Goal: Transaction & Acquisition: Purchase product/service

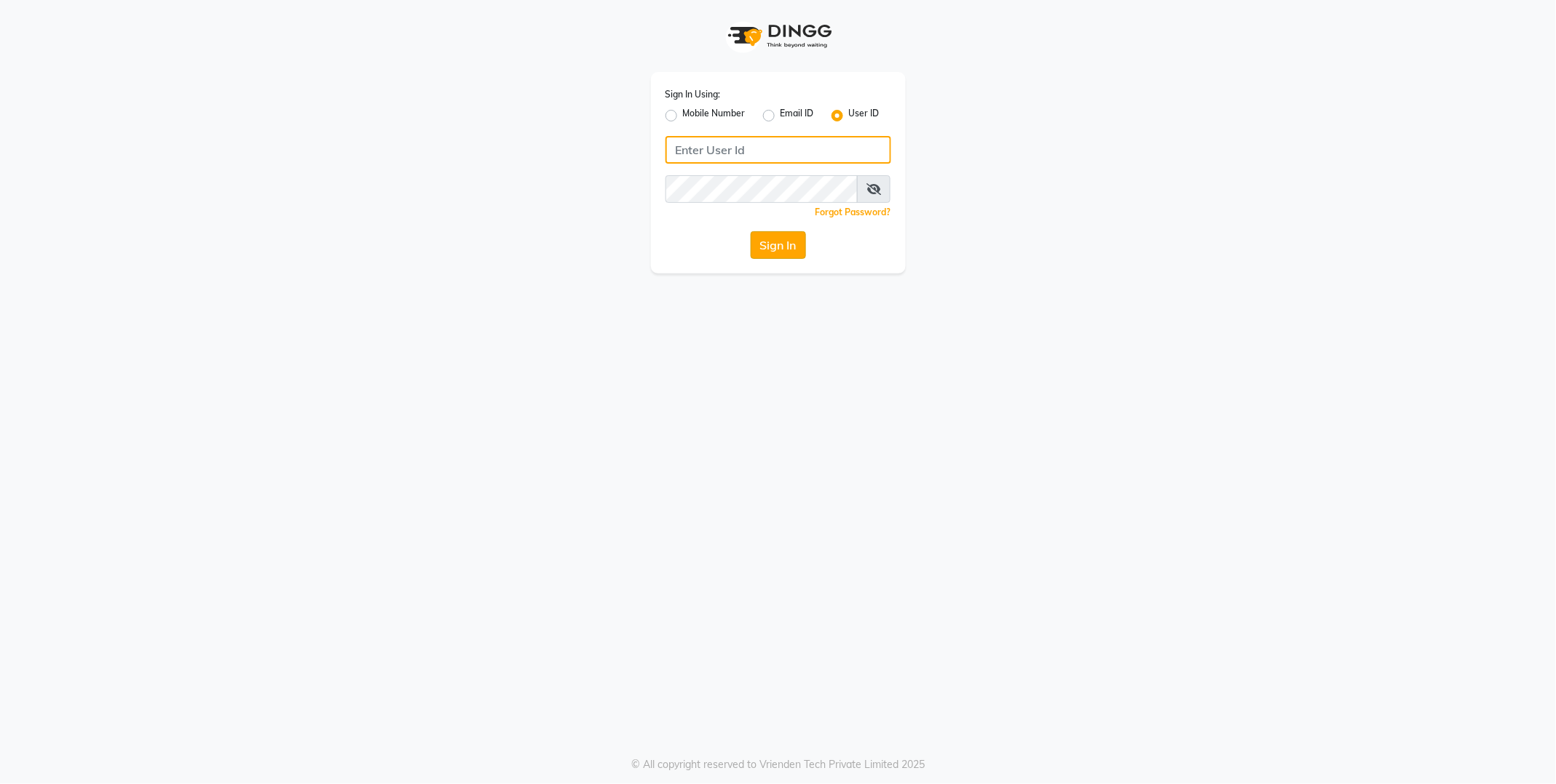
type input "E1814-01"
click at [775, 231] on button "Sign In" at bounding box center [778, 245] width 55 height 27
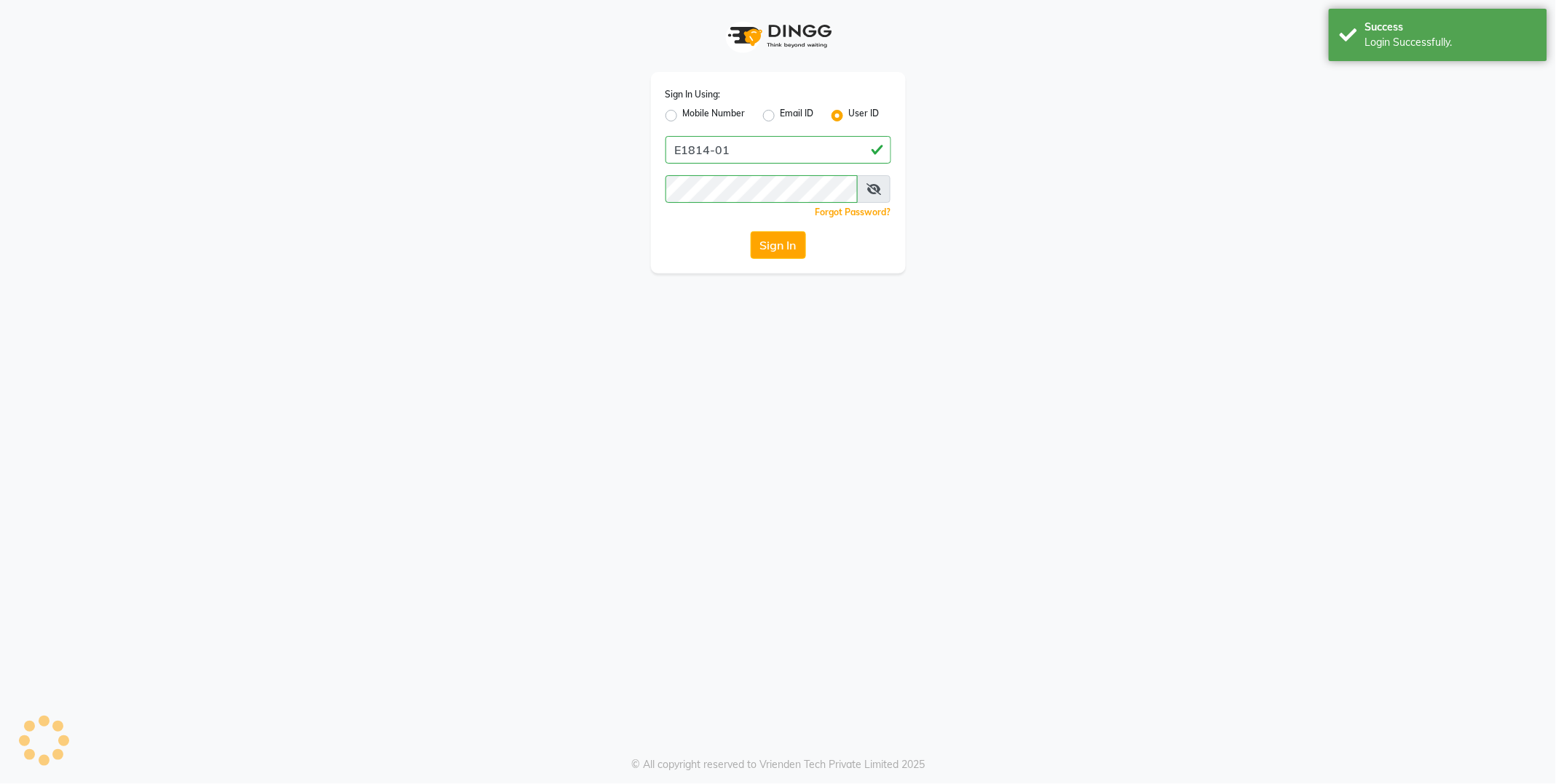
select select "service"
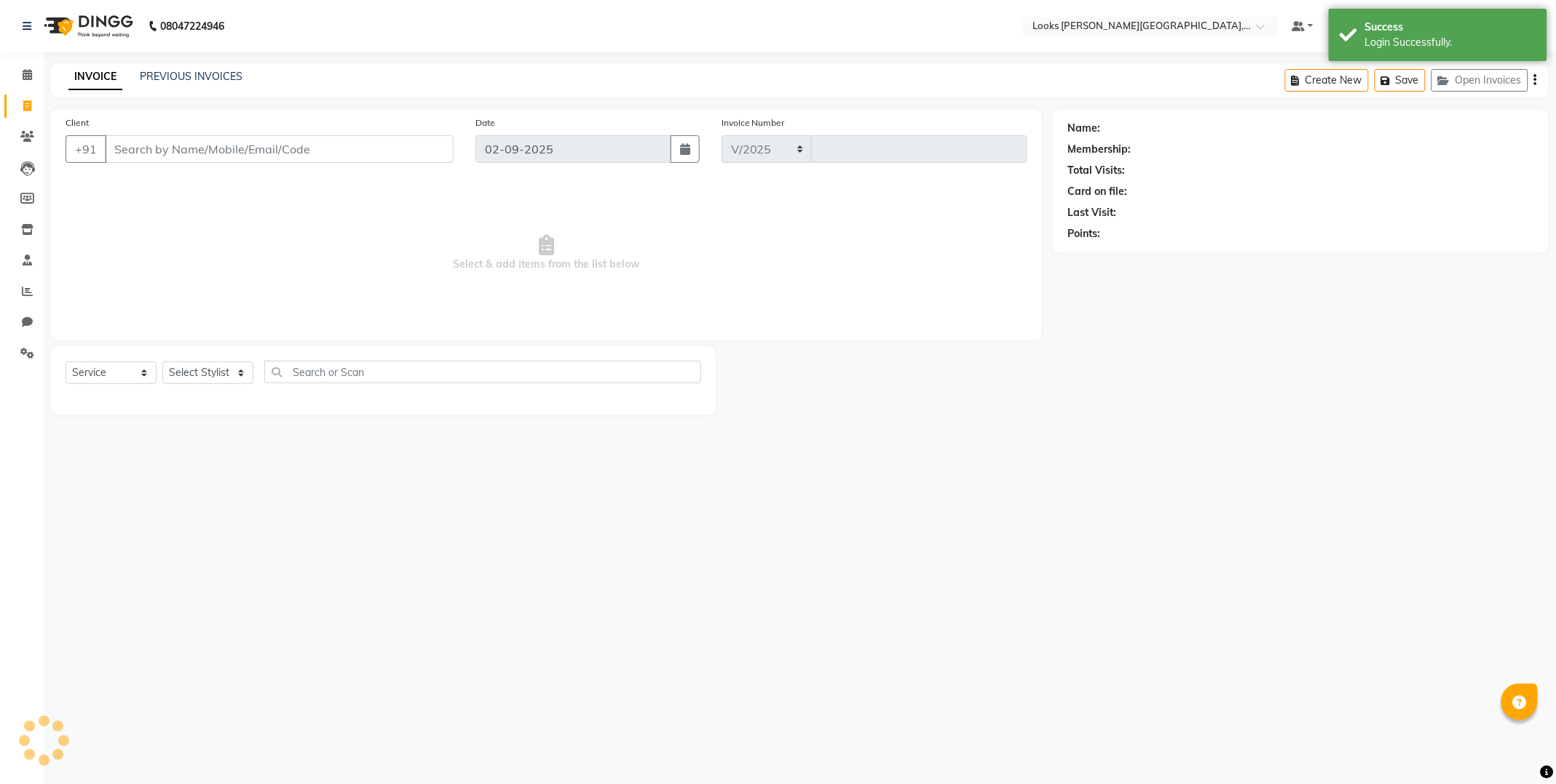
select select "4385"
type input "5157"
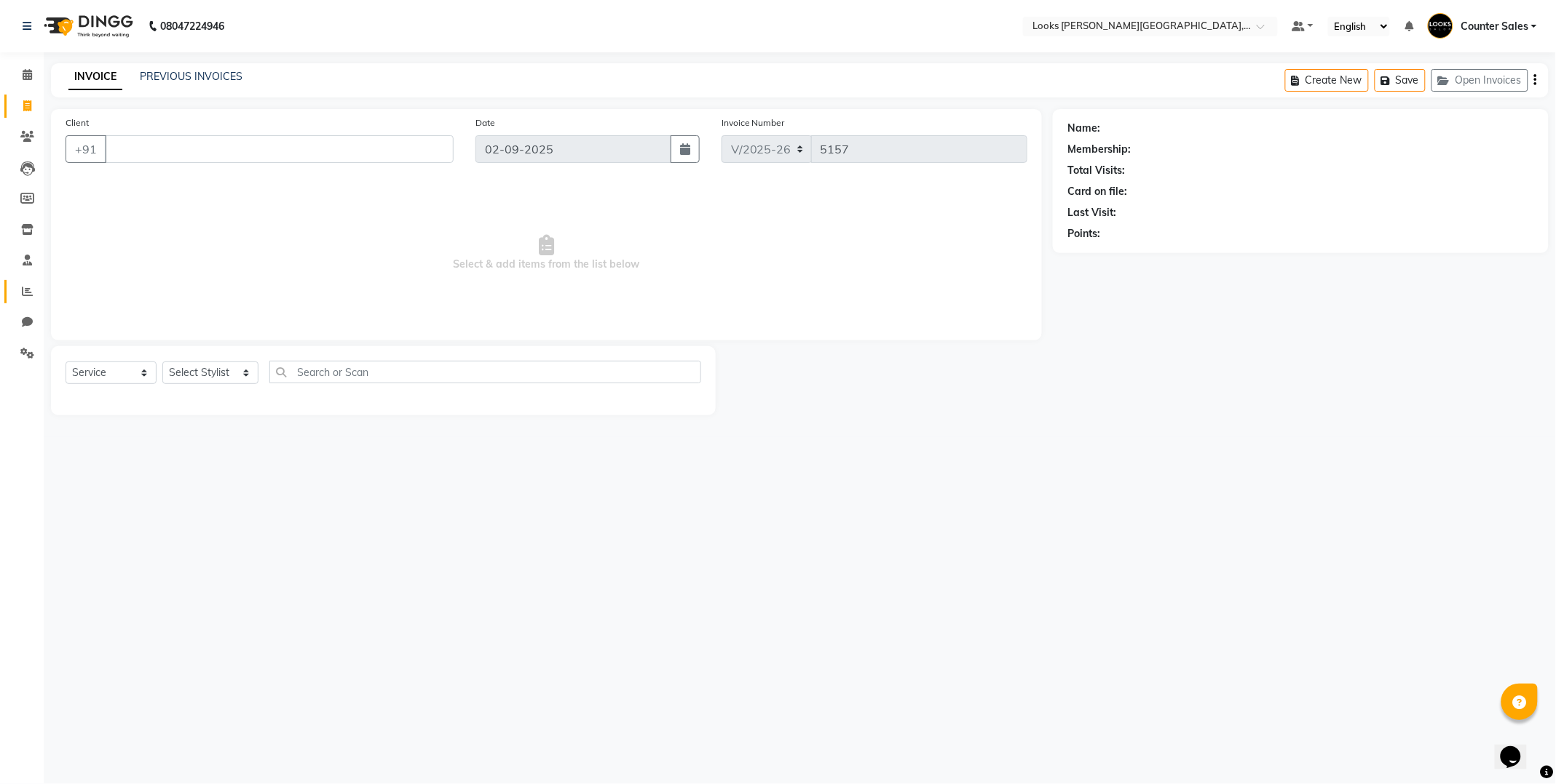
click at [27, 291] on icon at bounding box center [27, 291] width 11 height 11
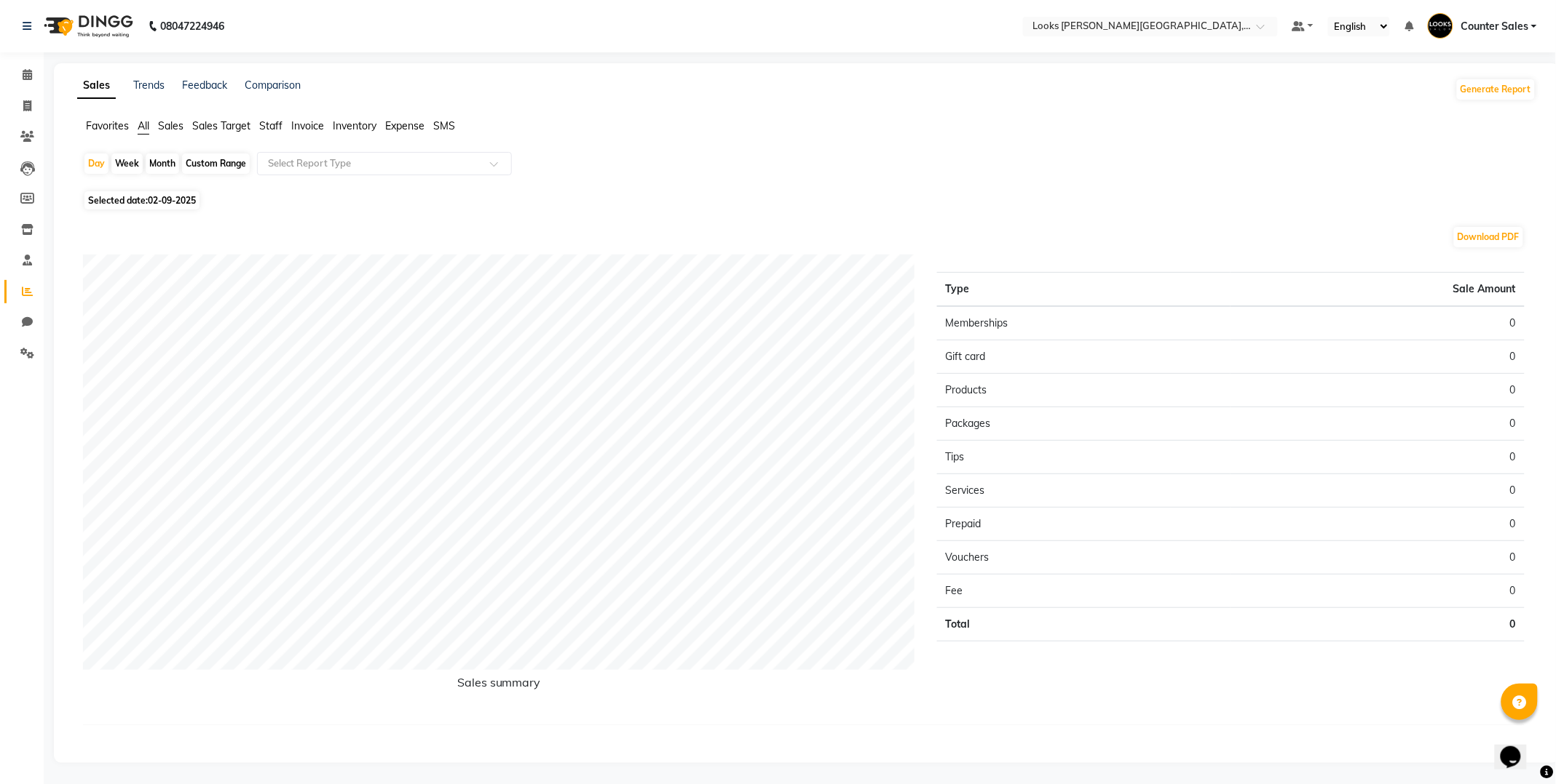
click at [139, 199] on span "Selected date: [DATE]" at bounding box center [141, 200] width 115 height 18
select select "9"
select select "2025"
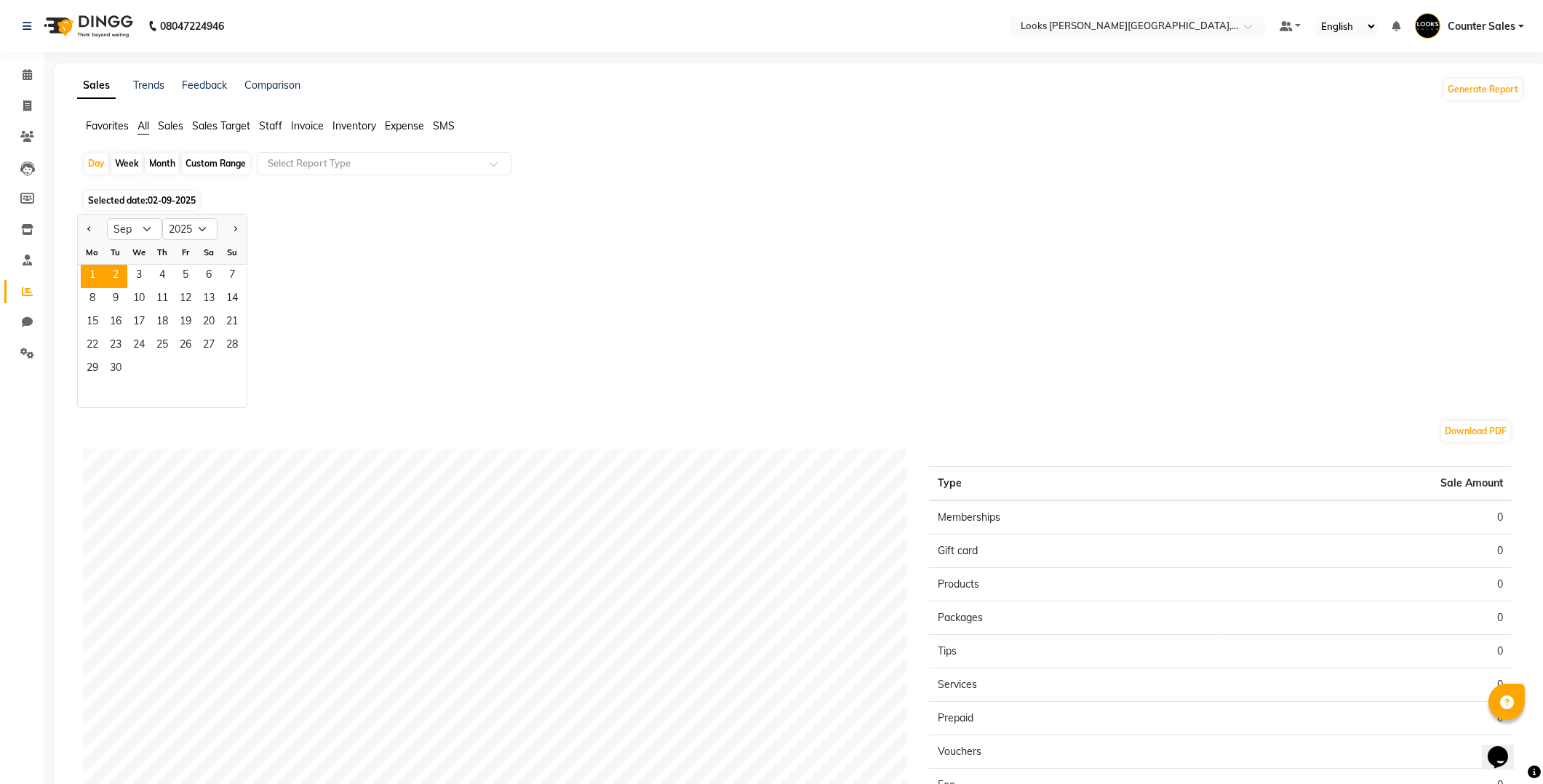
click at [92, 271] on span "1" at bounding box center [92, 276] width 24 height 24
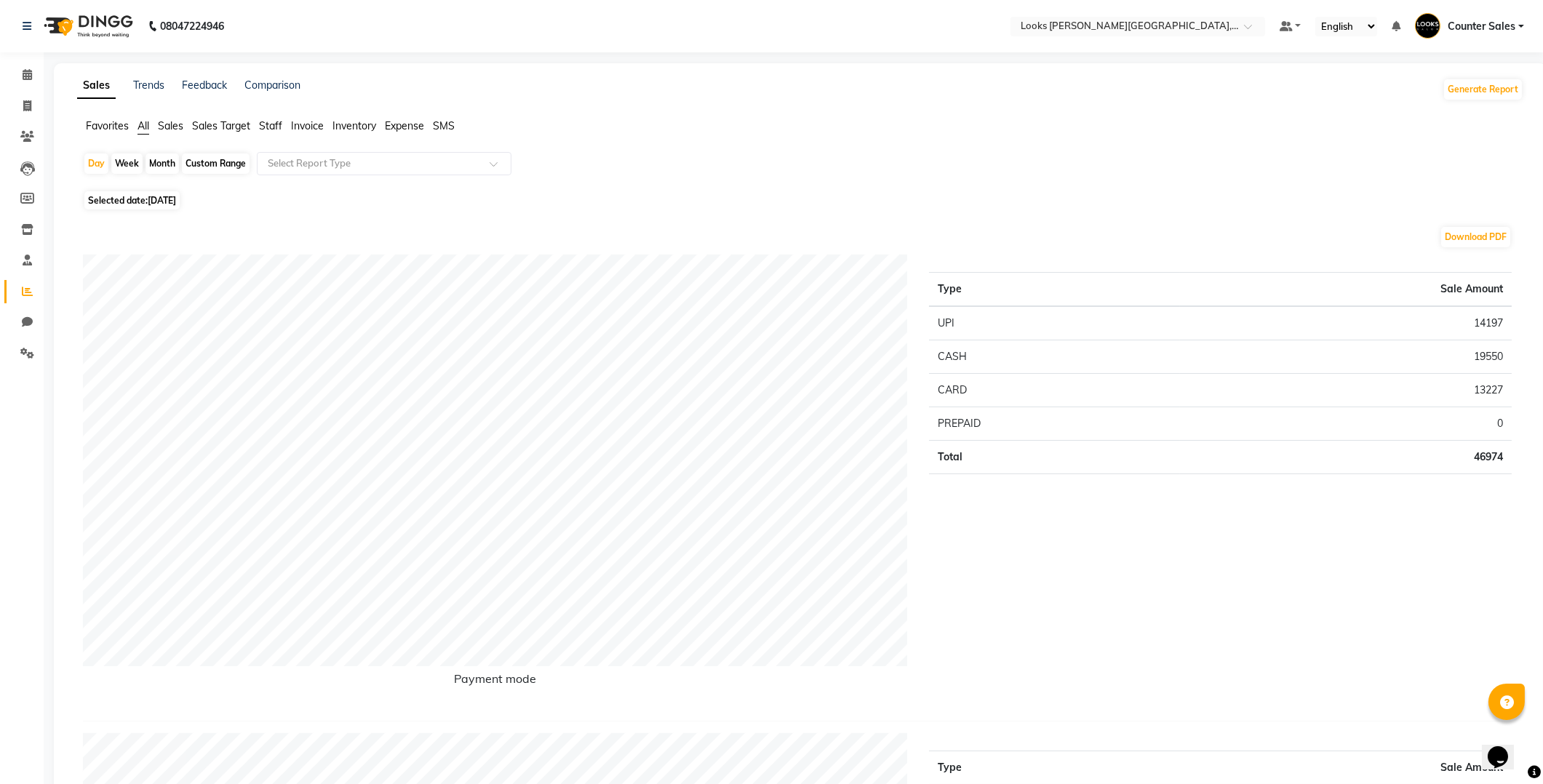
click at [273, 128] on span "Staff" at bounding box center [270, 125] width 24 height 13
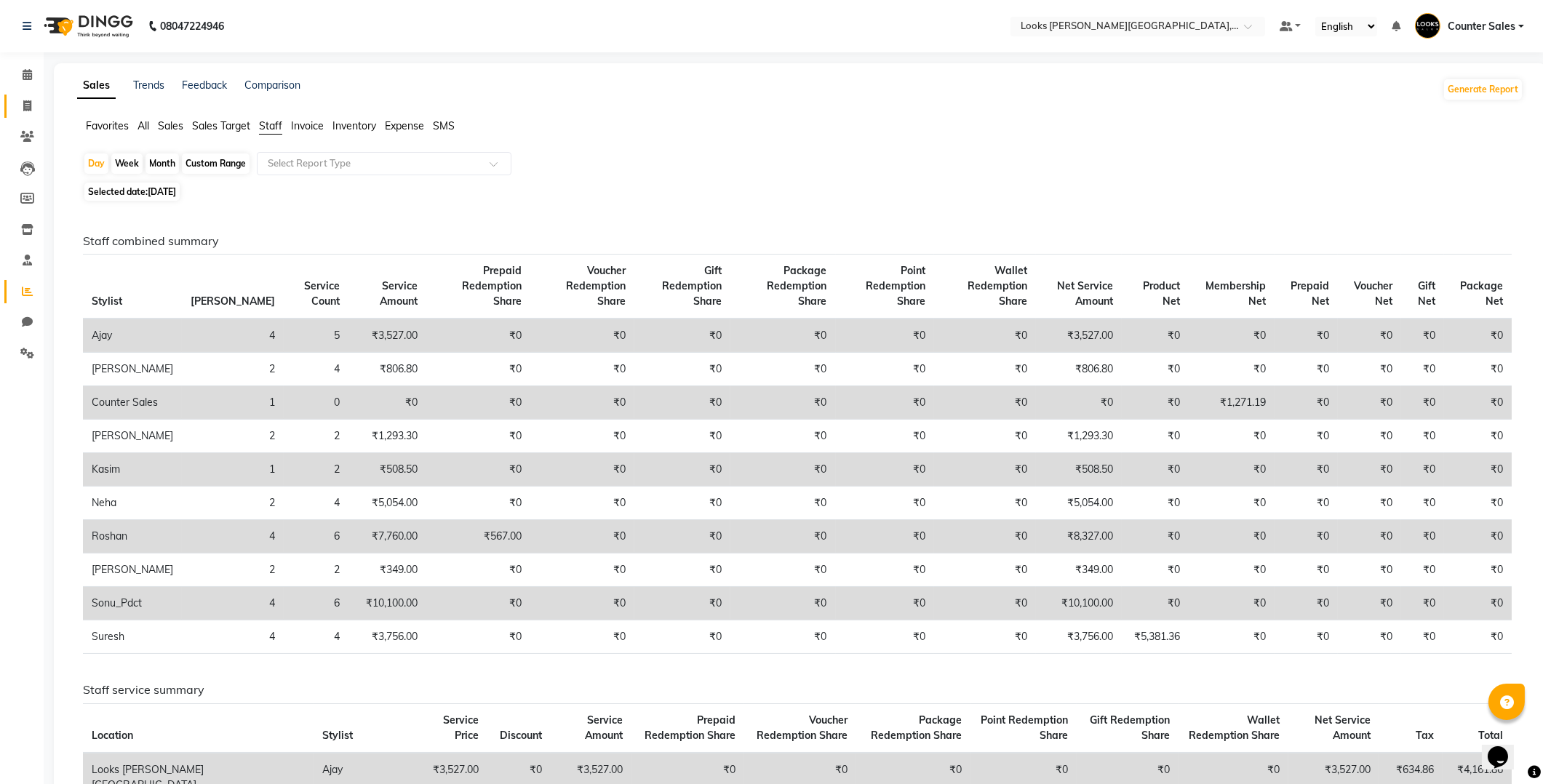
click at [15, 98] on span at bounding box center [27, 106] width 26 height 17
select select "service"
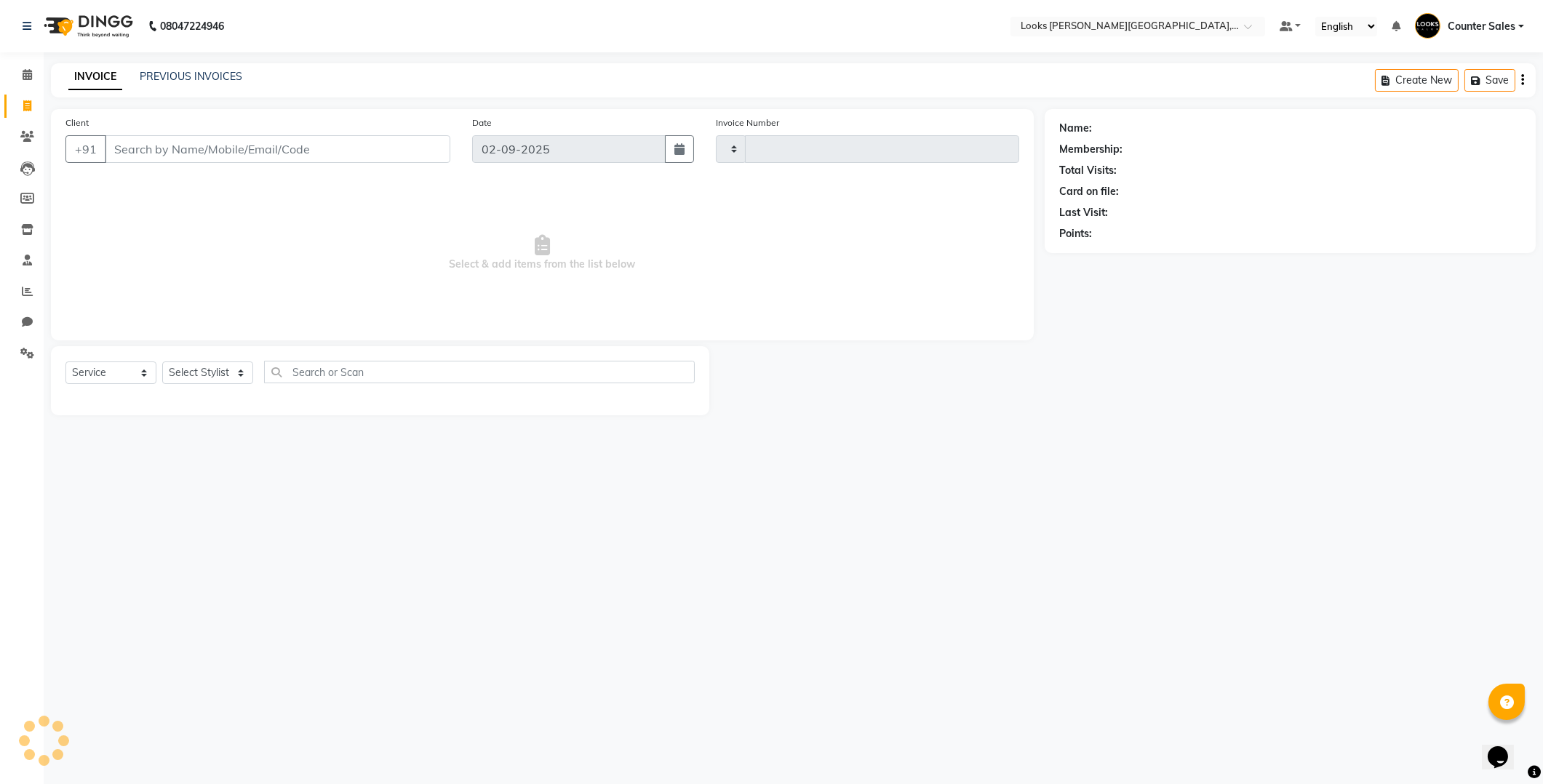
type input "5157"
select select "4385"
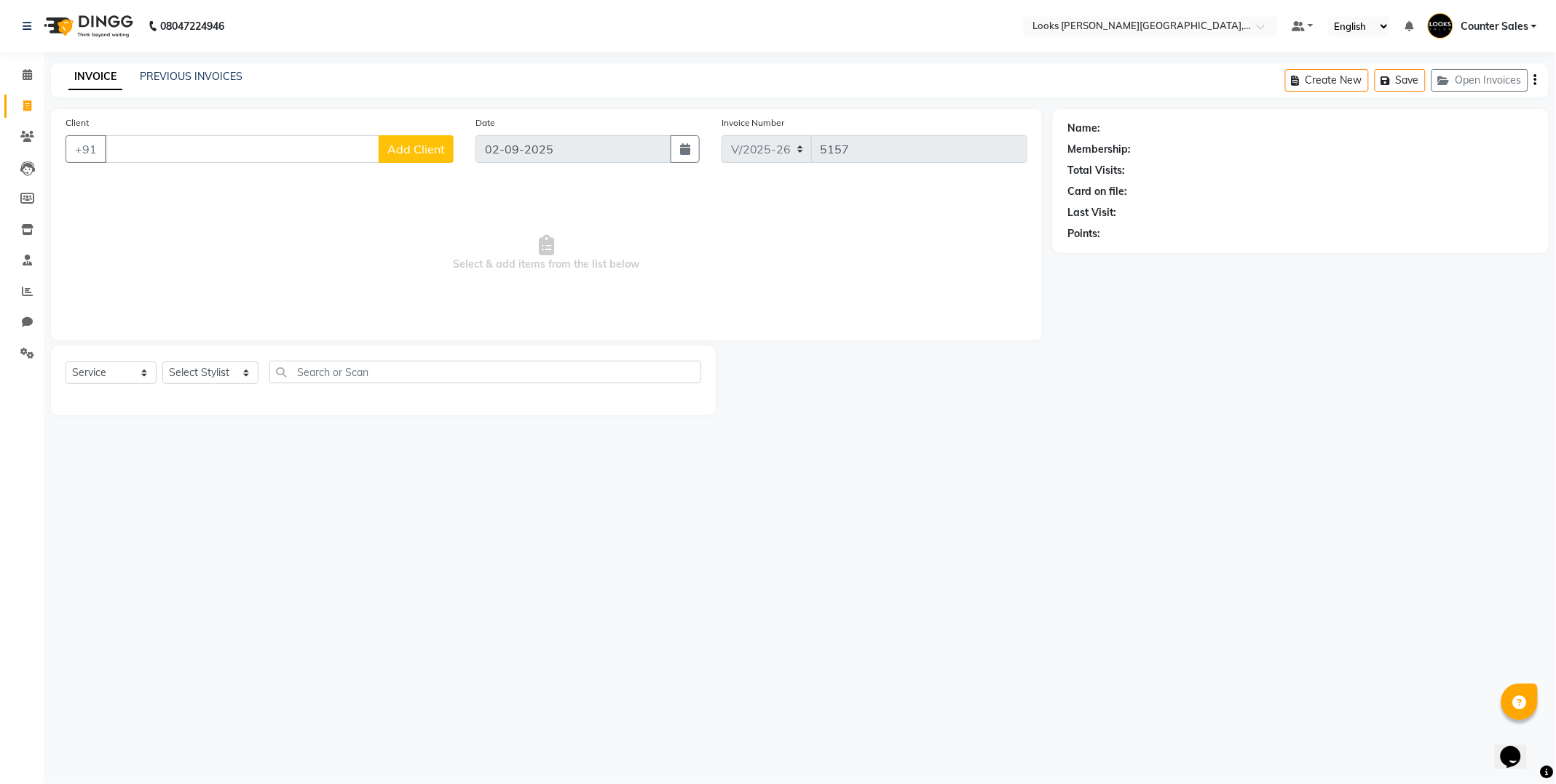
click at [1545, 644] on div "08047224946 Select Location × Looks Vaishali Girnar Colony, Jaipur Default Pane…" at bounding box center [778, 392] width 1556 height 784
click at [158, 144] on input "Client" at bounding box center [241, 149] width 274 height 27
paste input "7"
click at [285, 142] on input "7742027137" at bounding box center [241, 149] width 274 height 27
click at [103, 371] on select "Select Service Product Membership Package Voucher Prepaid Gift Card" at bounding box center [111, 373] width 91 height 23
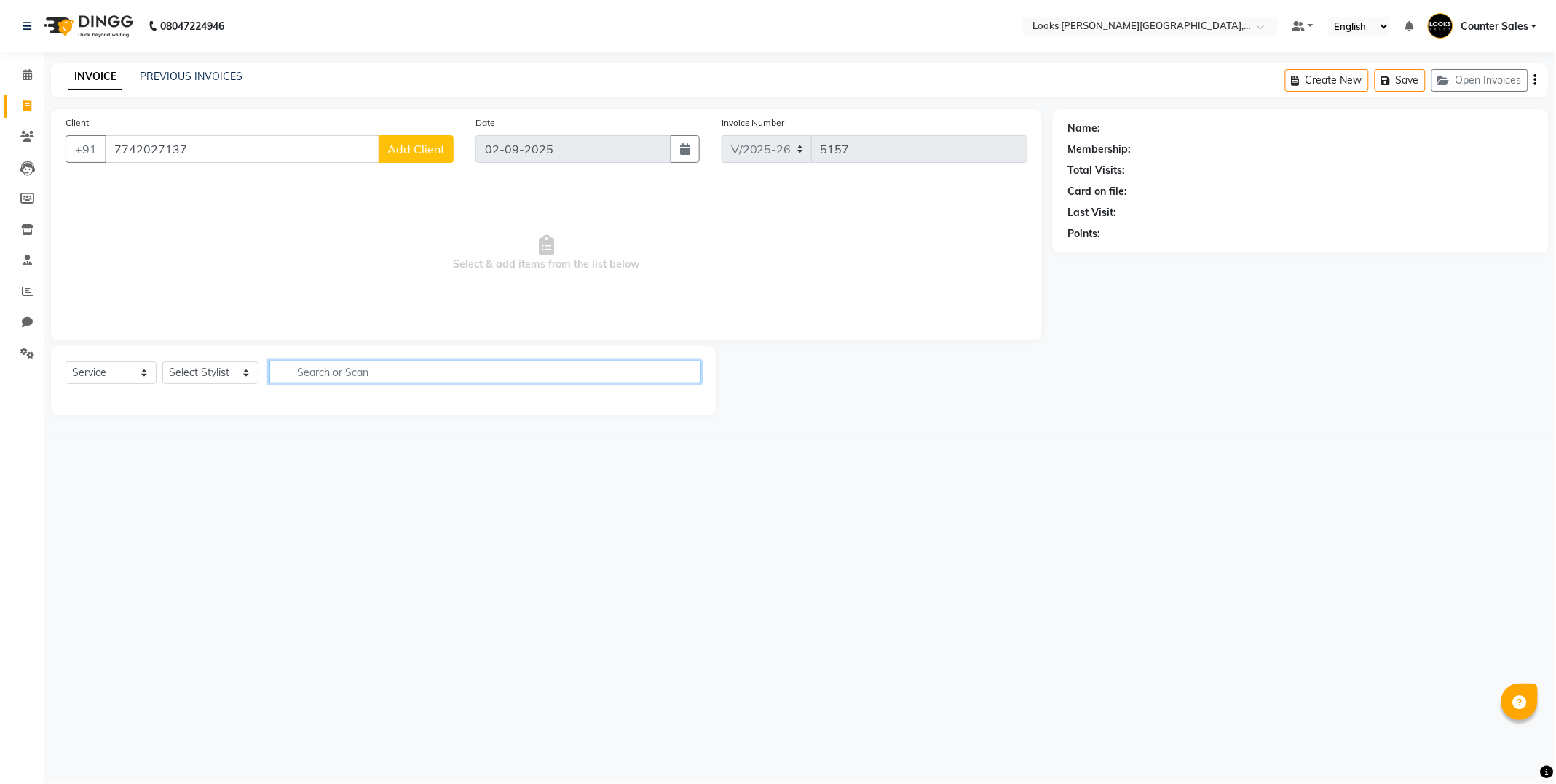
click at [365, 371] on input "text" at bounding box center [485, 372] width 431 height 23
click at [918, 455] on div "08047224946 Select Location × Looks Vaishali Girnar Colony, Jaipur Default Pane…" at bounding box center [778, 392] width 1556 height 784
click at [224, 146] on input "7742027137" at bounding box center [241, 149] width 274 height 27
type input "7"
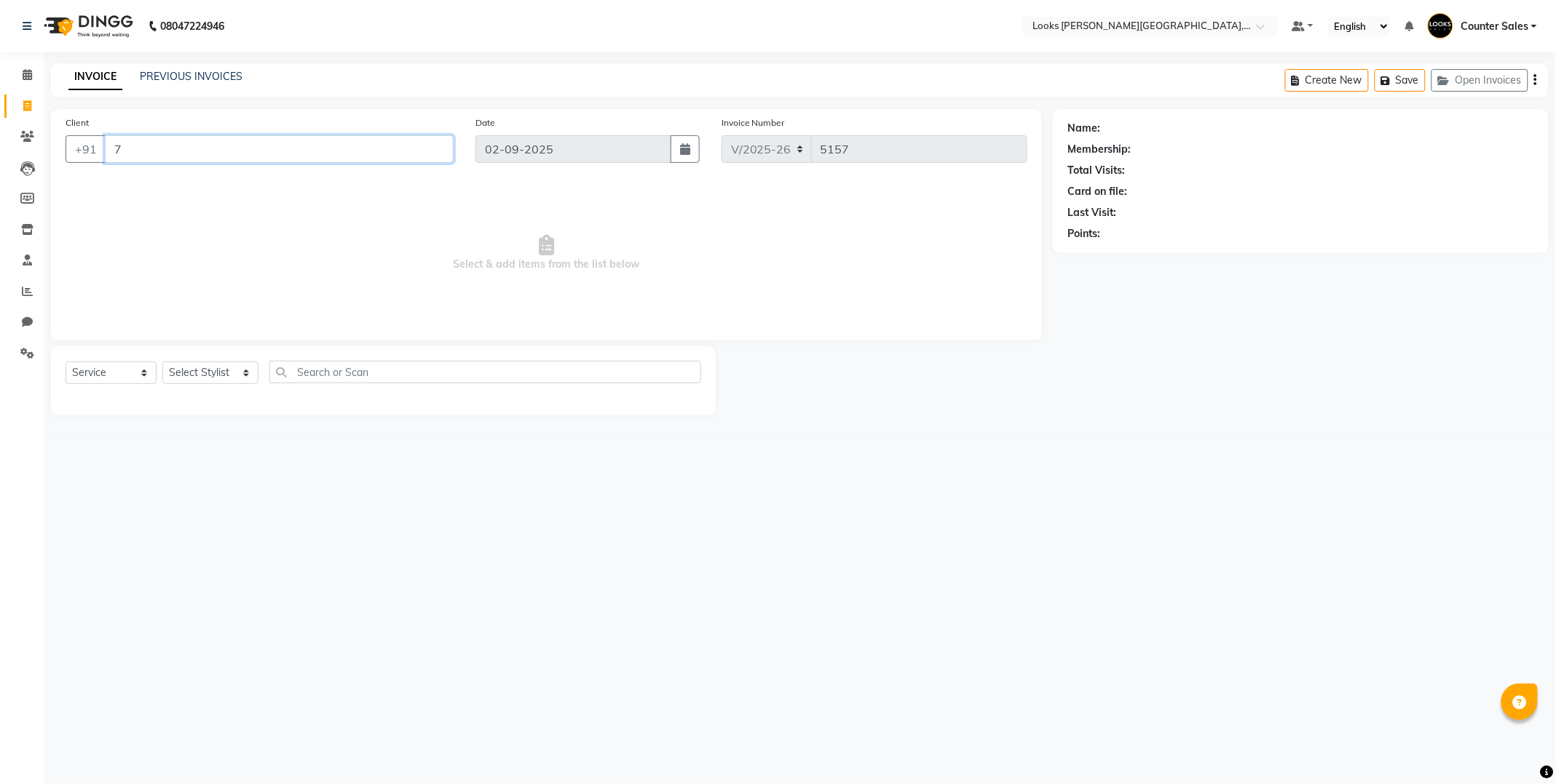
type input "77"
click at [185, 75] on link "PREVIOUS INVOICES" at bounding box center [191, 76] width 103 height 13
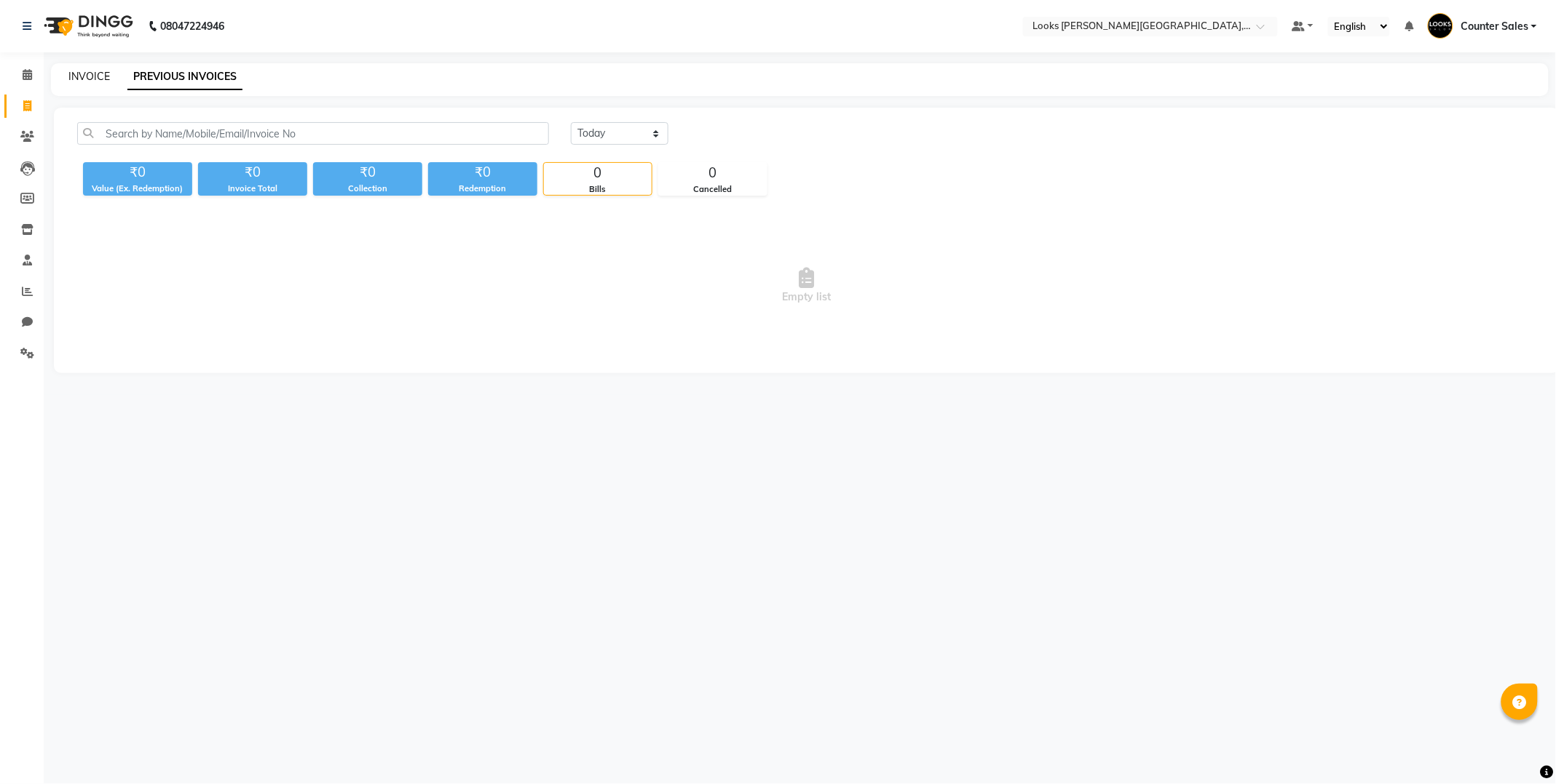
click at [90, 74] on link "INVOICE" at bounding box center [89, 76] width 42 height 13
select select "service"
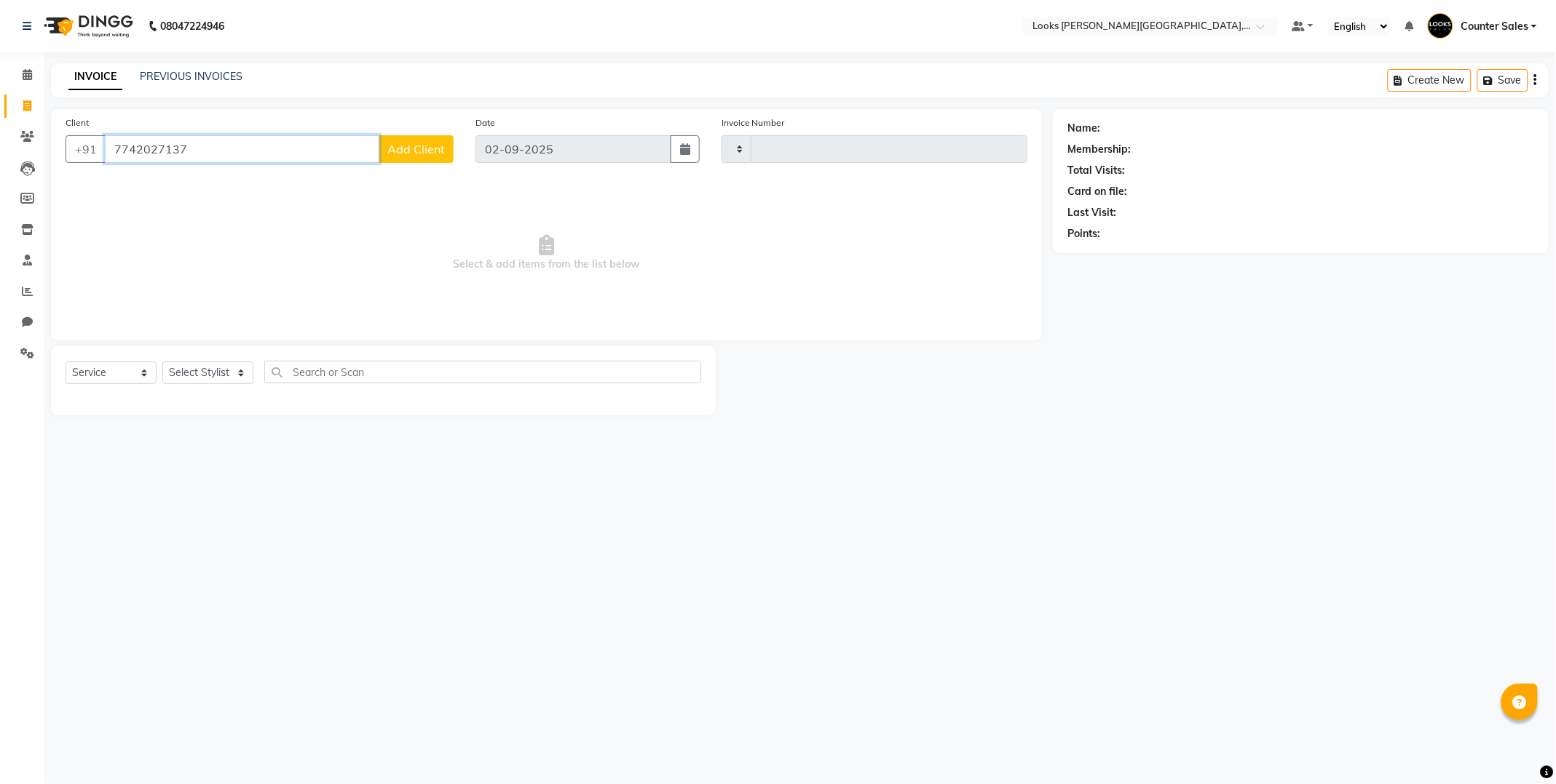
click at [238, 155] on input "7742027137" at bounding box center [241, 149] width 274 height 27
type input "7"
click at [232, 147] on input "7742027137" at bounding box center [241, 149] width 274 height 27
type input "7"
type input "7742027137"
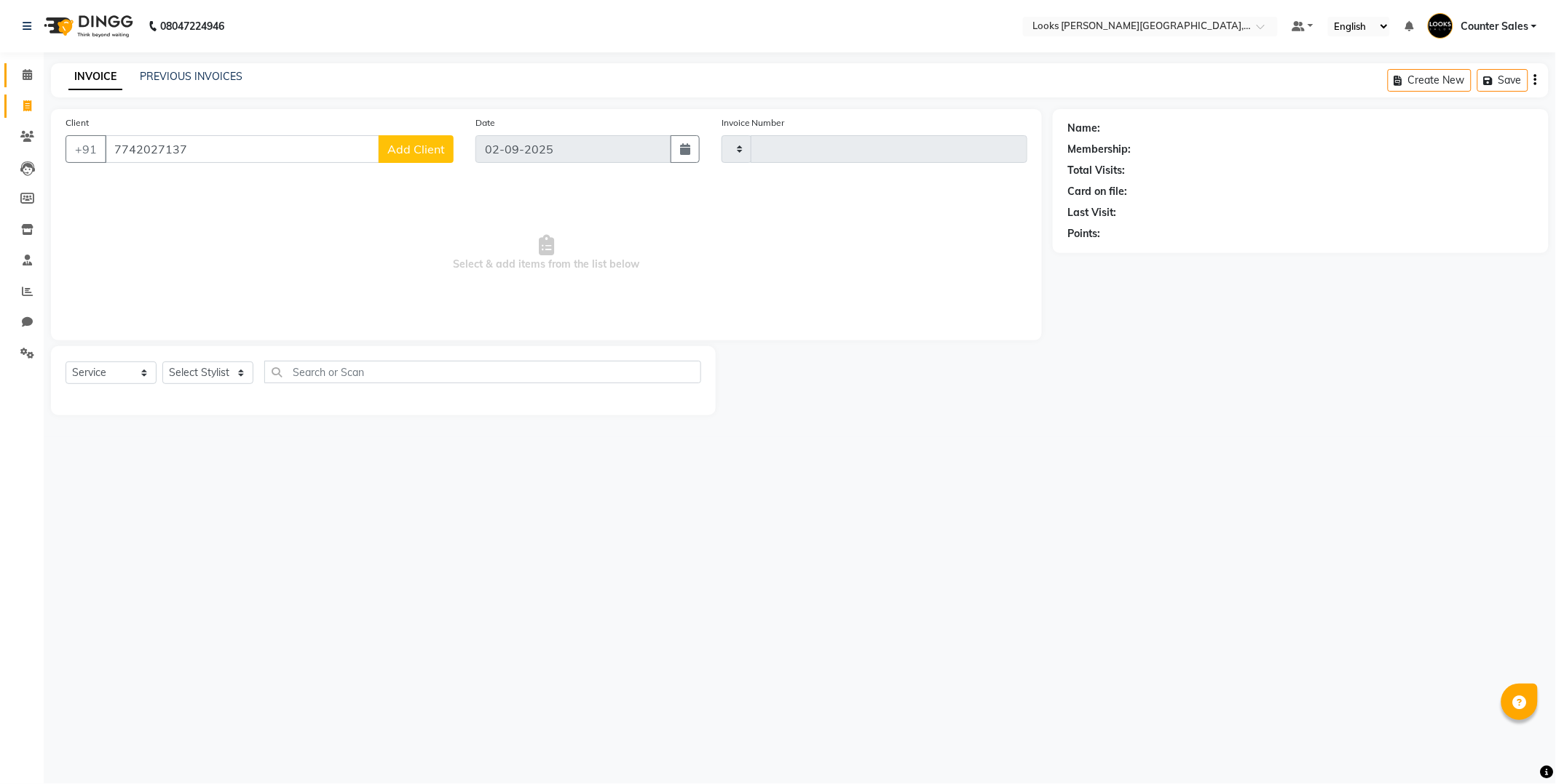
click at [23, 68] on span at bounding box center [27, 75] width 26 height 17
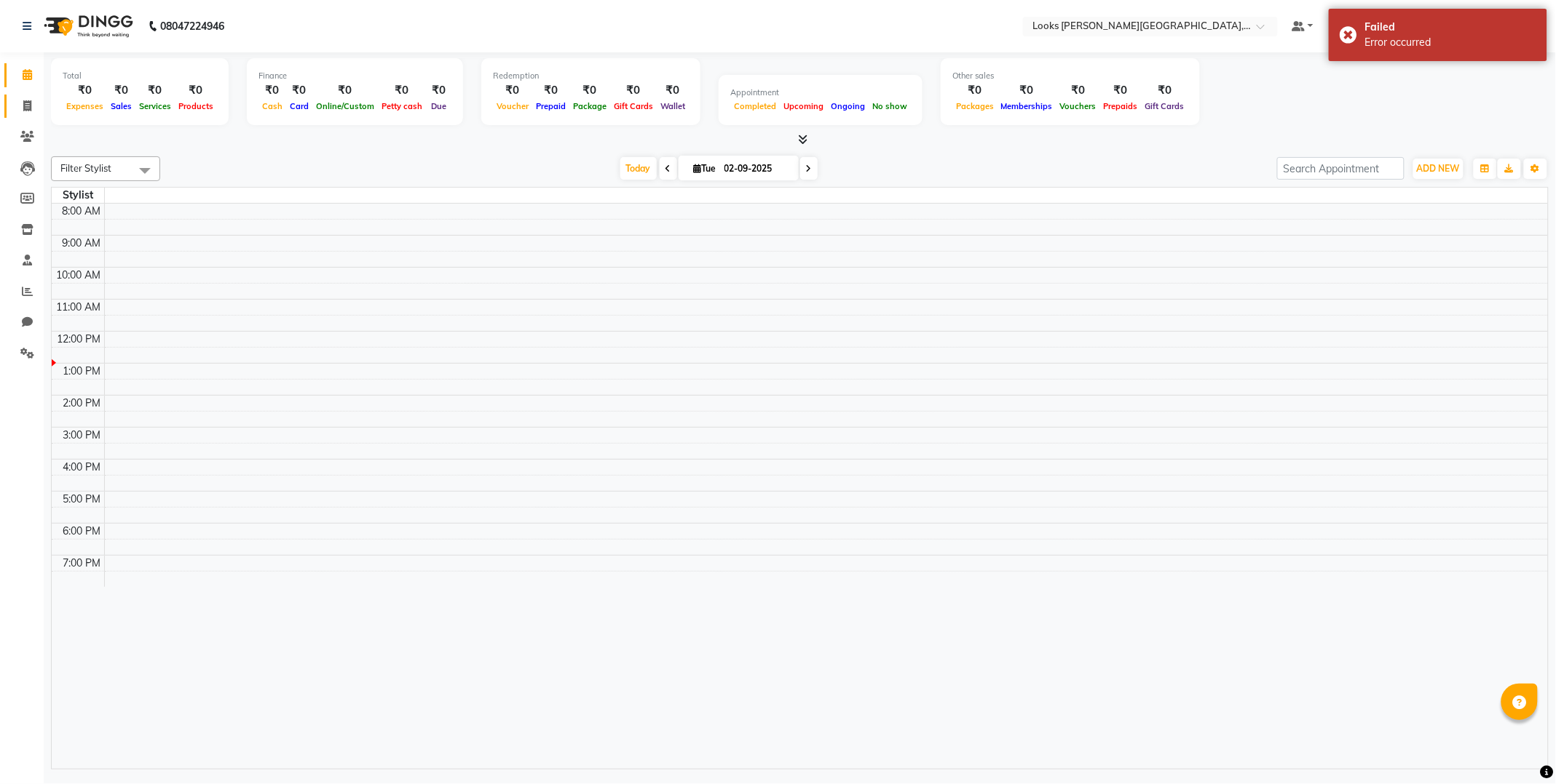
click at [29, 107] on icon at bounding box center [27, 105] width 8 height 11
select select "service"
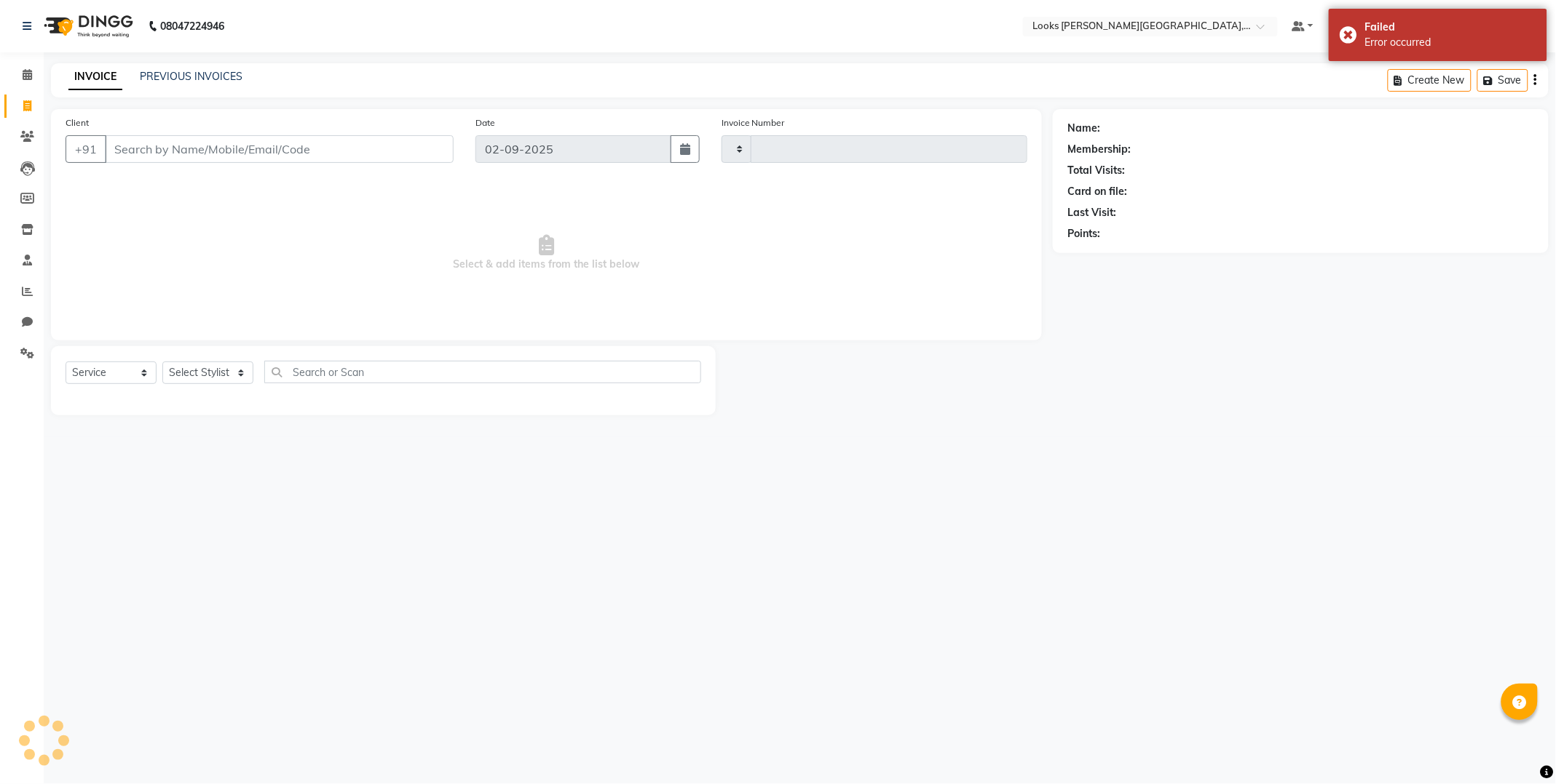
click at [275, 148] on input "Client" at bounding box center [279, 149] width 349 height 27
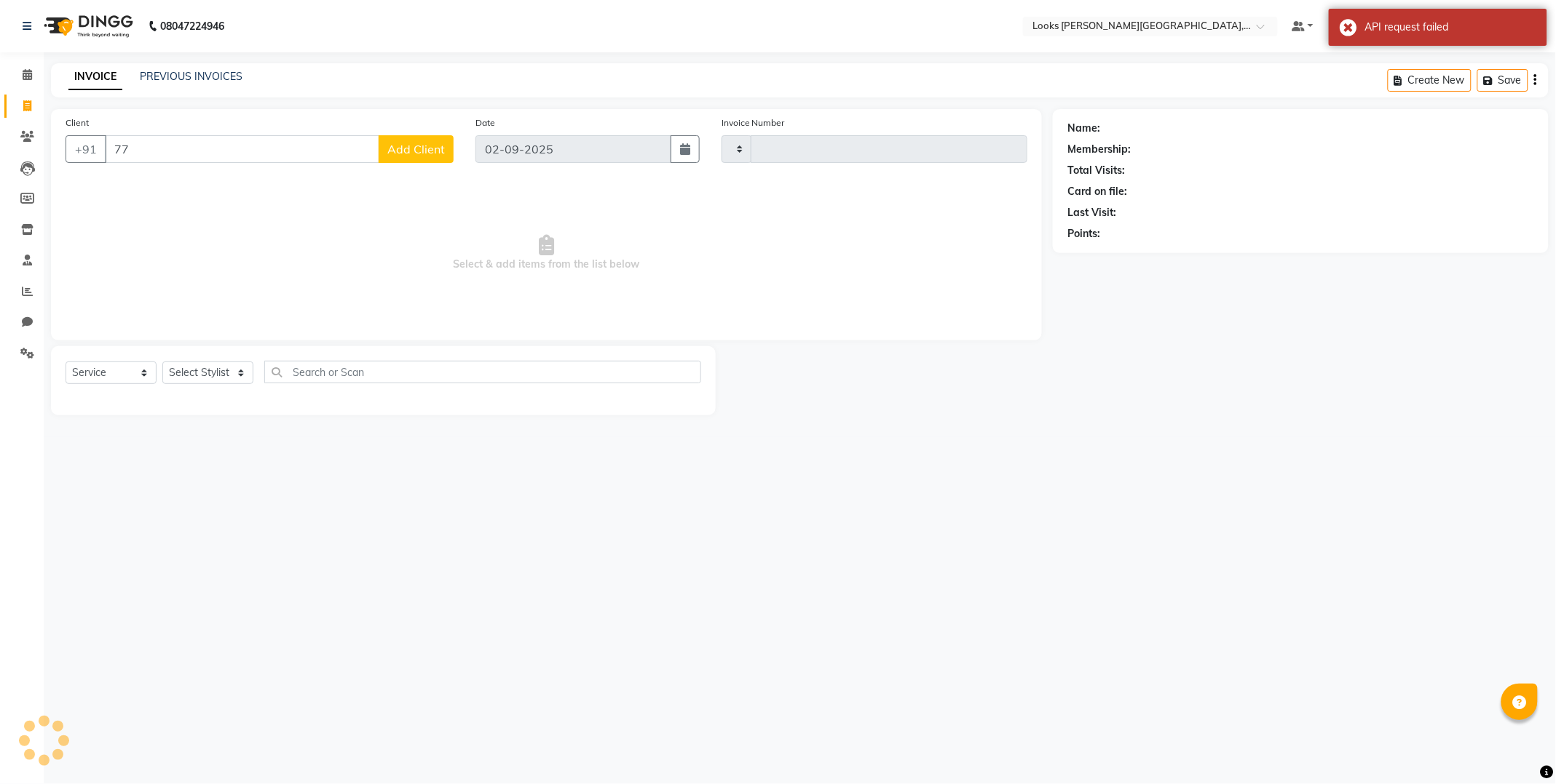
type input "7"
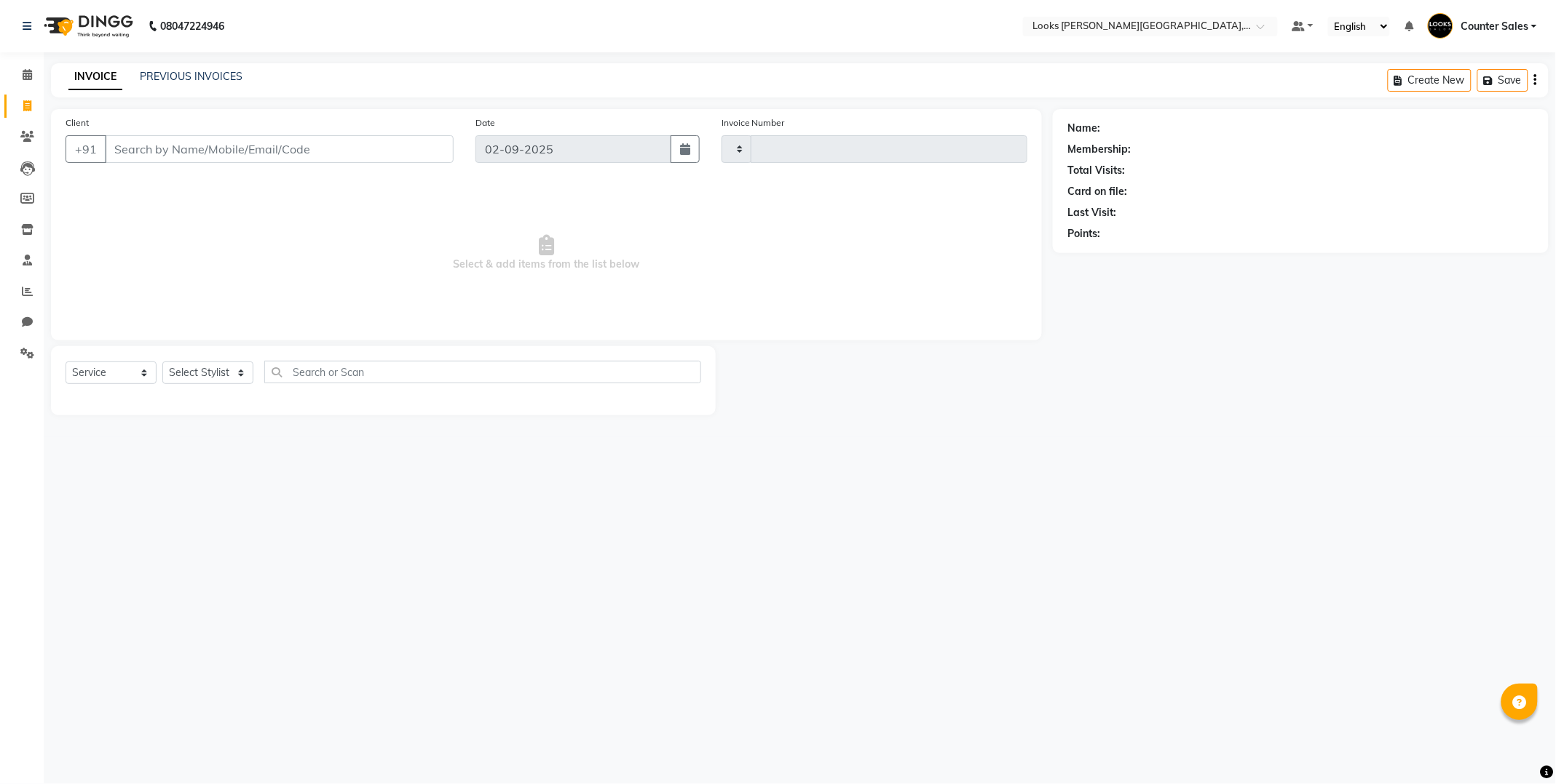
click at [1002, 540] on div "08047224946 Select Location × Looks Vaishali Girnar Colony, Jaipur Default Pane…" at bounding box center [778, 392] width 1556 height 784
click at [1058, 488] on div "08047224946 Select Location × Looks Vaishali Girnar Colony, Jaipur Default Pane…" at bounding box center [778, 392] width 1556 height 784
click at [1154, 642] on div "08047224946 Select Location × Looks Vaishali Girnar Colony, Jaipur Default Pane…" at bounding box center [778, 392] width 1556 height 784
click at [1030, 598] on div "08047224946 Select Location × Looks Vaishali Girnar Colony, Jaipur Default Pane…" at bounding box center [778, 392] width 1556 height 784
click at [282, 143] on input "Client" at bounding box center [279, 149] width 349 height 27
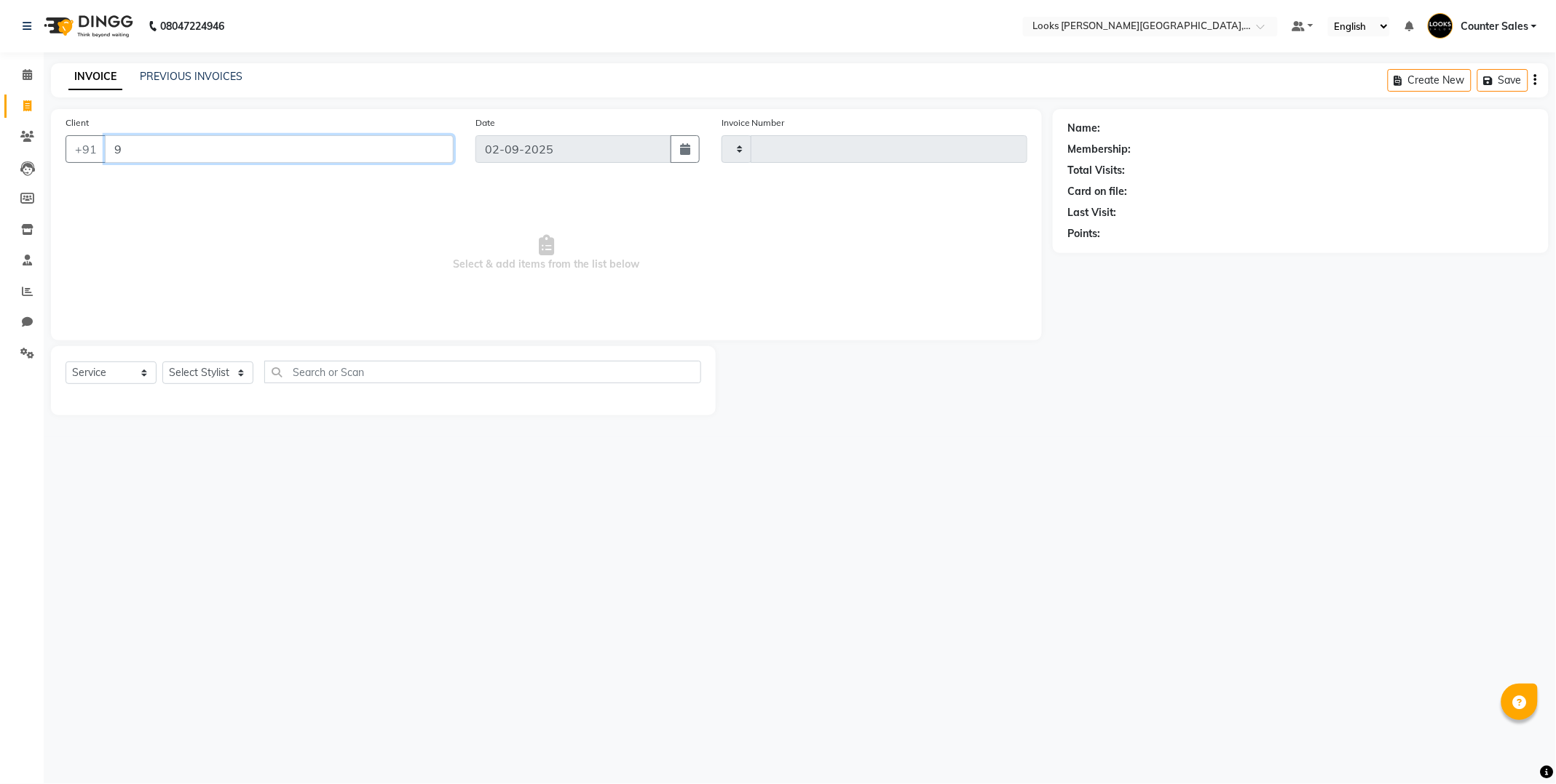
type input "9"
click at [186, 147] on input "9" at bounding box center [279, 149] width 349 height 27
click at [284, 147] on input "Client" at bounding box center [279, 149] width 349 height 27
click at [1132, 455] on div "08047224946 Select Location × Looks Vaishali Girnar Colony, Jaipur Default Pane…" at bounding box center [778, 392] width 1556 height 784
click at [301, 143] on input "Client" at bounding box center [279, 149] width 349 height 27
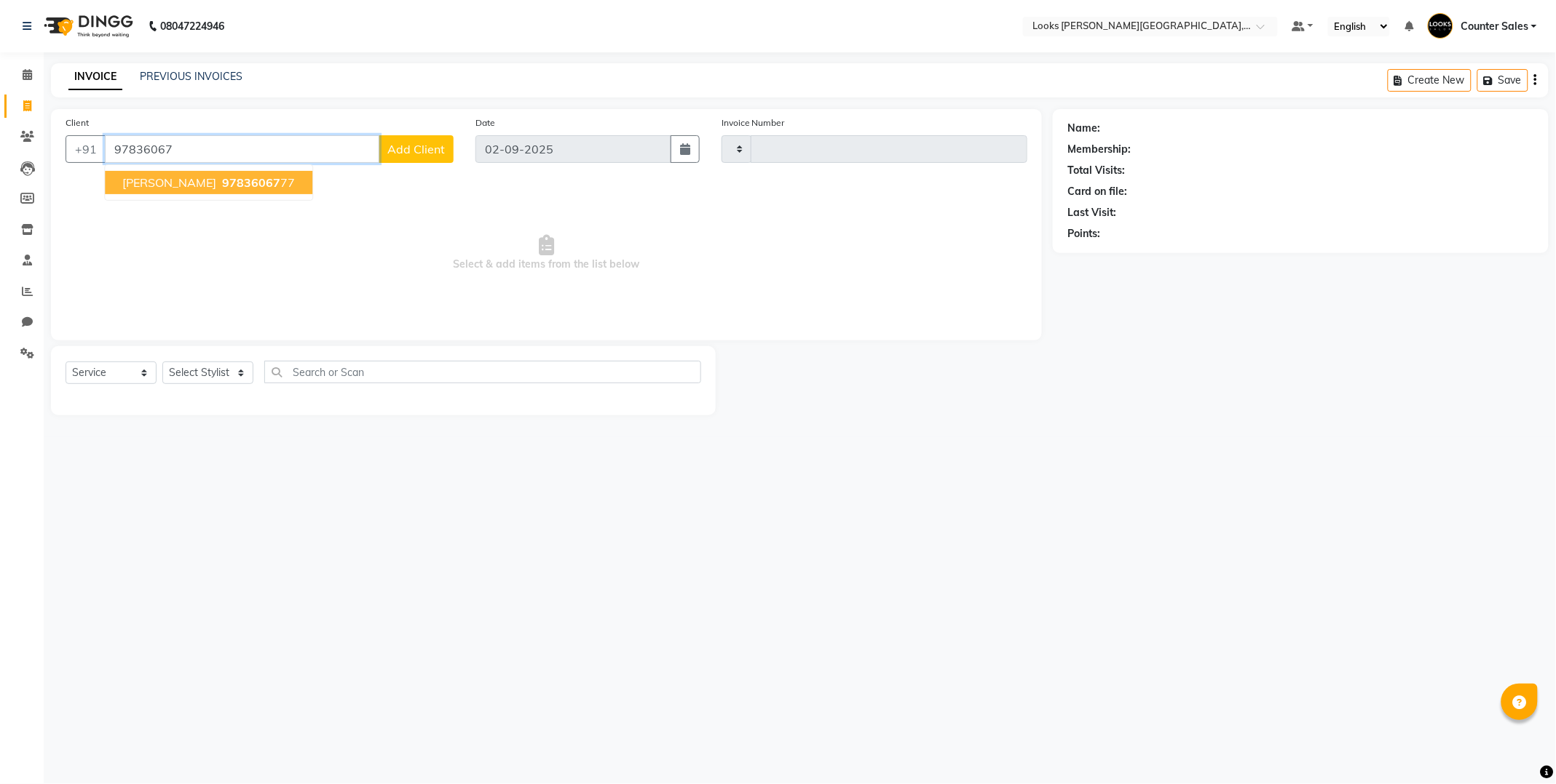
click at [222, 185] on span "97836067" at bounding box center [251, 182] width 58 height 14
type input "9783606777"
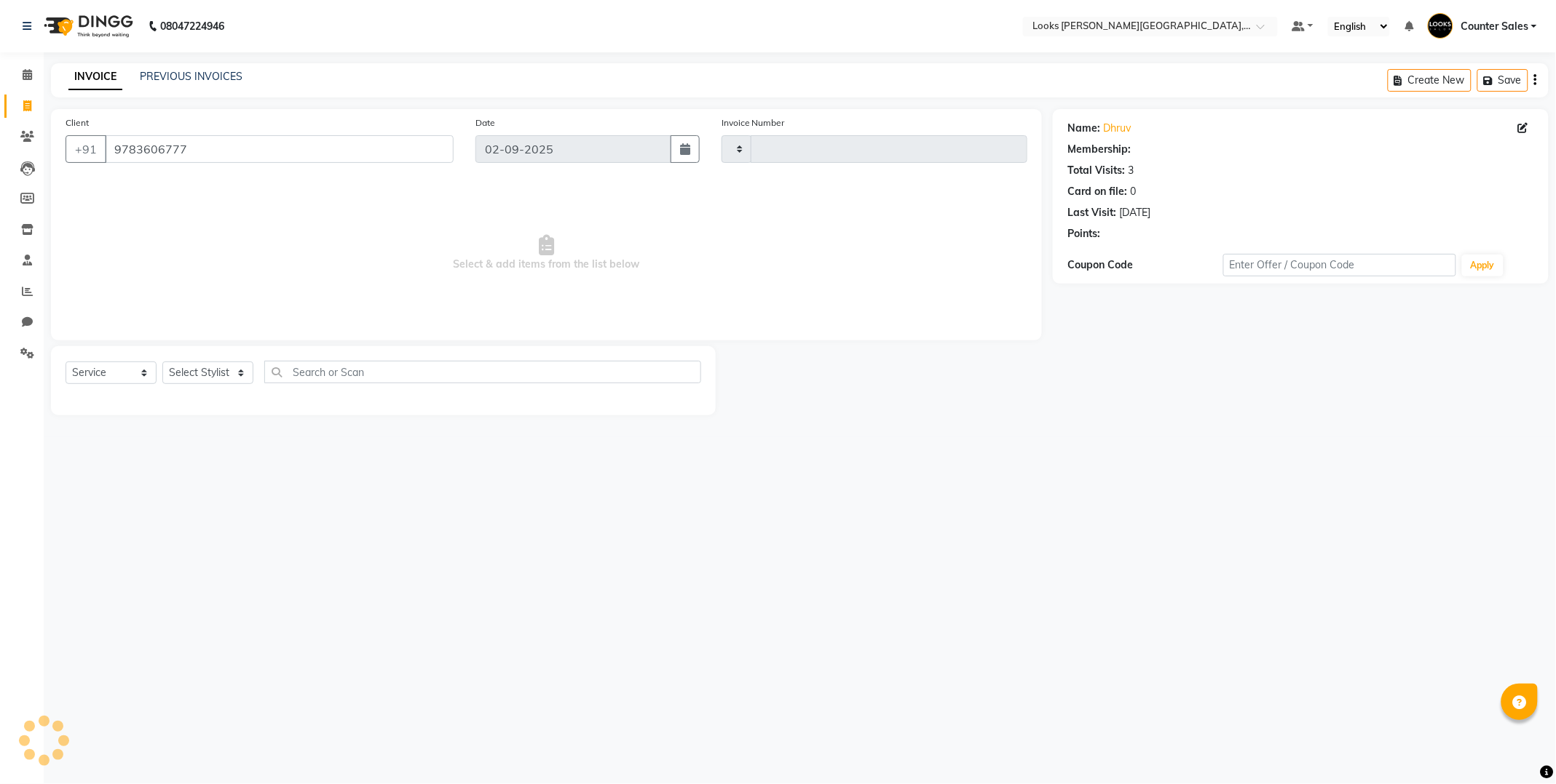
select select "1: Object"
click at [177, 369] on select "Select Stylist" at bounding box center [208, 373] width 91 height 23
click at [264, 513] on div "08047224946 Select Location × Looks Vaishali Girnar Colony, Jaipur Default Pane…" at bounding box center [778, 392] width 1556 height 784
click at [207, 367] on select "Select Stylist" at bounding box center [208, 373] width 91 height 23
click at [163, 362] on select "Select Stylist" at bounding box center [208, 373] width 91 height 23
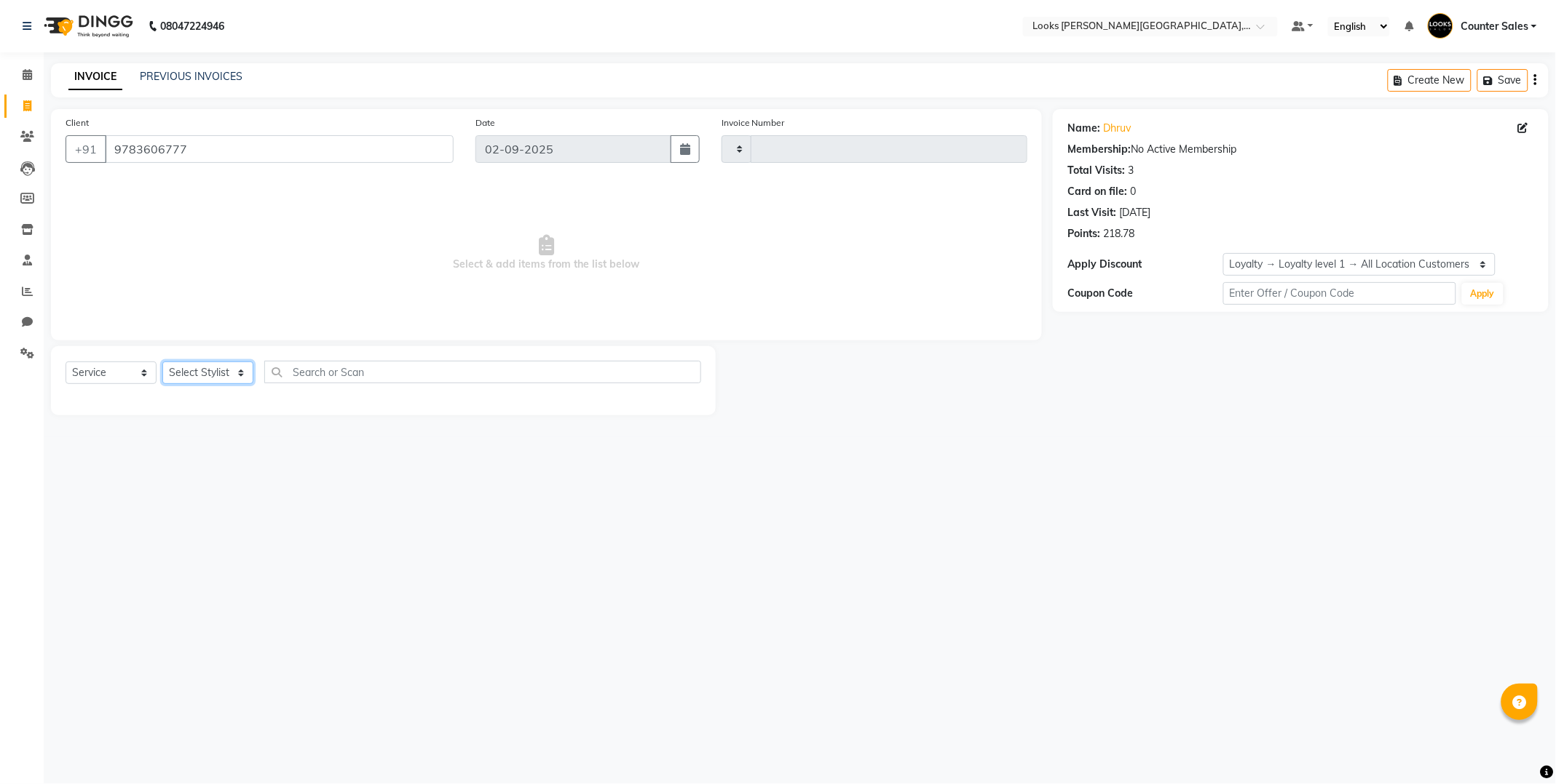
click at [194, 379] on select "Select Stylist" at bounding box center [208, 373] width 91 height 23
click at [279, 542] on div "08047224946 Select Location × Looks Vaishali Girnar Colony, Jaipur Default Pane…" at bounding box center [778, 392] width 1556 height 784
click at [85, 375] on select "Select Service Product Membership Package Voucher Prepaid Gift Card" at bounding box center [111, 373] width 91 height 23
click at [286, 521] on div "08047224946 Select Location × Looks Vaishali Girnar Colony, Jaipur Default Pane…" at bounding box center [778, 392] width 1556 height 784
click at [318, 366] on input "text" at bounding box center [482, 372] width 437 height 23
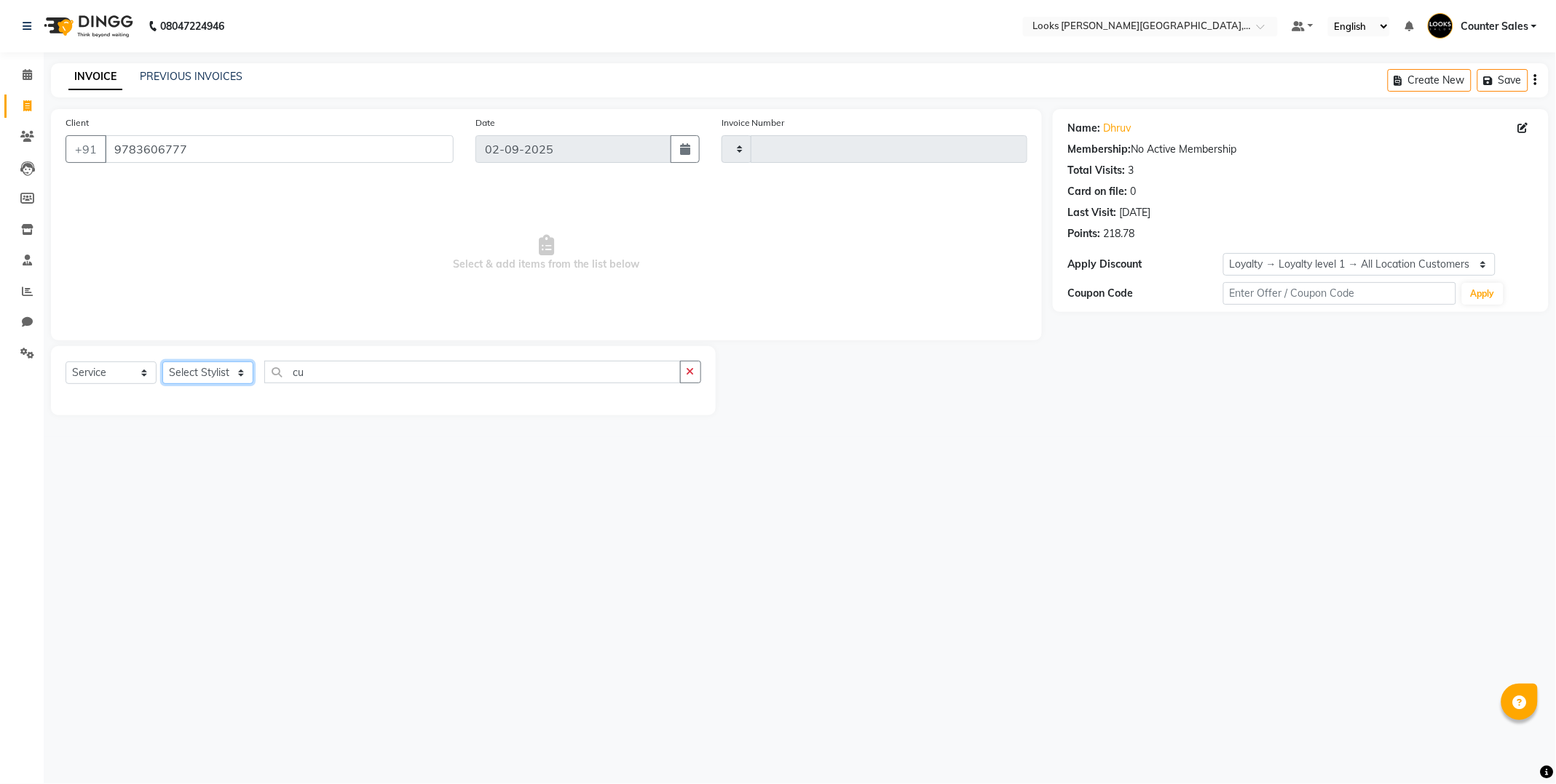
click at [242, 376] on select "Select Stylist" at bounding box center [208, 373] width 91 height 23
click at [387, 373] on input "cu" at bounding box center [472, 372] width 416 height 23
type input "cut"
click at [212, 373] on select "Select Stylist" at bounding box center [208, 373] width 91 height 23
click at [244, 374] on select "Select Stylist" at bounding box center [208, 373] width 91 height 23
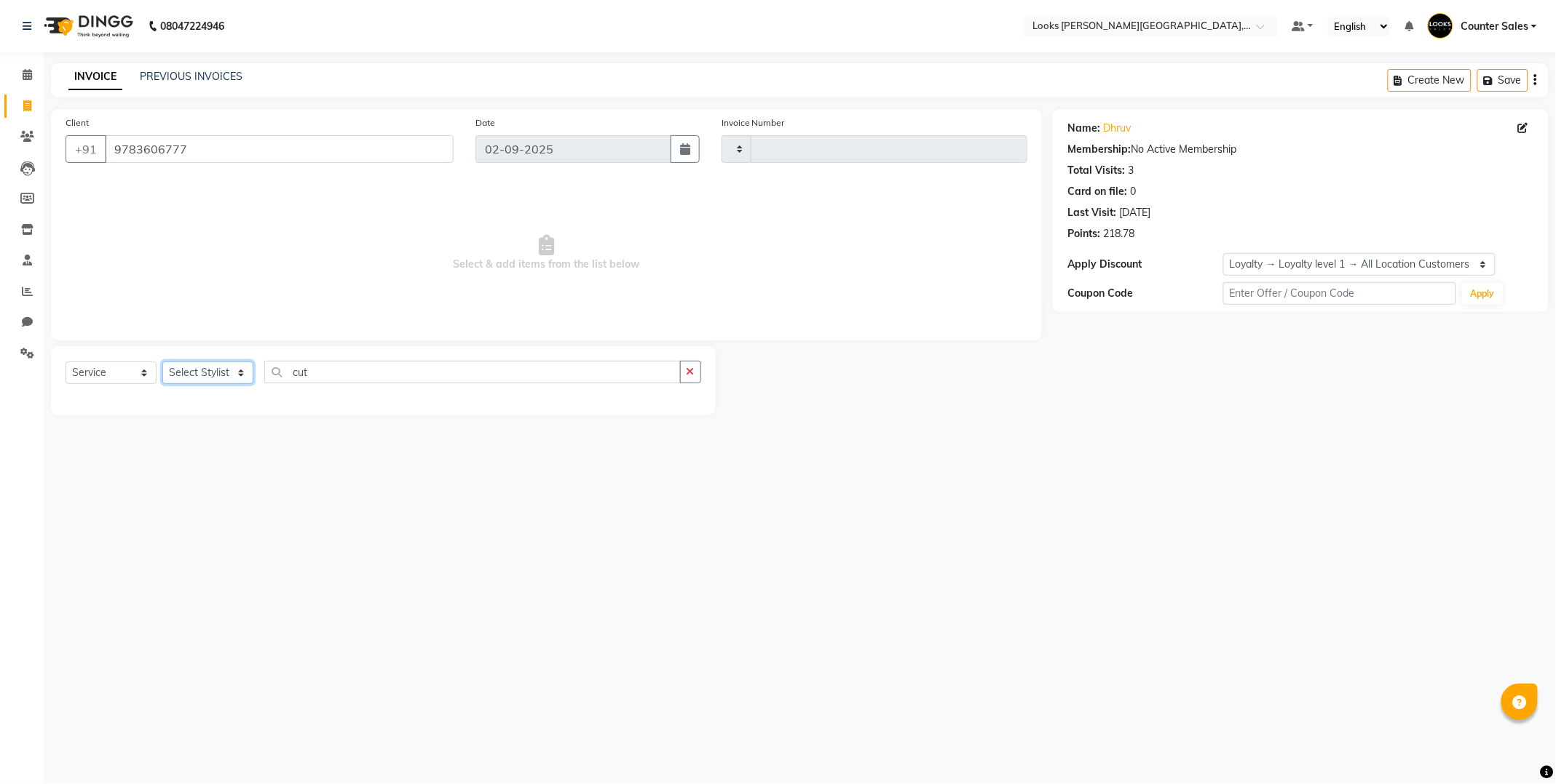
click at [237, 375] on select "Select Stylist" at bounding box center [208, 373] width 91 height 23
click at [212, 367] on select "Select Stylist" at bounding box center [208, 373] width 91 height 23
click at [233, 373] on select "Select Stylist" at bounding box center [208, 373] width 91 height 23
click at [244, 362] on select "Select Stylist" at bounding box center [208, 373] width 91 height 23
click at [260, 496] on div "08047224946 Select Location × Looks Vaishali Girnar Colony, Jaipur Default Pane…" at bounding box center [778, 392] width 1556 height 784
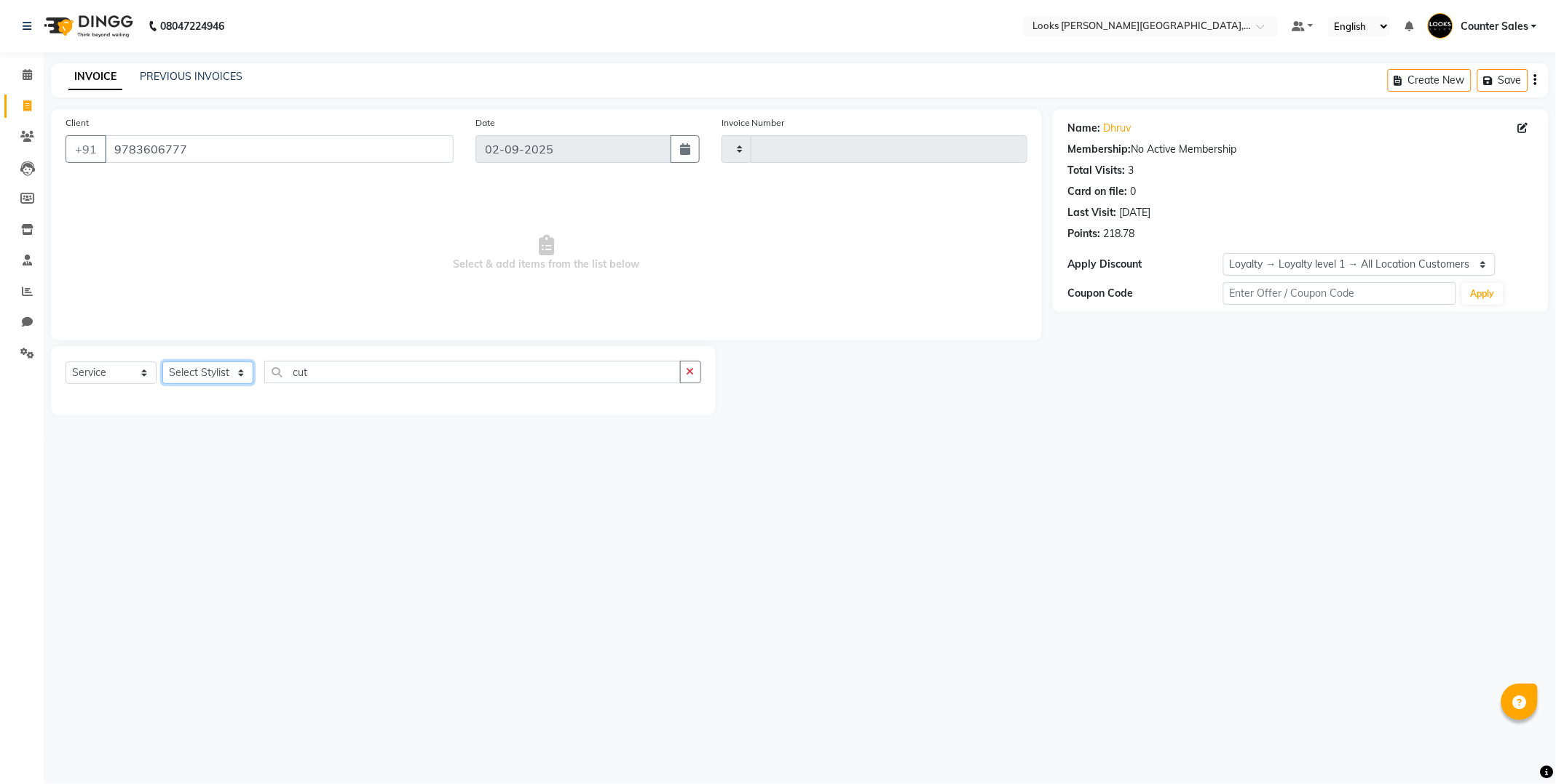
click at [223, 380] on select "Select Stylist" at bounding box center [208, 373] width 91 height 23
click at [655, 585] on div "08047224946 Select Location × Looks Vaishali Girnar Colony, Jaipur Default Pane…" at bounding box center [778, 392] width 1556 height 784
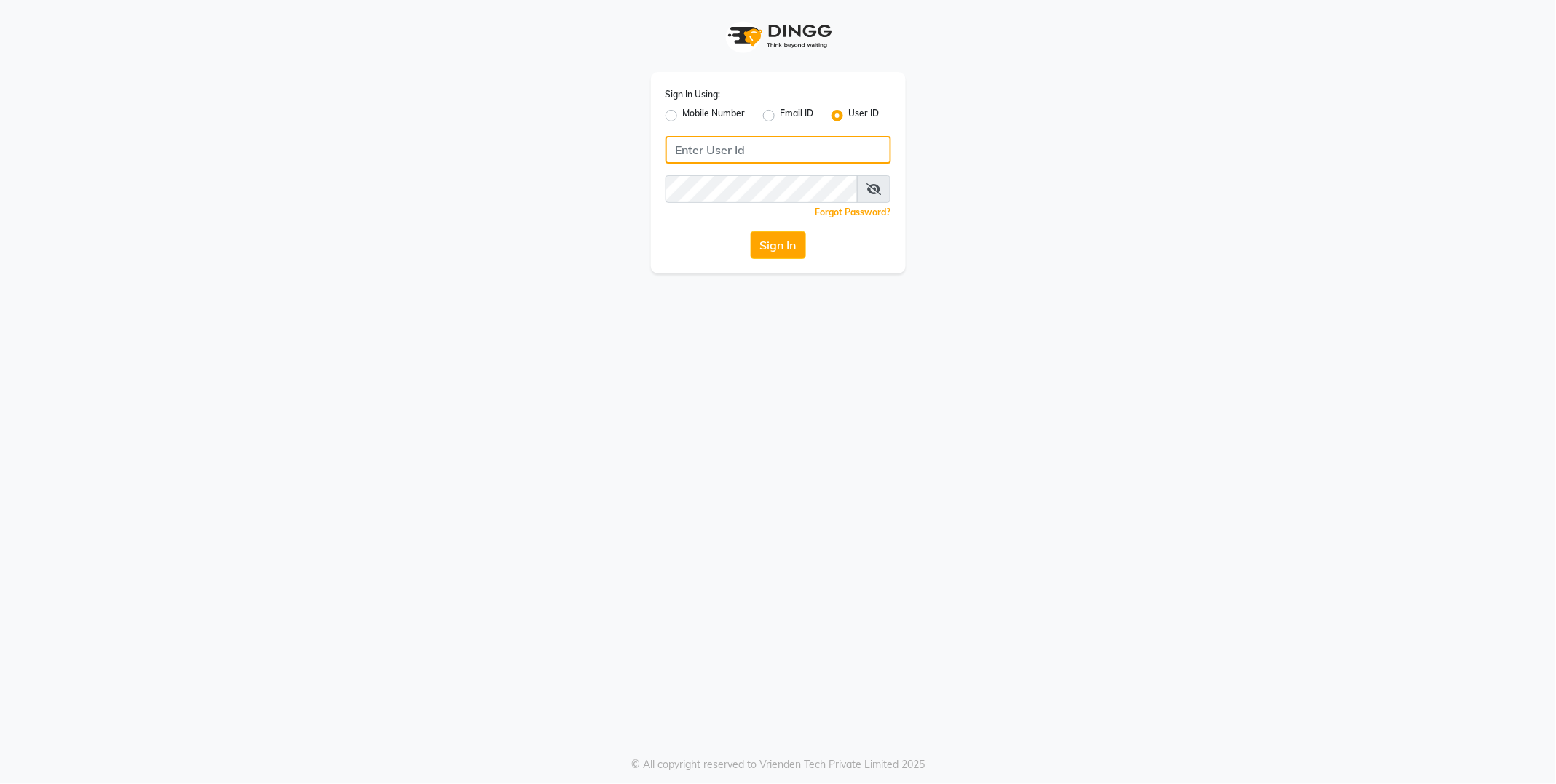
type input "E1814-01"
click at [775, 242] on button "Sign In" at bounding box center [778, 245] width 55 height 27
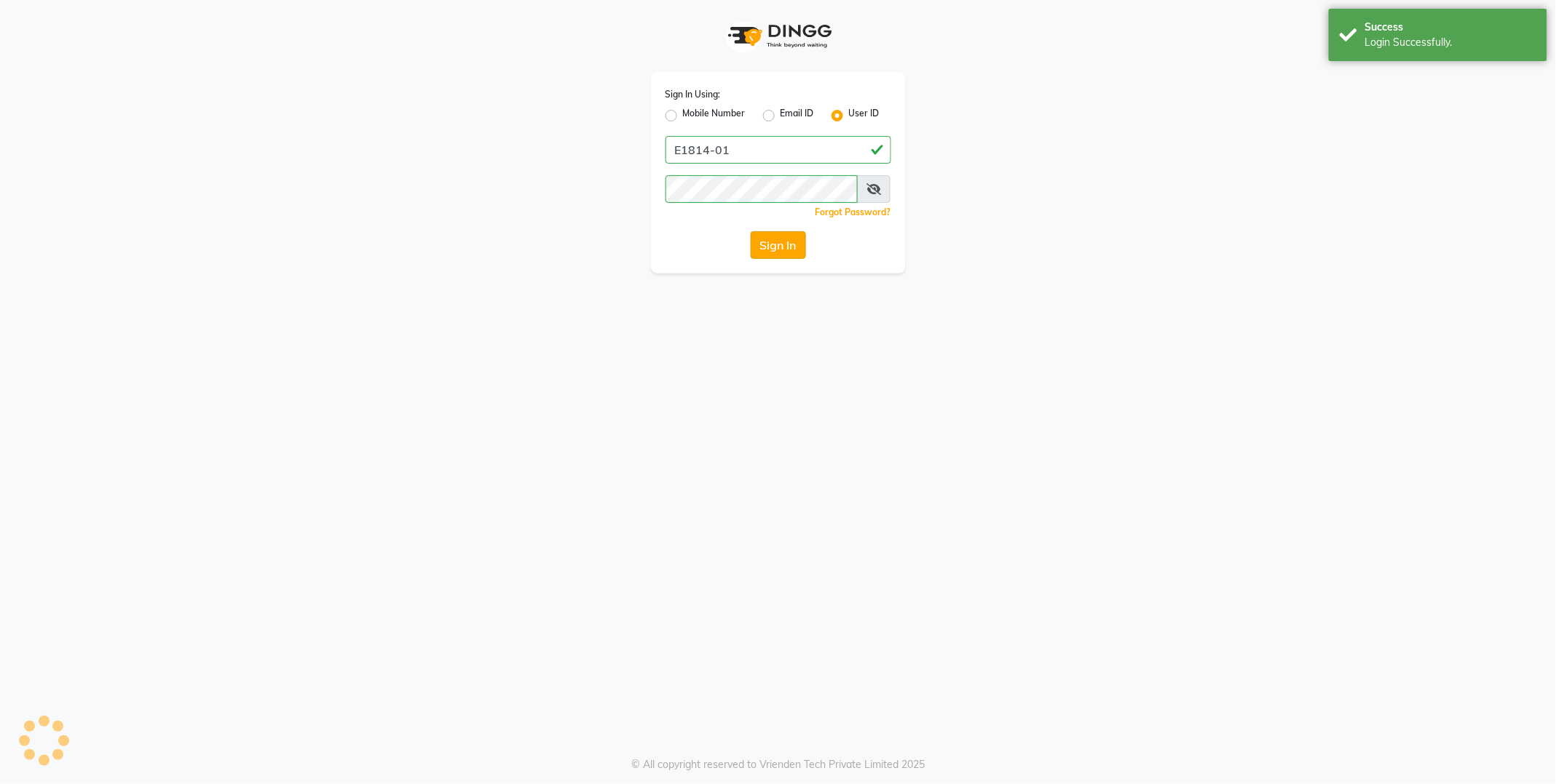
select select "service"
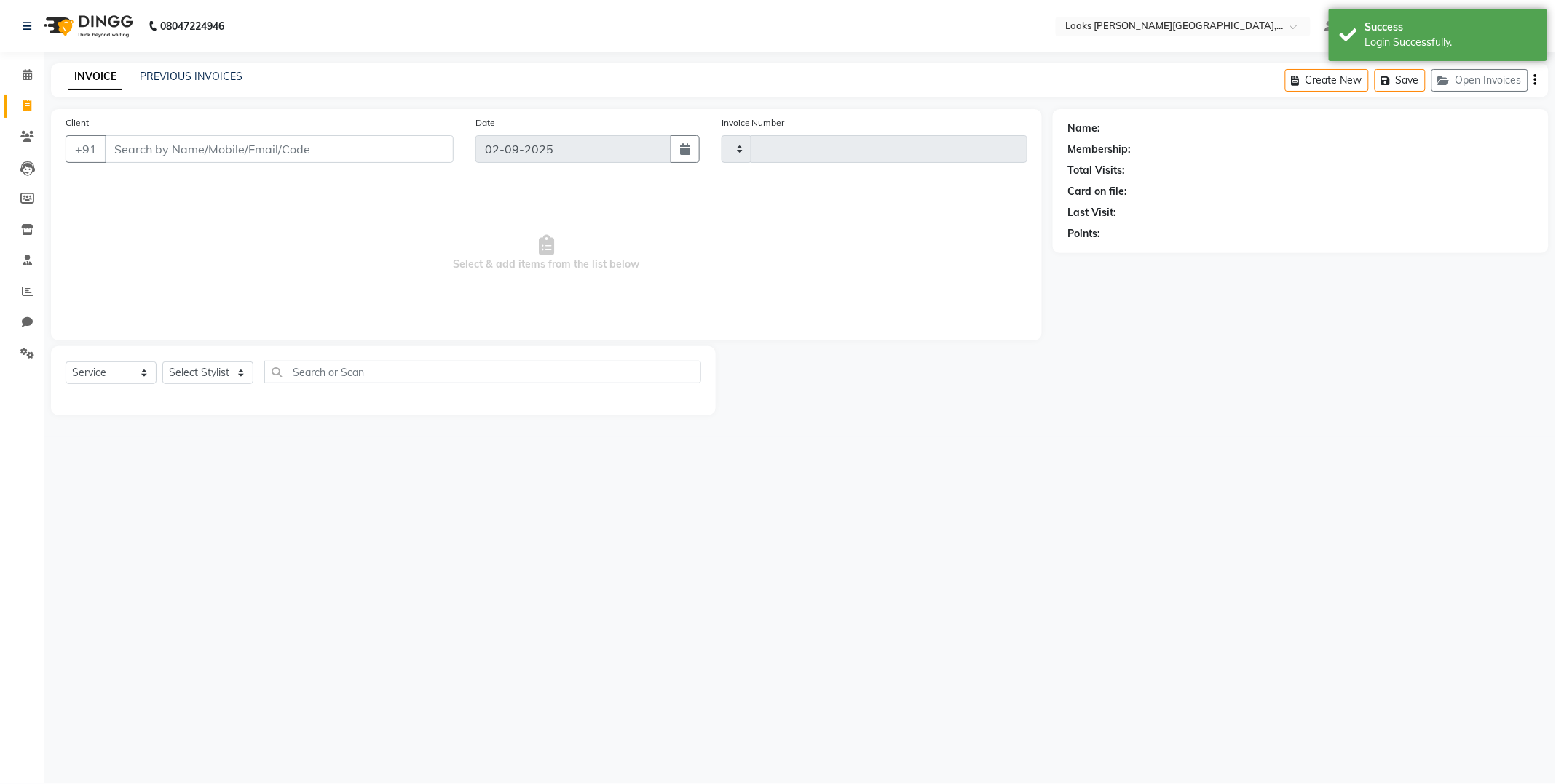
select select "en"
select select "4385"
type input "5157"
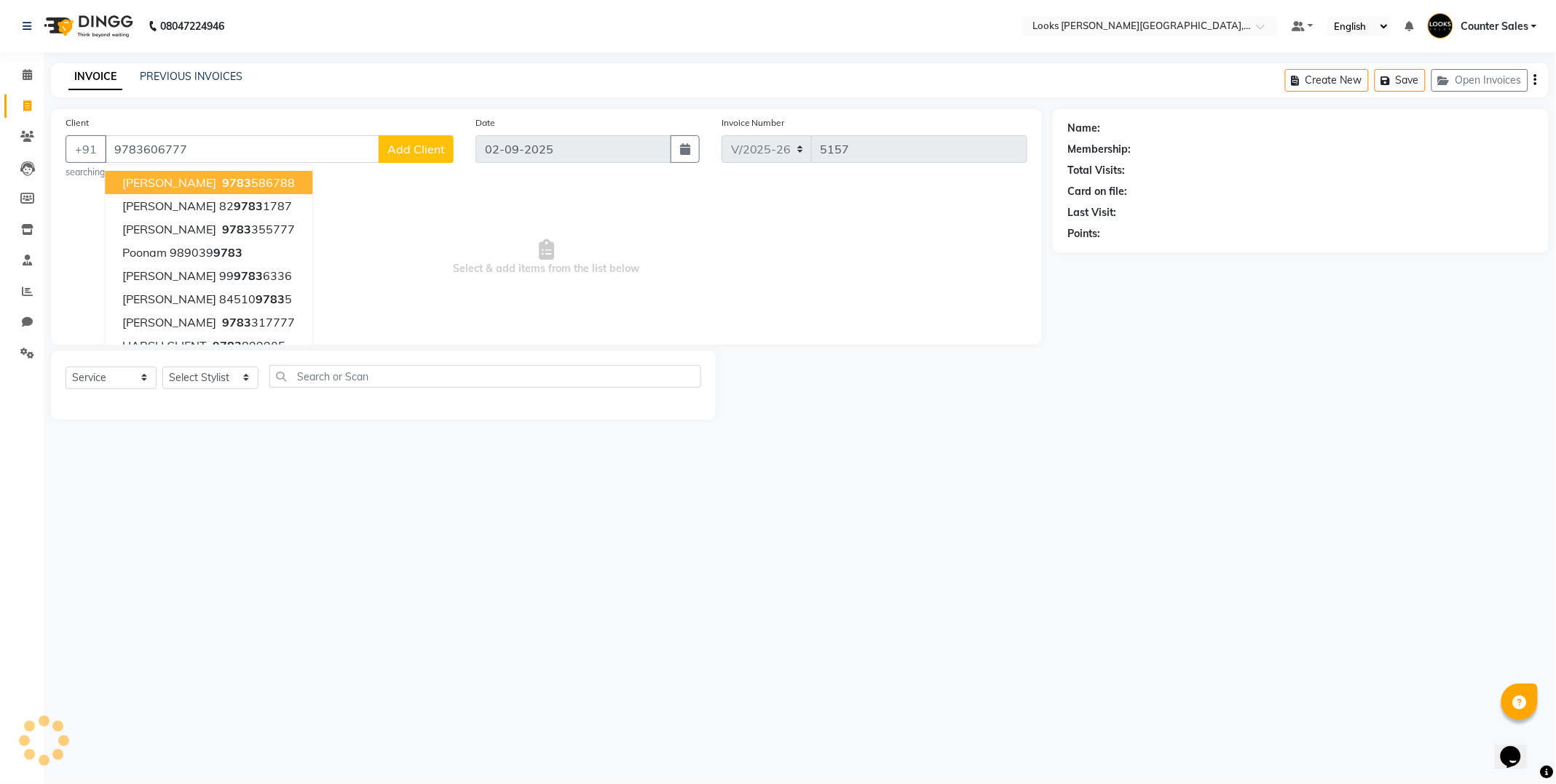
type input "9783606777"
select select "1: Object"
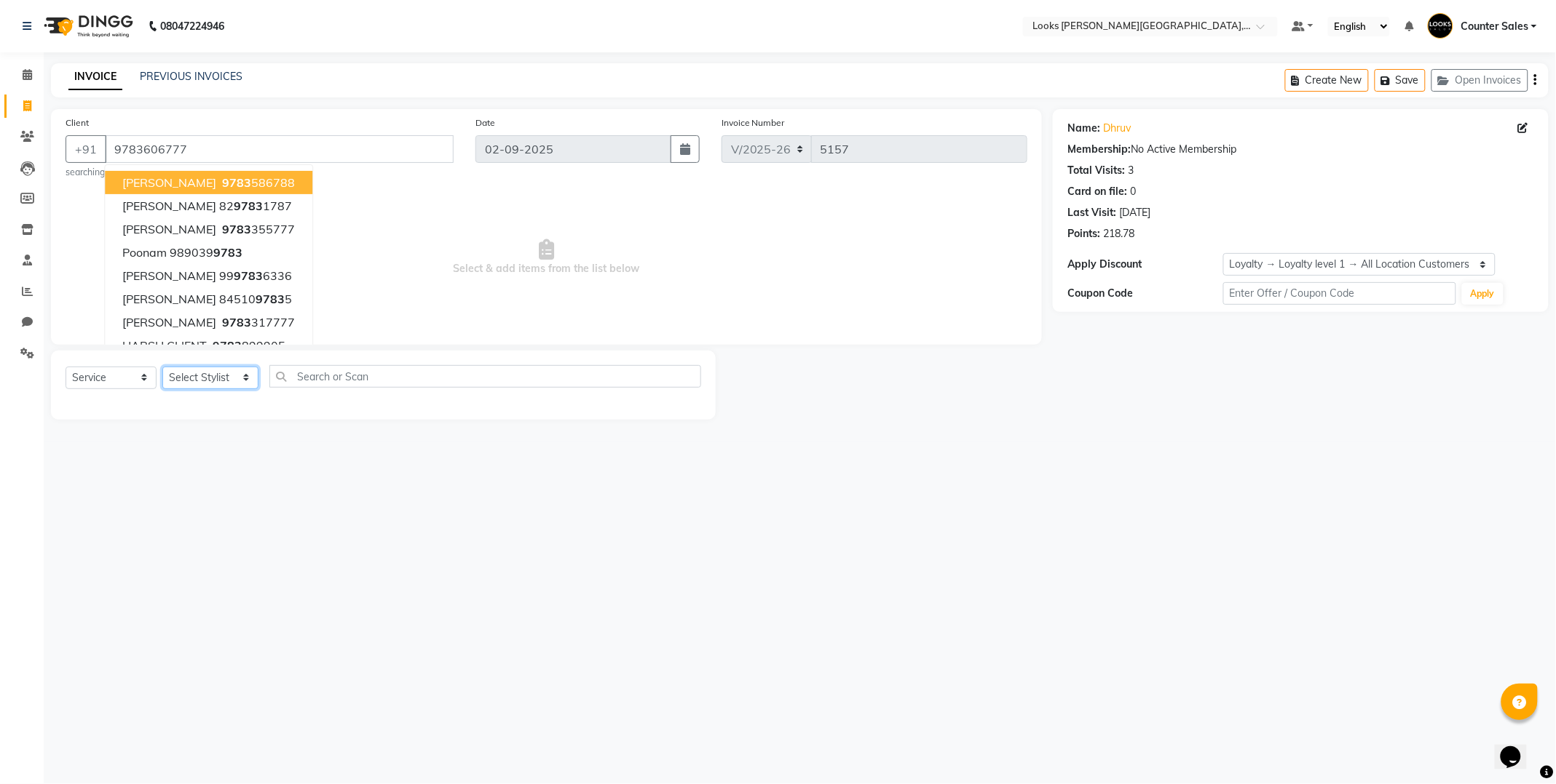
click at [204, 380] on select "Select Stylist Ajay [PERSON_NAME] [PERSON_NAME] Counter Sales [PERSON_NAME] Kri…" at bounding box center [210, 378] width 96 height 23
click at [940, 529] on div "08047224946 Select Location × Looks [PERSON_NAME][GEOGRAPHIC_DATA], Jaipur Defa…" at bounding box center [778, 392] width 1556 height 784
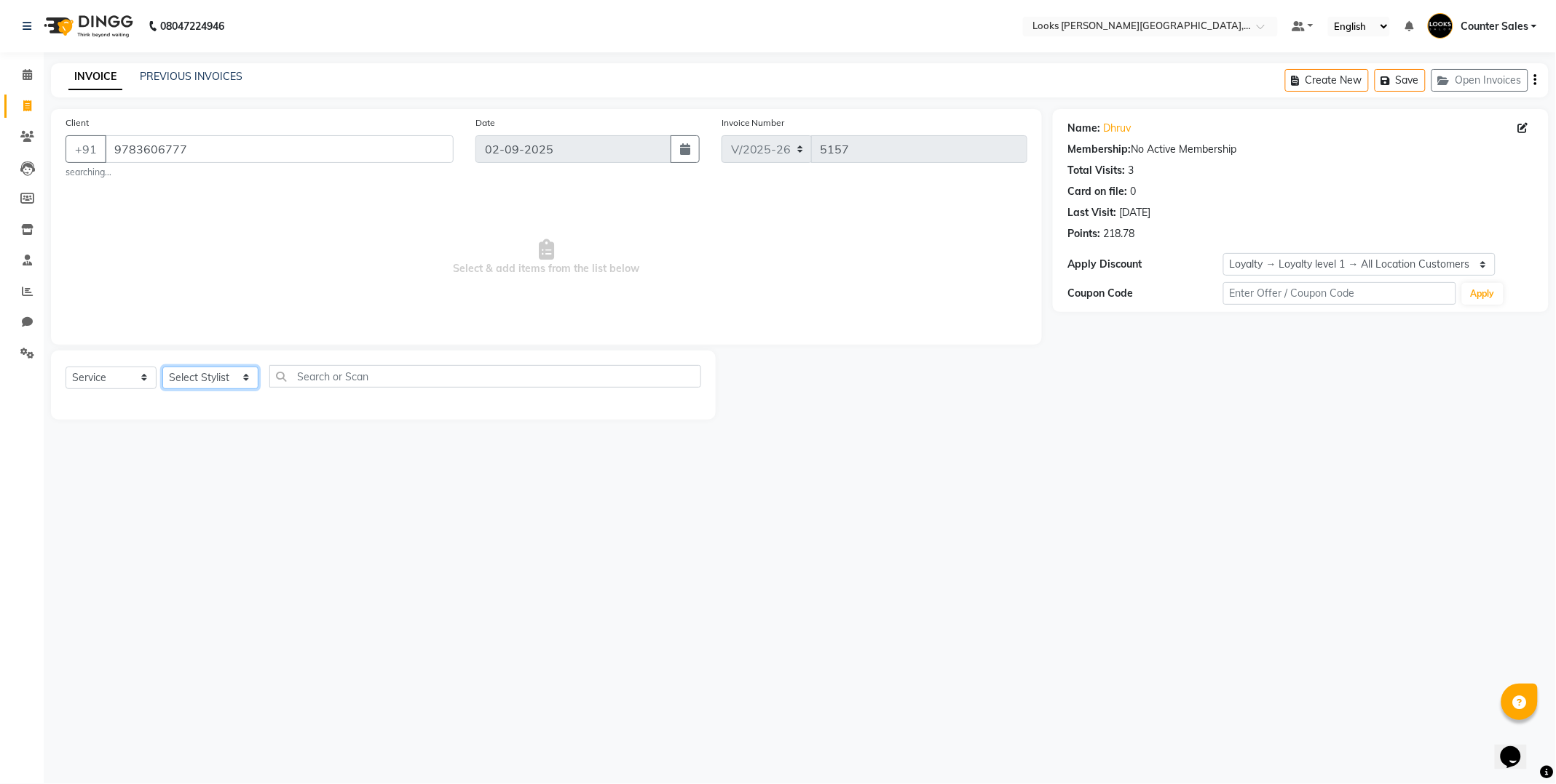
click at [222, 375] on select "Select Stylist Ajay [PERSON_NAME] [PERSON_NAME] Counter Sales [PERSON_NAME] Kri…" at bounding box center [210, 378] width 96 height 23
select select "88118"
click at [163, 367] on select "Select Stylist Ajay [PERSON_NAME] [PERSON_NAME] Counter Sales [PERSON_NAME] Kri…" at bounding box center [210, 378] width 96 height 23
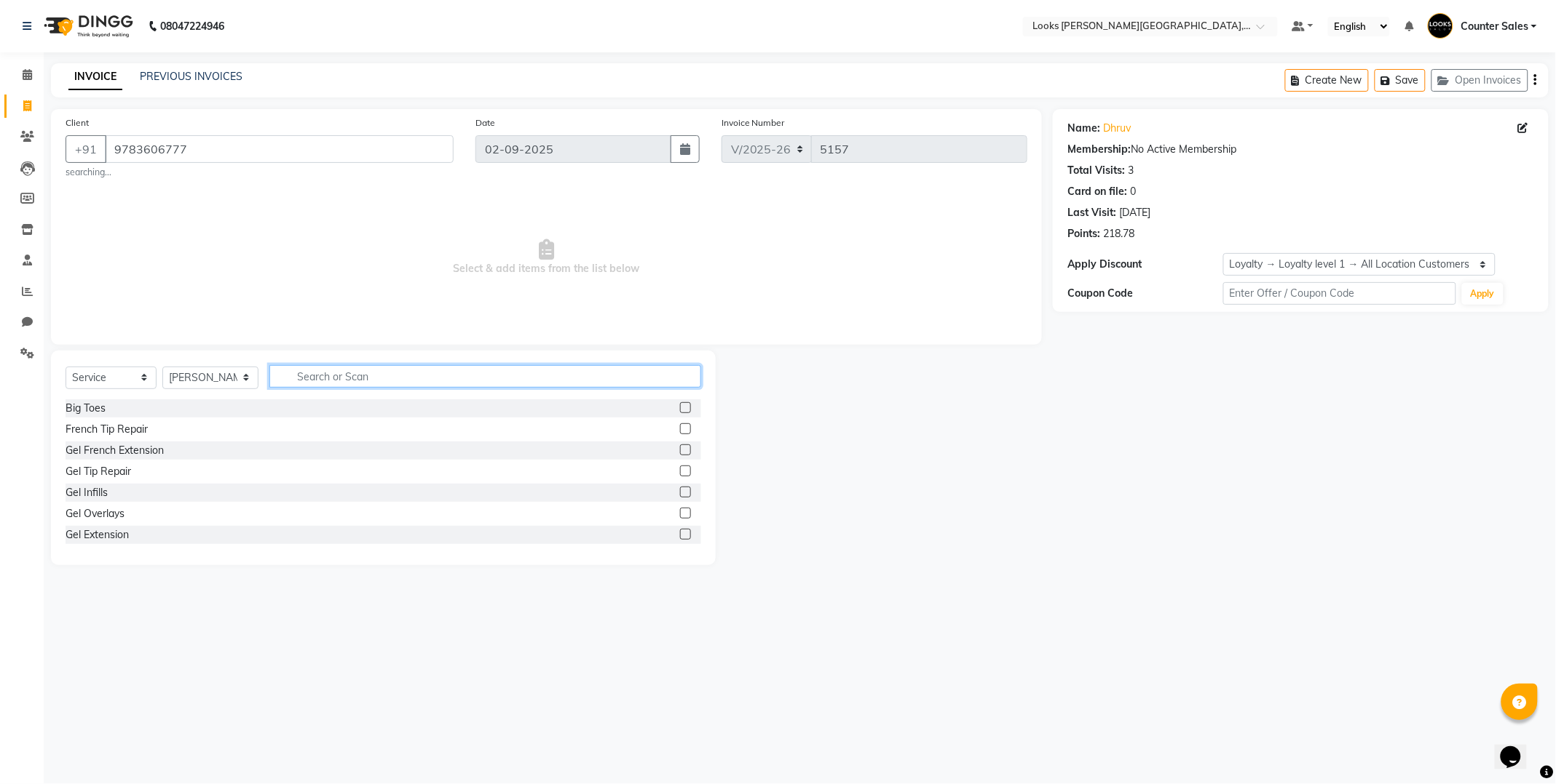
click at [470, 373] on input "text" at bounding box center [485, 376] width 431 height 23
type input "cut"
click at [680, 430] on label at bounding box center [685, 429] width 11 height 11
click at [680, 430] on input "checkbox" at bounding box center [684, 430] width 9 height 9
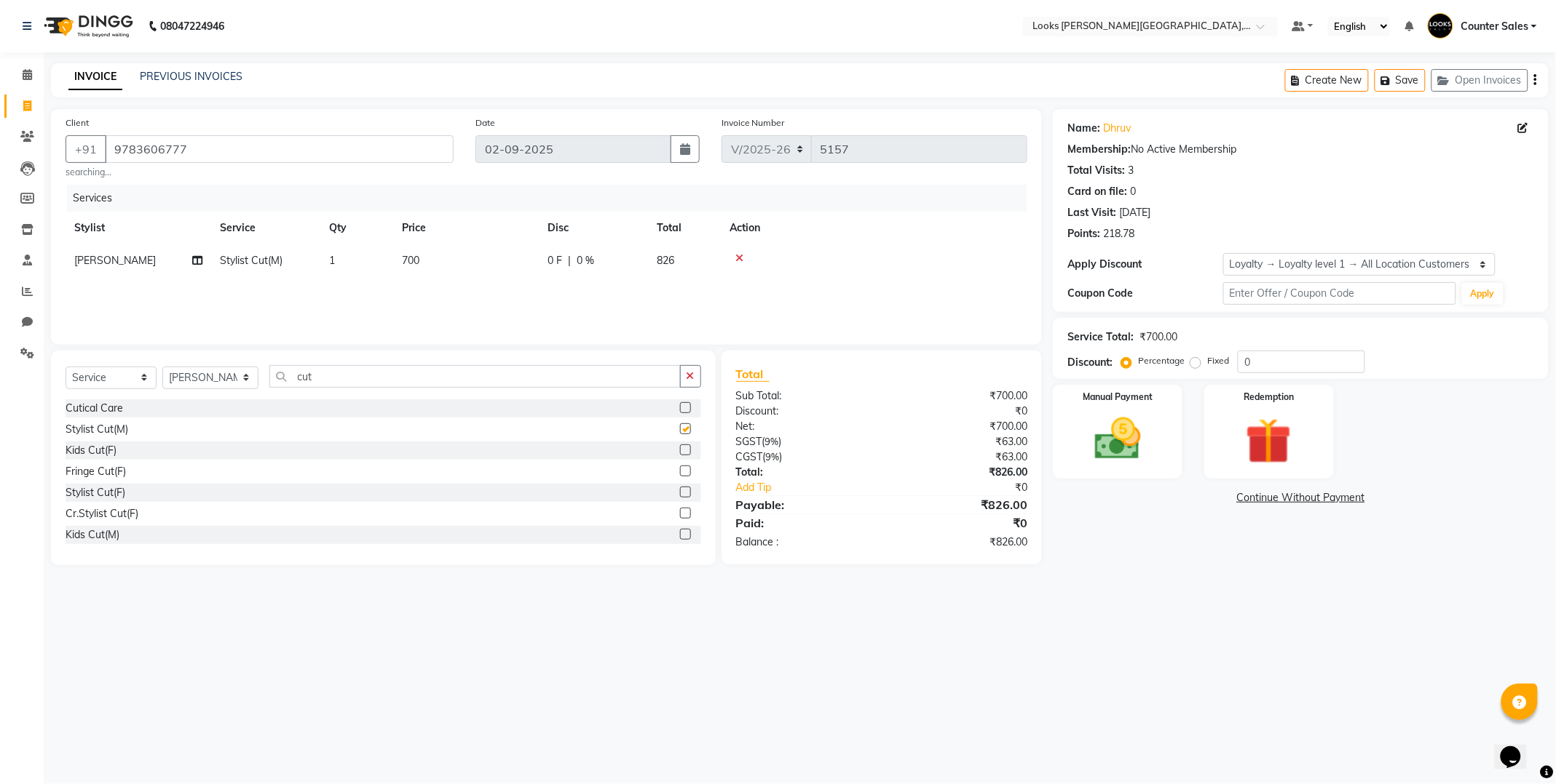
checkbox input "false"
click at [690, 377] on icon "button" at bounding box center [690, 376] width 8 height 10
type input "be"
click at [680, 449] on label at bounding box center [685, 450] width 11 height 11
click at [680, 449] on input "checkbox" at bounding box center [684, 451] width 9 height 9
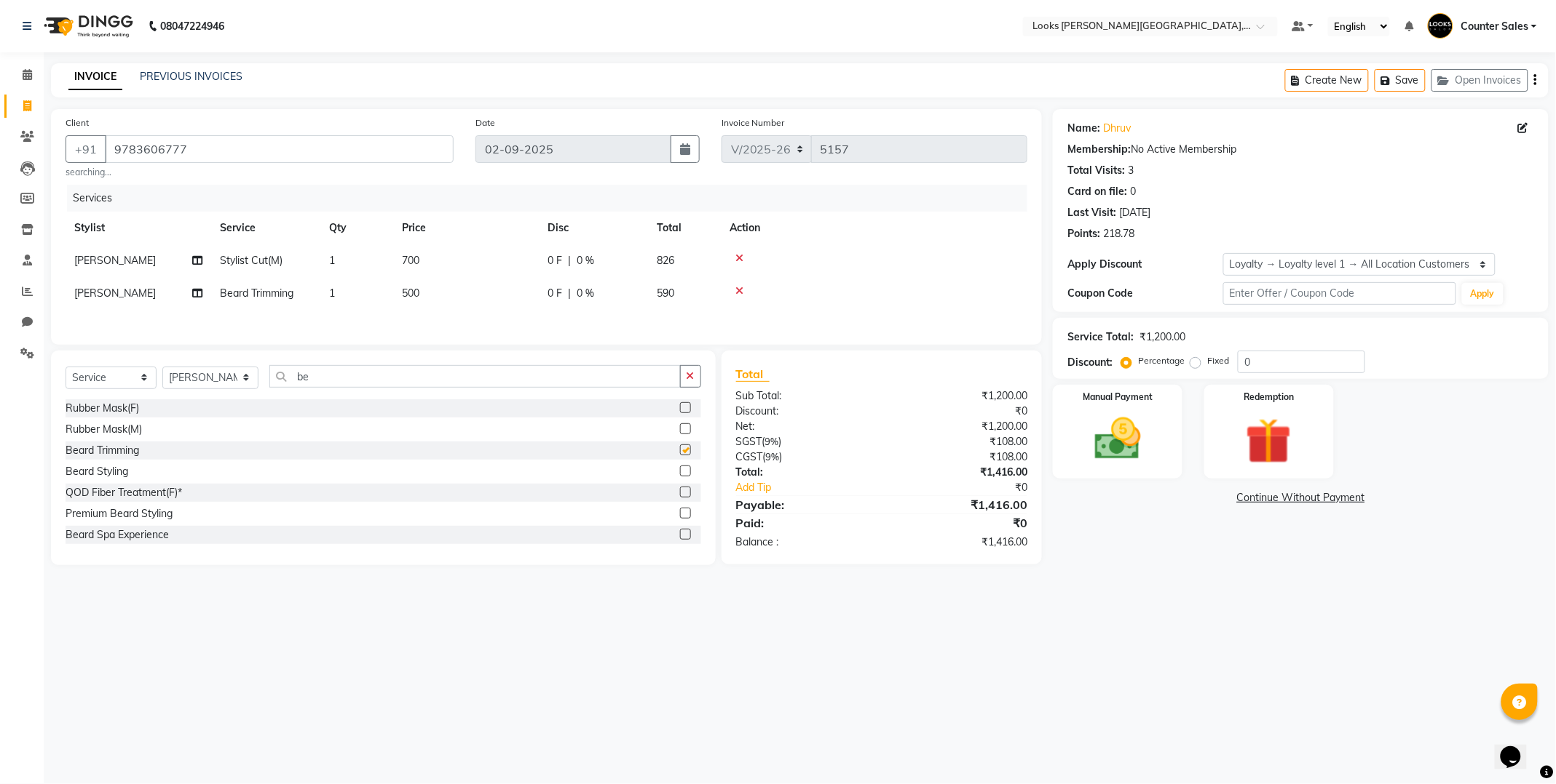
checkbox input "false"
click at [474, 291] on td "500" at bounding box center [466, 293] width 146 height 33
select select "88118"
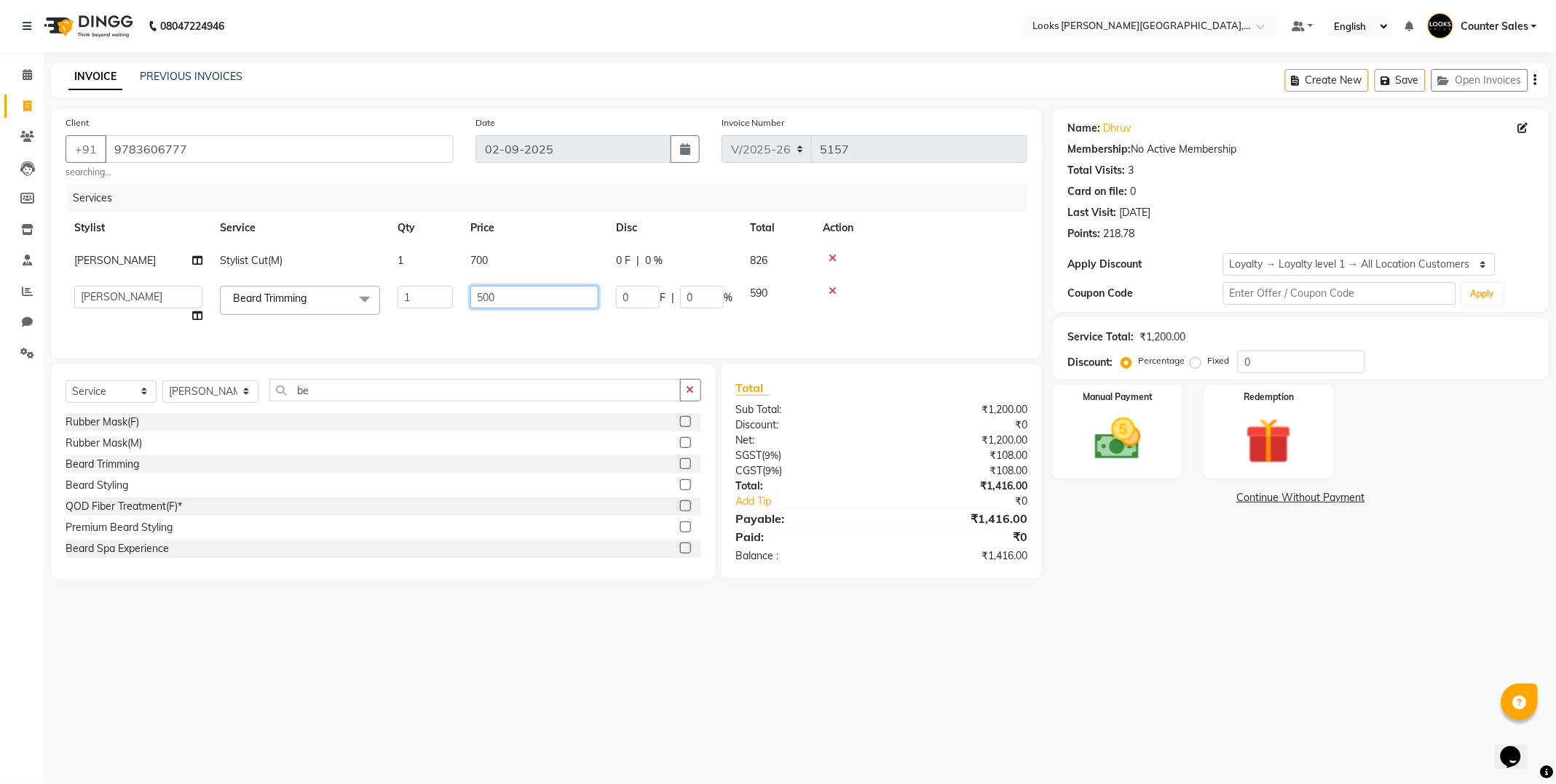
click at [526, 294] on input "500" at bounding box center [534, 298] width 128 height 23
type input "5"
type input "300"
click at [810, 628] on div "08047224946 Select Location × Looks [PERSON_NAME][GEOGRAPHIC_DATA], Jaipur Defa…" at bounding box center [778, 392] width 1556 height 784
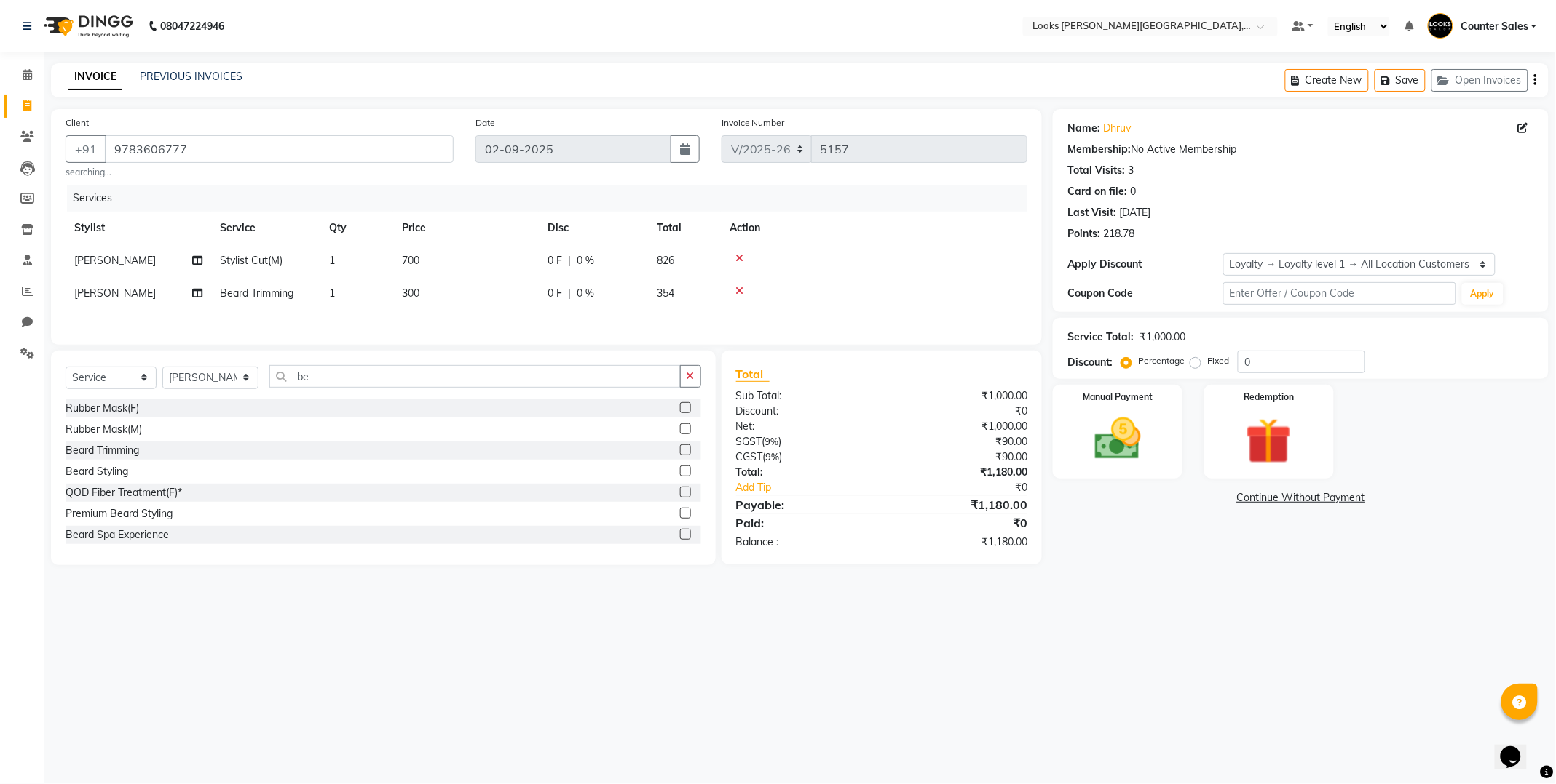
click at [456, 301] on td "300" at bounding box center [466, 293] width 146 height 33
select select "88118"
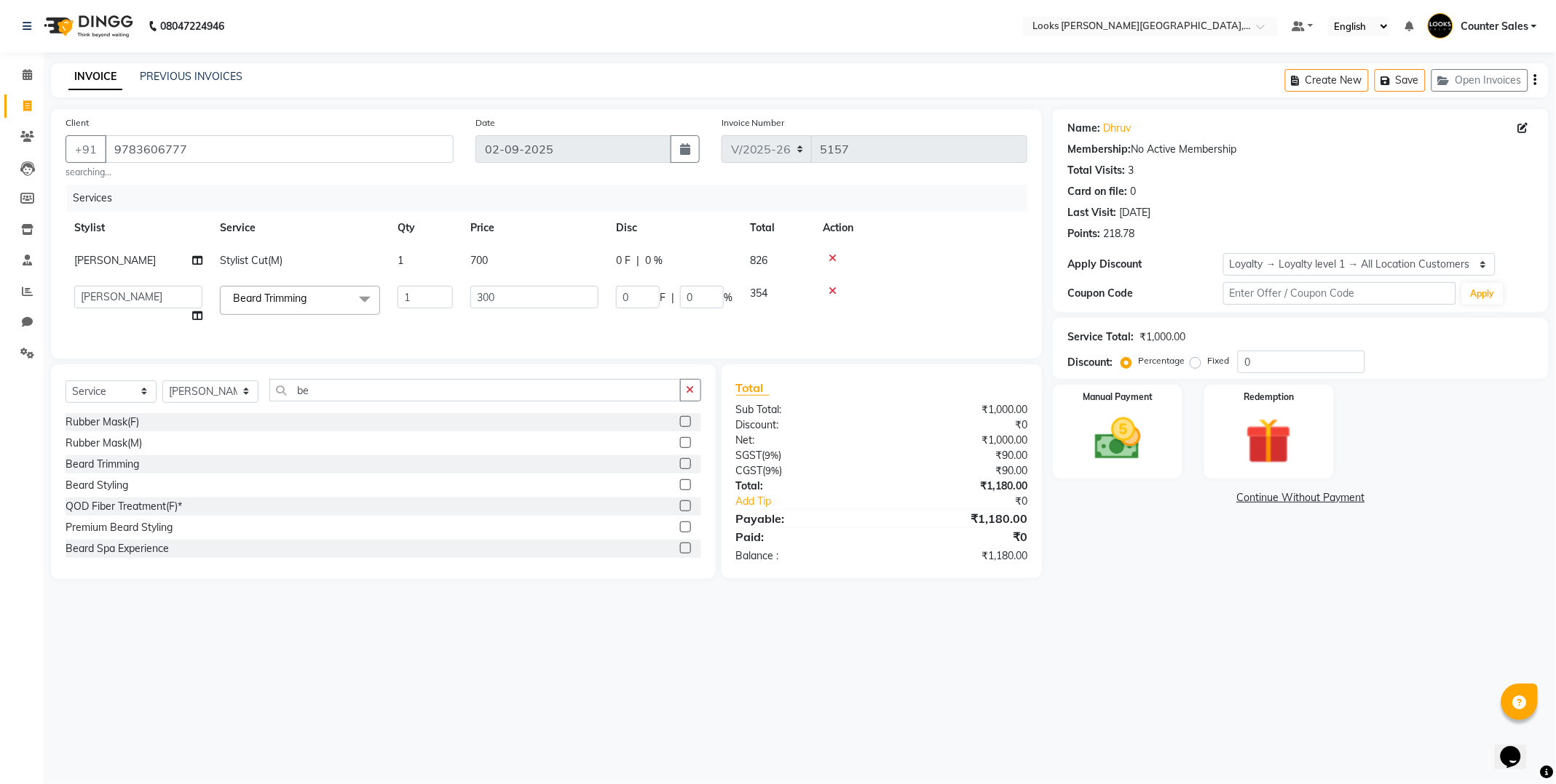
click at [522, 260] on td "700" at bounding box center [535, 260] width 146 height 33
select select "88118"
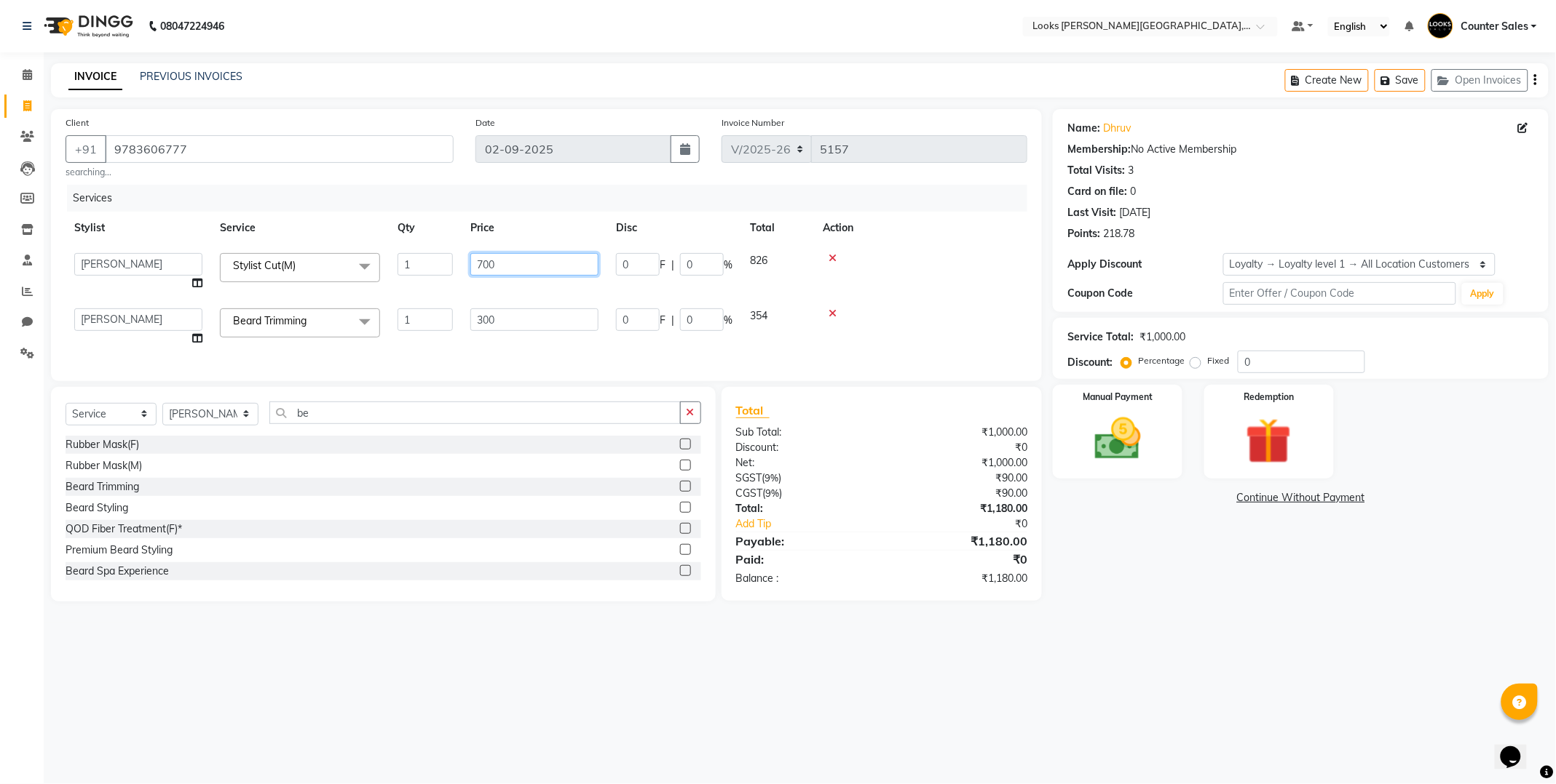
click at [542, 265] on input "700" at bounding box center [534, 265] width 128 height 23
type input "602"
click at [851, 643] on div "08047224946 Select Location × Looks [PERSON_NAME][GEOGRAPHIC_DATA], Jaipur Defa…" at bounding box center [778, 392] width 1556 height 784
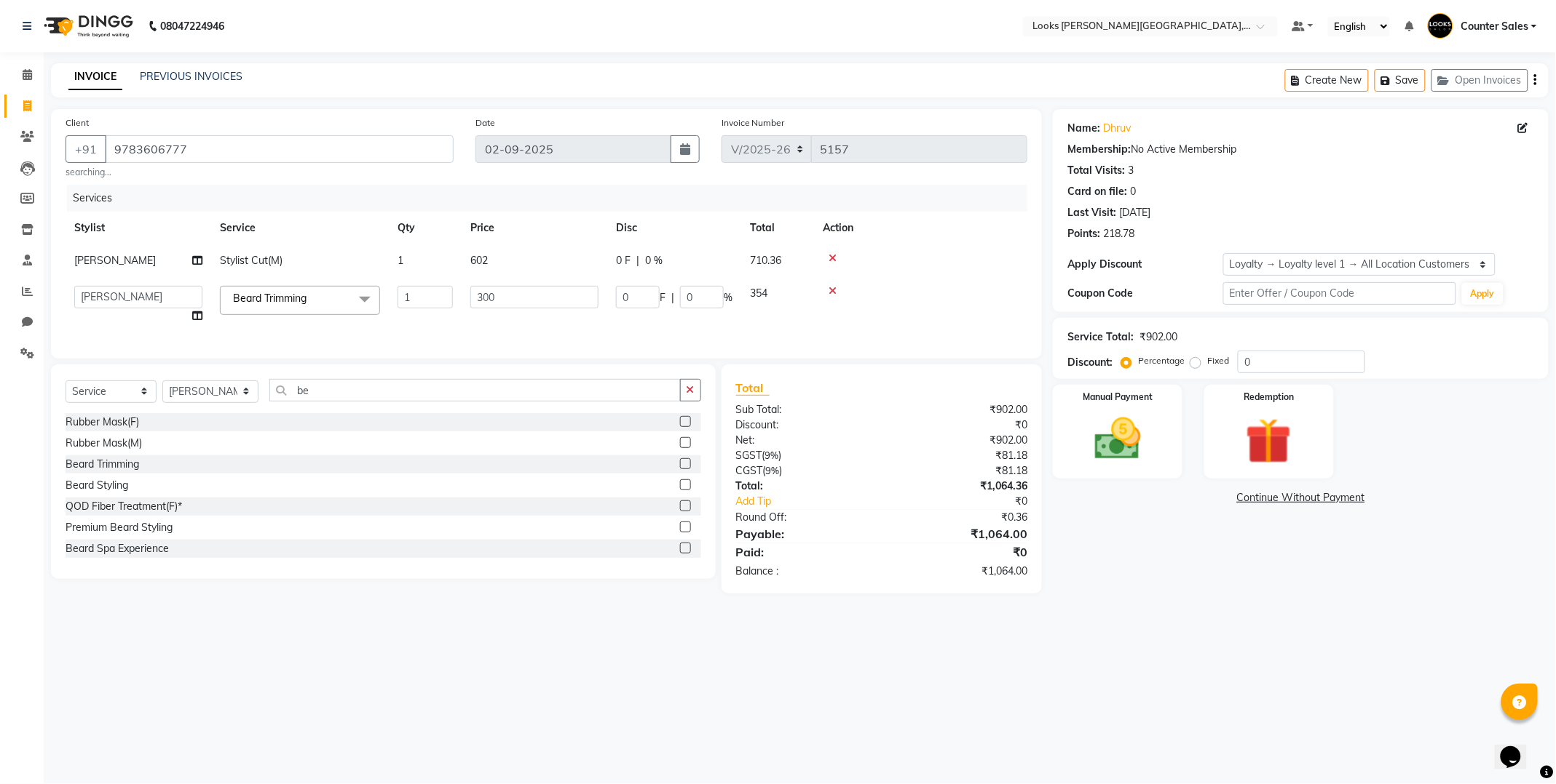
click at [526, 260] on td "602" at bounding box center [535, 260] width 146 height 33
select select "88118"
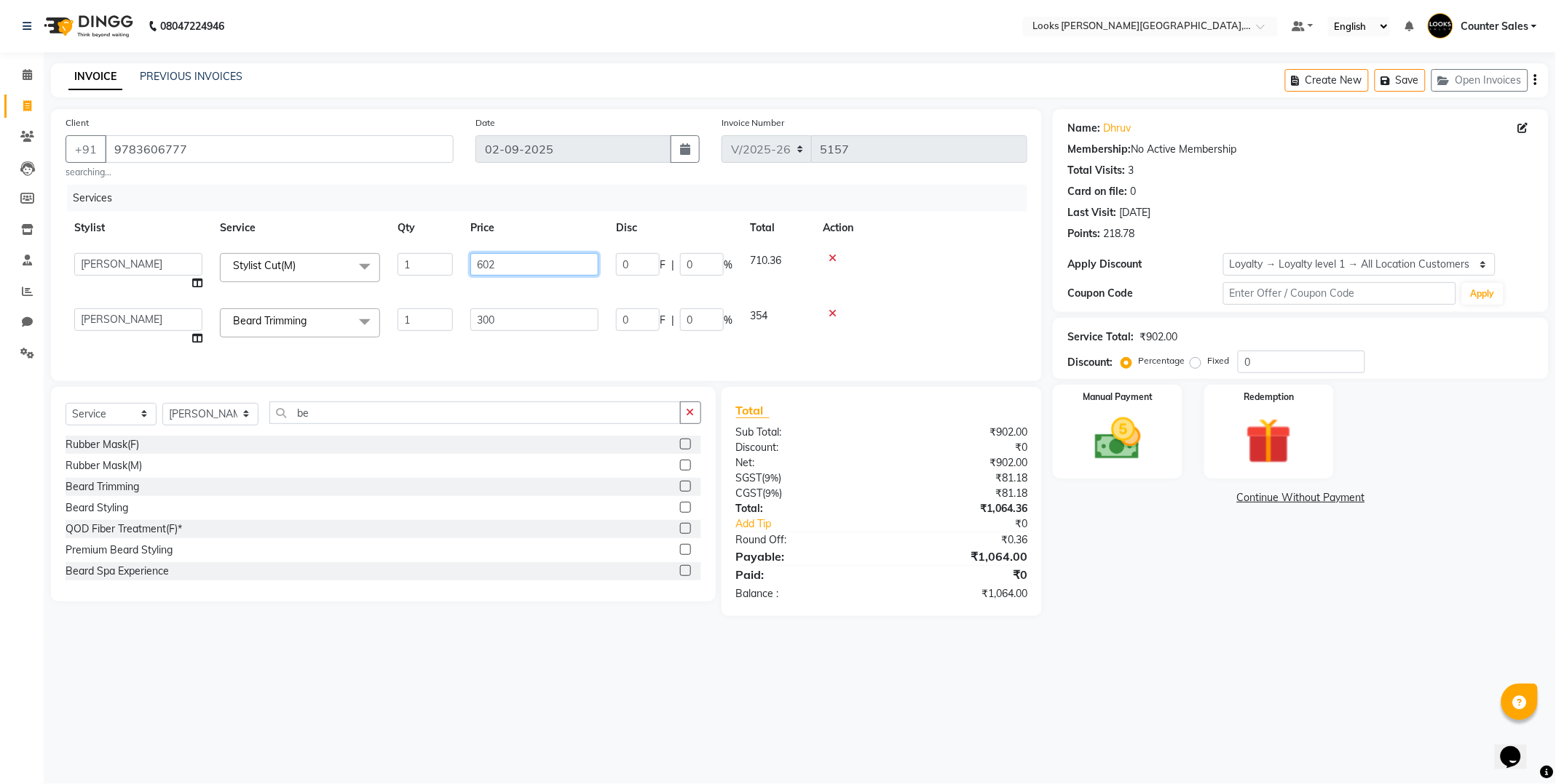
click at [547, 262] on input "602" at bounding box center [534, 265] width 128 height 23
type input "557"
click at [1100, 606] on div "Name: [PERSON_NAME] Membership: No Active Membership Total Visits: 3 Card on fi…" at bounding box center [1305, 363] width 507 height 507
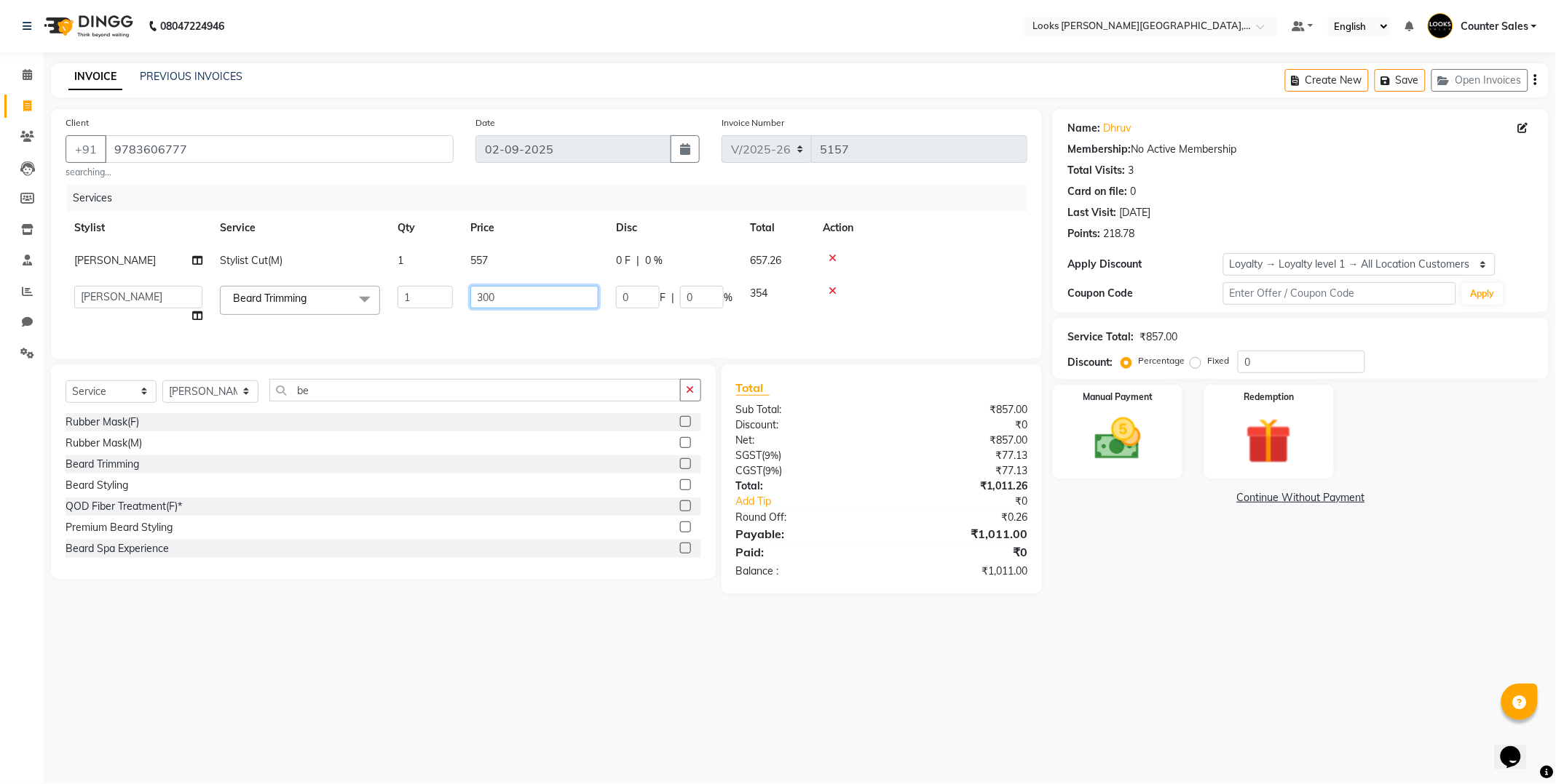
click at [546, 295] on input "300" at bounding box center [534, 298] width 128 height 23
click at [547, 298] on input "300" at bounding box center [534, 298] width 128 height 23
type input "290"
click at [537, 259] on td "557" at bounding box center [535, 260] width 146 height 33
select select "88118"
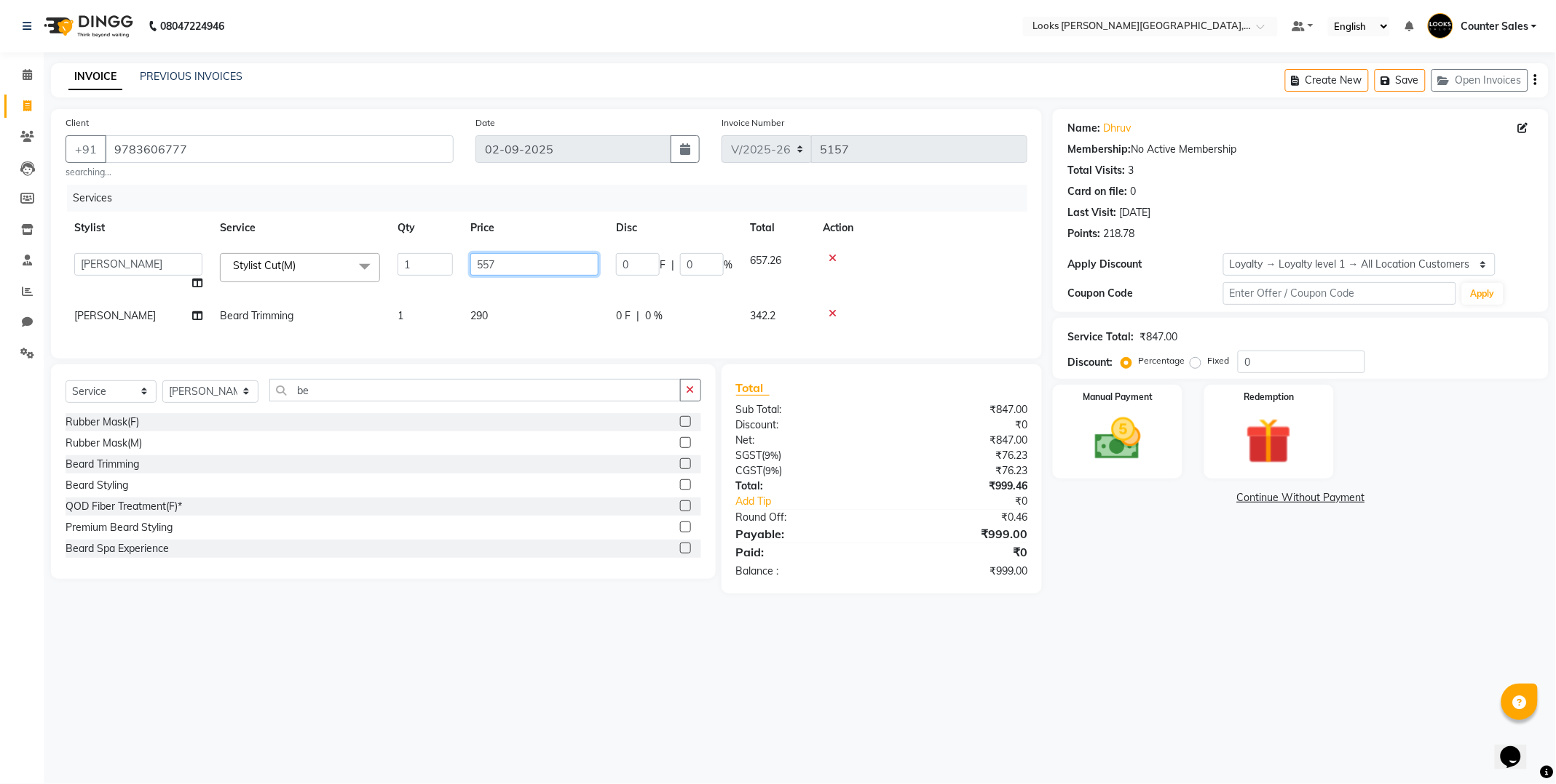
click at [537, 262] on input "557" at bounding box center [534, 265] width 128 height 23
type input "5"
type input "700"
click at [511, 322] on div "Services Stylist Service Qty Price Disc Total Action Ajay [PERSON_NAME] [PERSON…" at bounding box center [546, 264] width 961 height 159
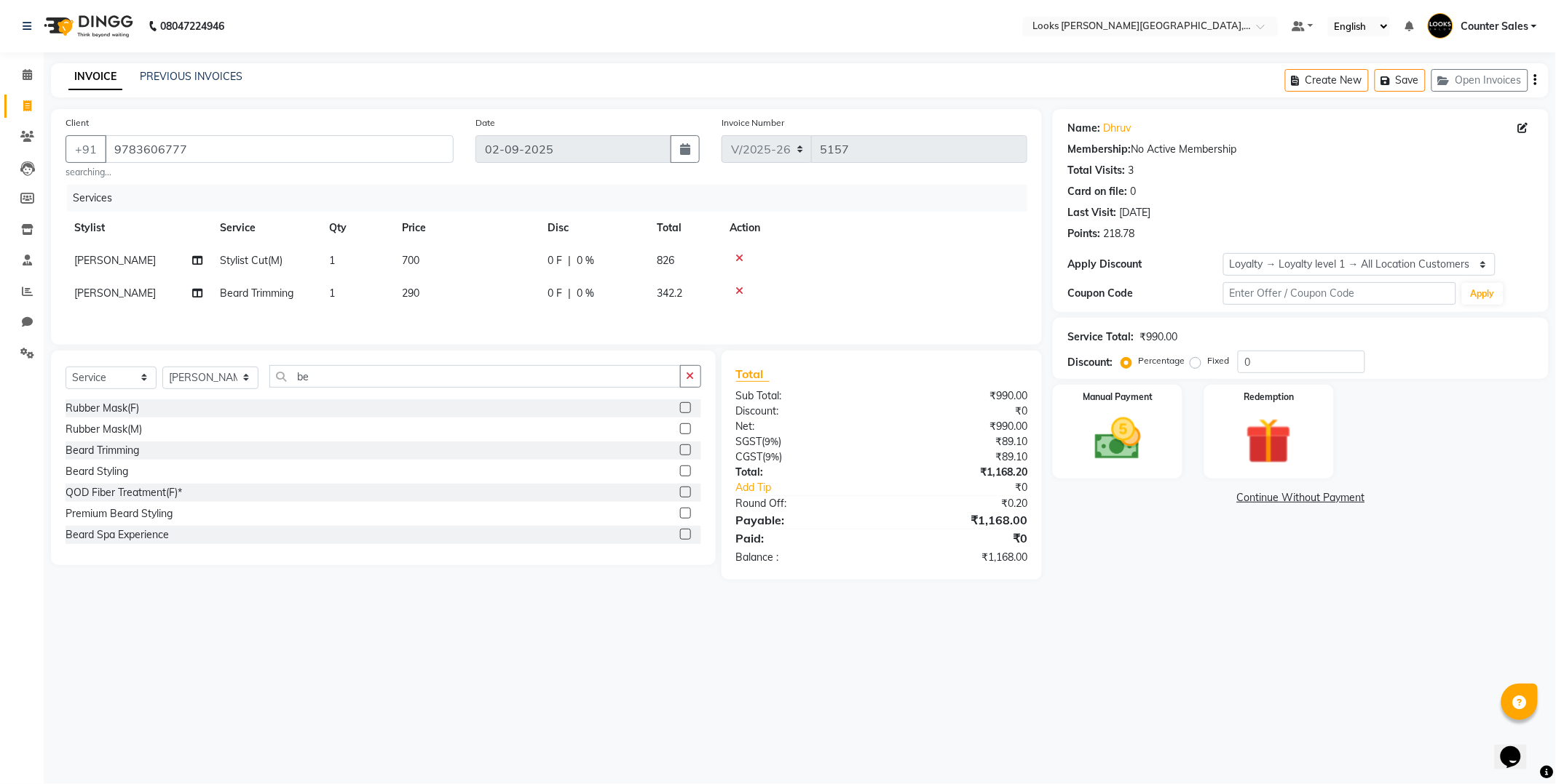
click at [451, 284] on td "290" at bounding box center [466, 293] width 146 height 33
select select "88118"
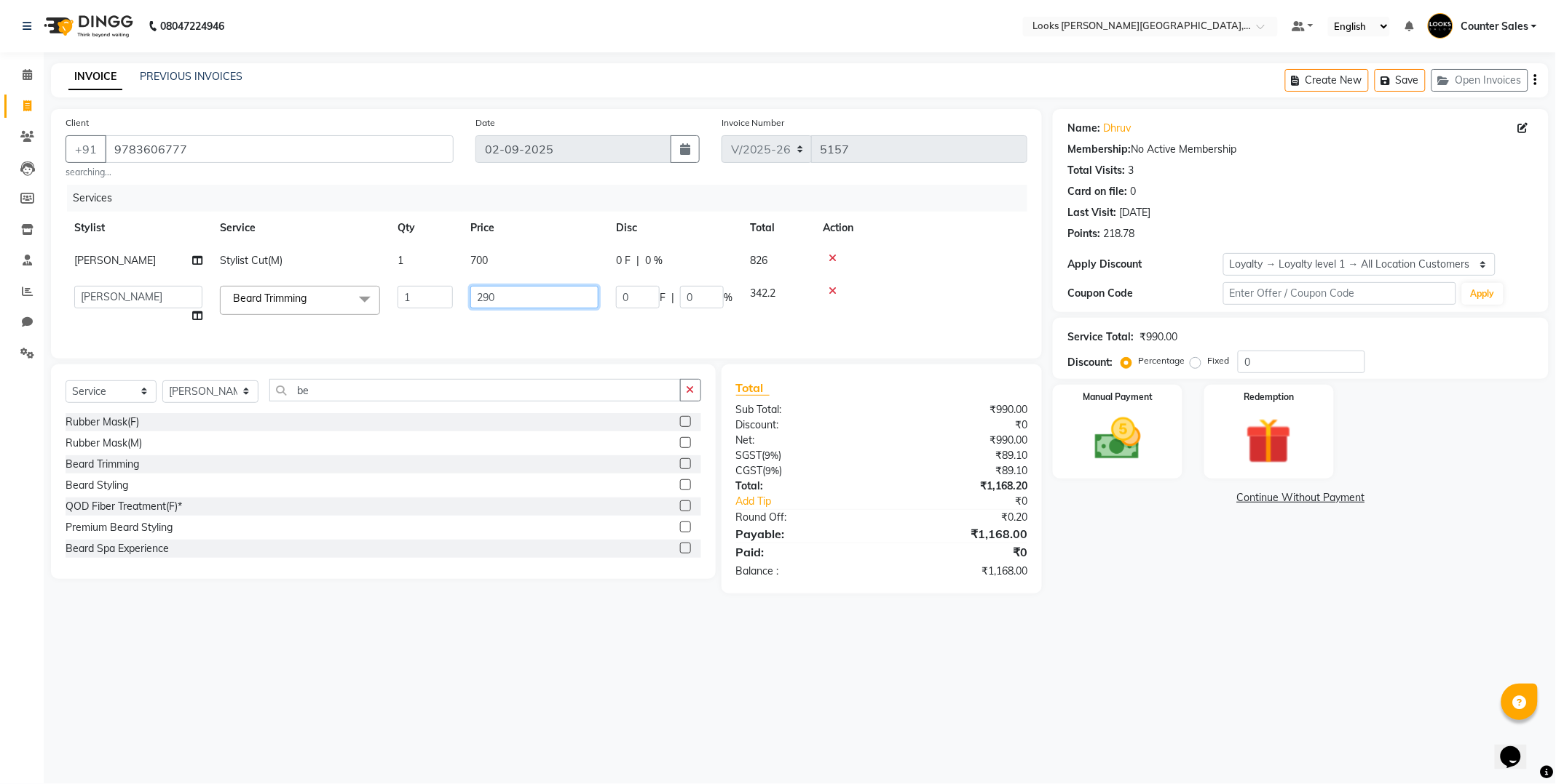
click at [526, 294] on input "290" at bounding box center [534, 298] width 128 height 23
type input "2"
type input "300"
click at [1152, 641] on div "08047224946 Select Location × Looks [PERSON_NAME][GEOGRAPHIC_DATA], Jaipur Defa…" at bounding box center [778, 392] width 1556 height 784
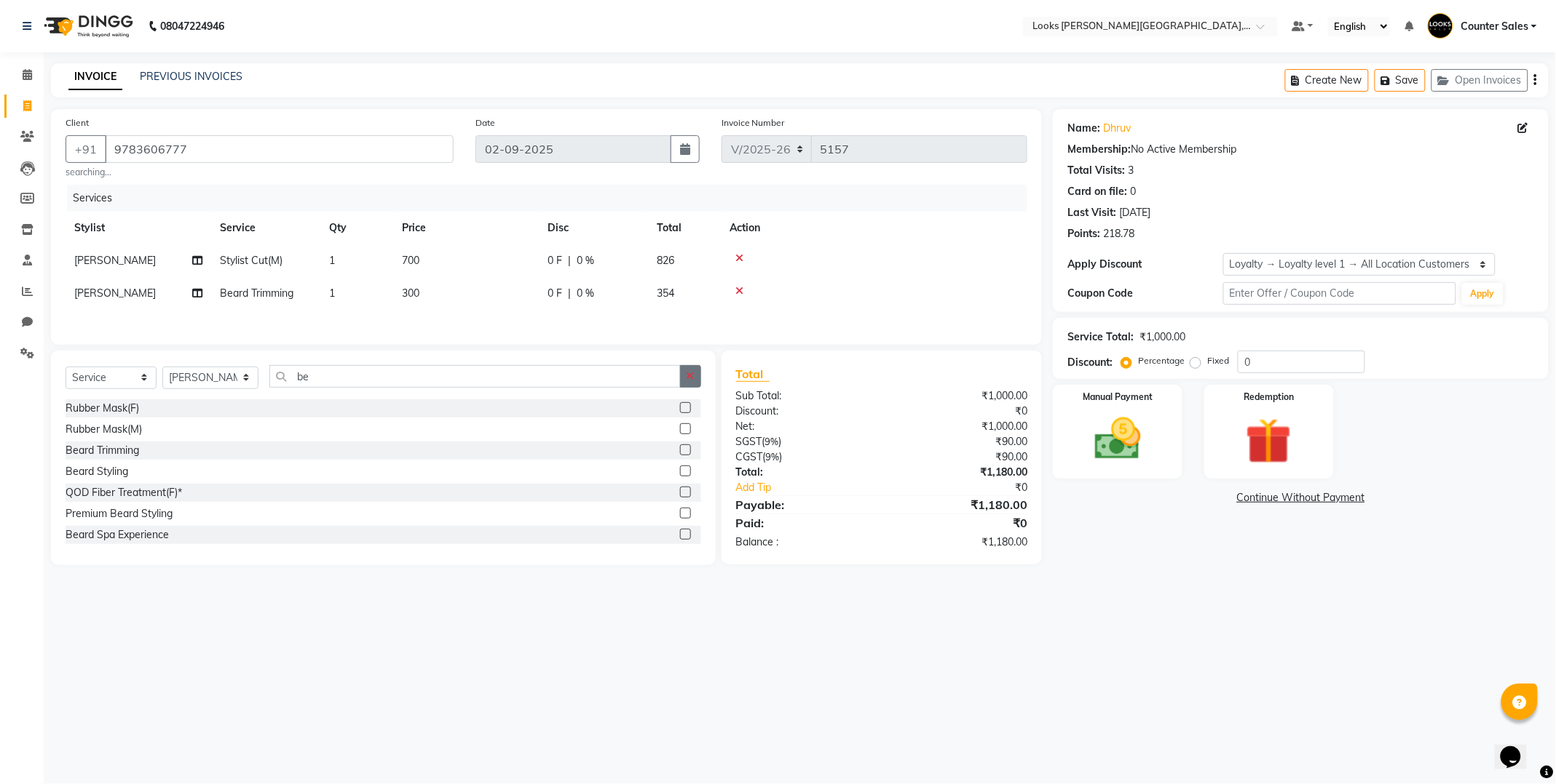
click at [686, 378] on icon "button" at bounding box center [690, 376] width 8 height 10
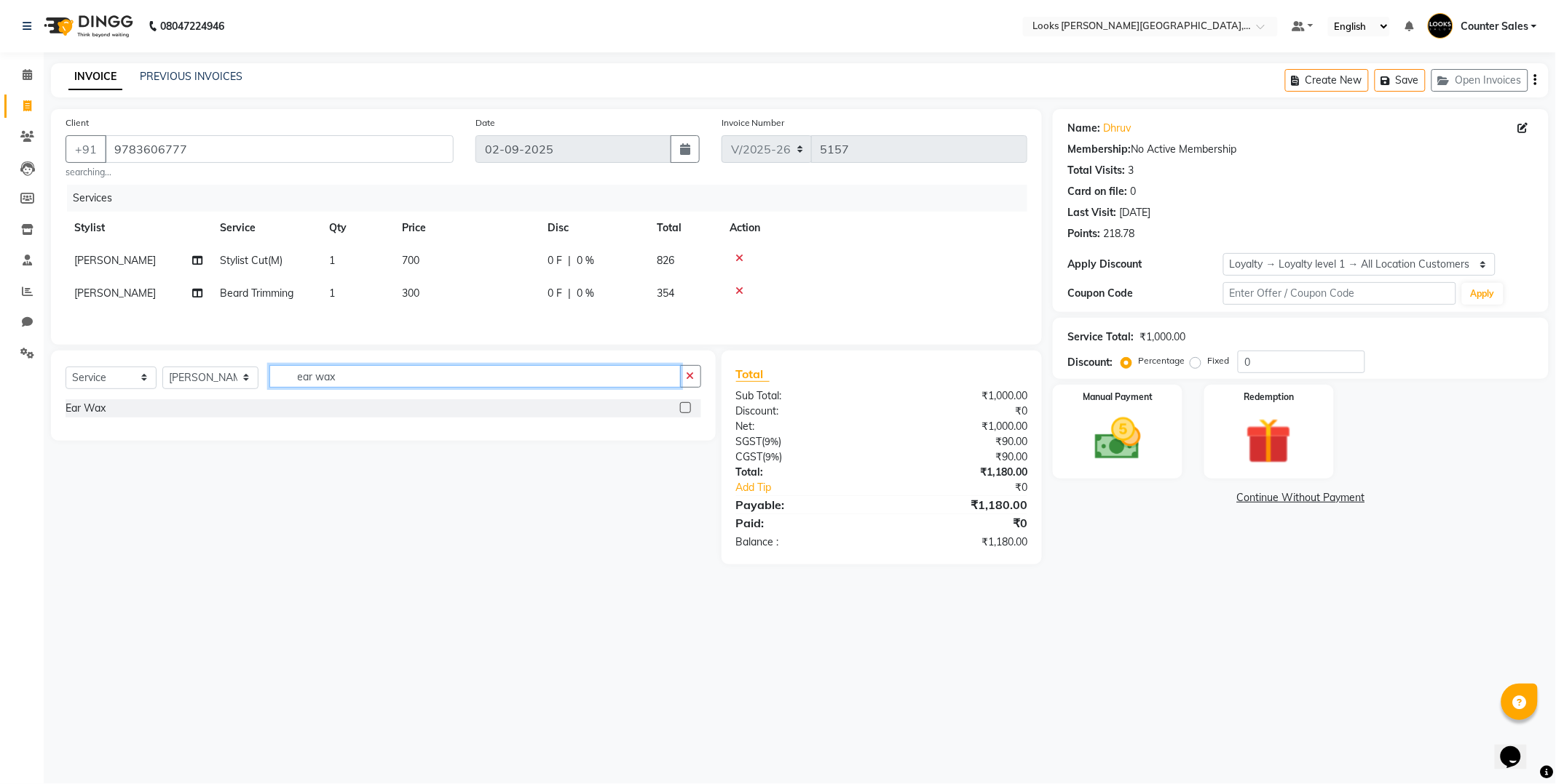
type input "ear wax"
click at [684, 414] on label at bounding box center [685, 408] width 11 height 11
click at [684, 414] on input "checkbox" at bounding box center [684, 408] width 9 height 9
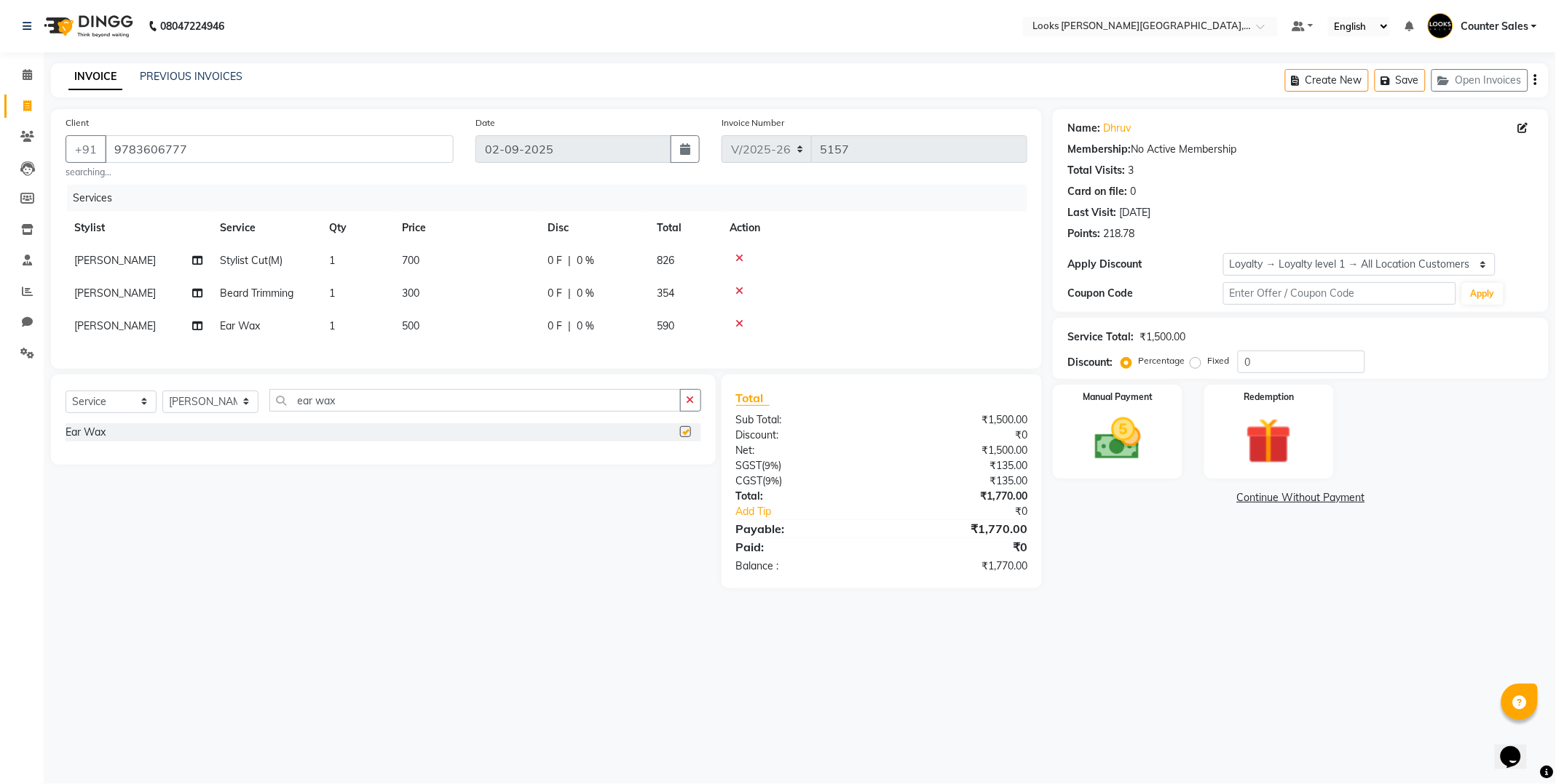
checkbox input "false"
click at [455, 322] on td "500" at bounding box center [466, 326] width 146 height 33
select select "88118"
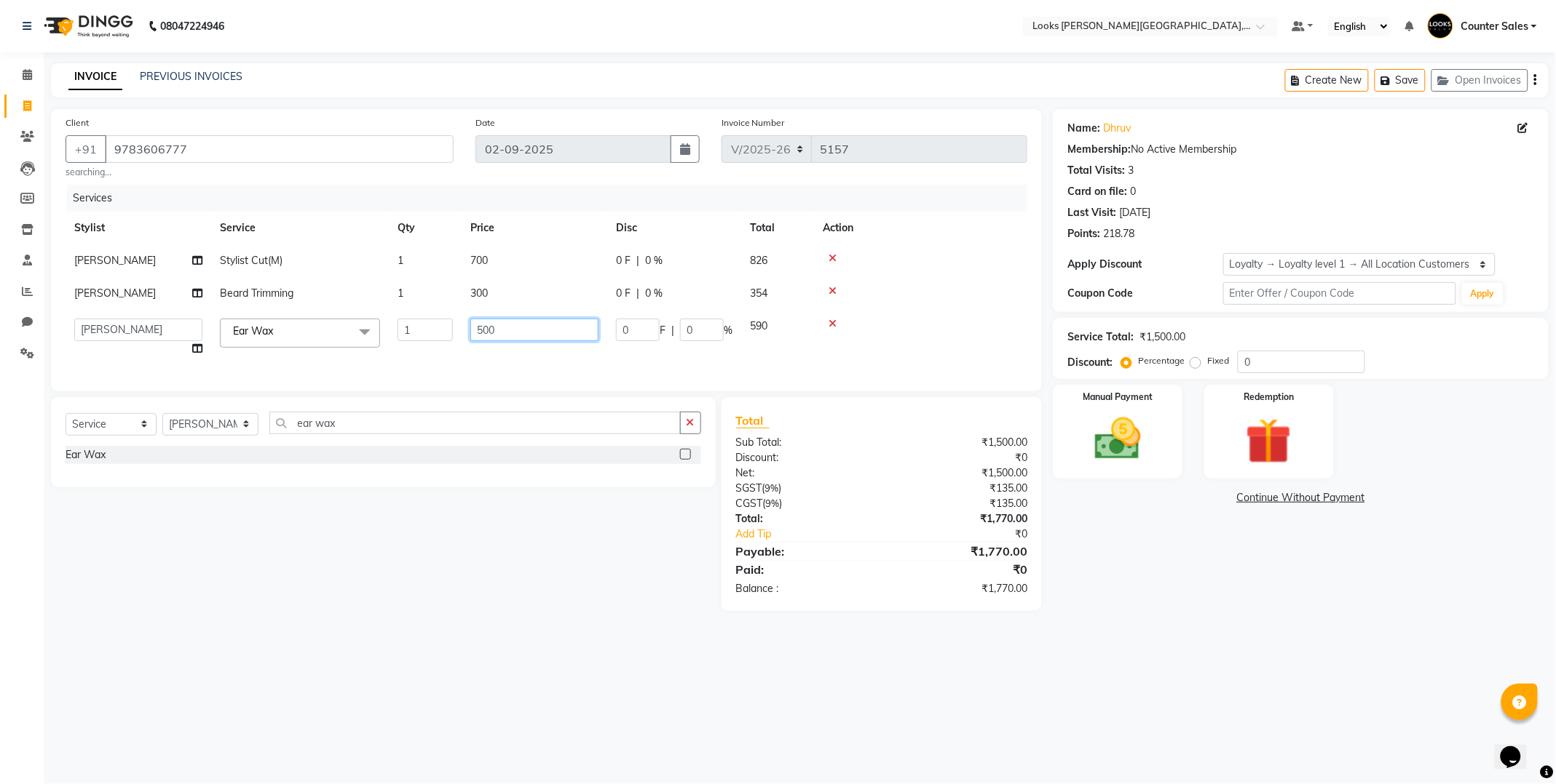
click at [529, 328] on input "500" at bounding box center [534, 330] width 128 height 23
type input "5"
type input "200"
click at [1162, 621] on main "INVOICE PREVIOUS INVOICES Create New Save Open Invoices Client [PHONE_NUMBER] s…" at bounding box center [800, 348] width 1512 height 570
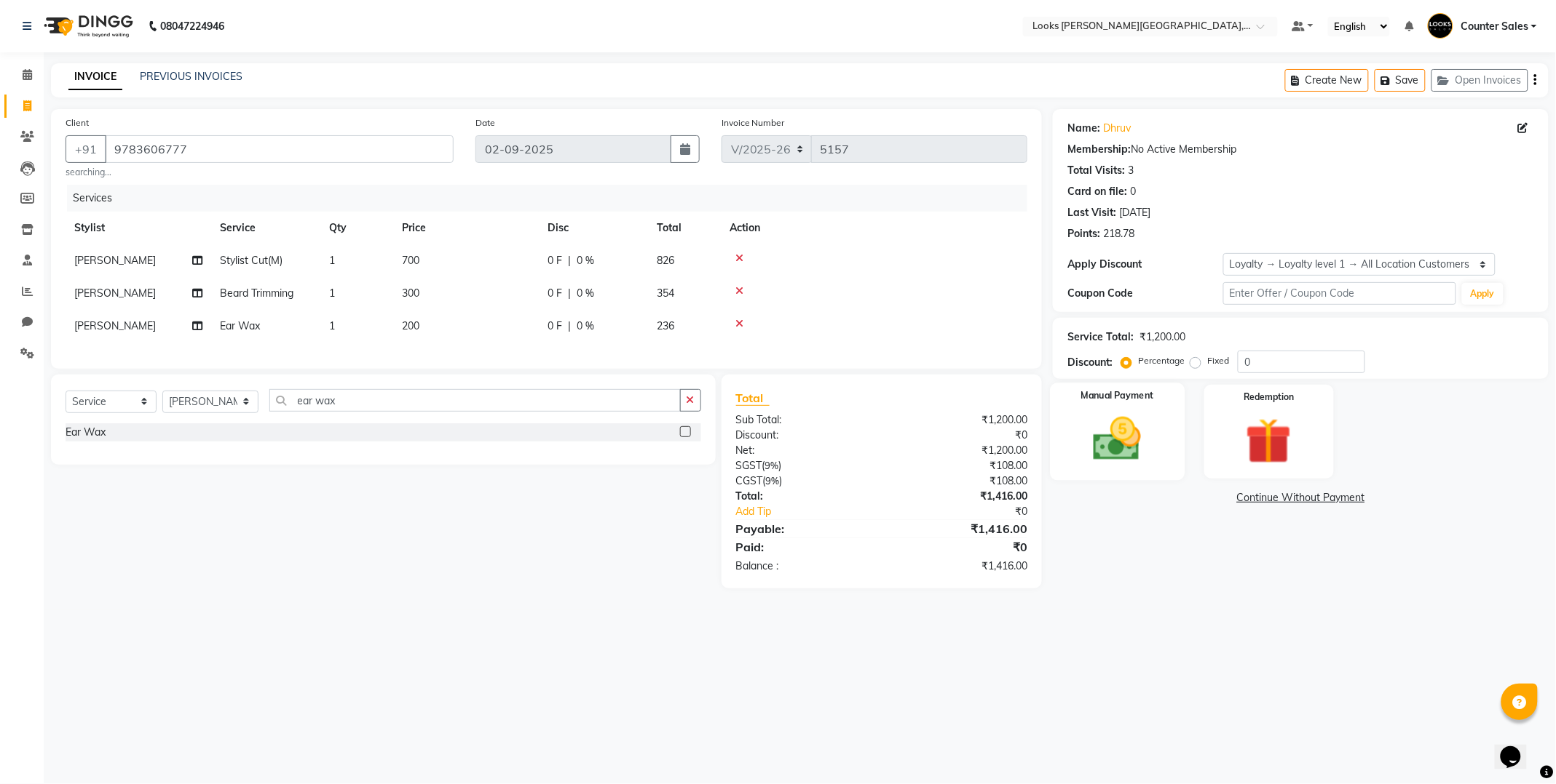
click at [1129, 460] on img at bounding box center [1117, 439] width 78 height 55
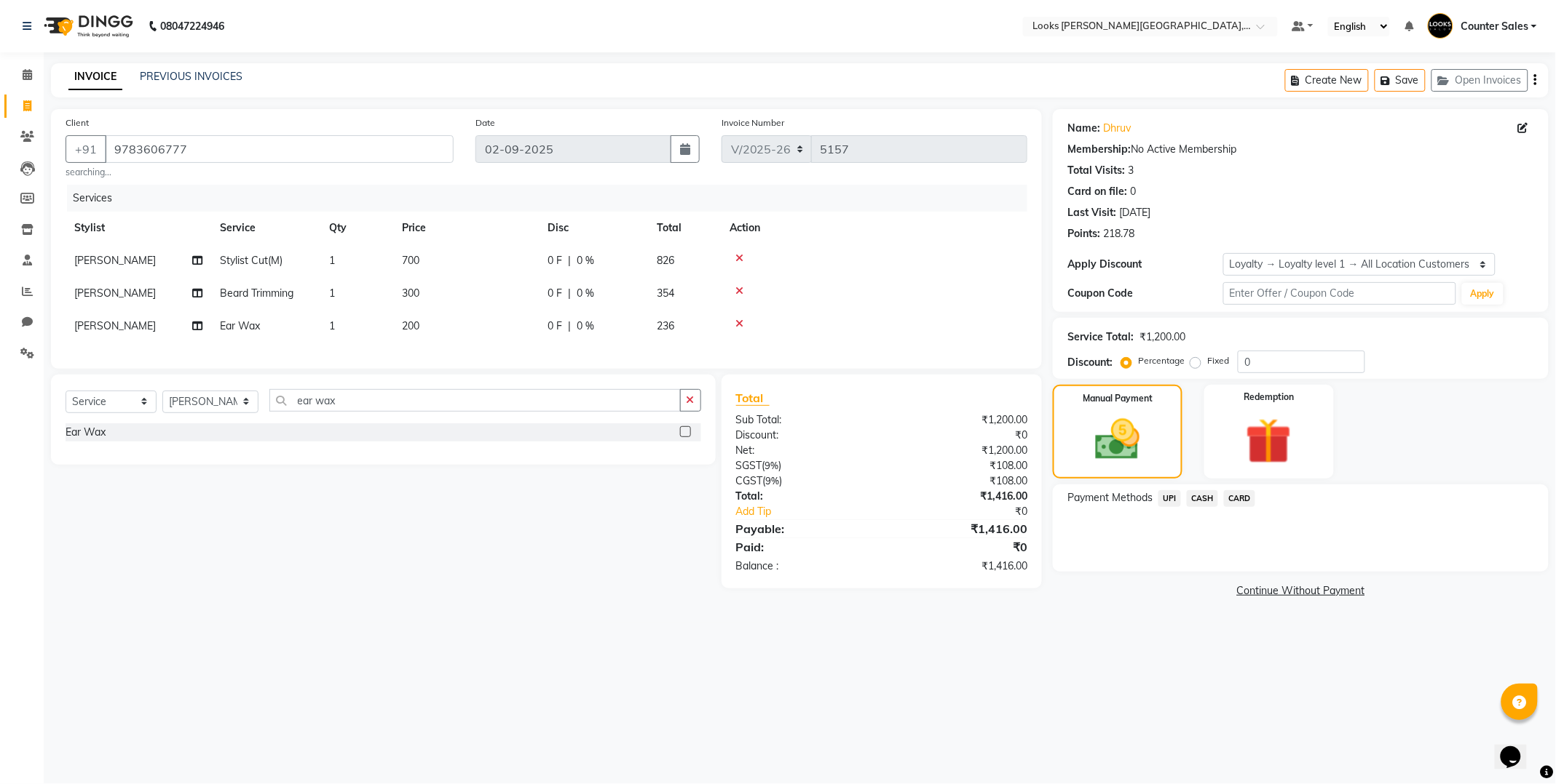
click at [1169, 496] on span "UPI" at bounding box center [1169, 499] width 23 height 17
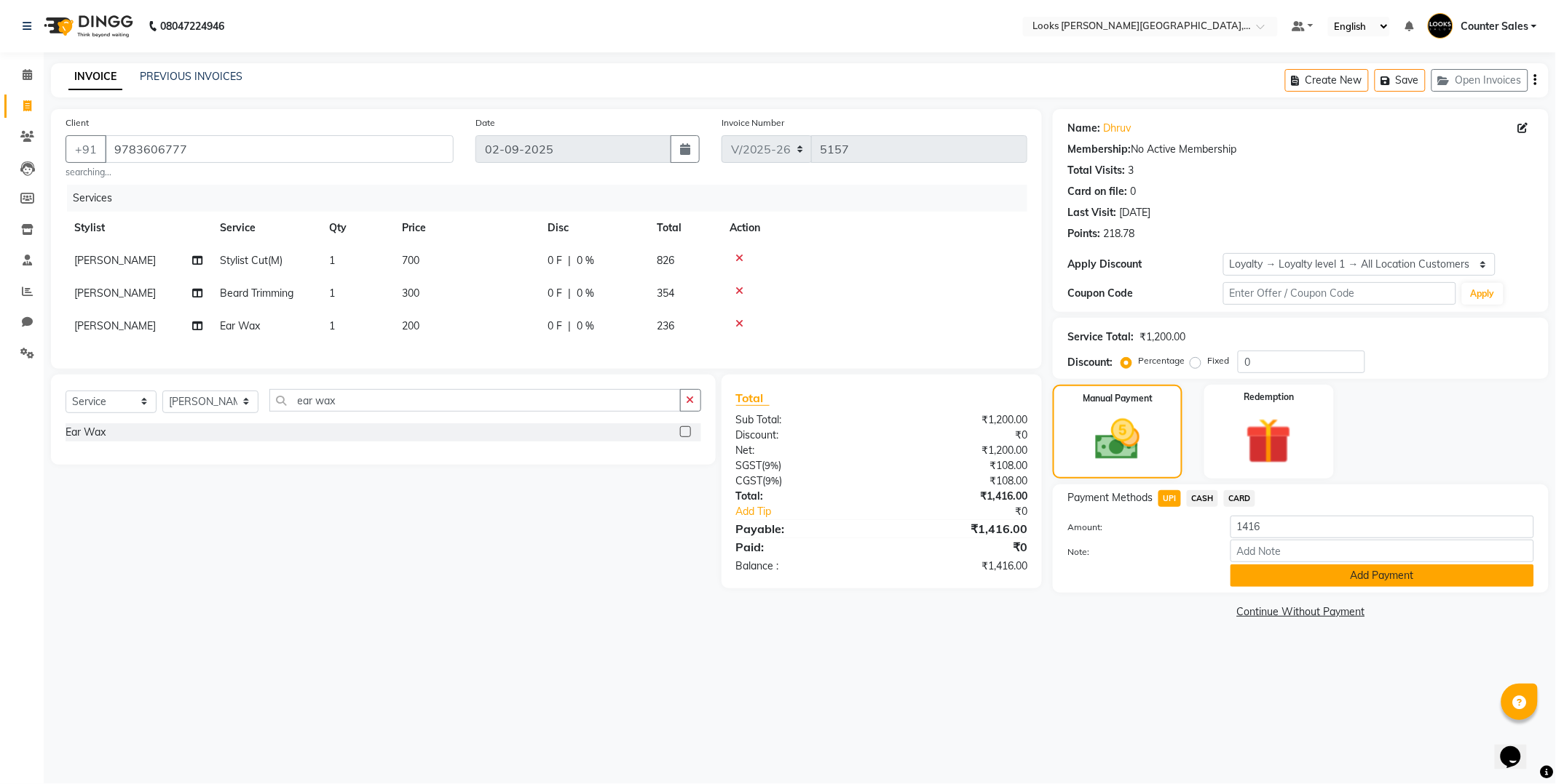
click at [1385, 577] on button "Add Payment" at bounding box center [1382, 576] width 304 height 23
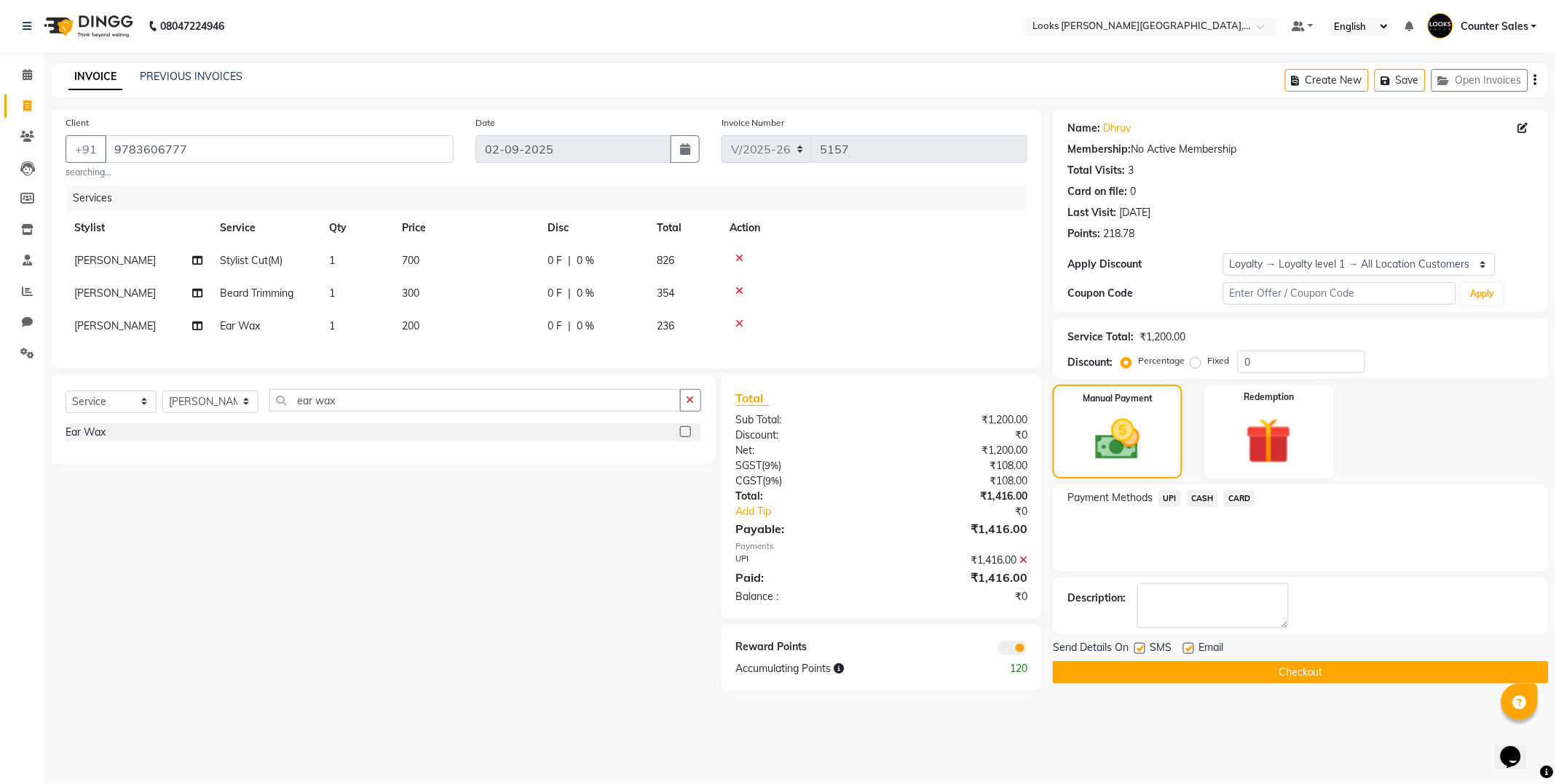
click at [1343, 670] on button "Checkout" at bounding box center [1300, 672] width 496 height 23
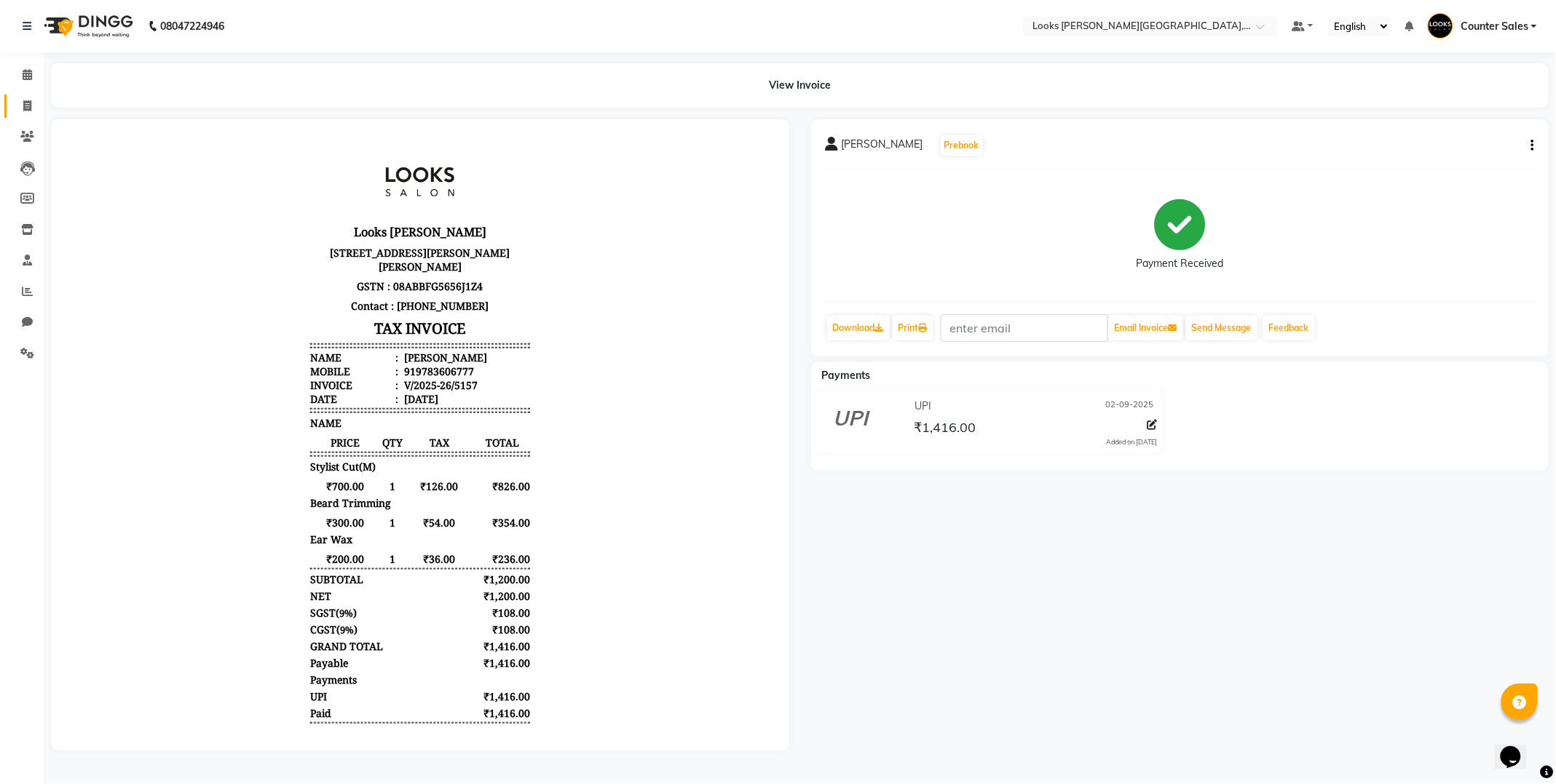
click at [24, 102] on icon at bounding box center [27, 105] width 8 height 11
select select "service"
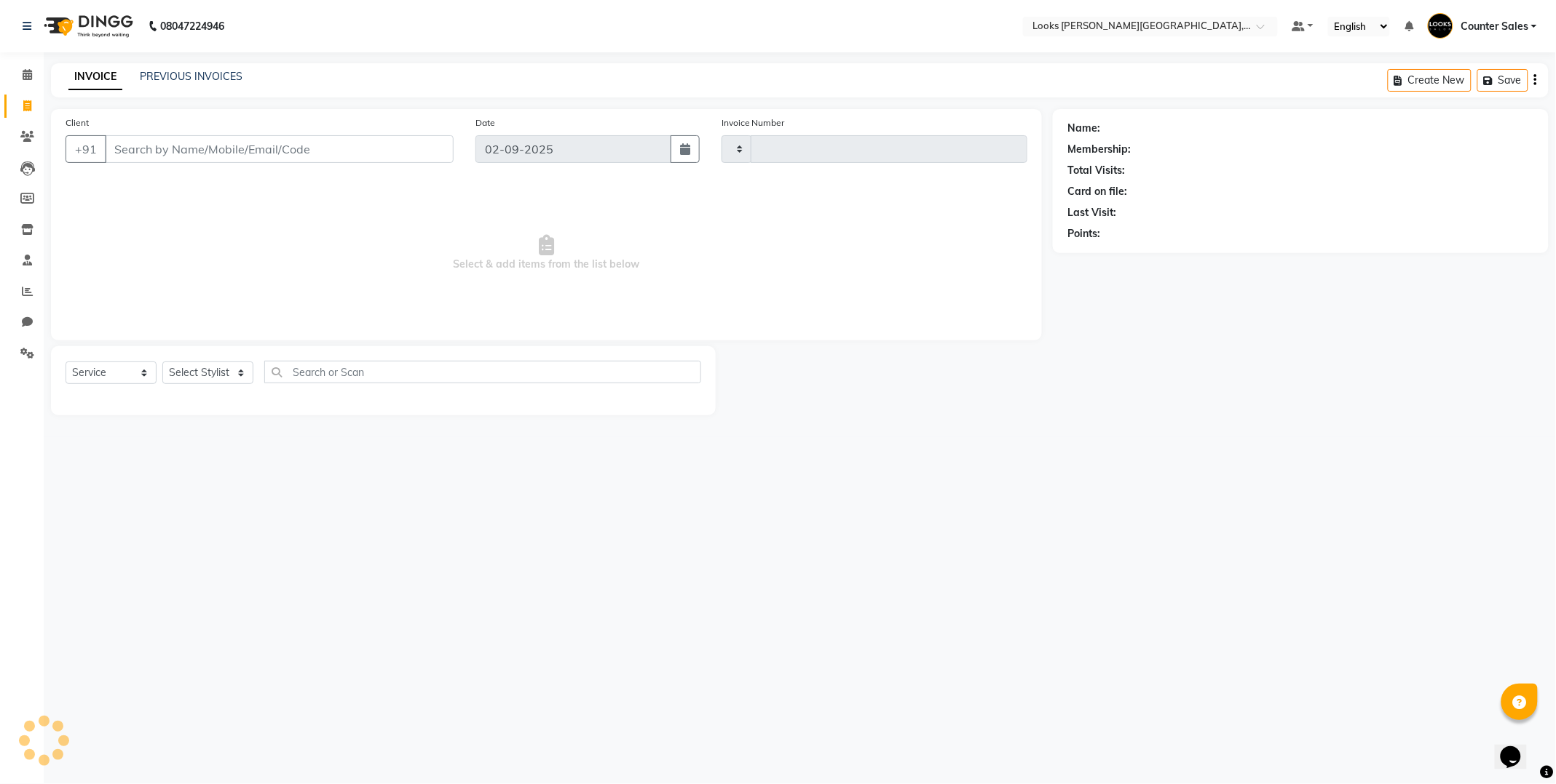
type input "5158"
select select "4385"
click at [276, 151] on input "Client" at bounding box center [279, 149] width 349 height 27
type input "9660706753"
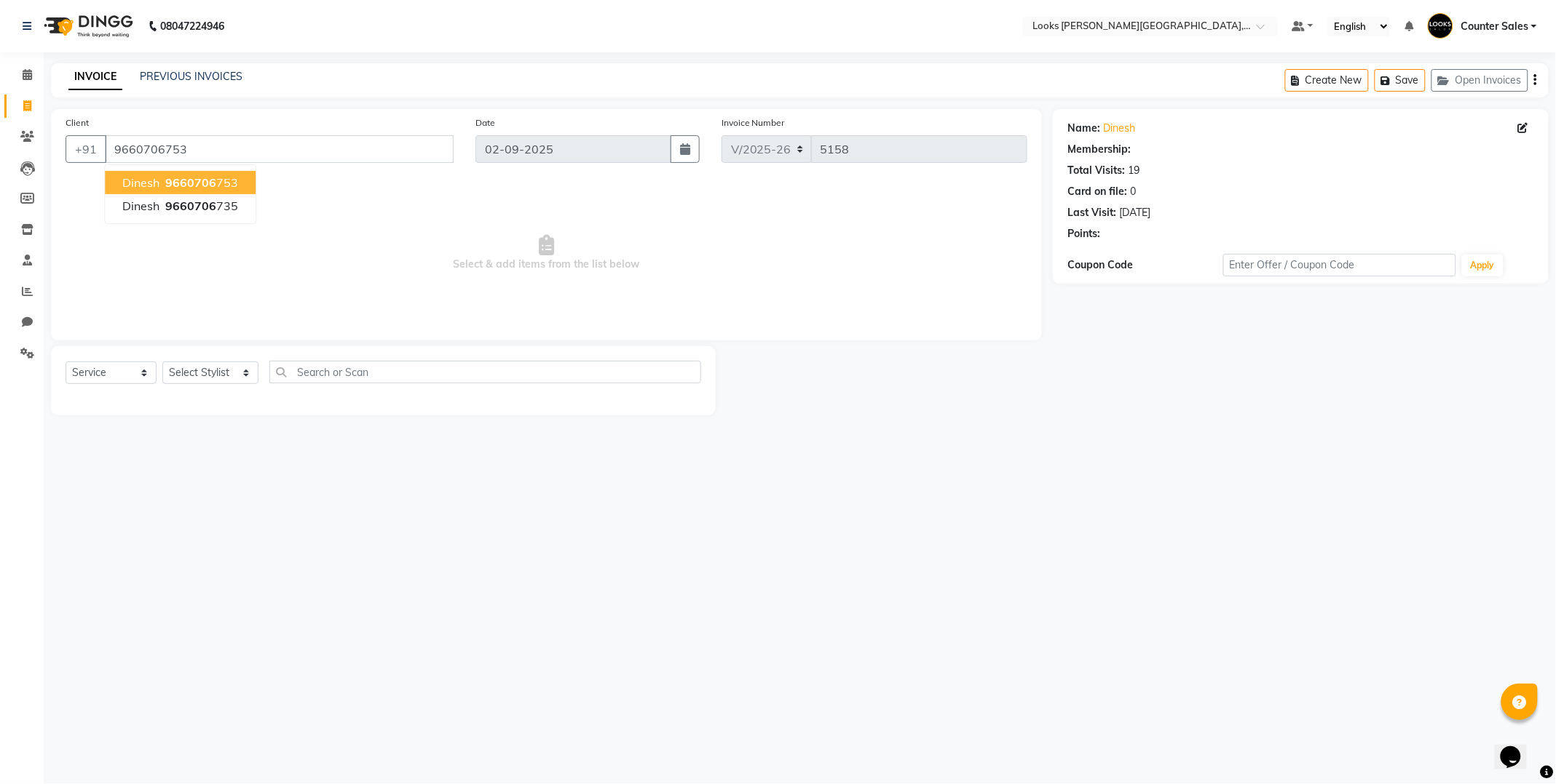
select select "1: Object"
click at [176, 184] on span "9660706" at bounding box center [191, 182] width 51 height 14
click at [265, 142] on input "9660706753" at bounding box center [279, 149] width 349 height 27
select select "1: Object"
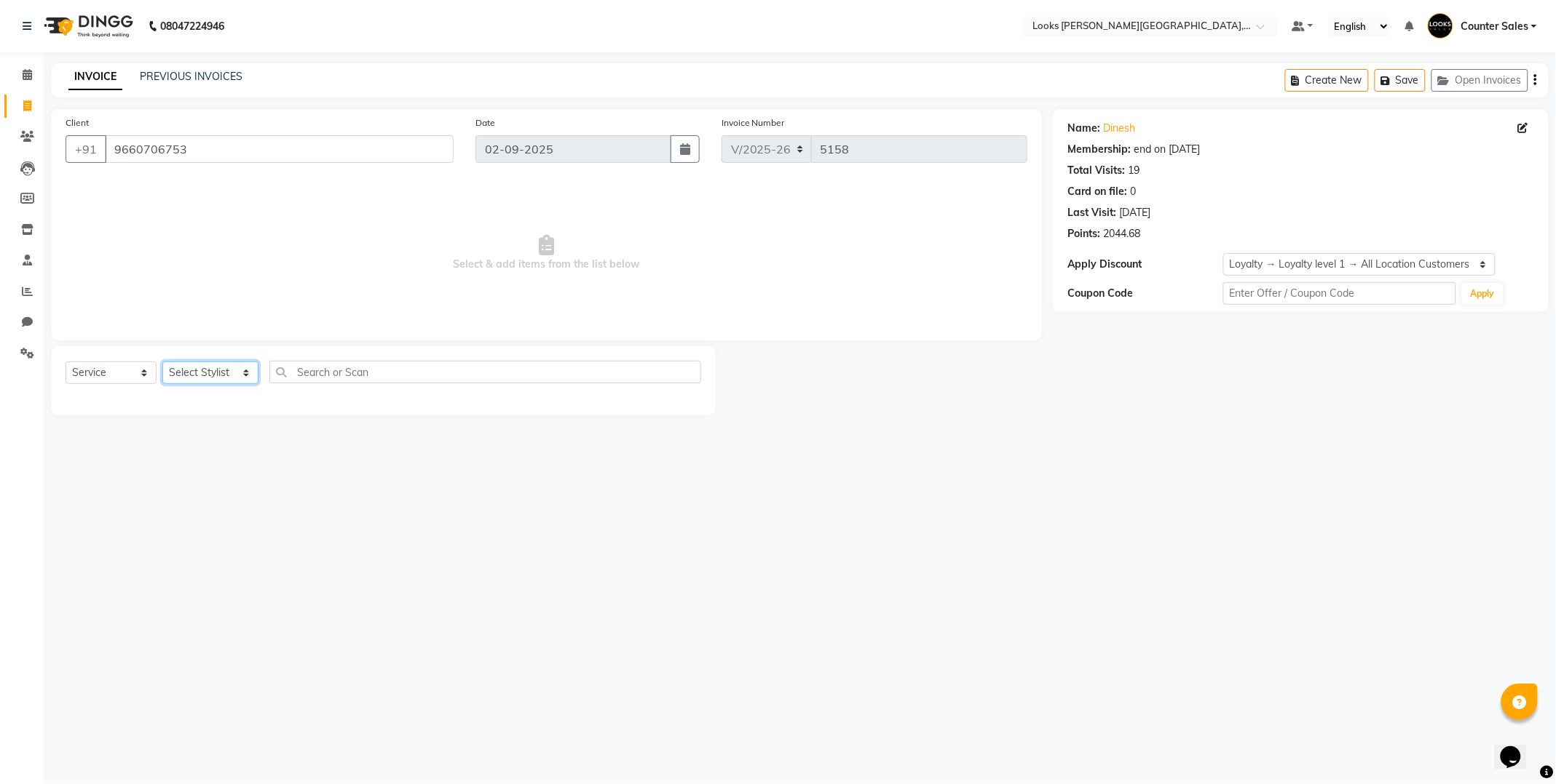
click at [211, 374] on select "Select Stylist Ajay [PERSON_NAME] [PERSON_NAME] Counter Sales [PERSON_NAME] Kri…" at bounding box center [210, 373] width 96 height 23
select select "24197"
click at [163, 362] on select "Select Stylist Ajay [PERSON_NAME] [PERSON_NAME] Counter Sales [PERSON_NAME] Kri…" at bounding box center [210, 373] width 96 height 23
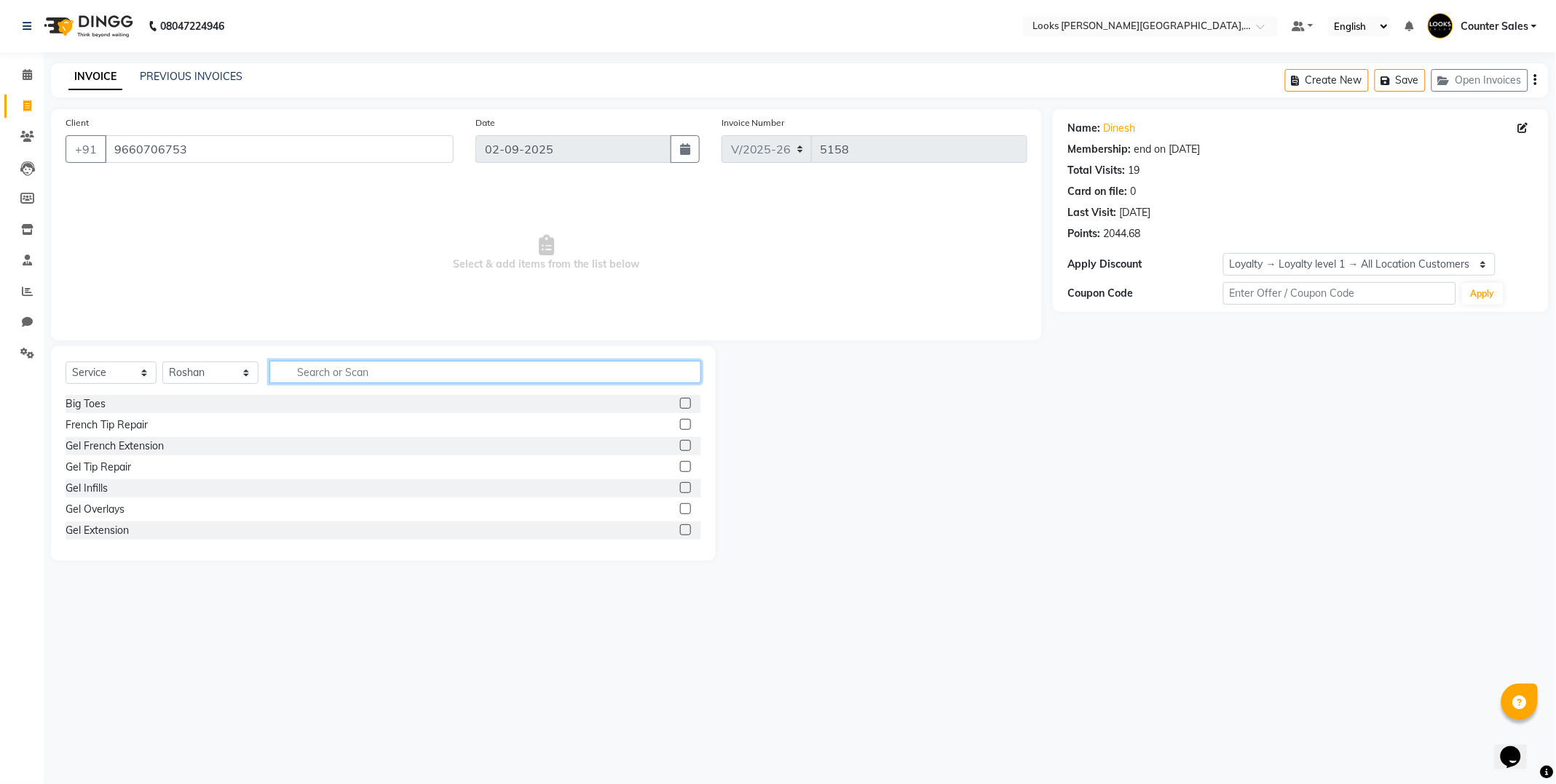
click at [376, 373] on input "text" at bounding box center [485, 372] width 431 height 23
type input "be"
click at [680, 444] on label at bounding box center [685, 446] width 11 height 11
click at [680, 444] on input "checkbox" at bounding box center [684, 446] width 9 height 9
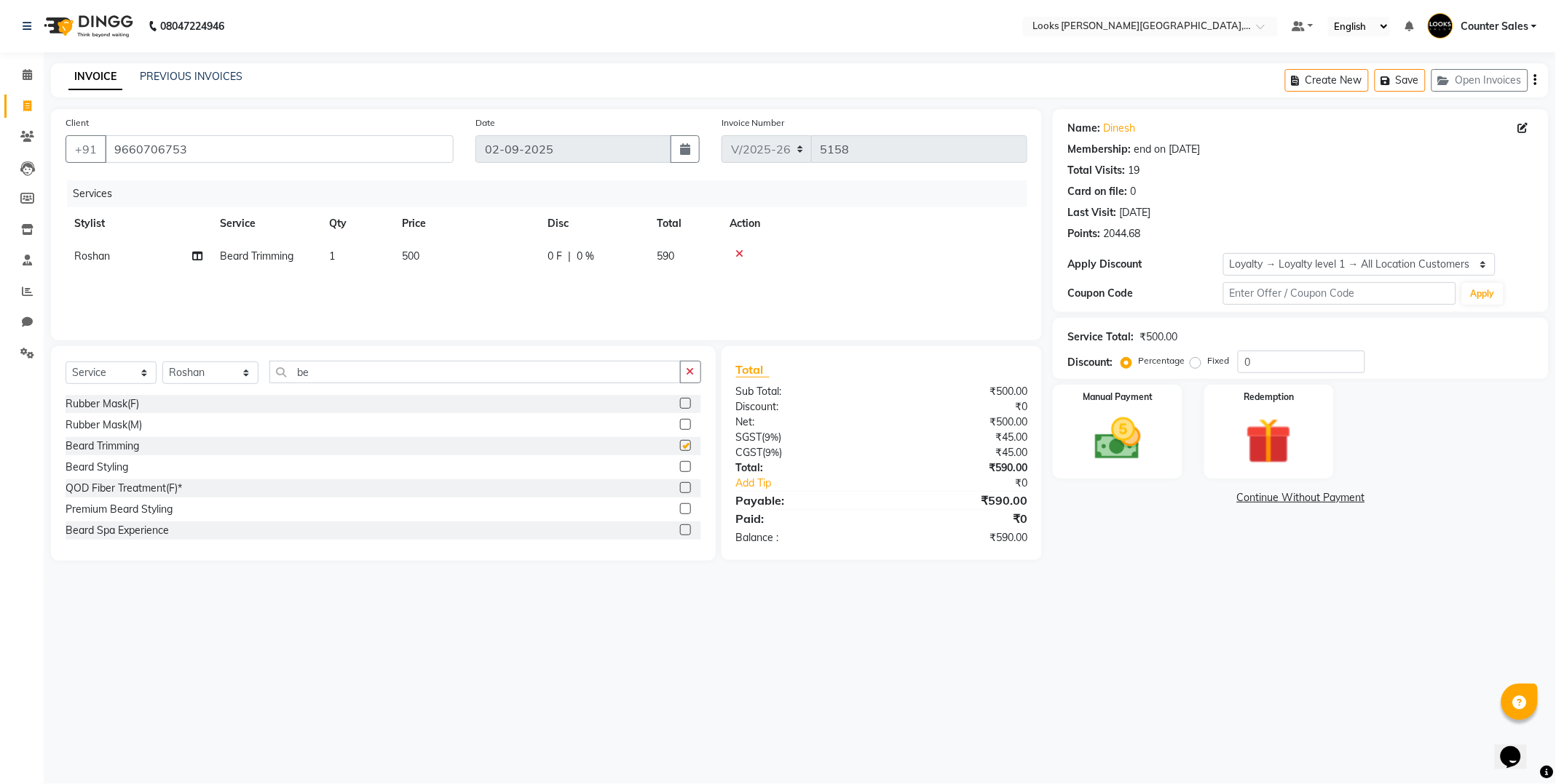
checkbox input "false"
click at [486, 256] on td "500" at bounding box center [466, 256] width 146 height 33
select select "24197"
click at [539, 260] on input "500" at bounding box center [534, 260] width 128 height 23
type input "5"
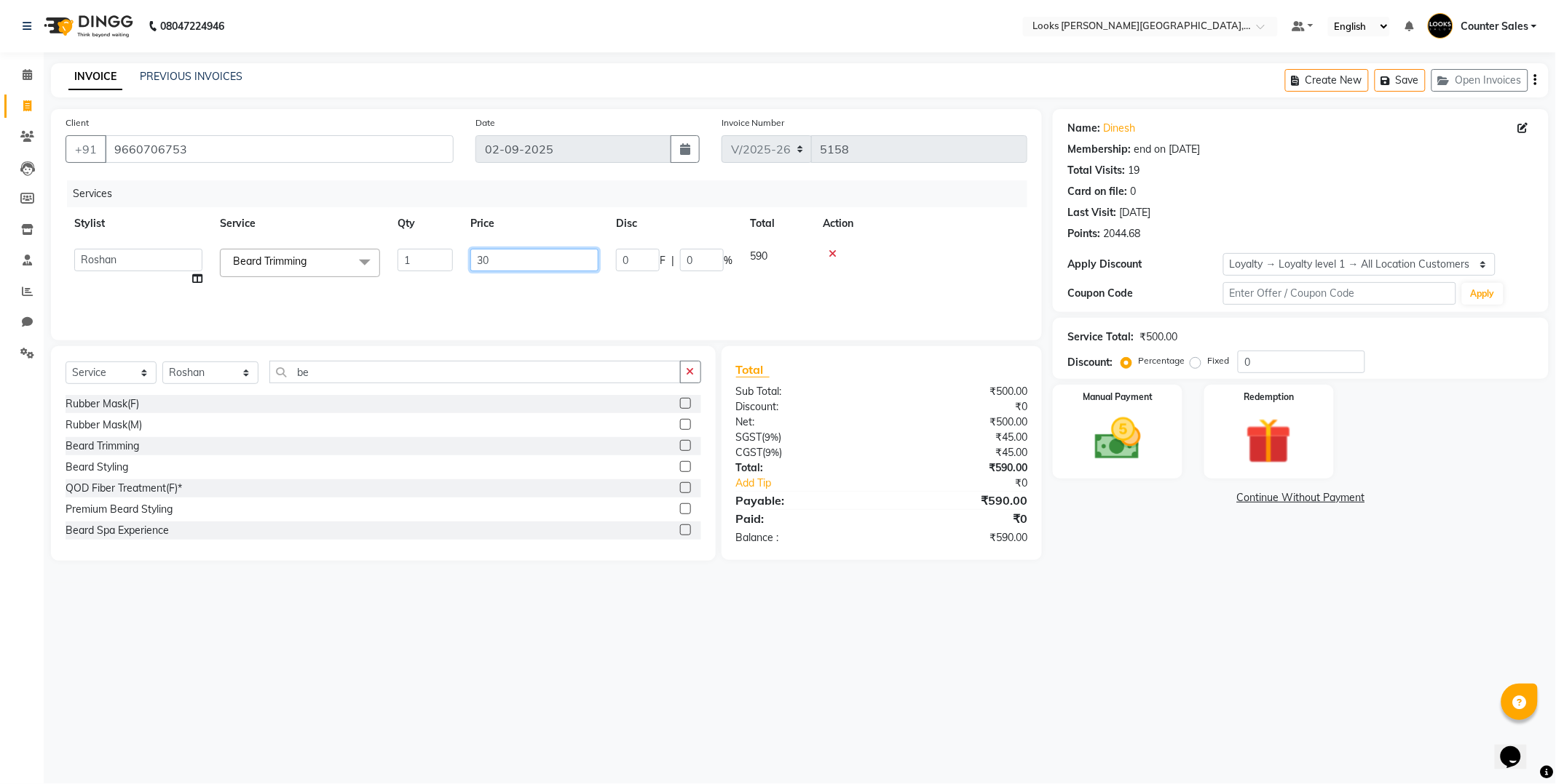
type input "300"
click at [746, 667] on div "08047224946 Select Location × Looks [PERSON_NAME][GEOGRAPHIC_DATA], Jaipur Defa…" at bounding box center [778, 392] width 1556 height 784
click at [1116, 431] on img at bounding box center [1117, 439] width 78 height 55
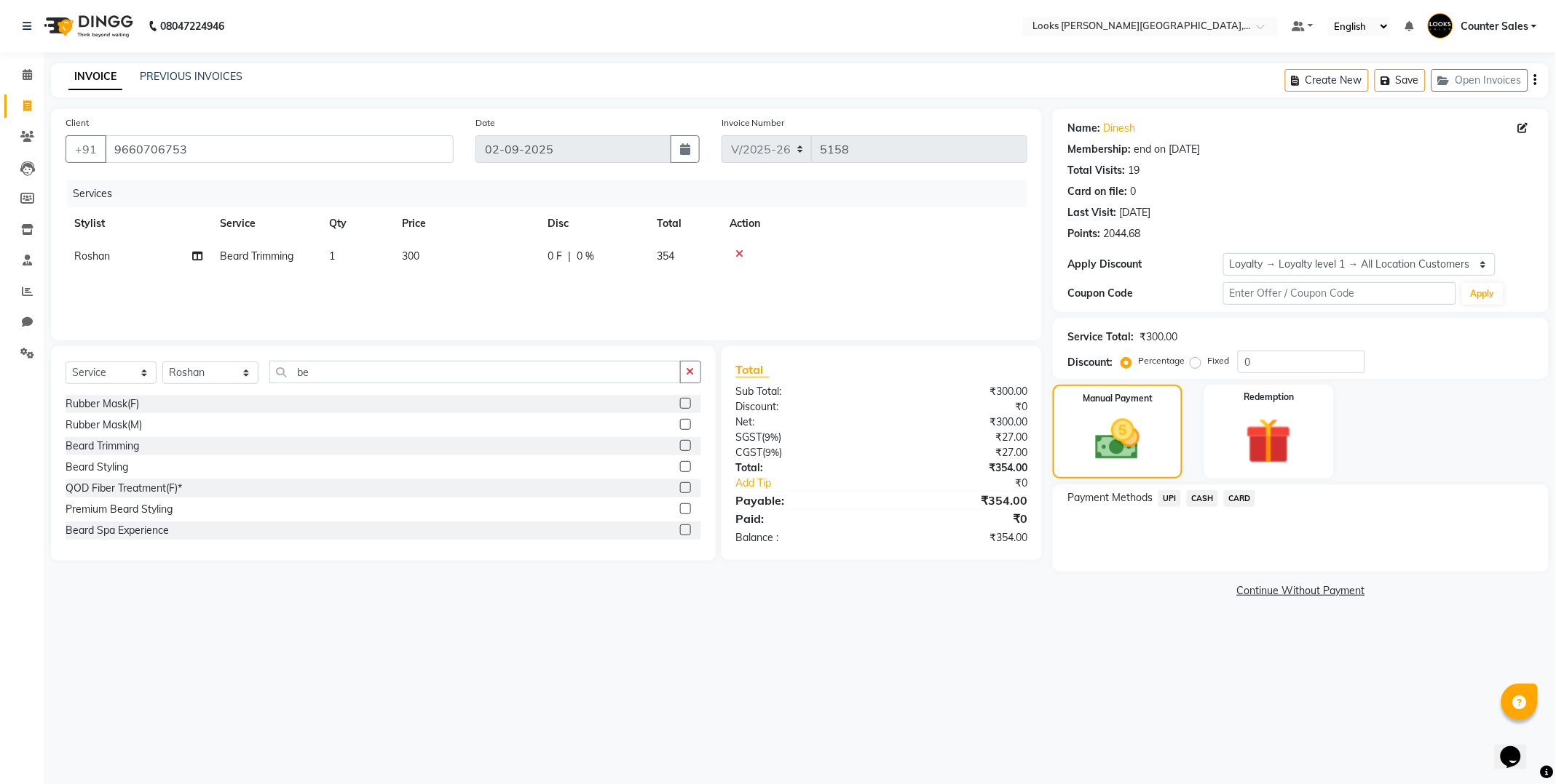
click at [1169, 499] on span "UPI" at bounding box center [1169, 499] width 23 height 17
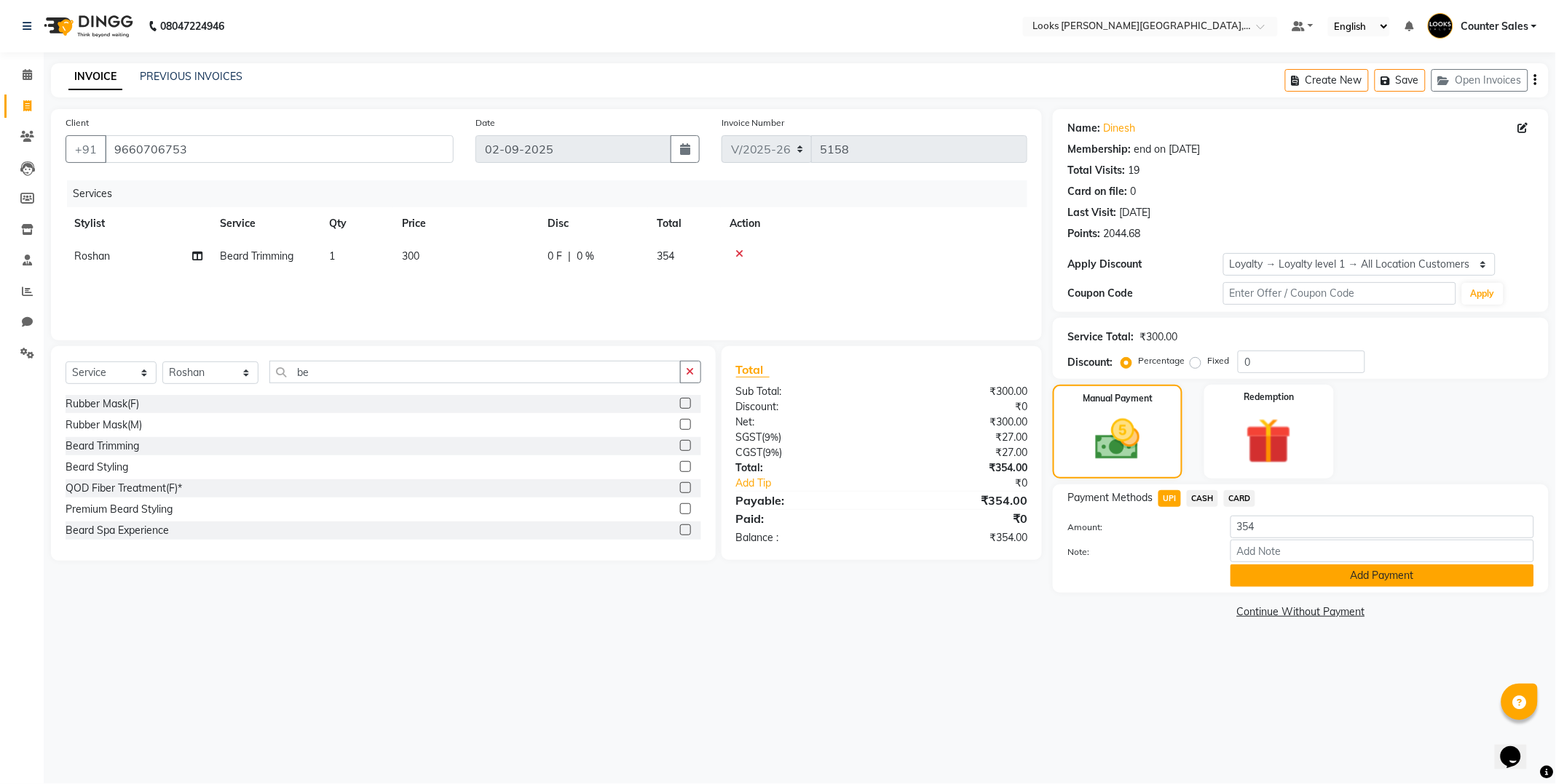
click at [1321, 583] on button "Add Payment" at bounding box center [1382, 576] width 304 height 23
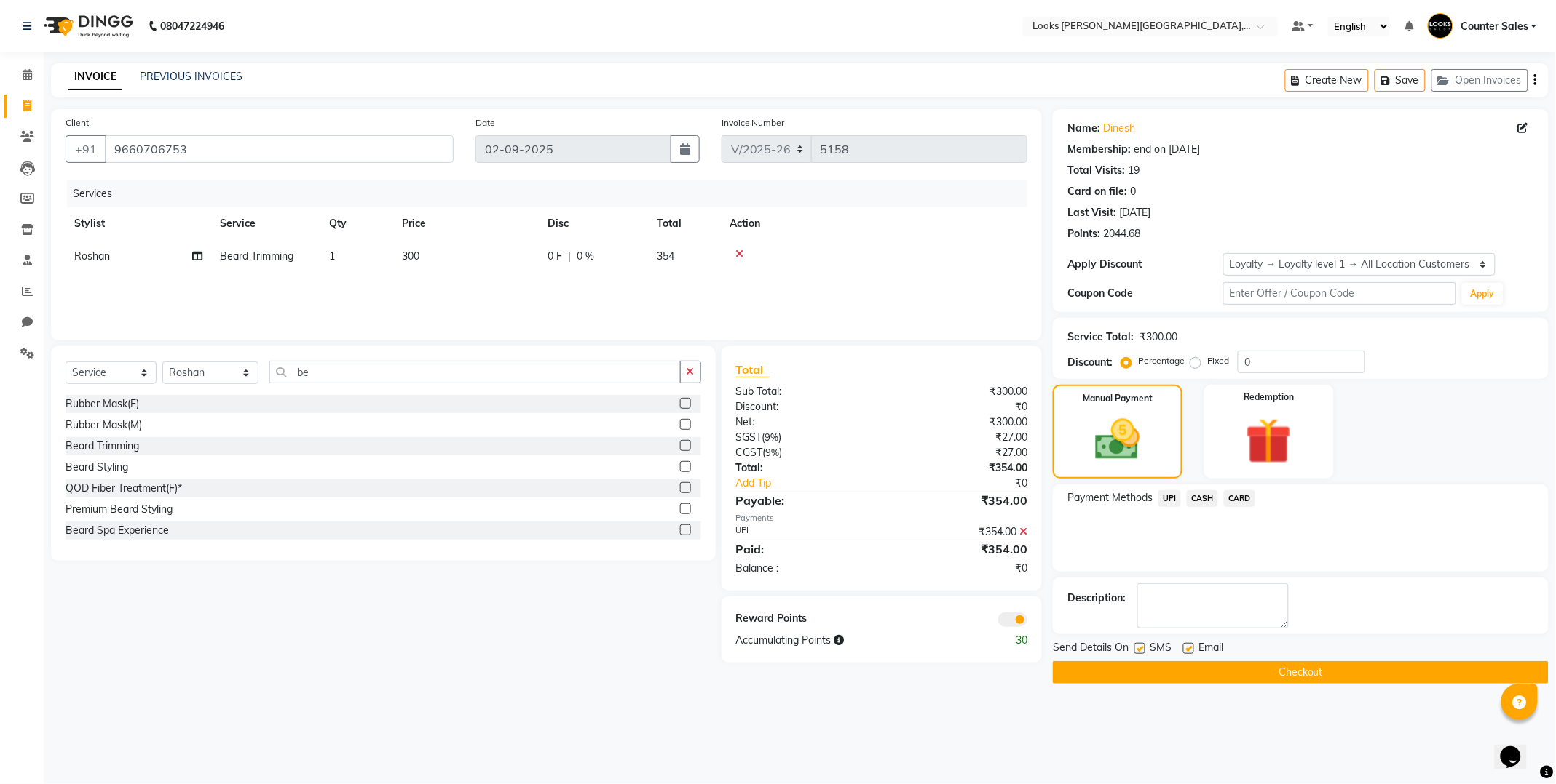
click at [1344, 672] on button "Checkout" at bounding box center [1300, 672] width 496 height 23
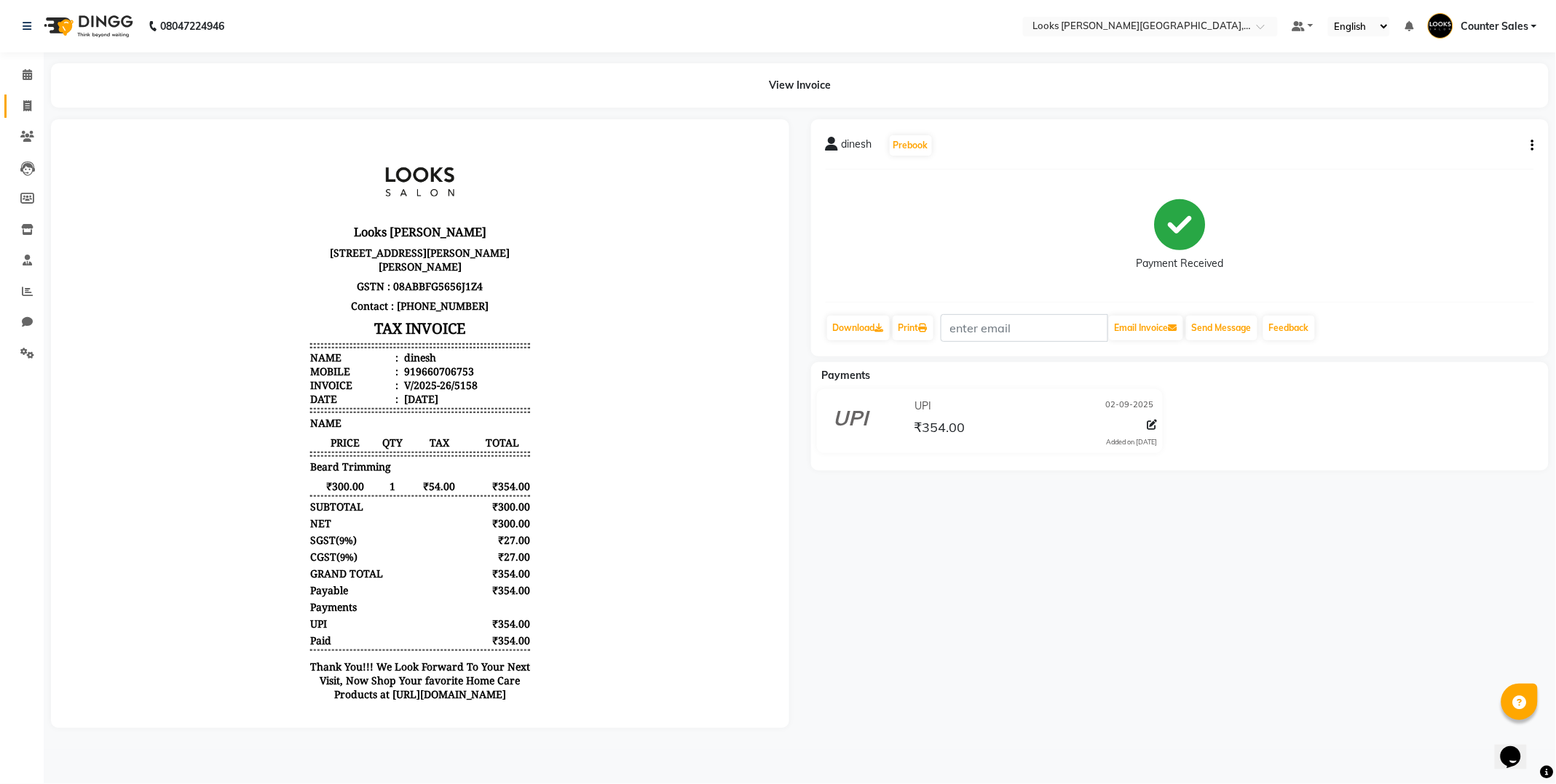
click at [27, 105] on icon at bounding box center [27, 105] width 8 height 11
select select "service"
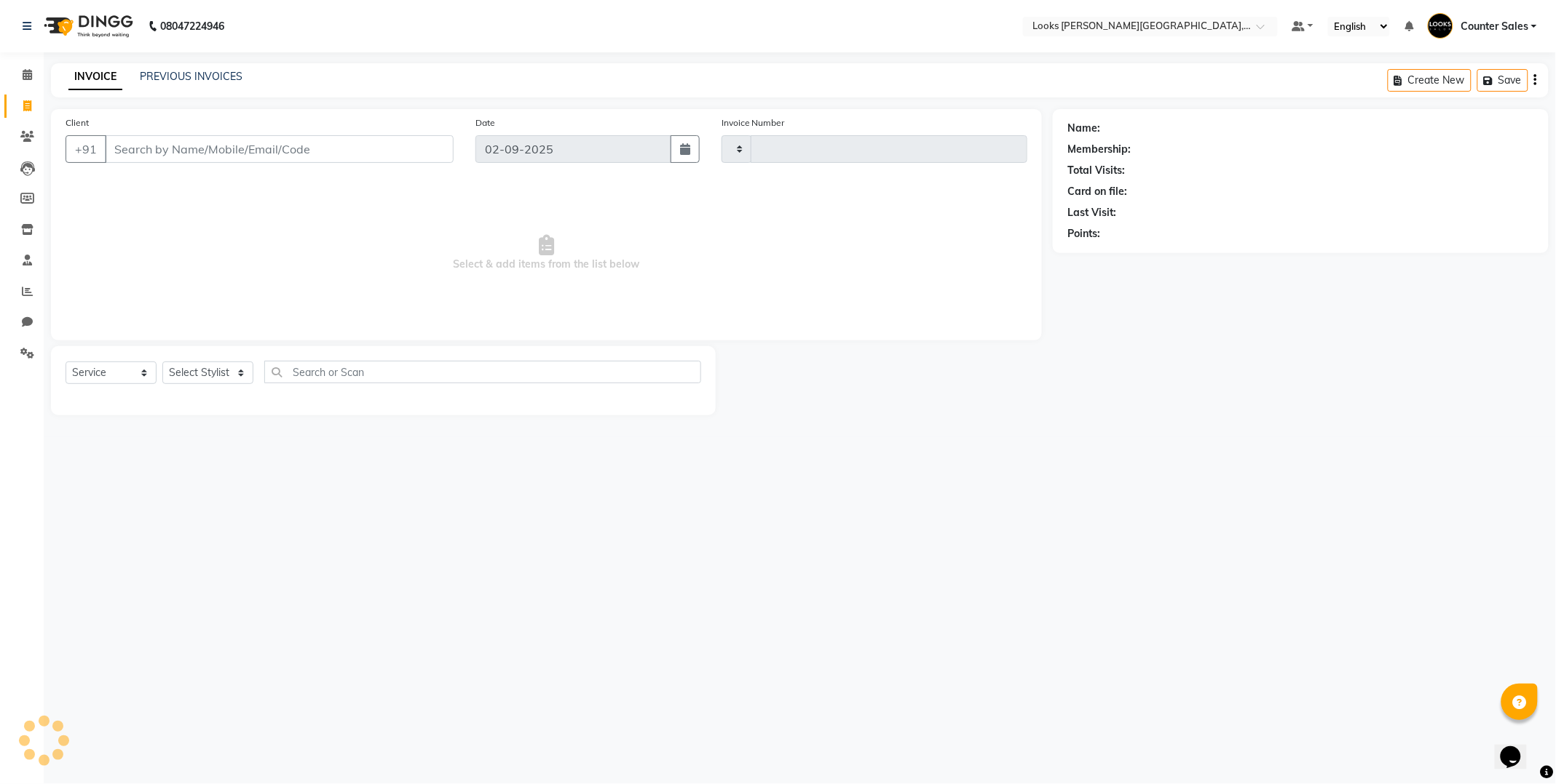
click at [168, 147] on input "Client" at bounding box center [279, 149] width 349 height 27
type input "5159"
select select "4385"
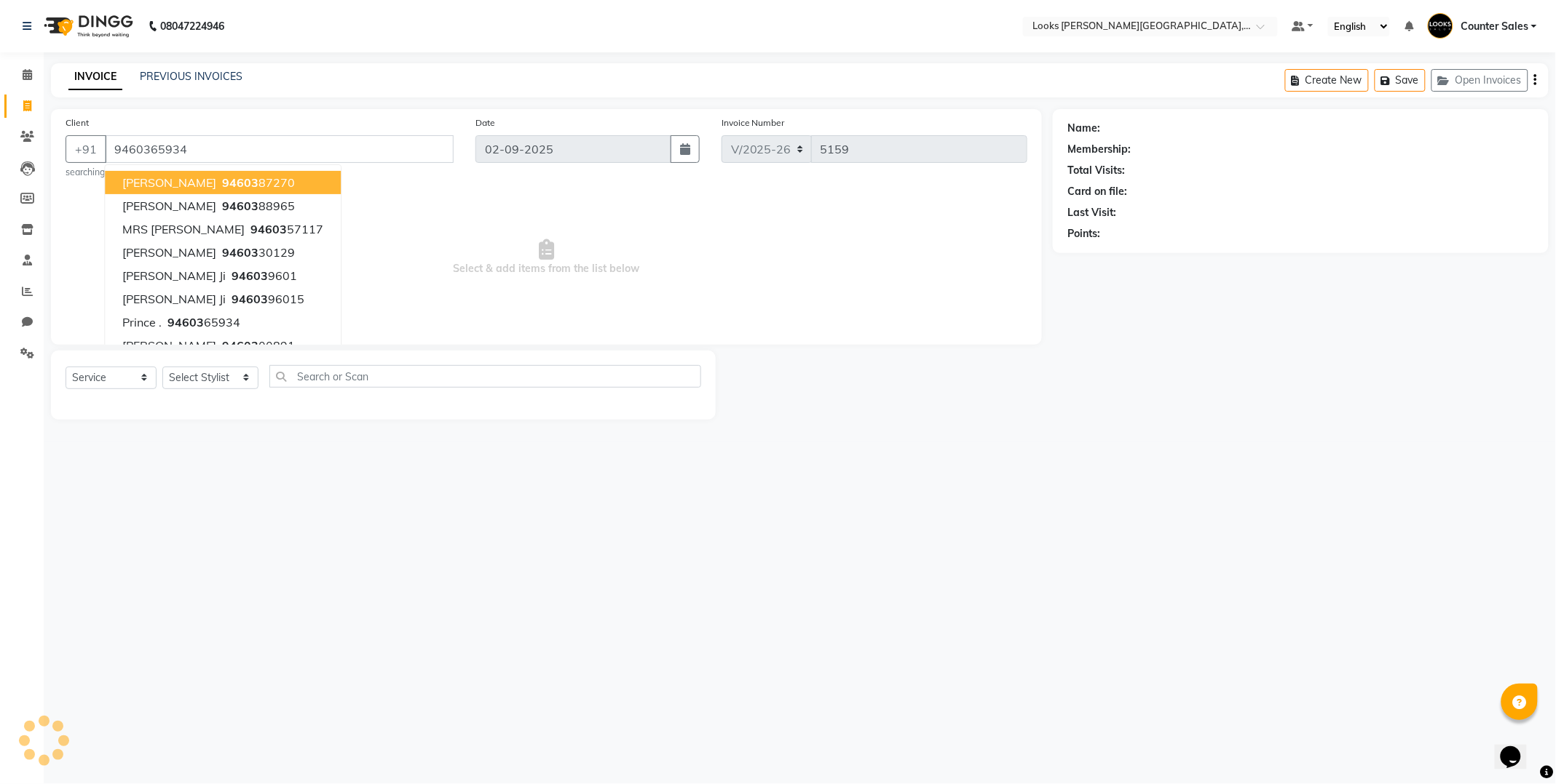
type input "9460365934"
select select "1: Object"
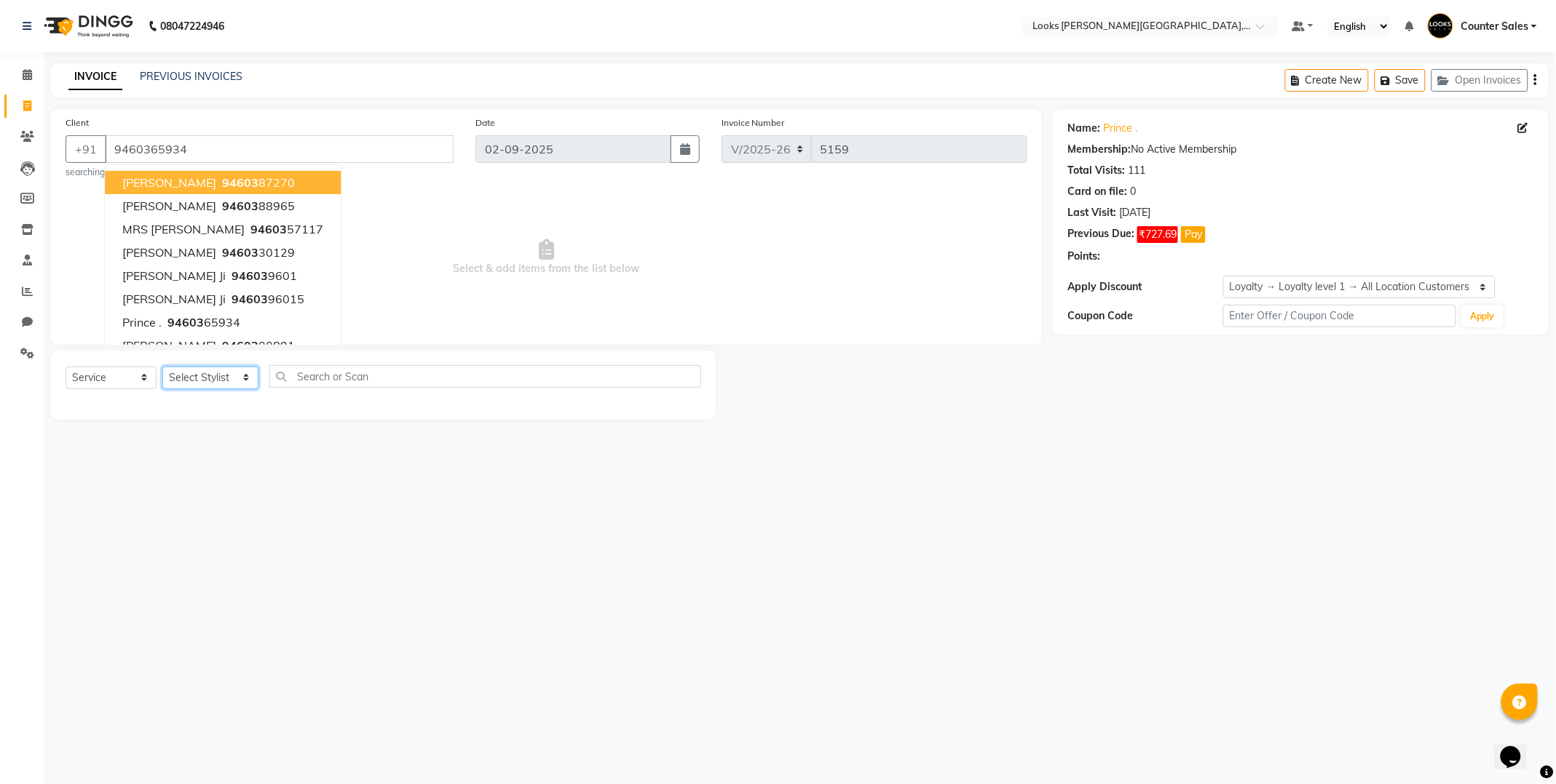
click at [197, 379] on select "Select Stylist Ajay [PERSON_NAME] [PERSON_NAME] Counter Sales [PERSON_NAME] Kri…" at bounding box center [210, 378] width 96 height 23
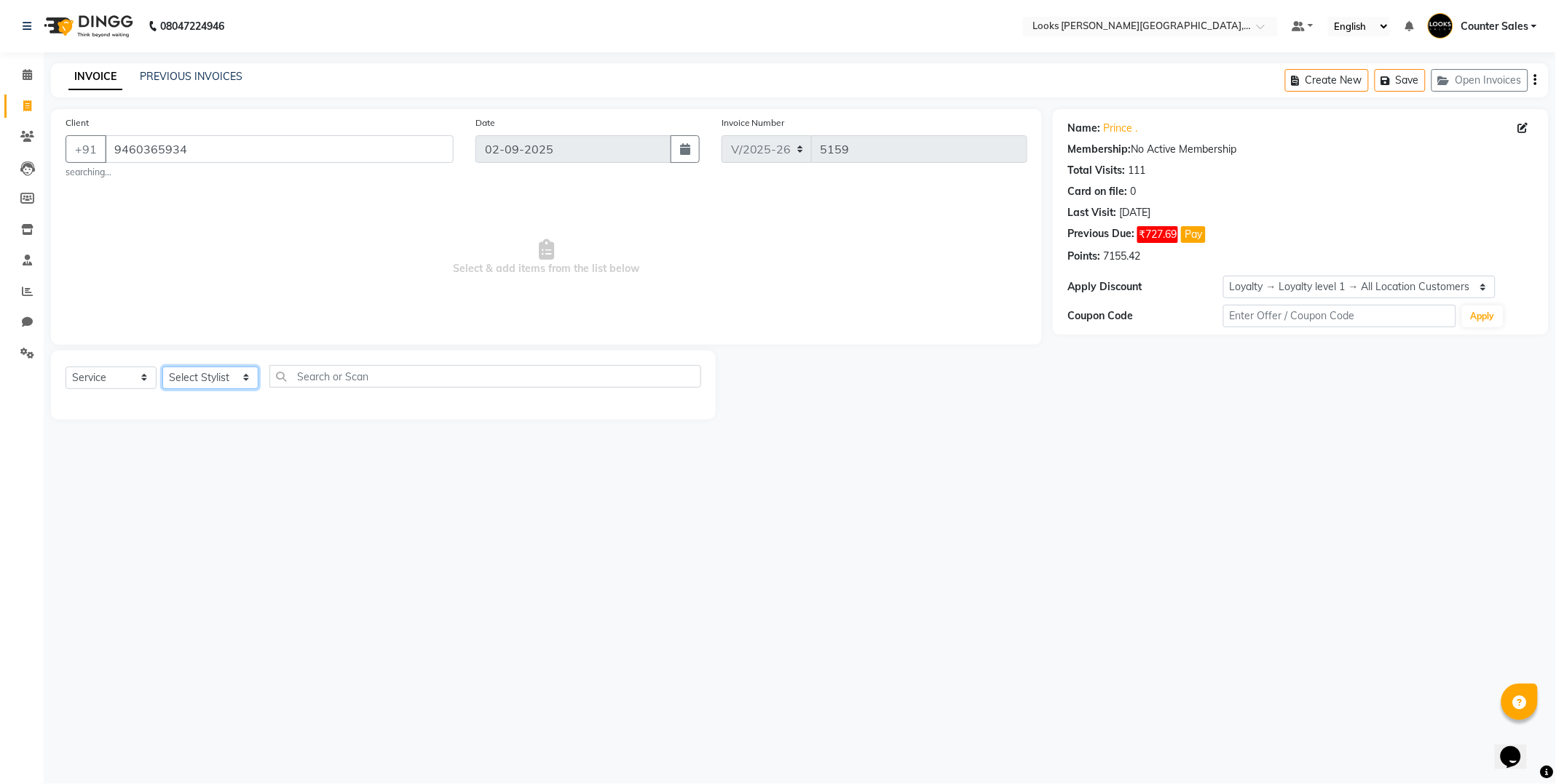
select select "88119"
click at [163, 367] on select "Select Stylist Ajay [PERSON_NAME] [PERSON_NAME] Counter Sales [PERSON_NAME] Kri…" at bounding box center [210, 378] width 96 height 23
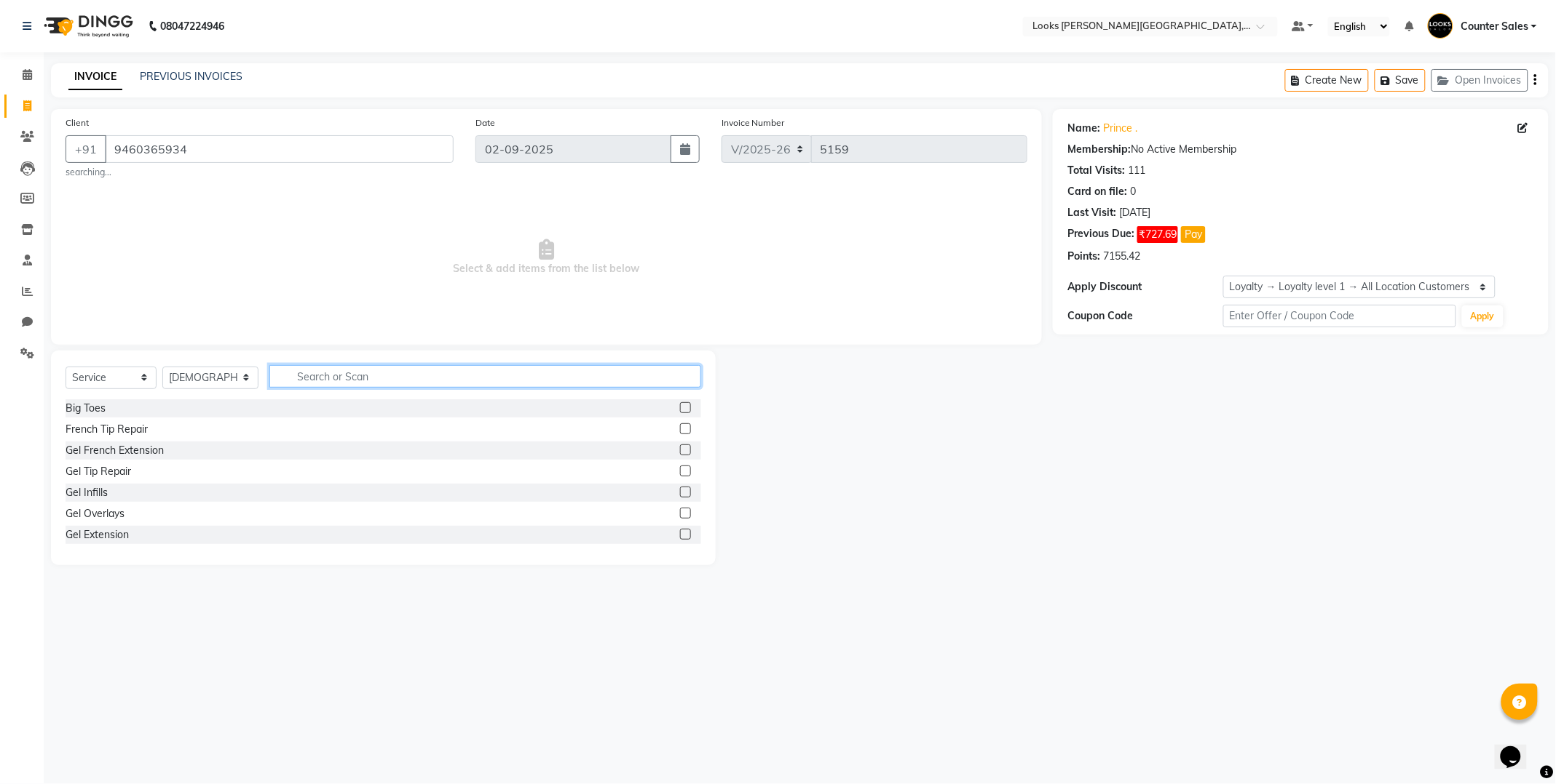
click at [319, 371] on input "text" at bounding box center [485, 376] width 431 height 23
type input "be"
click at [680, 452] on label at bounding box center [685, 450] width 11 height 11
click at [680, 452] on input "checkbox" at bounding box center [684, 451] width 9 height 9
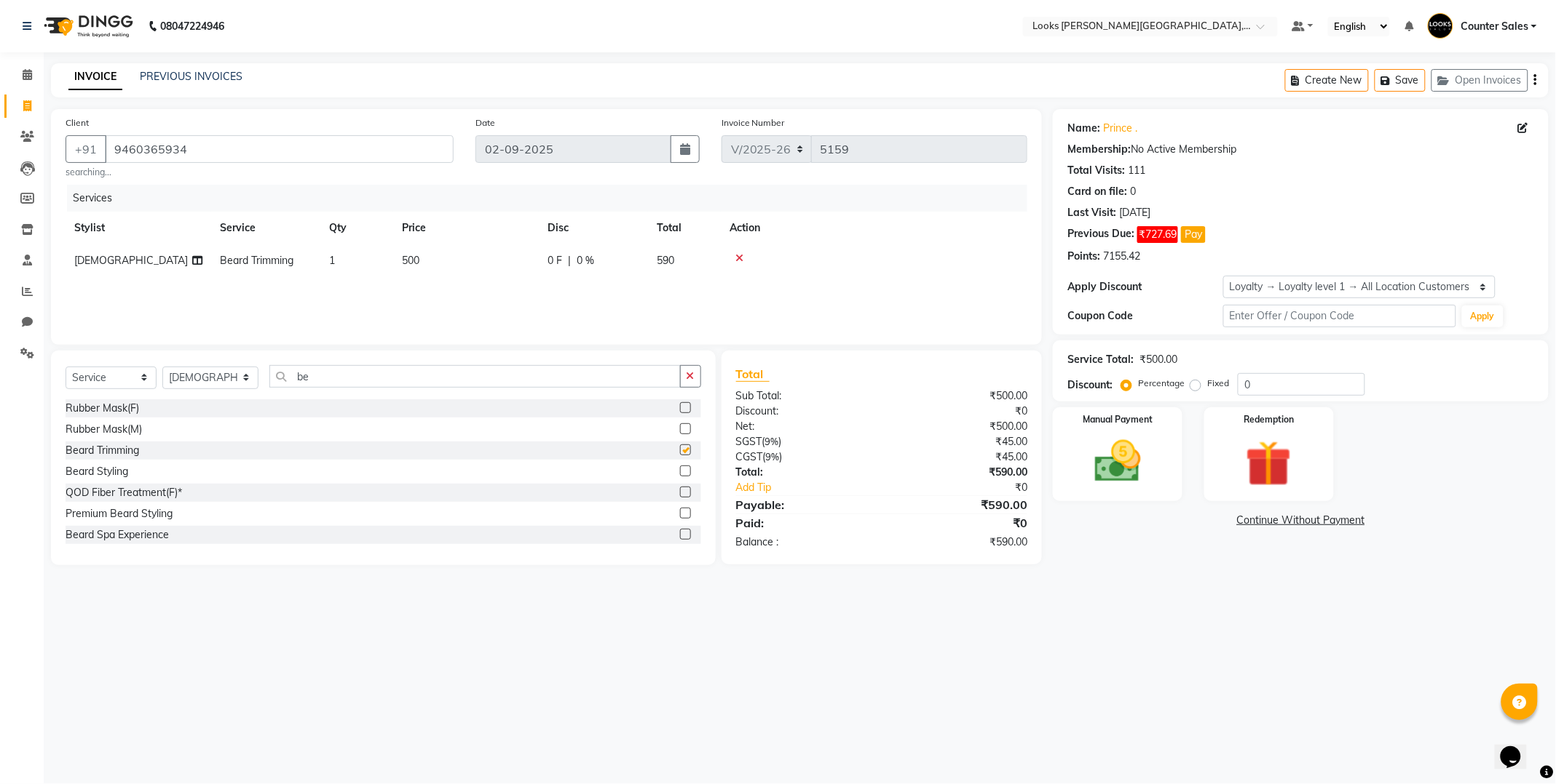
checkbox input "false"
click at [690, 377] on icon "button" at bounding box center [690, 376] width 8 height 10
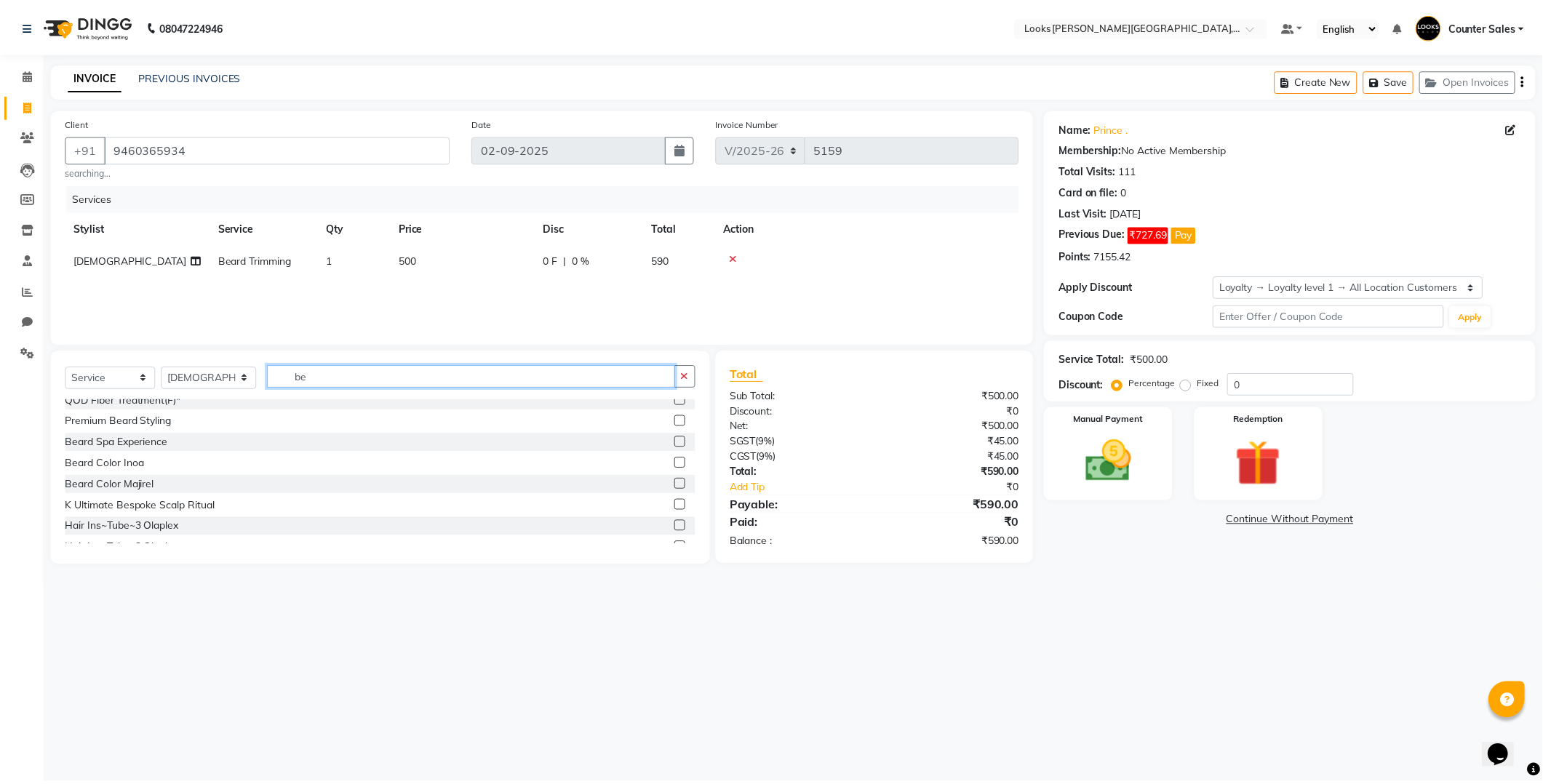
scroll to position [93, 0]
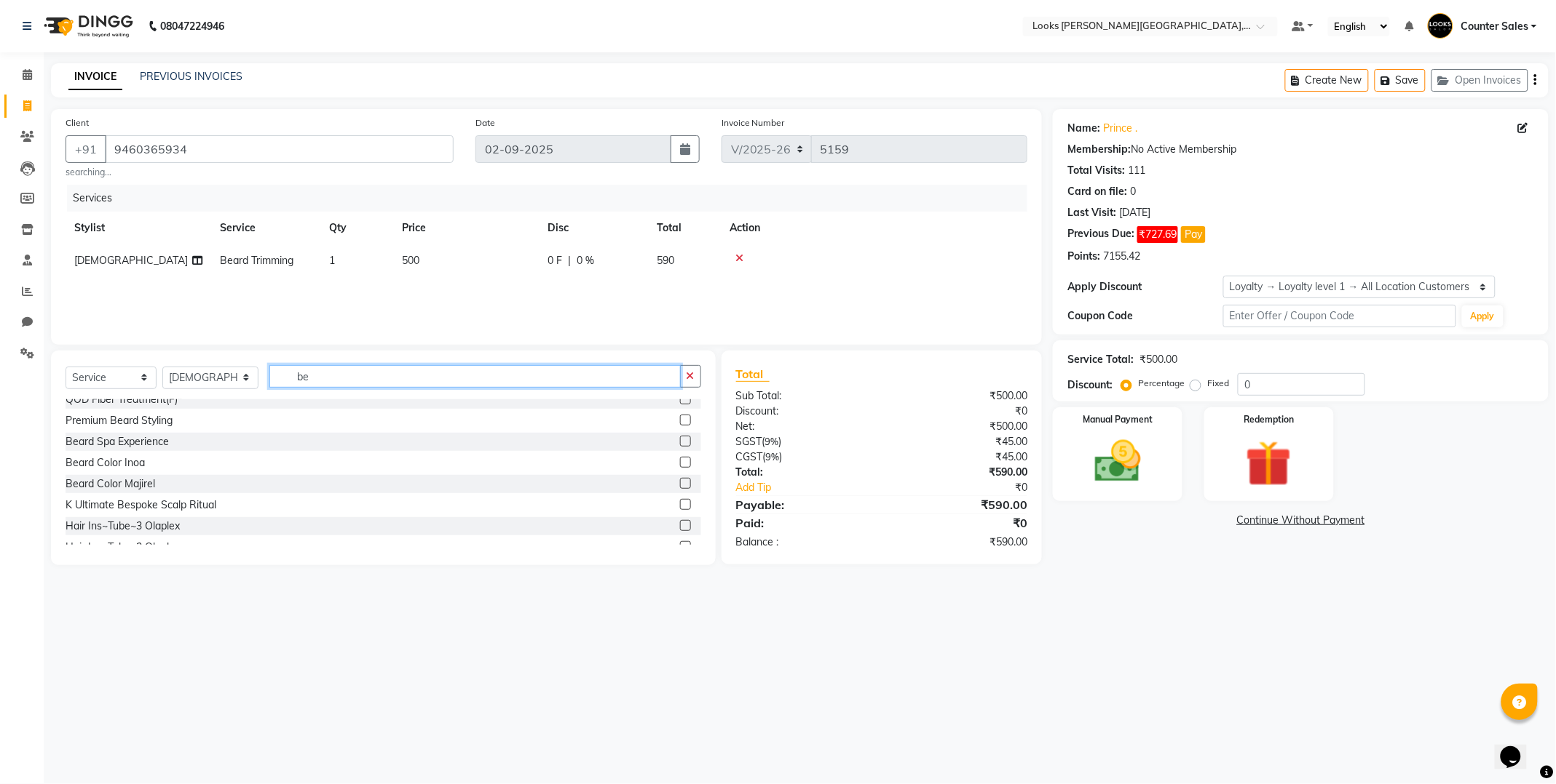
type input "be"
click at [680, 462] on label at bounding box center [685, 462] width 11 height 11
click at [680, 462] on input "checkbox" at bounding box center [684, 463] width 9 height 9
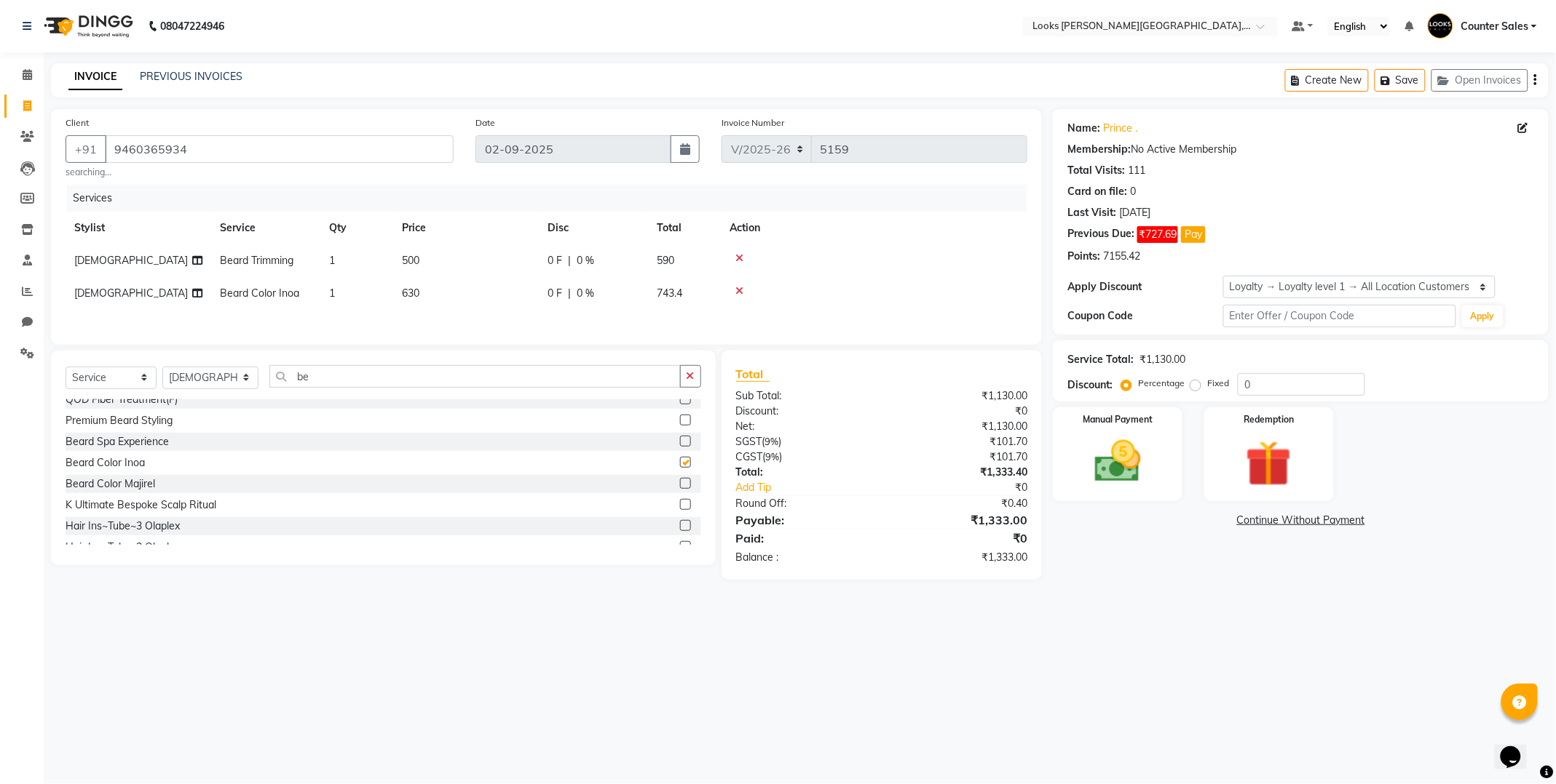
checkbox input "false"
click at [455, 256] on td "500" at bounding box center [466, 260] width 146 height 33
select select "88119"
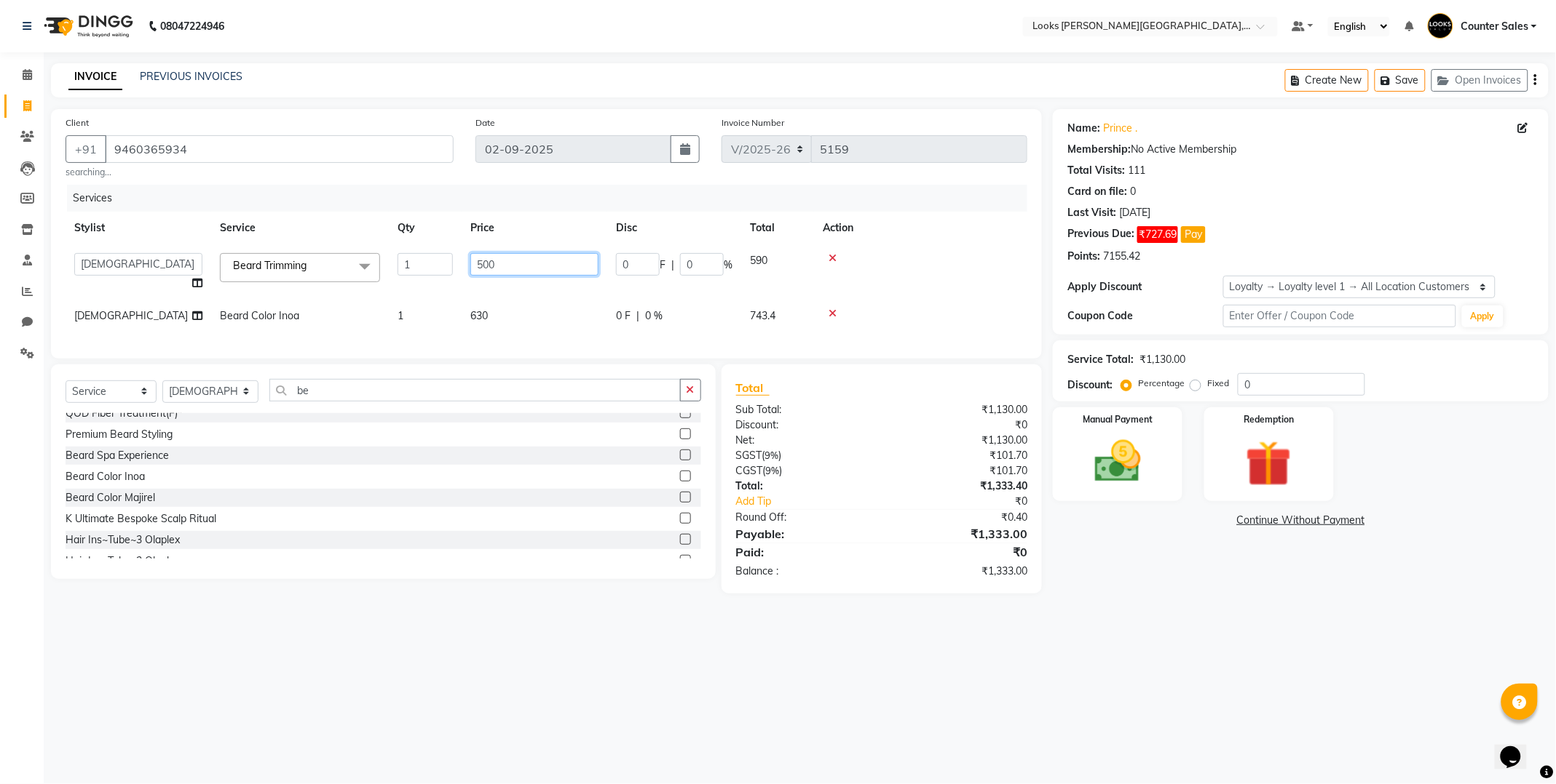
click at [514, 267] on input "500" at bounding box center [534, 265] width 128 height 23
type input "5"
type input "300"
click at [792, 668] on div "08047224946 Select Location × Looks [PERSON_NAME][GEOGRAPHIC_DATA], Jaipur Defa…" at bounding box center [778, 392] width 1556 height 784
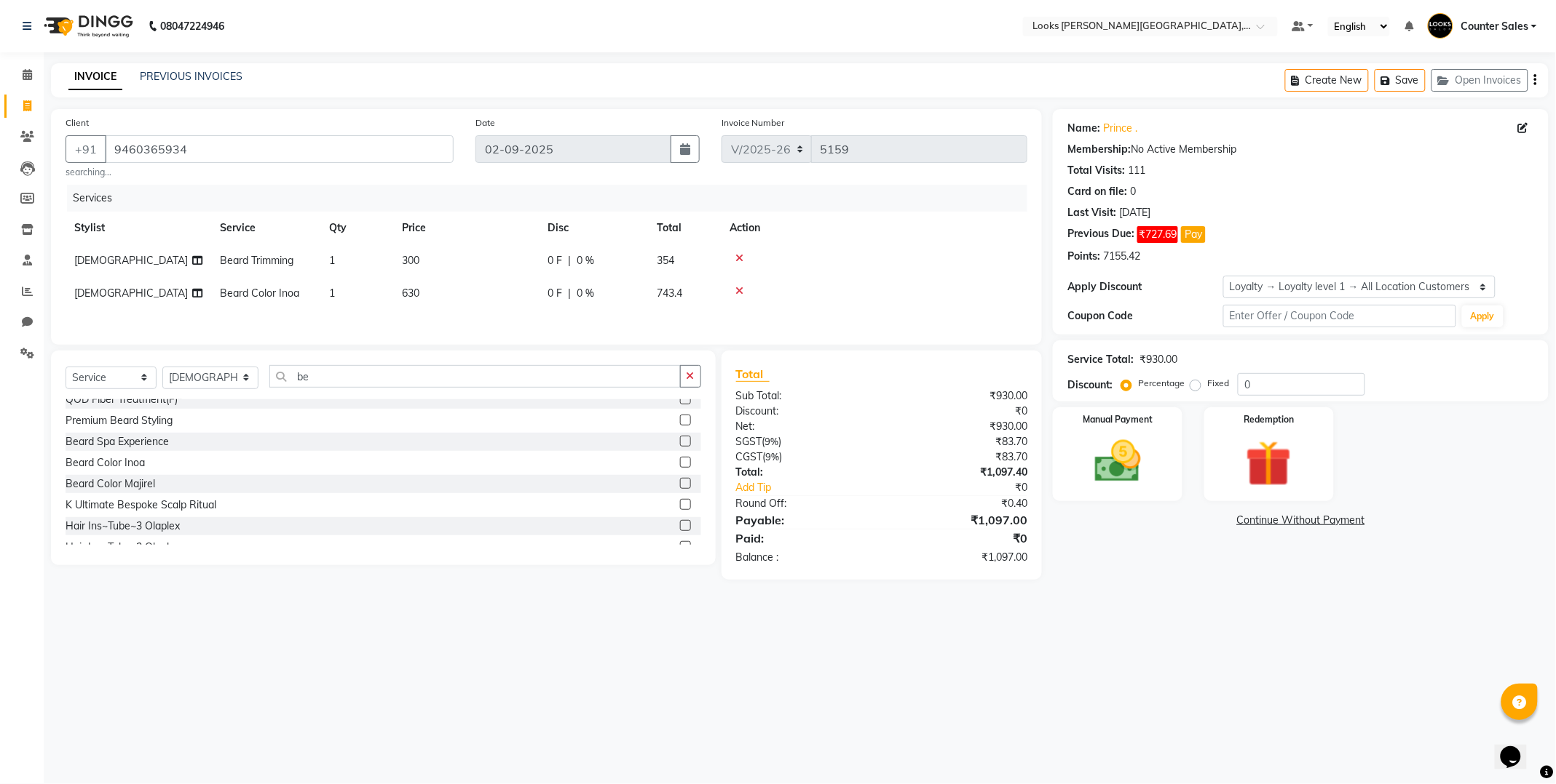
click at [680, 486] on label at bounding box center [685, 483] width 11 height 11
click at [680, 486] on input "checkbox" at bounding box center [684, 484] width 9 height 9
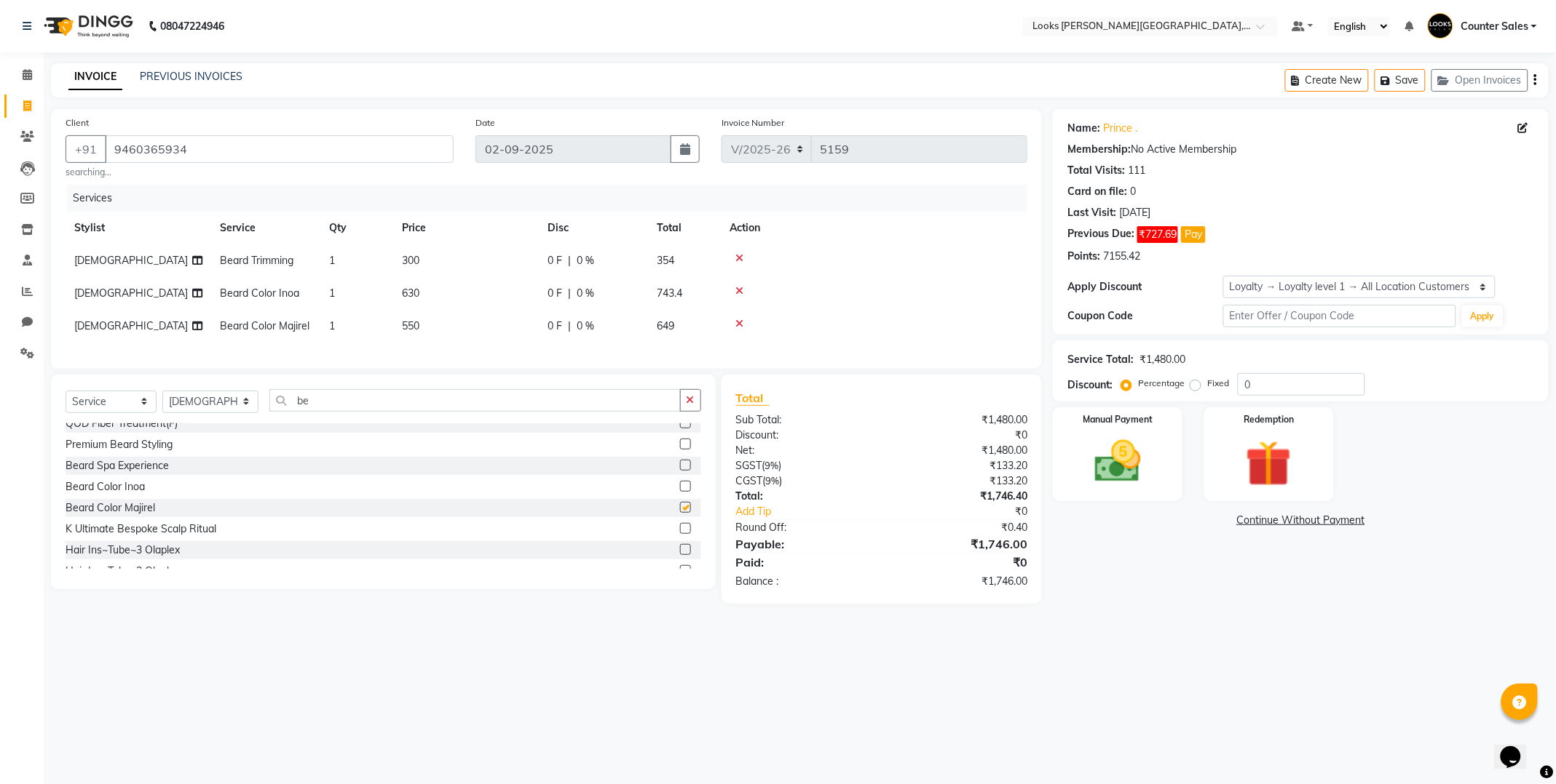
checkbox input "false"
click at [743, 323] on icon at bounding box center [739, 323] width 8 height 10
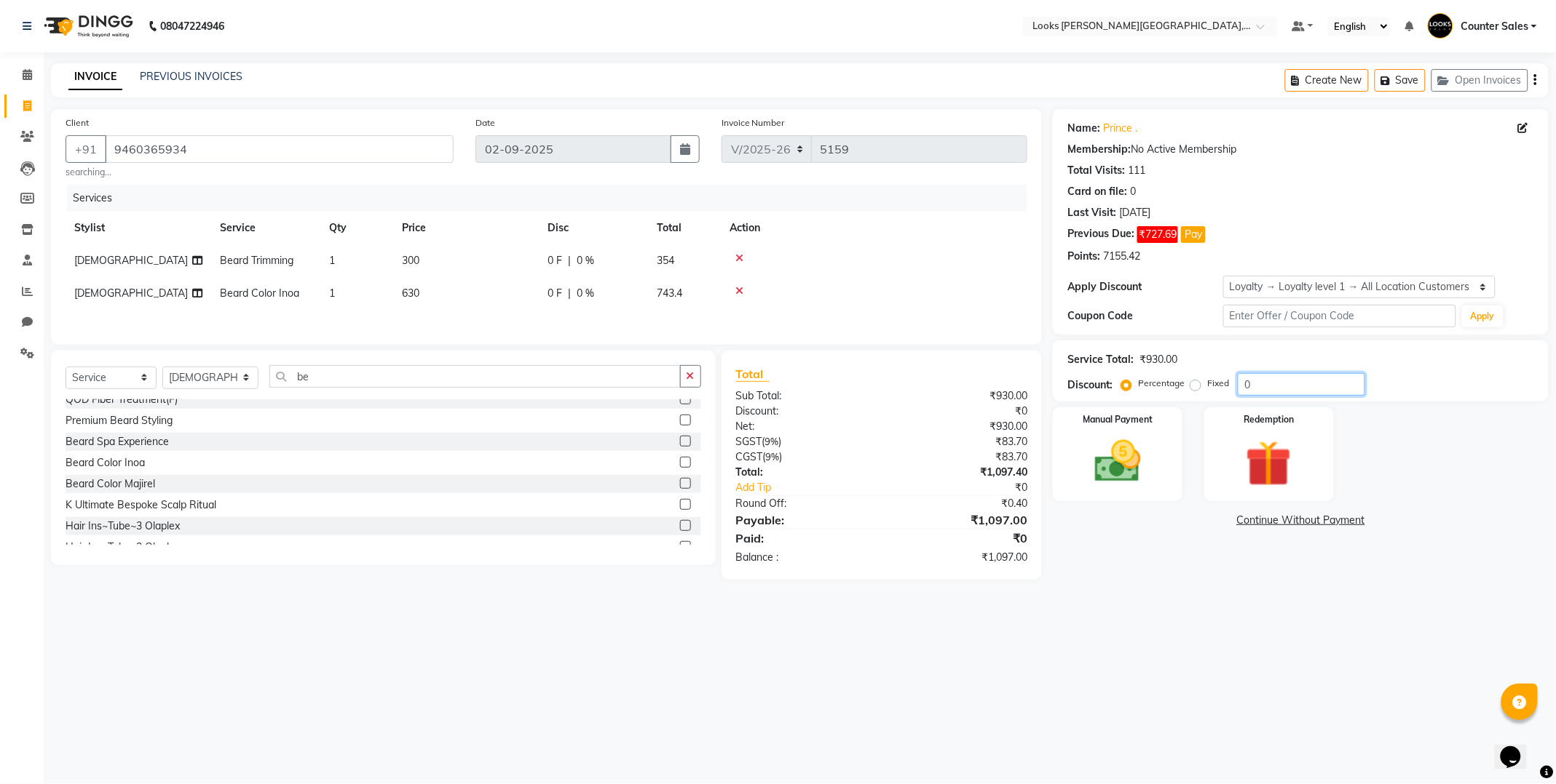
click at [1279, 380] on input "0" at bounding box center [1302, 385] width 128 height 23
type input "15"
click at [466, 262] on td "300" at bounding box center [466, 260] width 146 height 33
select select "88119"
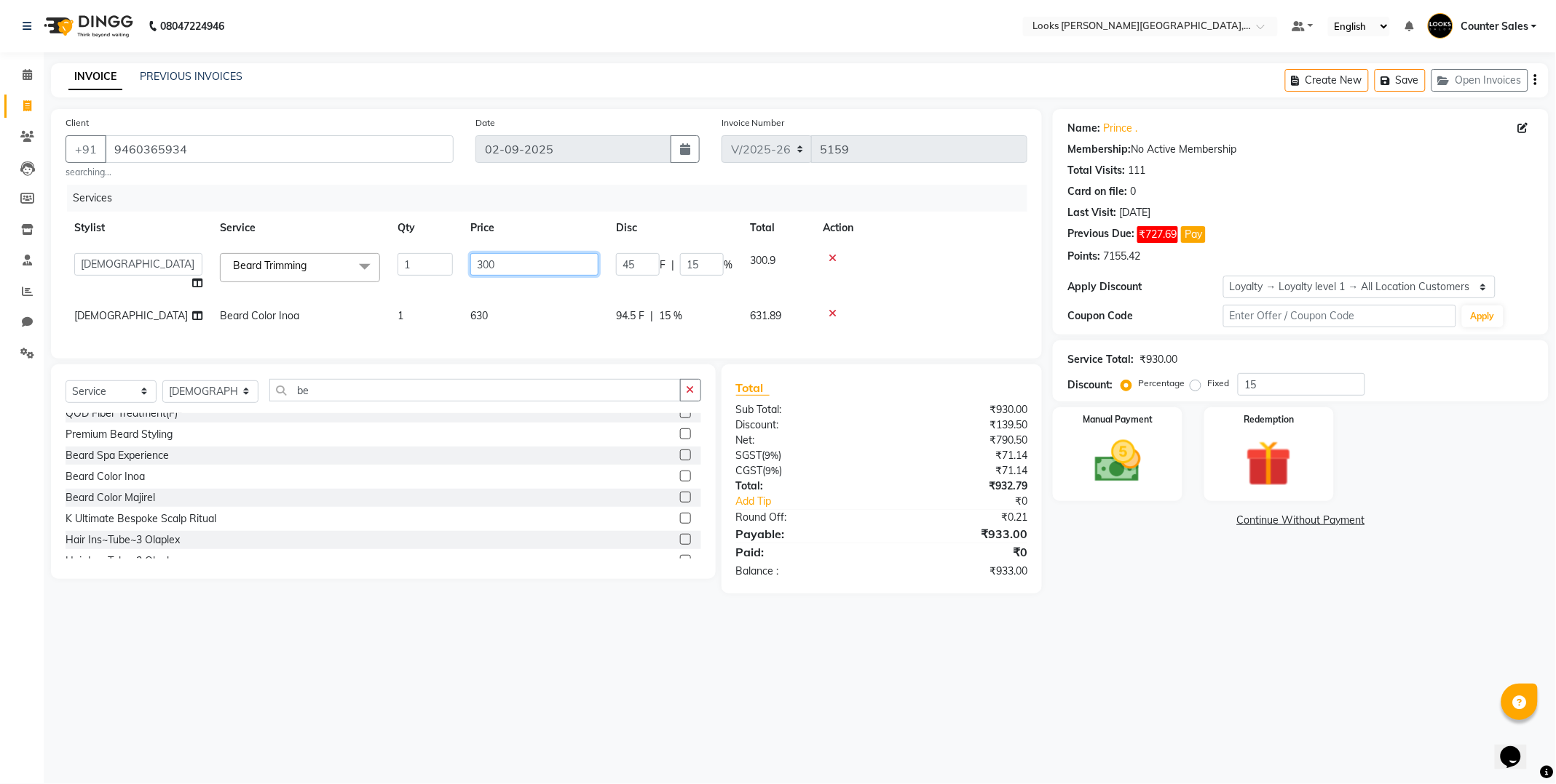
click at [529, 267] on input "300" at bounding box center [534, 265] width 128 height 23
type input "333"
click at [895, 669] on div "08047224946 Select Location × Looks [PERSON_NAME][GEOGRAPHIC_DATA], Jaipur Defa…" at bounding box center [778, 392] width 1556 height 784
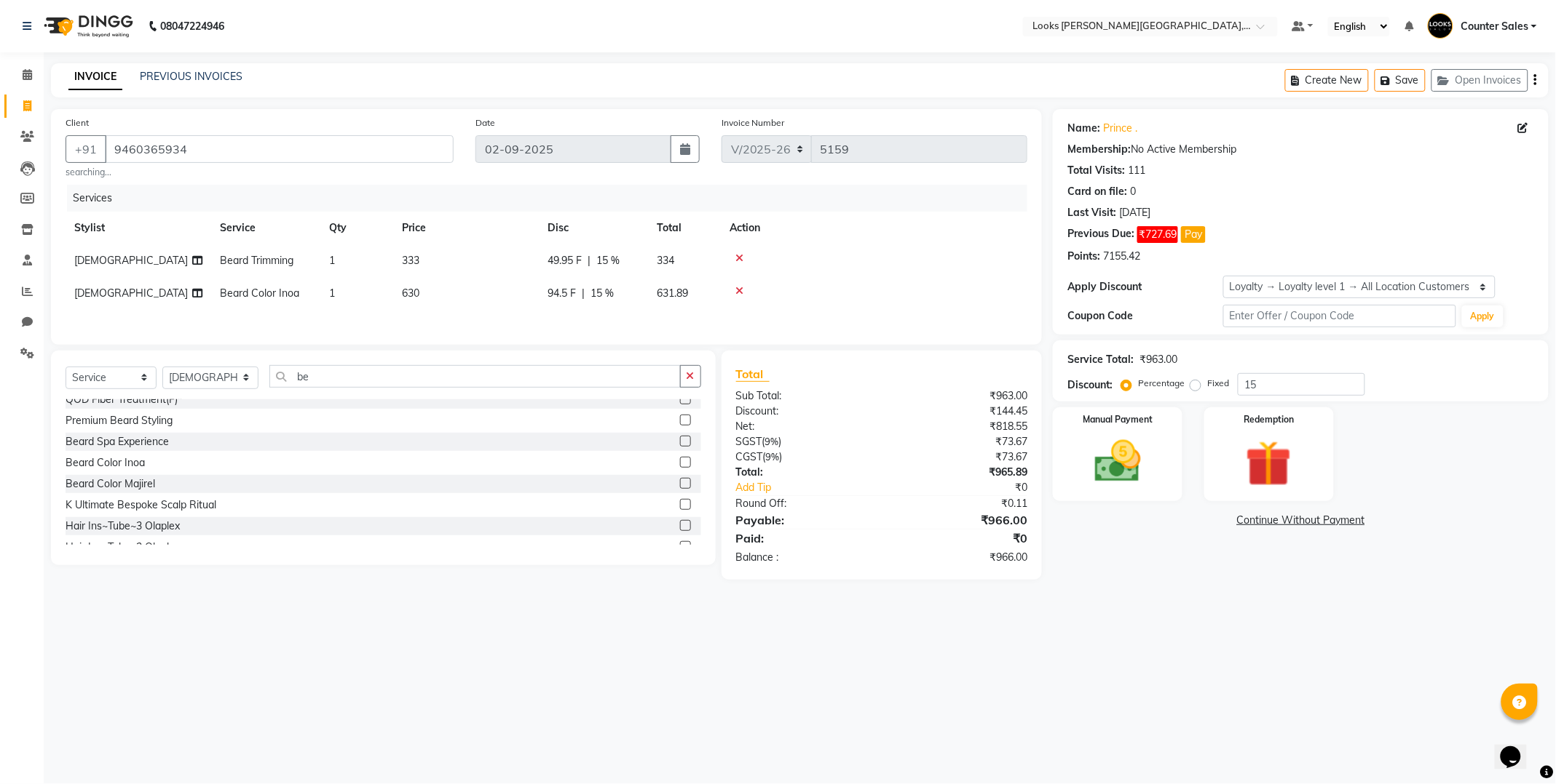
click at [466, 263] on td "333" at bounding box center [466, 260] width 146 height 33
select select "88119"
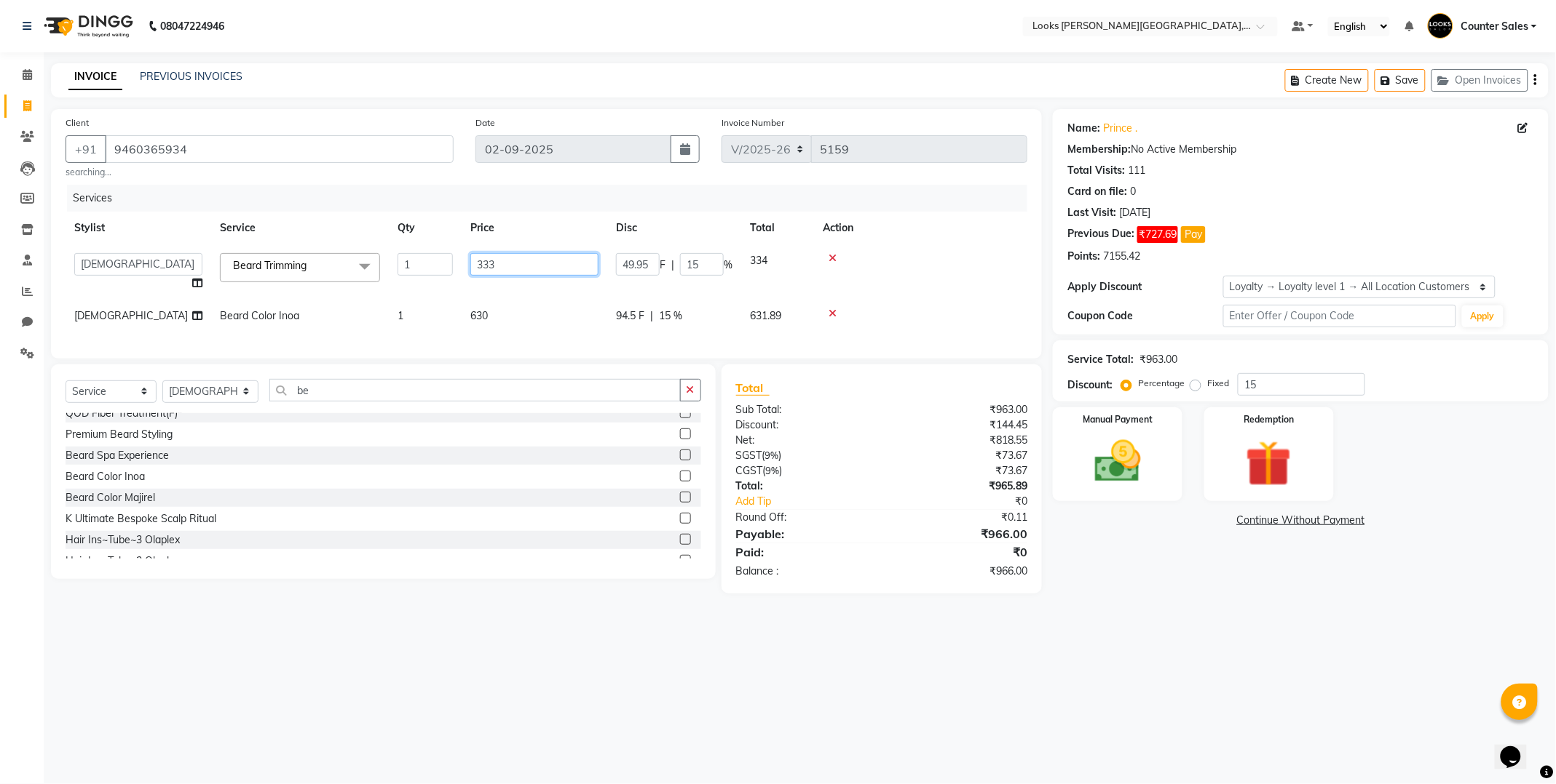
click at [539, 266] on input "333" at bounding box center [534, 265] width 128 height 23
type input "345"
click at [812, 663] on div "08047224946 Select Location × Looks [PERSON_NAME][GEOGRAPHIC_DATA], Jaipur Defa…" at bounding box center [778, 392] width 1556 height 784
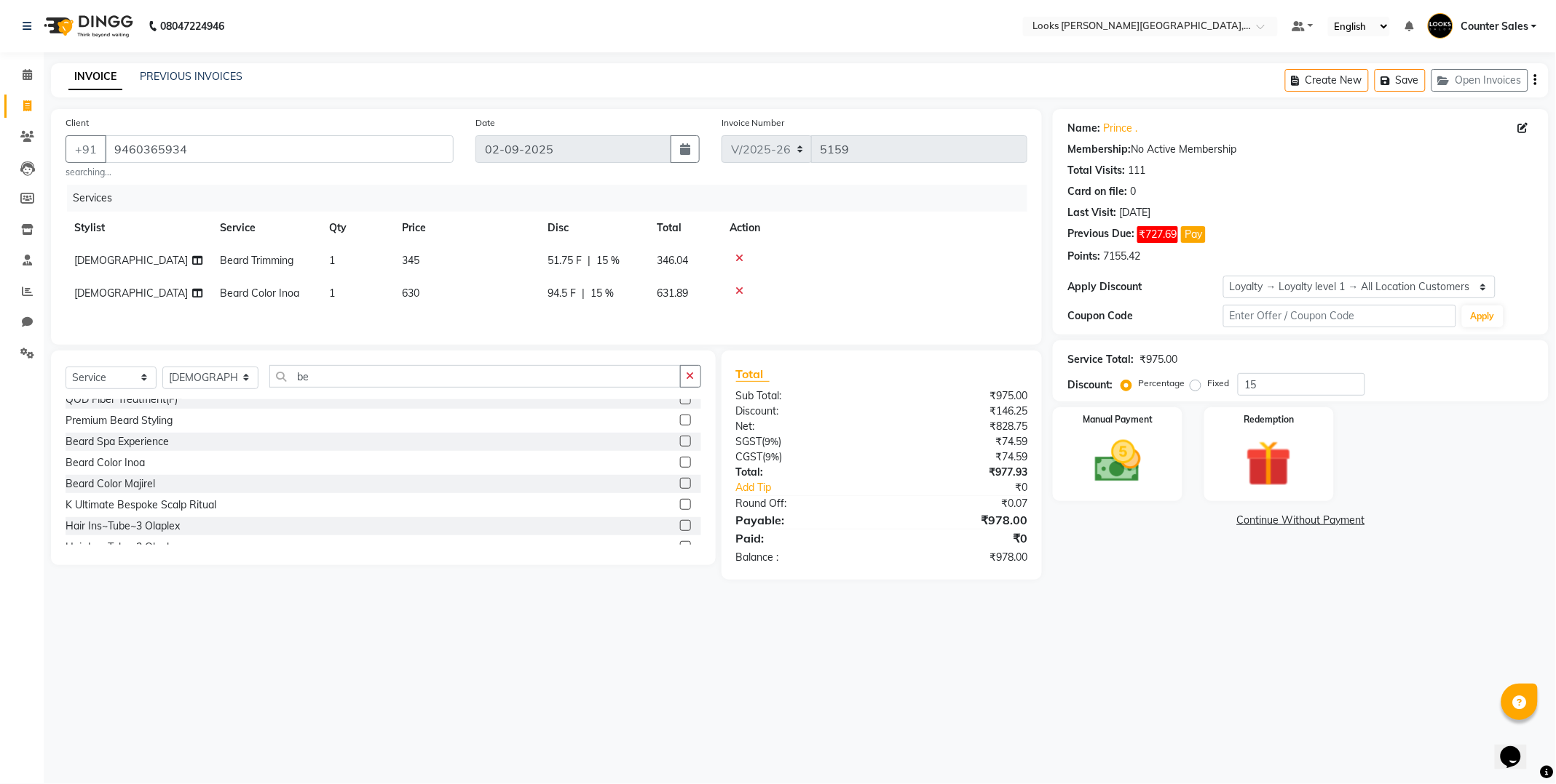
click at [459, 256] on td "345" at bounding box center [466, 260] width 146 height 33
select select "88119"
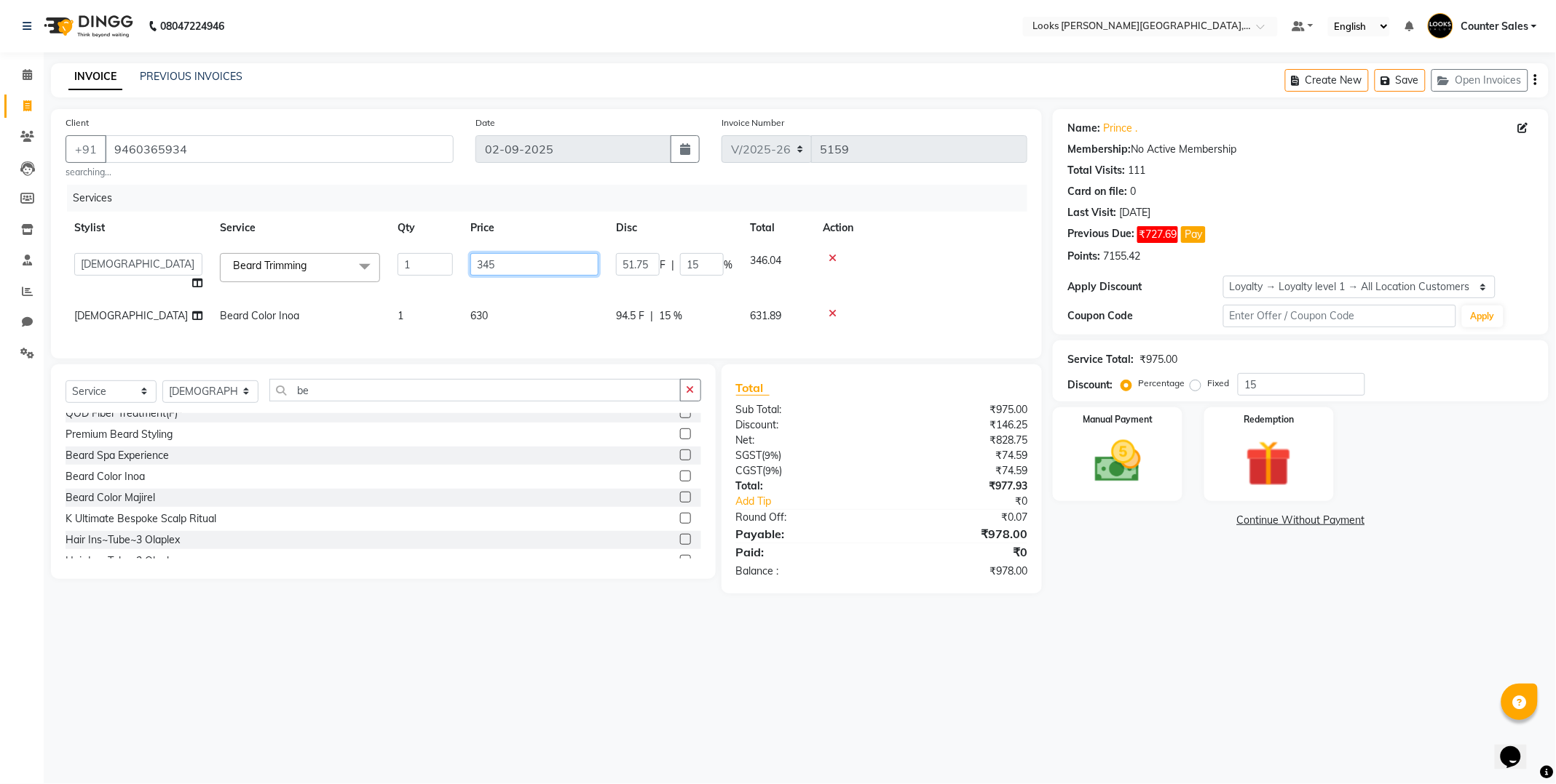
click at [535, 266] on input "345" at bounding box center [534, 265] width 128 height 23
type input "355"
click at [801, 650] on div "08047224946 Select Location × Looks [PERSON_NAME][GEOGRAPHIC_DATA], Jaipur Defa…" at bounding box center [778, 392] width 1556 height 784
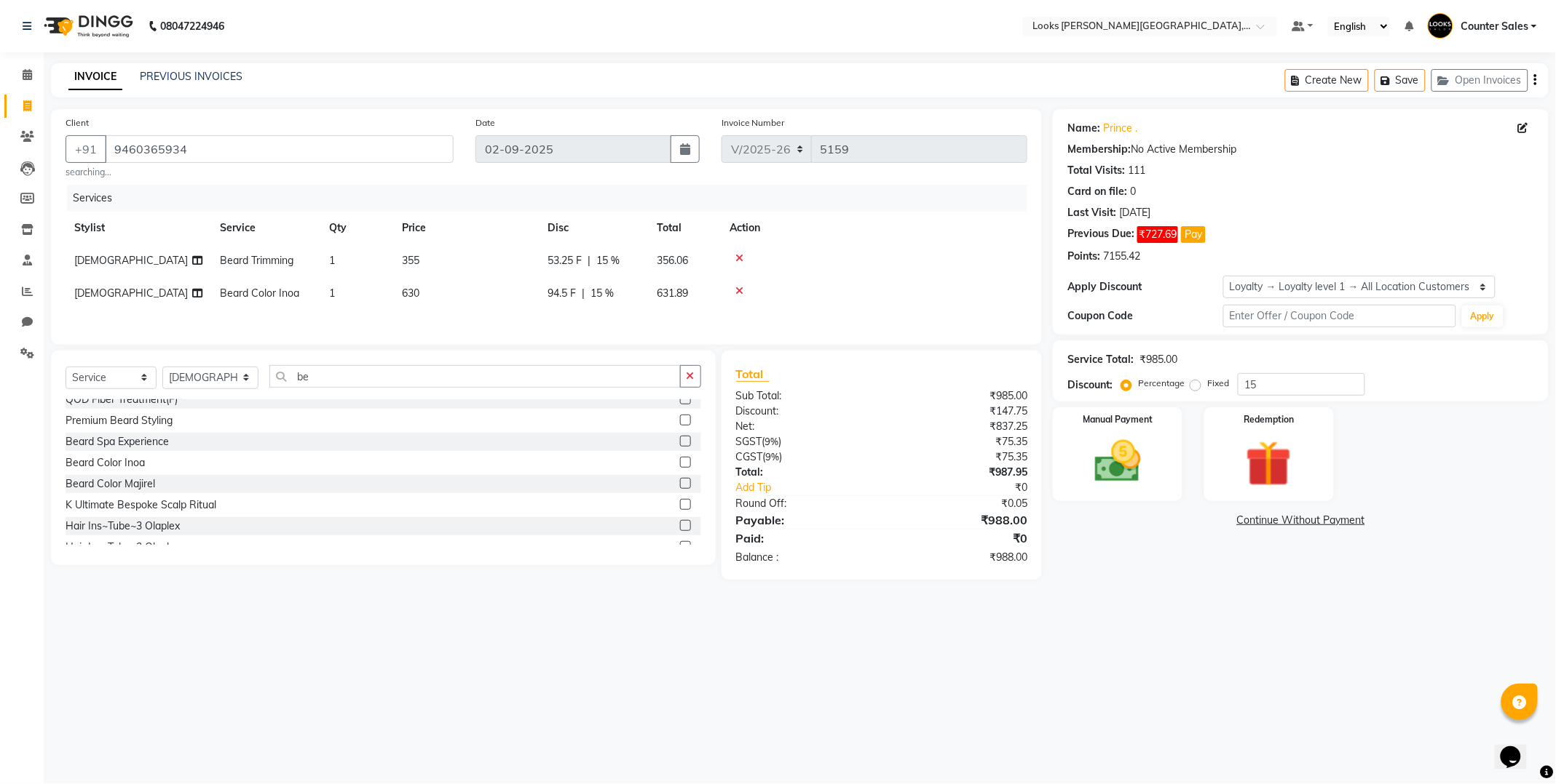
click at [461, 255] on td "355" at bounding box center [466, 260] width 146 height 33
select select "88119"
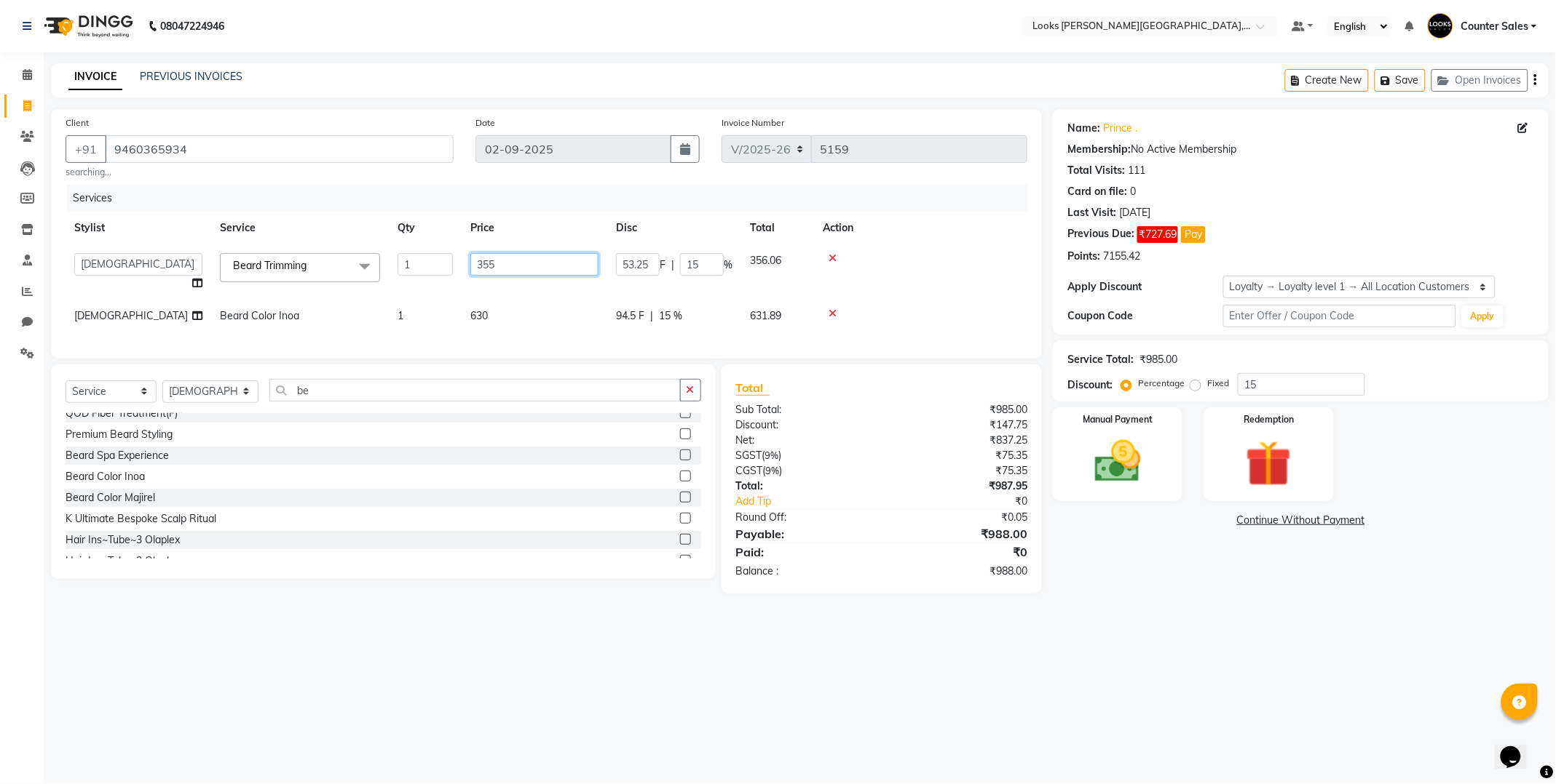
click at [532, 265] on input "355" at bounding box center [534, 265] width 128 height 23
type input "364"
click at [886, 649] on div "08047224946 Select Location × Looks [PERSON_NAME][GEOGRAPHIC_DATA], Jaipur Defa…" at bounding box center [778, 392] width 1556 height 784
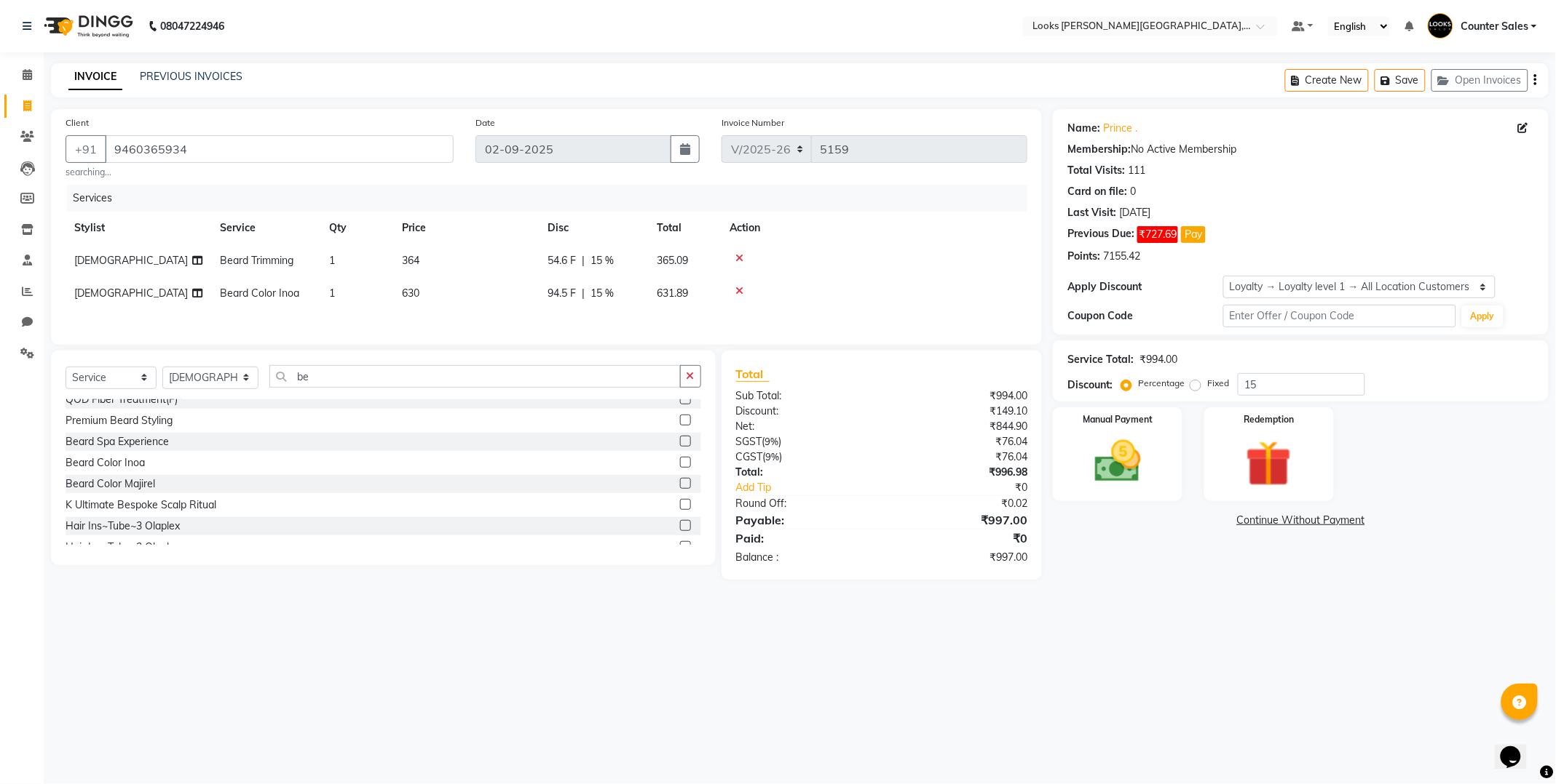
click at [462, 262] on td "364" at bounding box center [466, 260] width 146 height 33
select select "88119"
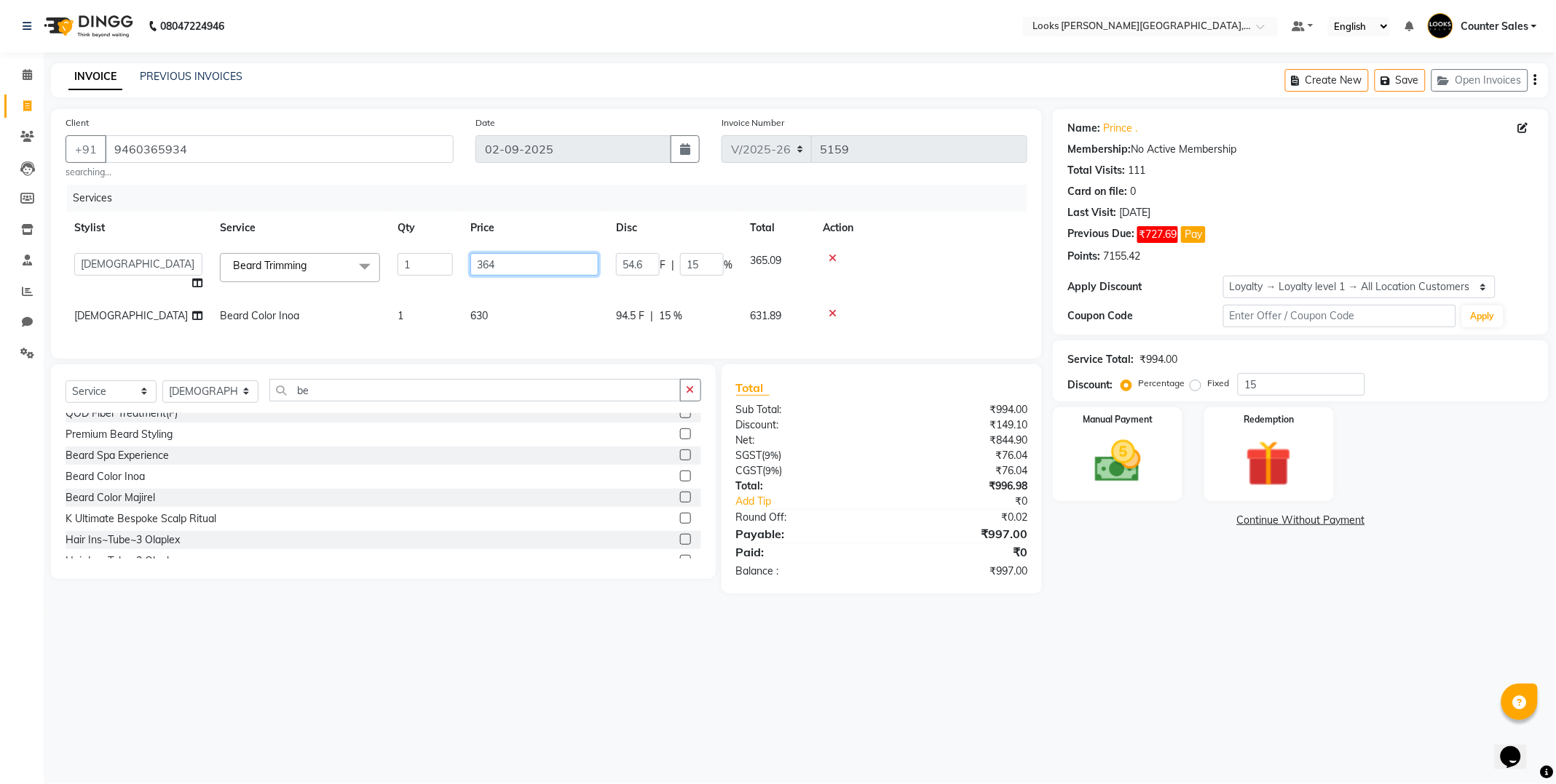
click at [535, 269] on input "364" at bounding box center [534, 265] width 128 height 23
type input "367"
click at [870, 659] on div "08047224946 Select Location × Looks [PERSON_NAME][GEOGRAPHIC_DATA], Jaipur Defa…" at bounding box center [778, 392] width 1556 height 784
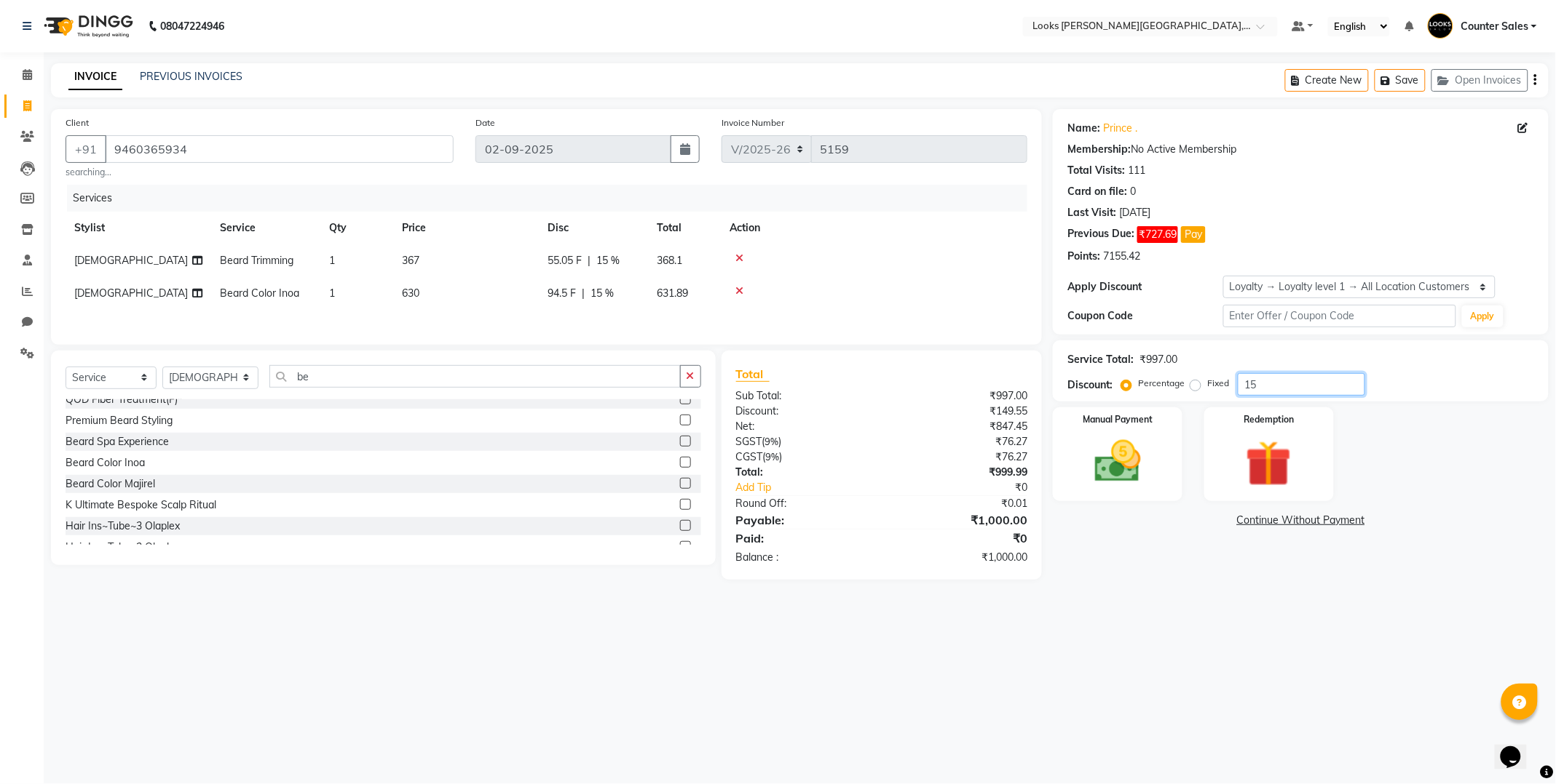
click at [1305, 379] on input "15" at bounding box center [1302, 385] width 128 height 23
type input "1"
type input "15"
click at [993, 639] on div "08047224946 Select Location × Looks [PERSON_NAME][GEOGRAPHIC_DATA], Jaipur Defa…" at bounding box center [778, 392] width 1556 height 784
click at [447, 253] on td "367" at bounding box center [466, 260] width 146 height 33
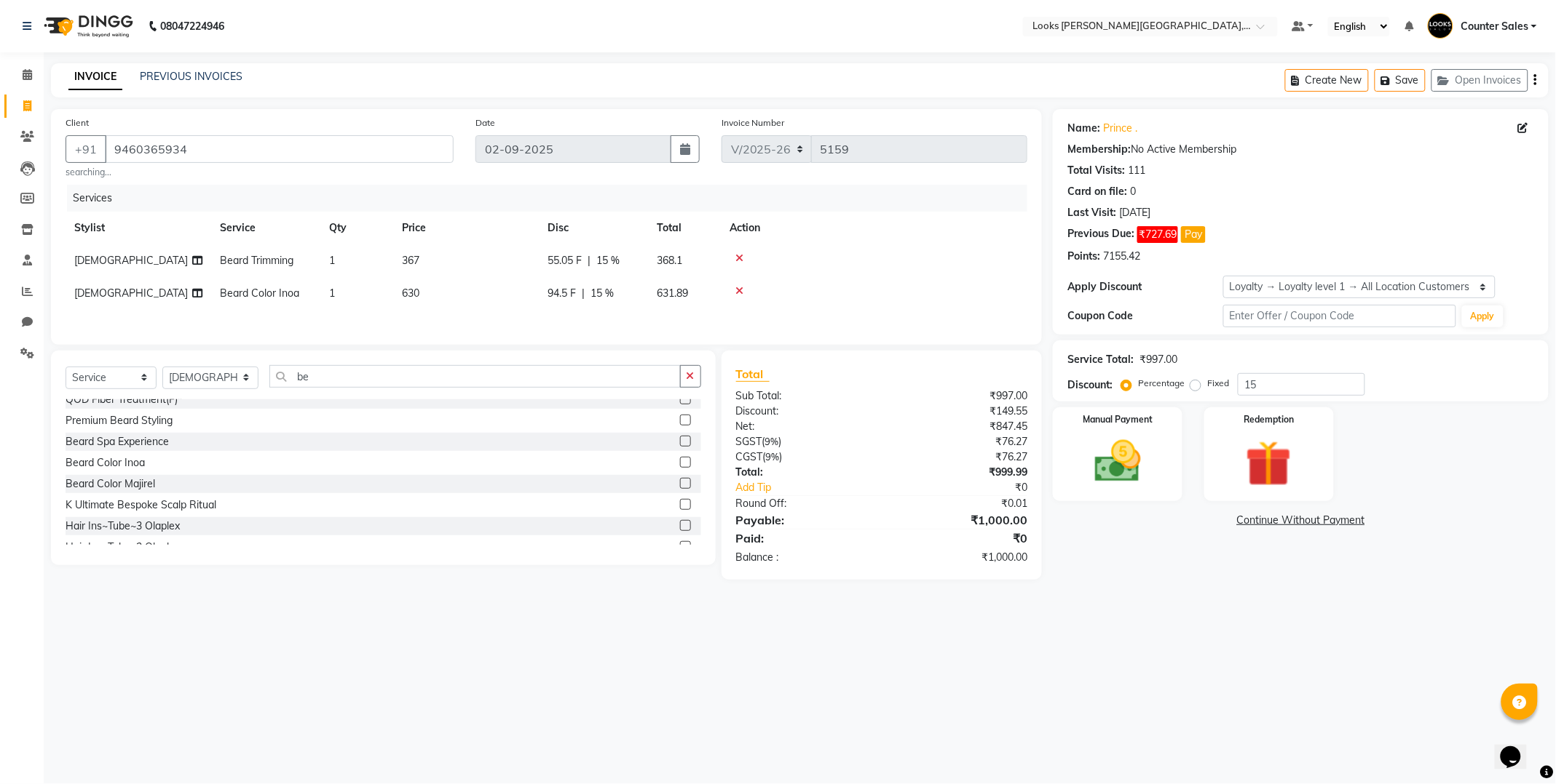
select select "88119"
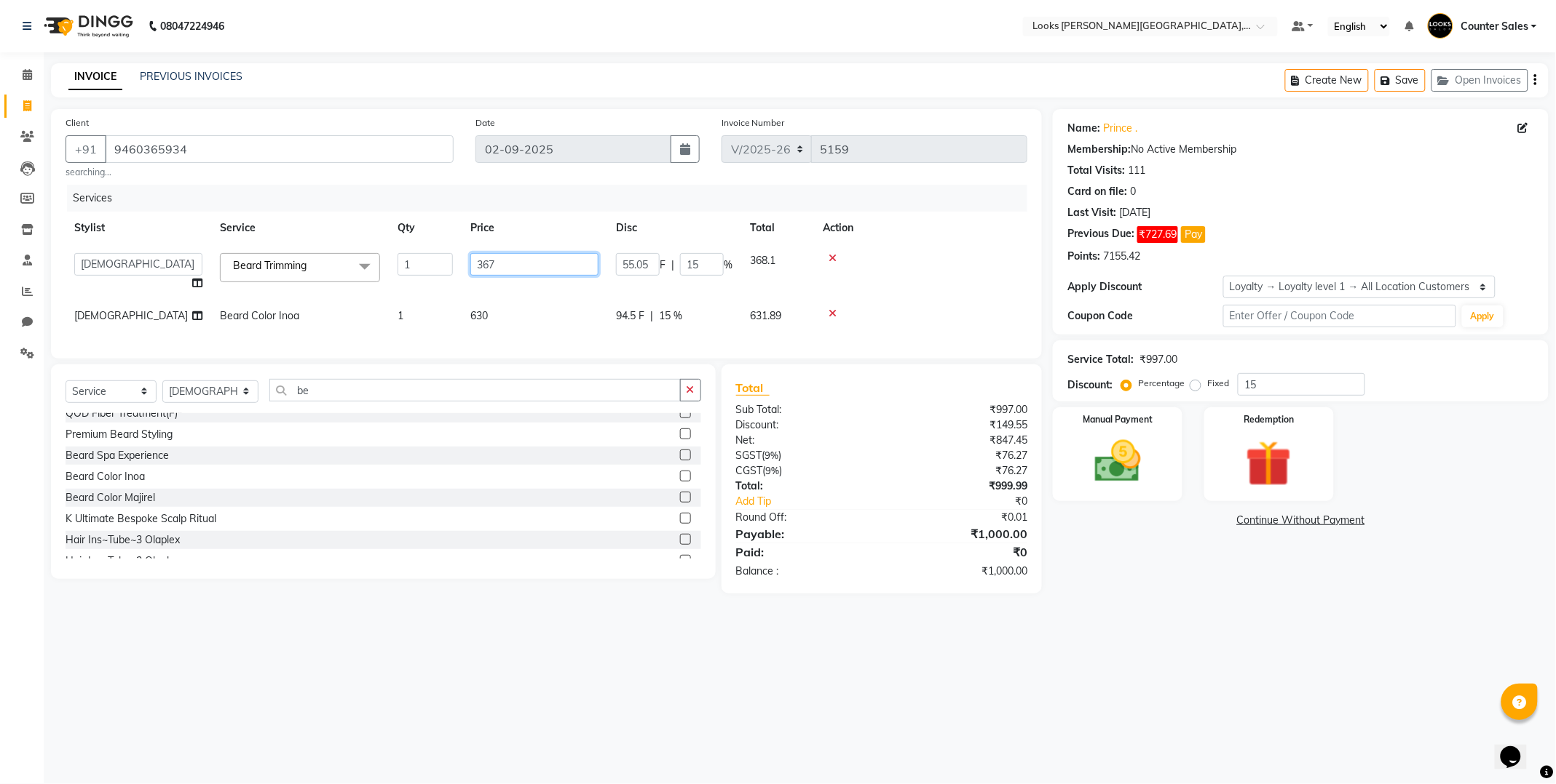
click at [507, 264] on input "367" at bounding box center [534, 265] width 128 height 23
click at [1107, 469] on img at bounding box center [1117, 461] width 78 height 55
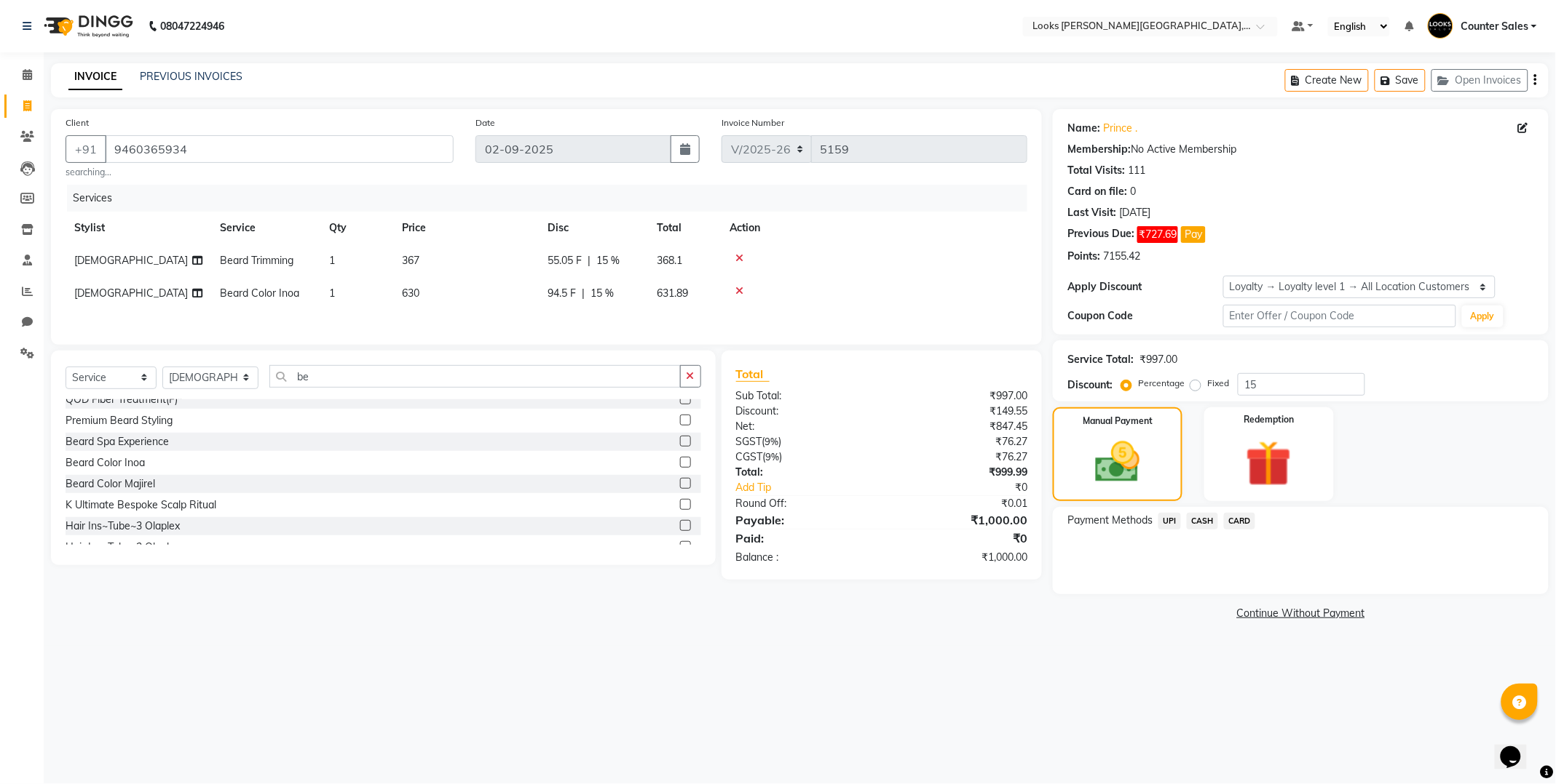
click at [1209, 519] on span "CASH" at bounding box center [1202, 521] width 31 height 17
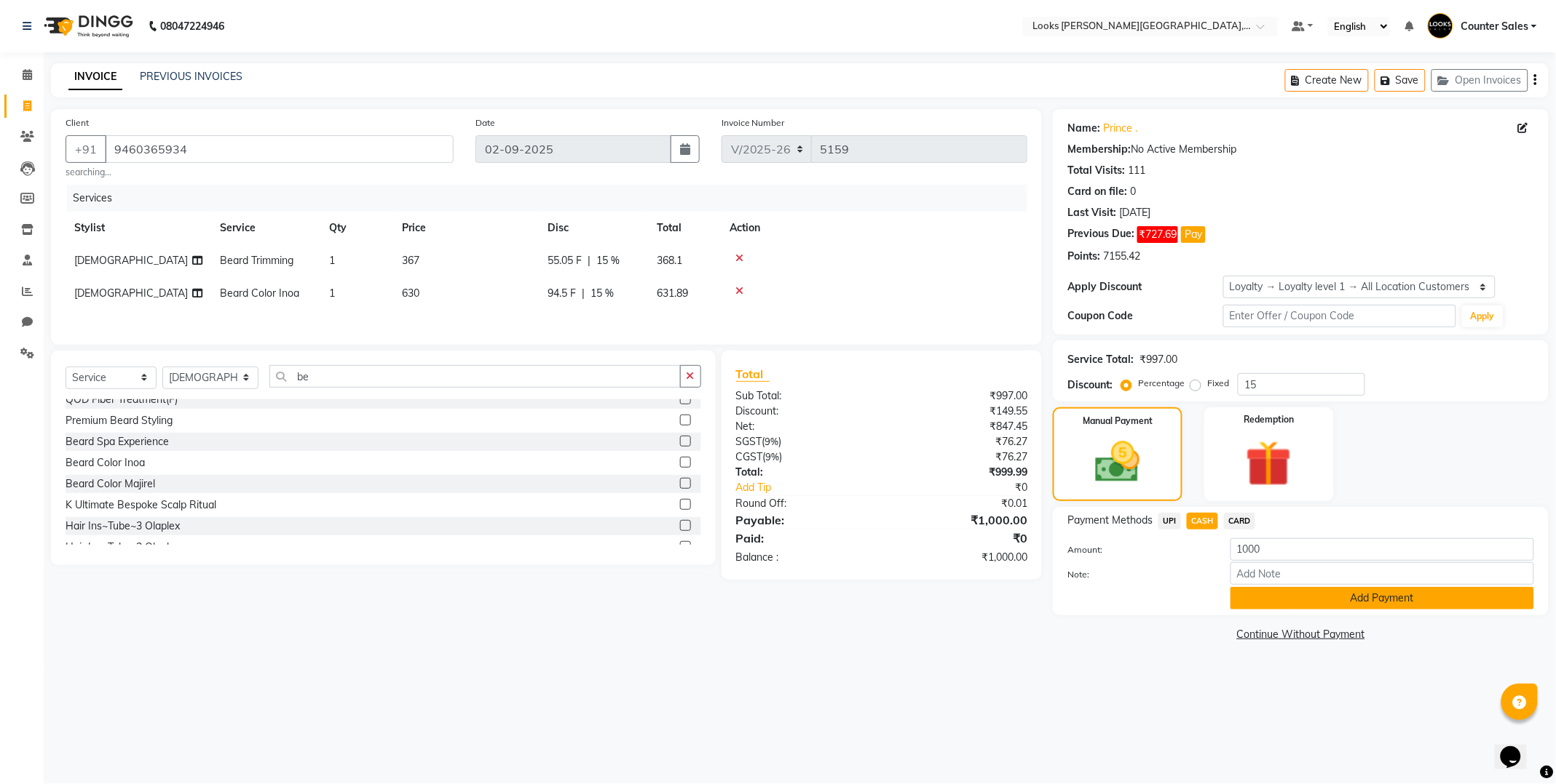
click at [1364, 605] on button "Add Payment" at bounding box center [1382, 599] width 304 height 23
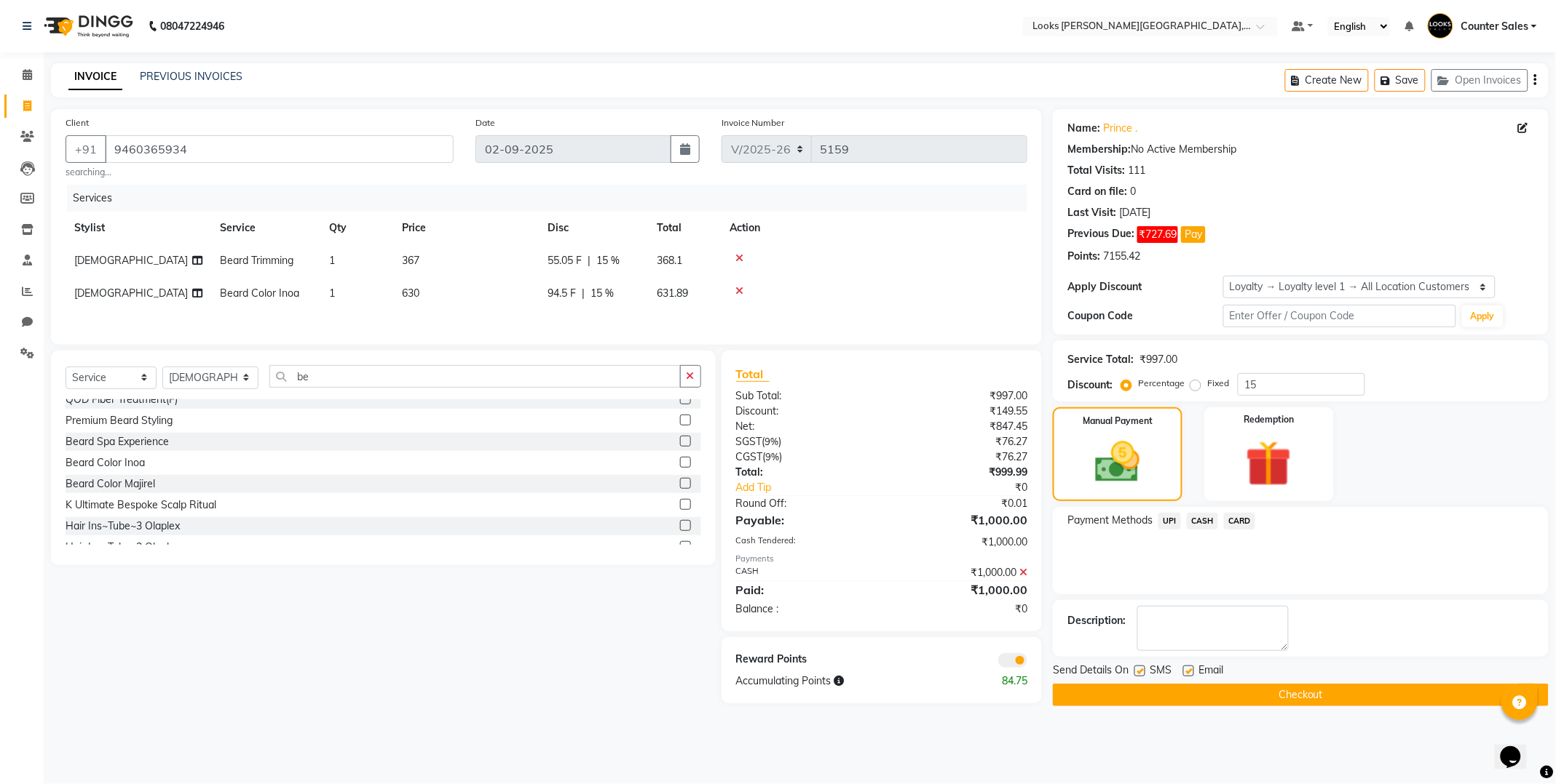
click at [1356, 691] on button "Checkout" at bounding box center [1300, 695] width 496 height 23
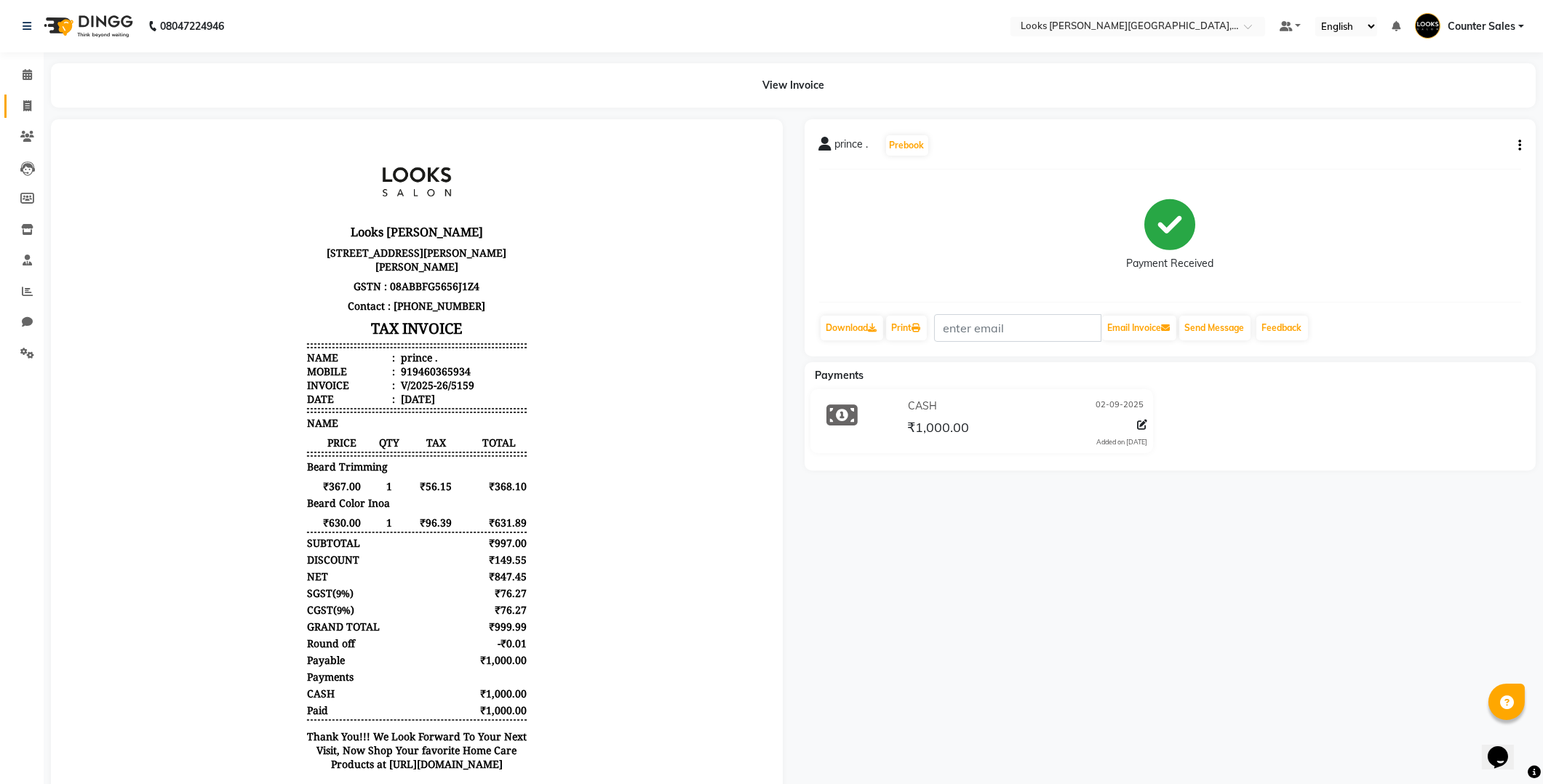
click at [24, 112] on icon at bounding box center [27, 105] width 8 height 11
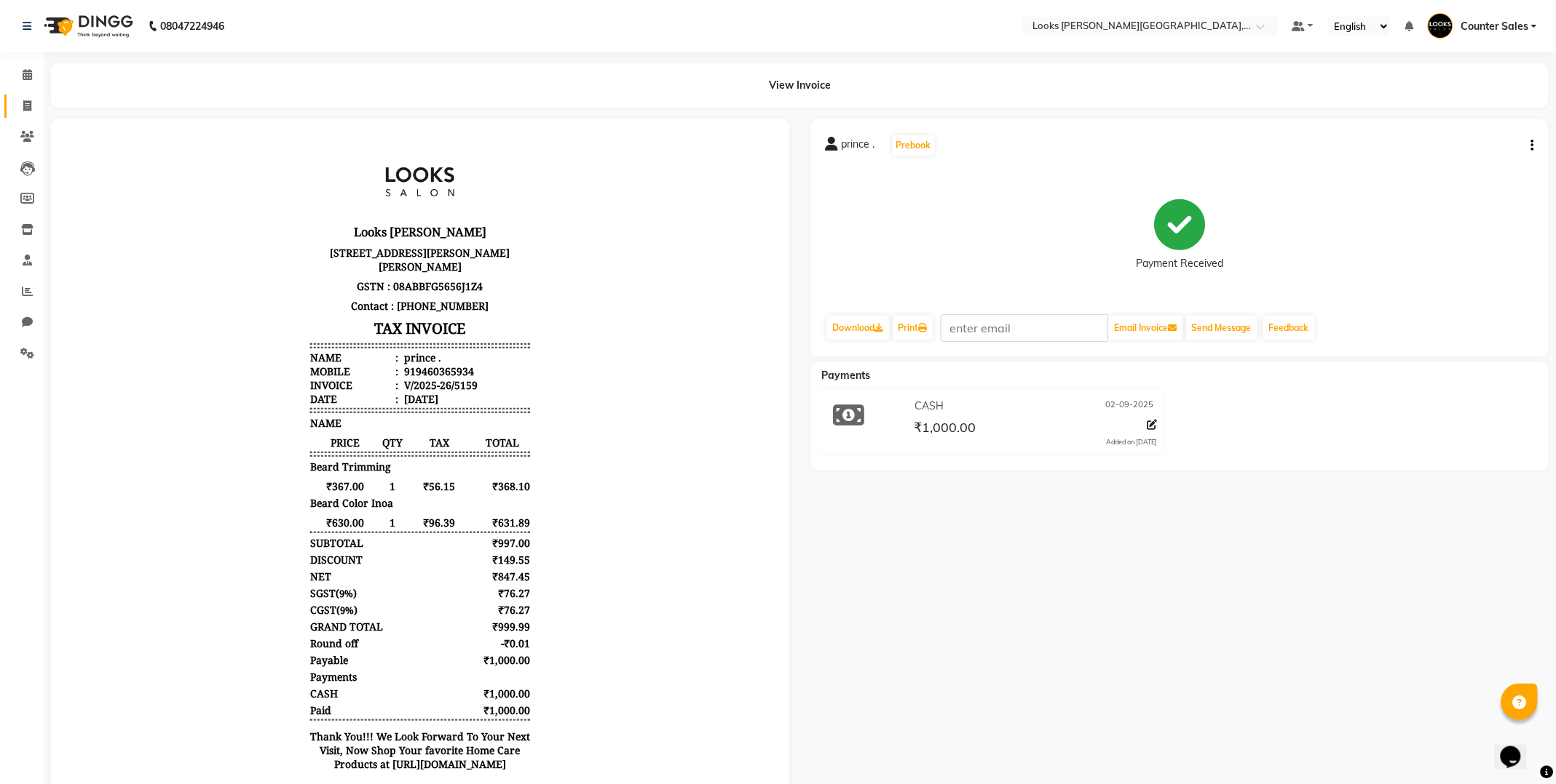
select select "service"
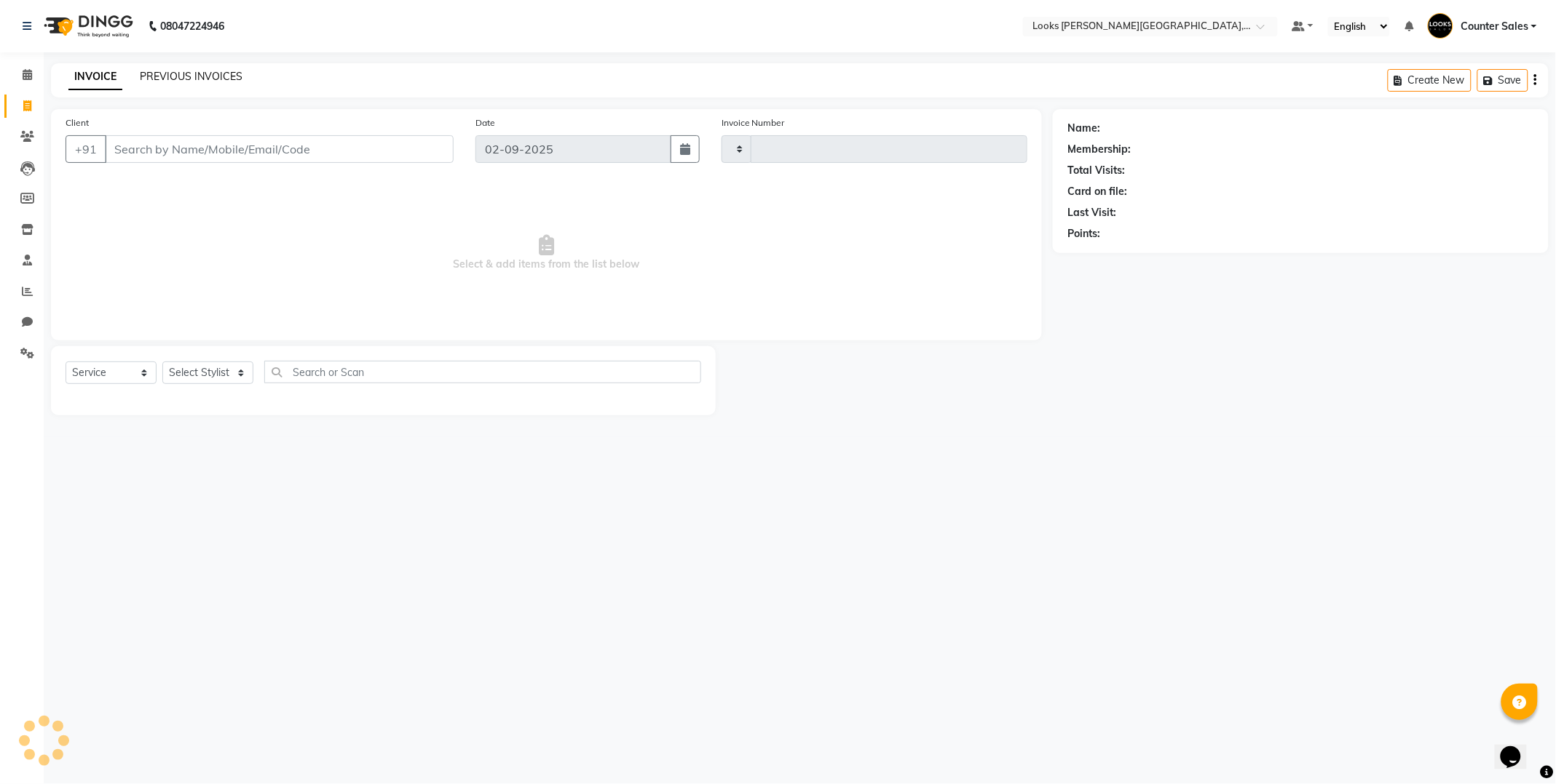
click at [199, 76] on link "PREVIOUS INVOICES" at bounding box center [191, 76] width 103 height 13
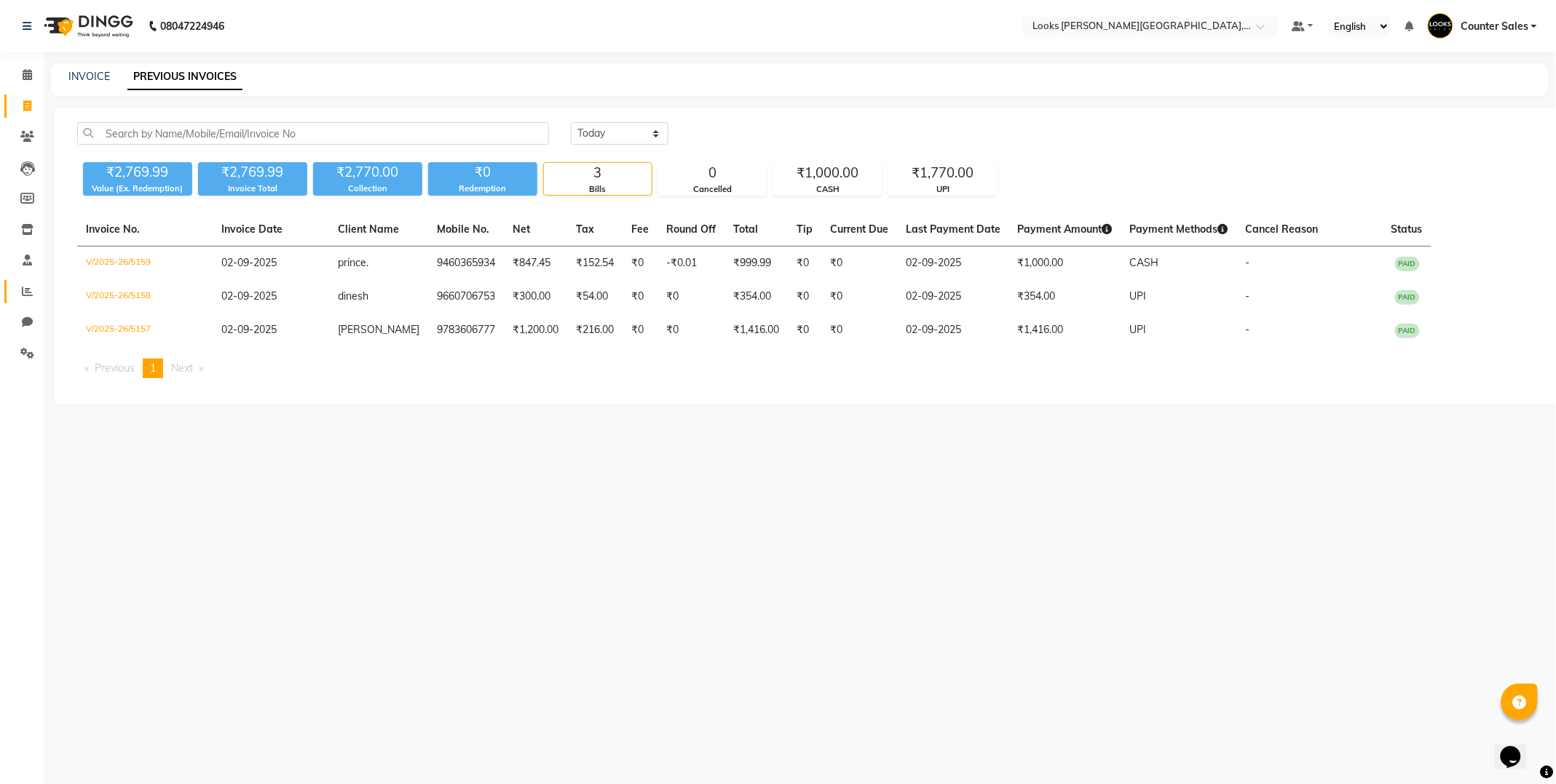
click at [5, 296] on link "Reports" at bounding box center [22, 292] width 35 height 24
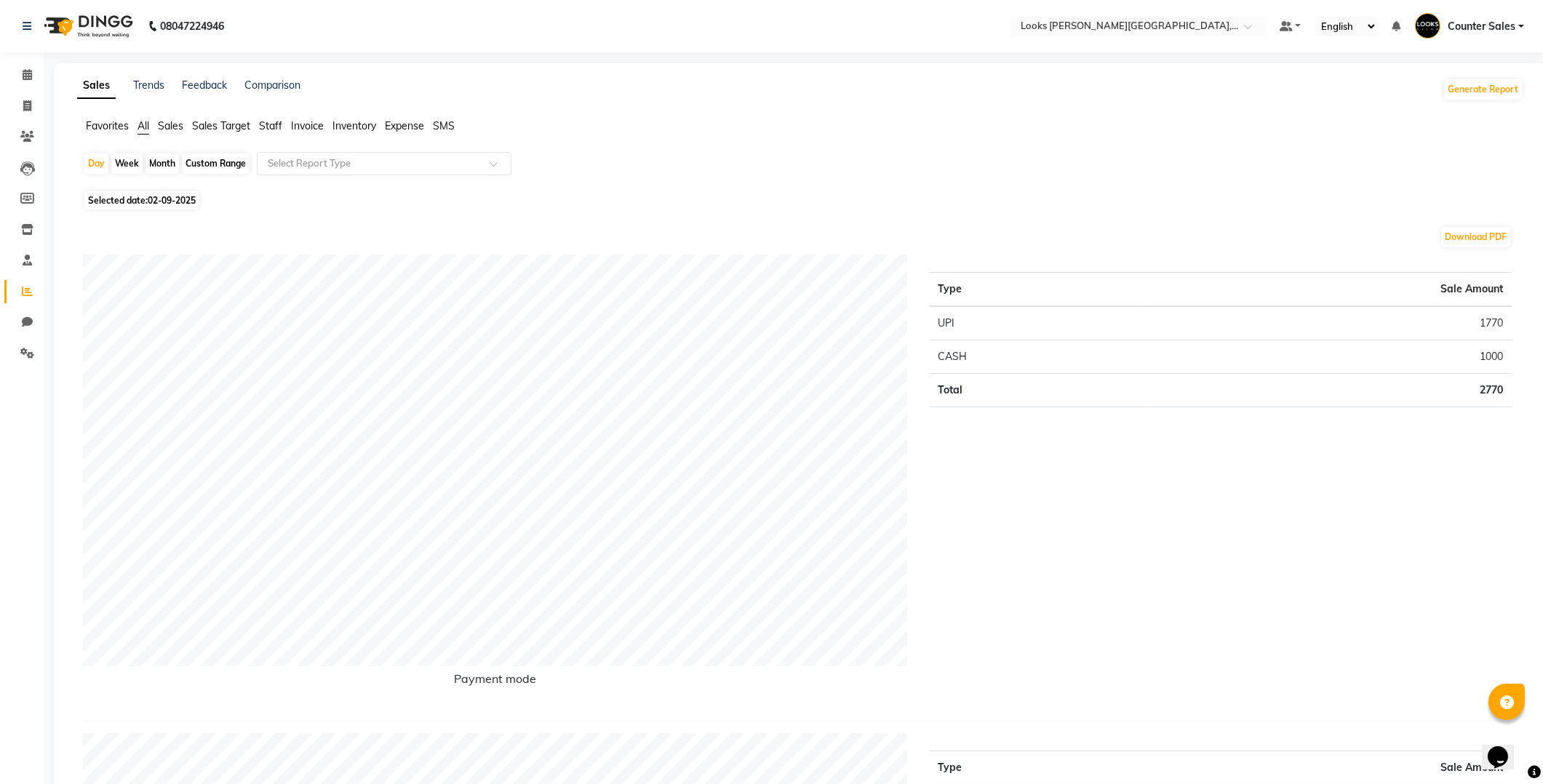
click at [267, 119] on span "Staff" at bounding box center [270, 125] width 24 height 13
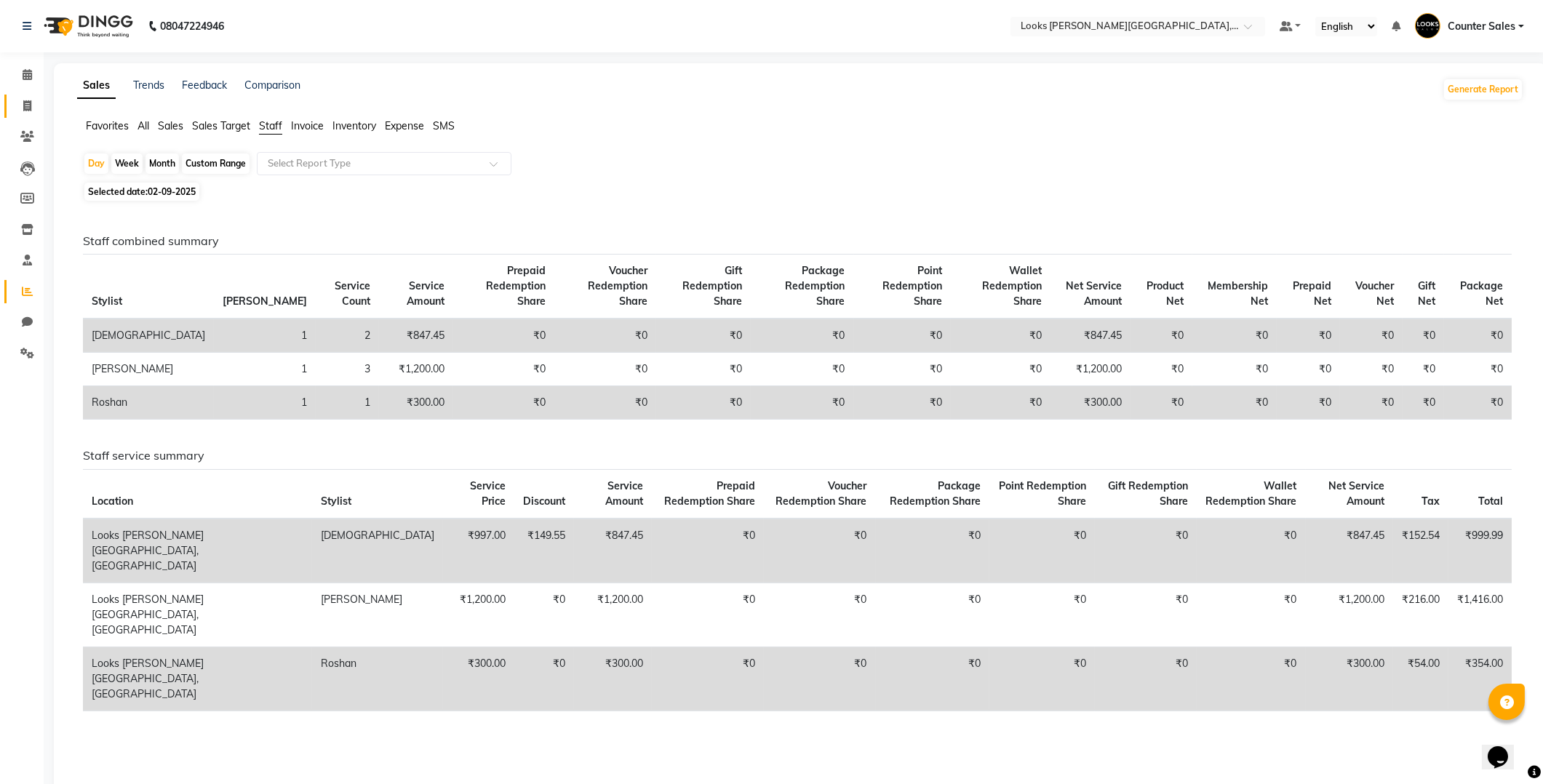
click at [26, 96] on link "Invoice" at bounding box center [22, 107] width 35 height 24
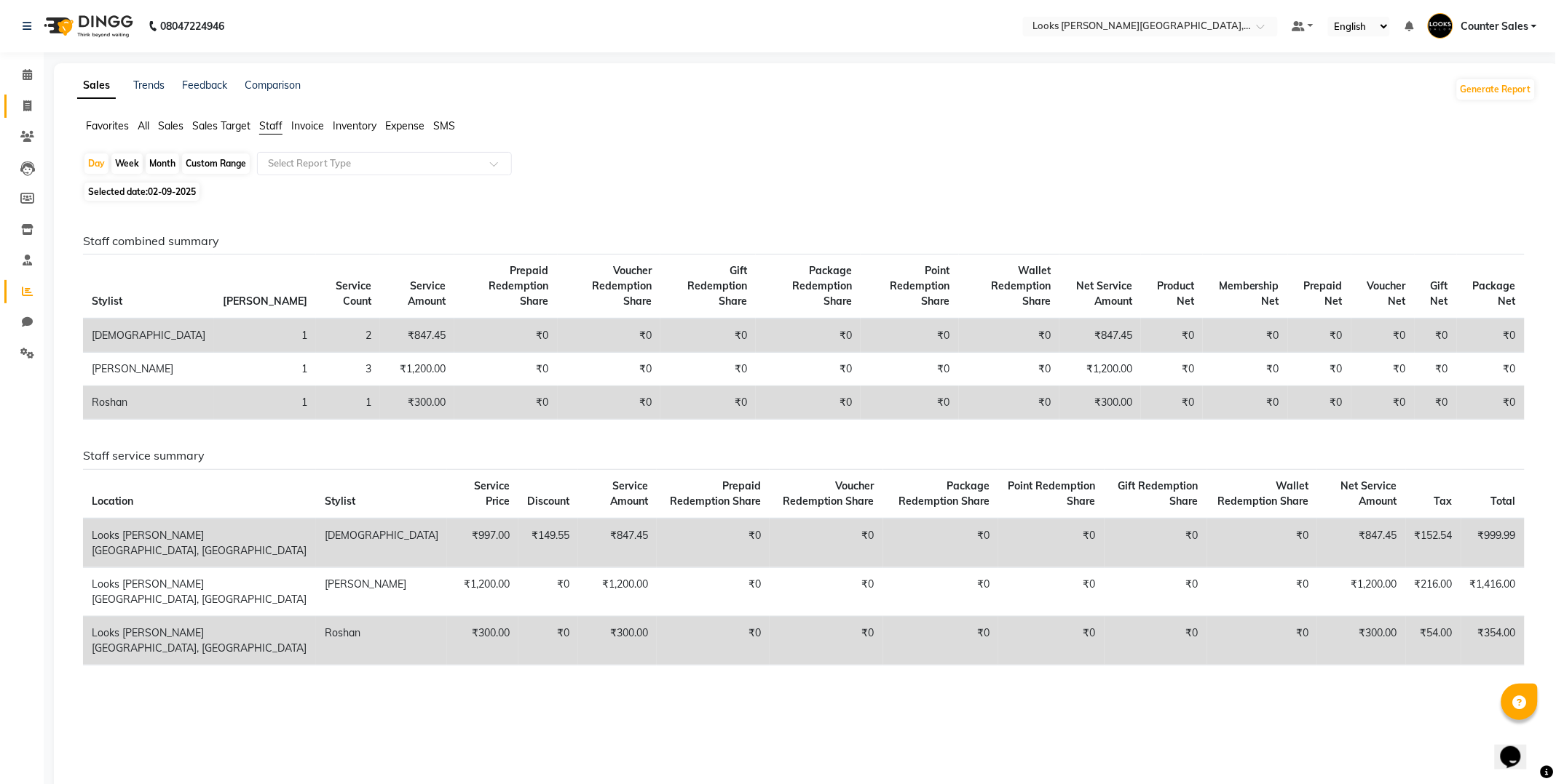
select select "service"
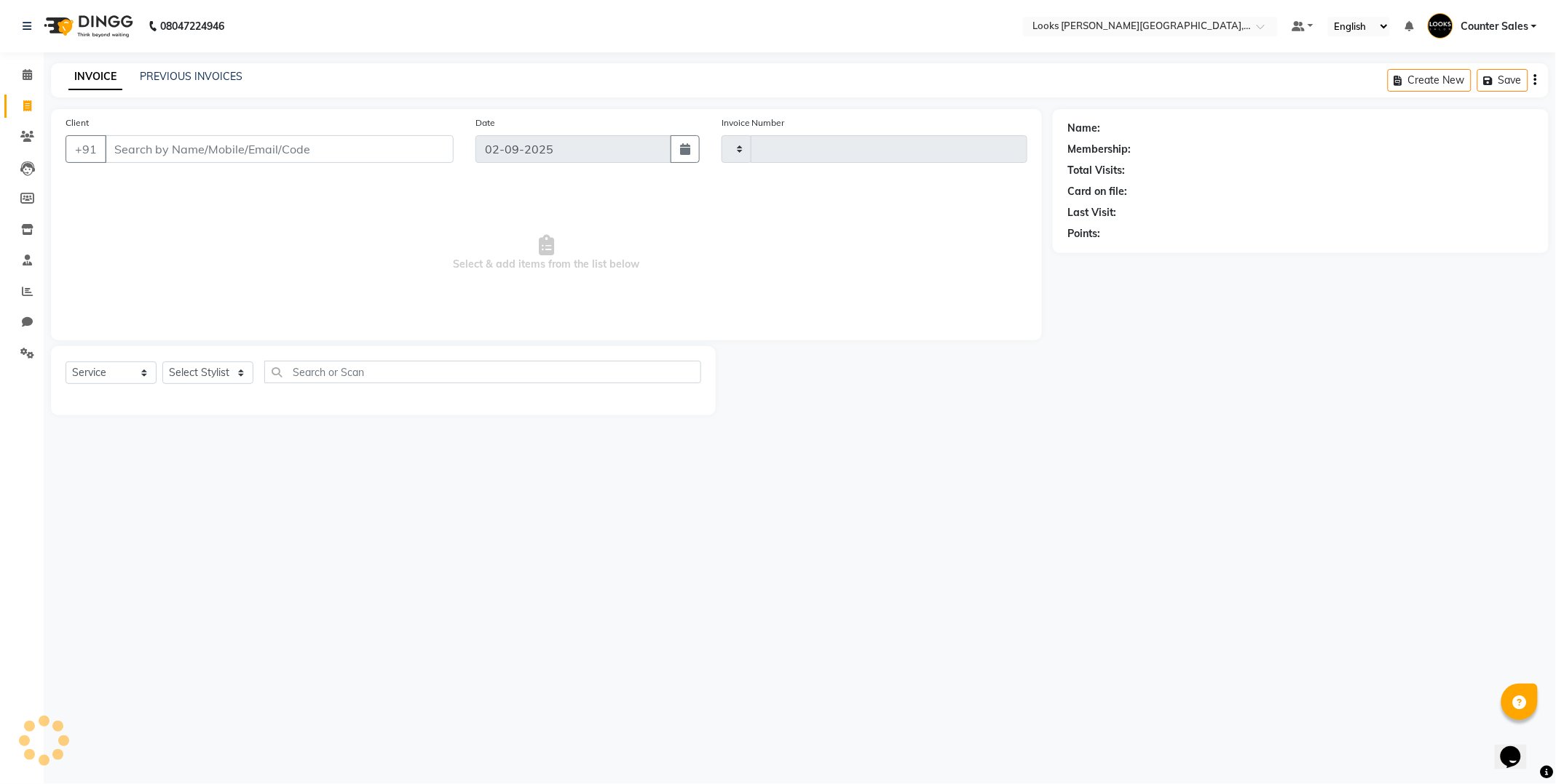
type input "5160"
select select "4385"
click at [175, 73] on link "PREVIOUS INVOICES" at bounding box center [191, 76] width 103 height 13
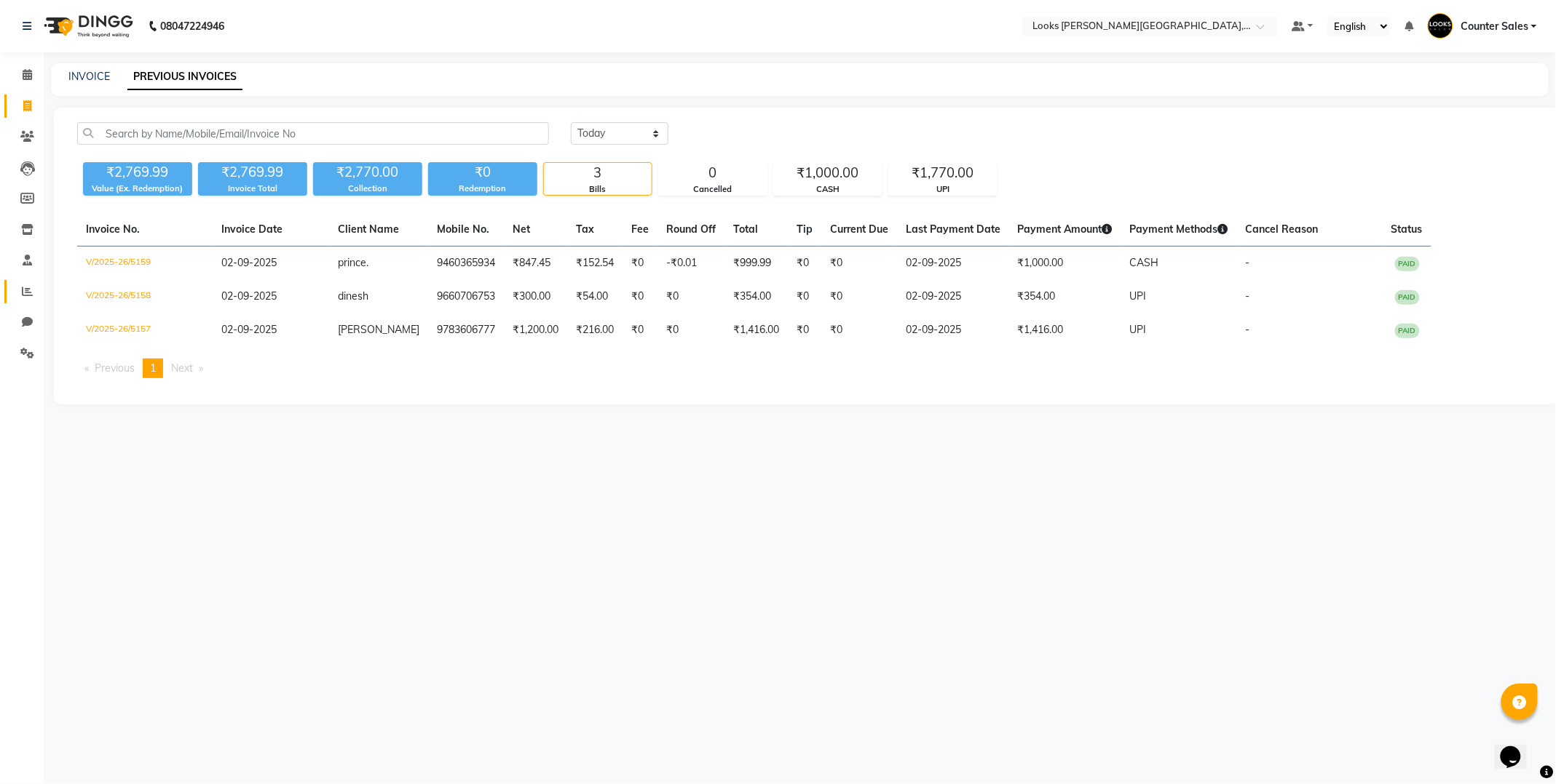
click at [17, 294] on span at bounding box center [27, 292] width 26 height 17
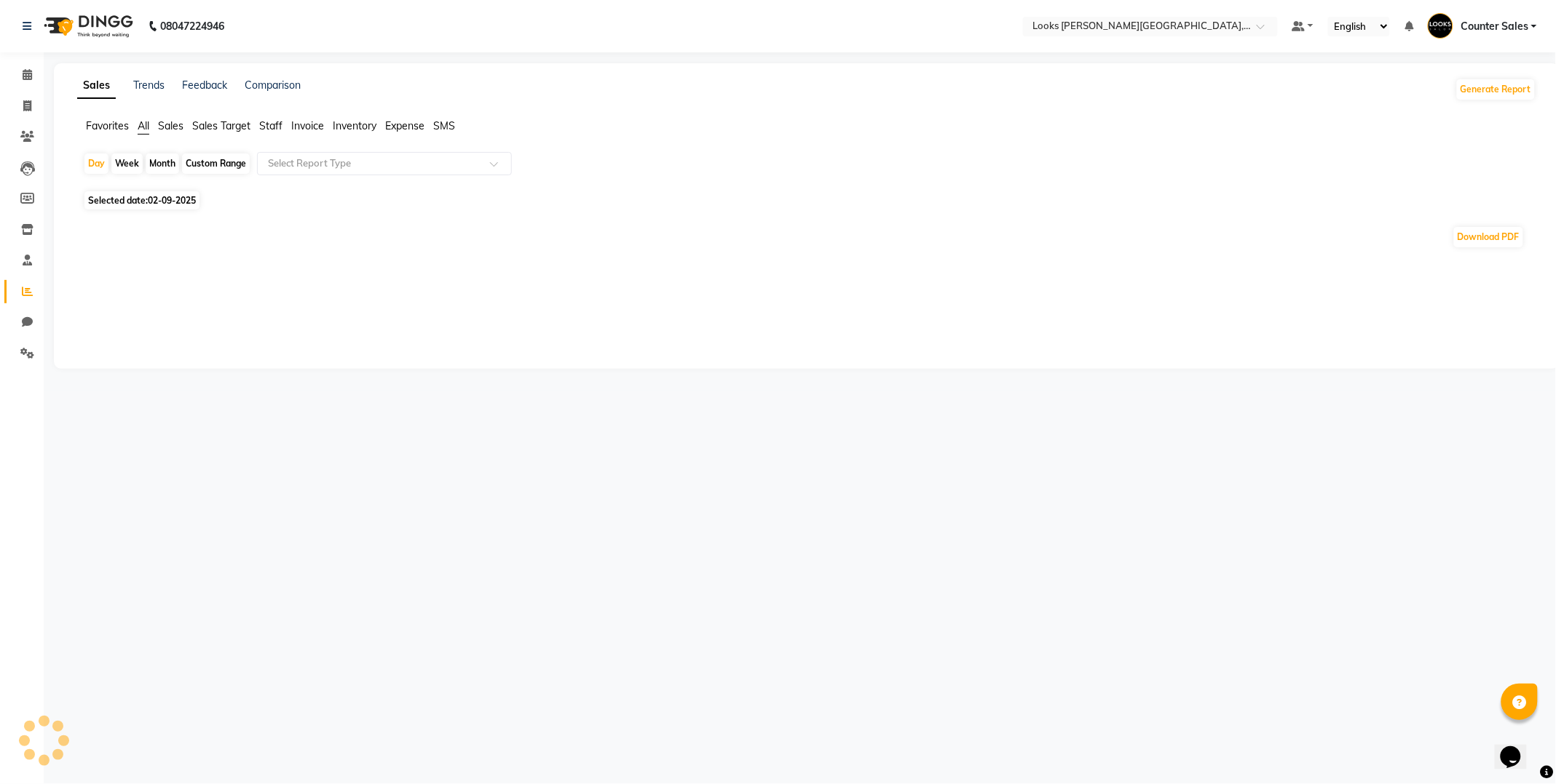
click at [271, 122] on span "Staff" at bounding box center [270, 125] width 24 height 13
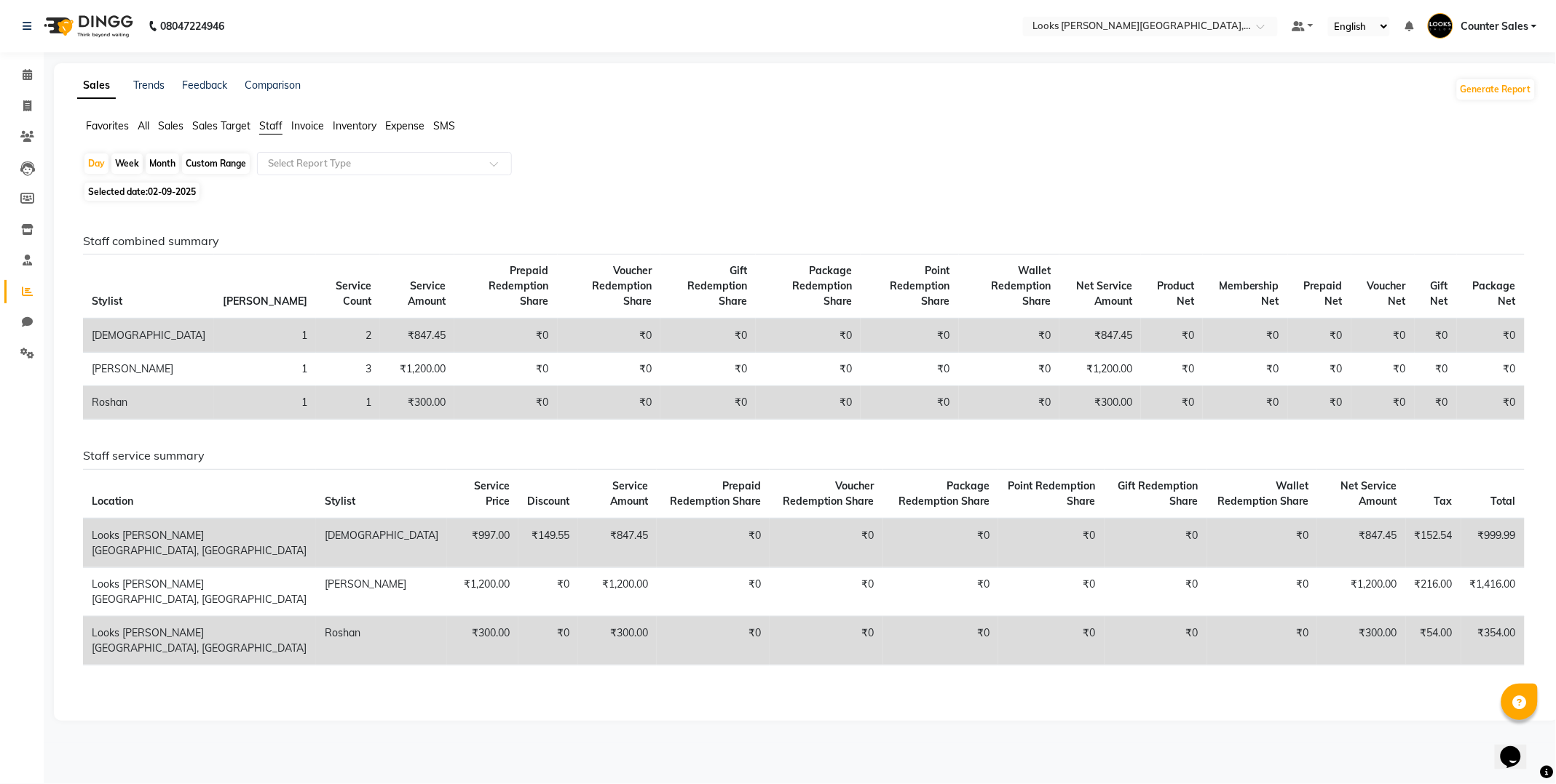
click at [110, 197] on span "Selected date: [DATE]" at bounding box center [141, 192] width 115 height 18
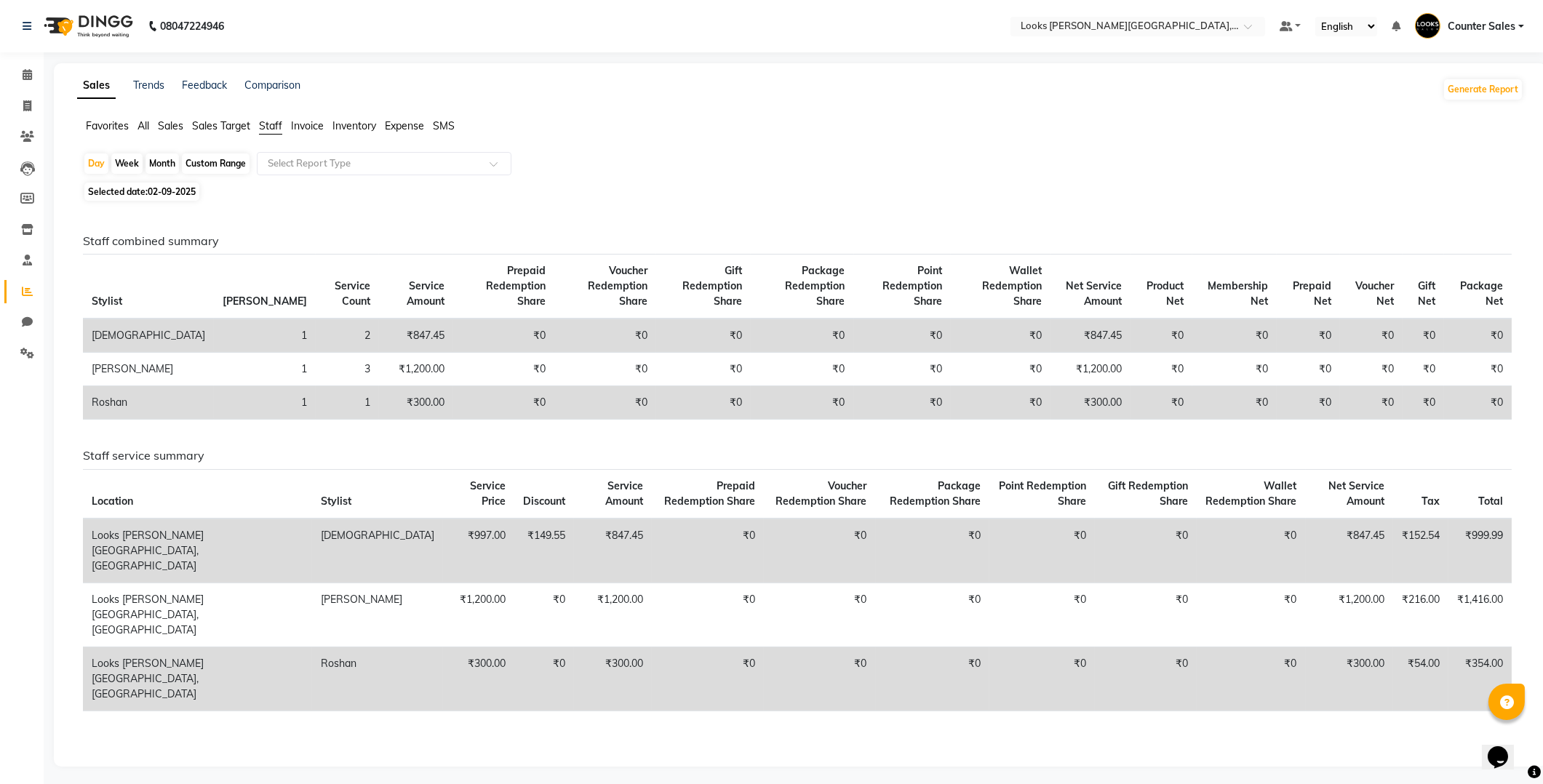
select select "9"
select select "2025"
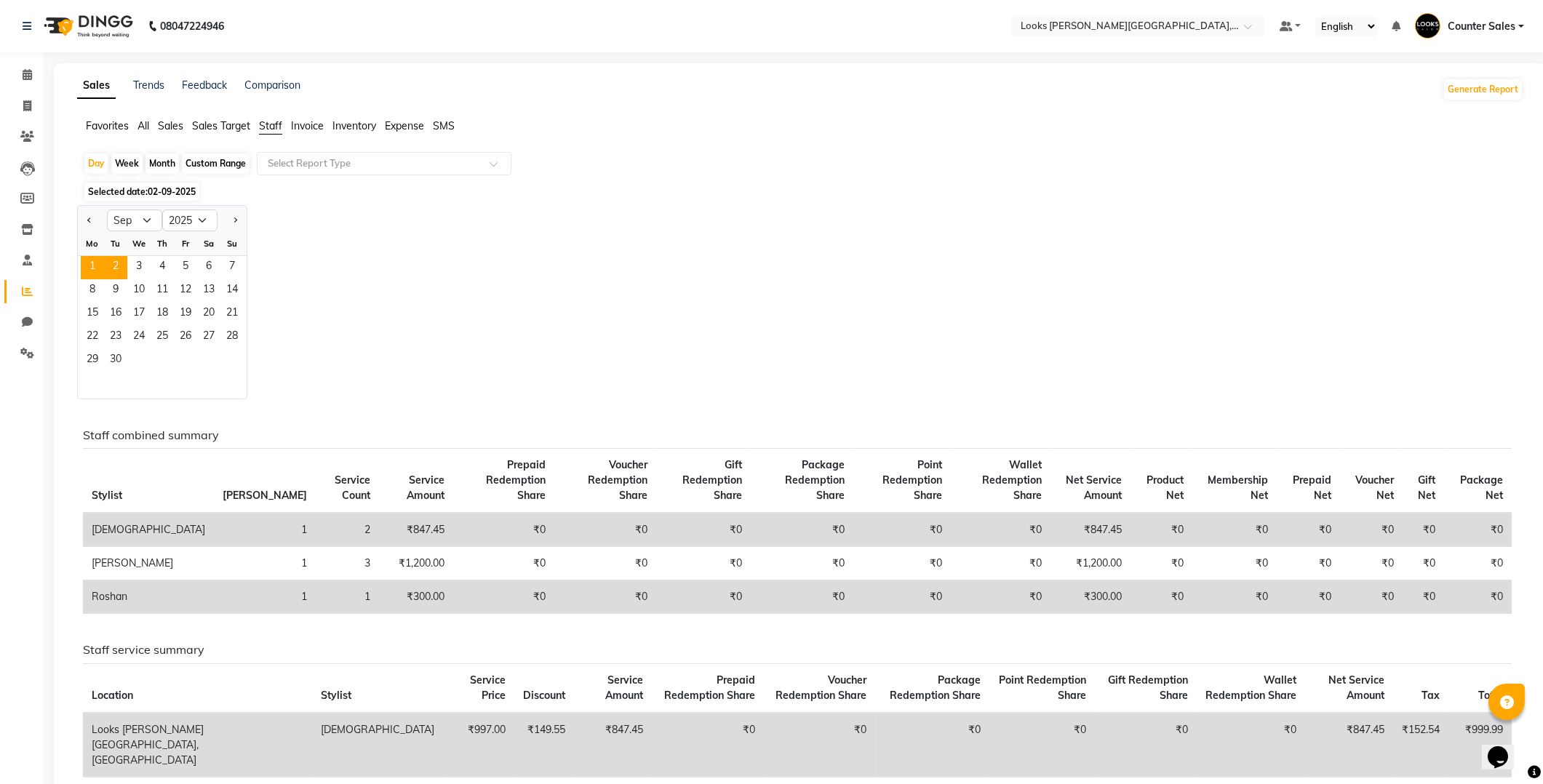
click at [95, 267] on span "1" at bounding box center [92, 267] width 24 height 24
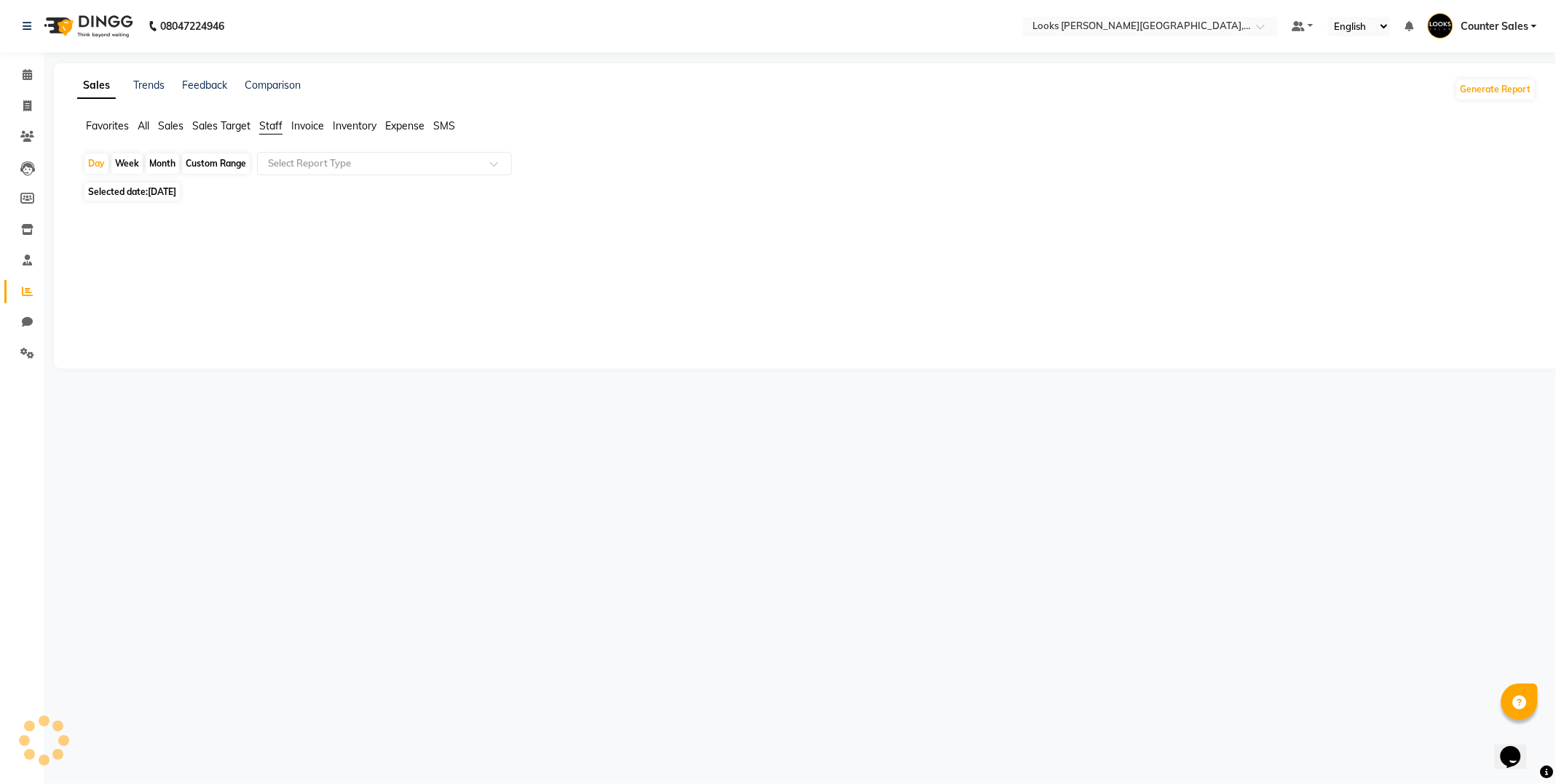
click at [100, 190] on span "Selected date: [DATE]" at bounding box center [132, 192] width 96 height 18
select select "9"
select select "2025"
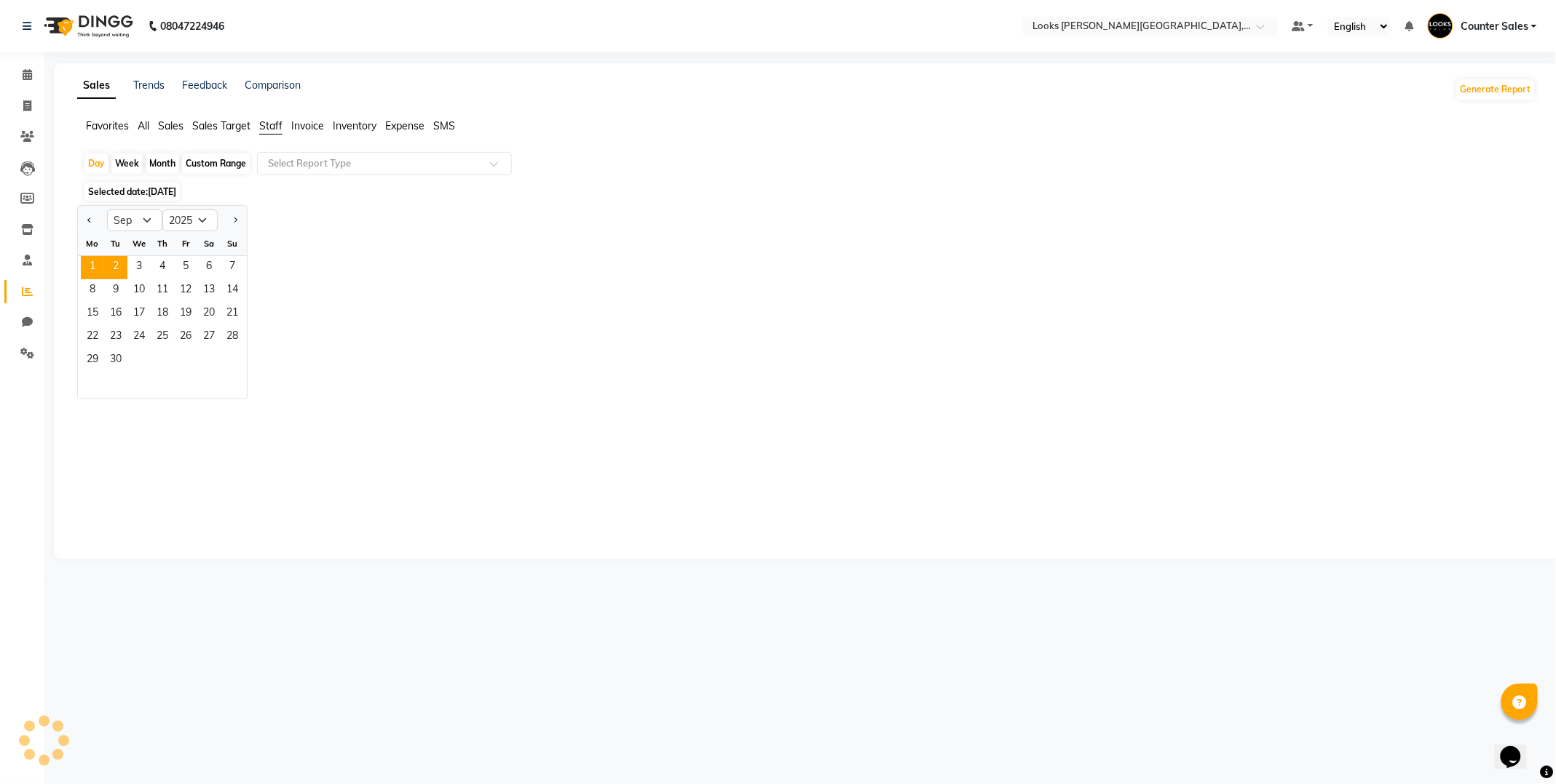
click at [115, 266] on span "2" at bounding box center [115, 267] width 24 height 24
click at [92, 263] on span "1" at bounding box center [92, 267] width 24 height 24
click at [314, 279] on div "Jan Feb Mar Apr May Jun [DATE] Aug Sep Oct Nov [DATE] 2016 2017 2018 2019 2020 …" at bounding box center [806, 302] width 1459 height 194
click at [131, 187] on span "Selected date: [DATE]" at bounding box center [132, 192] width 96 height 18
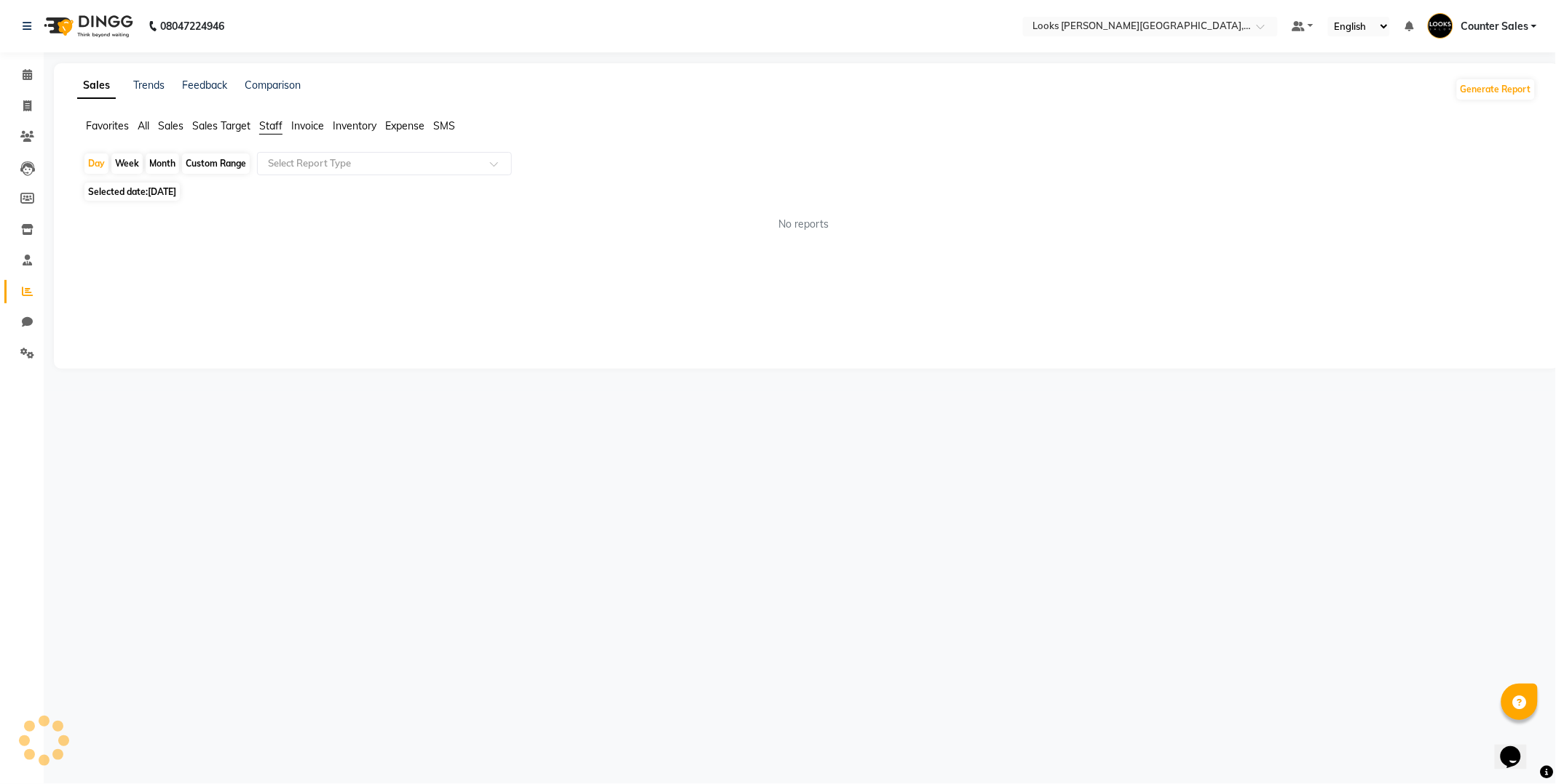
click at [132, 194] on span "Selected date: [DATE]" at bounding box center [132, 192] width 96 height 18
select select "9"
select select "2025"
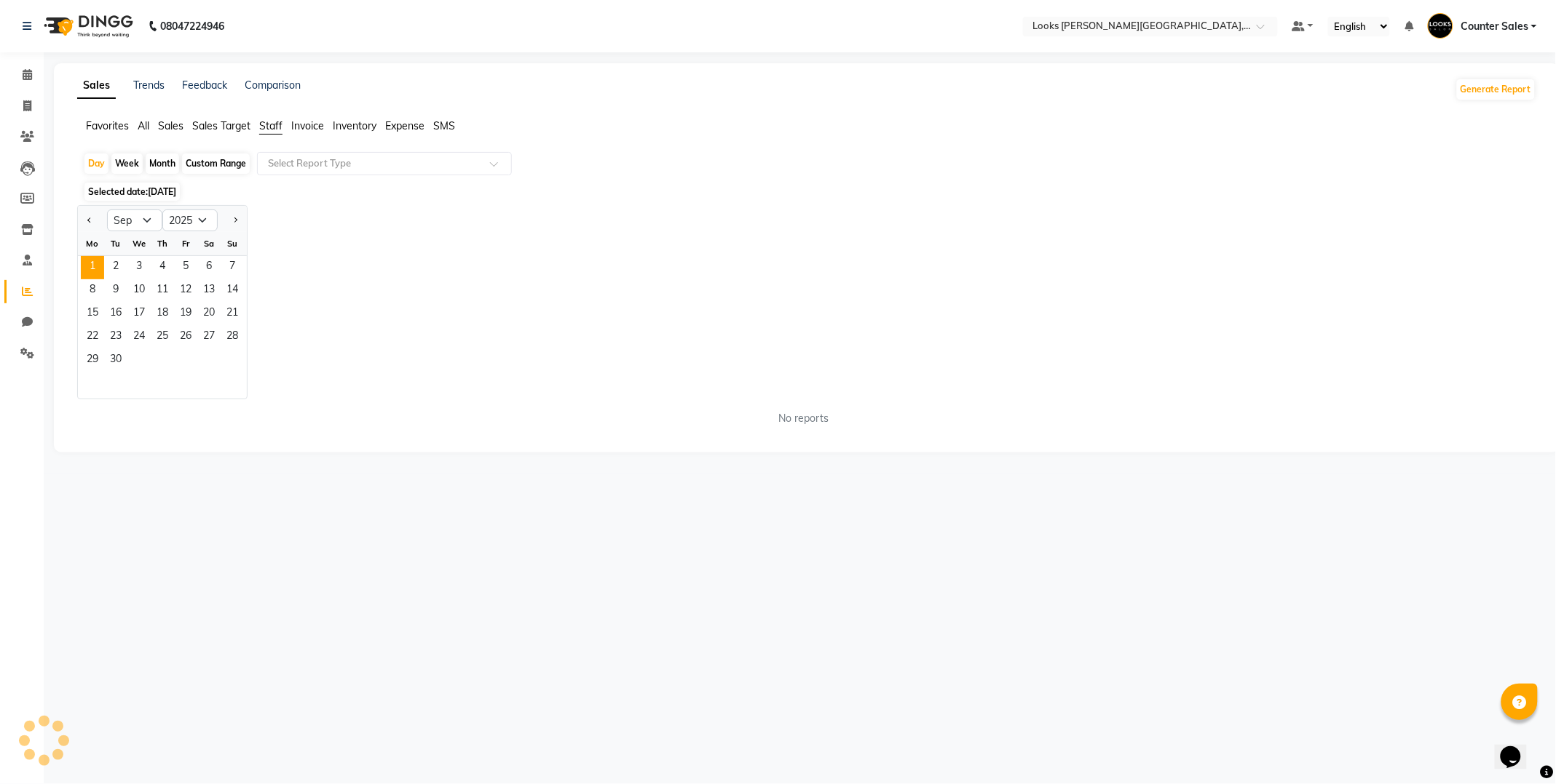
click at [92, 266] on span "1" at bounding box center [92, 267] width 24 height 24
click at [326, 300] on div "Jan Feb Mar Apr May Jun [DATE] Aug Sep Oct Nov [DATE] 2016 2017 2018 2019 2020 …" at bounding box center [806, 302] width 1459 height 194
click at [165, 130] on span "Sales" at bounding box center [171, 125] width 26 height 13
click at [140, 127] on span "All" at bounding box center [143, 125] width 11 height 13
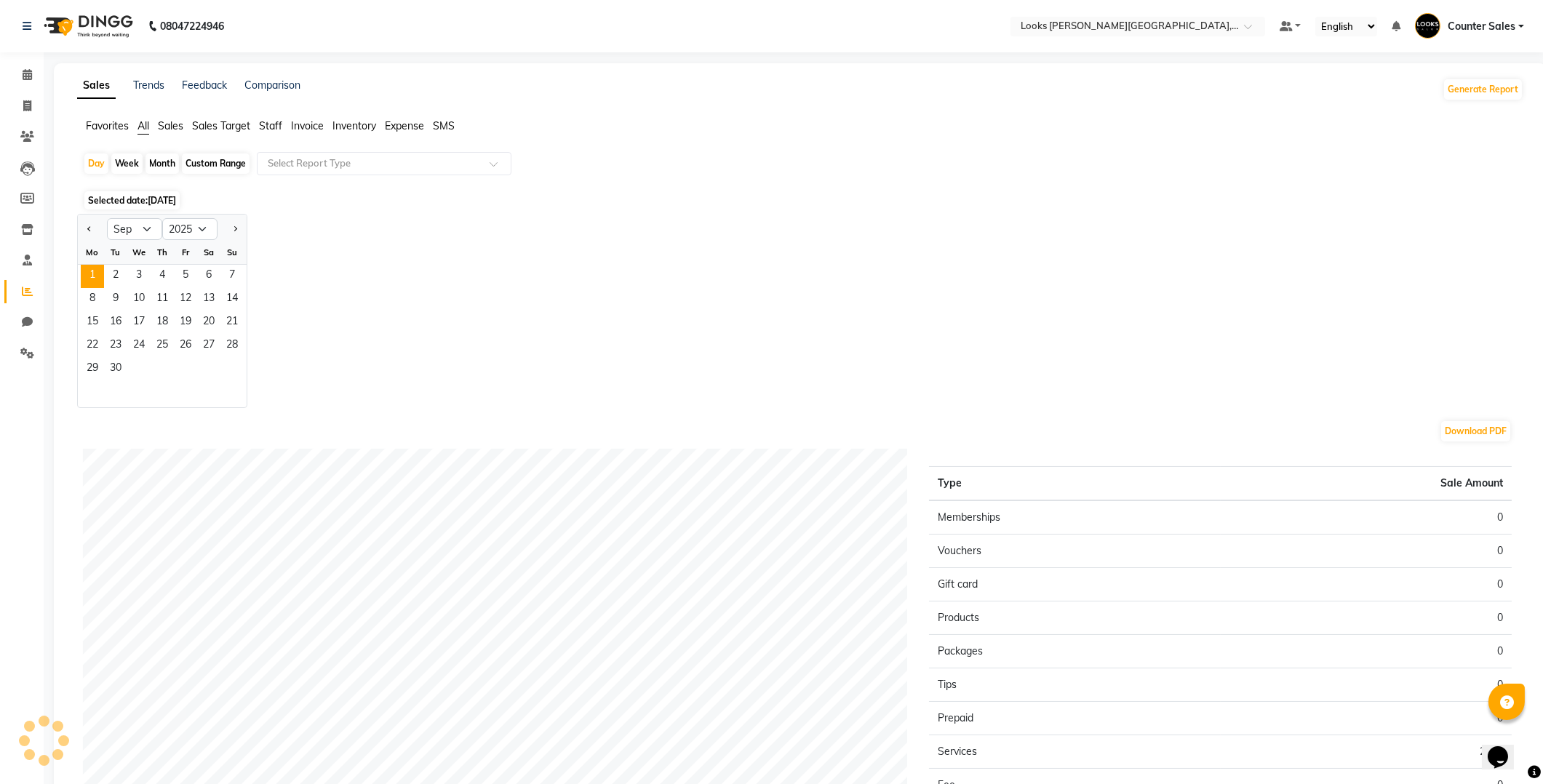
click at [180, 120] on span "Sales" at bounding box center [171, 125] width 26 height 13
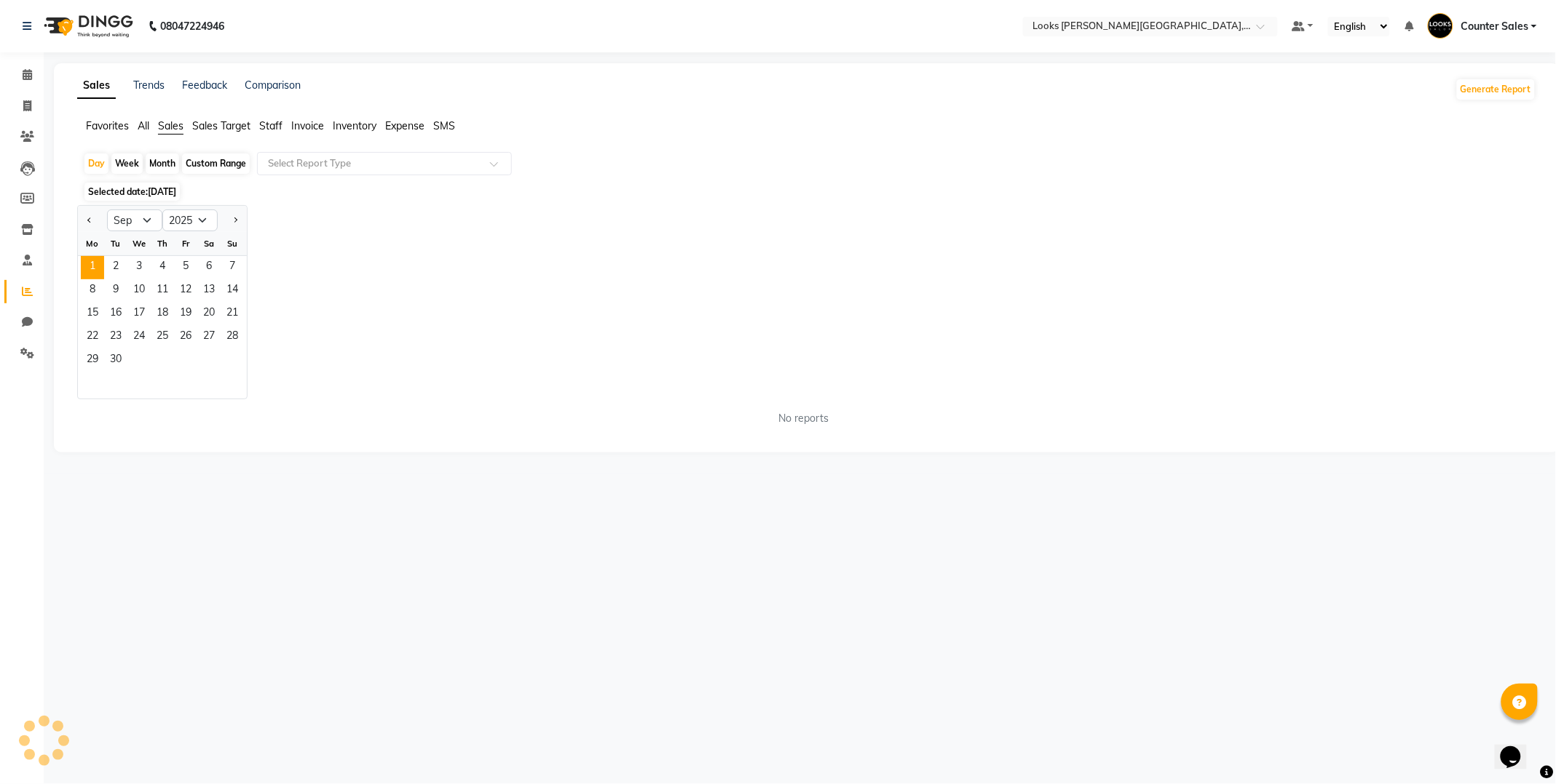
click at [213, 122] on span "Sales Target" at bounding box center [221, 125] width 58 height 13
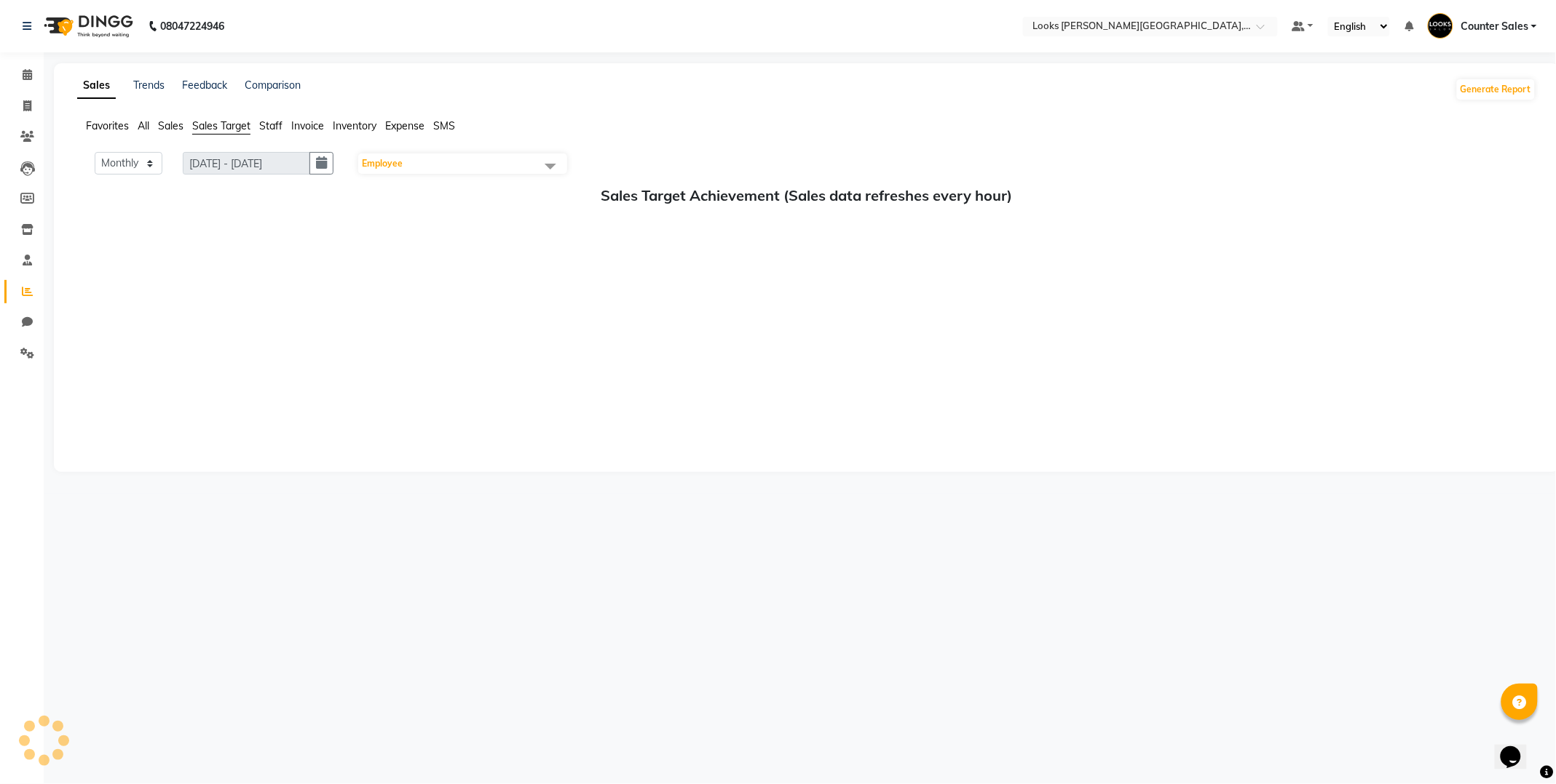
click at [276, 128] on span "Staff" at bounding box center [270, 125] width 24 height 13
select select "9"
select select "2025"
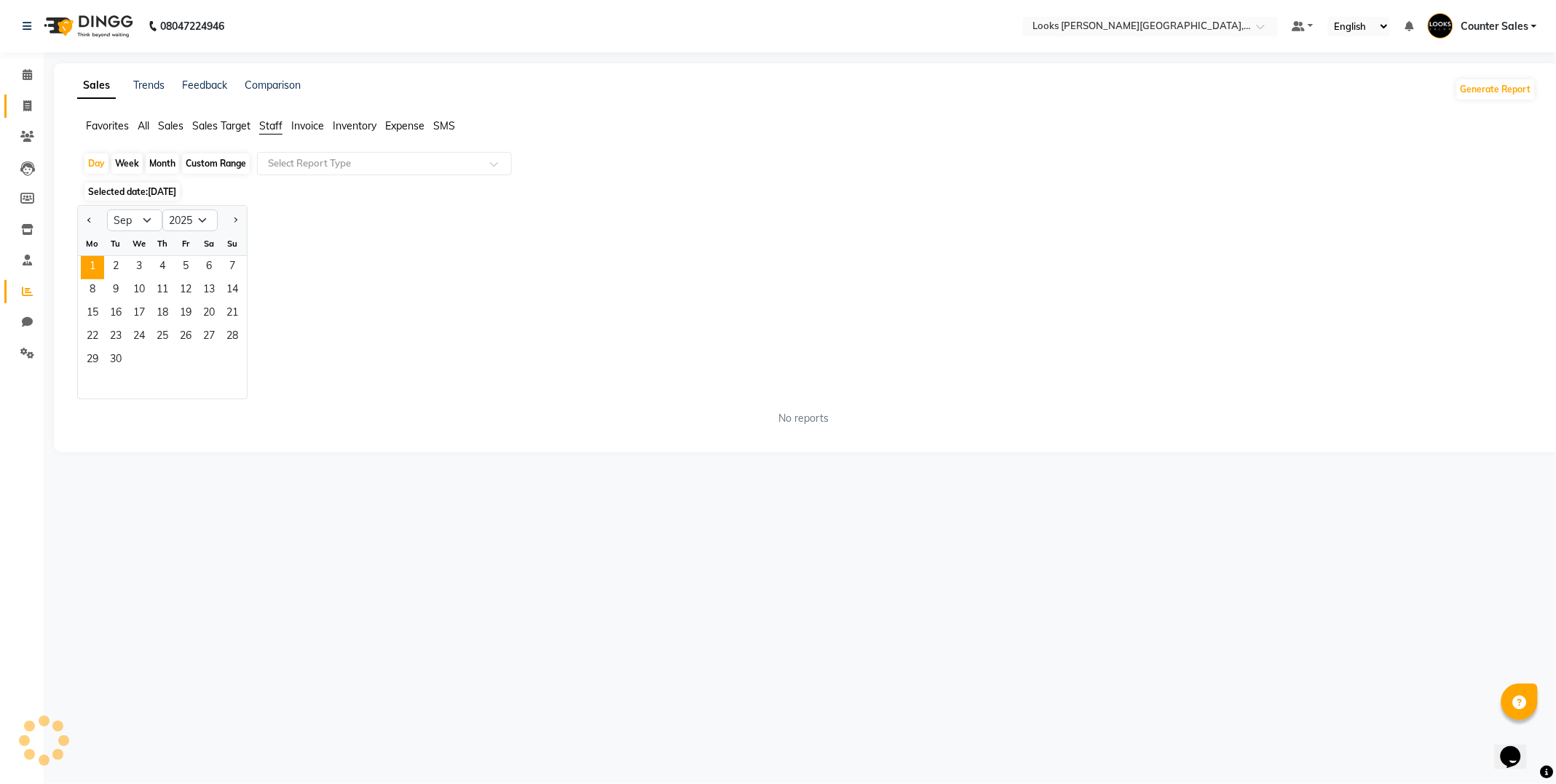
click at [27, 107] on icon at bounding box center [27, 105] width 8 height 11
select select "service"
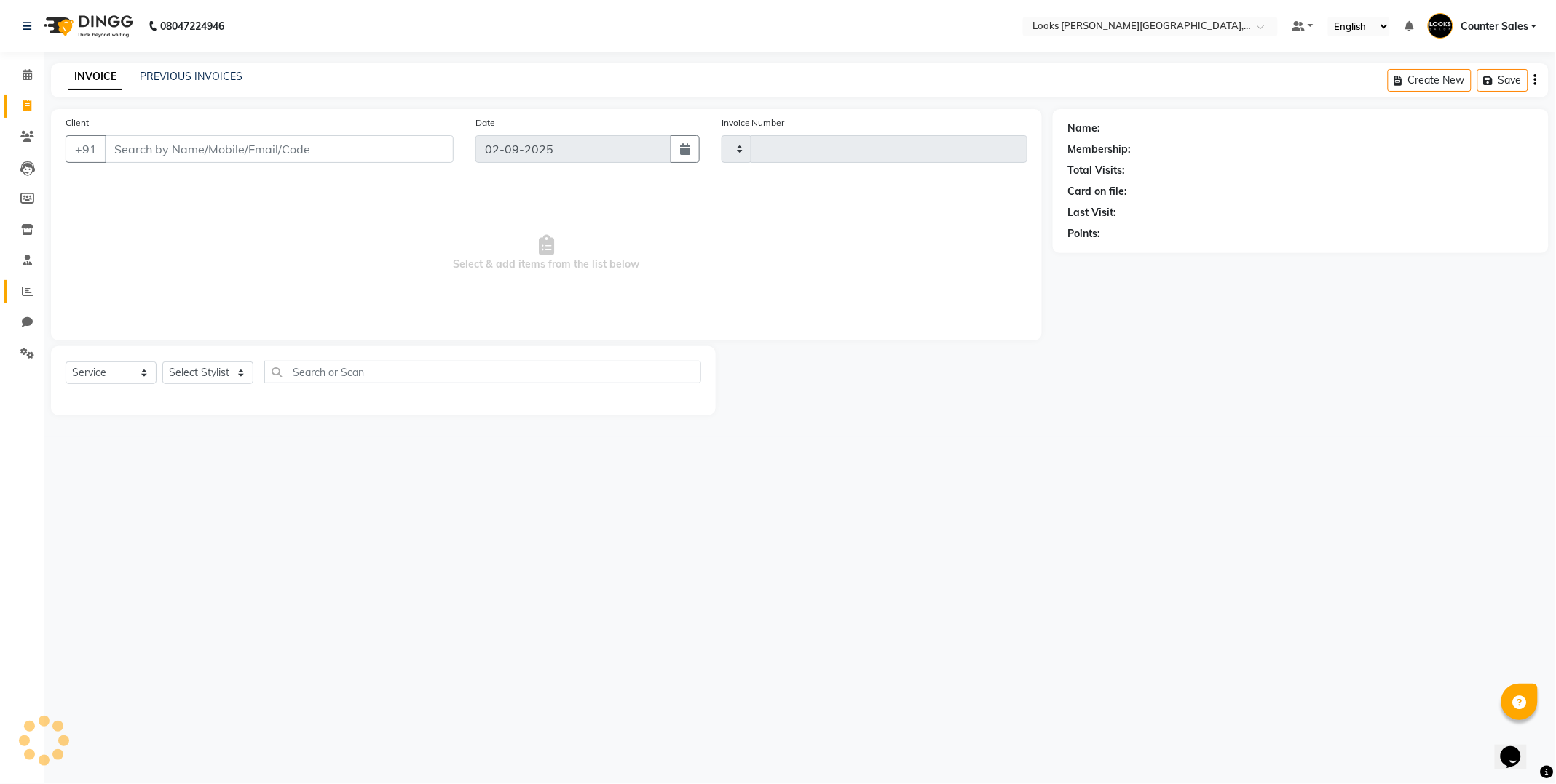
click at [27, 291] on icon at bounding box center [27, 291] width 11 height 11
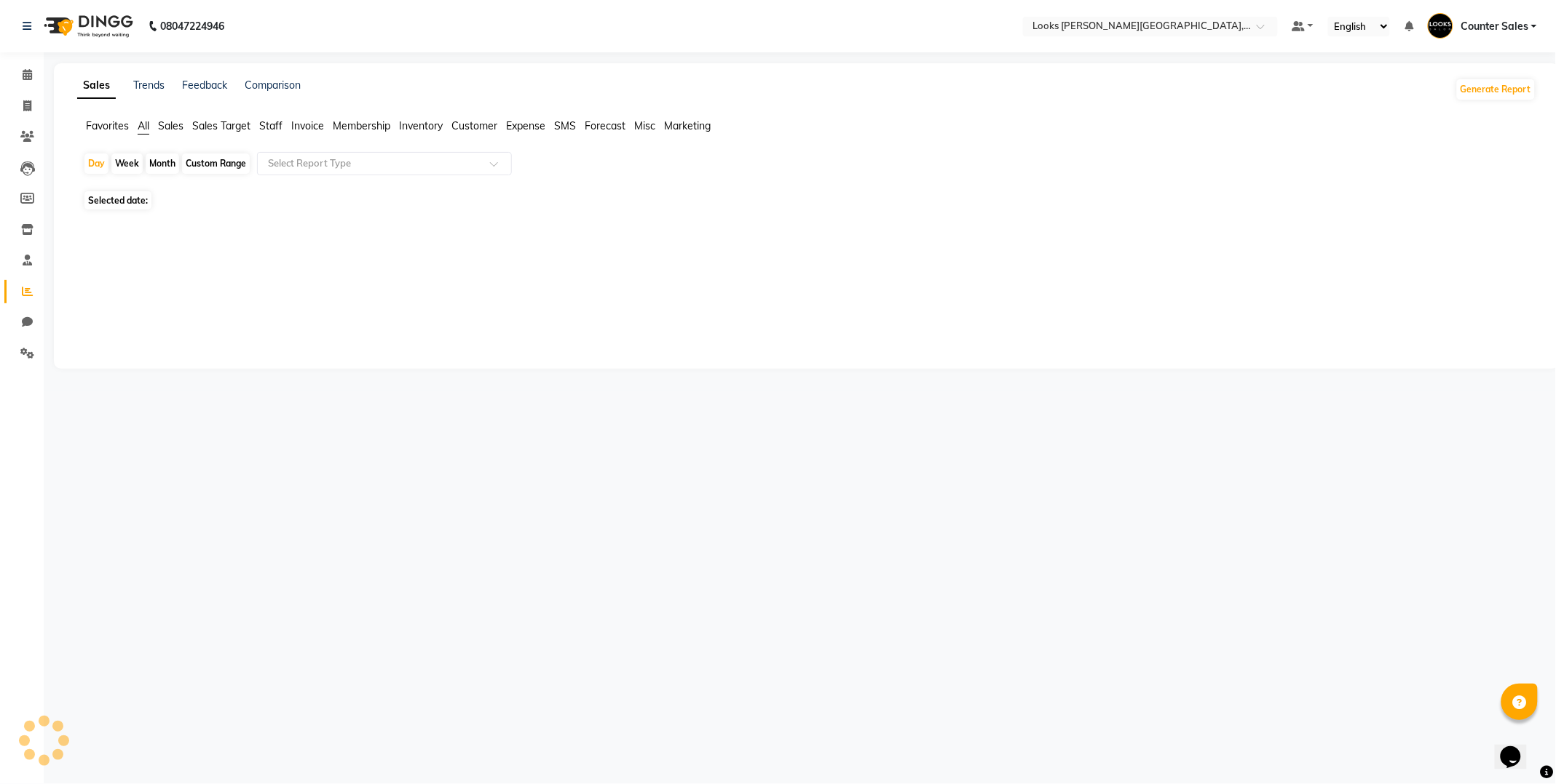
click at [273, 122] on span "Staff" at bounding box center [270, 125] width 24 height 13
click at [27, 108] on icon at bounding box center [27, 105] width 8 height 11
select select "service"
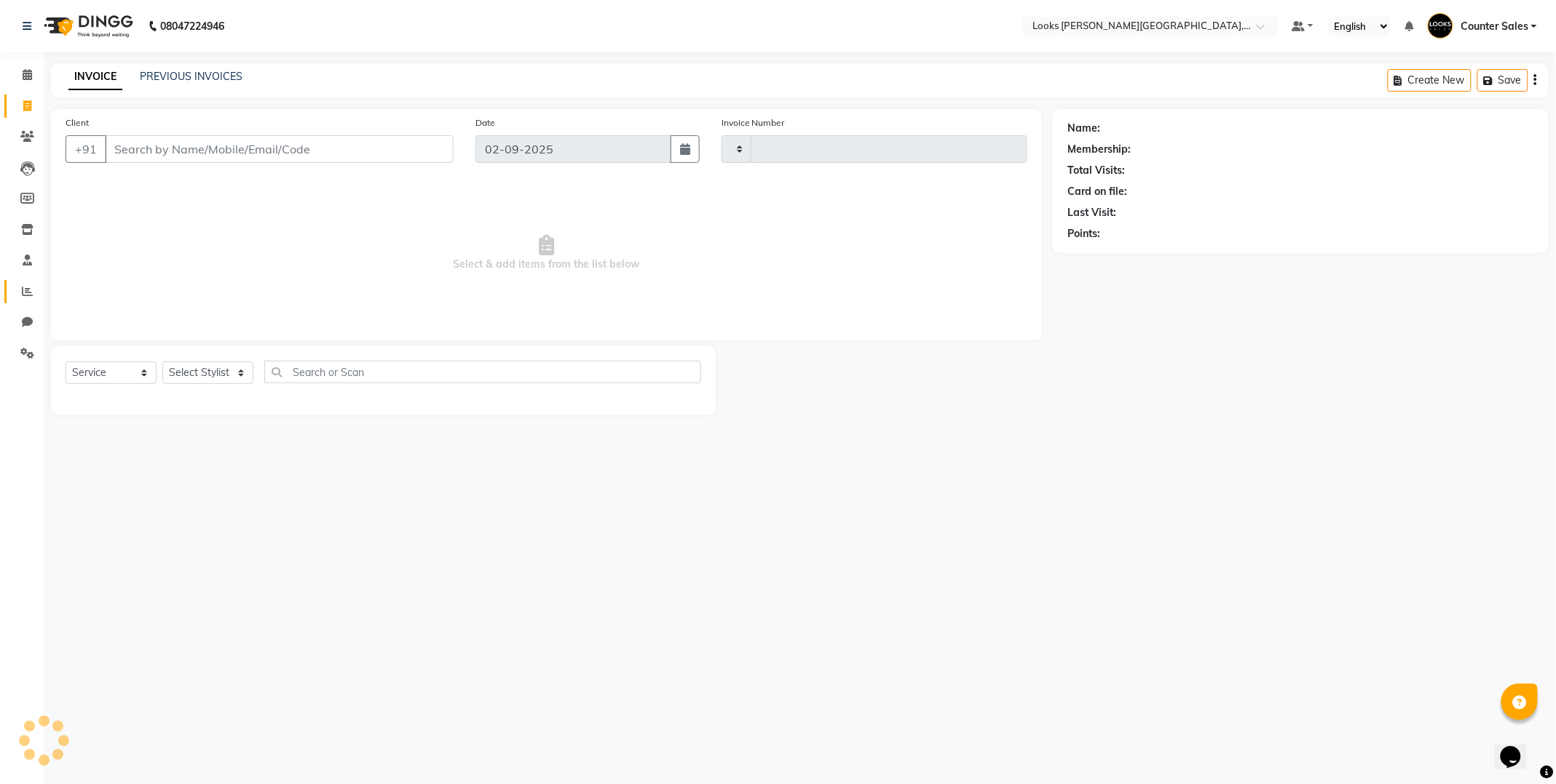
click at [22, 293] on icon at bounding box center [27, 291] width 11 height 11
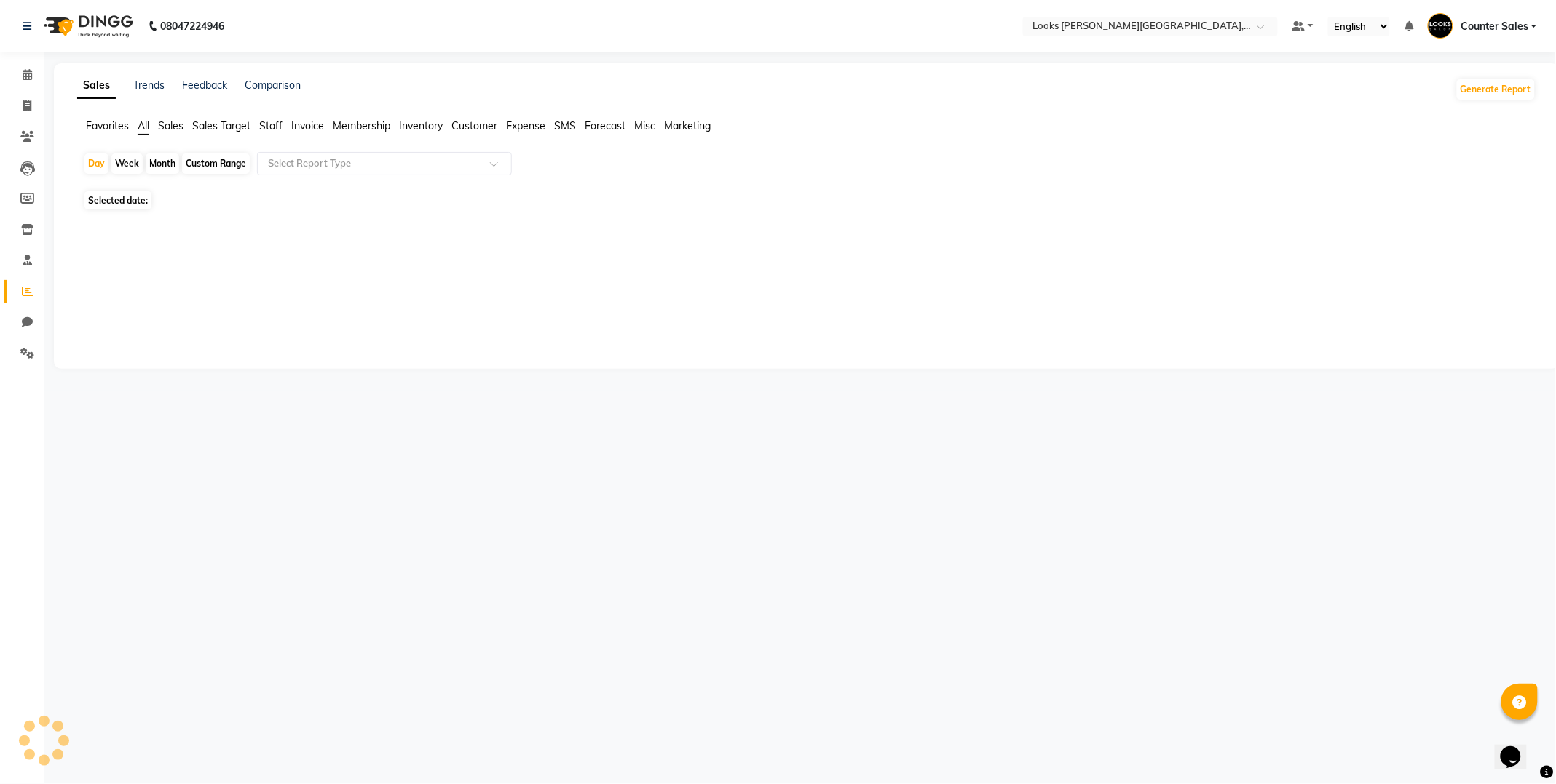
click at [273, 120] on span "Staff" at bounding box center [270, 125] width 24 height 13
click at [118, 194] on span "Selected date:" at bounding box center [118, 192] width 67 height 18
select select "9"
select select "2025"
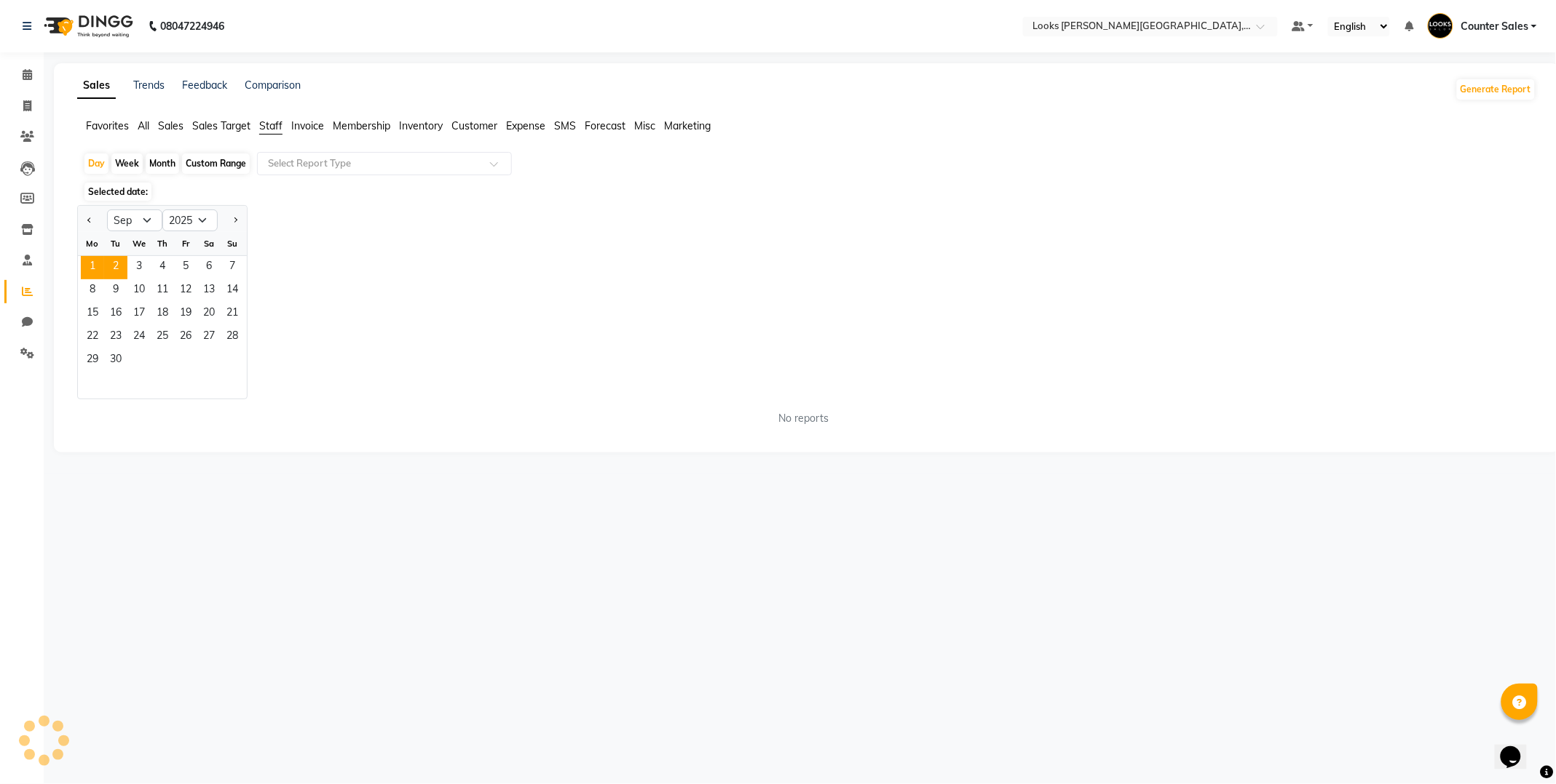
click at [93, 266] on span "1" at bounding box center [92, 267] width 24 height 24
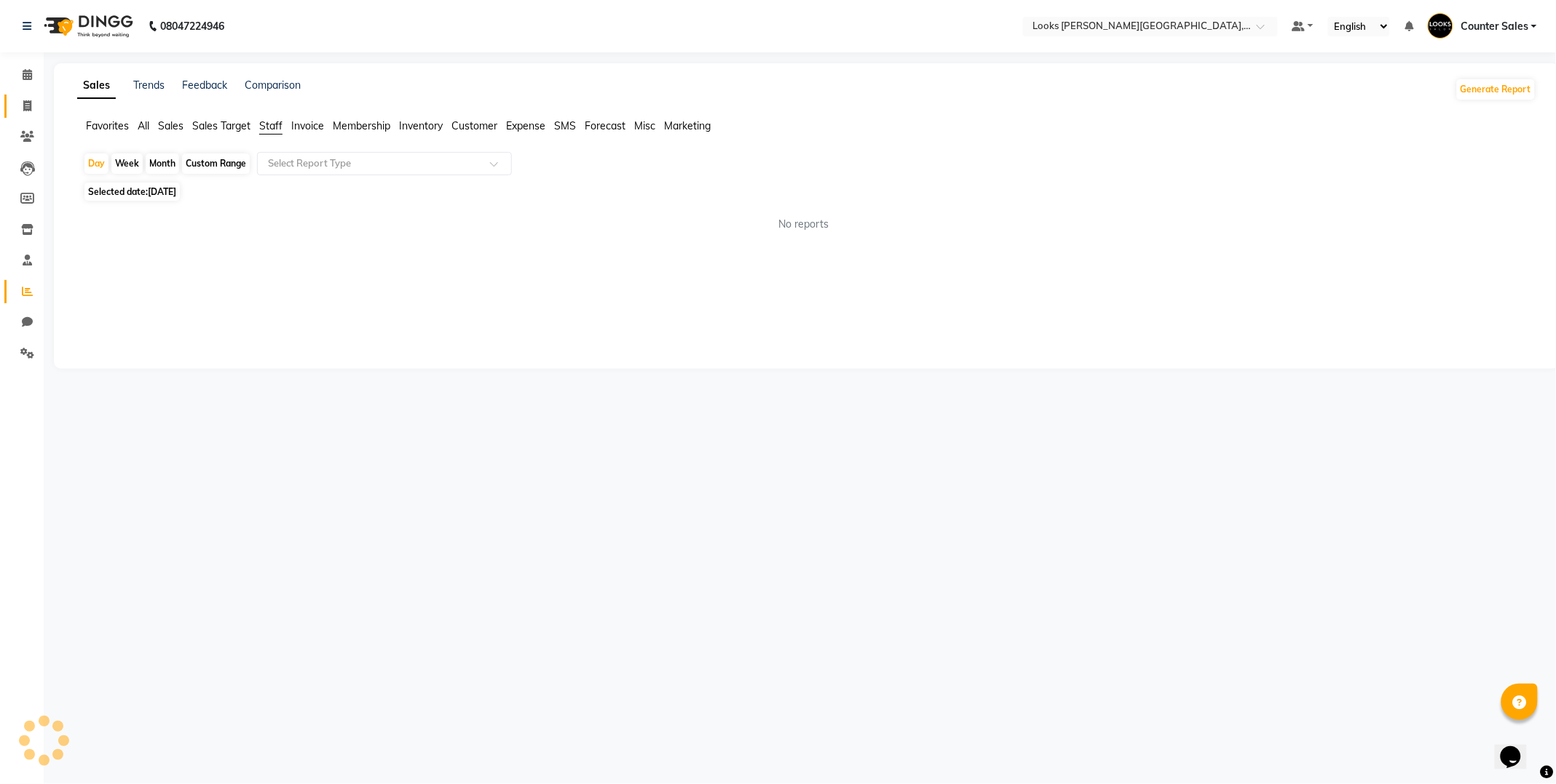
click at [27, 105] on icon at bounding box center [27, 105] width 8 height 11
select select "service"
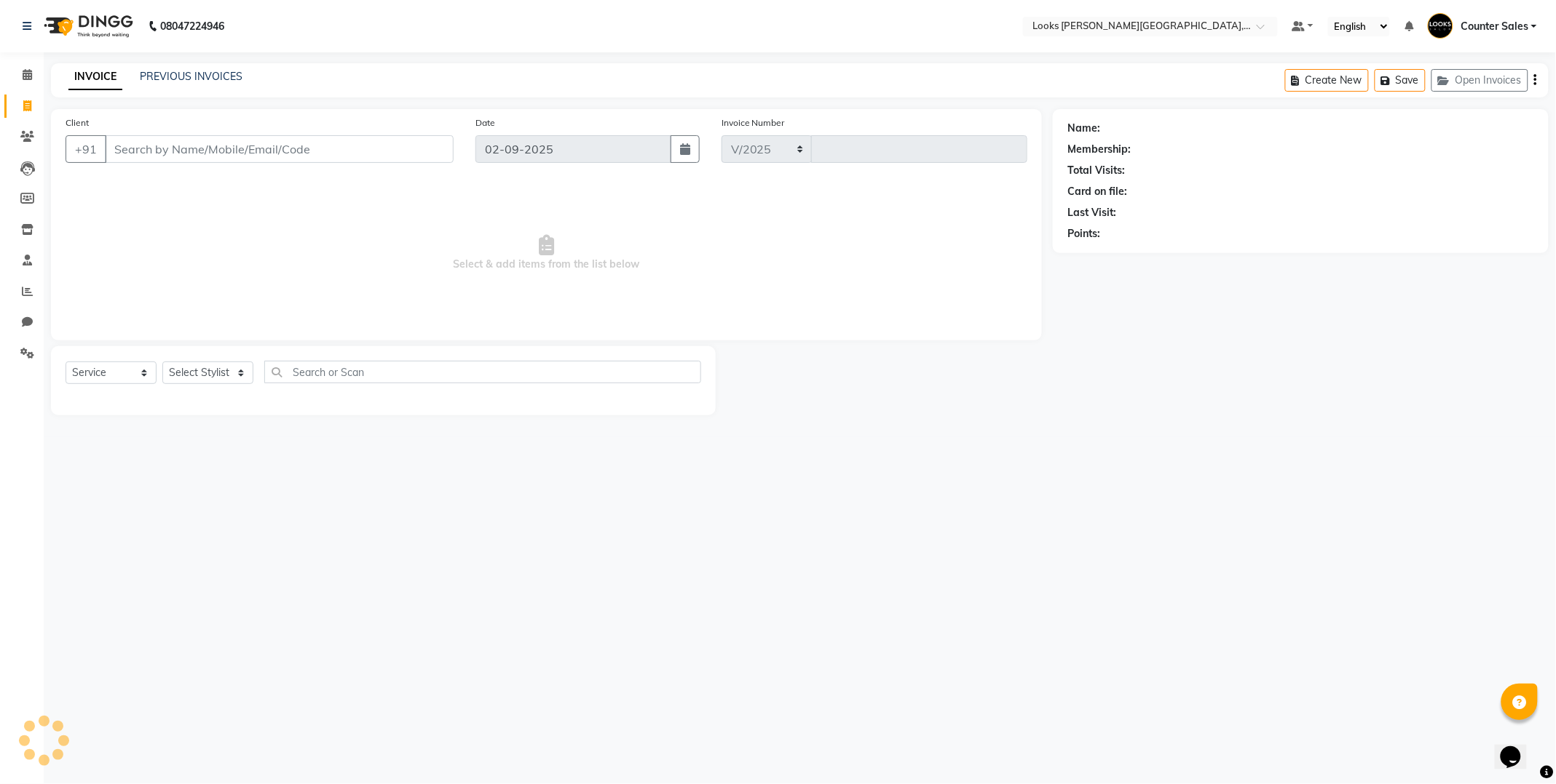
select select "4385"
type input "5160"
click at [24, 74] on icon at bounding box center [27, 74] width 9 height 11
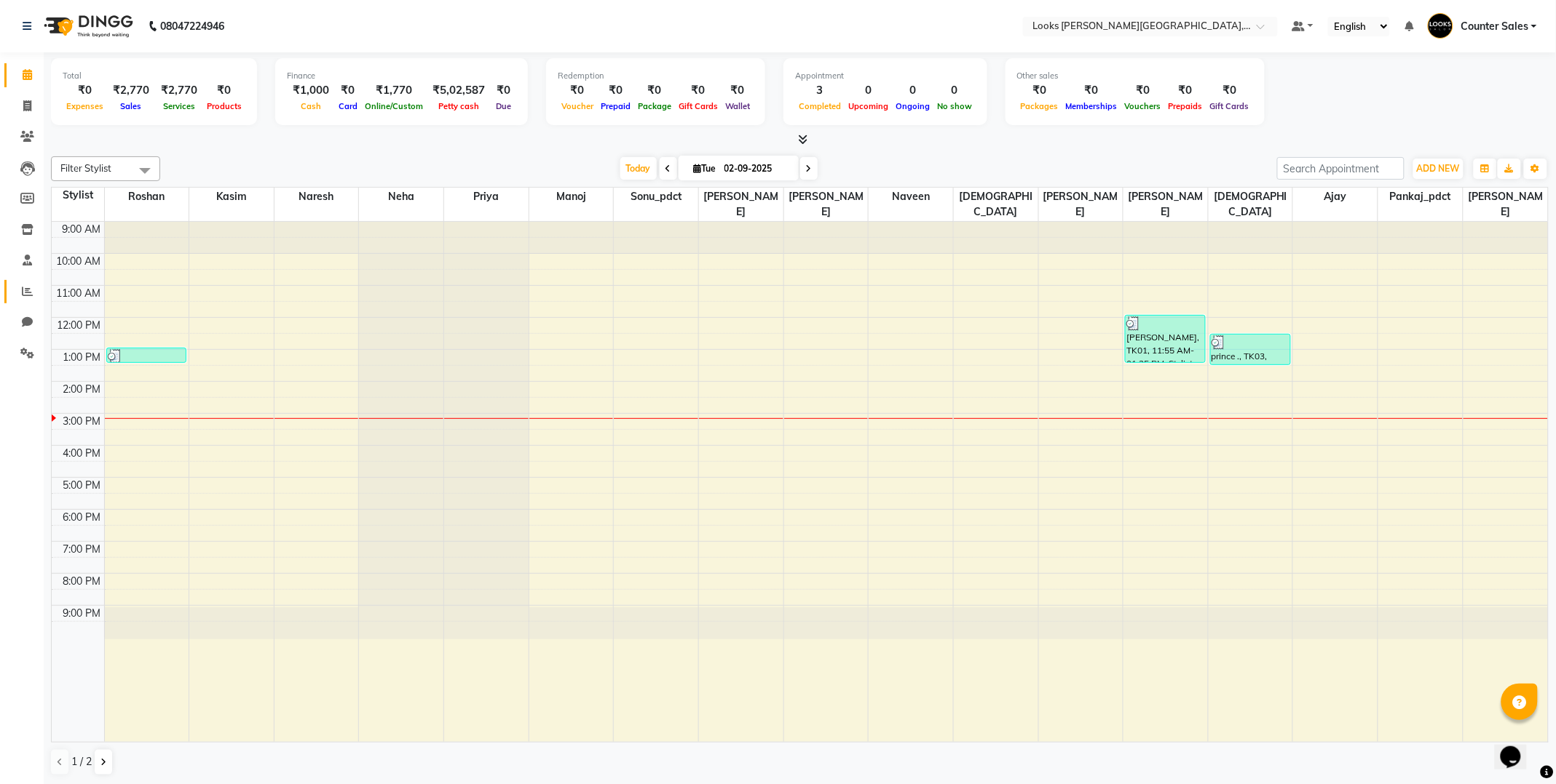
click at [27, 287] on icon at bounding box center [27, 291] width 11 height 11
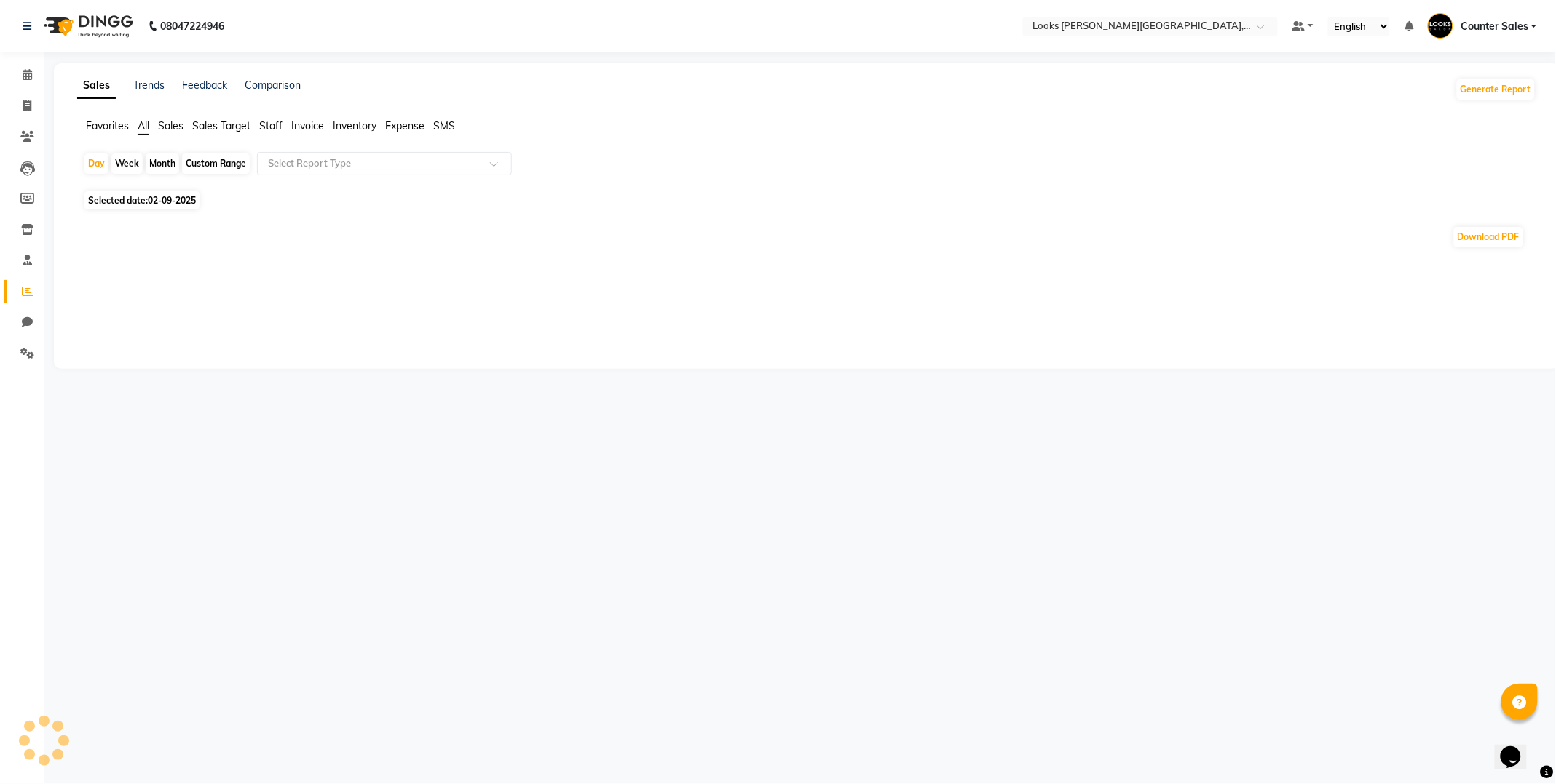
click at [273, 128] on span "Staff" at bounding box center [270, 125] width 24 height 13
click at [167, 191] on span "02-09-2025" at bounding box center [172, 191] width 48 height 11
select select "9"
select select "2025"
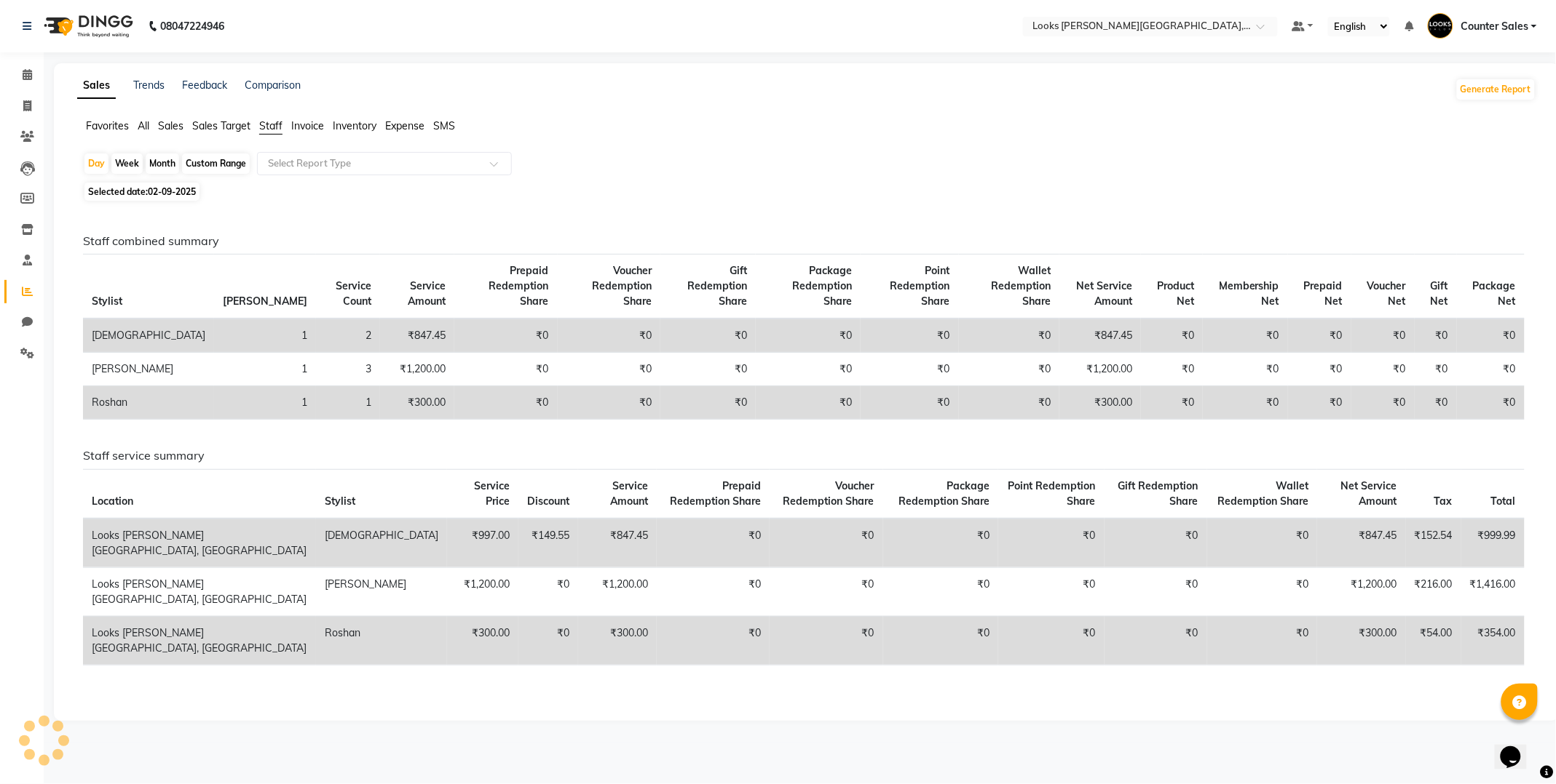
click at [91, 268] on th "Stylist" at bounding box center [148, 287] width 131 height 65
click at [150, 190] on span "02-09-2025" at bounding box center [172, 191] width 48 height 11
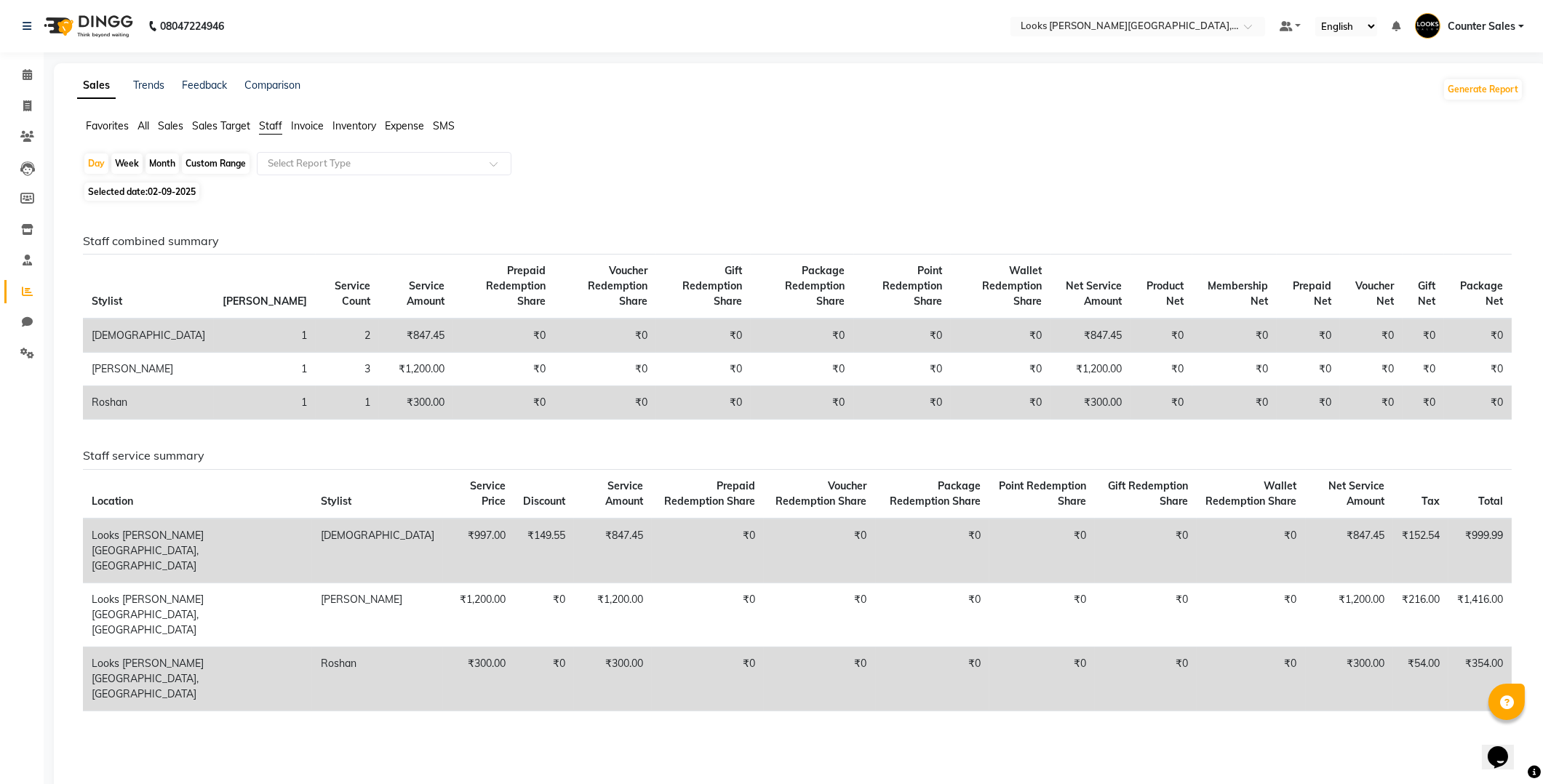
select select "9"
select select "2025"
click at [172, 190] on span "02-09-2025" at bounding box center [172, 191] width 48 height 11
select select "9"
select select "2025"
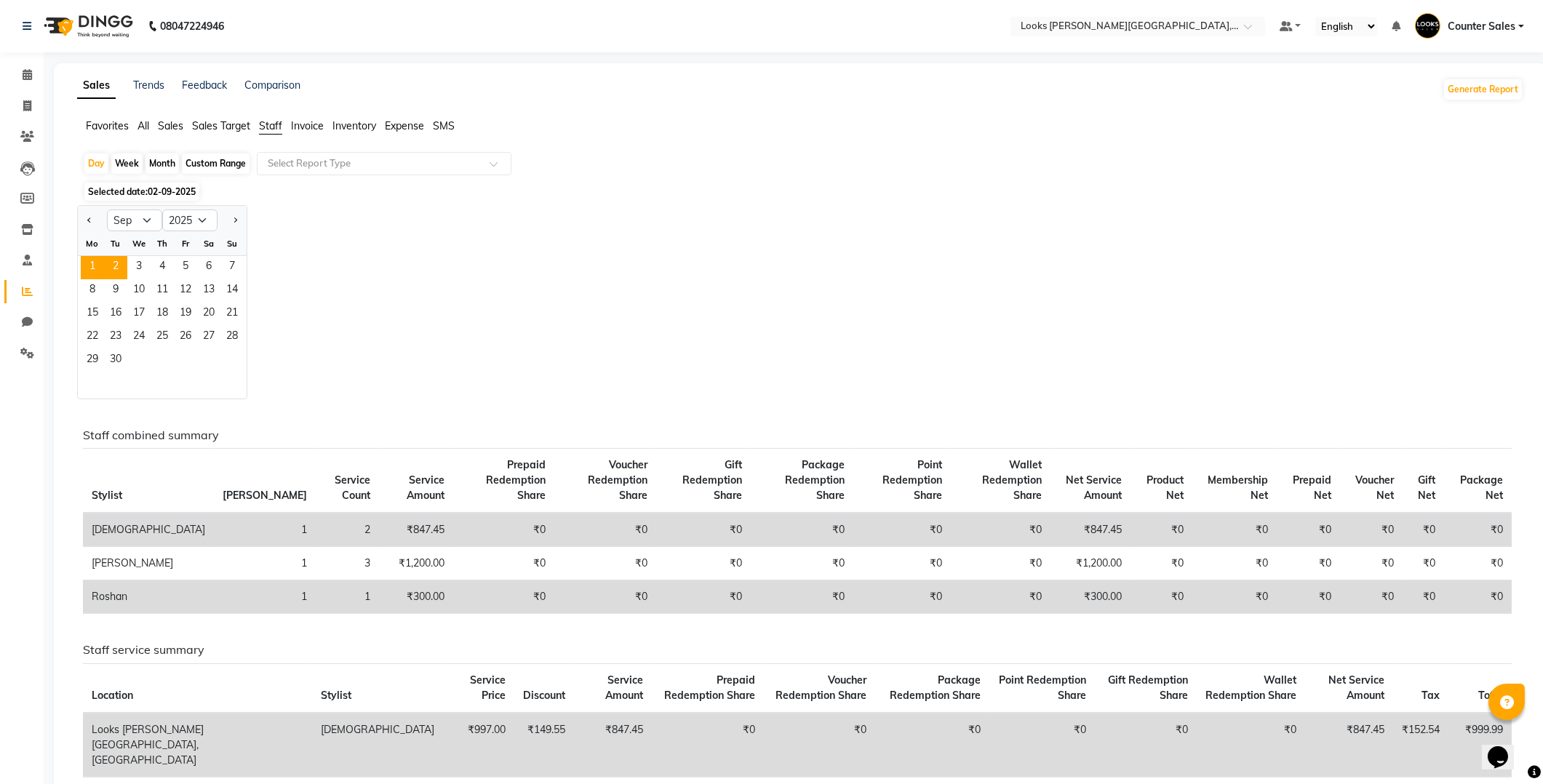
click at [92, 266] on span "1" at bounding box center [92, 267] width 24 height 24
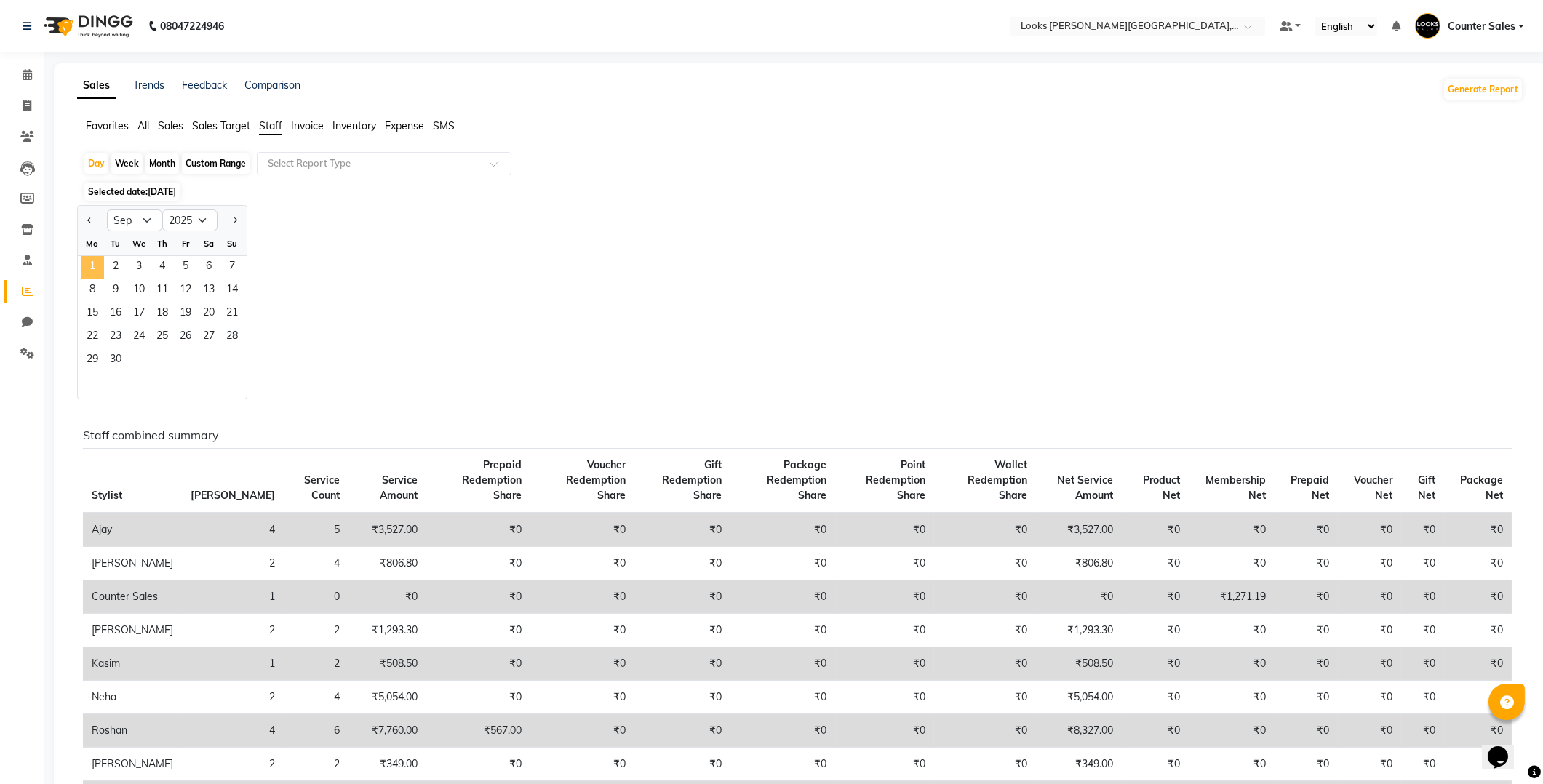
click at [265, 126] on span "Staff" at bounding box center [270, 125] width 24 height 13
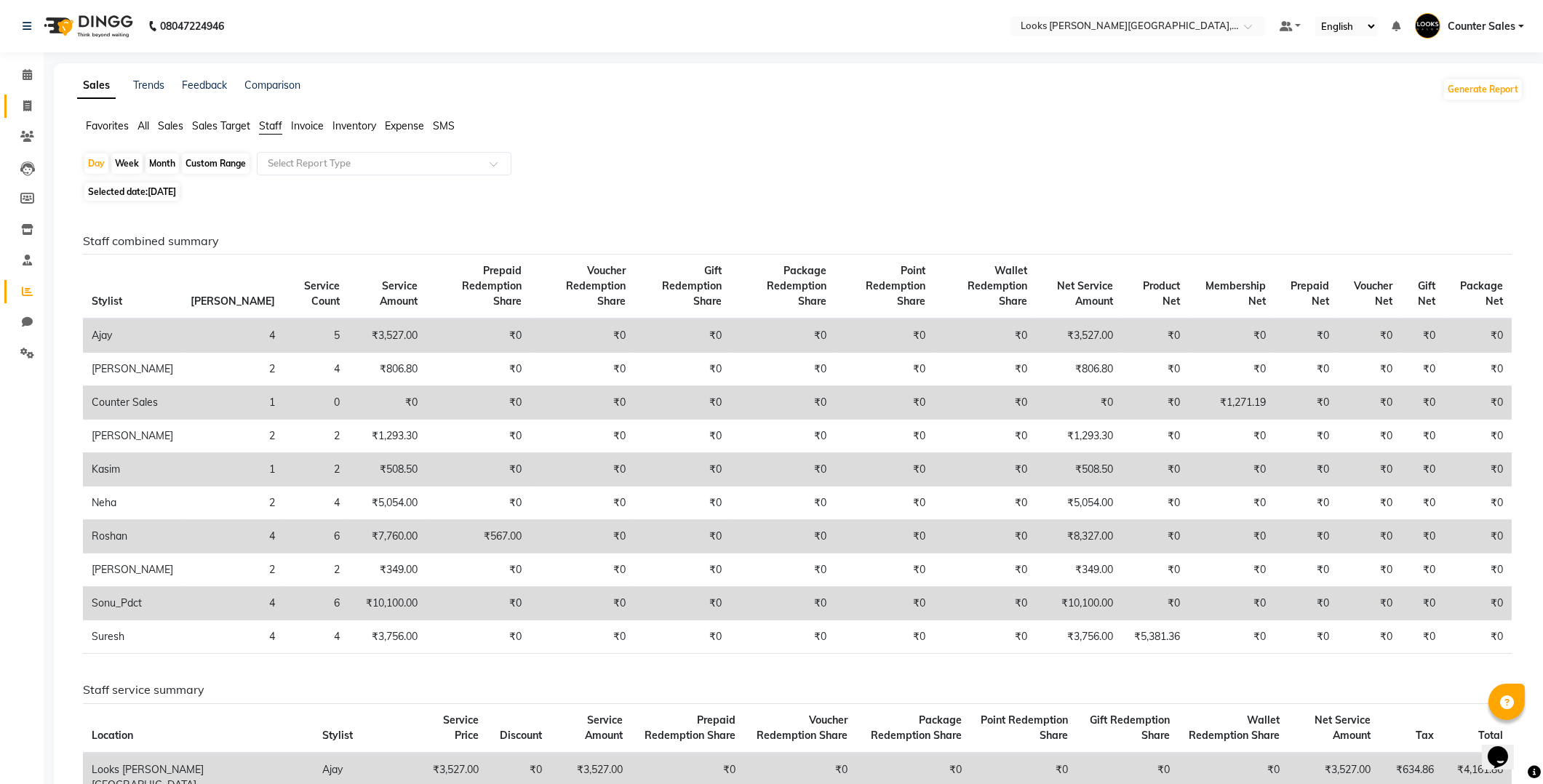
click at [24, 102] on icon at bounding box center [27, 105] width 8 height 11
select select "service"
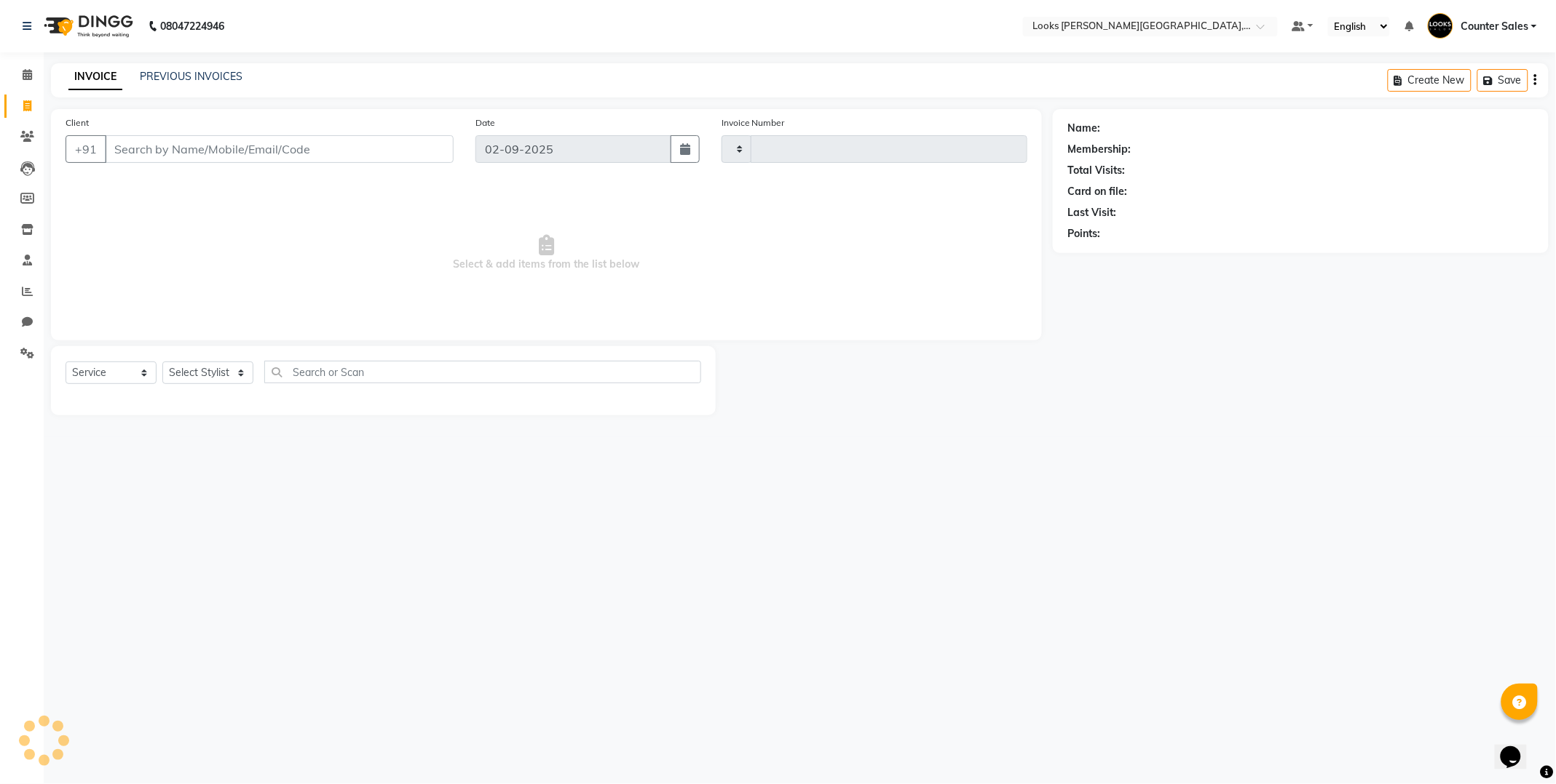
type input "5160"
select select "4385"
click at [169, 149] on input "Client" at bounding box center [279, 149] width 349 height 27
click at [170, 156] on input "Client" at bounding box center [279, 149] width 349 height 27
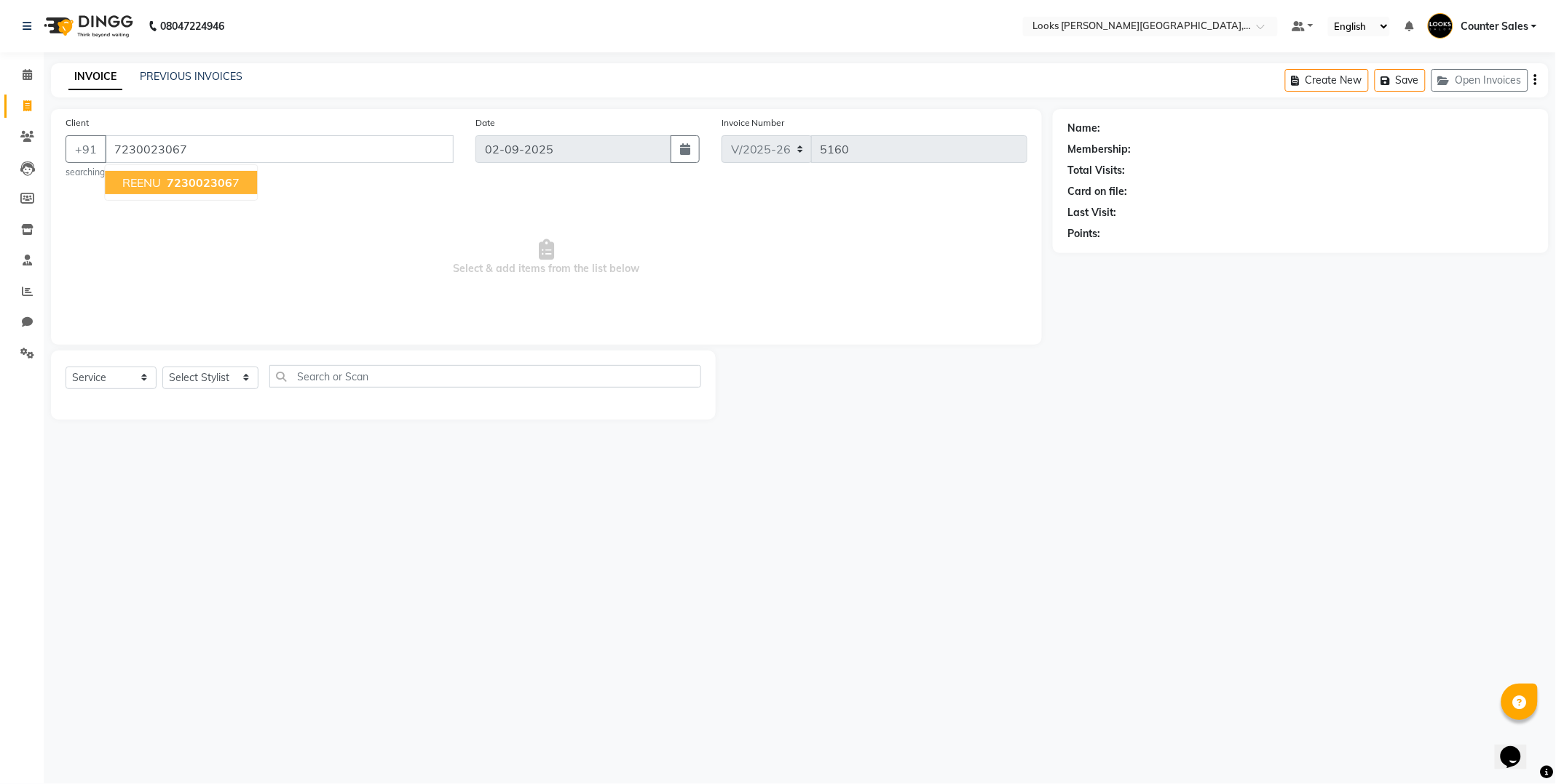
type input "7230023067"
click at [157, 181] on span "REENU" at bounding box center [141, 182] width 39 height 14
select select "1: Object"
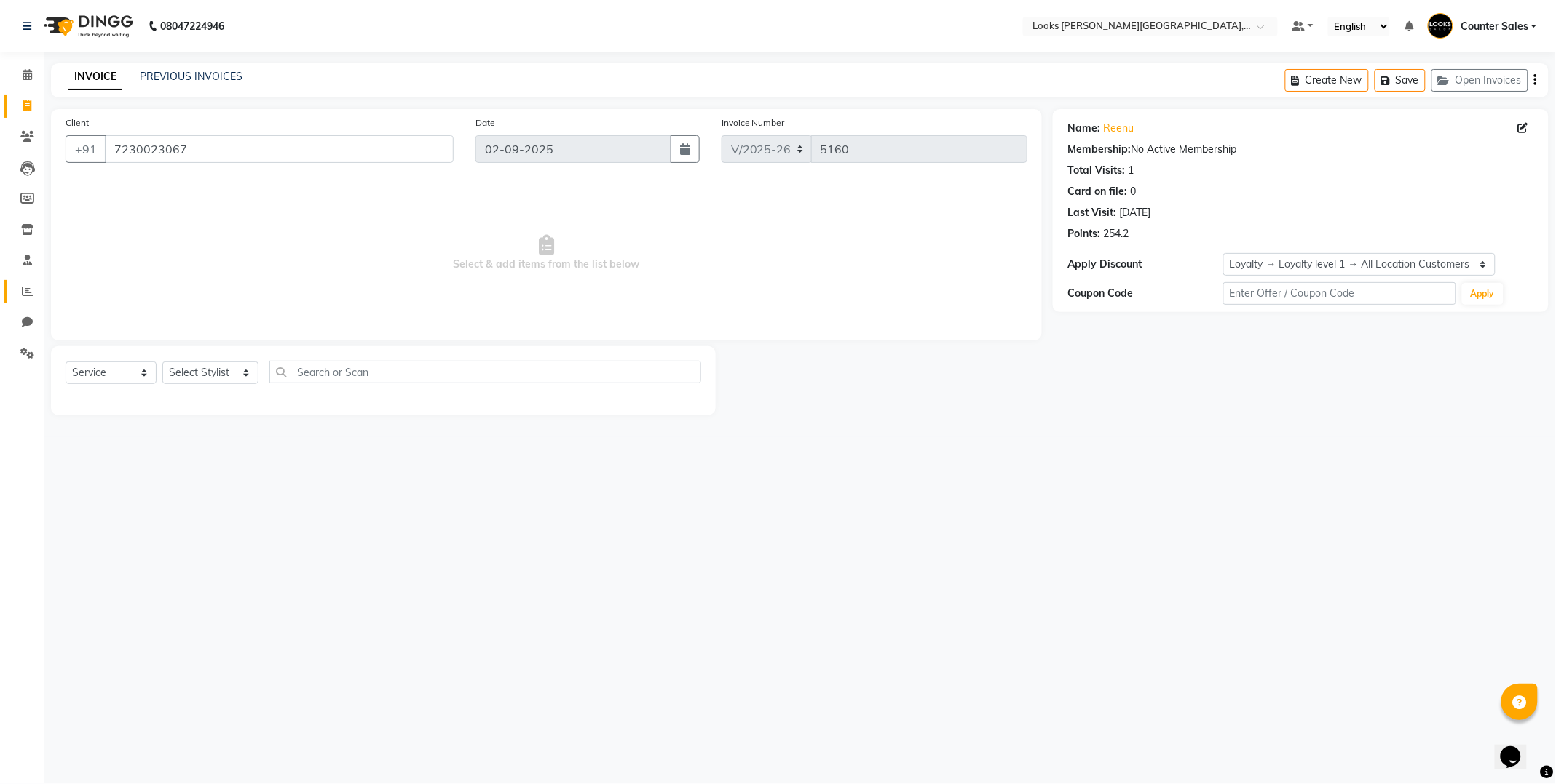
click at [27, 288] on icon at bounding box center [27, 291] width 11 height 11
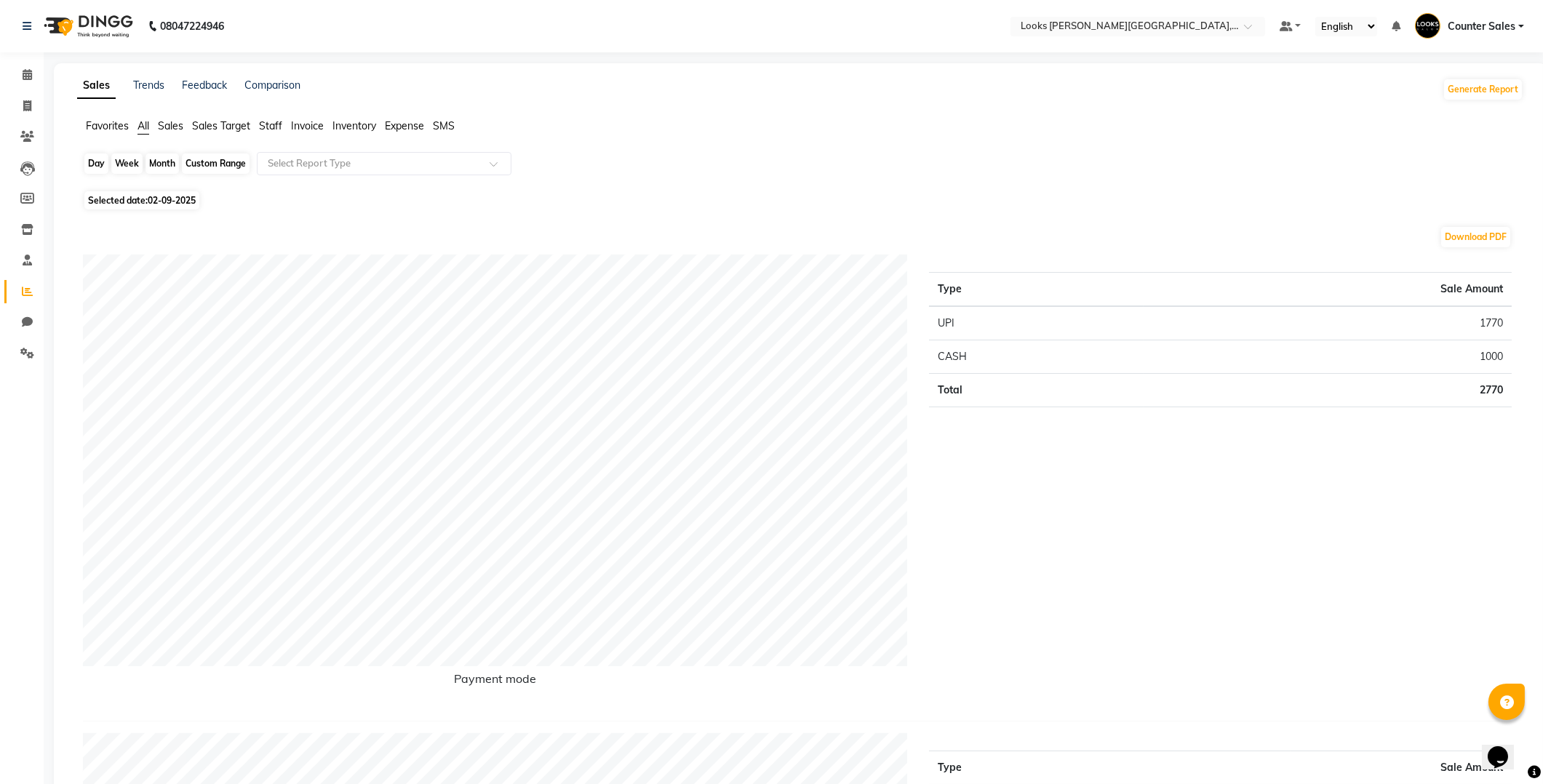
click at [90, 160] on div "Day" at bounding box center [96, 163] width 24 height 20
select select "9"
select select "2025"
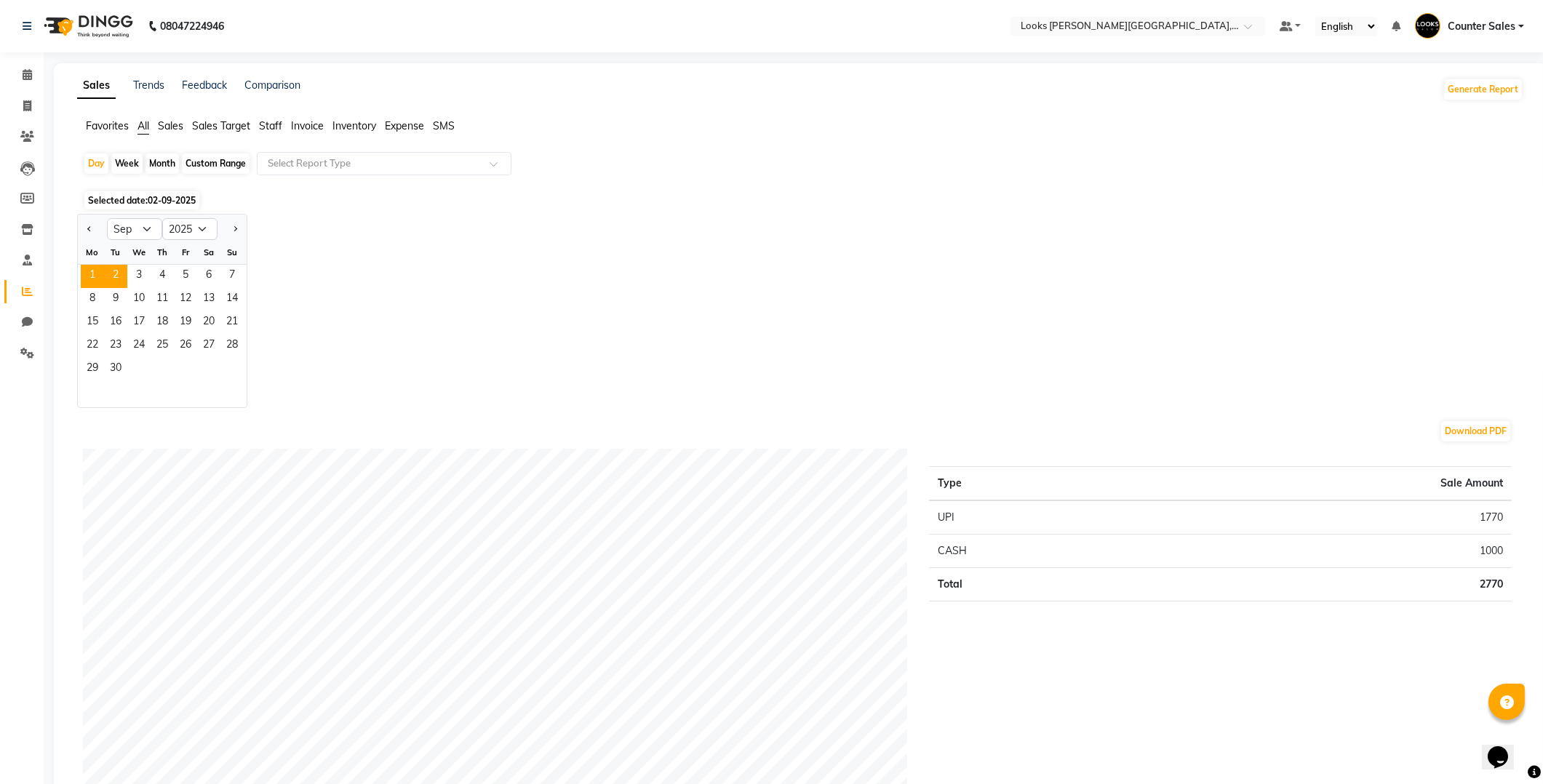
click at [92, 272] on span "1" at bounding box center [92, 276] width 24 height 24
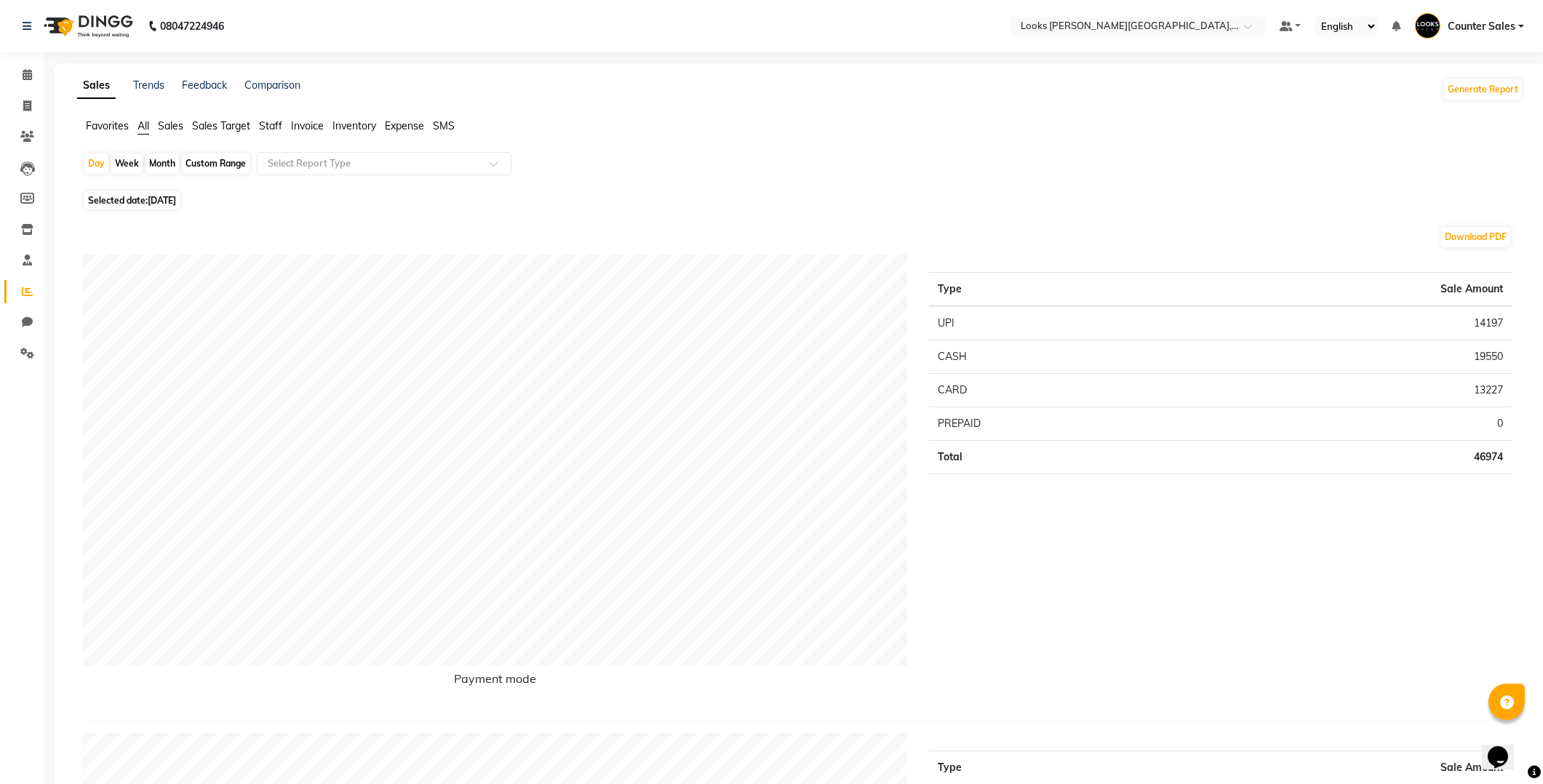
click at [272, 127] on span "Staff" at bounding box center [270, 125] width 24 height 13
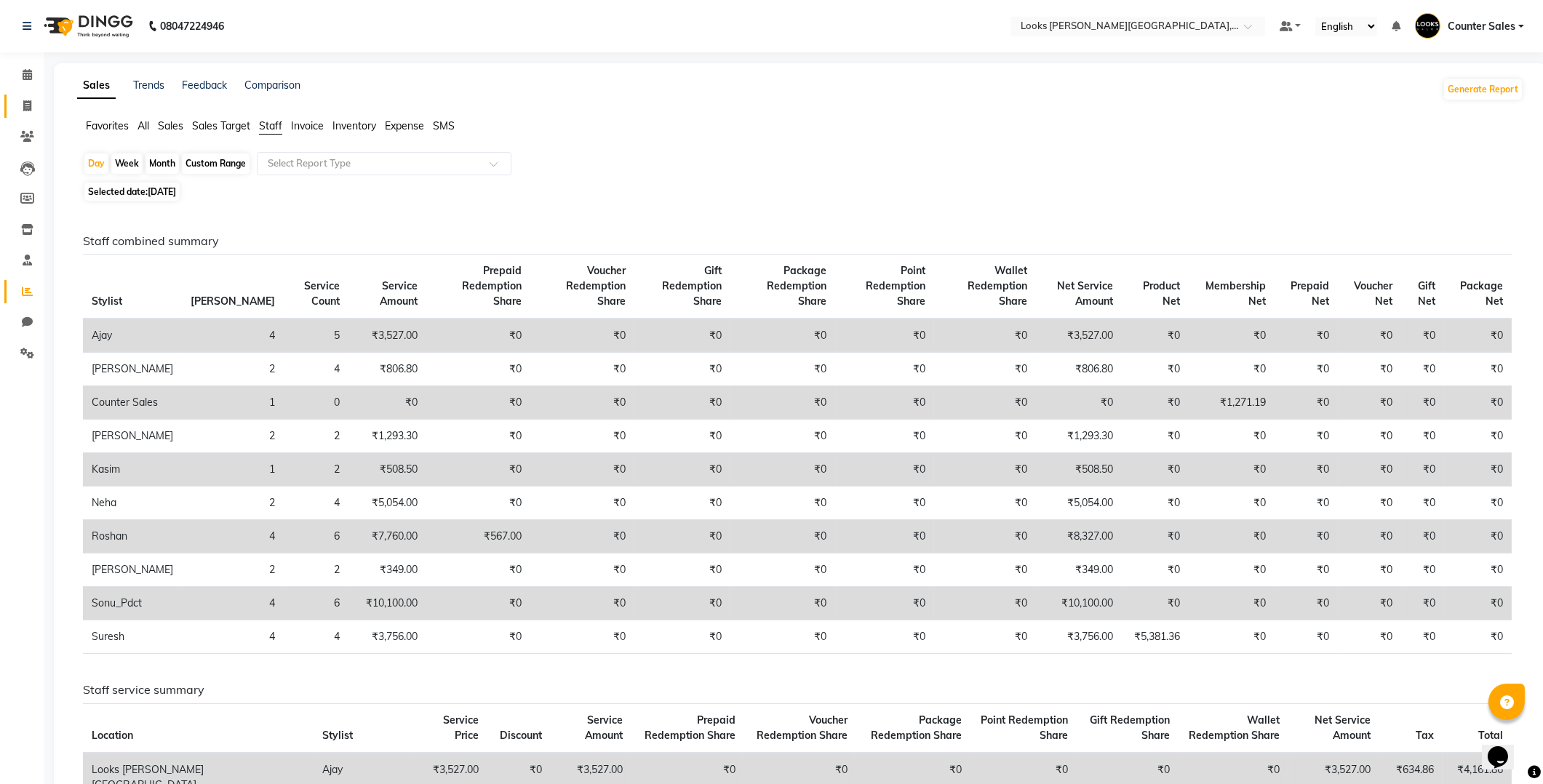
click at [27, 112] on icon at bounding box center [27, 105] width 8 height 11
select select "service"
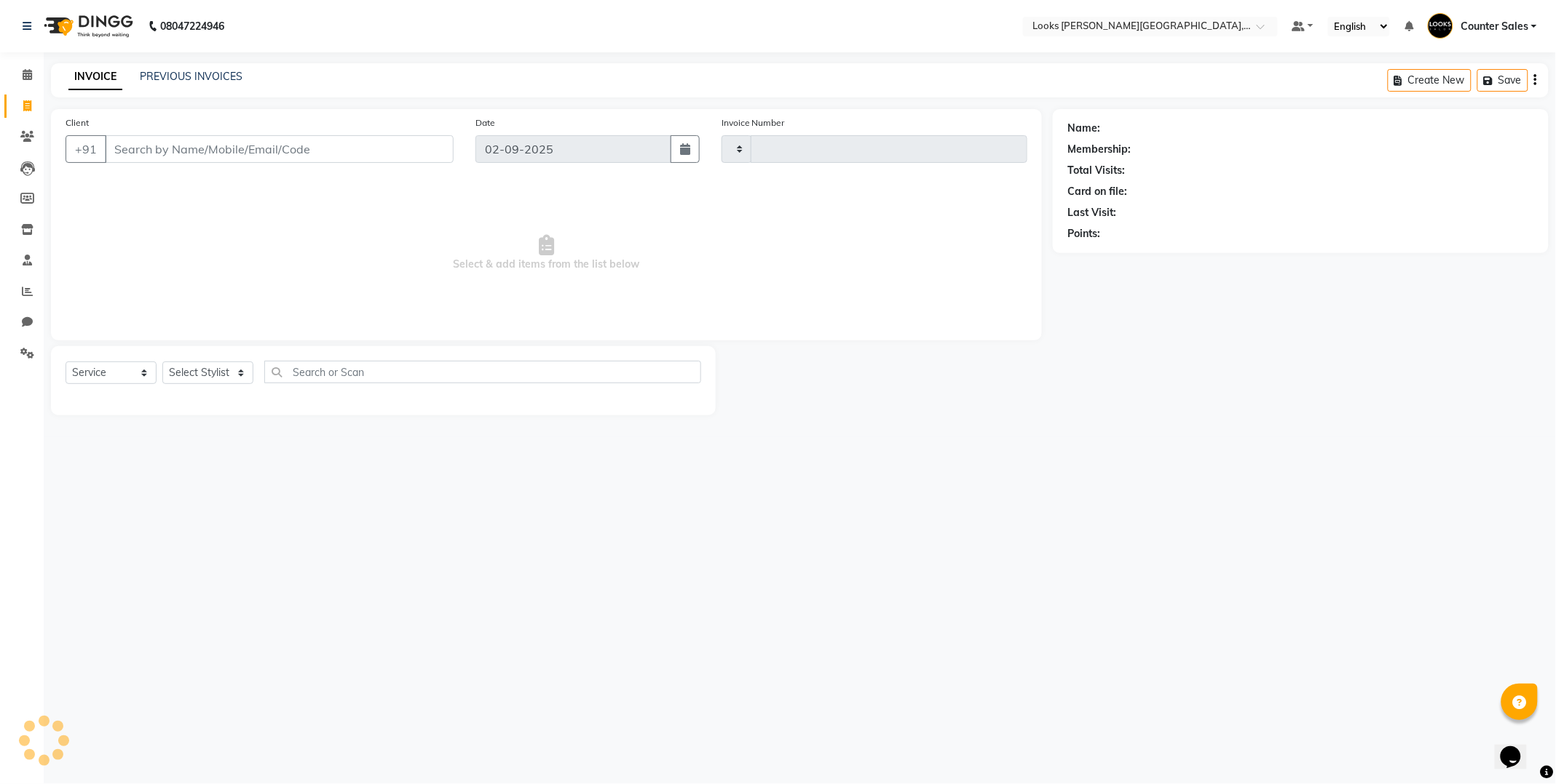
click at [163, 155] on input "Client" at bounding box center [279, 149] width 349 height 27
type input "5160"
select select "4385"
click at [226, 367] on select "Select Stylist" at bounding box center [208, 373] width 91 height 23
click at [163, 362] on select "Select Stylist" at bounding box center [208, 373] width 91 height 23
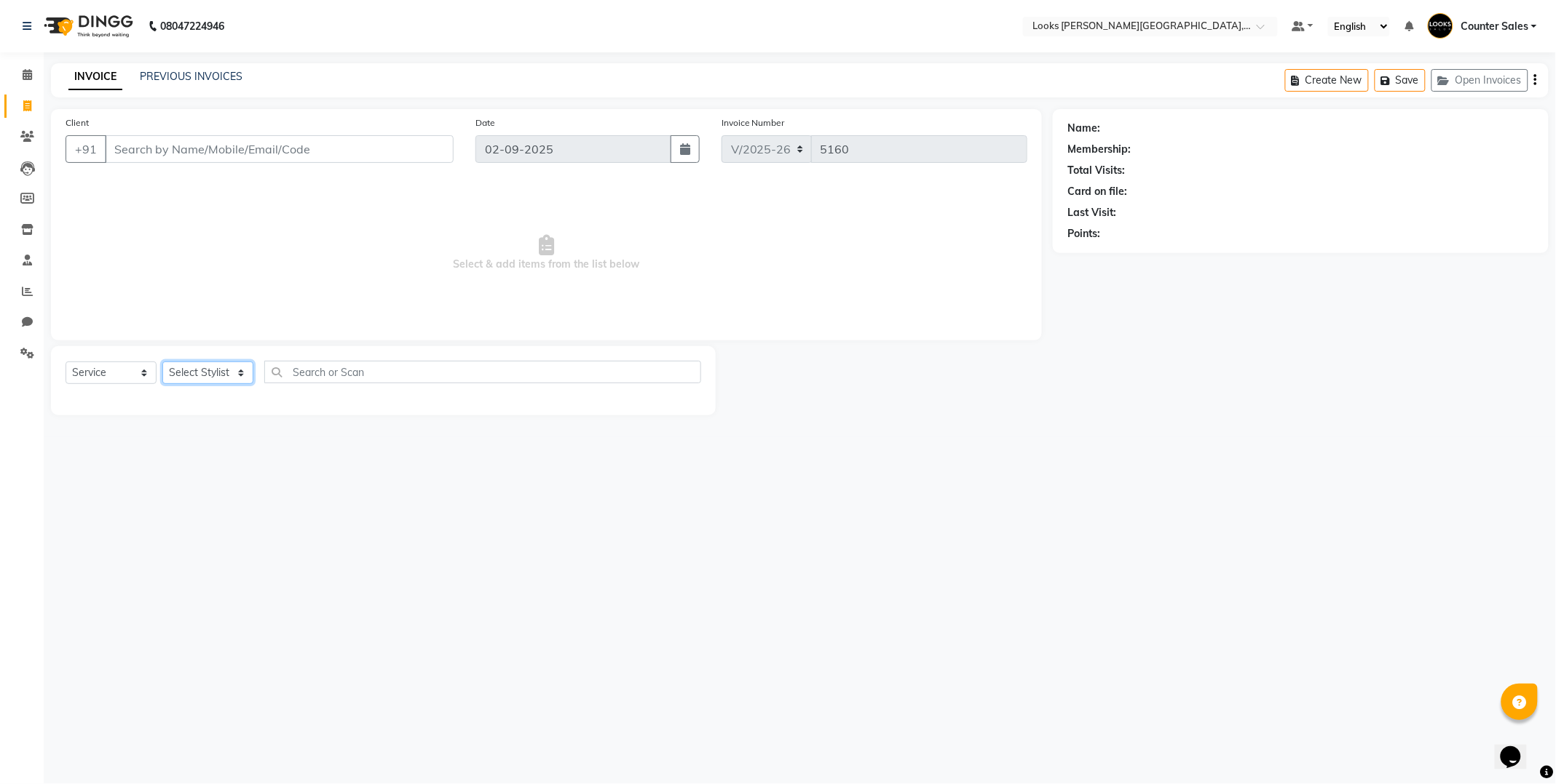
click at [209, 367] on select "Select Stylist" at bounding box center [208, 373] width 91 height 23
click at [163, 362] on select "Select Stylist" at bounding box center [208, 373] width 91 height 23
click at [216, 375] on select "Select Stylist" at bounding box center [208, 373] width 91 height 23
select select "24209"
click at [163, 362] on select "Select Stylist Ajay [PERSON_NAME] [PERSON_NAME] Counter Sales [PERSON_NAME] Kri…" at bounding box center [210, 373] width 96 height 23
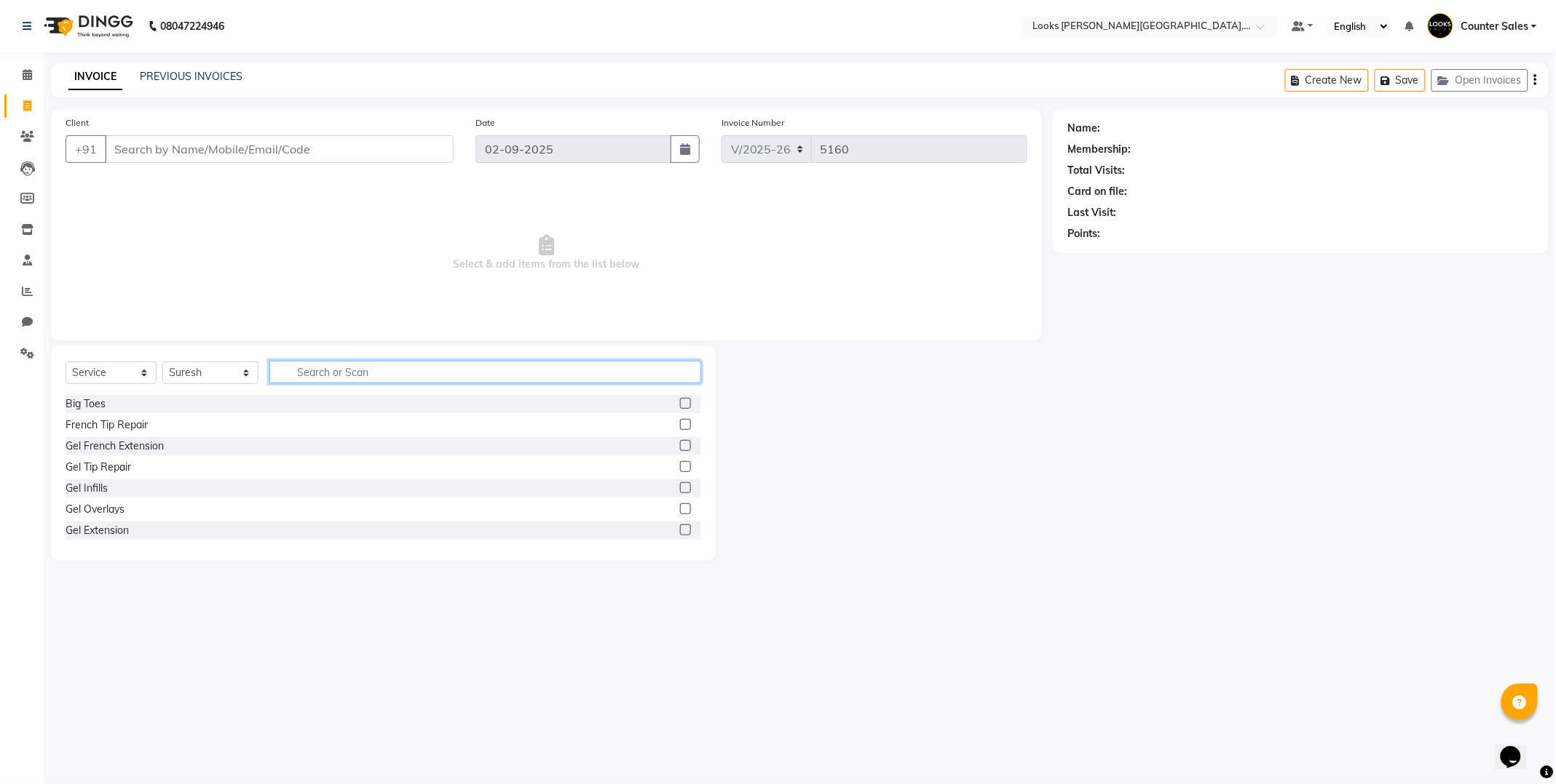
click at [369, 371] on input "text" at bounding box center [485, 372] width 431 height 23
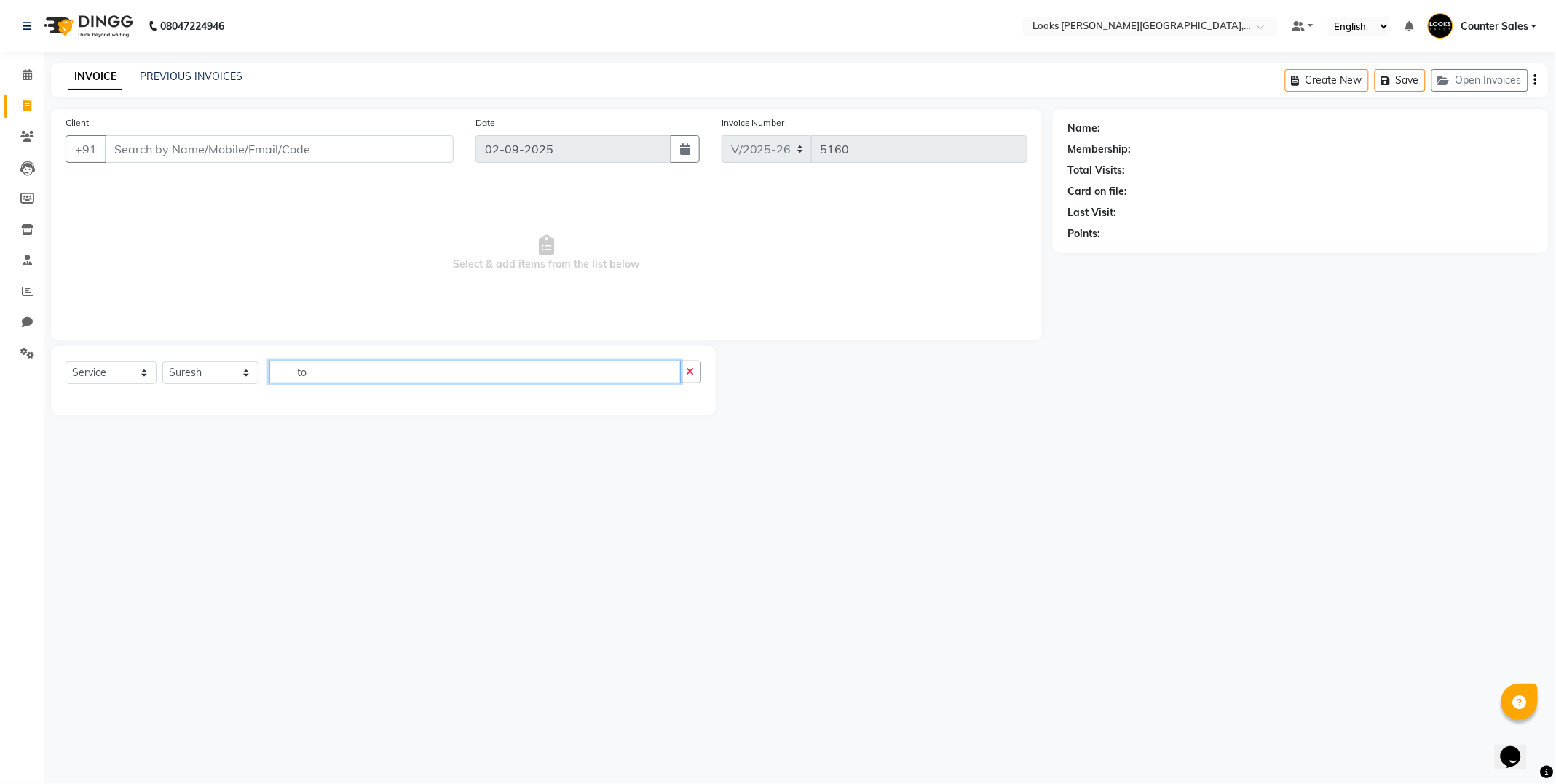
type input "t"
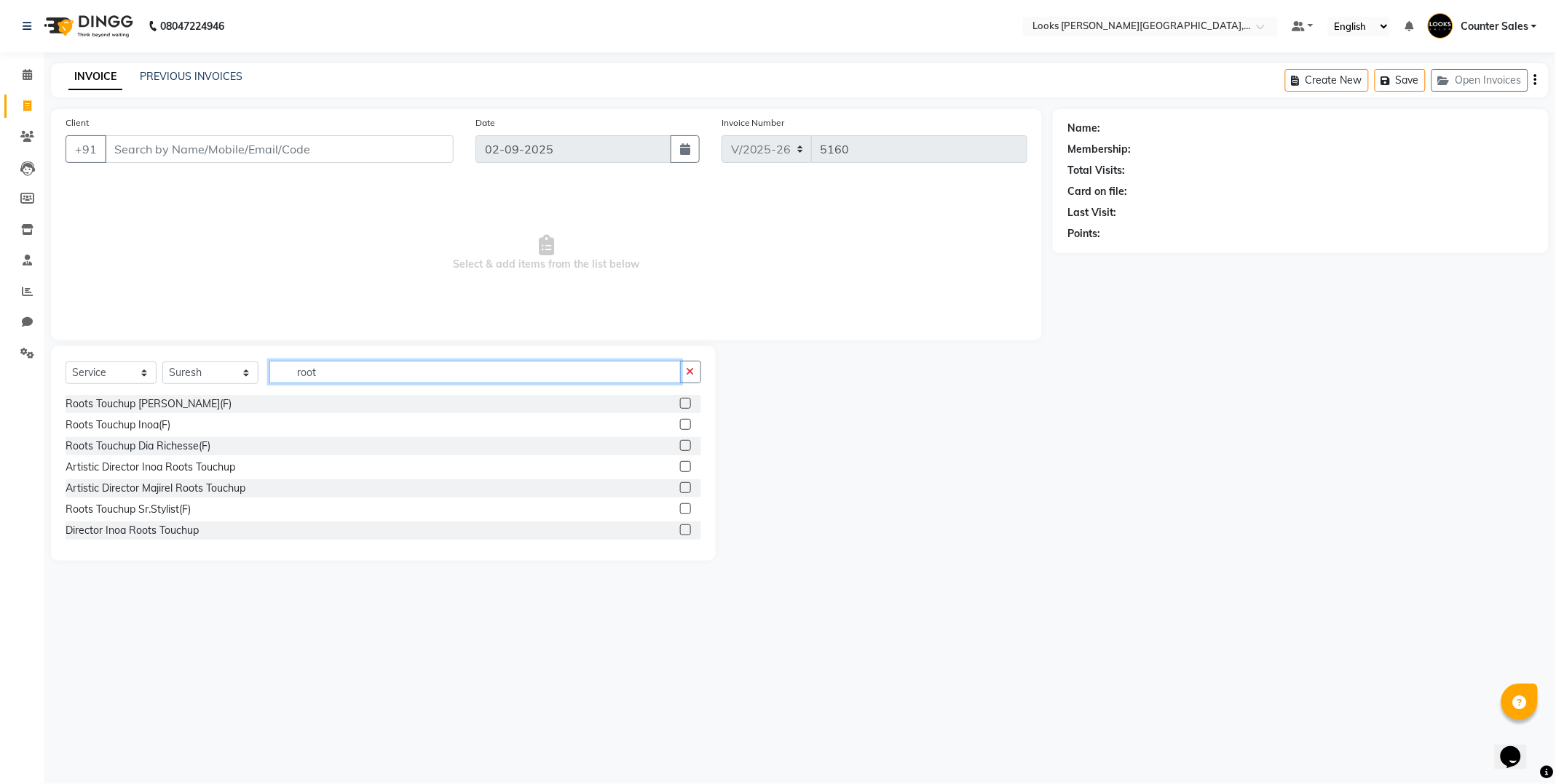
type input "root"
click at [680, 403] on label at bounding box center [685, 403] width 11 height 11
click at [680, 403] on input "checkbox" at bounding box center [684, 404] width 9 height 9
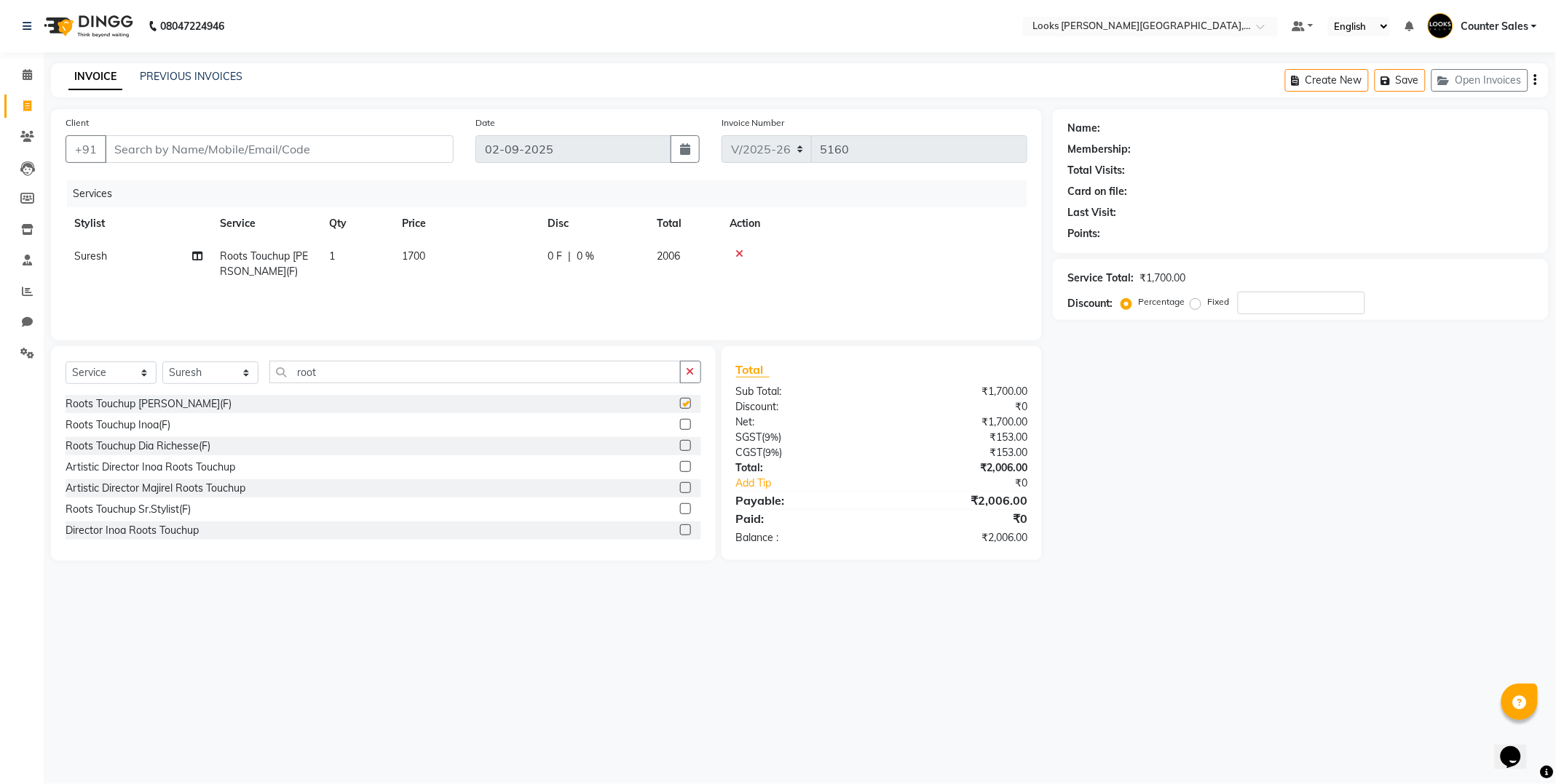
checkbox input "false"
click at [449, 249] on td "1700" at bounding box center [466, 263] width 146 height 48
select select "24209"
click at [498, 258] on input "1700" at bounding box center [534, 260] width 128 height 23
type input "1500"
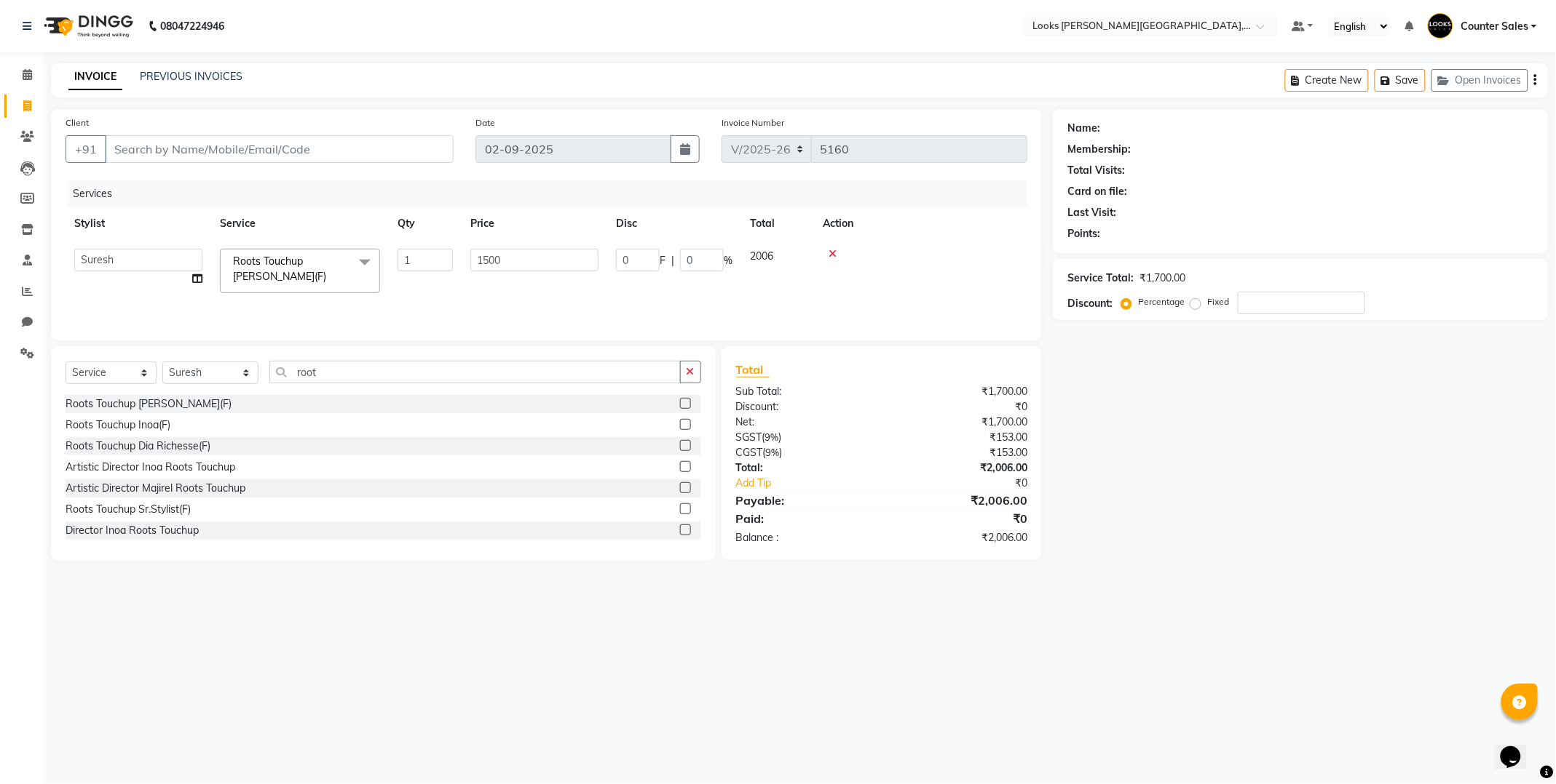
click at [1166, 393] on div "Name: Membership: Total Visits: Card on file: Last Visit: Points: Service Total…" at bounding box center [1305, 335] width 507 height 452
click at [223, 367] on select "Select Stylist Ajay [PERSON_NAME] [PERSON_NAME] Counter Sales [PERSON_NAME] Kri…" at bounding box center [210, 373] width 96 height 23
select select "40731"
click at [163, 362] on select "Select Stylist Ajay [PERSON_NAME] [PERSON_NAME] Counter Sales [PERSON_NAME] Kri…" at bounding box center [210, 373] width 96 height 23
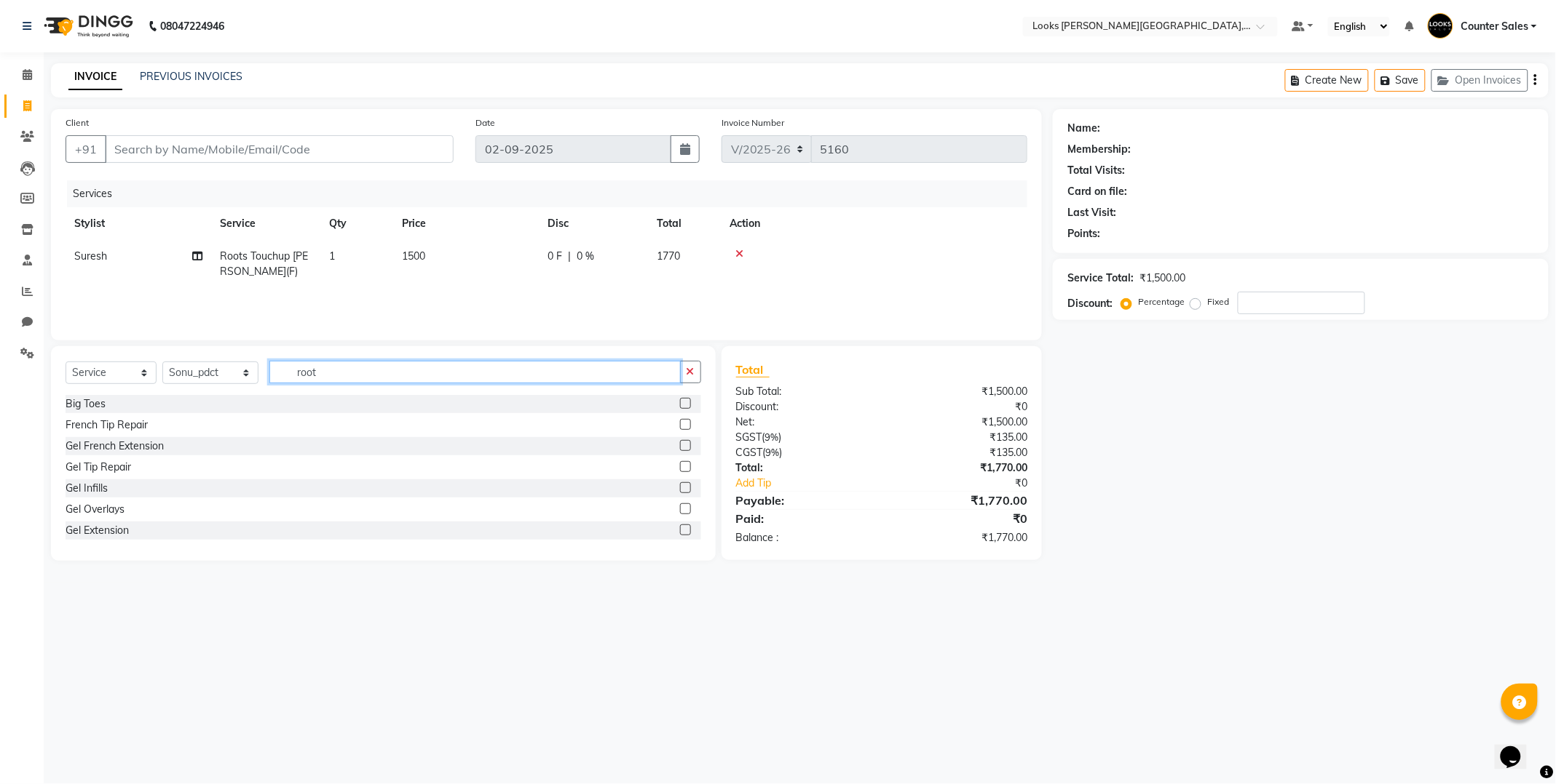
click at [369, 377] on input "root" at bounding box center [475, 372] width 412 height 23
type input "r"
type input "o"
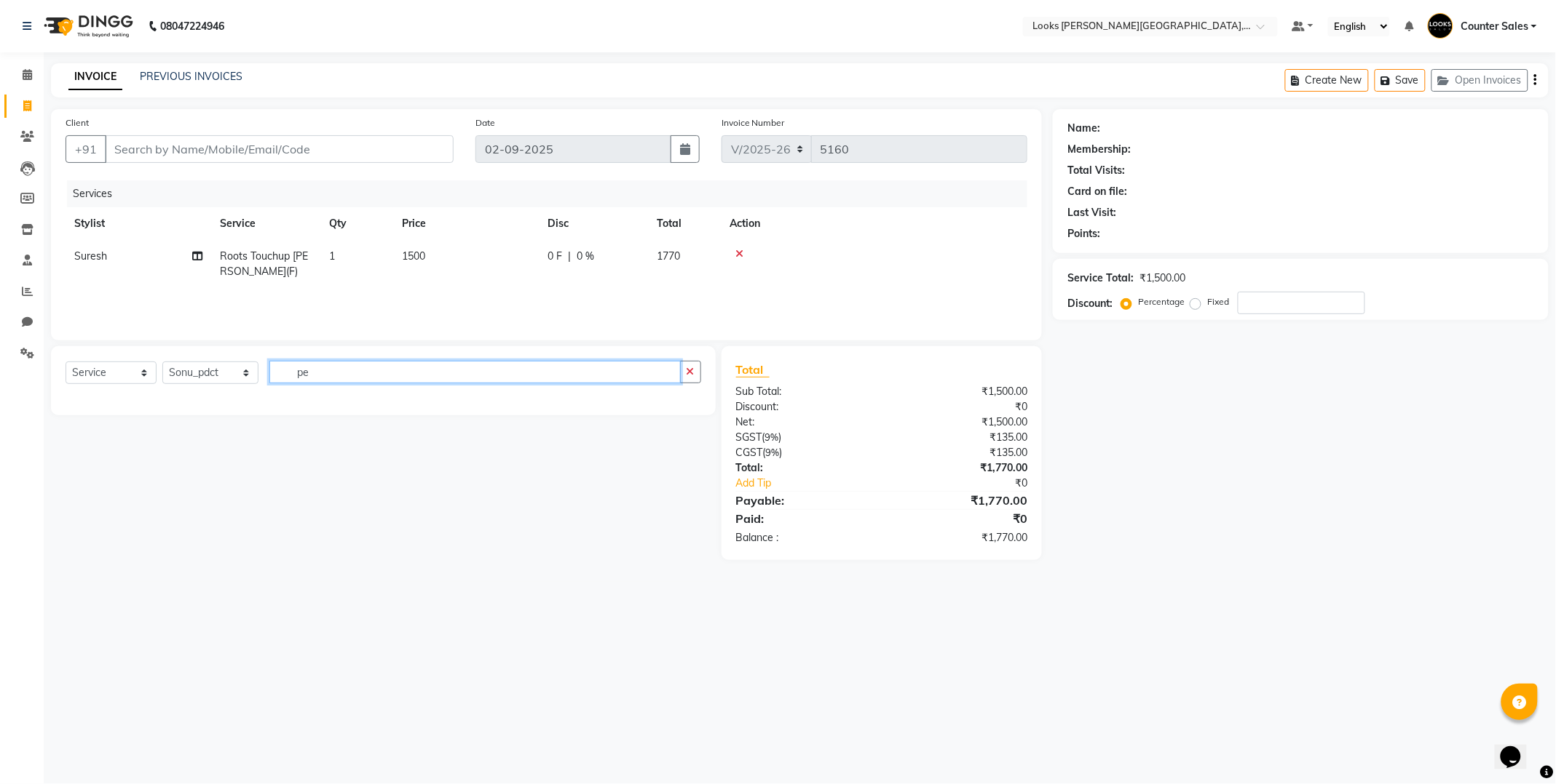
type input "p"
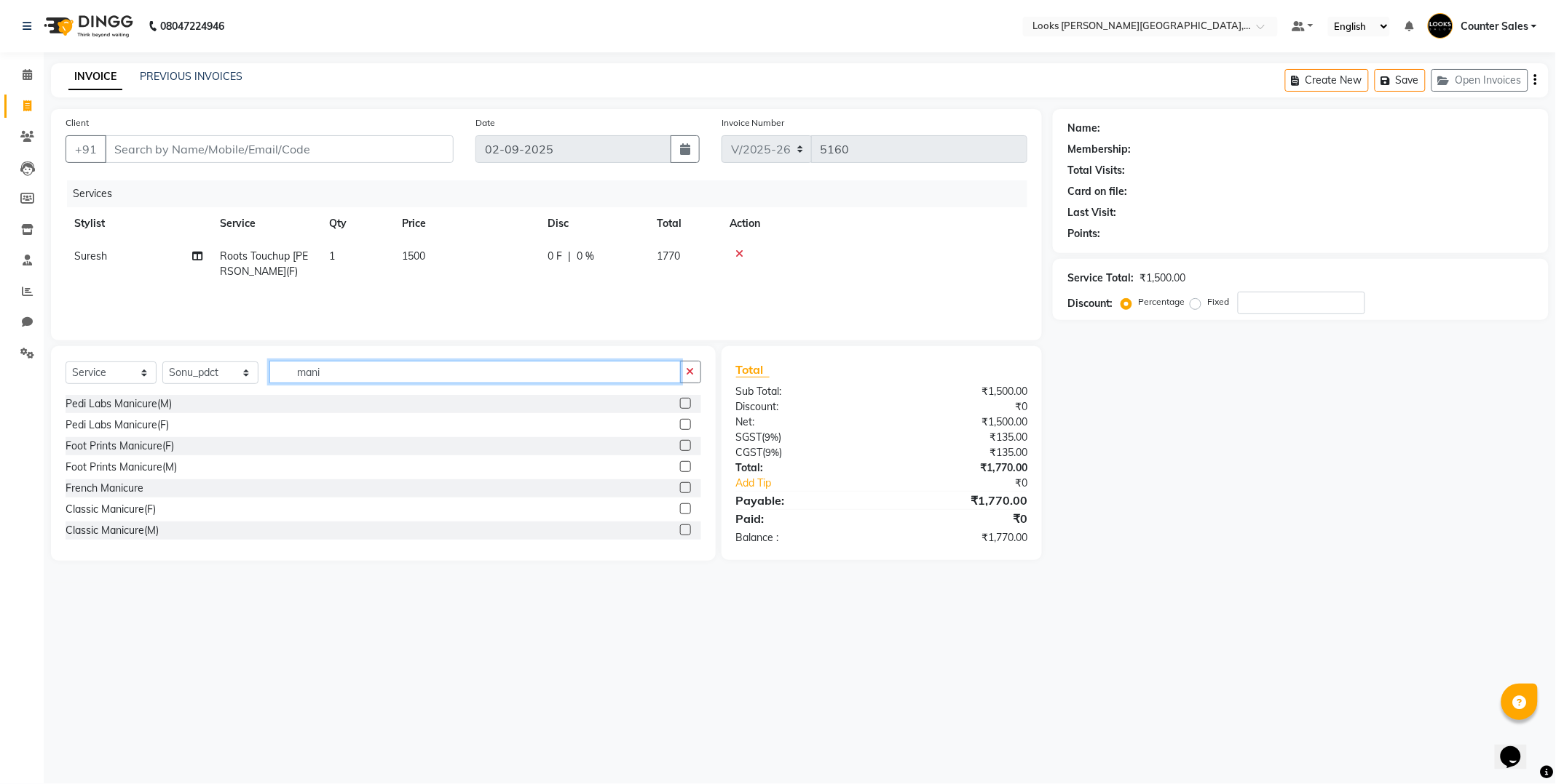
type input "mani"
click at [680, 488] on label at bounding box center [685, 488] width 11 height 11
click at [680, 488] on input "checkbox" at bounding box center [684, 489] width 9 height 9
checkbox input "true"
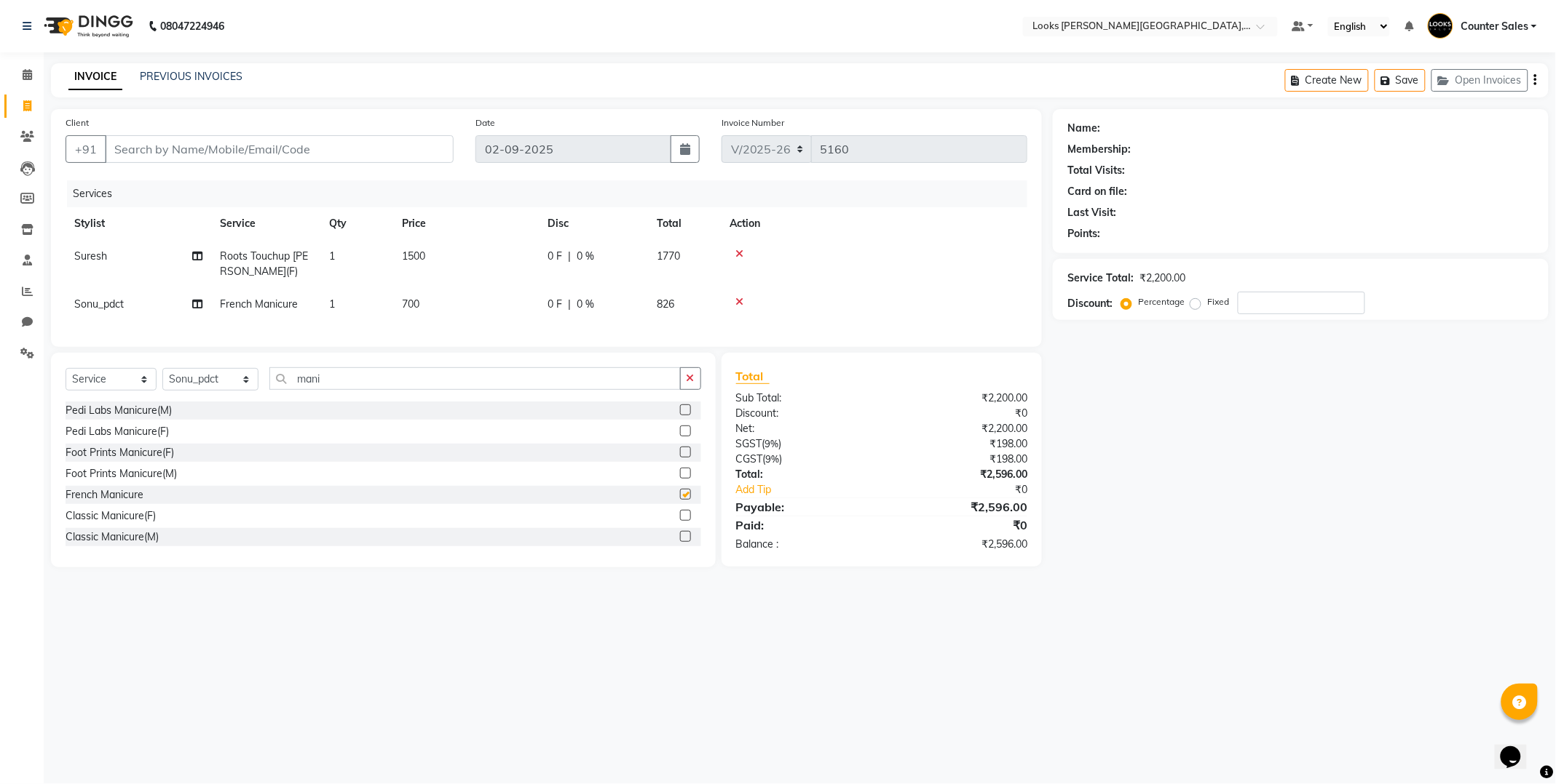
click at [471, 310] on td "700" at bounding box center [466, 304] width 146 height 33
select select "40731"
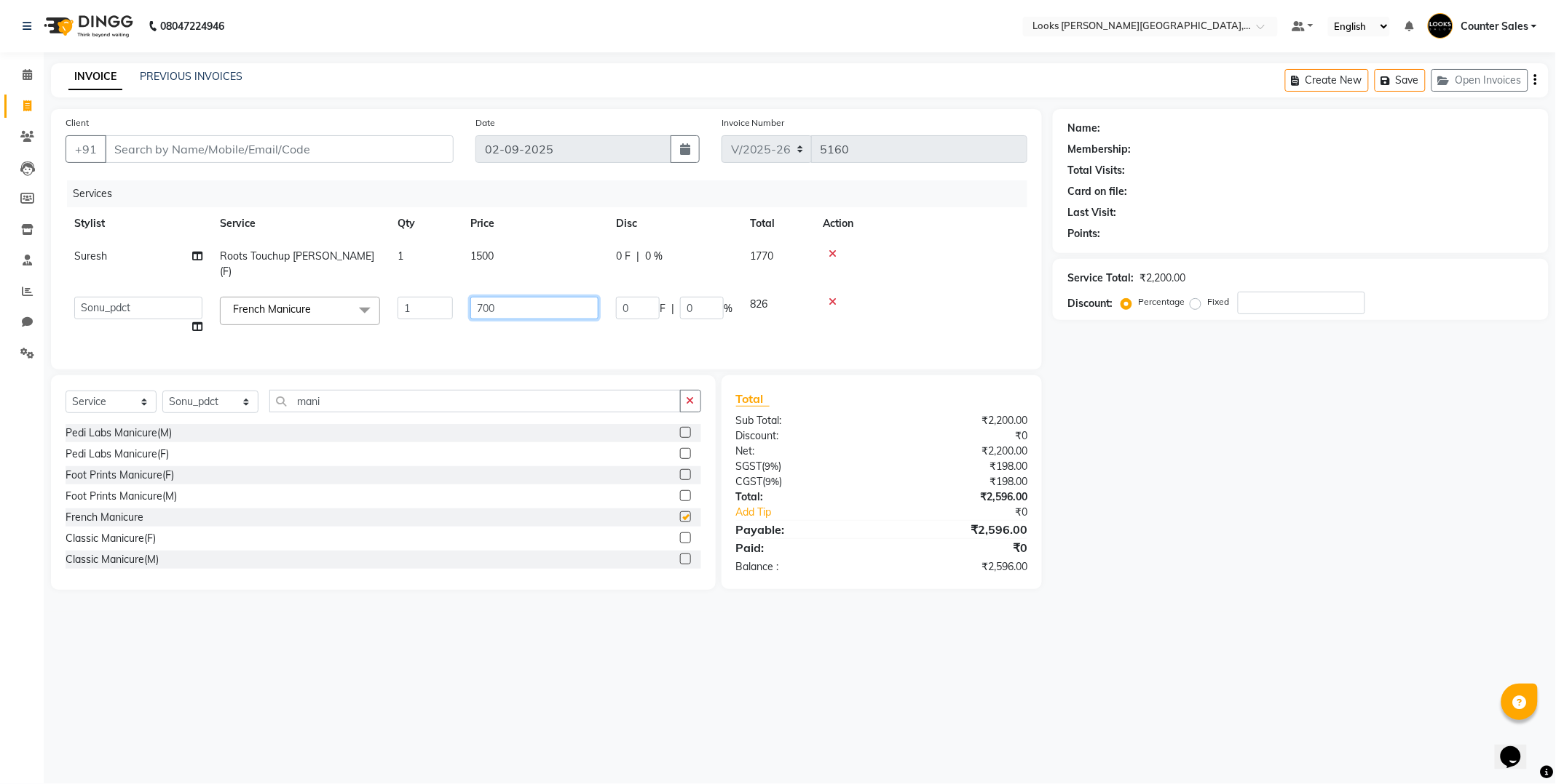
click at [519, 298] on input "700" at bounding box center [534, 308] width 128 height 23
checkbox input "false"
type input "7"
type input "1000"
click at [395, 395] on input "mani" at bounding box center [475, 401] width 412 height 23
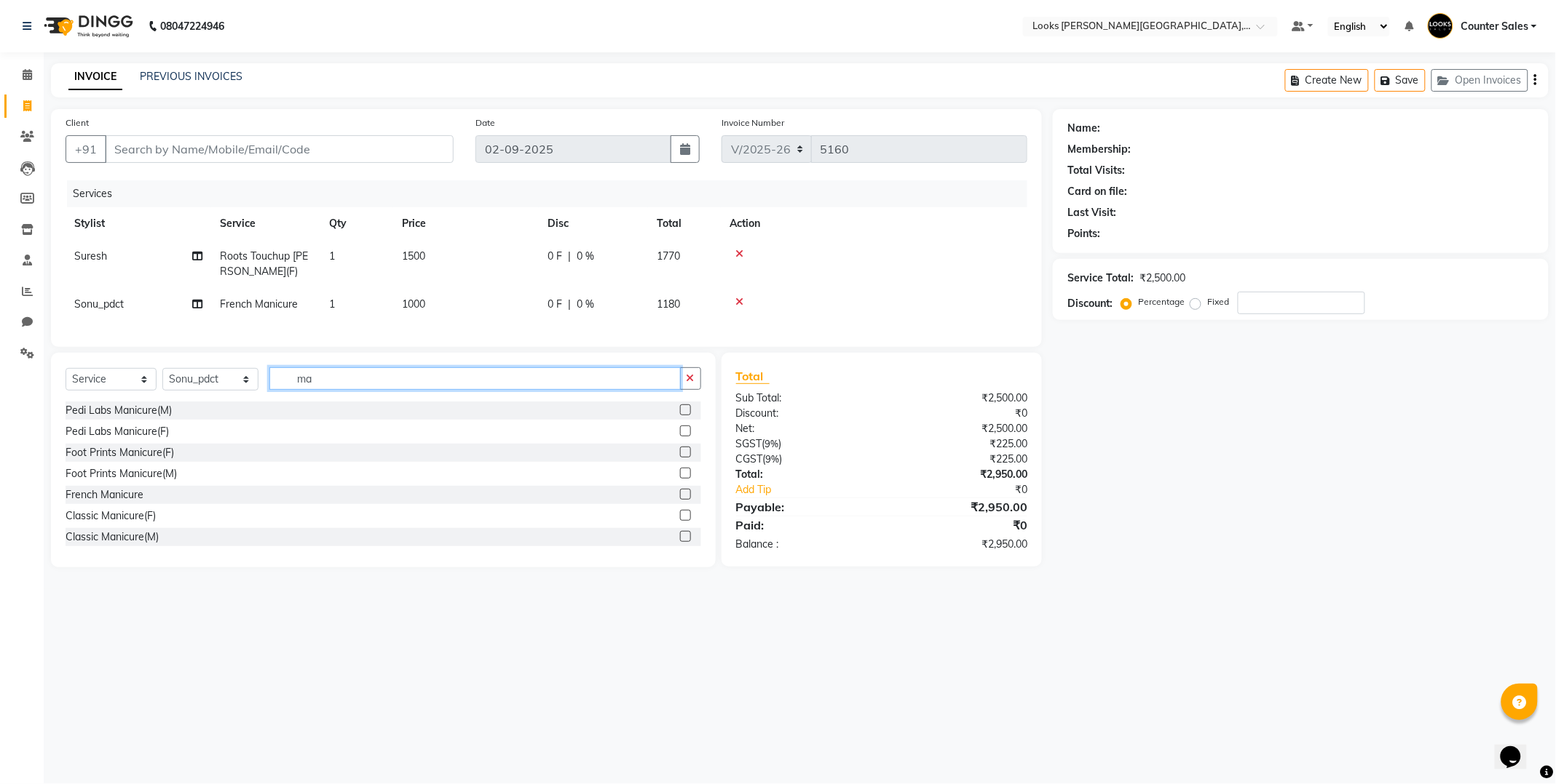
type input "m"
type input "thread"
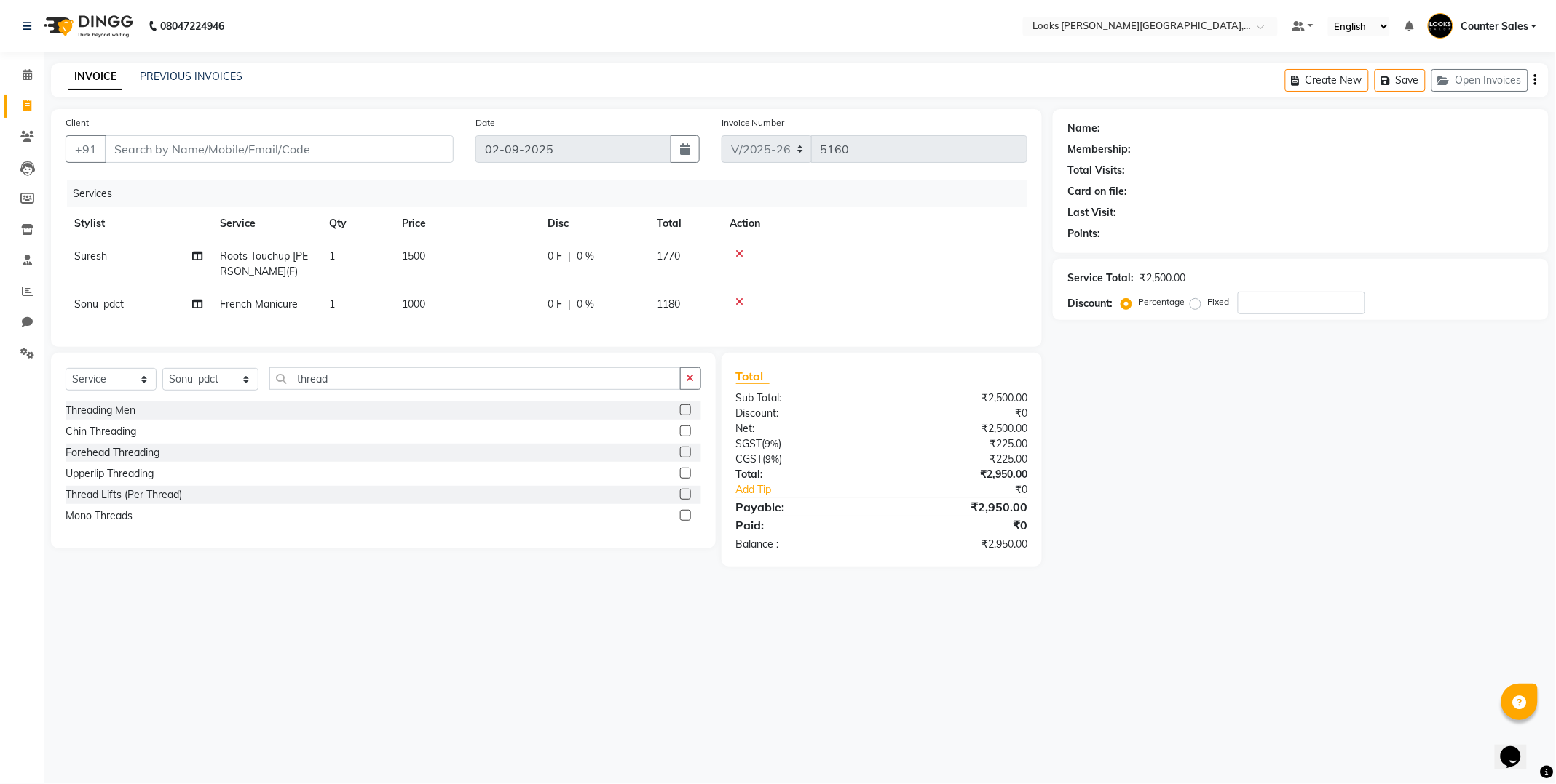
click at [686, 500] on label at bounding box center [685, 494] width 11 height 11
click at [686, 500] on input "checkbox" at bounding box center [684, 495] width 9 height 9
checkbox input "true"
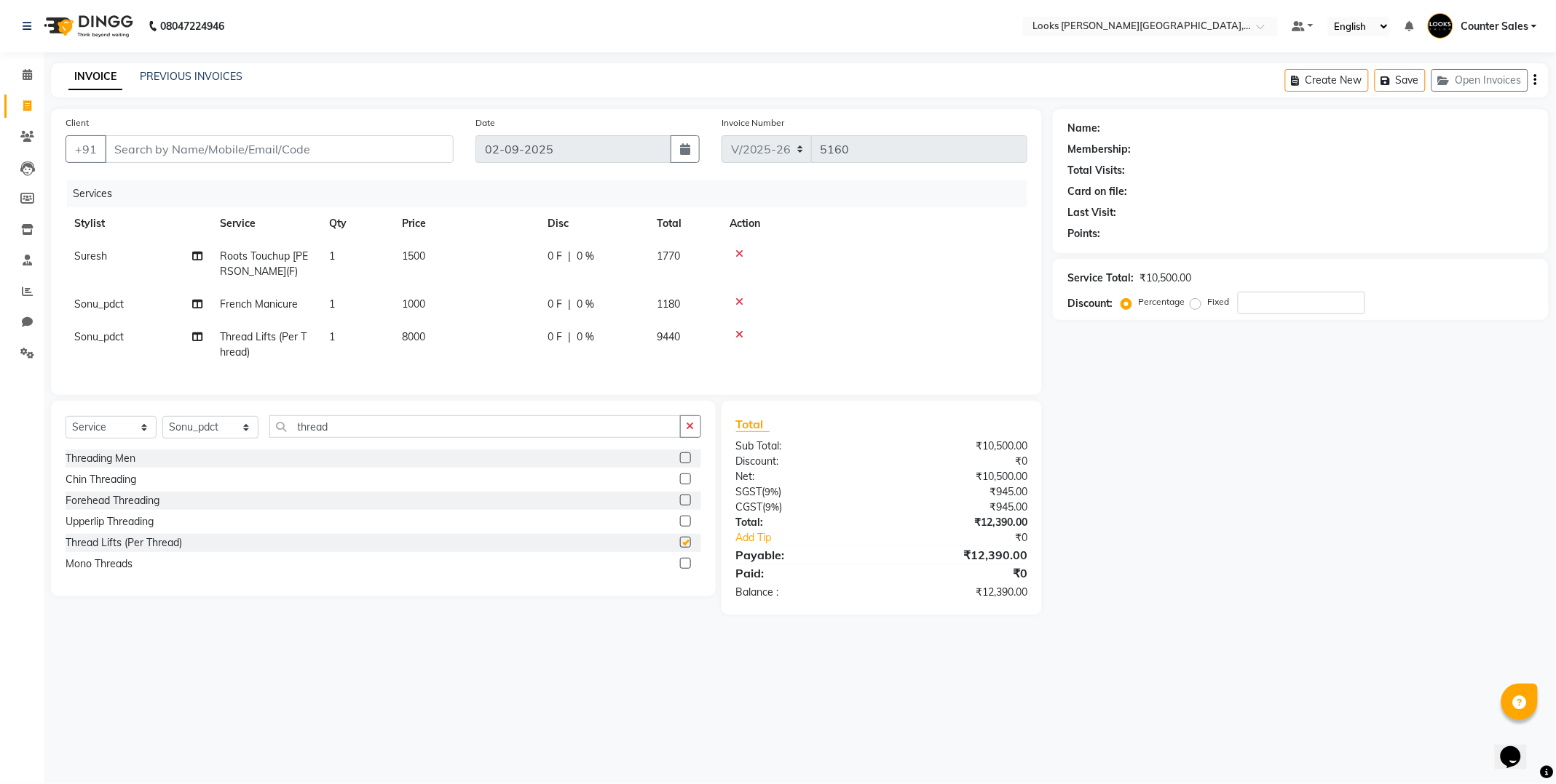
click at [494, 351] on td "8000" at bounding box center [466, 345] width 146 height 48
select select "40731"
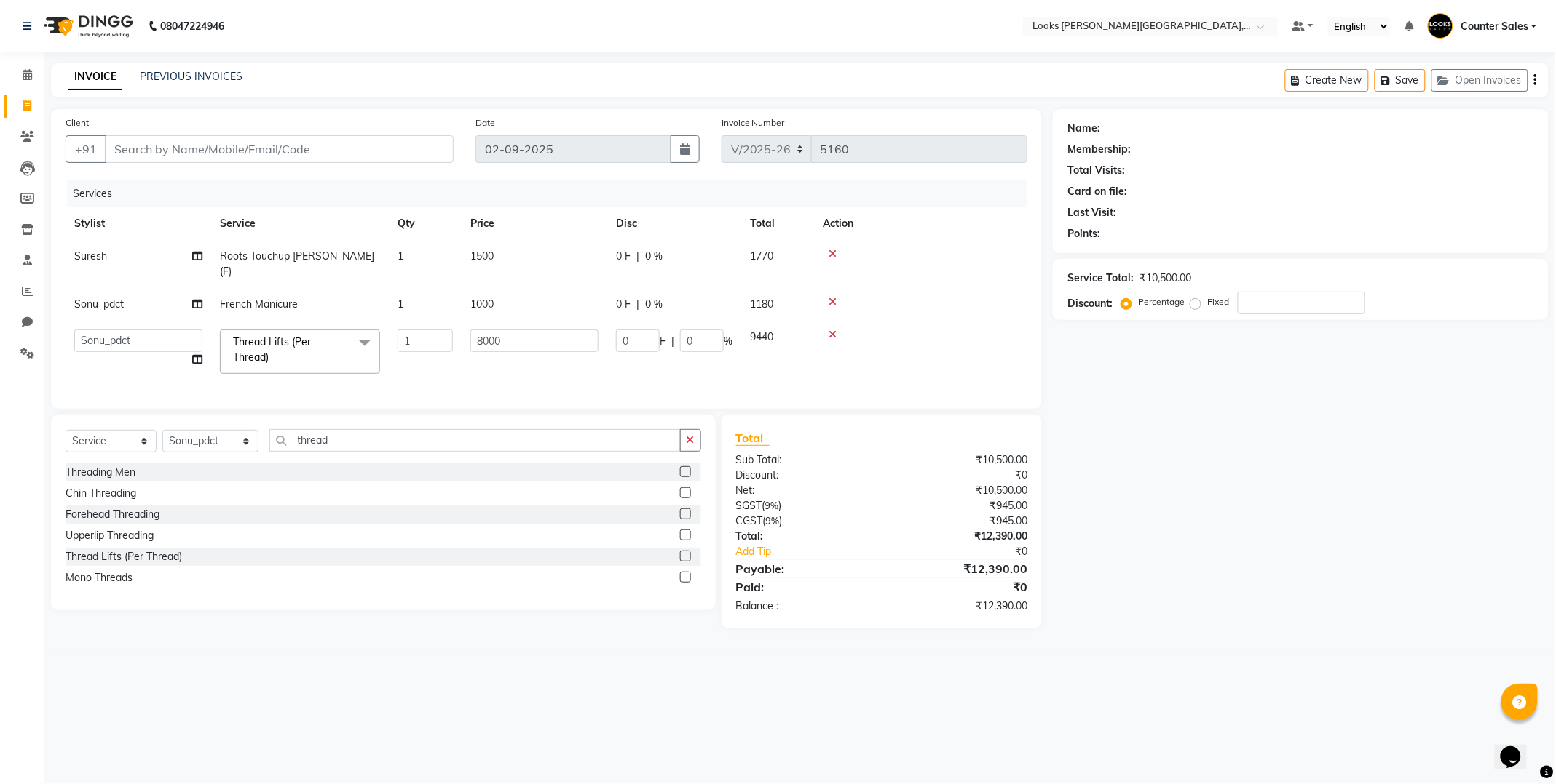
checkbox input "false"
type input "8"
type input "70"
click at [1168, 625] on div "Name: Membership: Total Visits: Card on file: Last Visit: Points: Service Total…" at bounding box center [1305, 369] width 507 height 519
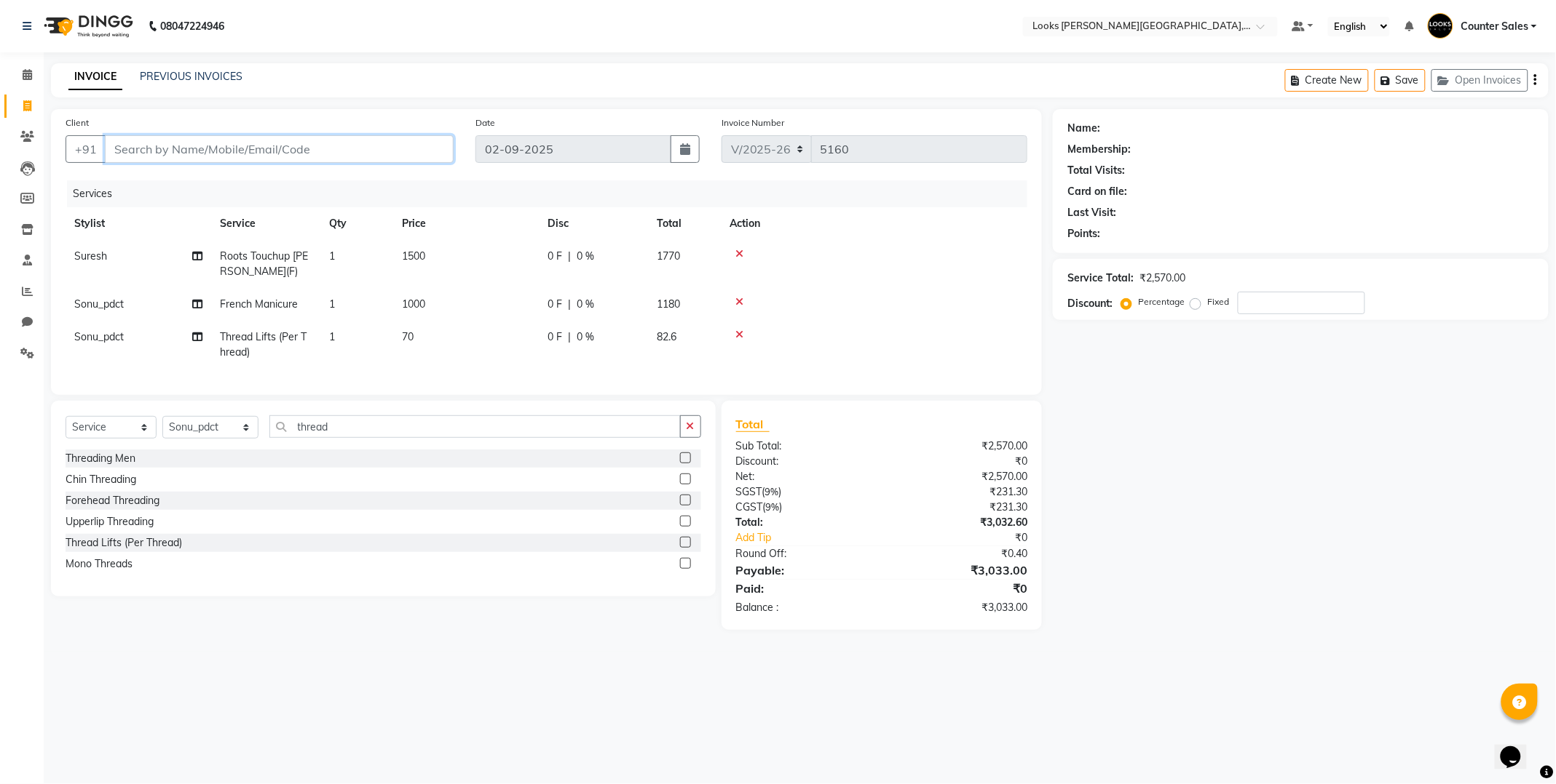
click at [201, 155] on input "Client" at bounding box center [279, 149] width 349 height 27
type input "9"
type input "0"
type input "9413333423"
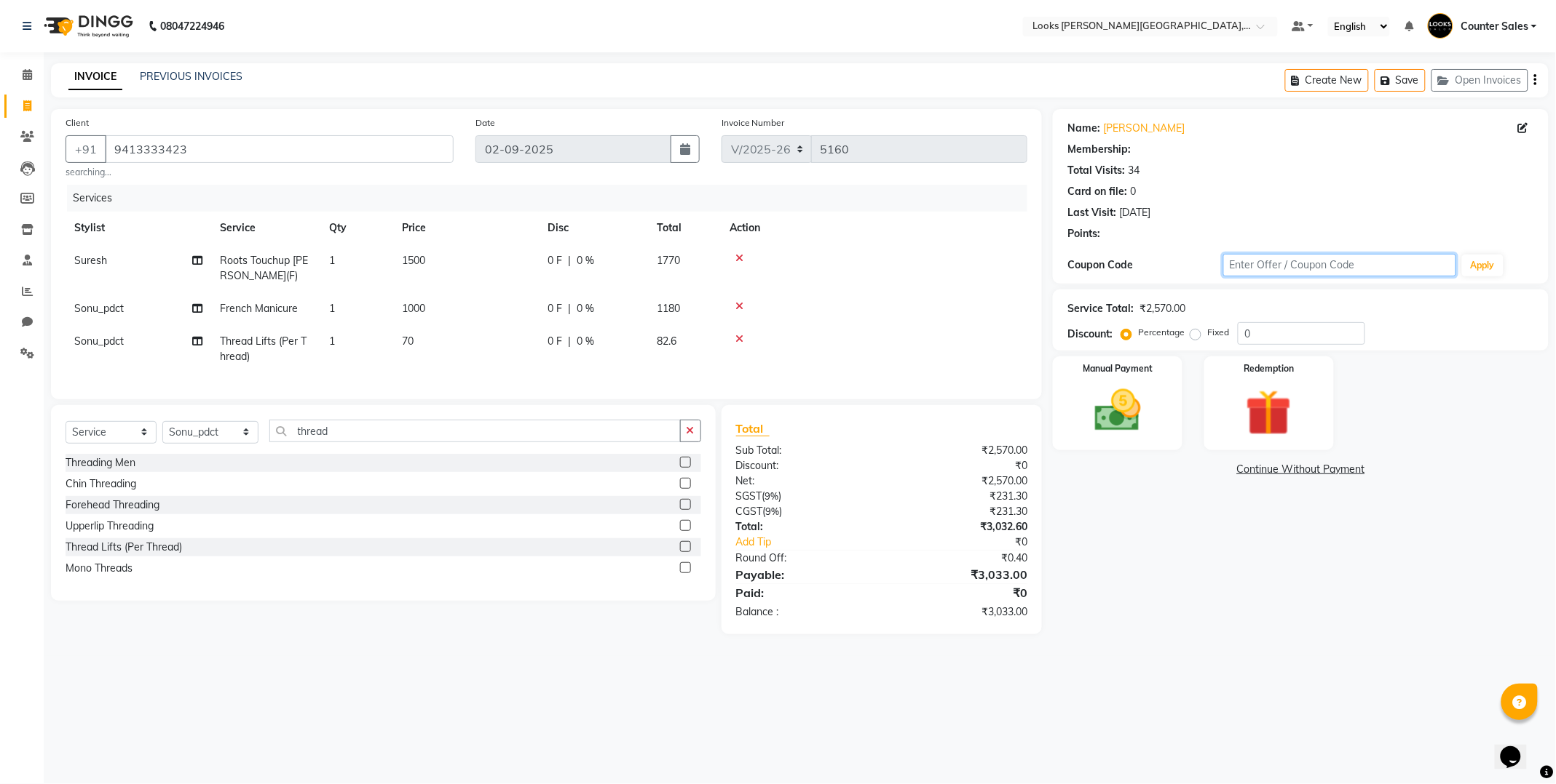
click at [1301, 258] on input "text" at bounding box center [1340, 266] width 233 height 23
select select "1: Object"
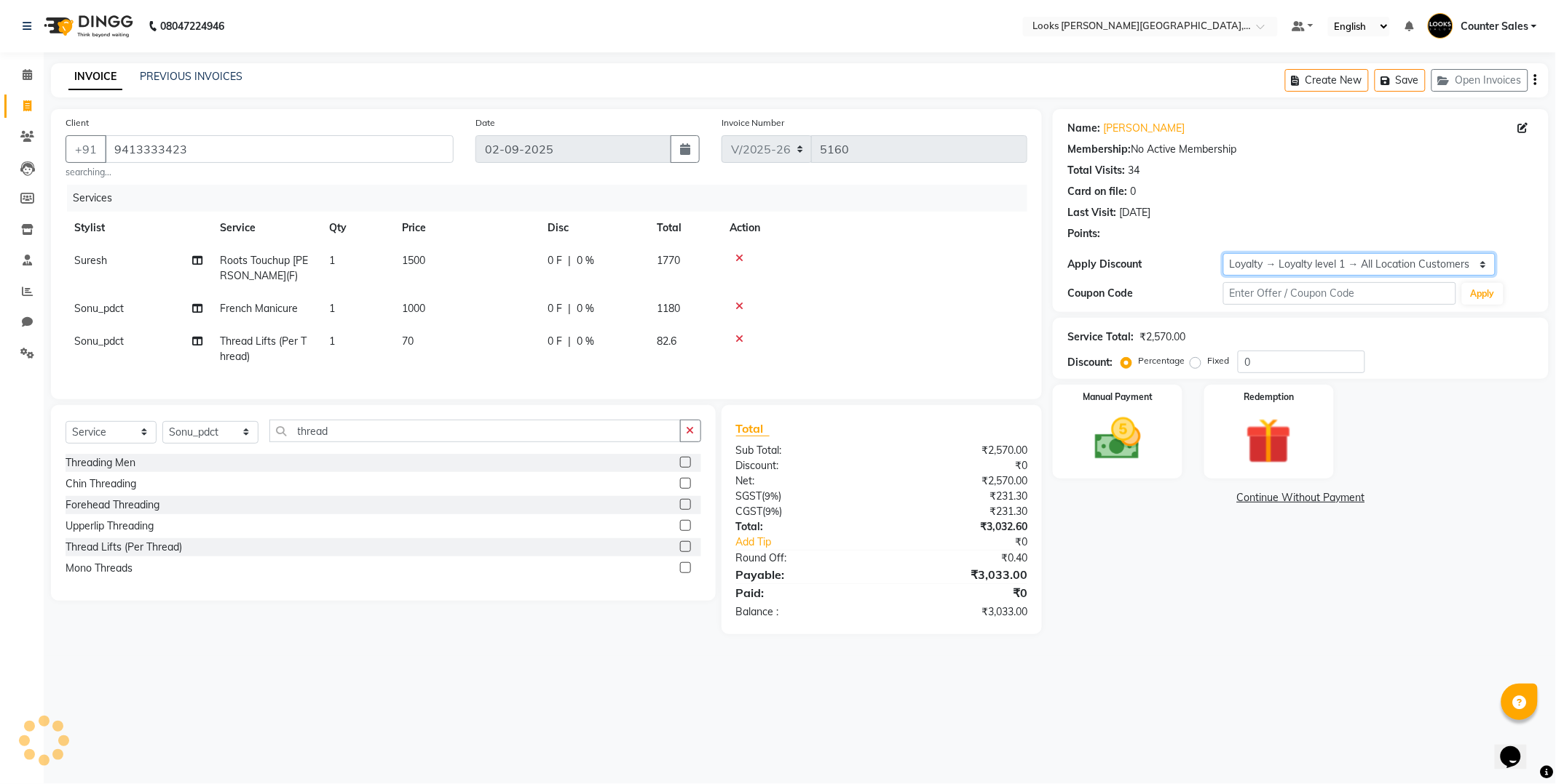
click at [1294, 262] on select "Select Loyalty → Loyalty level 1 → All Location Customers" at bounding box center [1359, 265] width 273 height 23
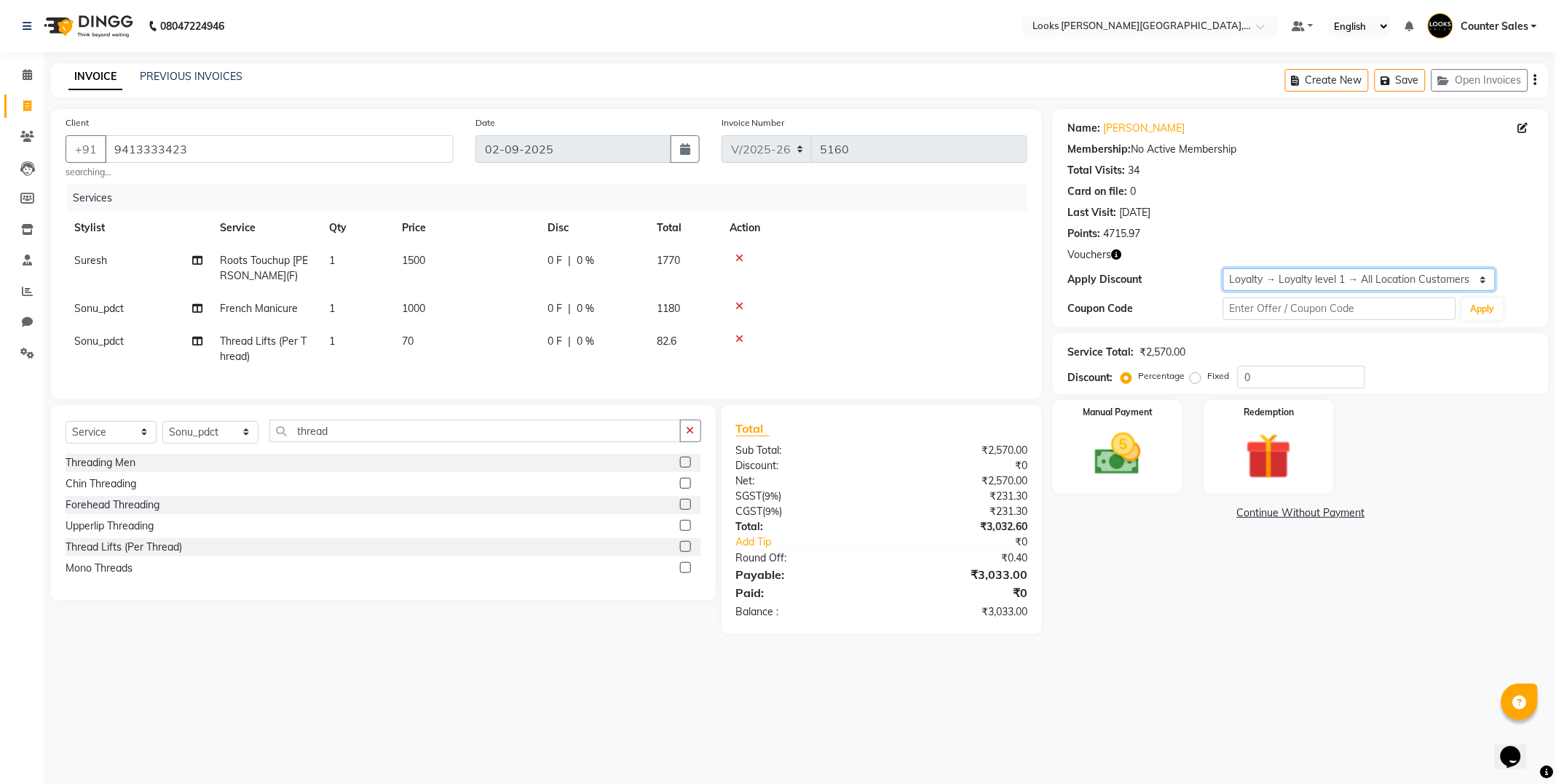
click at [1256, 276] on select "Select Loyalty → Loyalty level 1 → All Location Customers" at bounding box center [1359, 280] width 273 height 23
click at [1264, 272] on select "Select Loyalty → Loyalty level 1 → All Location Customers" at bounding box center [1359, 280] width 273 height 23
click at [1289, 375] on input "0" at bounding box center [1302, 377] width 128 height 23
type input "15"
click at [440, 263] on td "1500" at bounding box center [466, 268] width 146 height 48
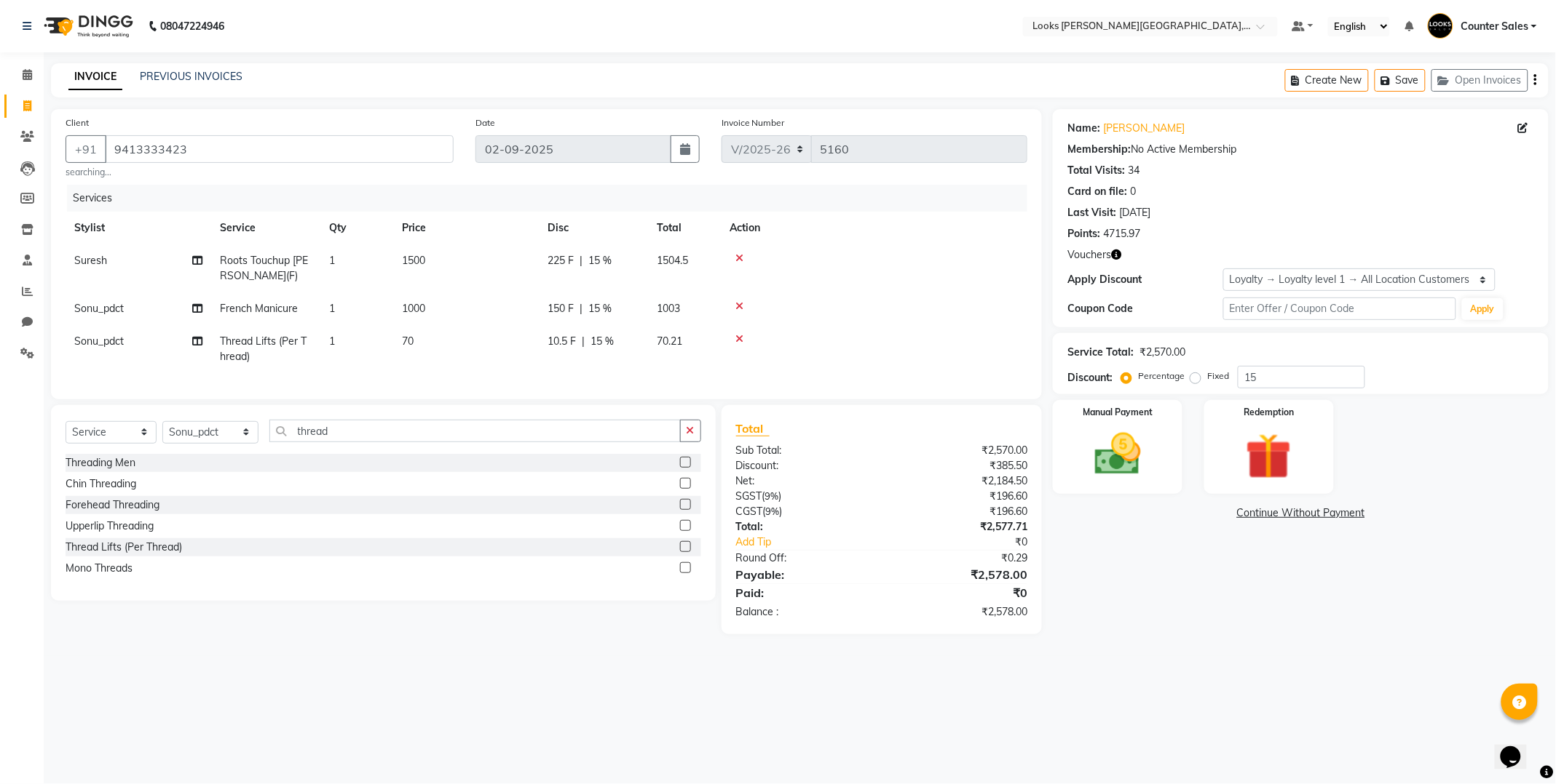
select select "24209"
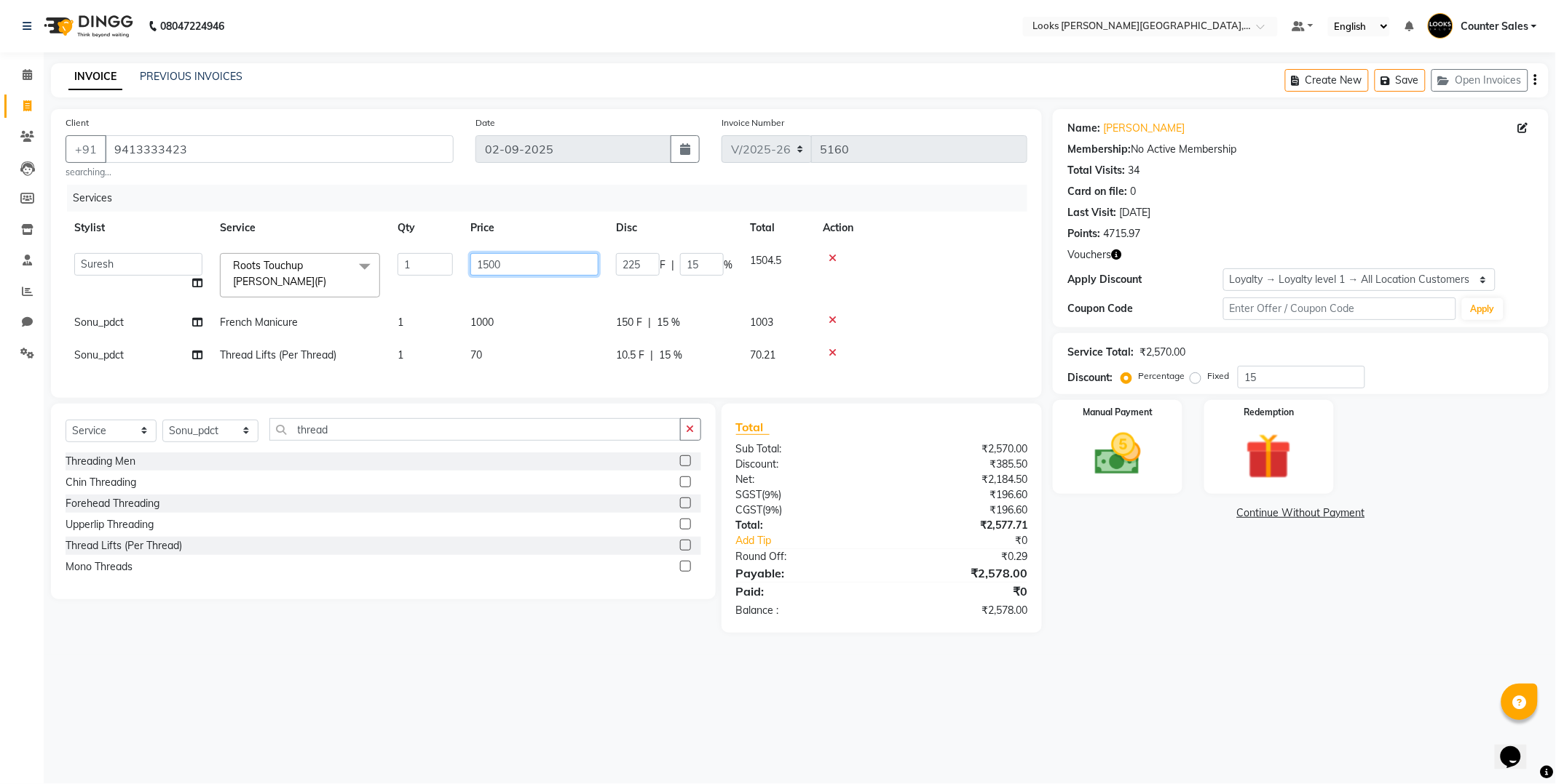
click at [515, 266] on input "1500" at bounding box center [534, 265] width 128 height 23
type input "1490"
click at [1106, 442] on img at bounding box center [1117, 455] width 78 height 55
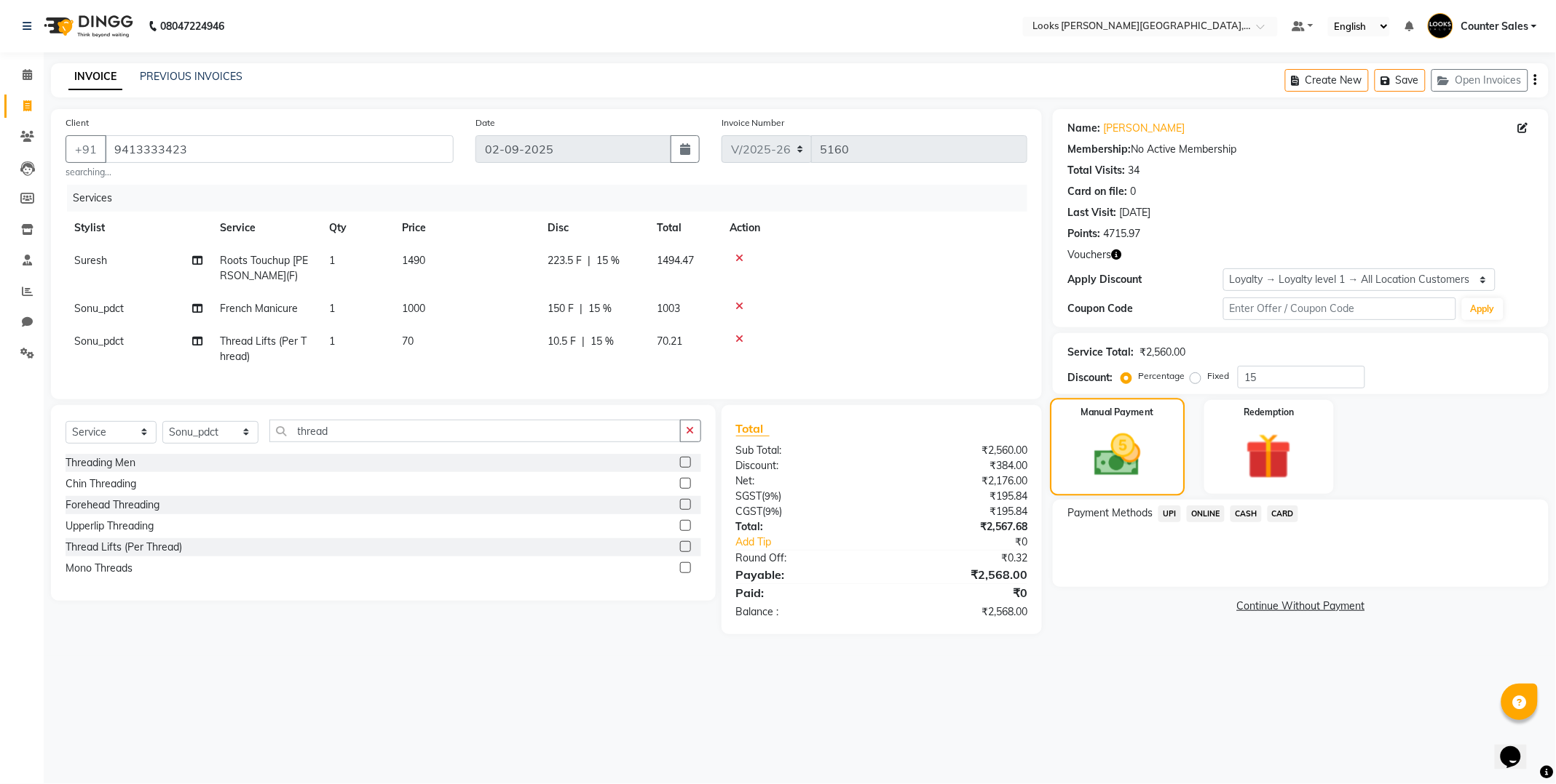
click at [459, 250] on td "1490" at bounding box center [466, 268] width 146 height 48
select select "24209"
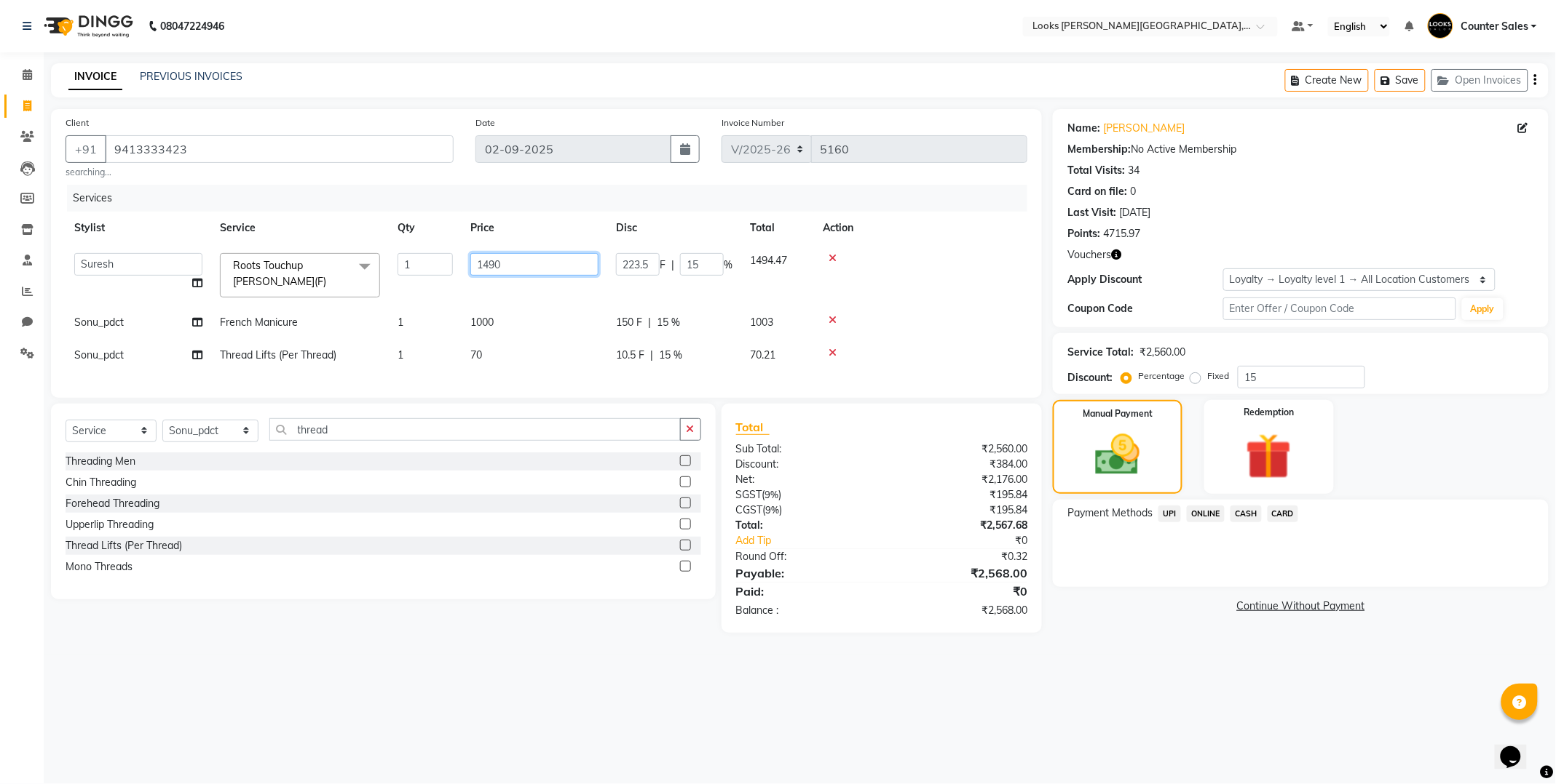
click at [535, 264] on input "1490" at bounding box center [534, 265] width 128 height 23
type input "1492"
click at [1122, 467] on img at bounding box center [1118, 455] width 76 height 54
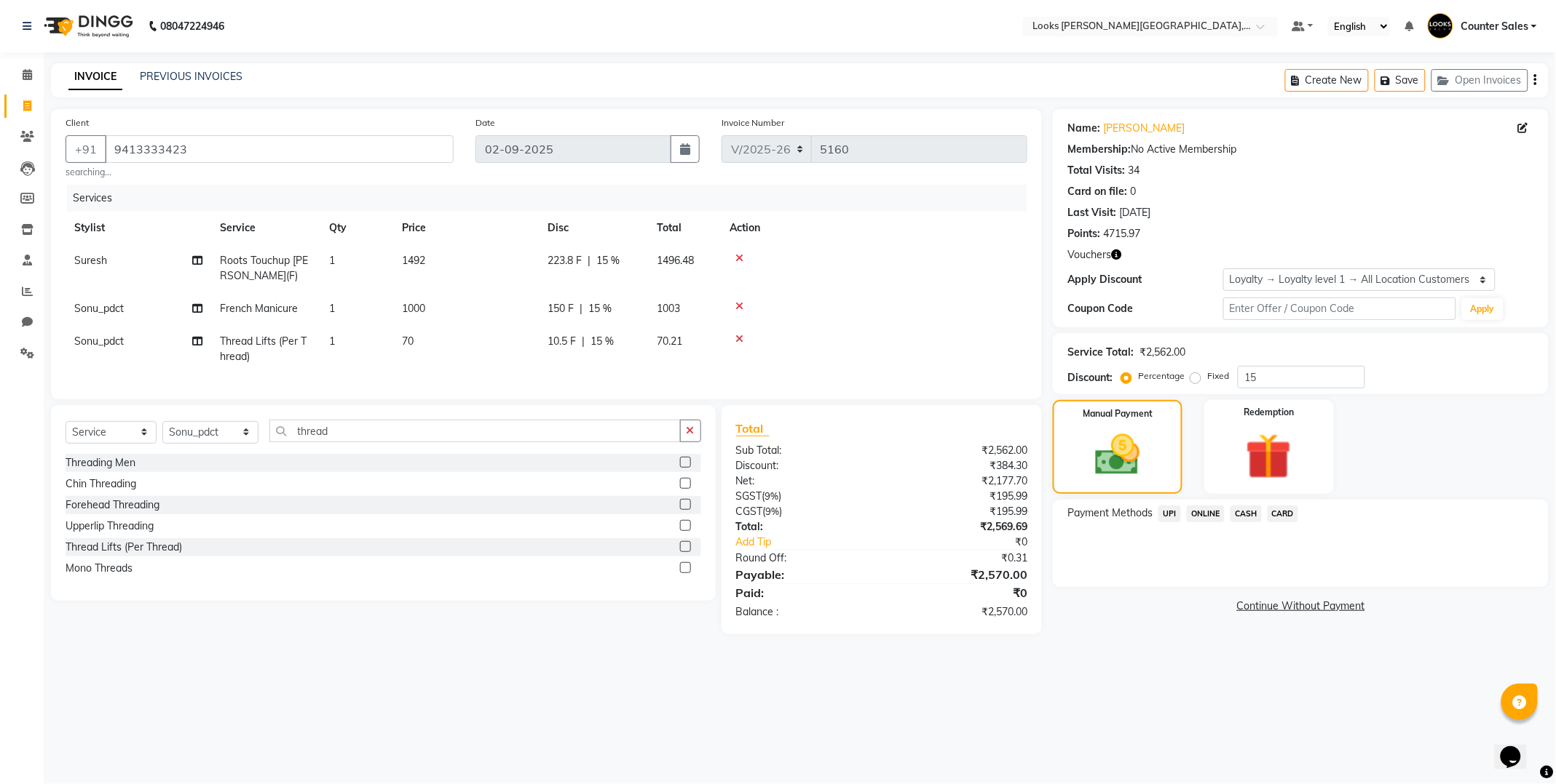
click at [1243, 518] on span "CASH" at bounding box center [1245, 514] width 31 height 17
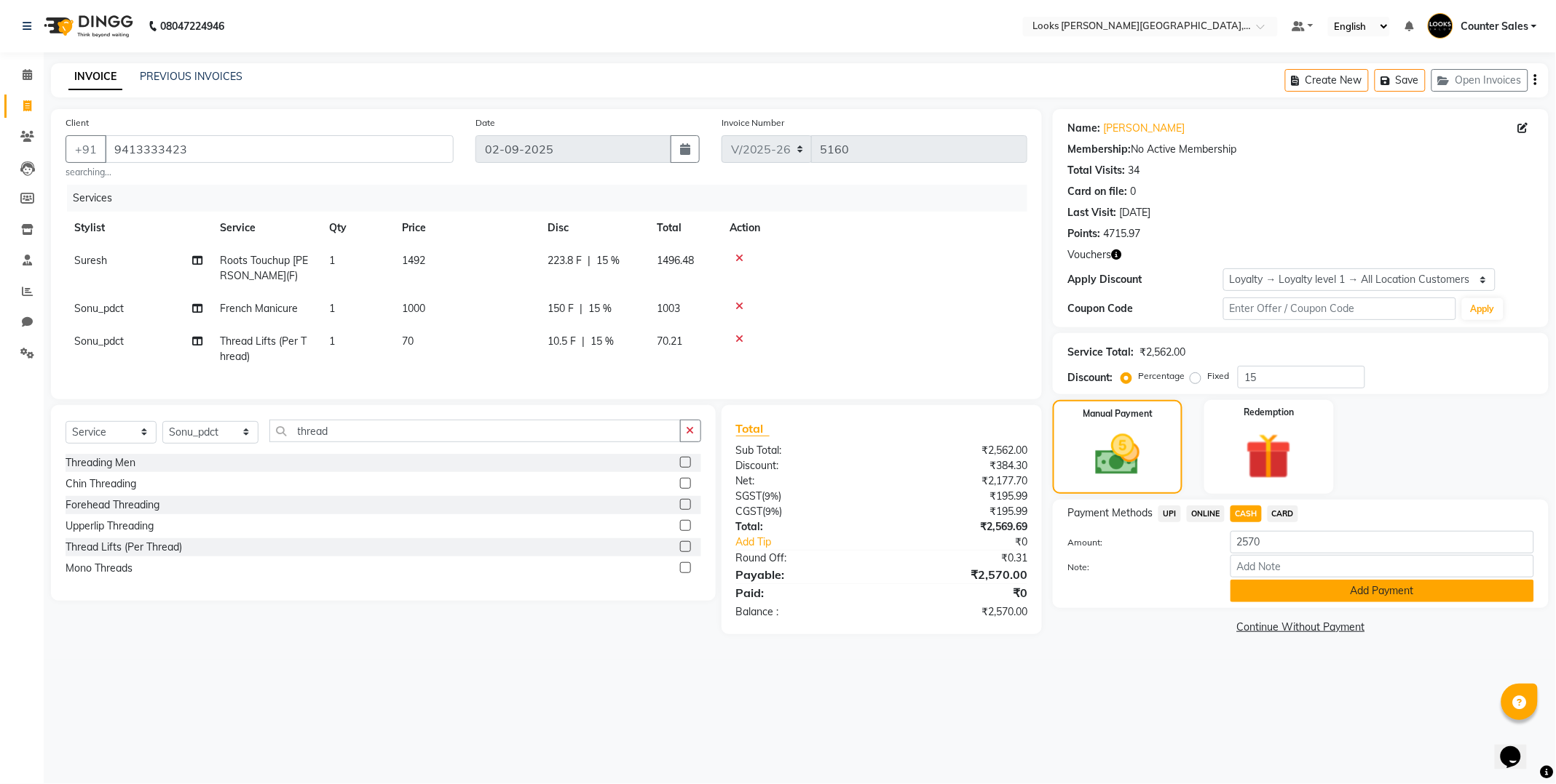
click at [1337, 592] on button "Add Payment" at bounding box center [1382, 591] width 304 height 23
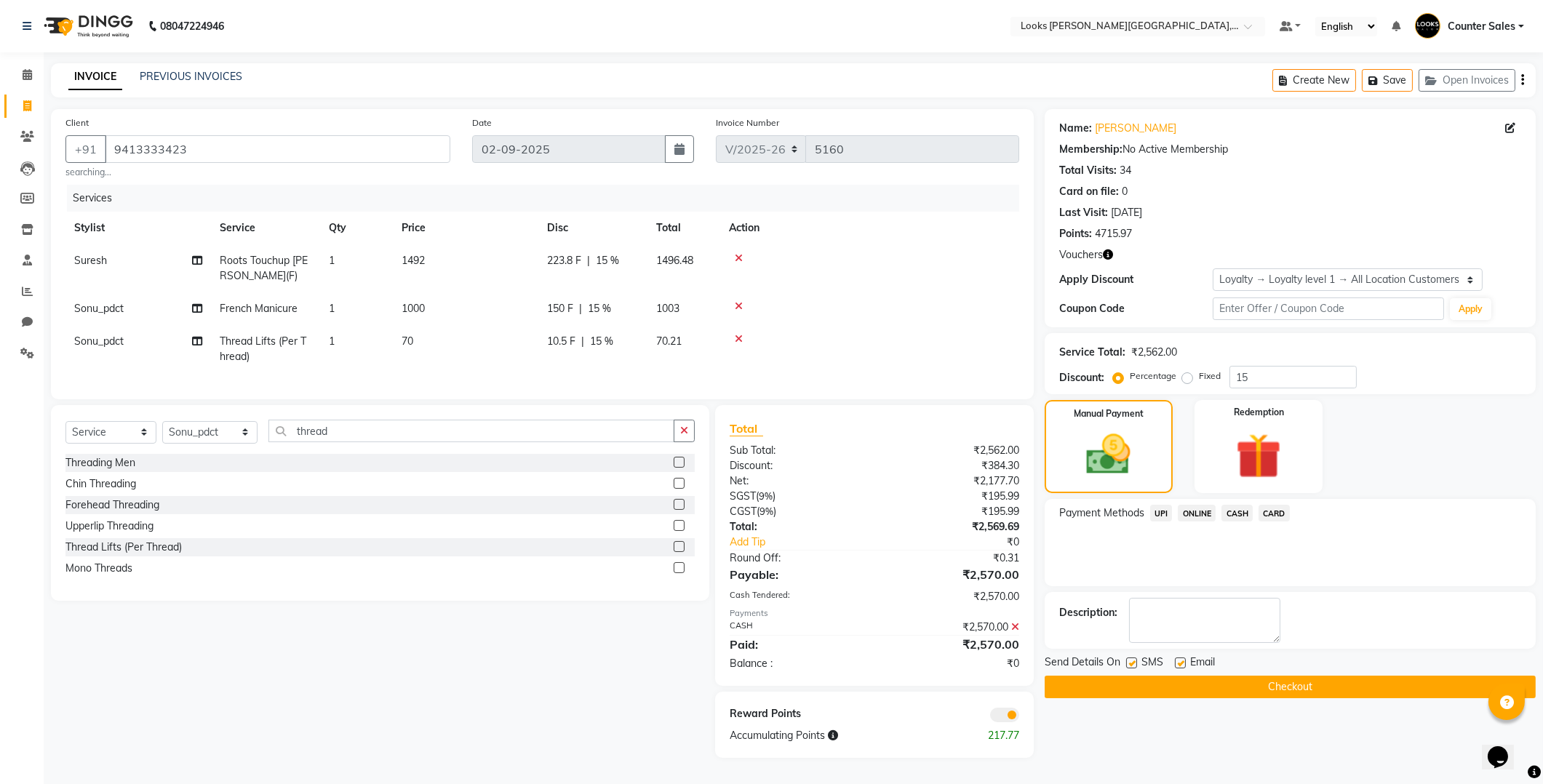
scroll to position [8, 0]
click at [1255, 678] on button "Checkout" at bounding box center [1290, 688] width 491 height 23
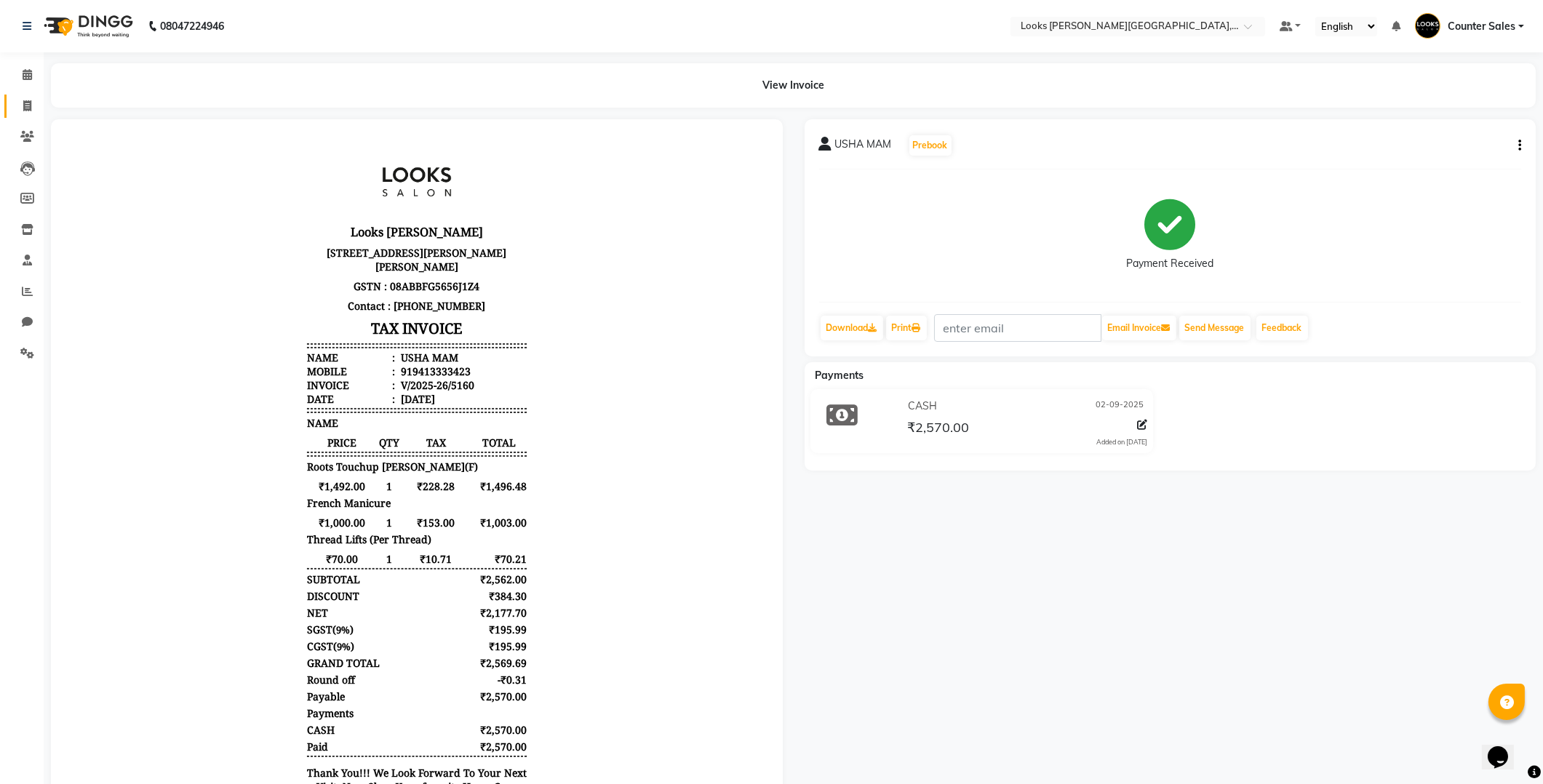
click at [24, 107] on icon at bounding box center [27, 105] width 8 height 11
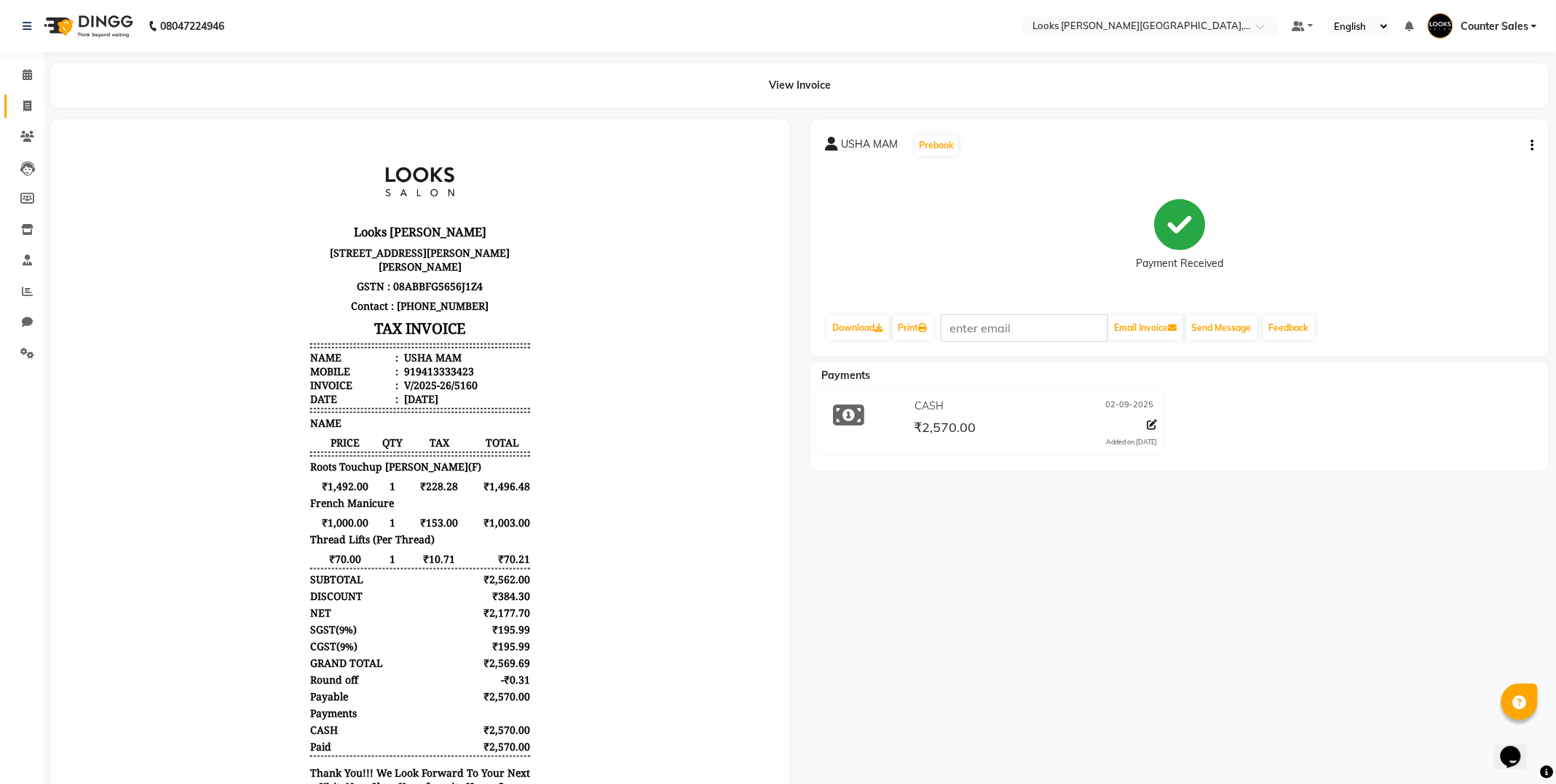
select select "service"
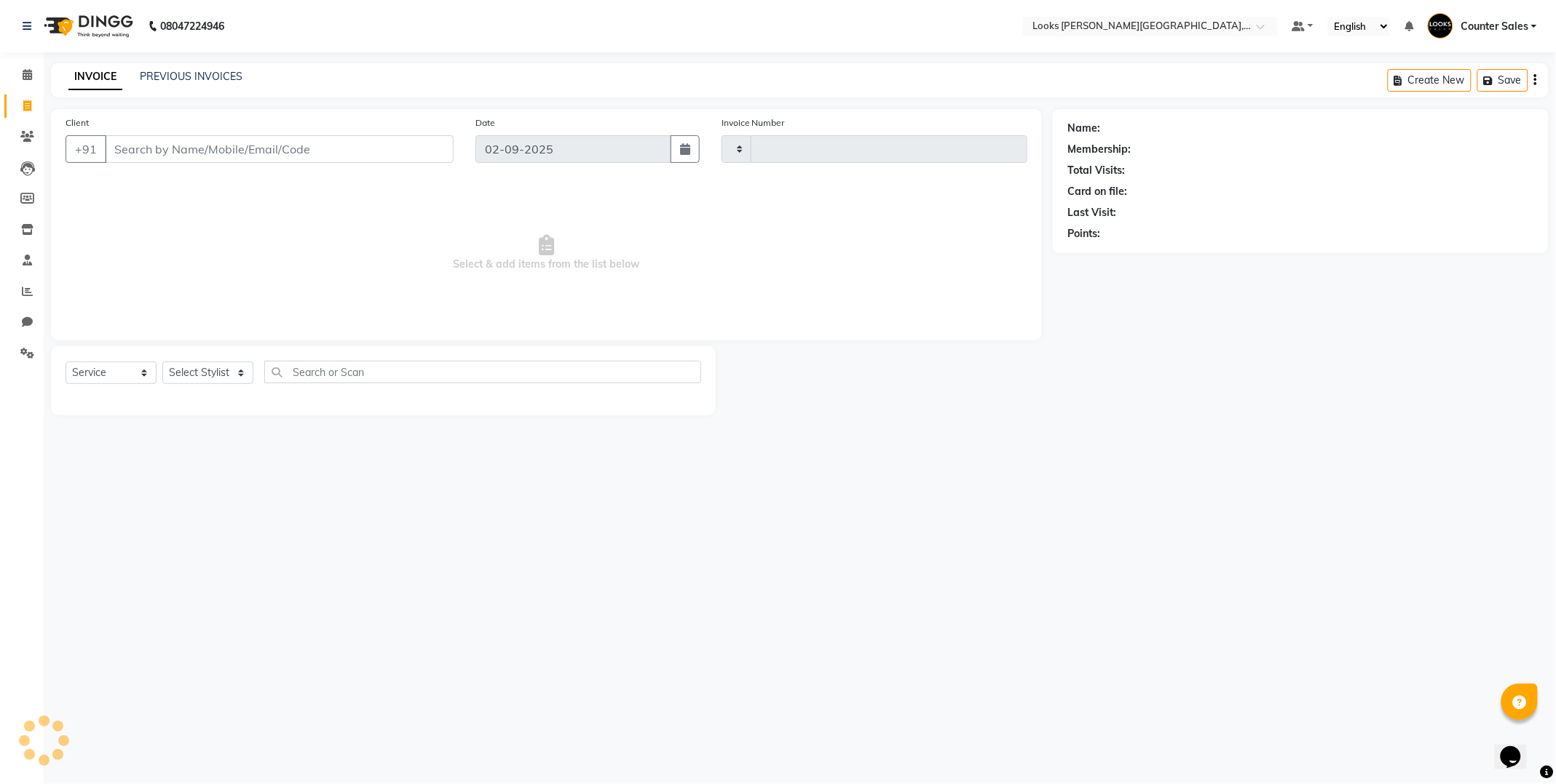
type input "5161"
select select "4385"
click at [189, 153] on input "Client" at bounding box center [279, 149] width 349 height 27
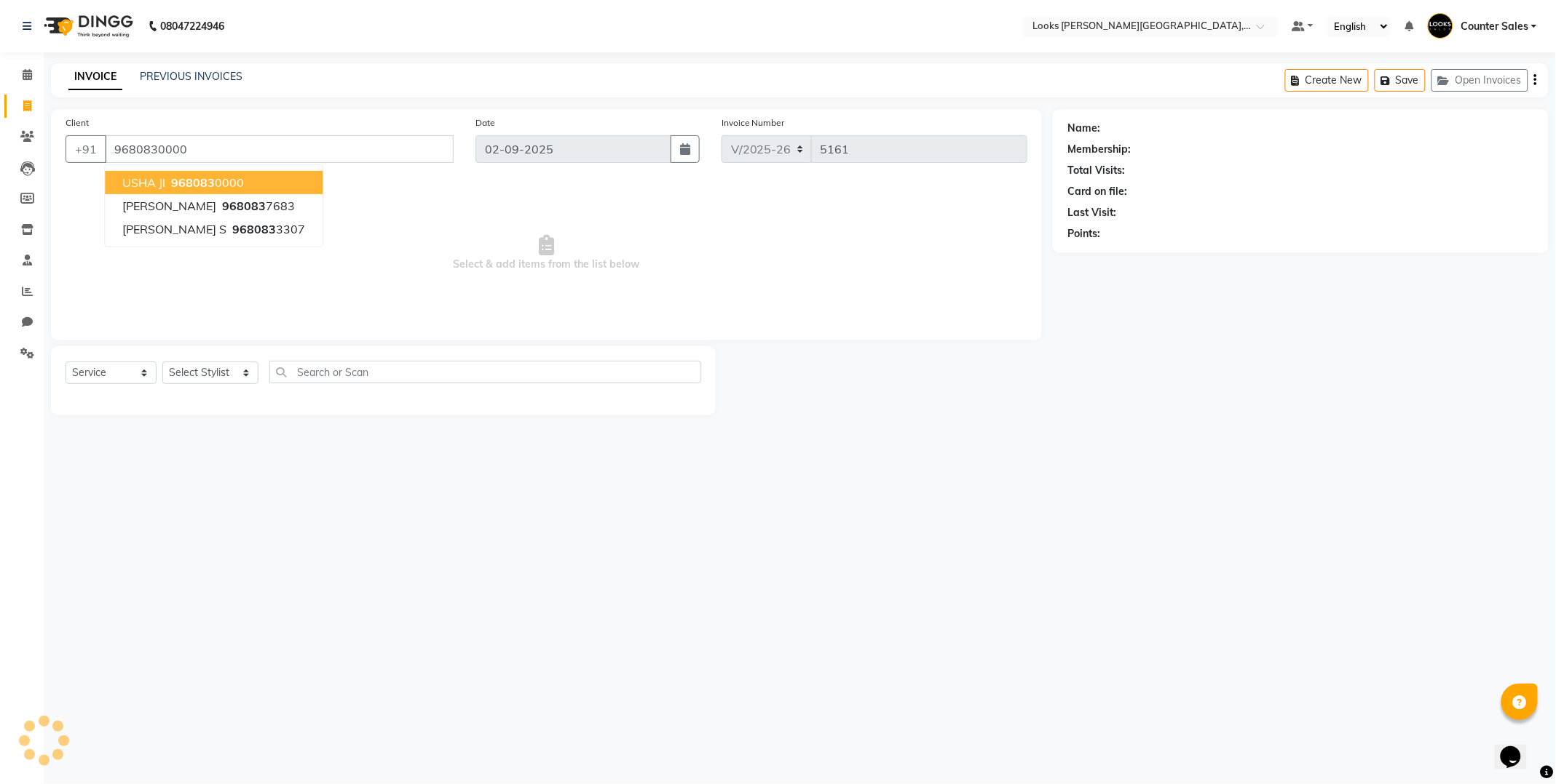
type input "9680830000"
select select "1: Object"
click at [200, 184] on span "968083" at bounding box center [193, 182] width 44 height 14
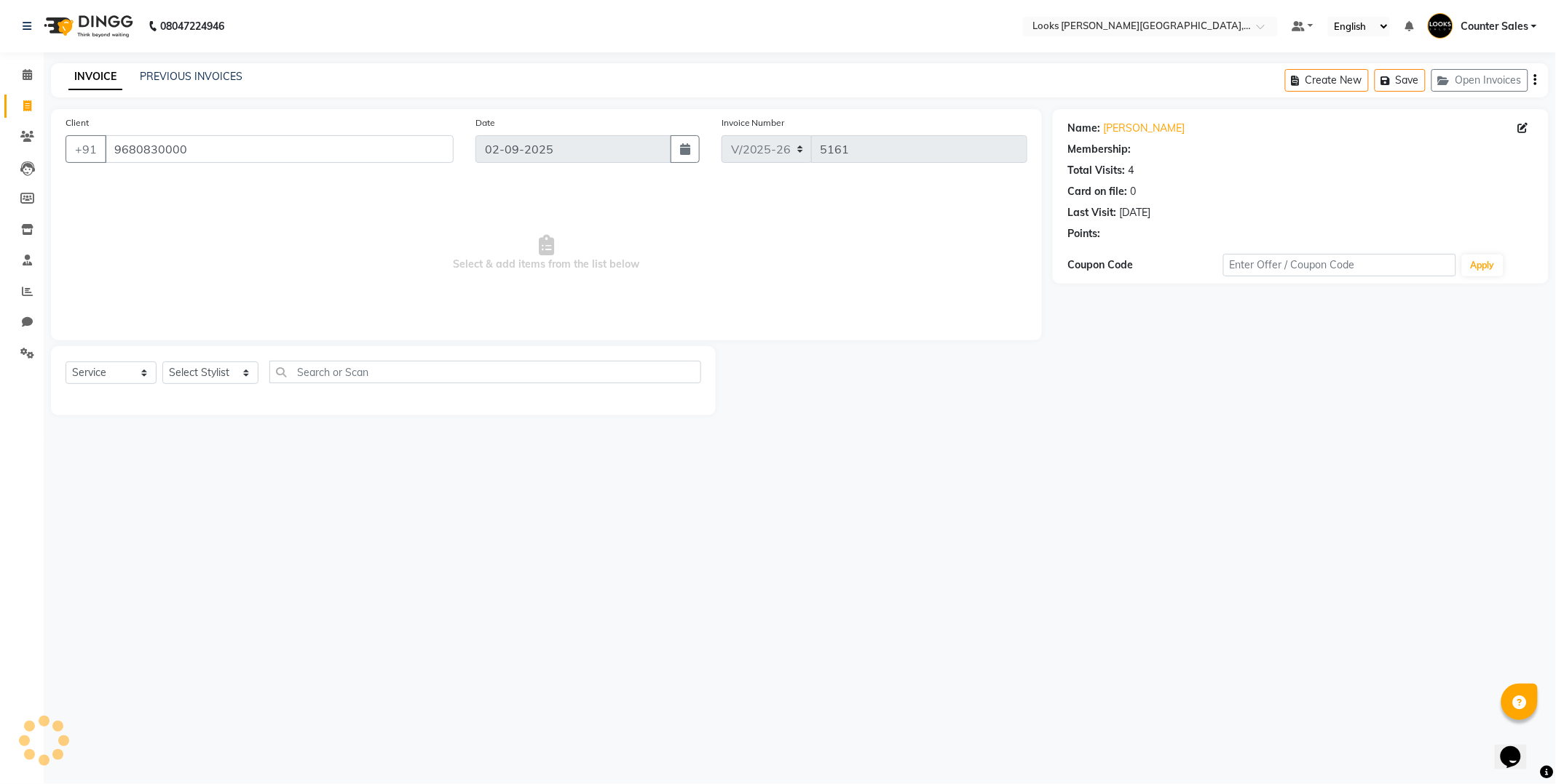
select select "1: Object"
click at [205, 371] on select "Select Stylist Ajay [PERSON_NAME] [PERSON_NAME] Counter Sales [PERSON_NAME] Kri…" at bounding box center [210, 373] width 96 height 23
select select "88121"
click at [163, 362] on select "Select Stylist Ajay [PERSON_NAME] [PERSON_NAME] Counter Sales [PERSON_NAME] Kri…" at bounding box center [210, 373] width 96 height 23
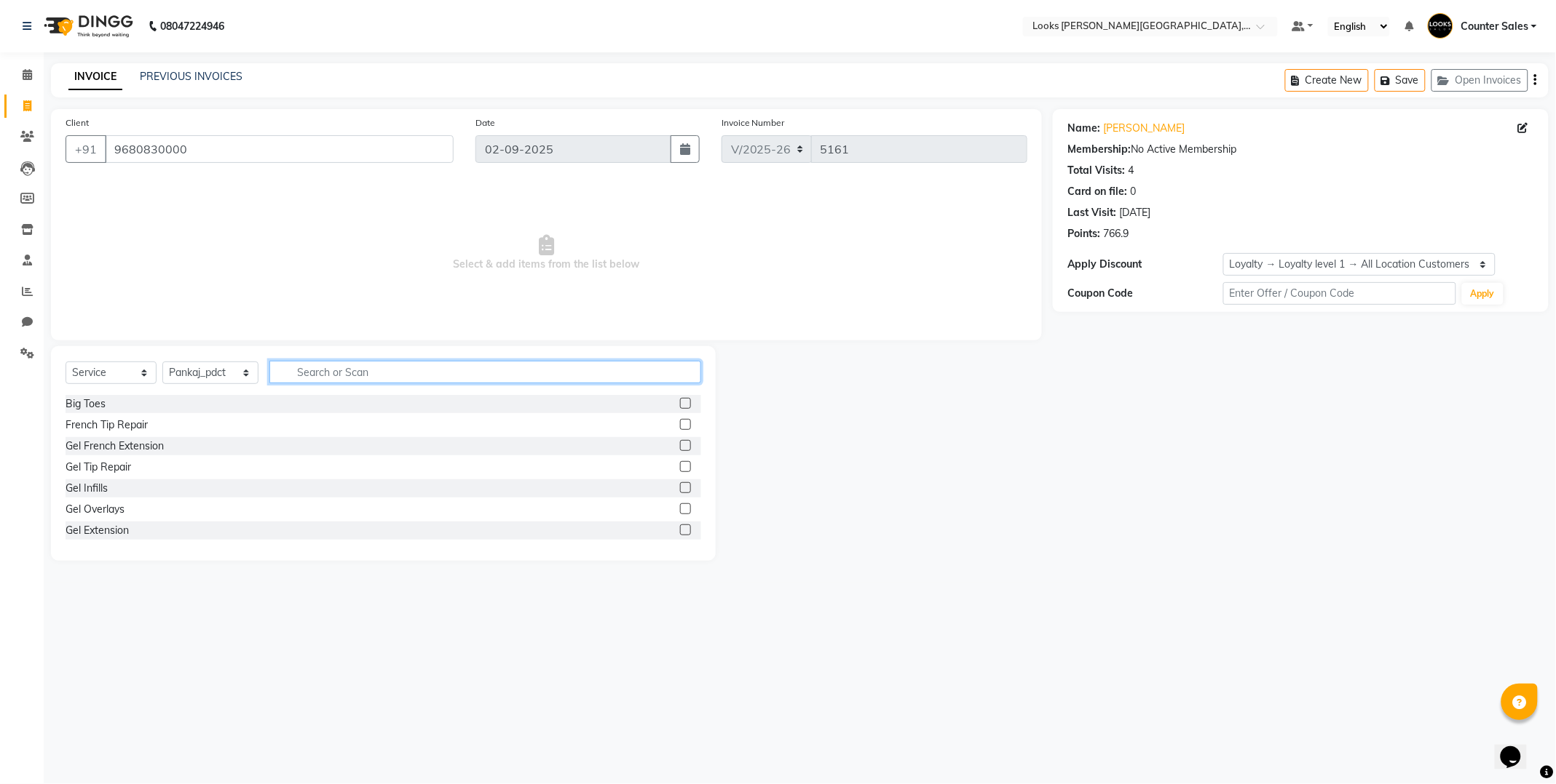
click at [397, 372] on input "text" at bounding box center [485, 372] width 431 height 23
type input "cla"
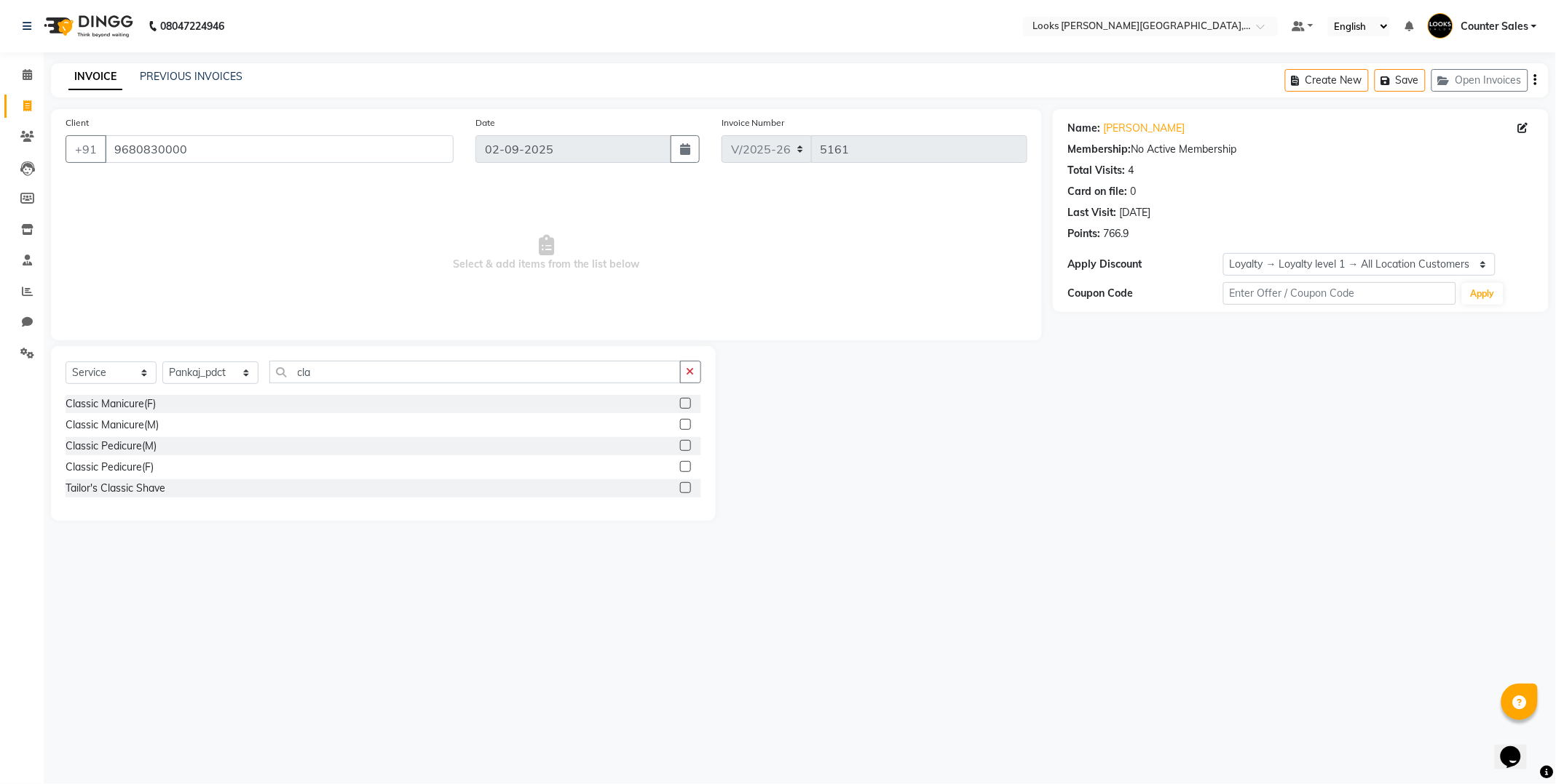
click at [685, 446] on label at bounding box center [685, 446] width 11 height 11
click at [685, 446] on input "checkbox" at bounding box center [684, 446] width 9 height 9
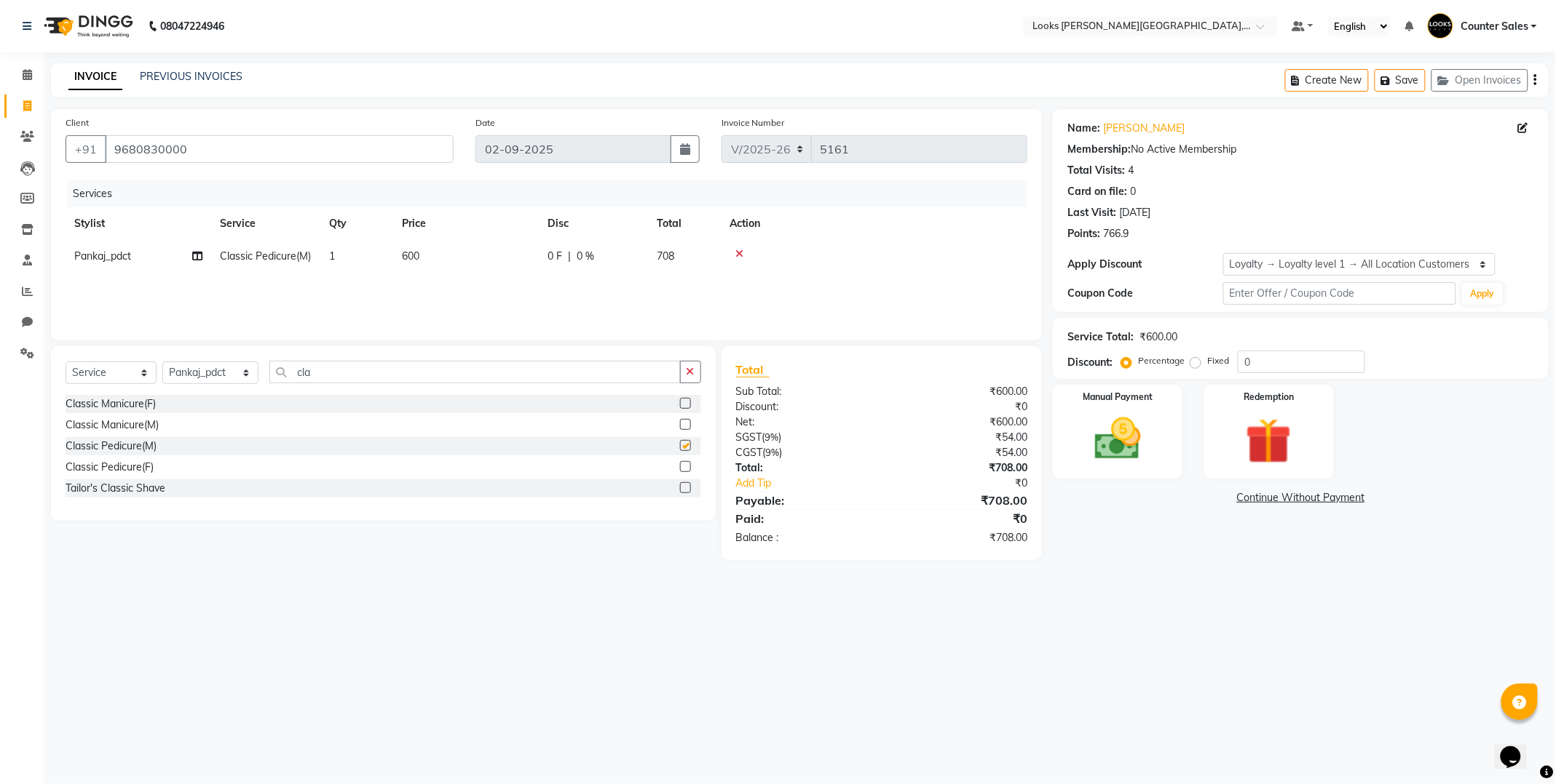
checkbox input "false"
click at [492, 251] on td "600" at bounding box center [466, 256] width 146 height 33
select select "88121"
click at [548, 260] on input "600" at bounding box center [534, 260] width 128 height 23
type input "6"
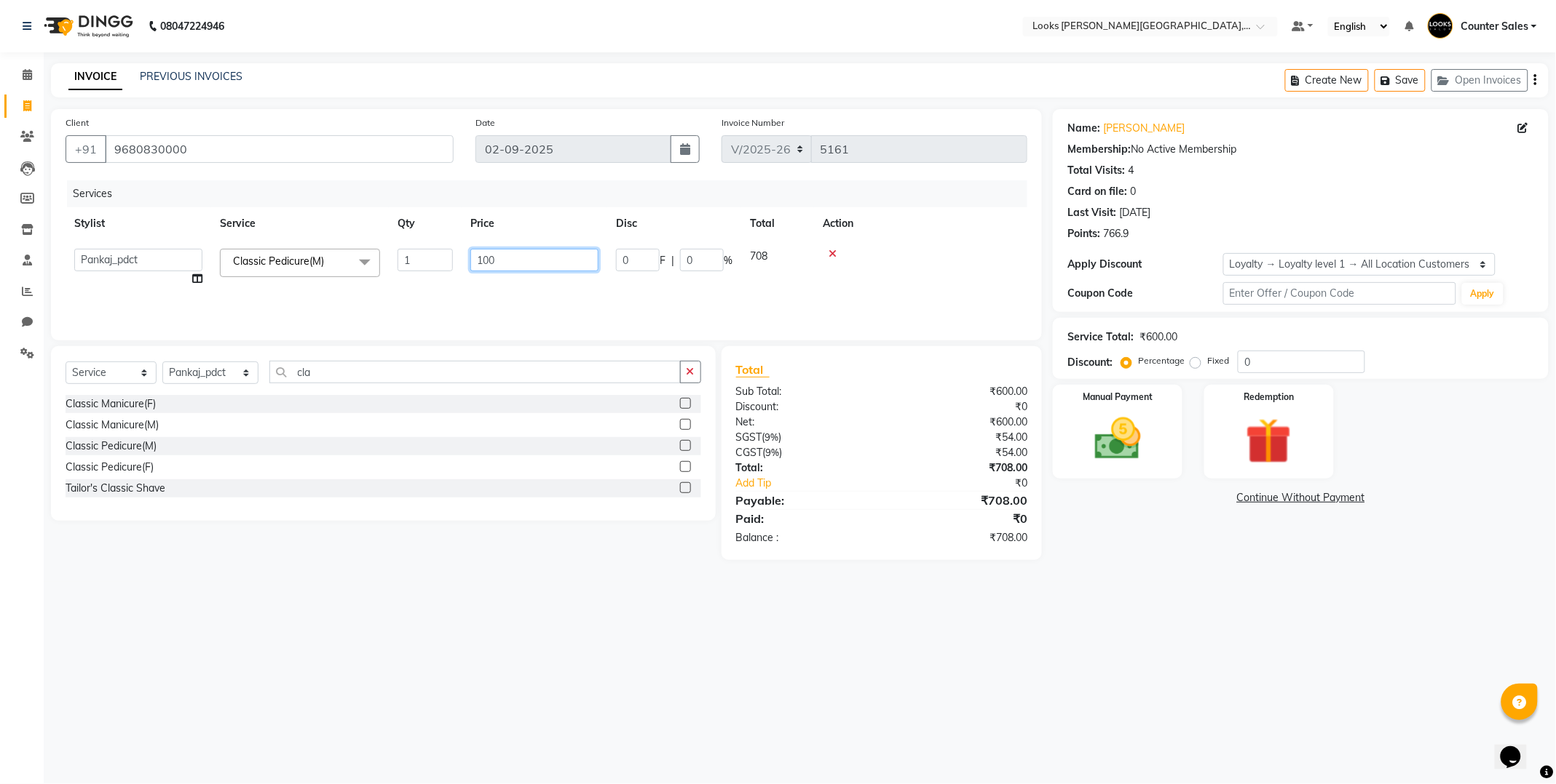
type input "1000"
click at [690, 373] on icon "button" at bounding box center [690, 371] width 8 height 10
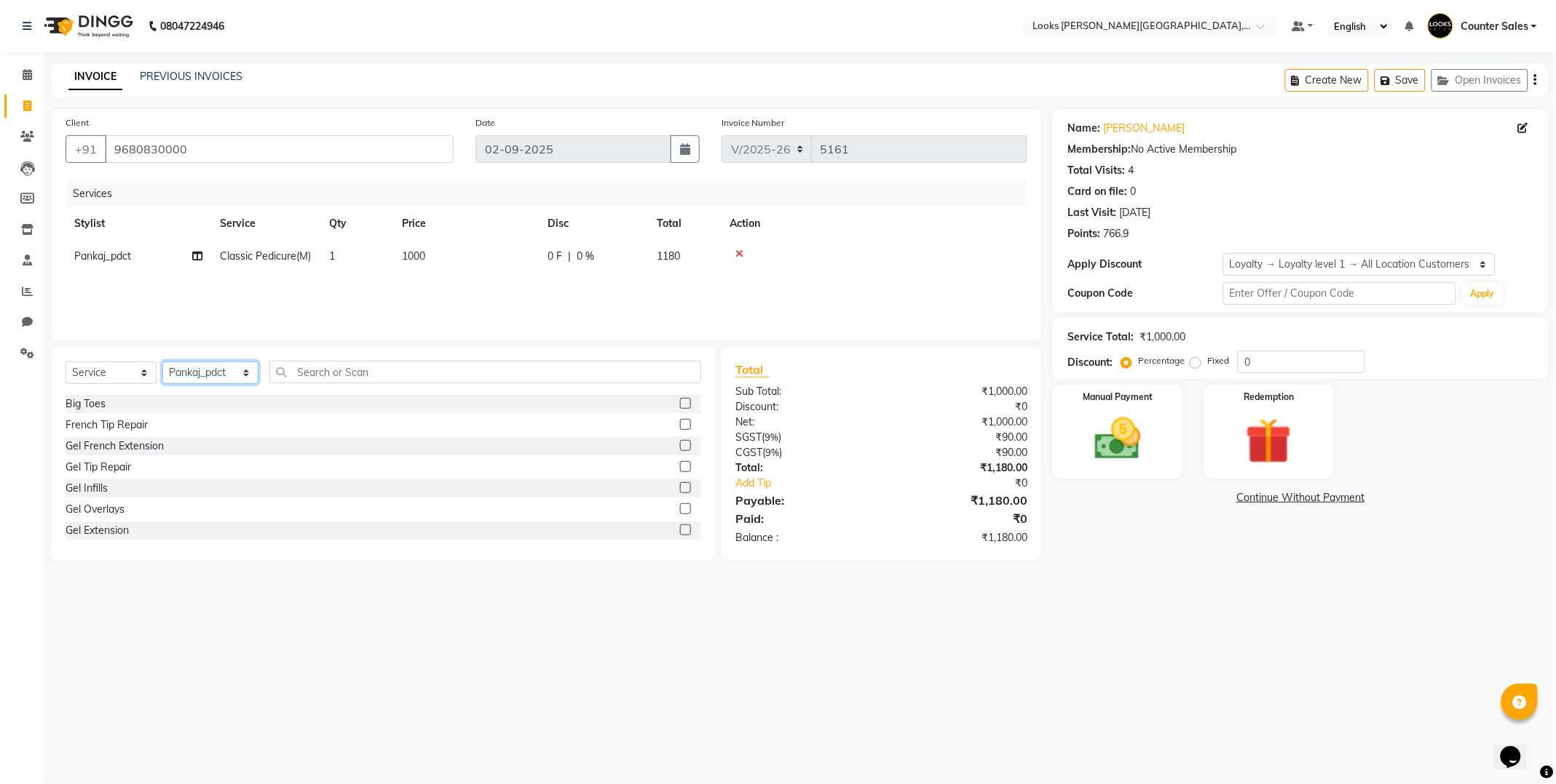
click at [238, 367] on select "Select Stylist Ajay [PERSON_NAME] [PERSON_NAME] Counter Sales [PERSON_NAME] Kri…" at bounding box center [210, 373] width 96 height 23
select select "88122"
click at [163, 362] on select "Select Stylist Ajay [PERSON_NAME] [PERSON_NAME] Counter Sales [PERSON_NAME] Kri…" at bounding box center [210, 373] width 96 height 23
click at [381, 372] on input "text" at bounding box center [485, 372] width 431 height 23
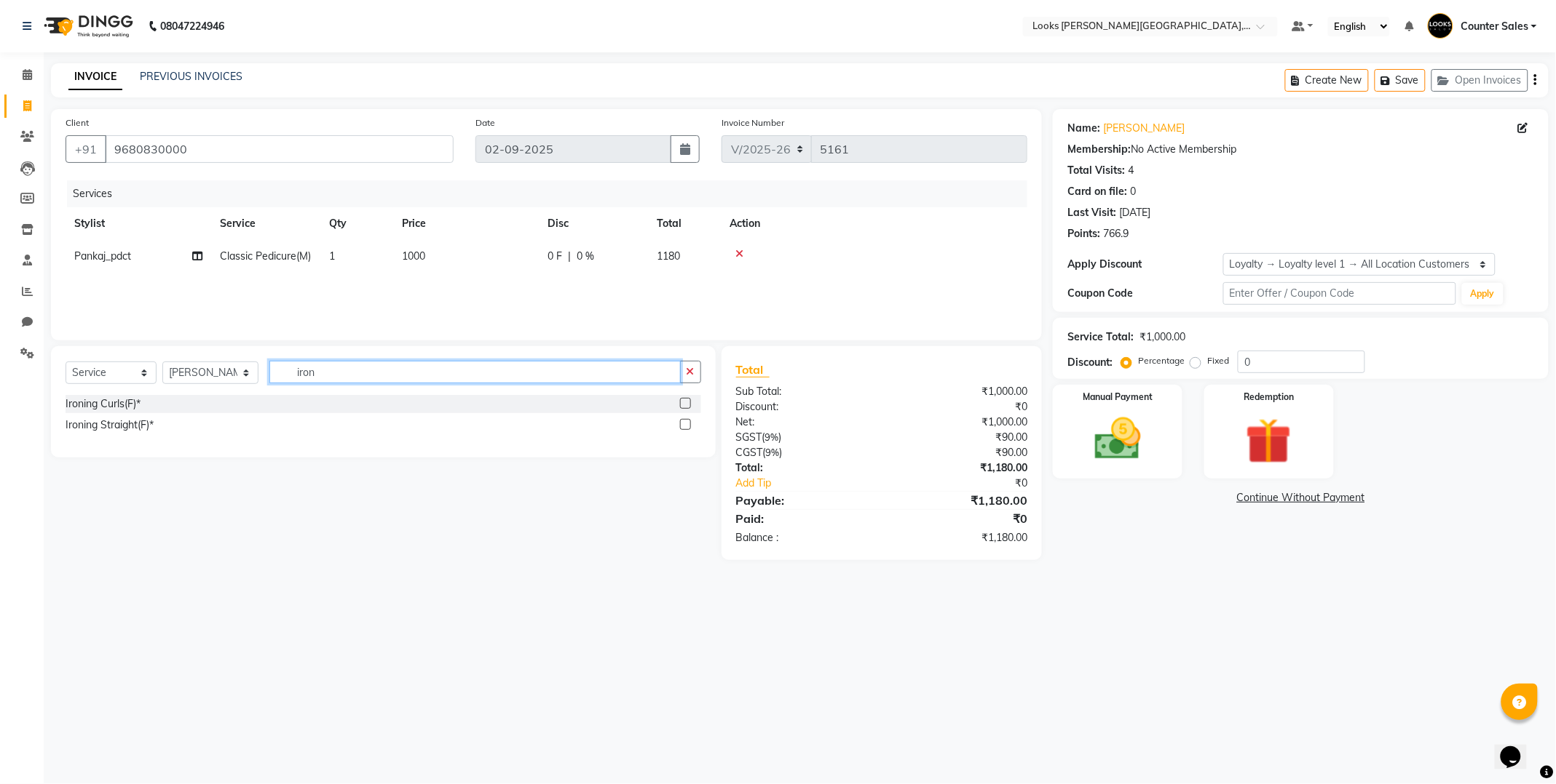
type input "iron"
click at [686, 425] on label at bounding box center [685, 424] width 11 height 11
click at [686, 425] on input "checkbox" at bounding box center [684, 425] width 9 height 9
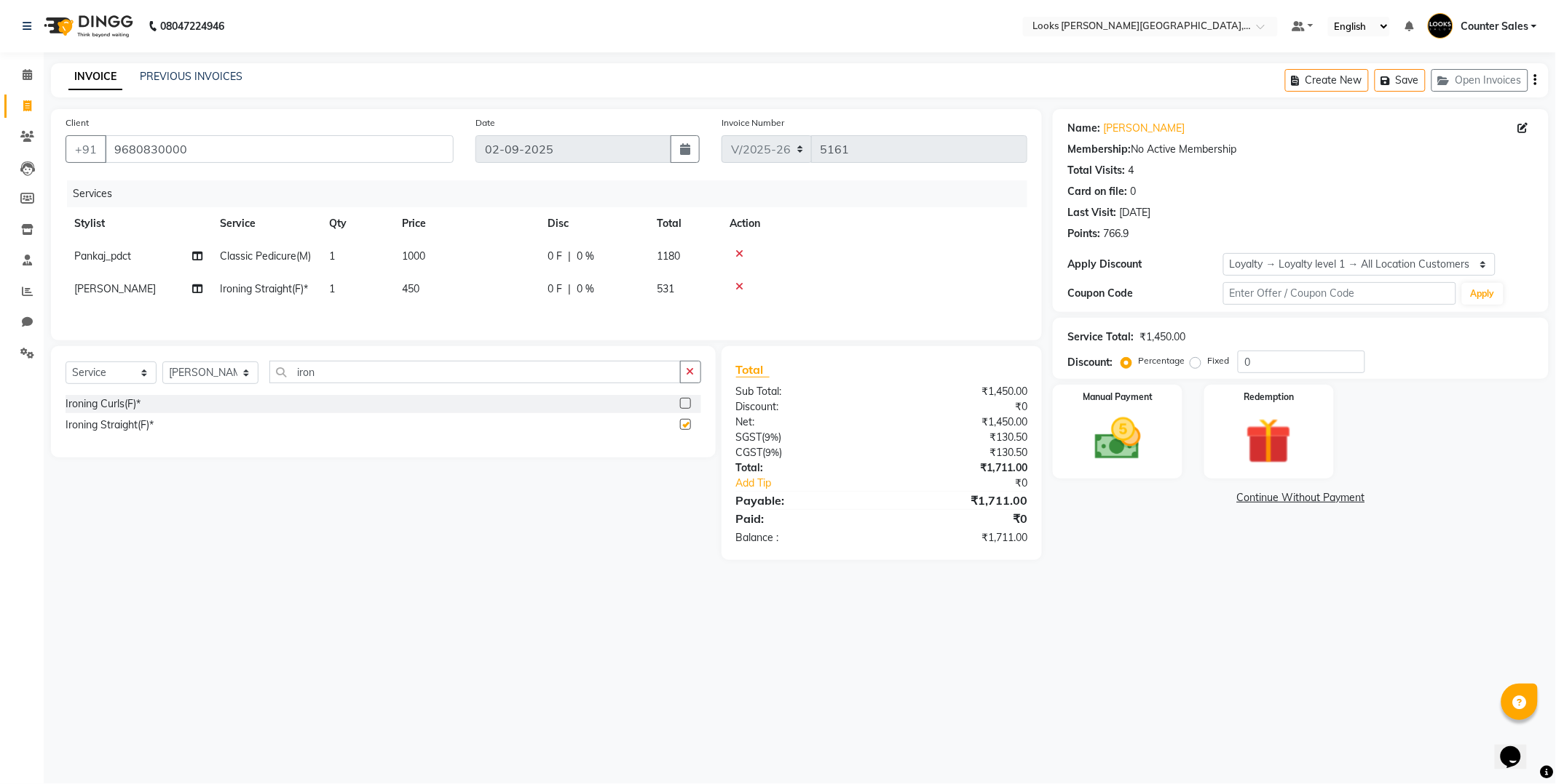
checkbox input "false"
click at [682, 402] on label at bounding box center [685, 403] width 11 height 11
click at [682, 402] on input "checkbox" at bounding box center [684, 404] width 9 height 9
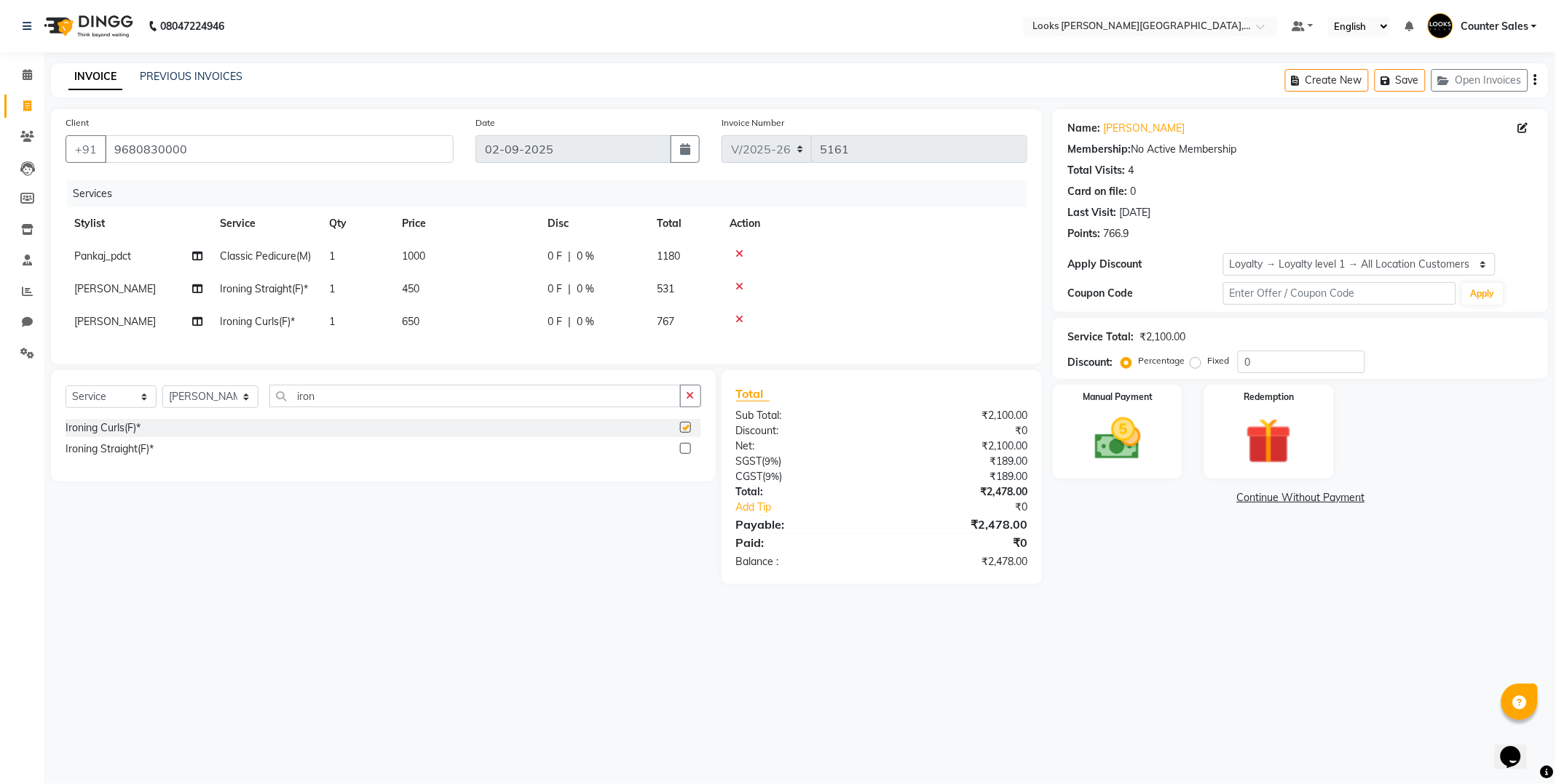
checkbox input "false"
click at [740, 285] on icon at bounding box center [739, 286] width 8 height 10
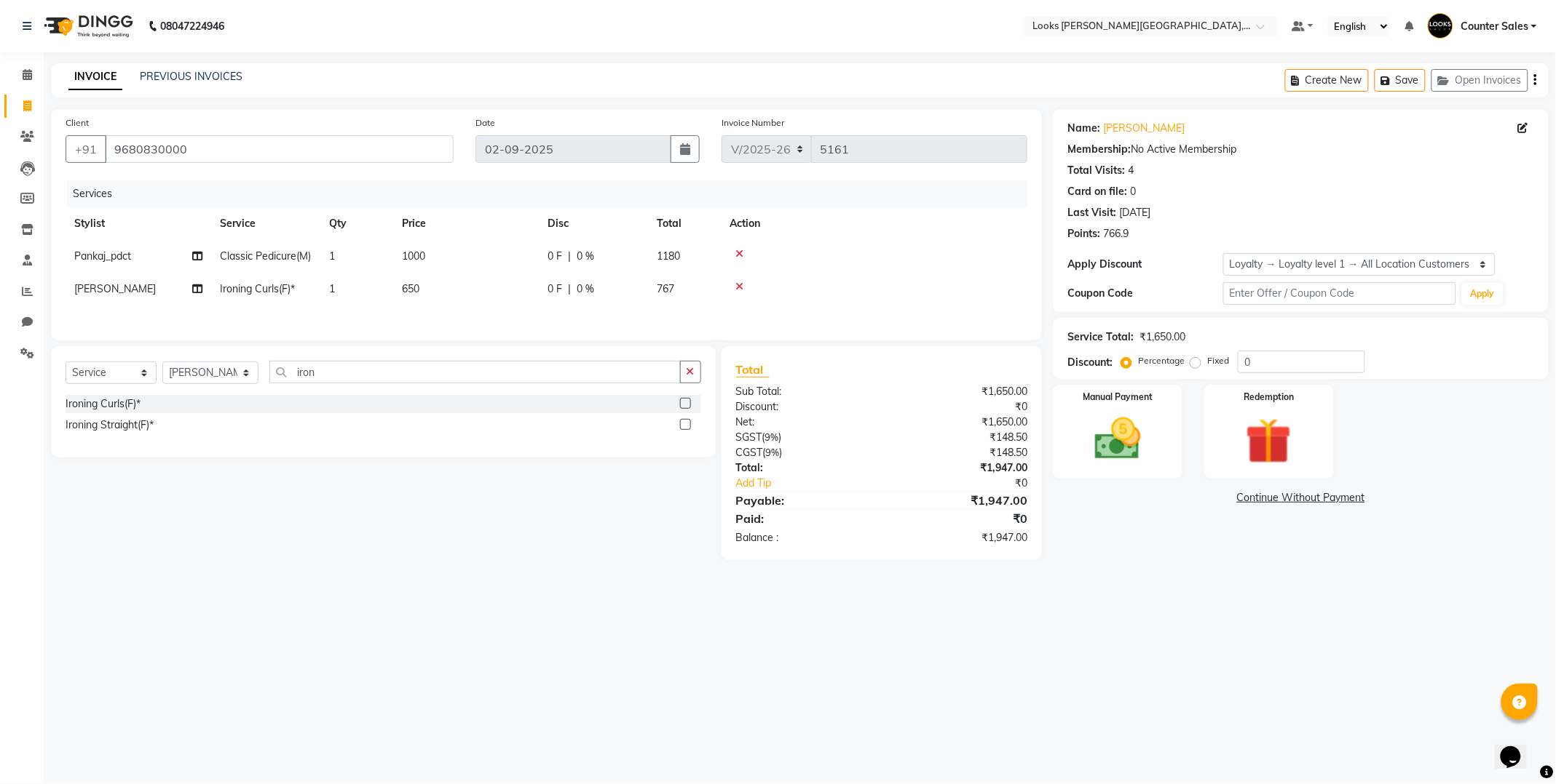
click at [469, 285] on td "650" at bounding box center [466, 288] width 146 height 33
select select "88122"
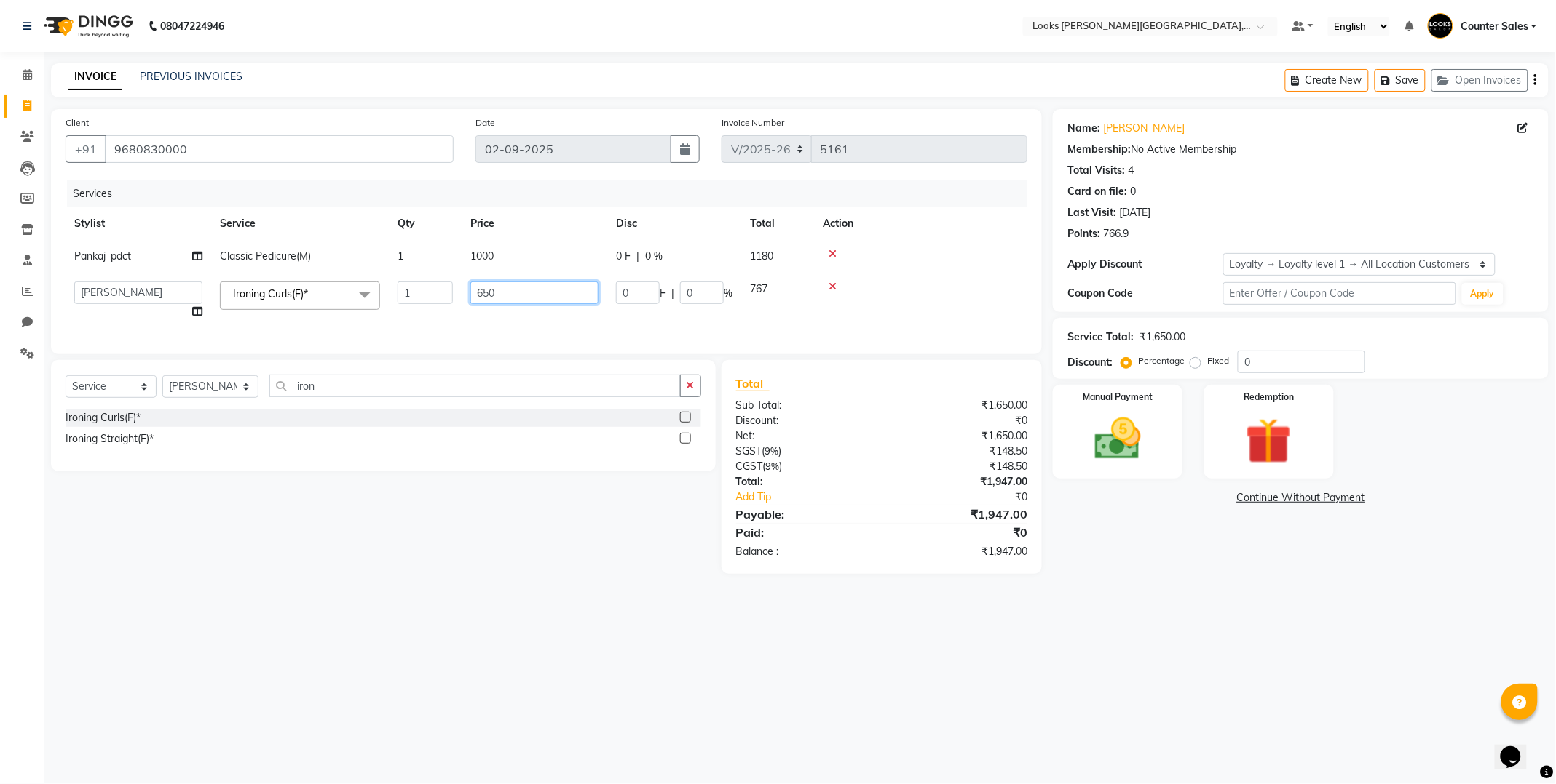
click at [547, 293] on input "650" at bounding box center [534, 293] width 128 height 23
type input "6"
type input "1000"
click at [1174, 615] on div "08047224946 Select Location × Looks [PERSON_NAME][GEOGRAPHIC_DATA], Jaipur Defa…" at bounding box center [778, 392] width 1556 height 784
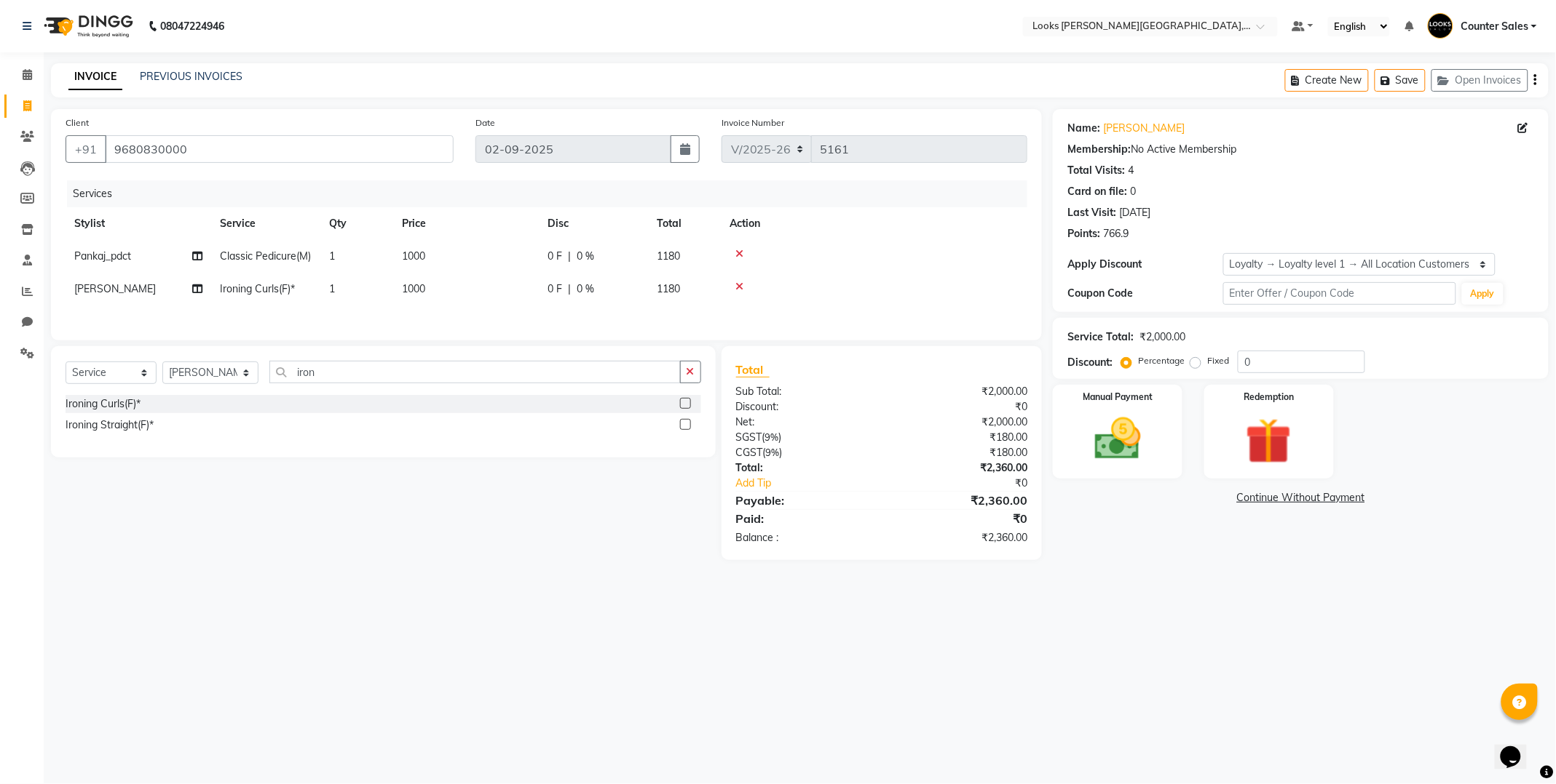
click at [471, 302] on td "1000" at bounding box center [466, 288] width 146 height 33
select select "88122"
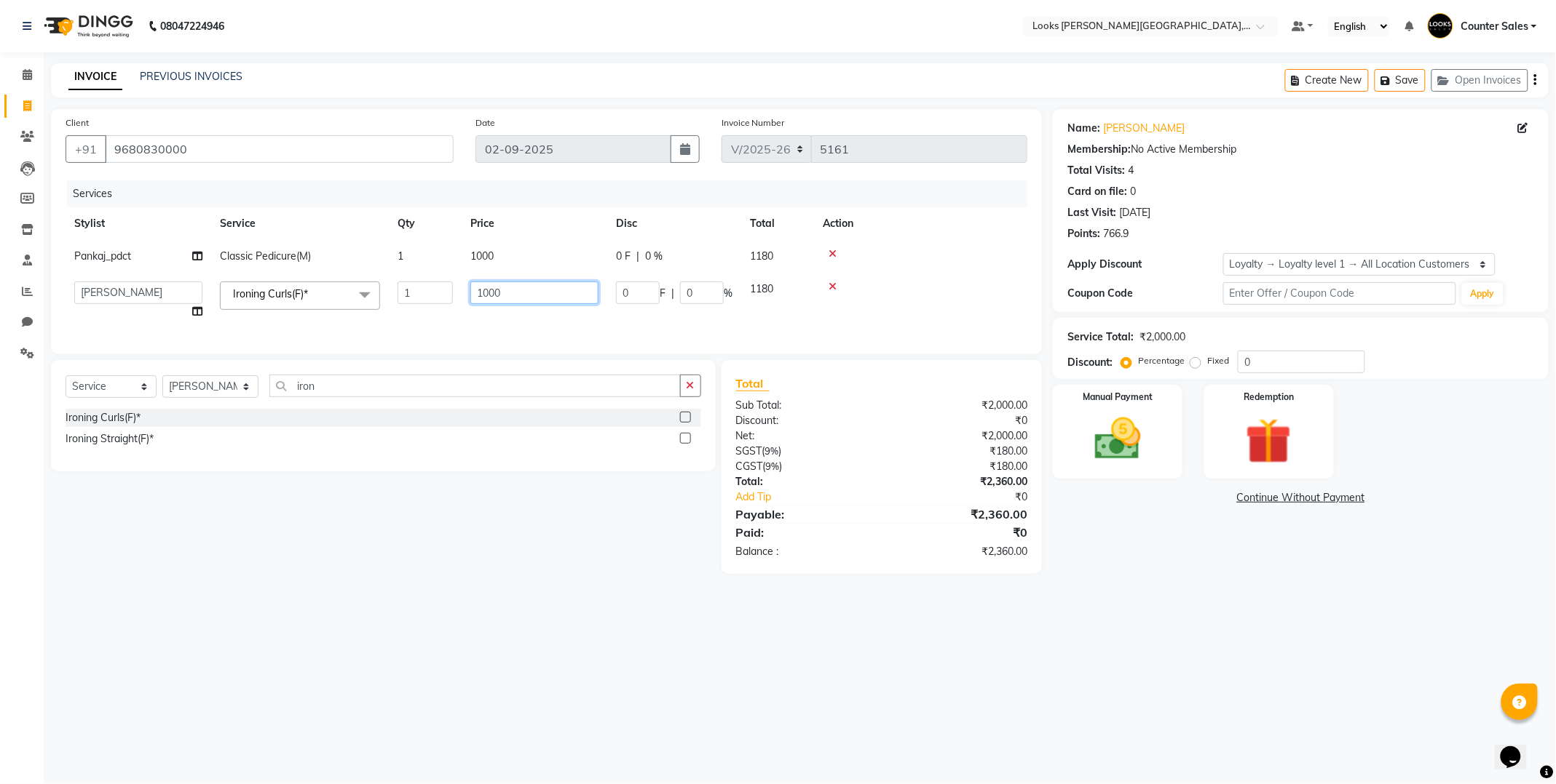
click at [528, 290] on input "1000" at bounding box center [534, 293] width 128 height 23
type input "990"
click at [1169, 611] on div "08047224946 Select Location × Looks [PERSON_NAME][GEOGRAPHIC_DATA], Jaipur Defa…" at bounding box center [778, 392] width 1556 height 784
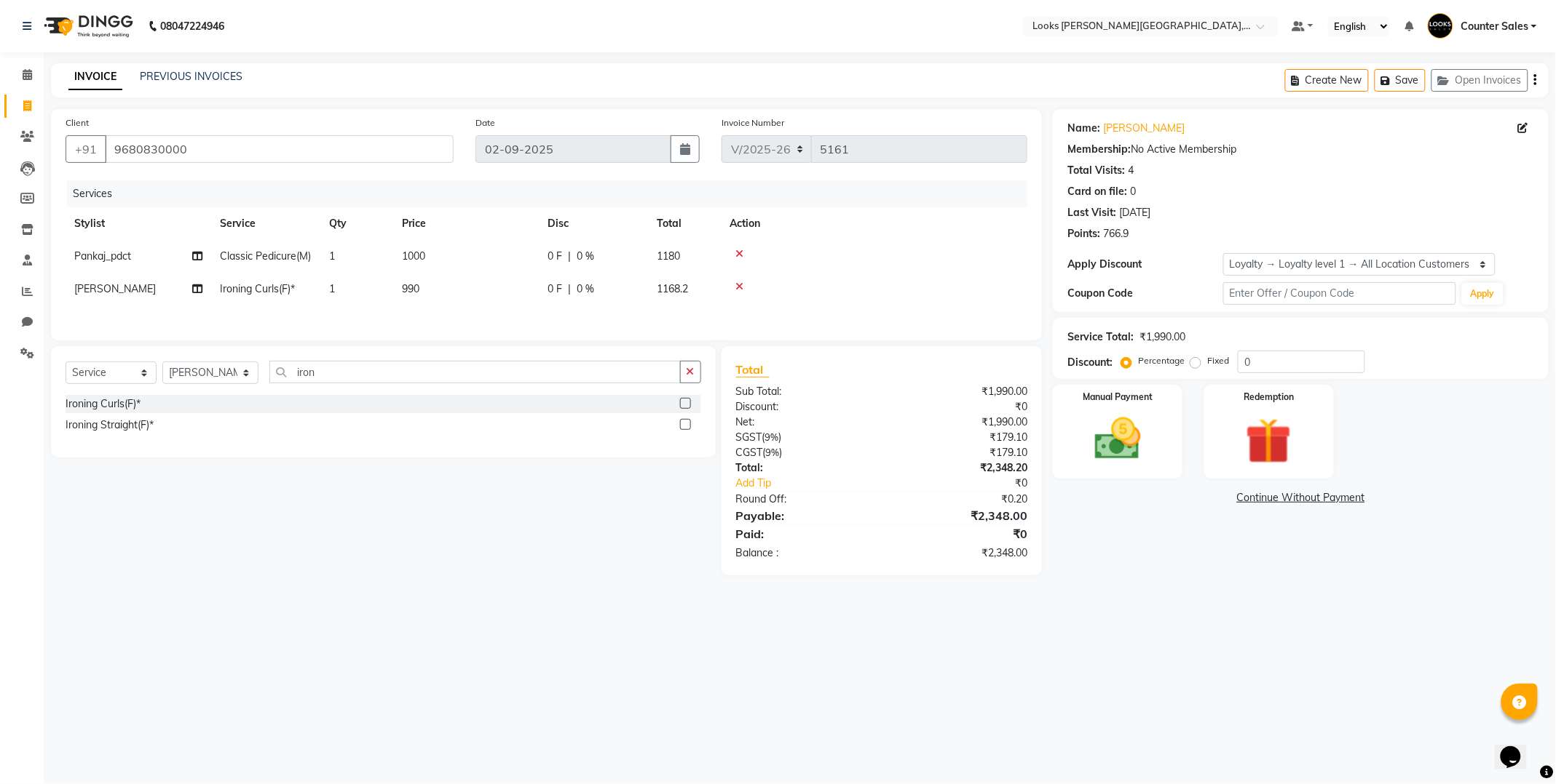
click at [478, 286] on td "990" at bounding box center [466, 288] width 146 height 33
select select "88122"
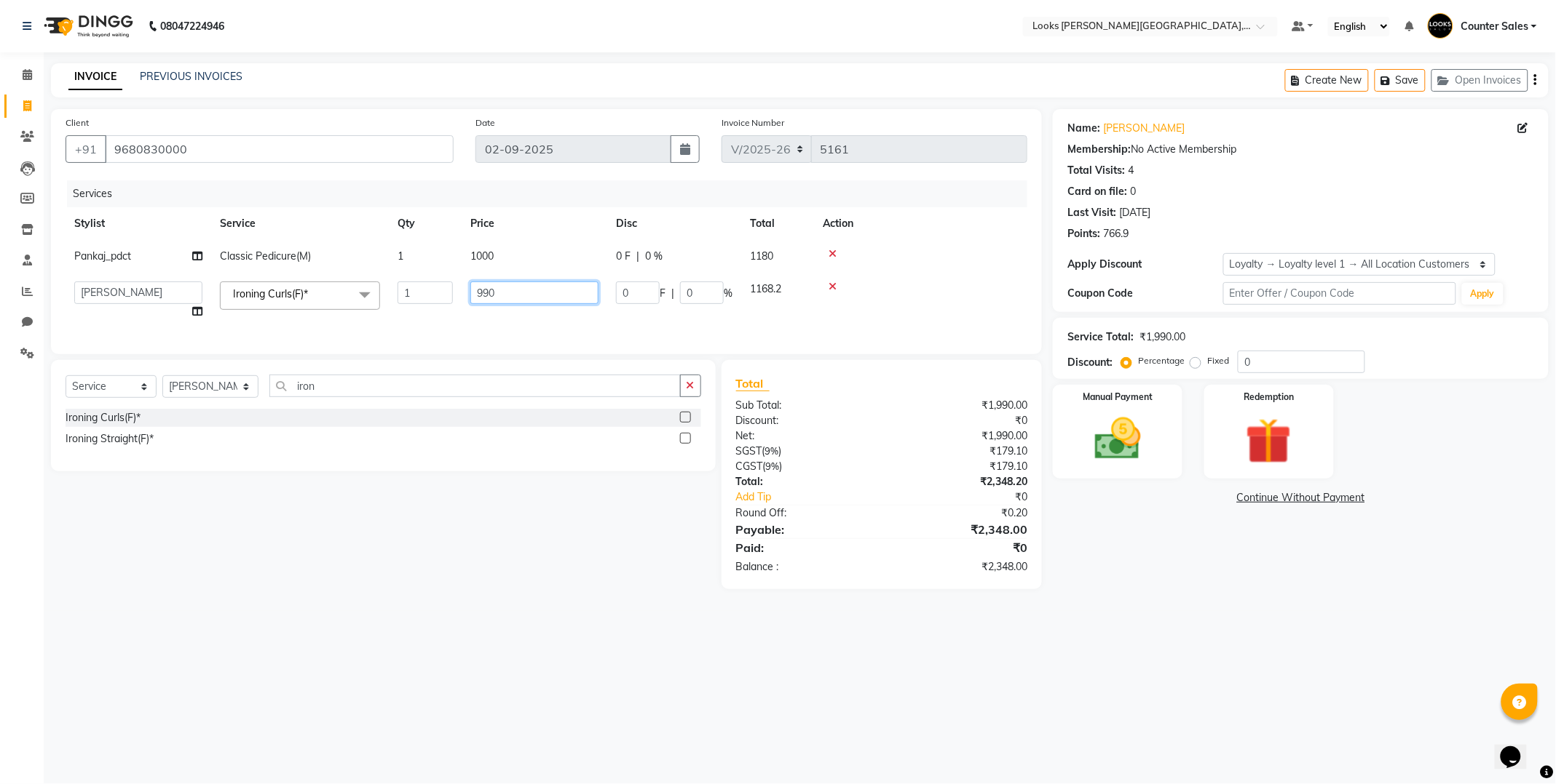
click at [543, 293] on input "990" at bounding box center [534, 293] width 128 height 23
type input "992"
click at [1185, 619] on div "08047224946 Select Location × Looks [PERSON_NAME][GEOGRAPHIC_DATA], Jaipur Defa…" at bounding box center [778, 392] width 1556 height 784
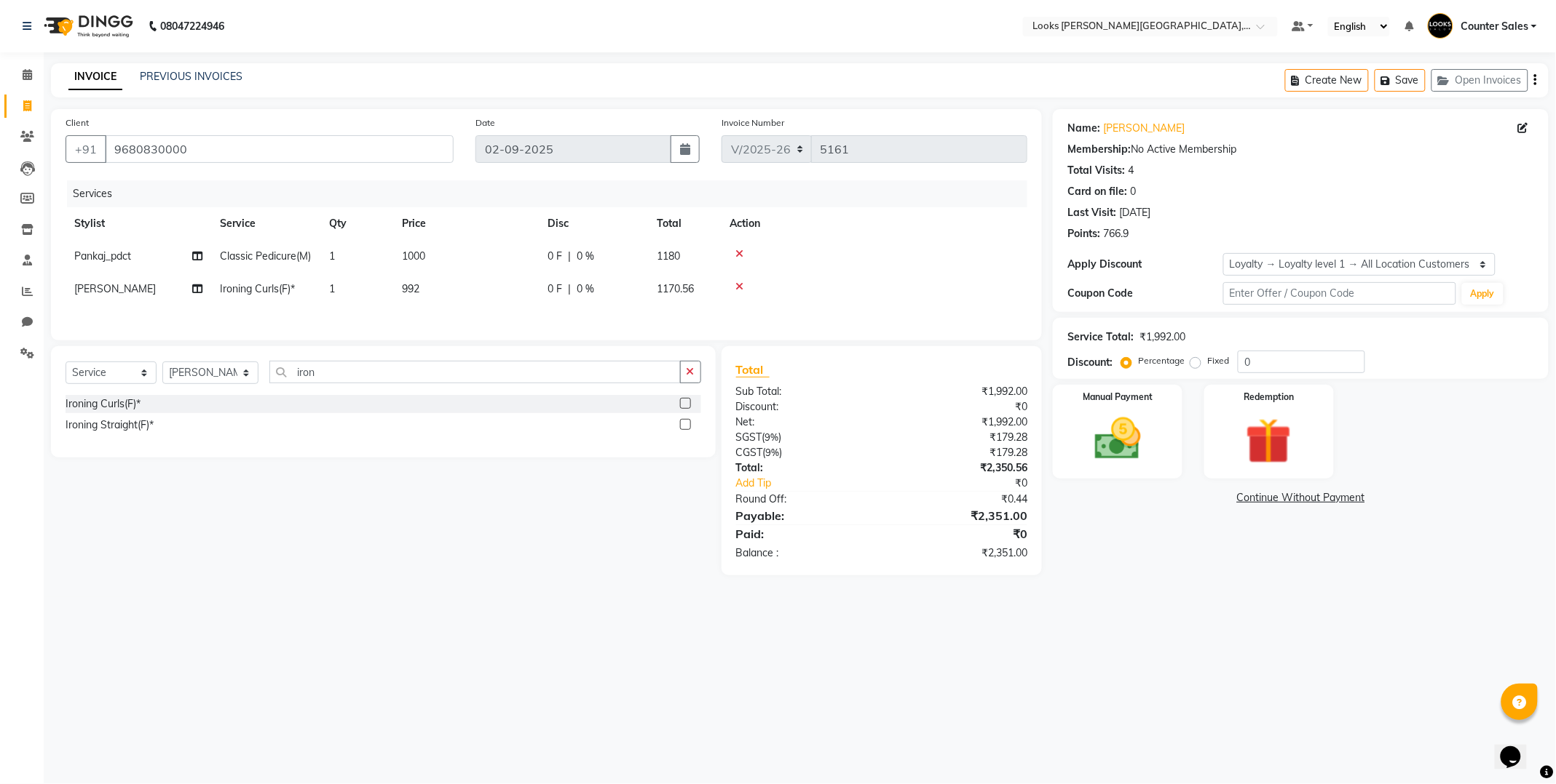
click at [469, 289] on td "992" at bounding box center [466, 288] width 146 height 33
select select "88122"
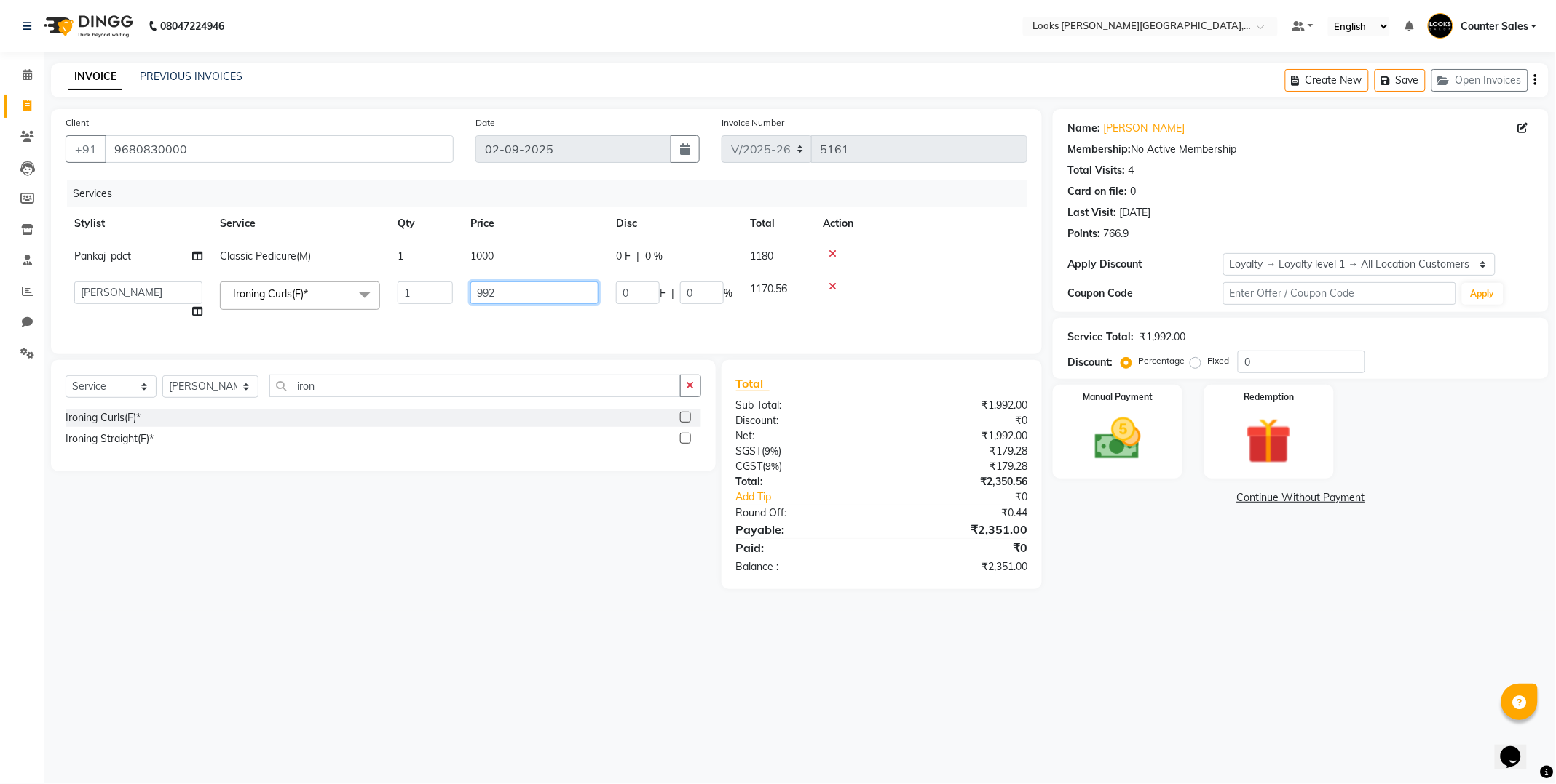
click at [559, 297] on input "992" at bounding box center [534, 293] width 128 height 23
type input "991.5"
click at [1242, 616] on div "08047224946 Select Location × Looks [PERSON_NAME][GEOGRAPHIC_DATA], Jaipur Defa…" at bounding box center [778, 392] width 1556 height 784
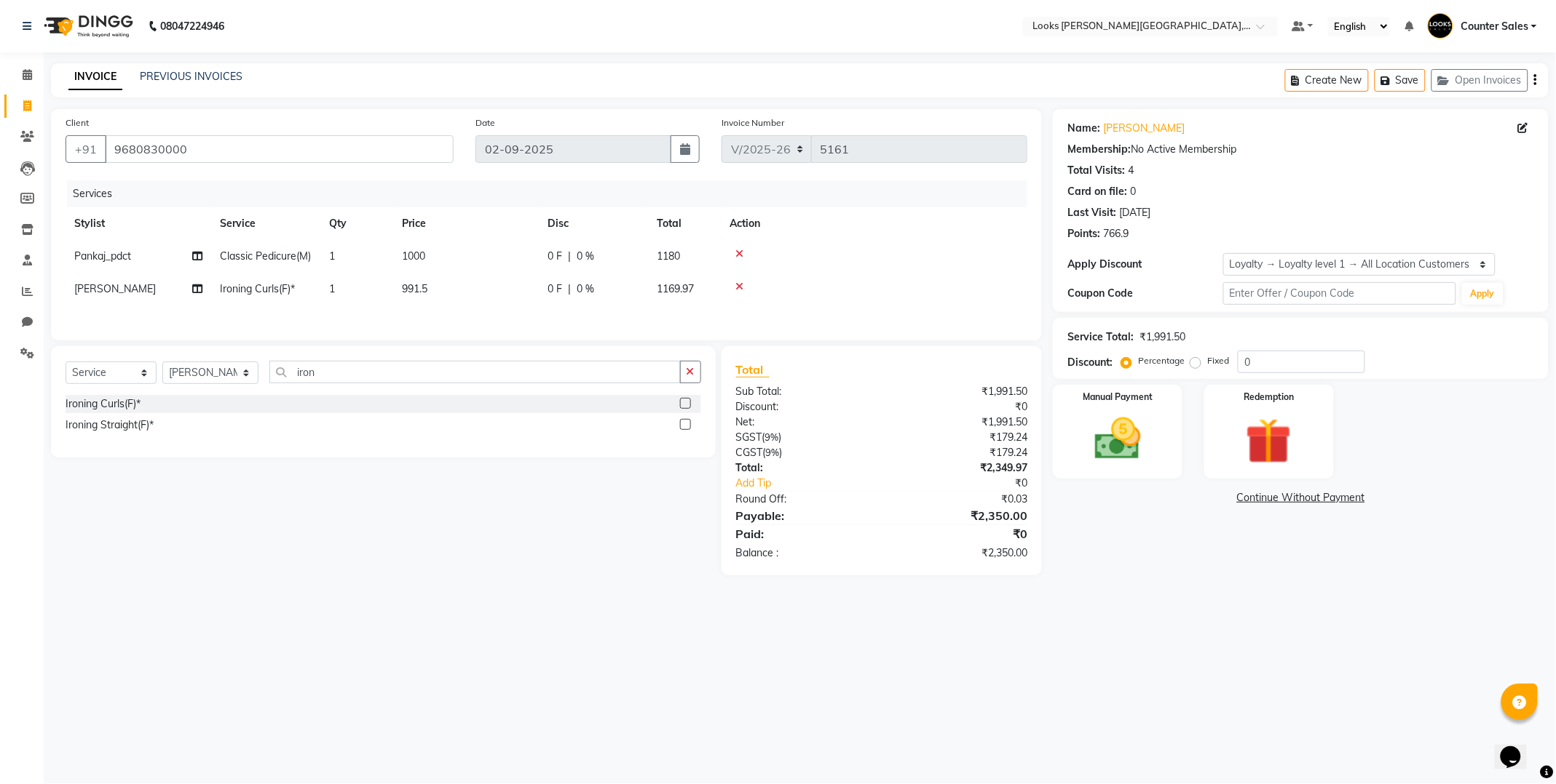
click at [1124, 451] on img at bounding box center [1118, 439] width 75 height 53
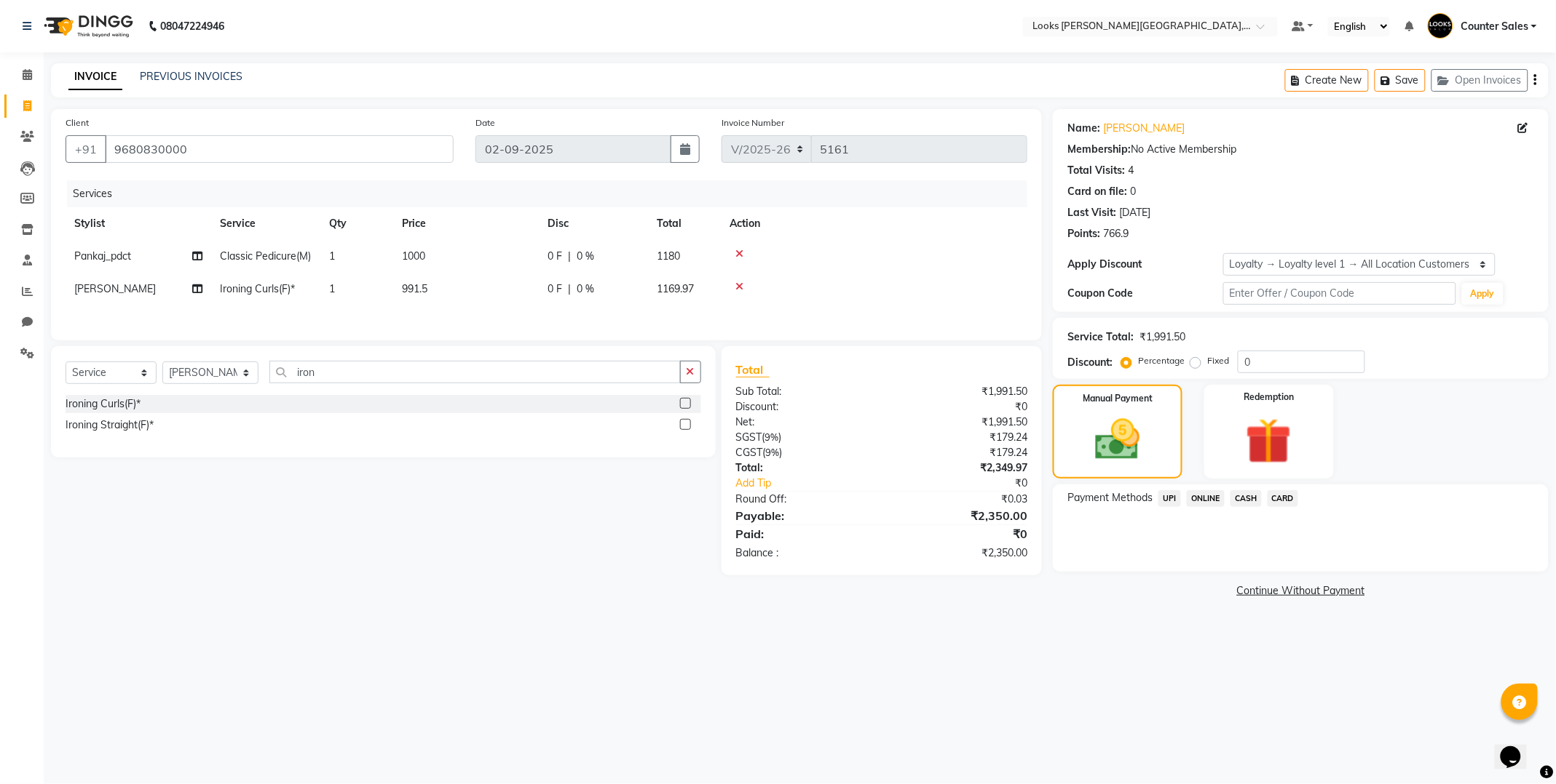
click at [1249, 501] on span "CASH" at bounding box center [1245, 499] width 31 height 17
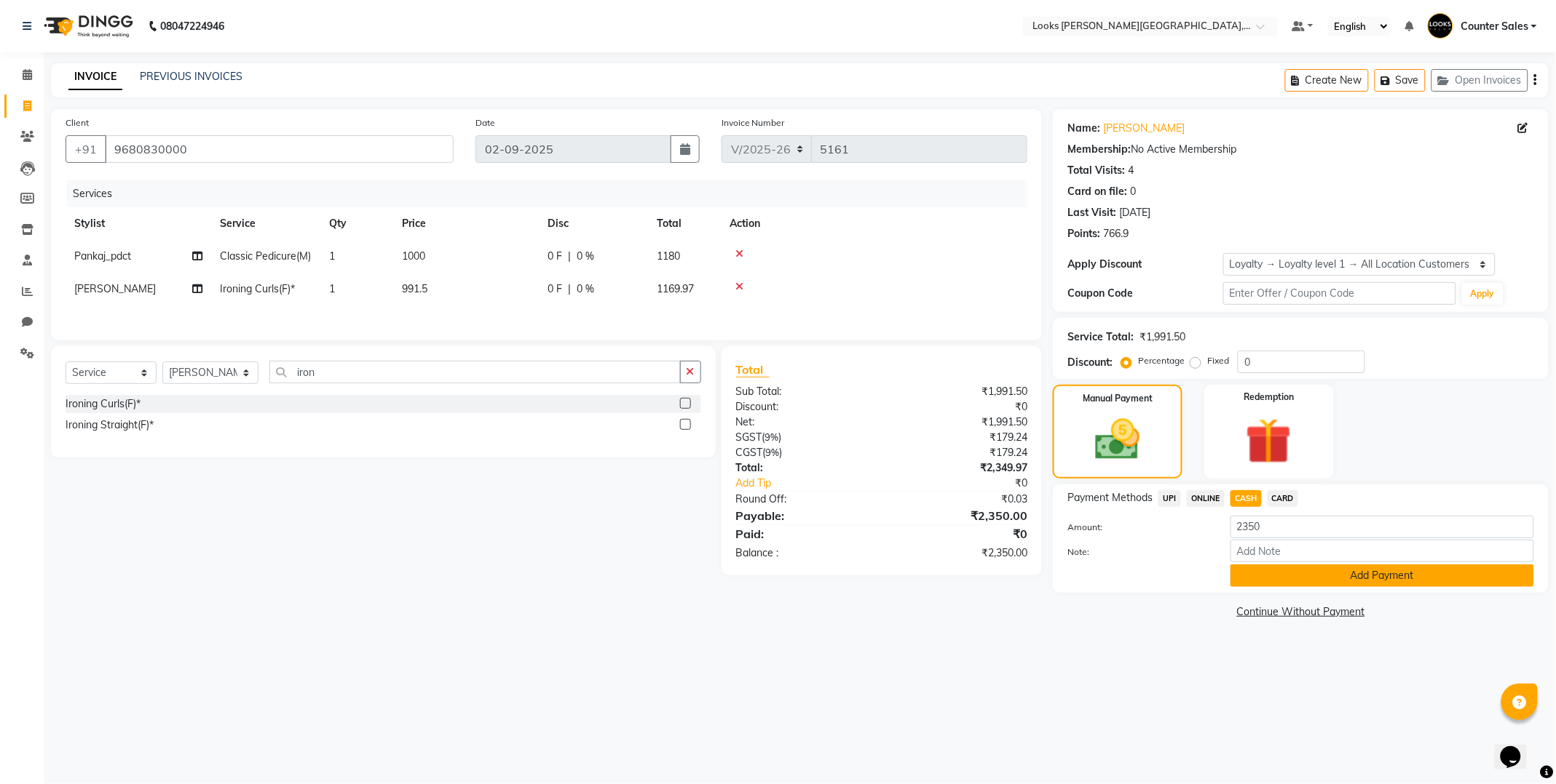
click at [1367, 579] on button "Add Payment" at bounding box center [1382, 576] width 304 height 23
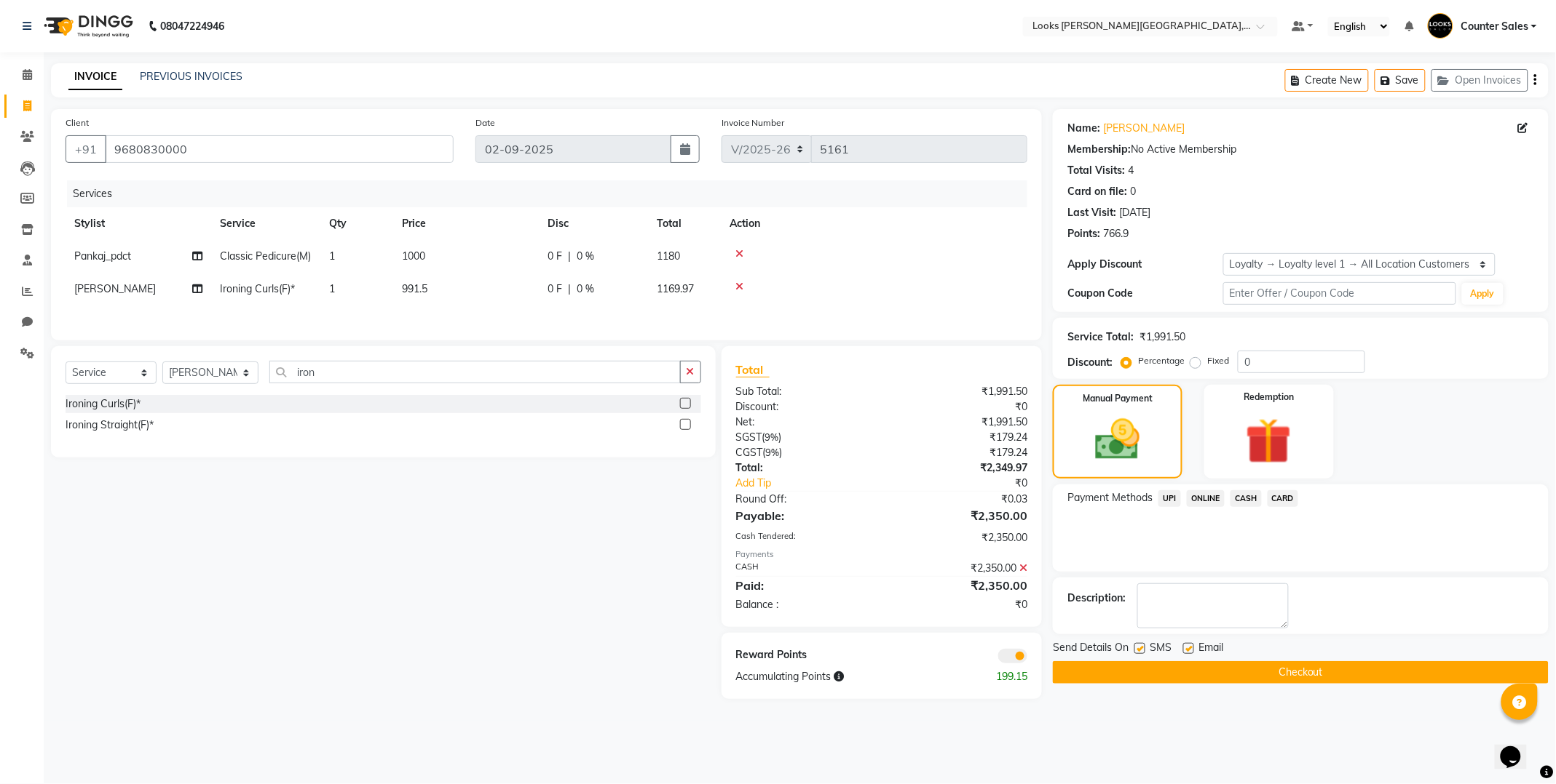
click at [1344, 669] on button "Checkout" at bounding box center [1300, 672] width 496 height 23
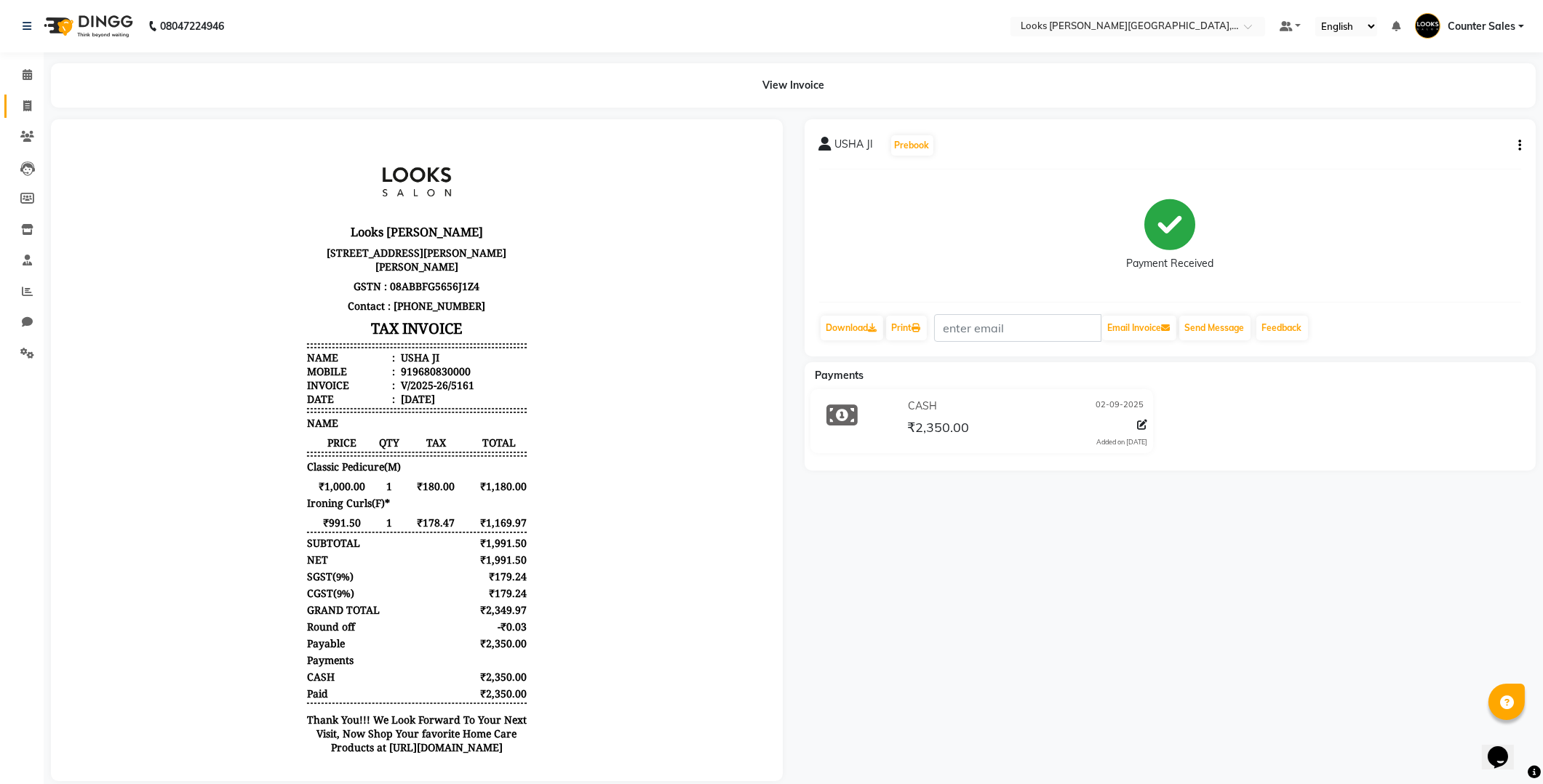
click at [22, 95] on link "Invoice" at bounding box center [22, 107] width 35 height 24
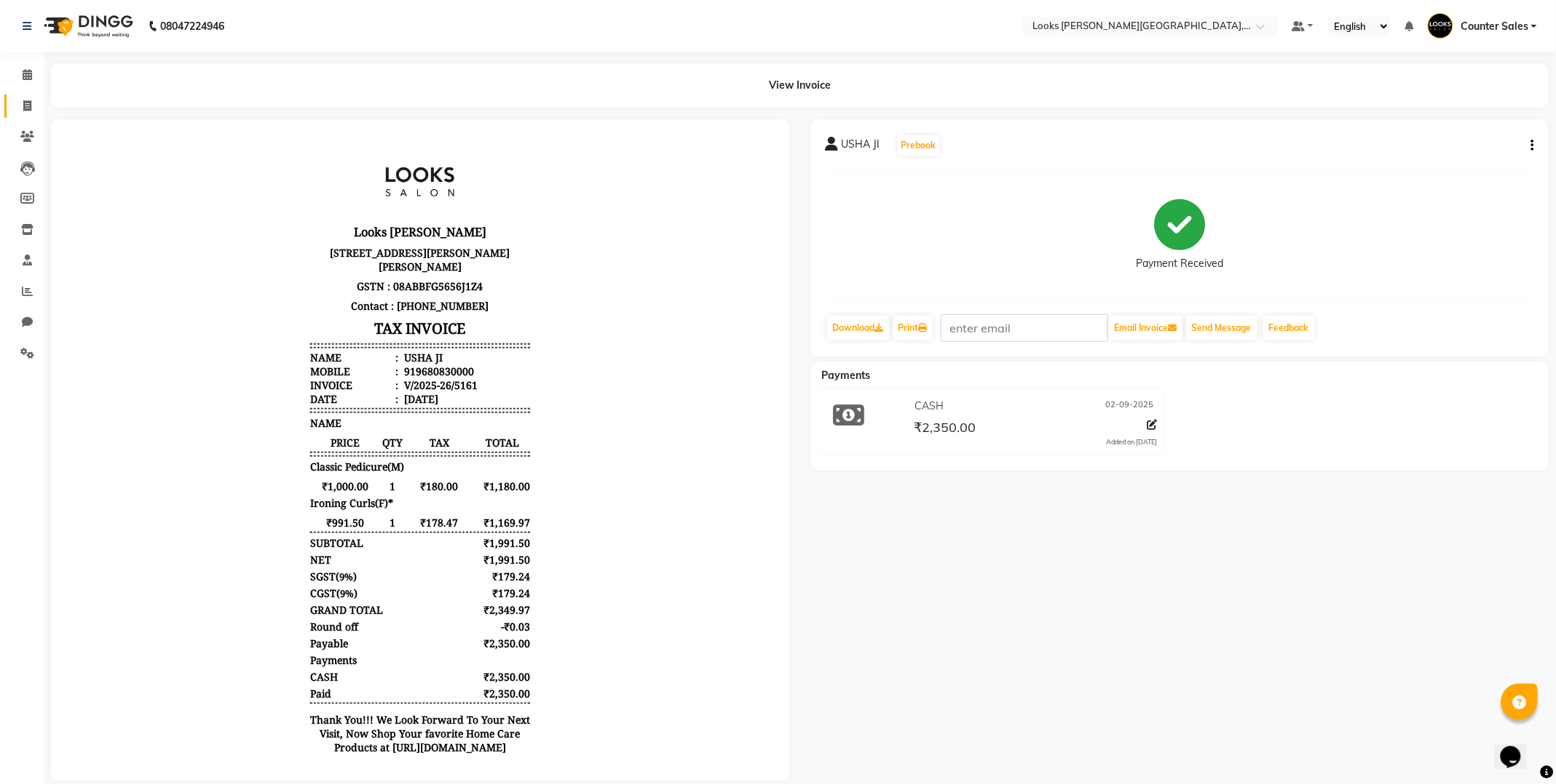
select select "service"
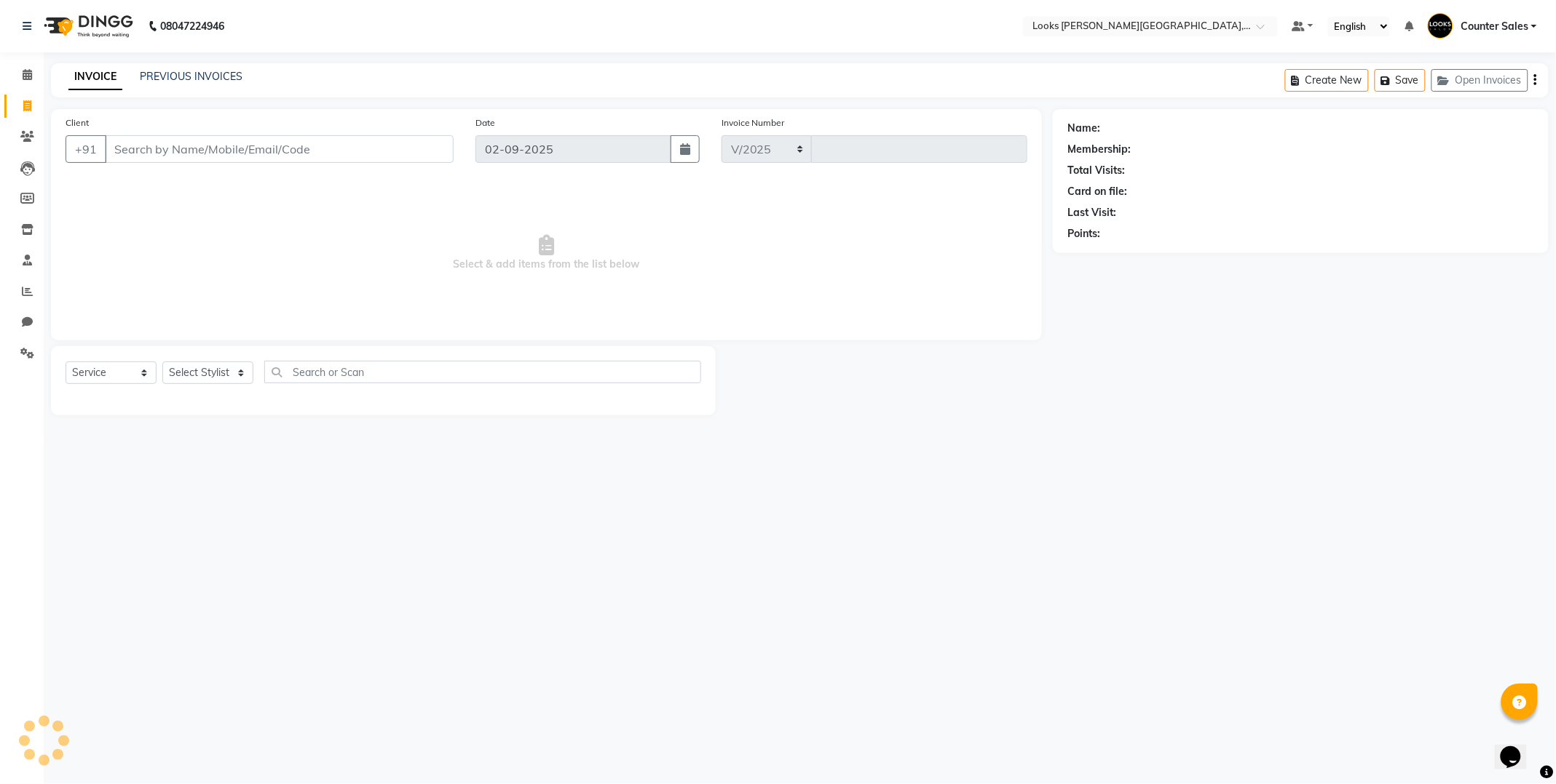
select select "4385"
type input "5162"
click at [164, 143] on input "Client" at bounding box center [279, 149] width 349 height 27
click at [212, 150] on input "Client" at bounding box center [279, 149] width 349 height 27
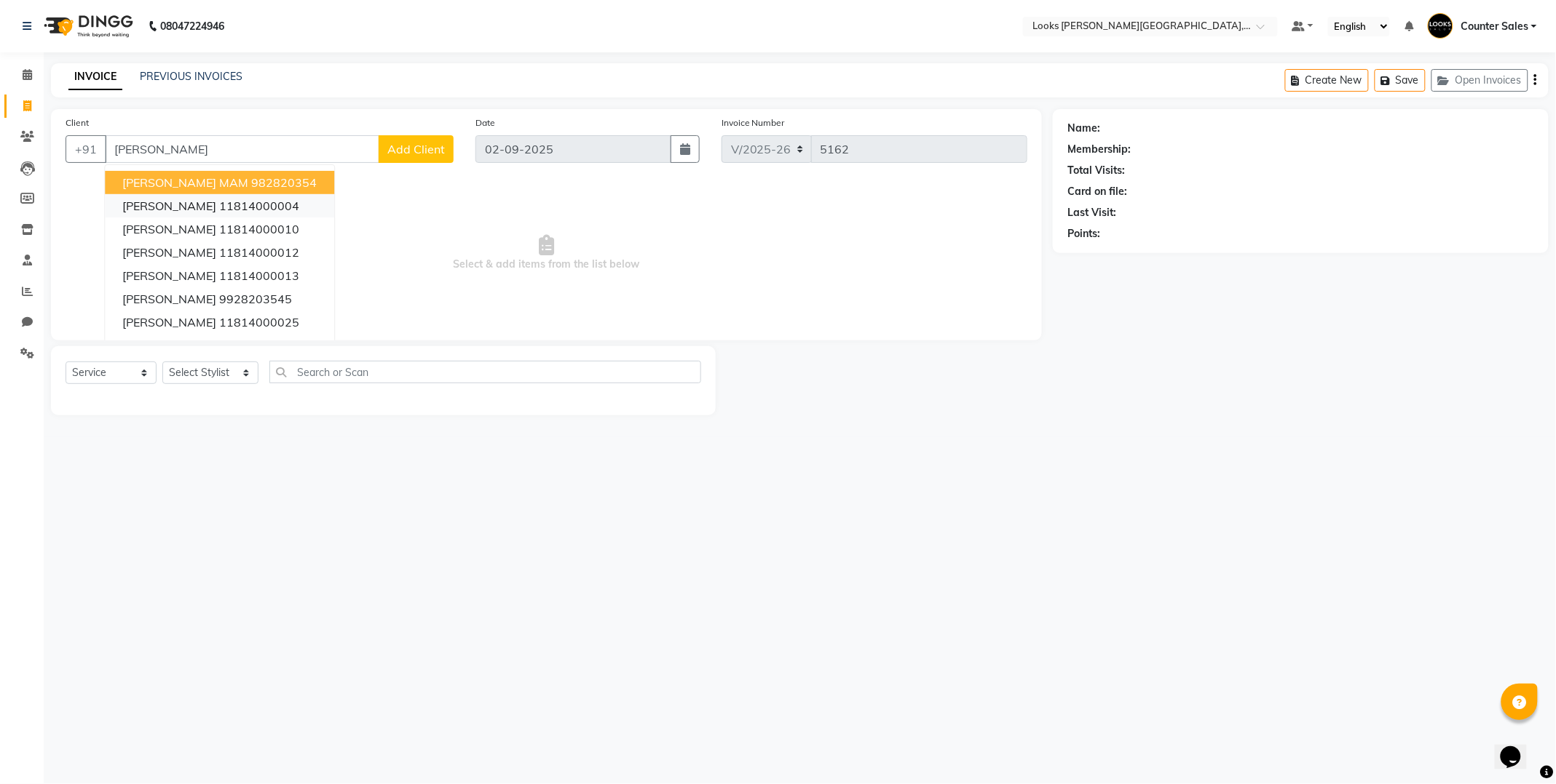
click at [246, 195] on button "[PERSON_NAME] 11814000004" at bounding box center [219, 206] width 229 height 24
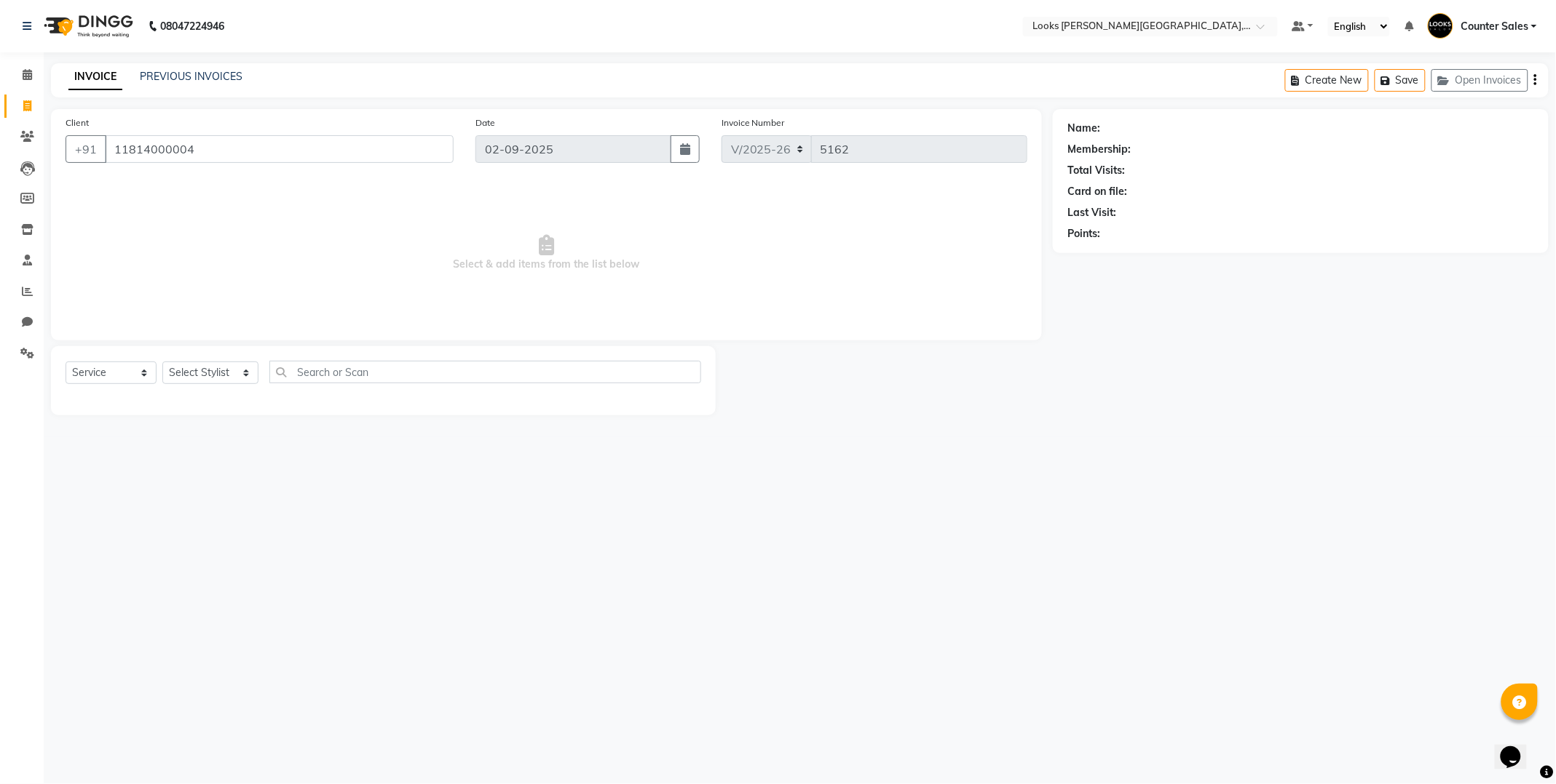
type input "11814000004"
select select "1: Object"
click at [282, 121] on div "Client [PHONE_NUMBER]" at bounding box center [260, 144] width 410 height 60
click at [314, 150] on input "11814000004" at bounding box center [279, 149] width 349 height 27
type input "1"
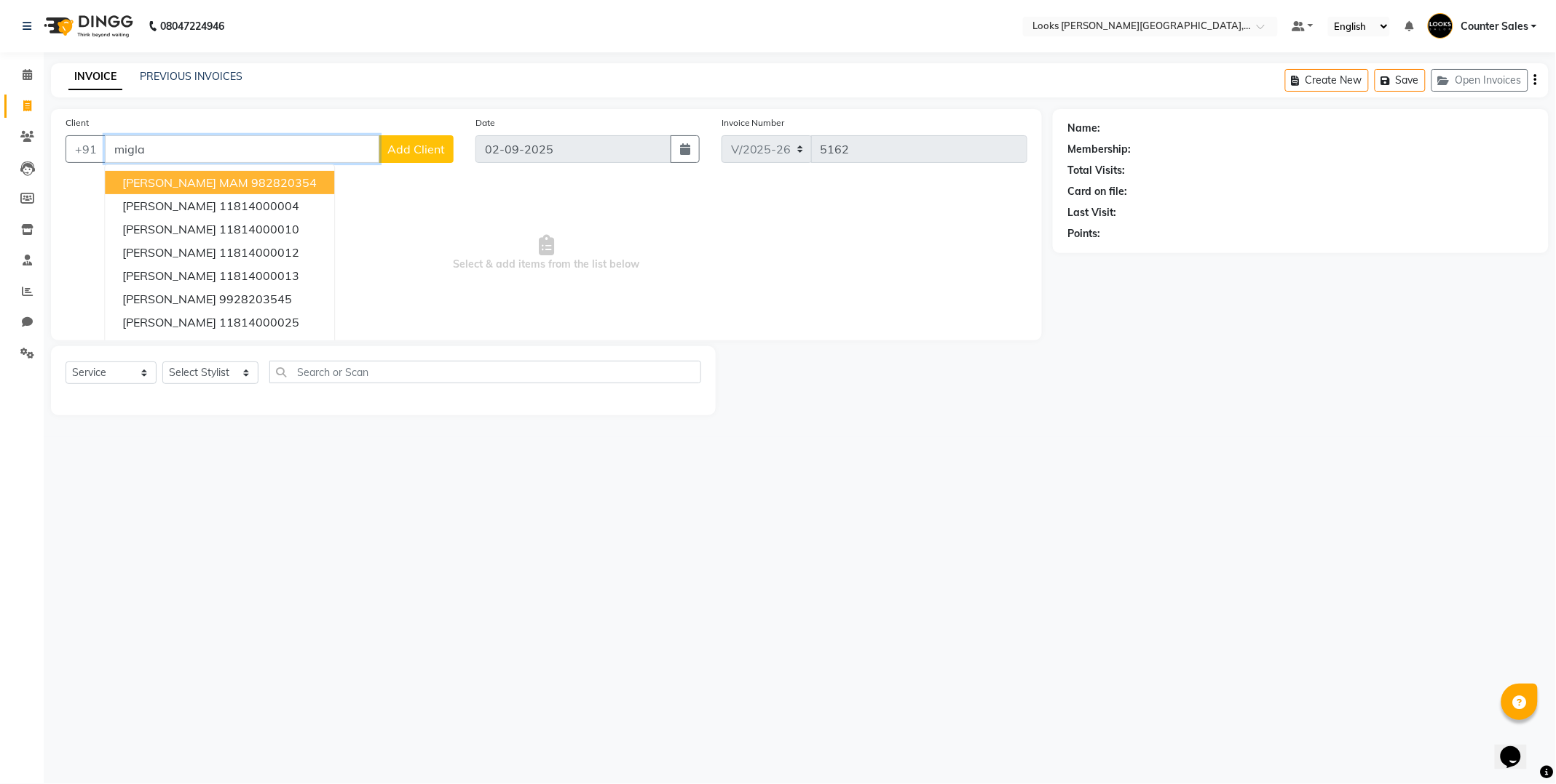
click at [279, 180] on button "[PERSON_NAME] MAM 982820354" at bounding box center [219, 182] width 229 height 24
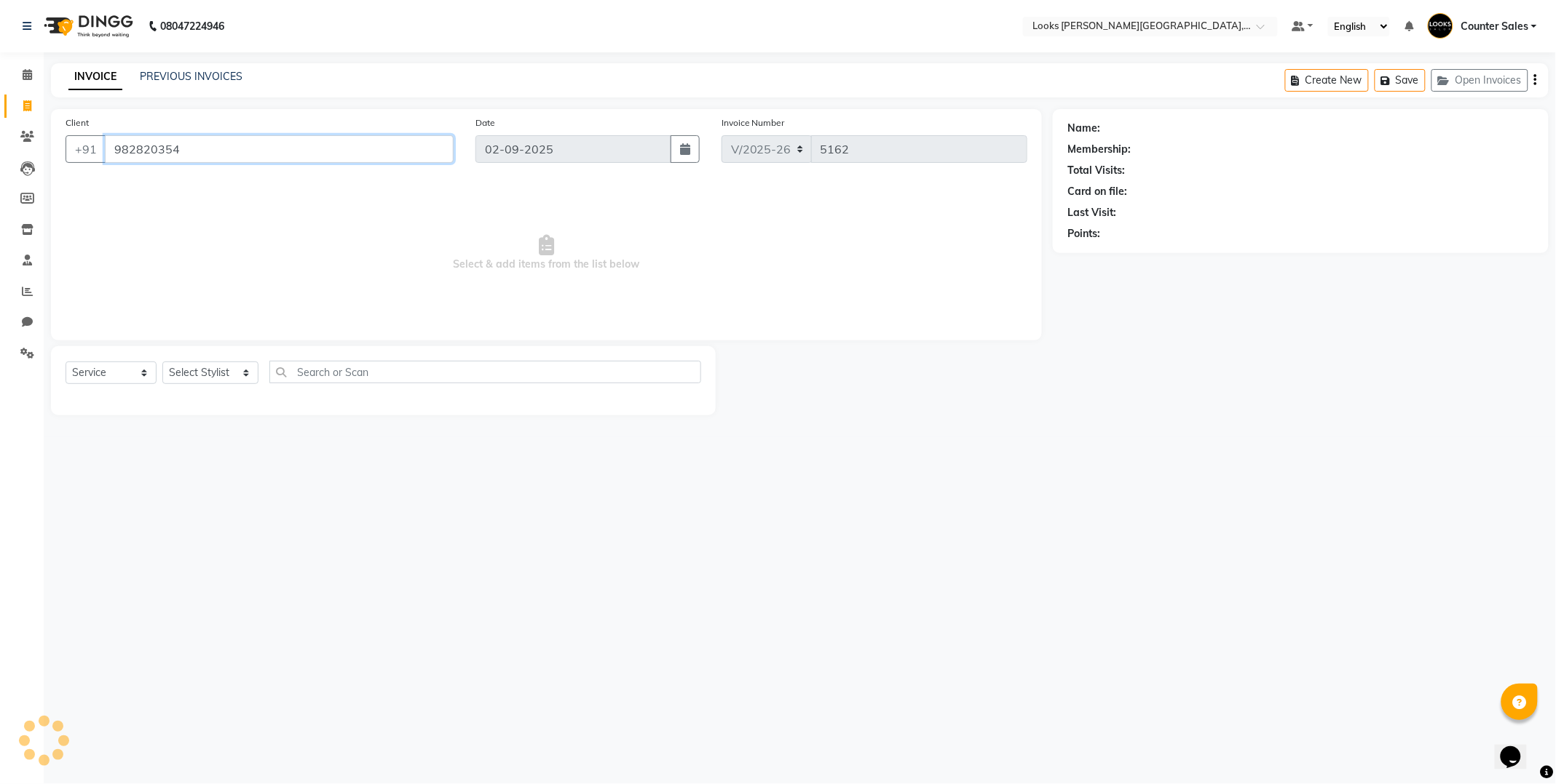
type input "982820354"
click at [230, 368] on select "Select Stylist Ajay [PERSON_NAME] [PERSON_NAME] Counter Sales [PERSON_NAME] Kri…" at bounding box center [210, 373] width 96 height 23
select select "1: Object"
select select "88120"
click at [163, 362] on select "Select Stylist Ajay [PERSON_NAME] [PERSON_NAME] Counter Sales [PERSON_NAME] Kri…" at bounding box center [210, 373] width 96 height 23
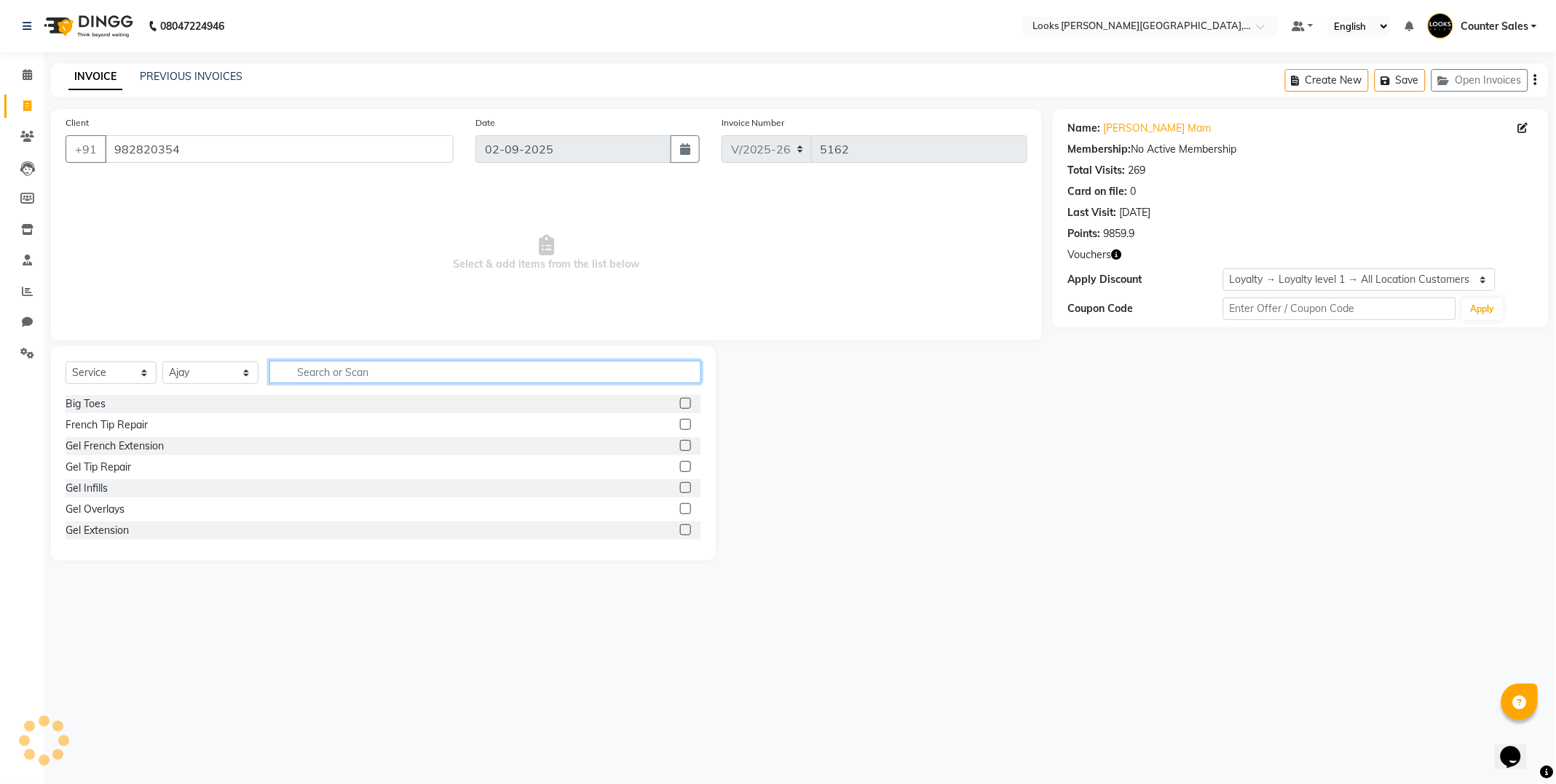
click at [396, 368] on input "text" at bounding box center [485, 372] width 431 height 23
type input "styl"
click at [680, 404] on label at bounding box center [685, 403] width 11 height 11
click at [680, 404] on input "checkbox" at bounding box center [684, 404] width 9 height 9
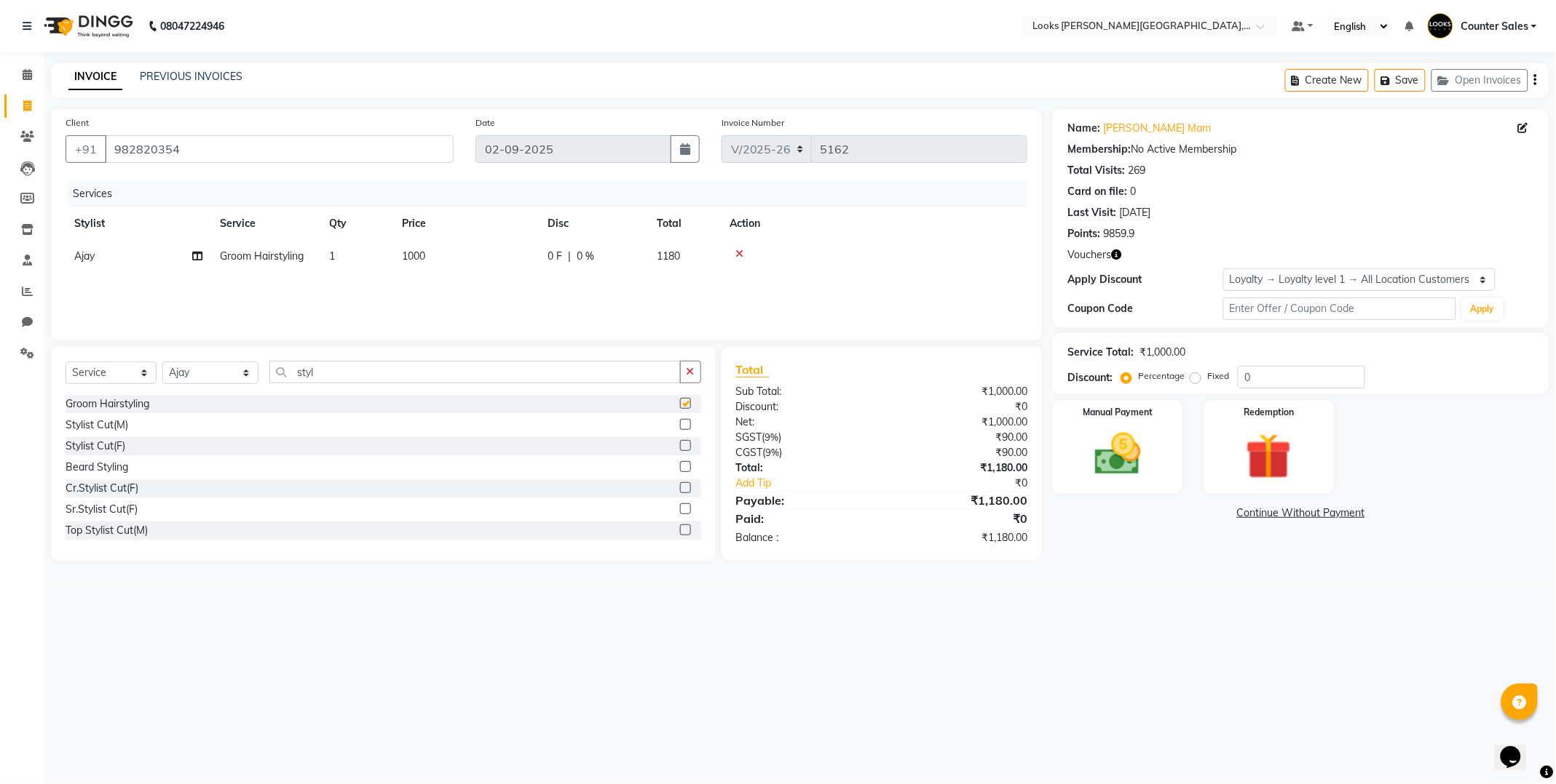
checkbox input "false"
click at [736, 252] on icon at bounding box center [739, 253] width 8 height 10
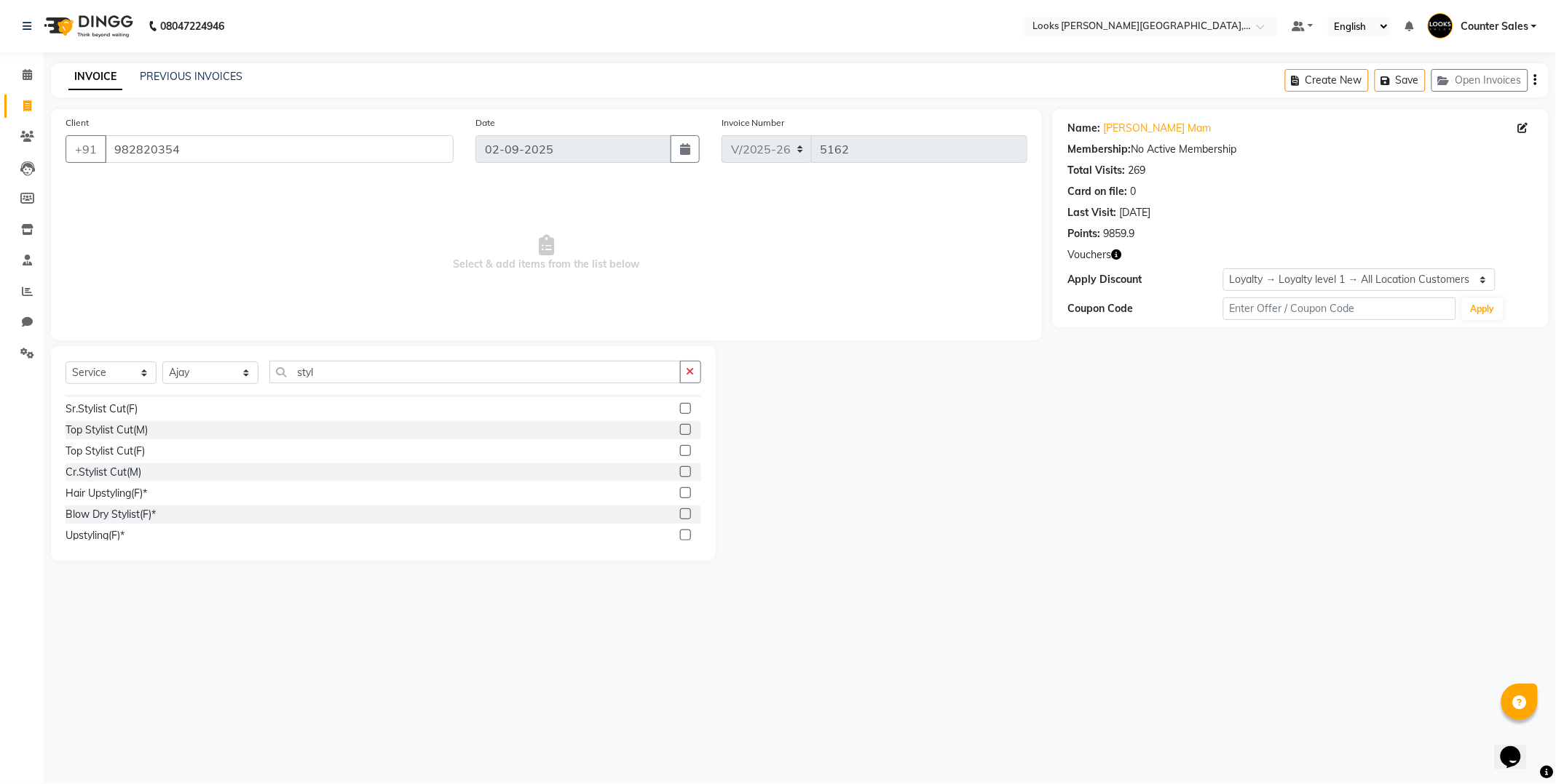
scroll to position [104, 0]
click at [355, 367] on input "styl" at bounding box center [475, 372] width 412 height 23
type input "s"
type input "gel"
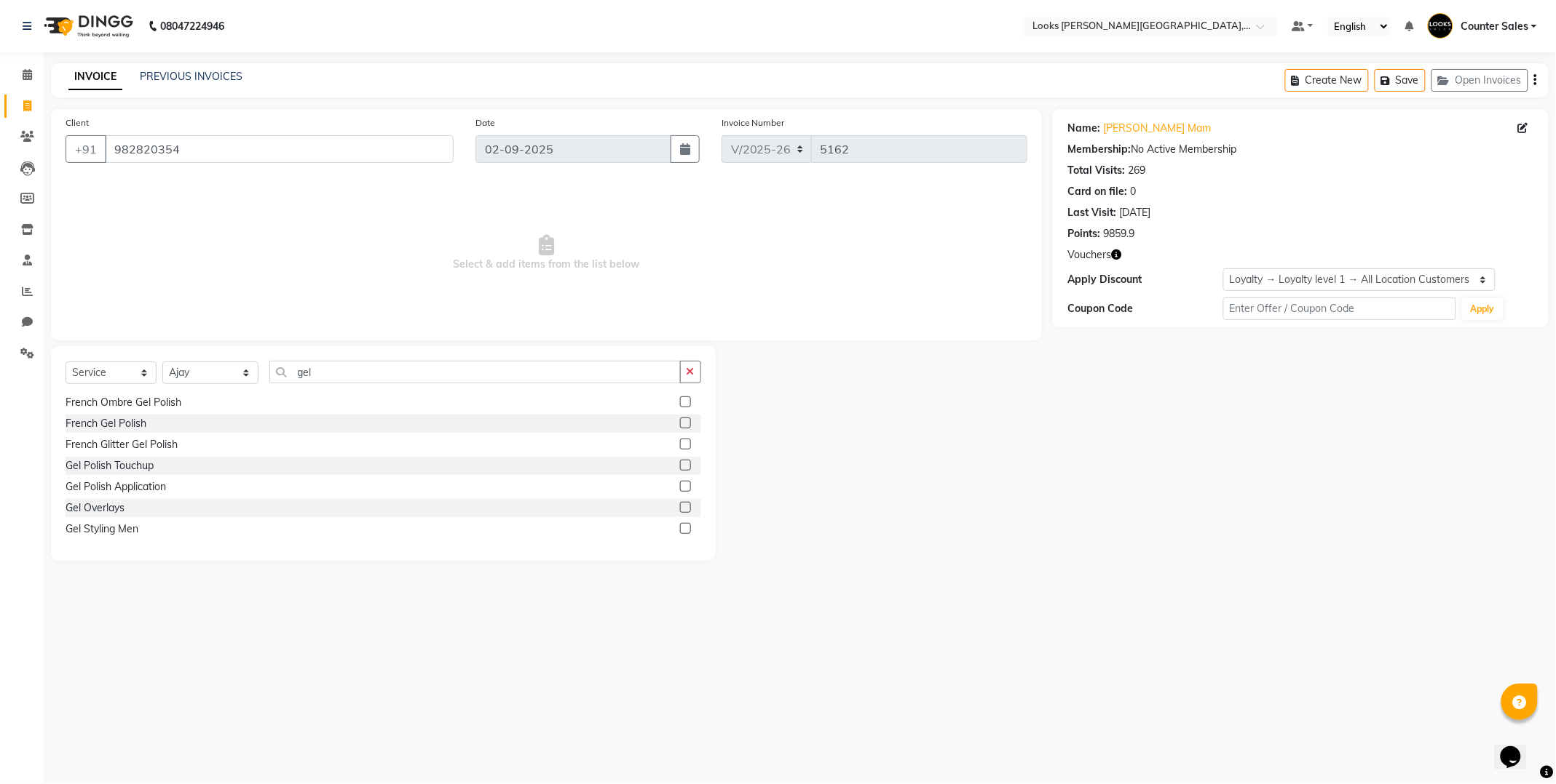
click at [680, 527] on label at bounding box center [685, 528] width 11 height 11
click at [680, 527] on input "checkbox" at bounding box center [684, 529] width 9 height 9
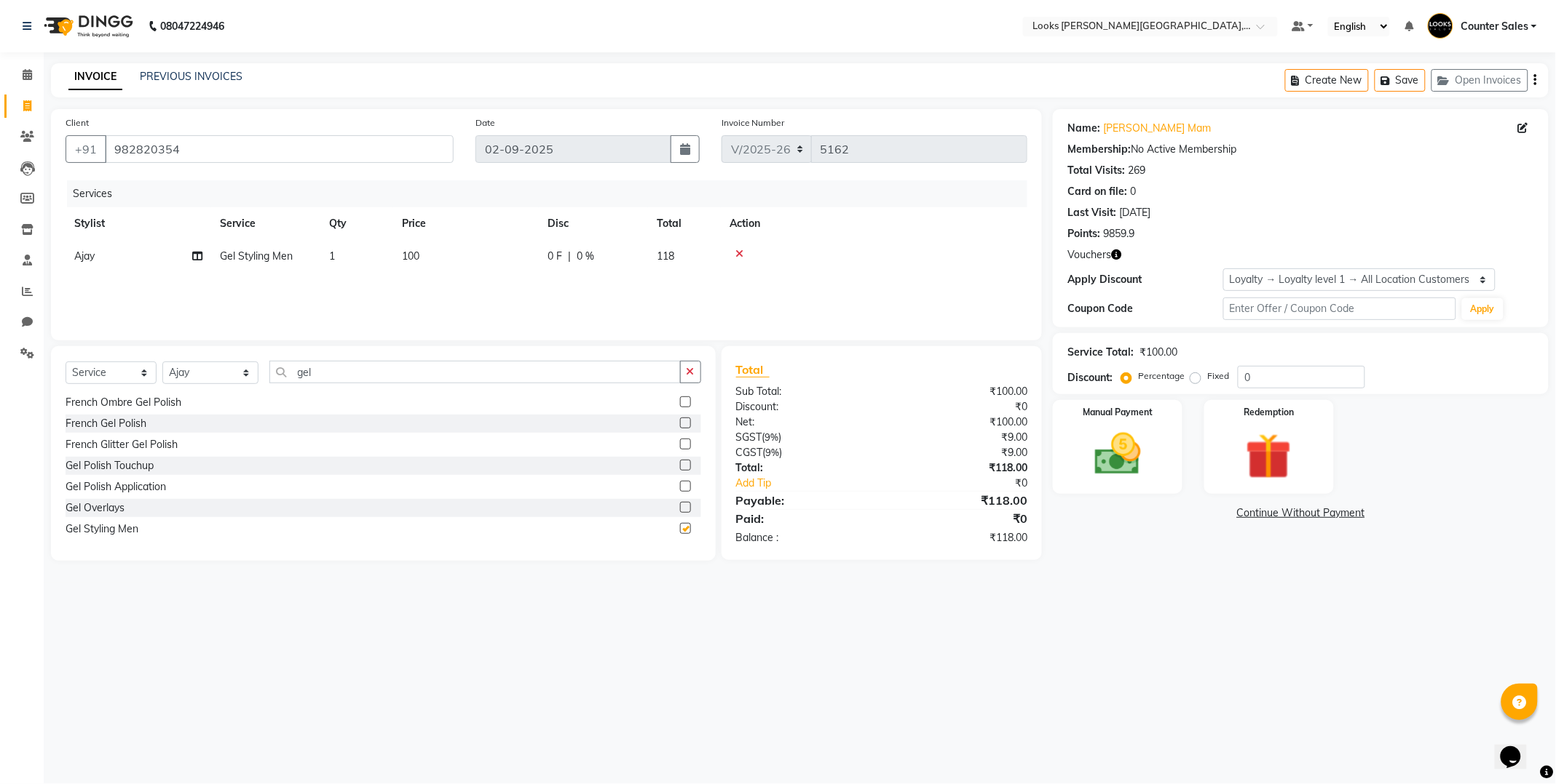
checkbox input "false"
click at [478, 251] on td "100" at bounding box center [466, 256] width 146 height 33
click at [547, 257] on input "100" at bounding box center [534, 260] width 128 height 23
type input "127"
click at [1136, 616] on div "08047224946 Select Location × Looks [PERSON_NAME][GEOGRAPHIC_DATA], Jaipur Defa…" at bounding box center [778, 392] width 1556 height 784
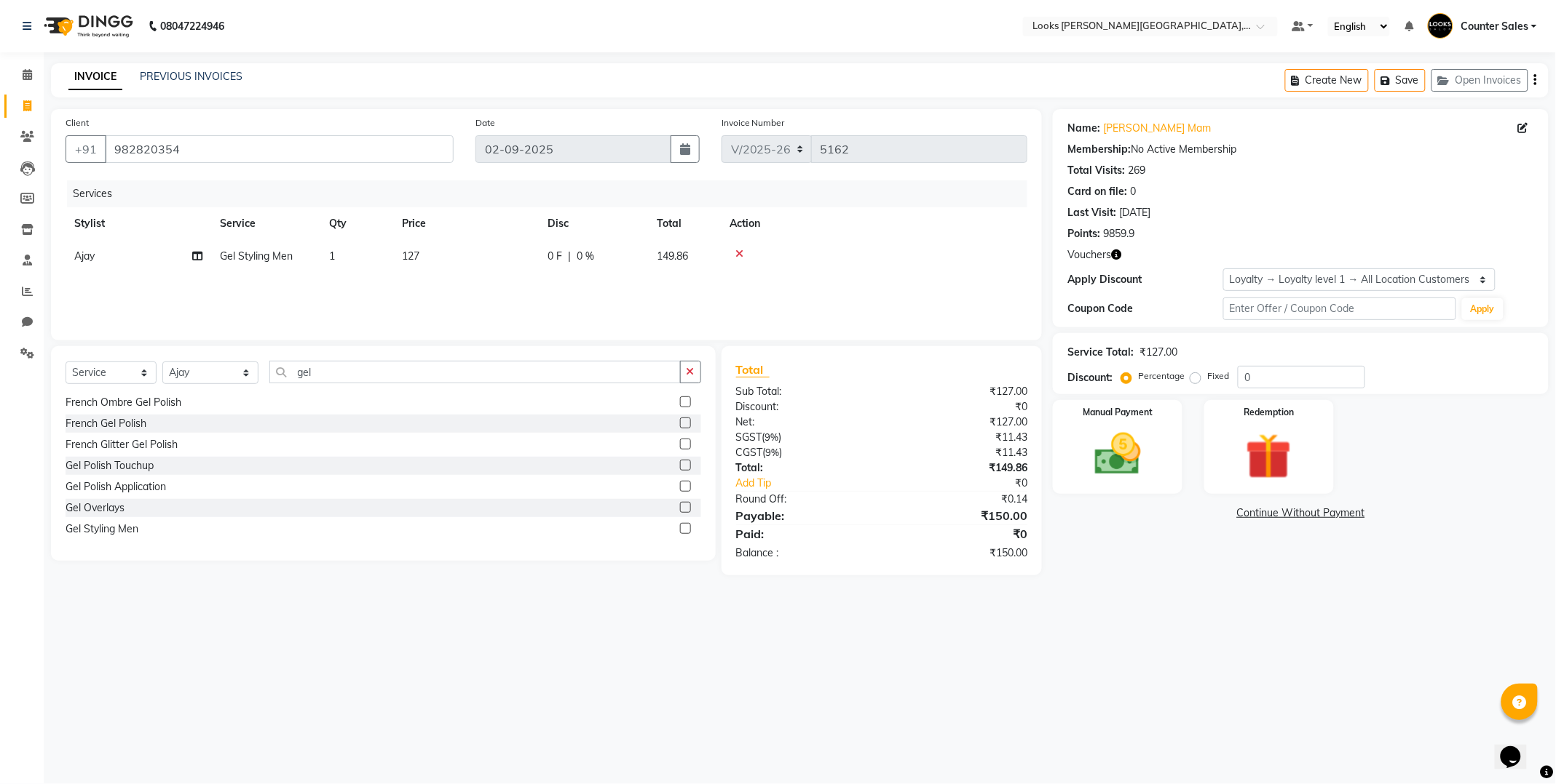
click at [1118, 470] on img at bounding box center [1118, 455] width 75 height 53
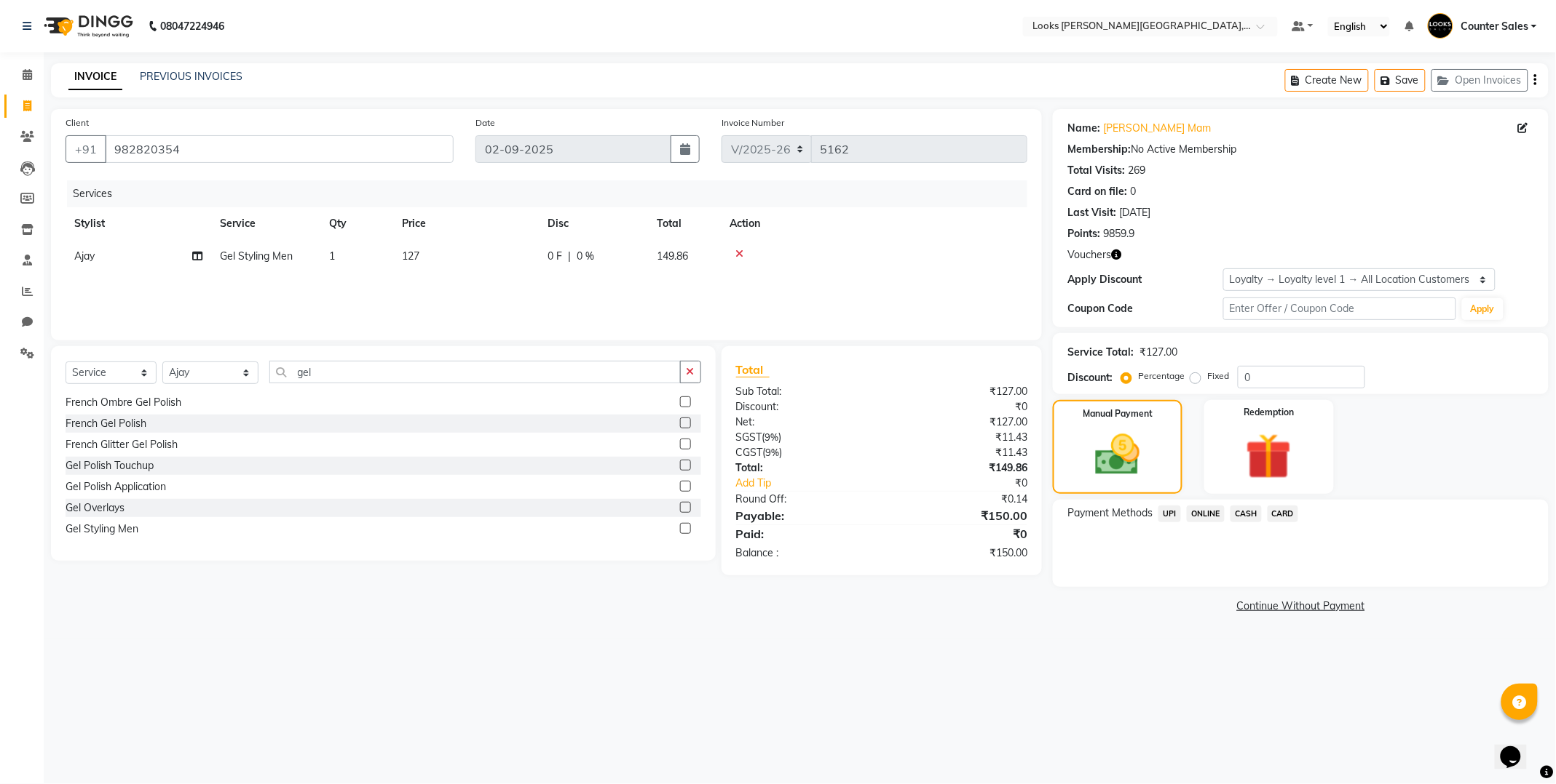
click at [1247, 514] on span "CASH" at bounding box center [1245, 514] width 31 height 17
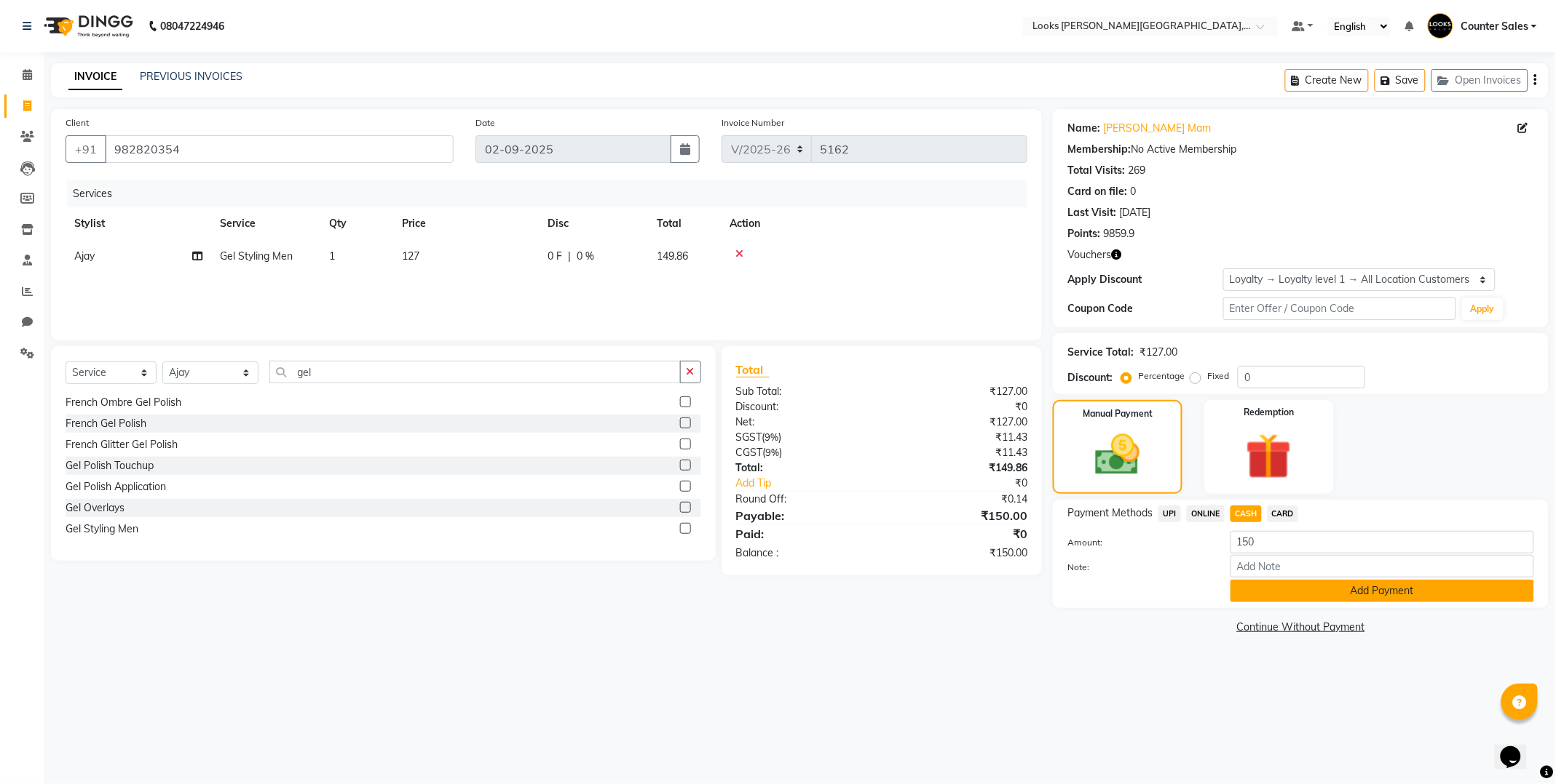
click at [1400, 591] on button "Add Payment" at bounding box center [1382, 591] width 304 height 23
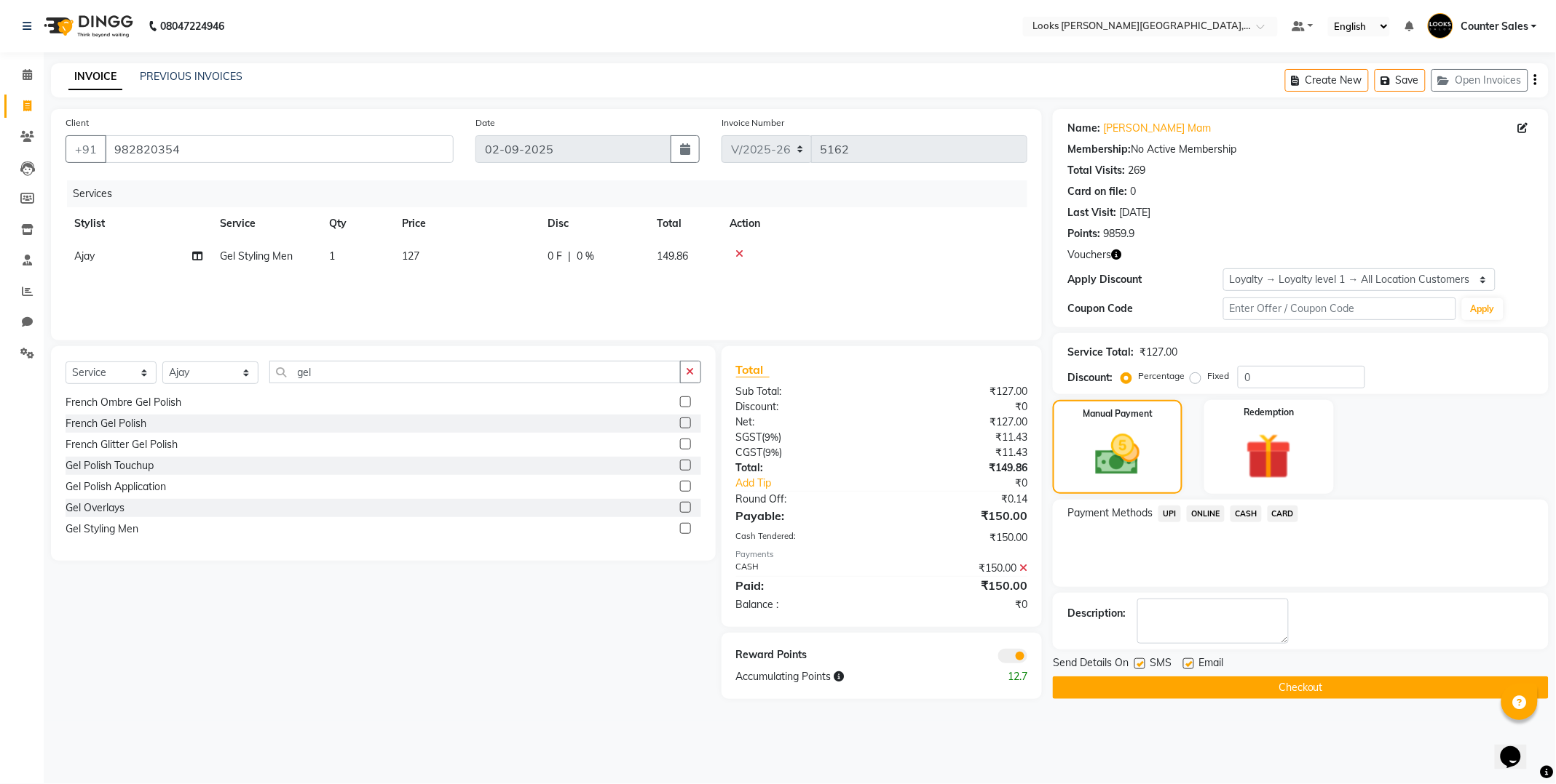
click at [1349, 680] on button "Checkout" at bounding box center [1300, 688] width 496 height 23
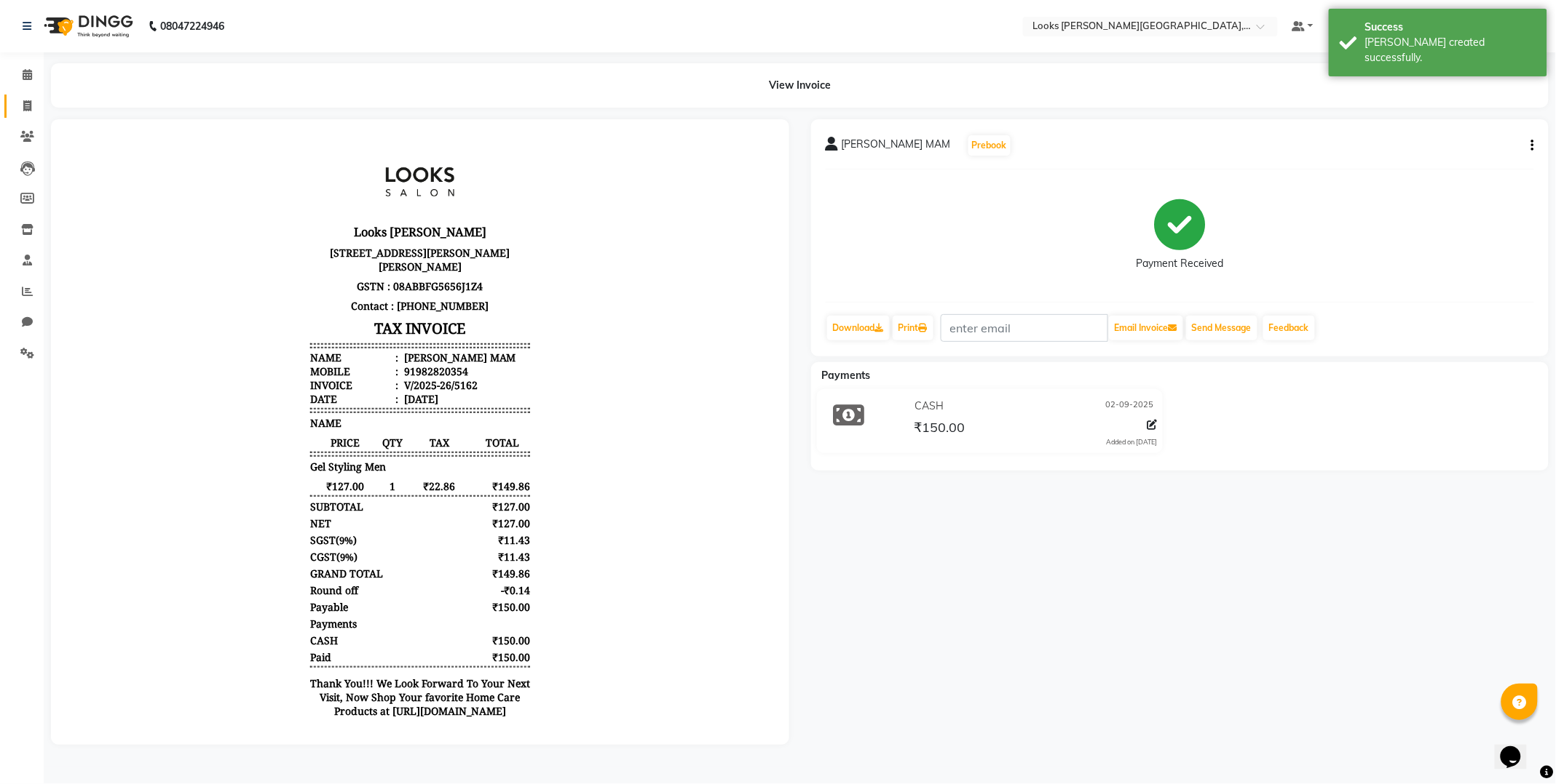
click at [19, 106] on span at bounding box center [27, 106] width 26 height 17
select select "service"
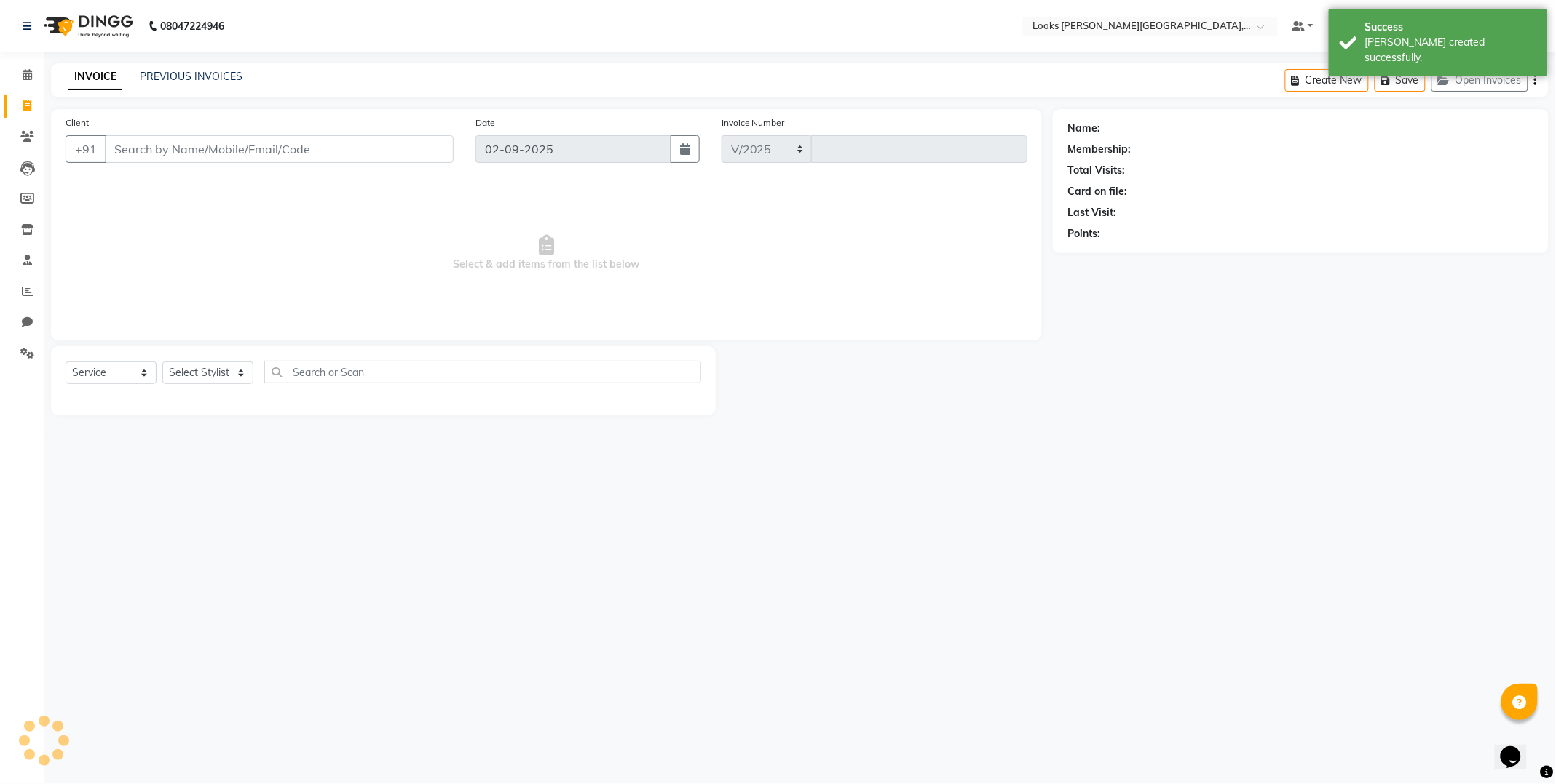
select select "4385"
type input "5163"
click at [150, 150] on input "Client" at bounding box center [279, 149] width 349 height 27
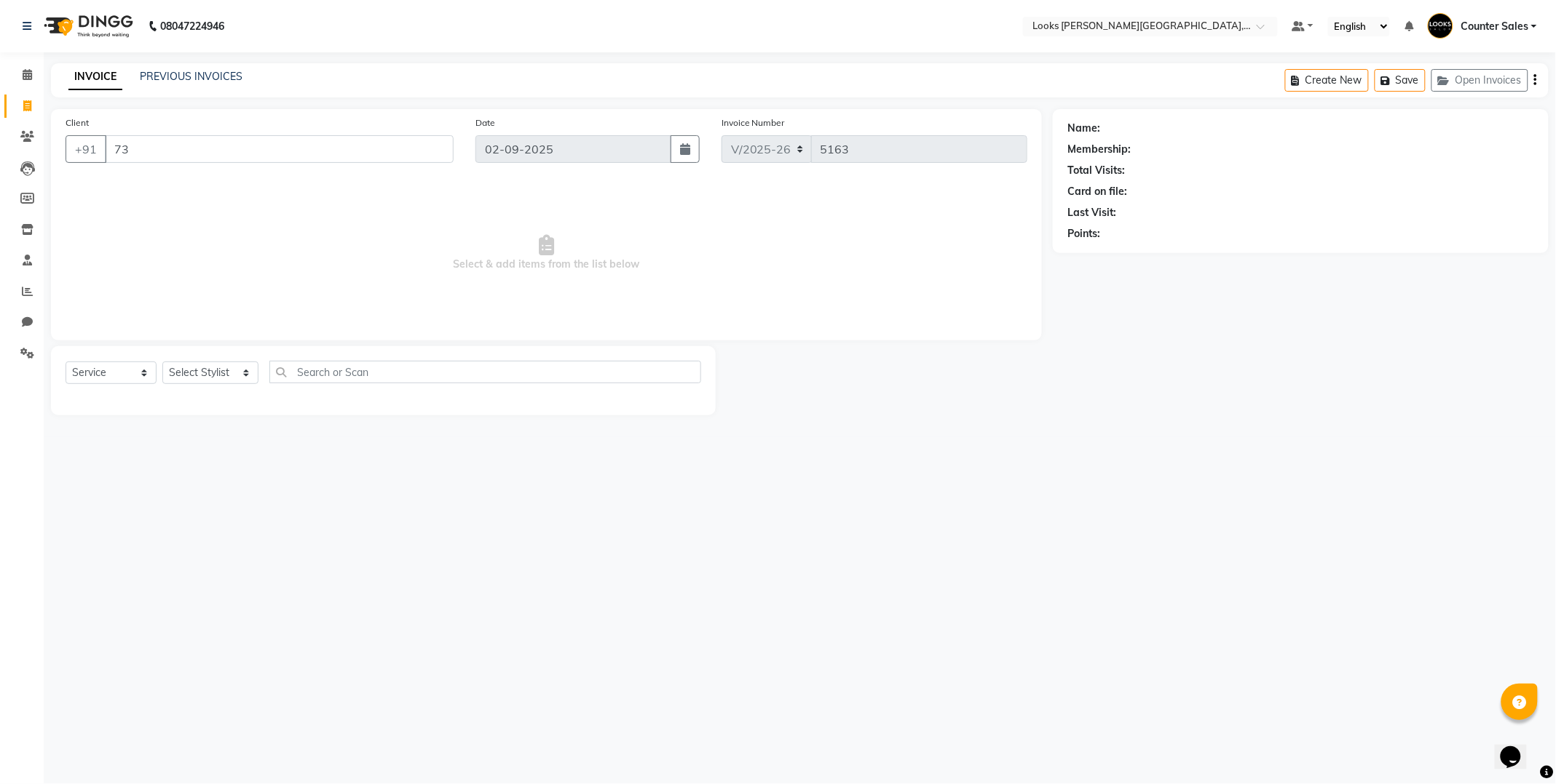
click at [270, 143] on input "73" at bounding box center [279, 149] width 349 height 27
click at [282, 143] on input "73" at bounding box center [279, 149] width 349 height 27
type input "7"
click at [607, 485] on div "08047224946 Select Location × Looks [PERSON_NAME][GEOGRAPHIC_DATA], Jaipur Defa…" at bounding box center [778, 392] width 1556 height 784
click at [241, 153] on input "Client" at bounding box center [279, 149] width 349 height 27
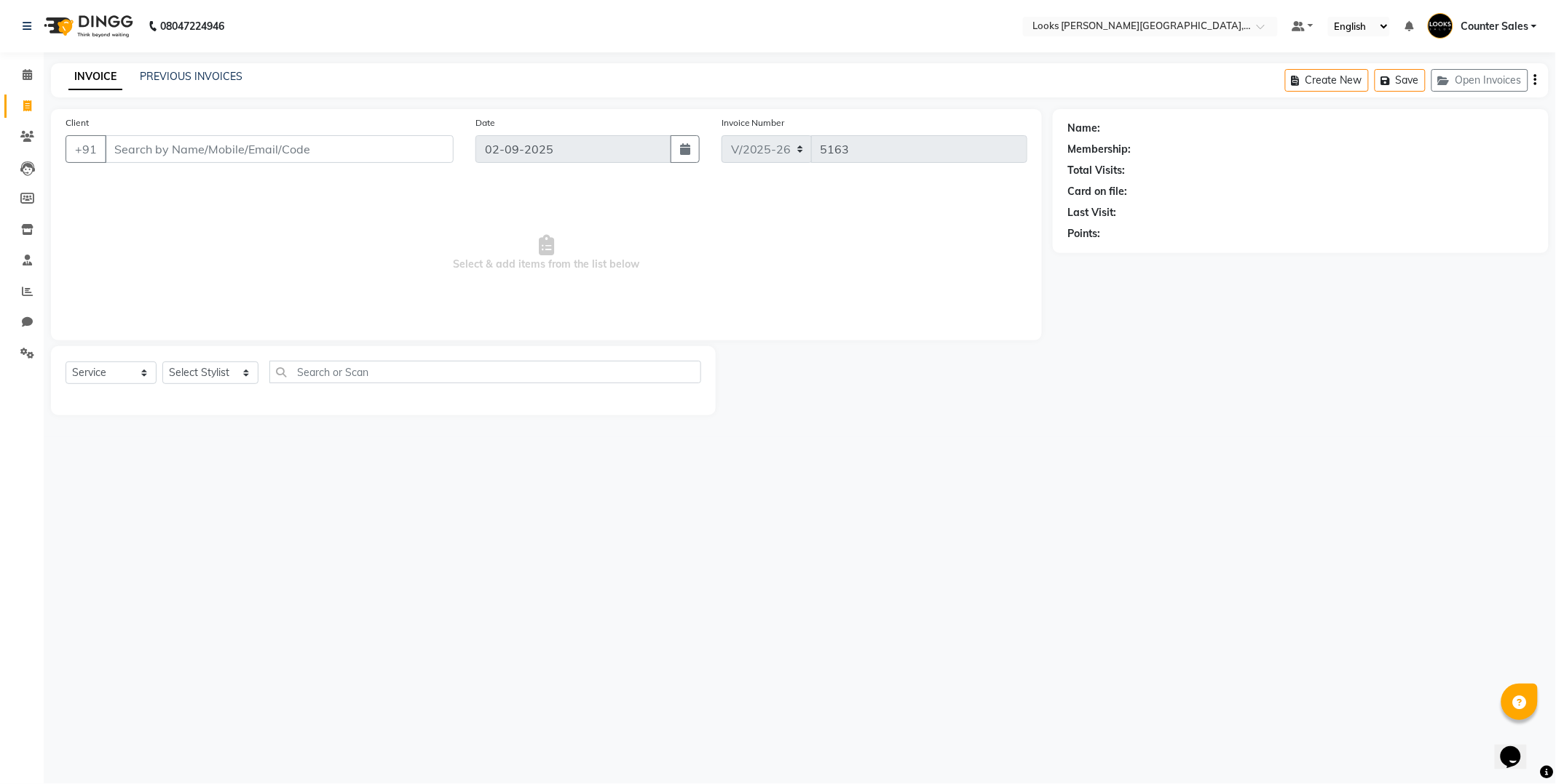
click at [1081, 485] on div "08047224946 Select Location × Looks [PERSON_NAME][GEOGRAPHIC_DATA], Jaipur Defa…" at bounding box center [778, 392] width 1556 height 784
click at [163, 70] on link "PREVIOUS INVOICES" at bounding box center [191, 76] width 103 height 13
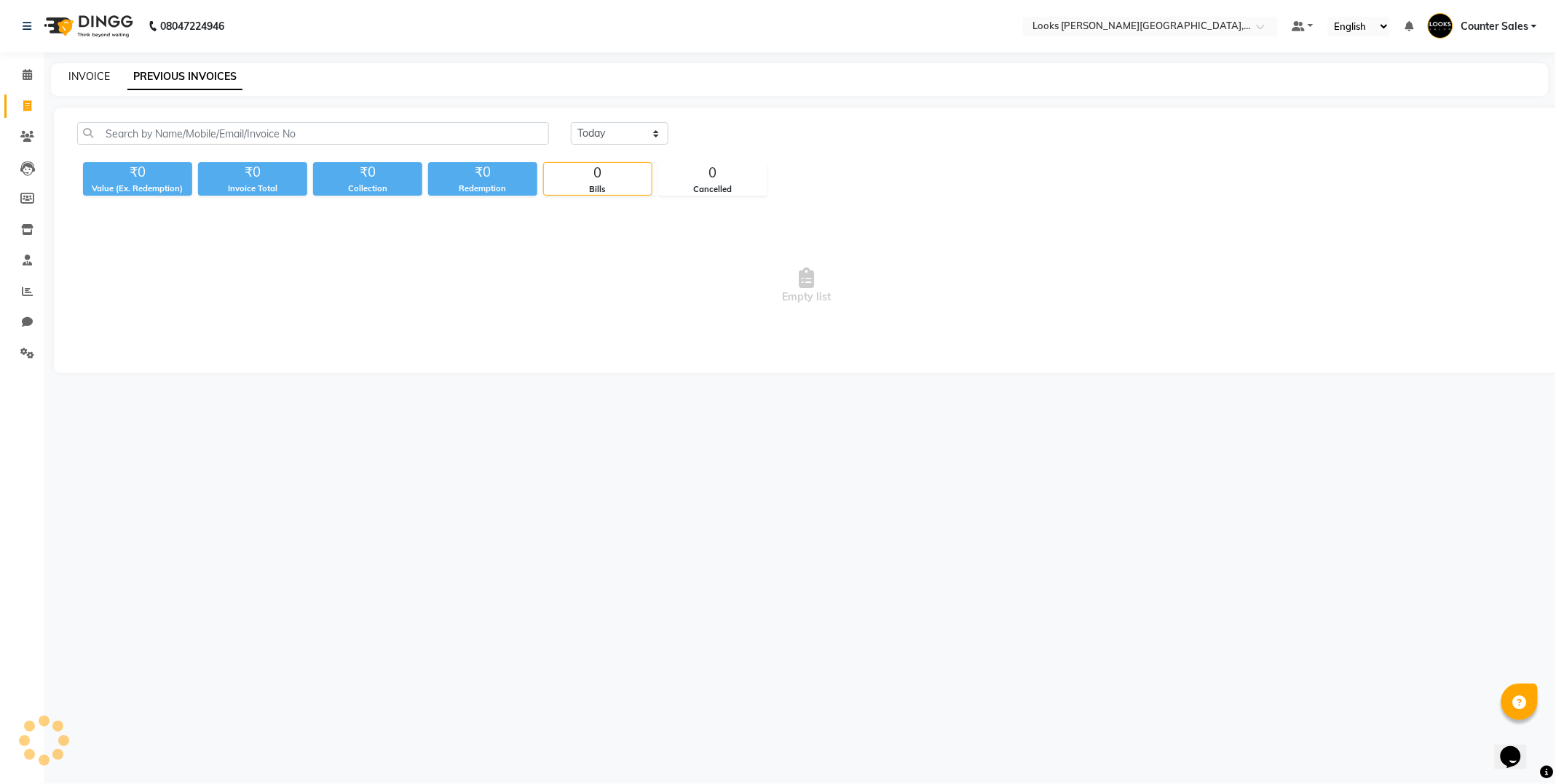
click at [90, 71] on link "INVOICE" at bounding box center [89, 76] width 42 height 13
select select "service"
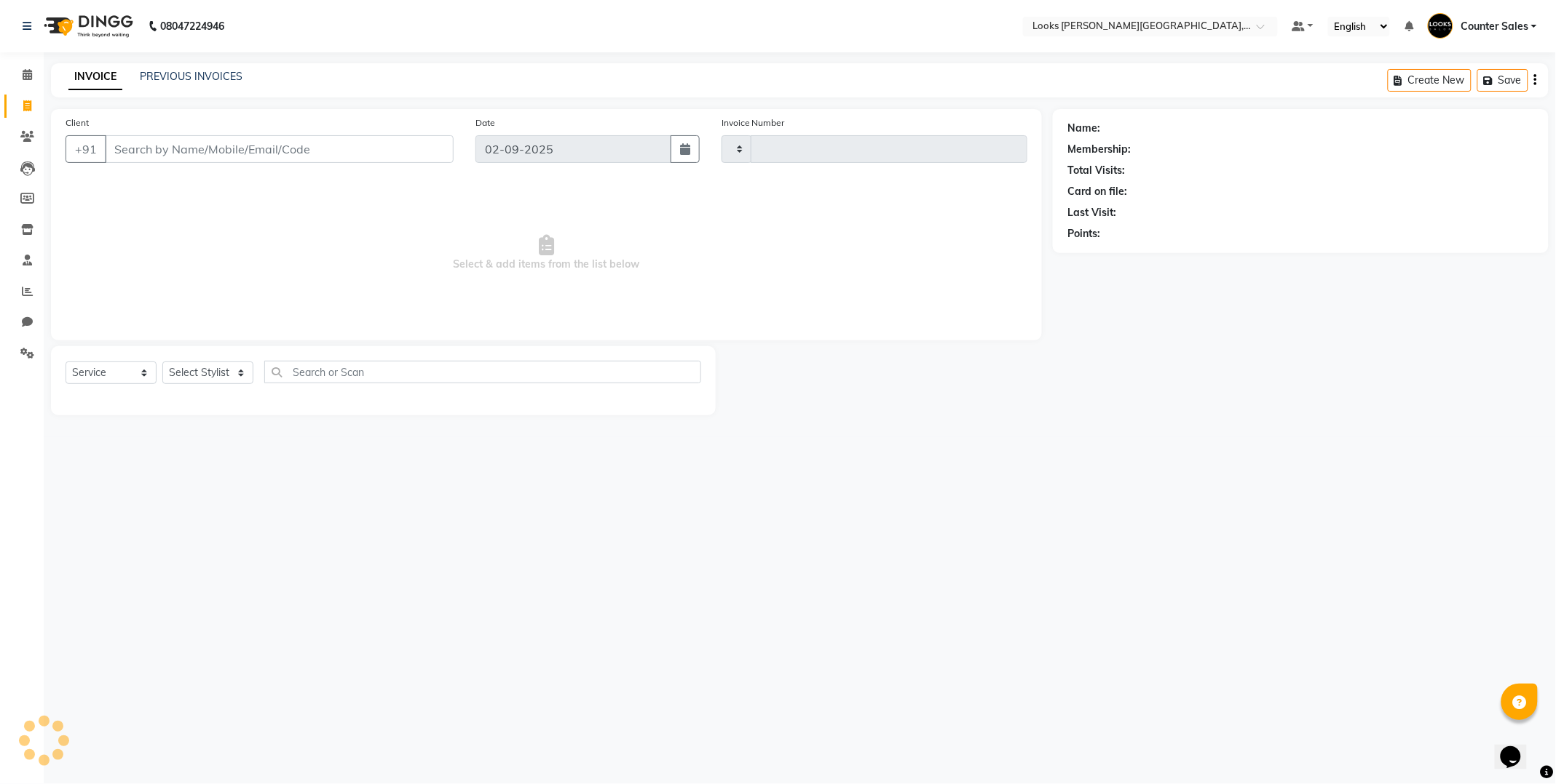
type input "5163"
select select "4385"
click at [220, 372] on select "Select Stylist Ajay [PERSON_NAME] [PERSON_NAME] Counter Sales [PERSON_NAME] Kri…" at bounding box center [210, 373] width 96 height 23
click at [173, 451] on div "08047224946 Select Location × Looks [PERSON_NAME][GEOGRAPHIC_DATA], Jaipur Defa…" at bounding box center [778, 392] width 1556 height 784
click at [23, 71] on icon at bounding box center [27, 74] width 9 height 11
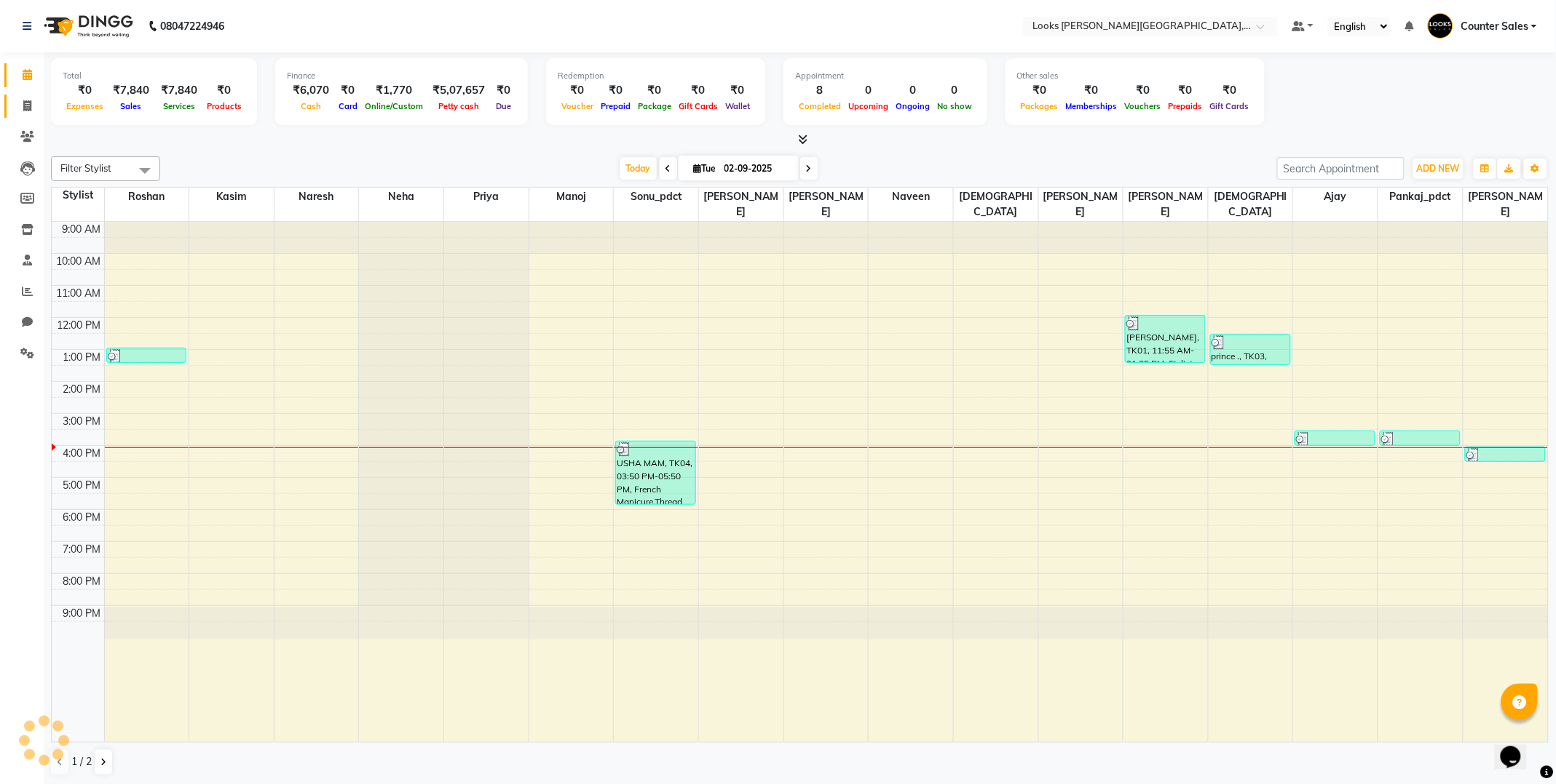
click at [18, 106] on span at bounding box center [27, 106] width 26 height 17
select select "service"
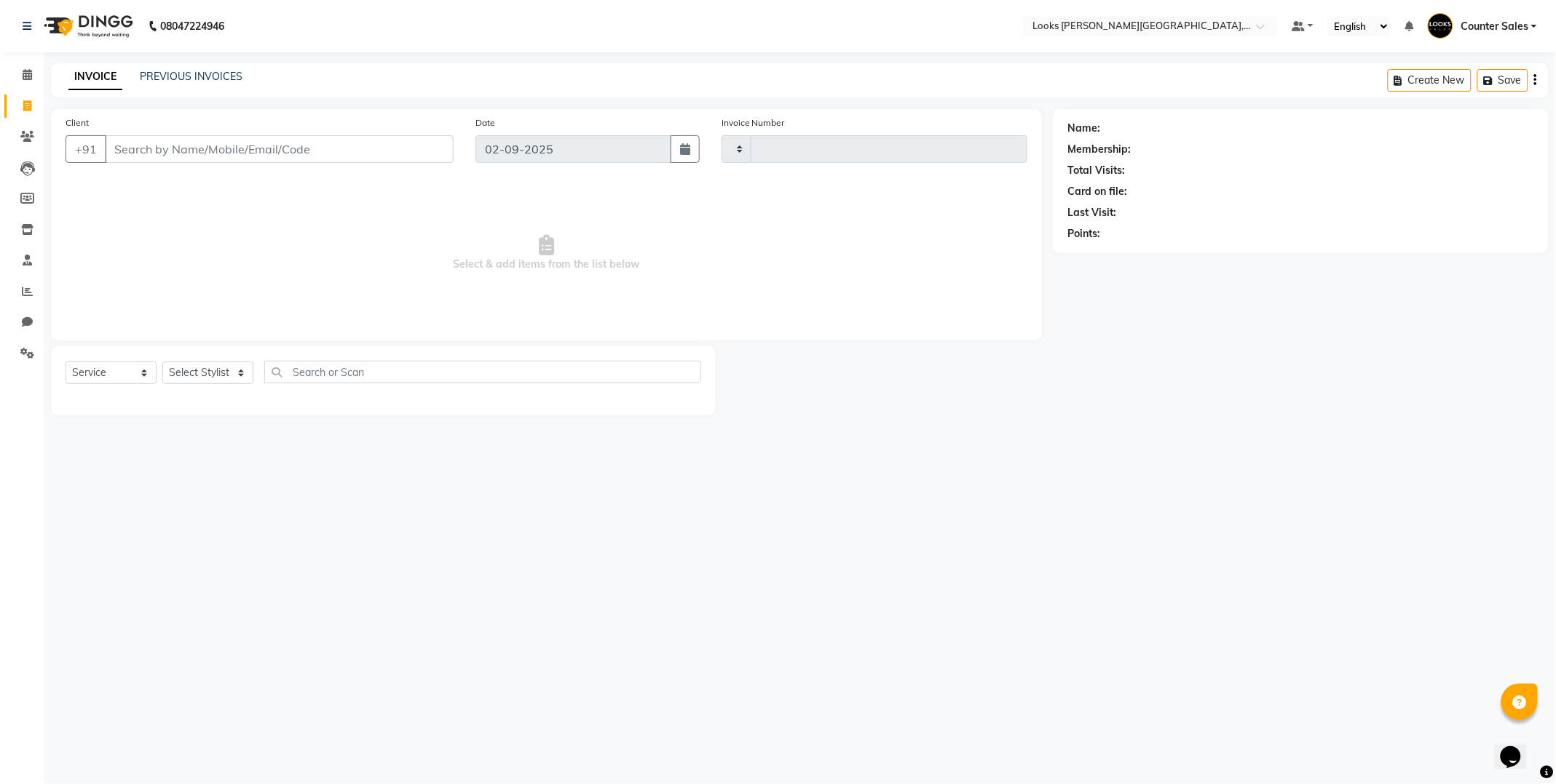
type input "5163"
select select "4385"
click at [905, 514] on div "08047224946 Select Location × Looks [PERSON_NAME][GEOGRAPHIC_DATA], Jaipur Defa…" at bounding box center [778, 392] width 1556 height 784
click at [27, 134] on icon at bounding box center [27, 137] width 14 height 11
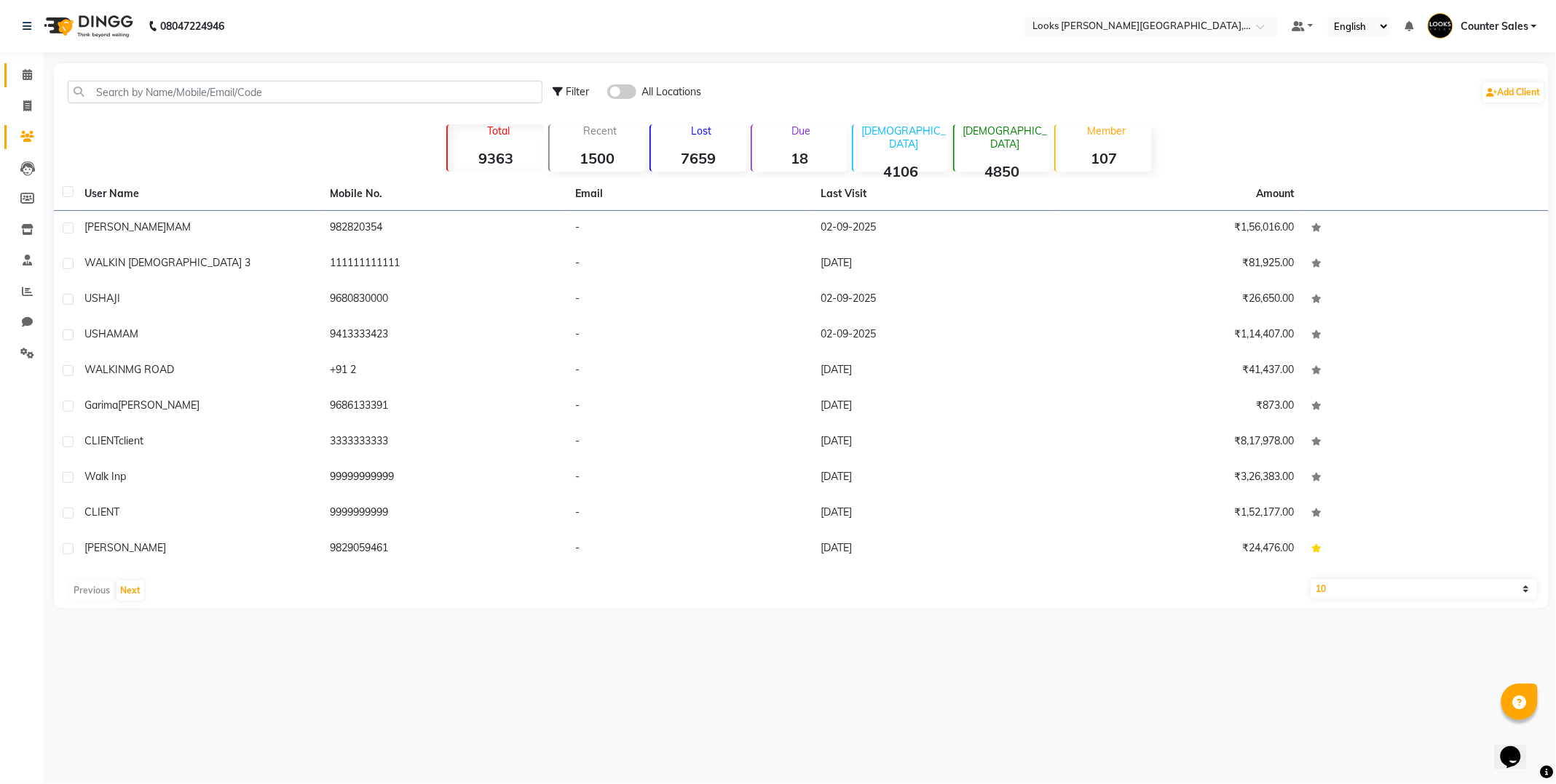
click at [23, 73] on icon at bounding box center [27, 74] width 9 height 11
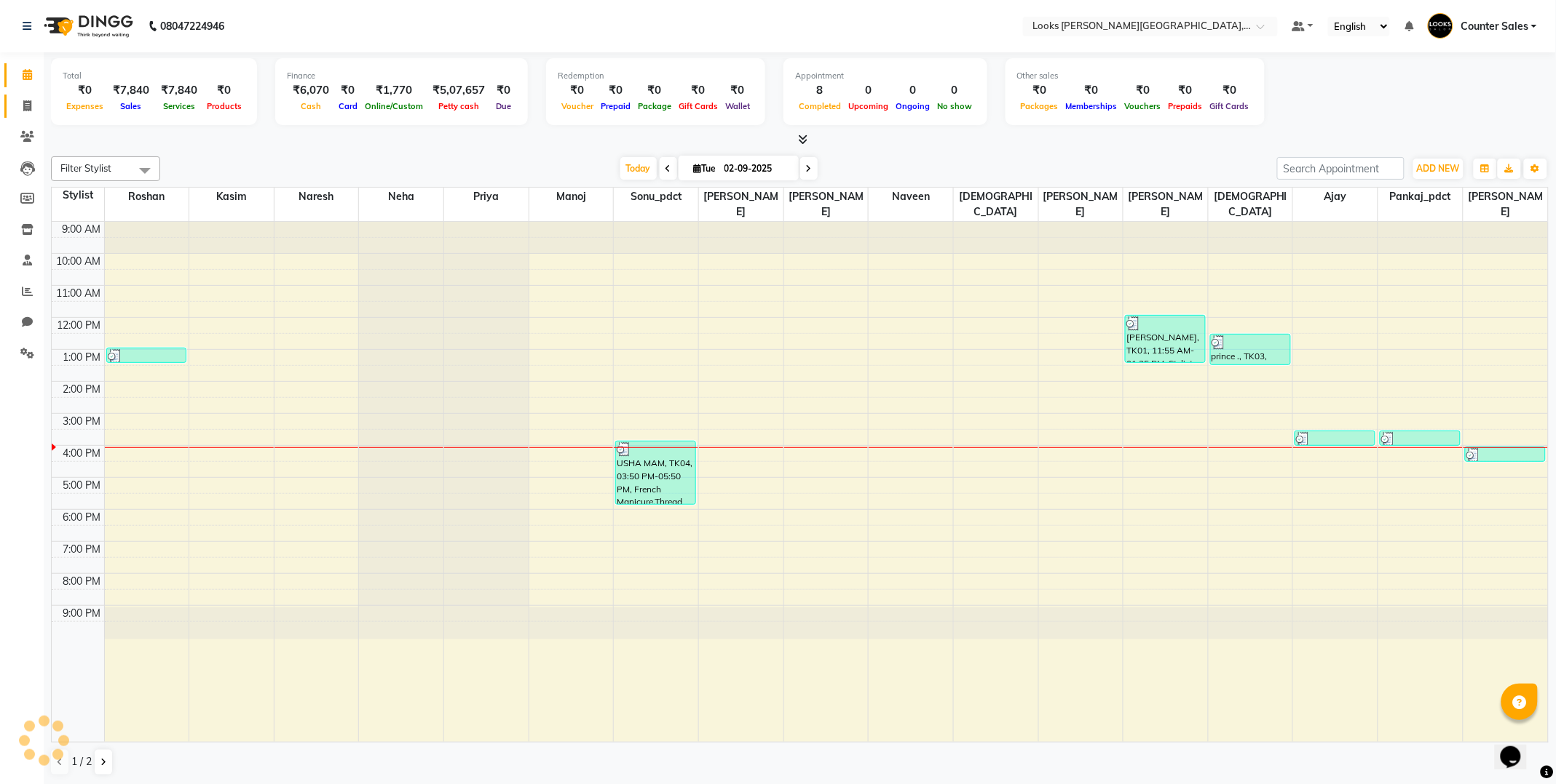
click at [22, 99] on span at bounding box center [27, 106] width 26 height 17
select select "4385"
select select "service"
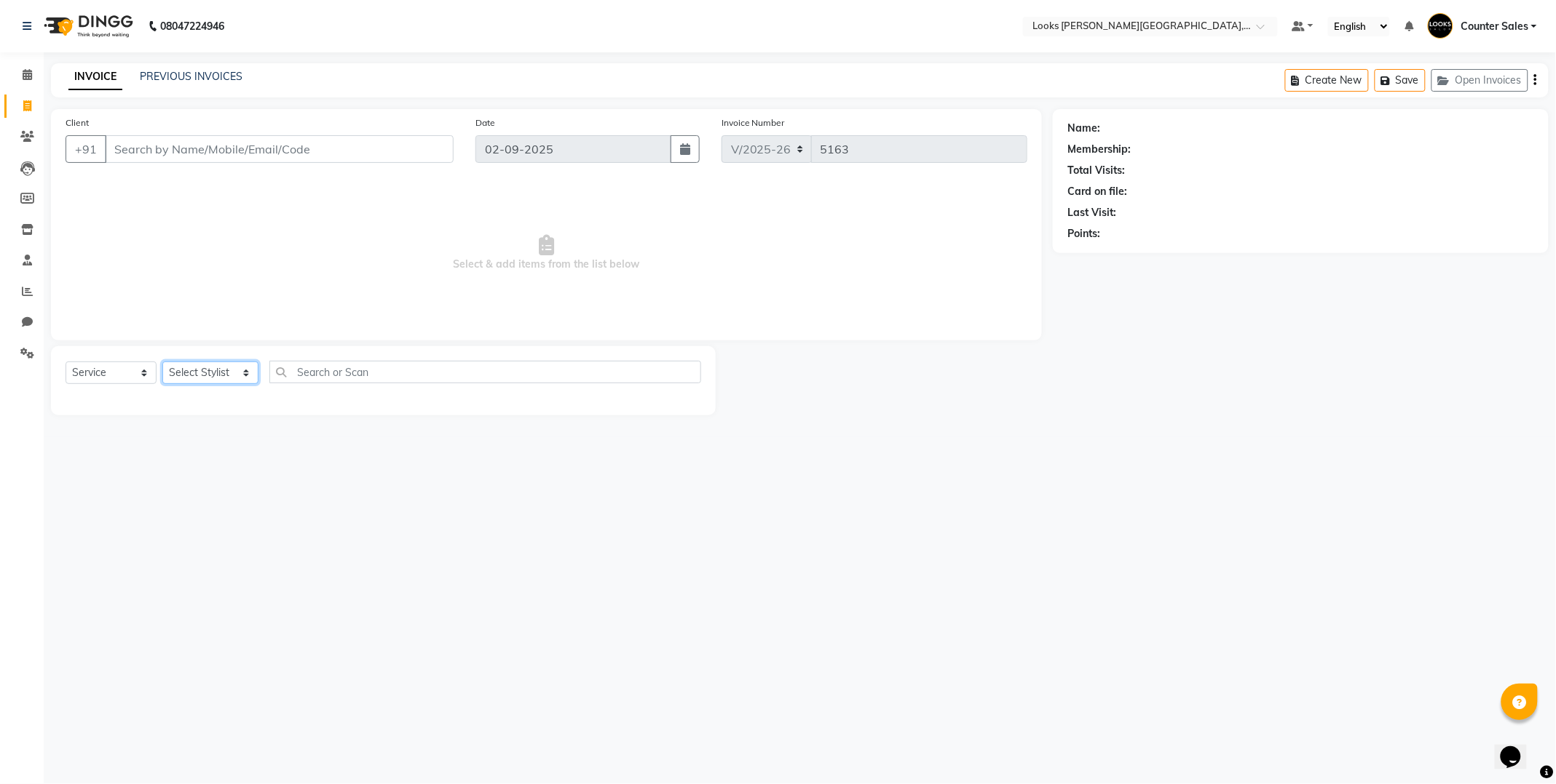
click at [204, 373] on select "Select Stylist Ajay [PERSON_NAME] [PERSON_NAME] Counter Sales [PERSON_NAME] Kri…" at bounding box center [210, 373] width 96 height 23
select select "41218"
click at [163, 362] on select "Select Stylist Ajay [PERSON_NAME] [PERSON_NAME] Counter Sales [PERSON_NAME] Kri…" at bounding box center [210, 373] width 96 height 23
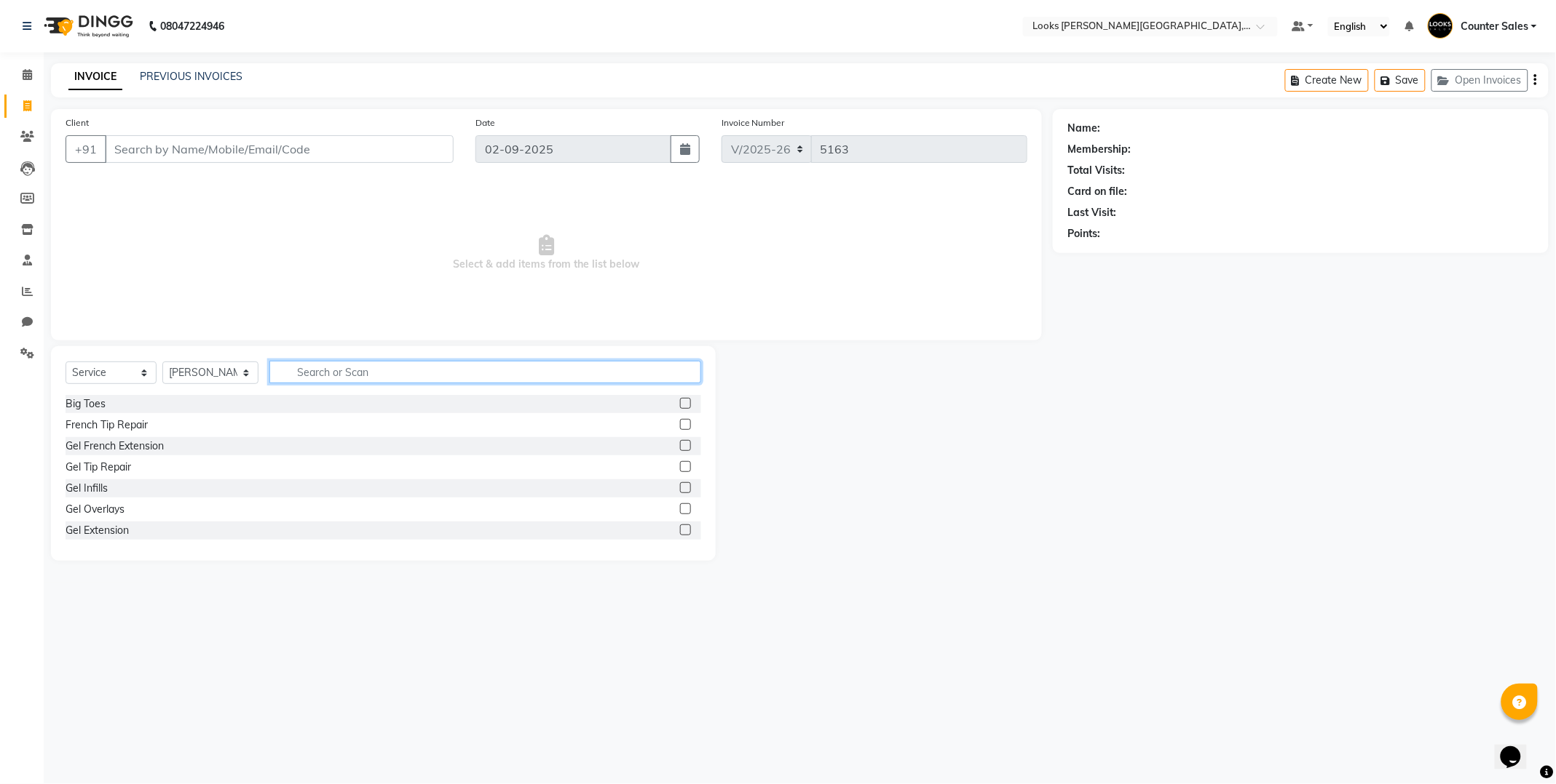
click at [317, 365] on input "text" at bounding box center [485, 372] width 431 height 23
type input "ey"
click at [680, 425] on label at bounding box center [685, 424] width 11 height 11
click at [680, 425] on input "checkbox" at bounding box center [684, 425] width 9 height 9
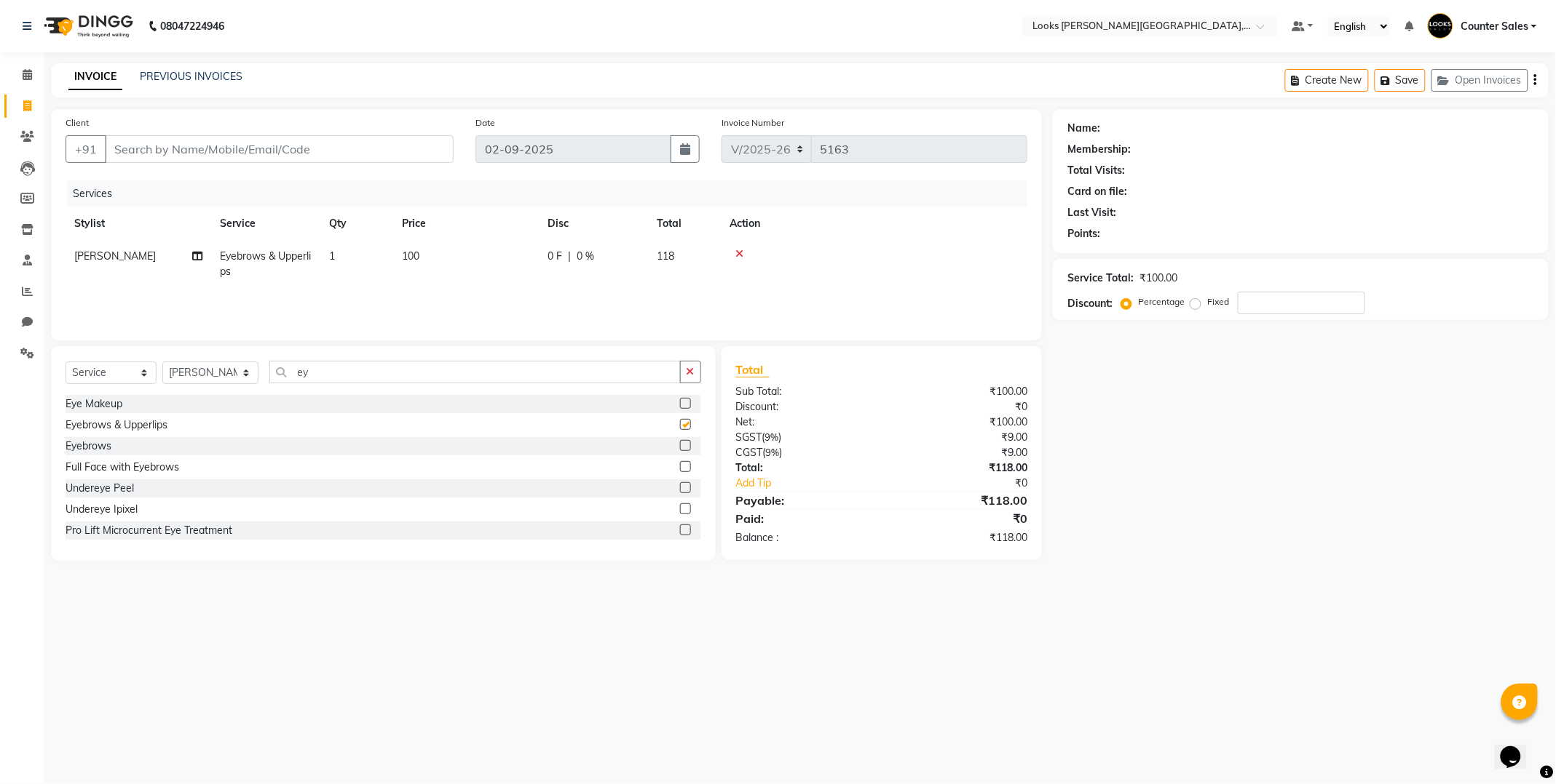
checkbox input "false"
click at [333, 137] on input "Client" at bounding box center [279, 149] width 349 height 27
click at [368, 147] on input "Client" at bounding box center [279, 149] width 349 height 27
click at [1089, 626] on div "08047224946 Select Location × Looks [PERSON_NAME][GEOGRAPHIC_DATA], Jaipur Defa…" at bounding box center [778, 392] width 1556 height 784
click at [166, 74] on link "PREVIOUS INVOICES" at bounding box center [191, 76] width 103 height 13
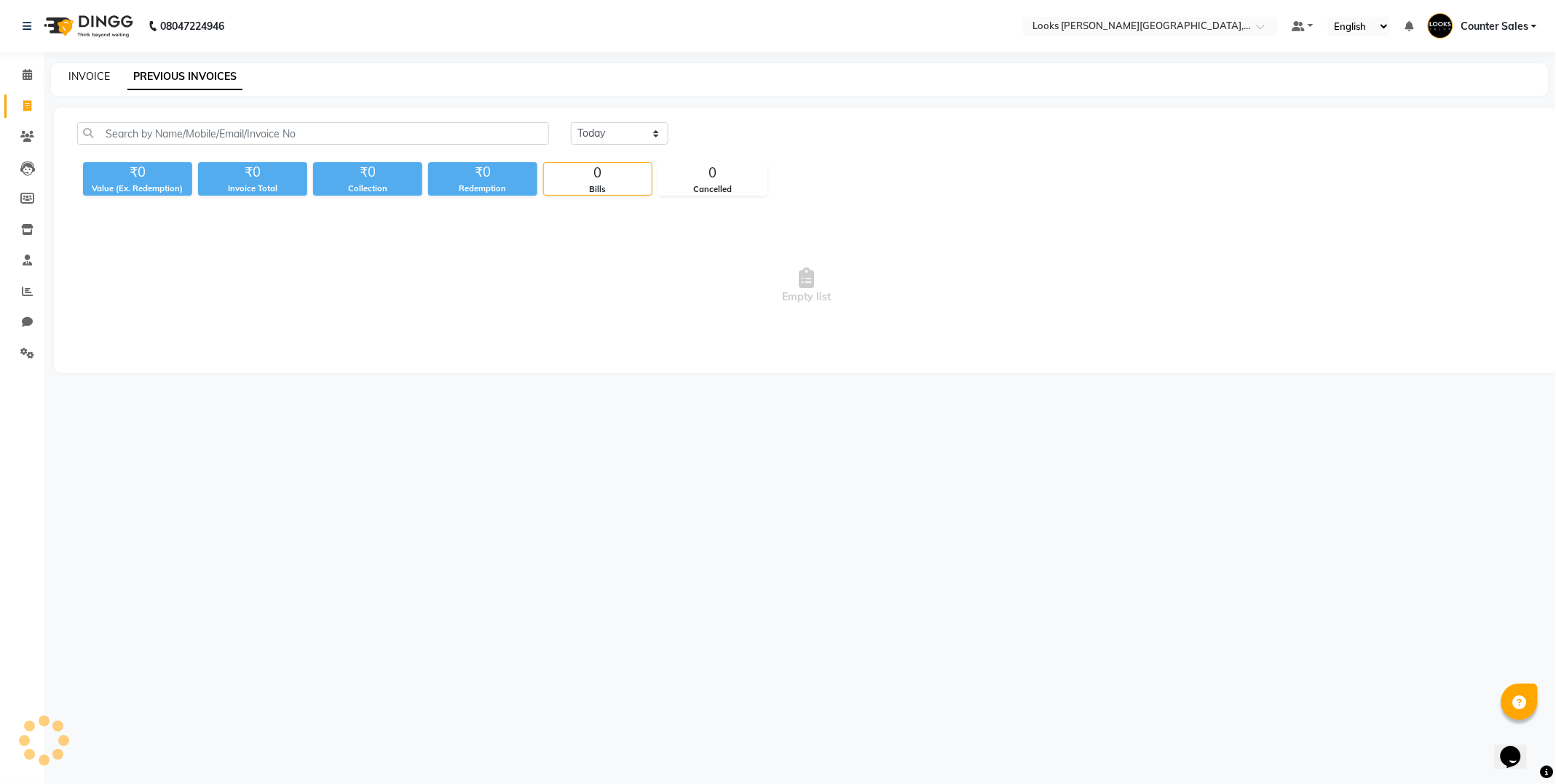
click at [82, 77] on link "INVOICE" at bounding box center [89, 76] width 42 height 13
select select "service"
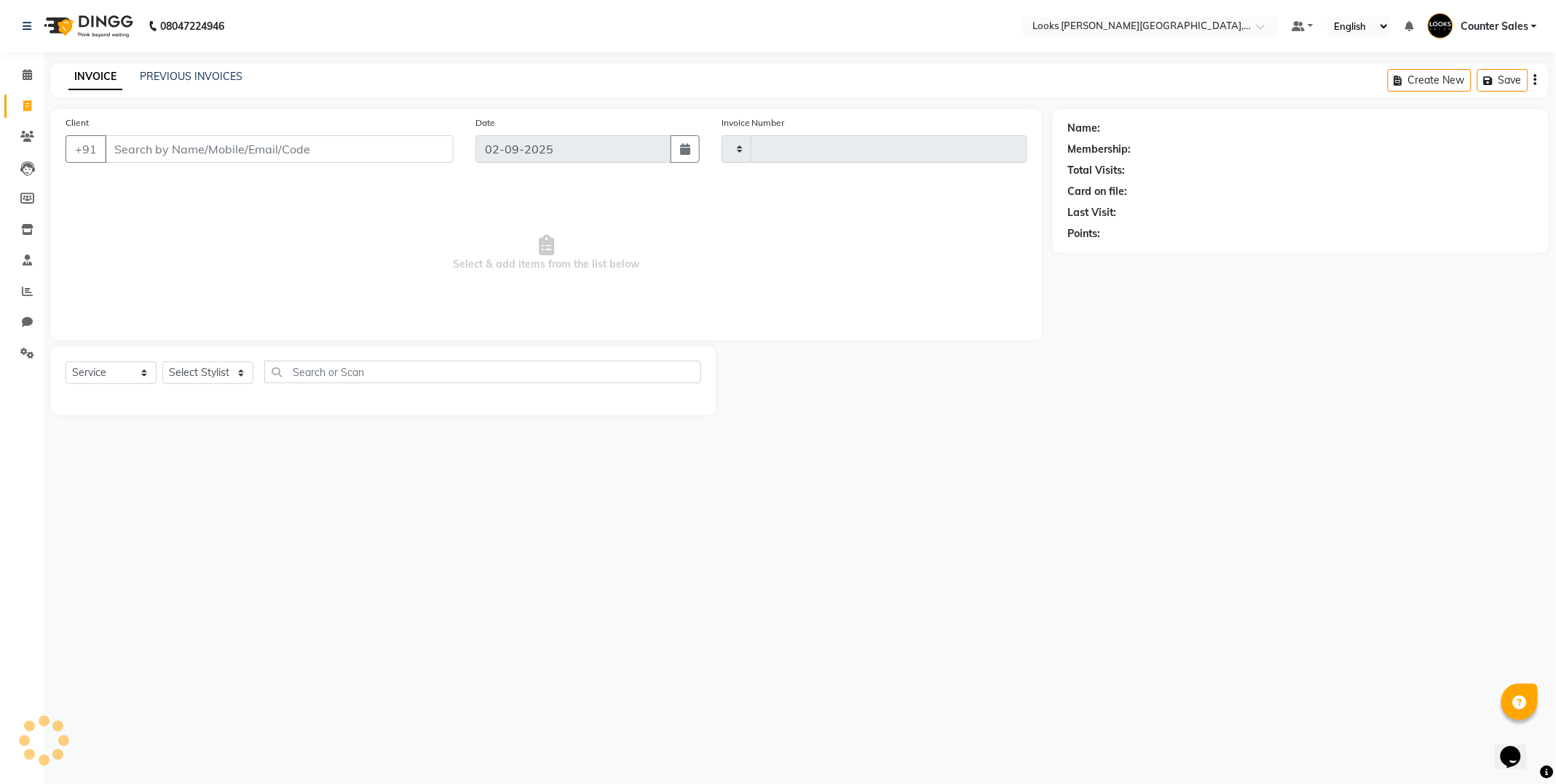
click at [157, 150] on input "Client" at bounding box center [279, 149] width 349 height 27
type input "5163"
select select "4385"
click at [202, 144] on input "Client" at bounding box center [279, 149] width 349 height 27
click at [27, 291] on icon at bounding box center [27, 291] width 11 height 11
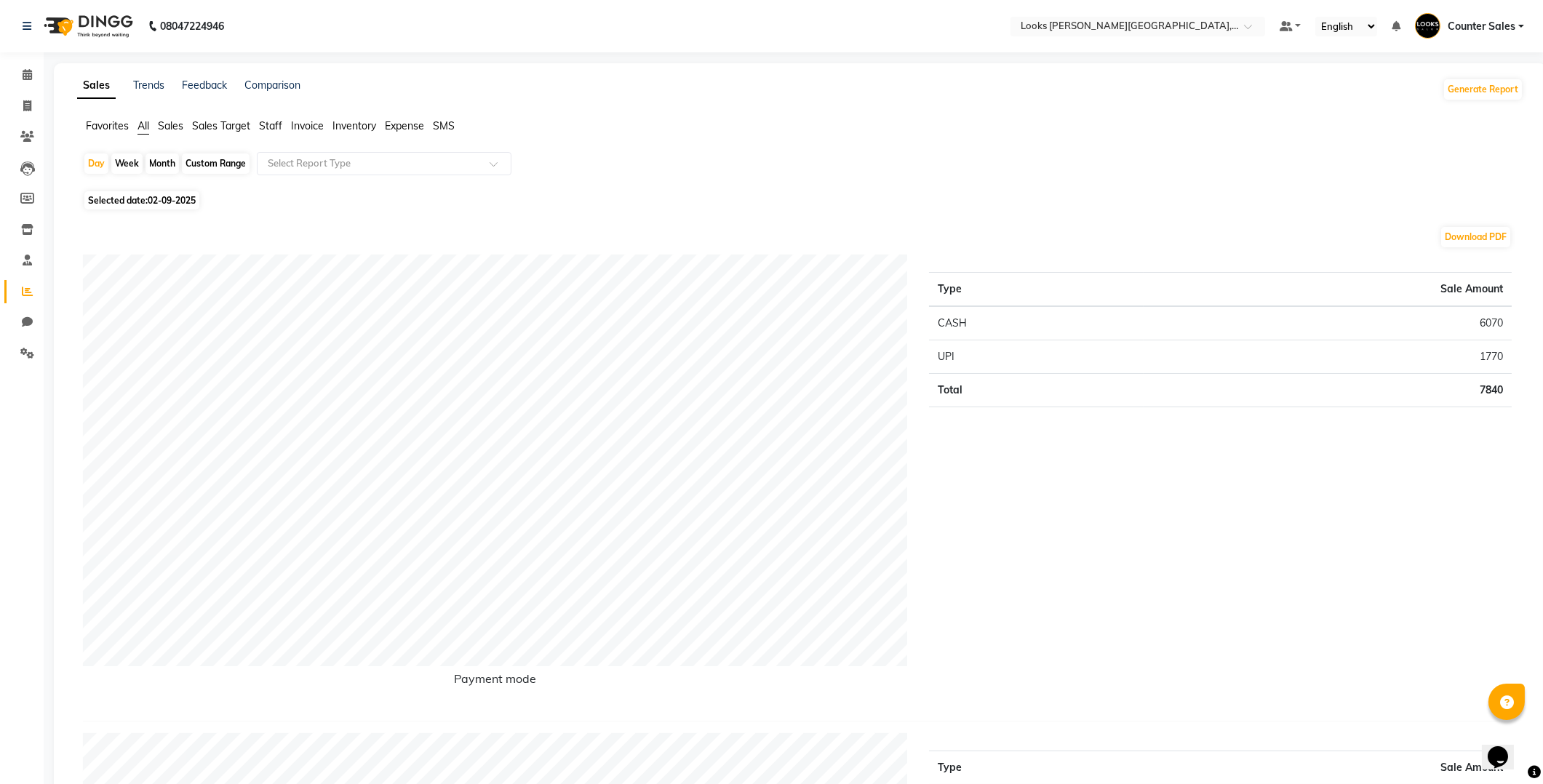
click at [279, 128] on span "Staff" at bounding box center [270, 125] width 24 height 13
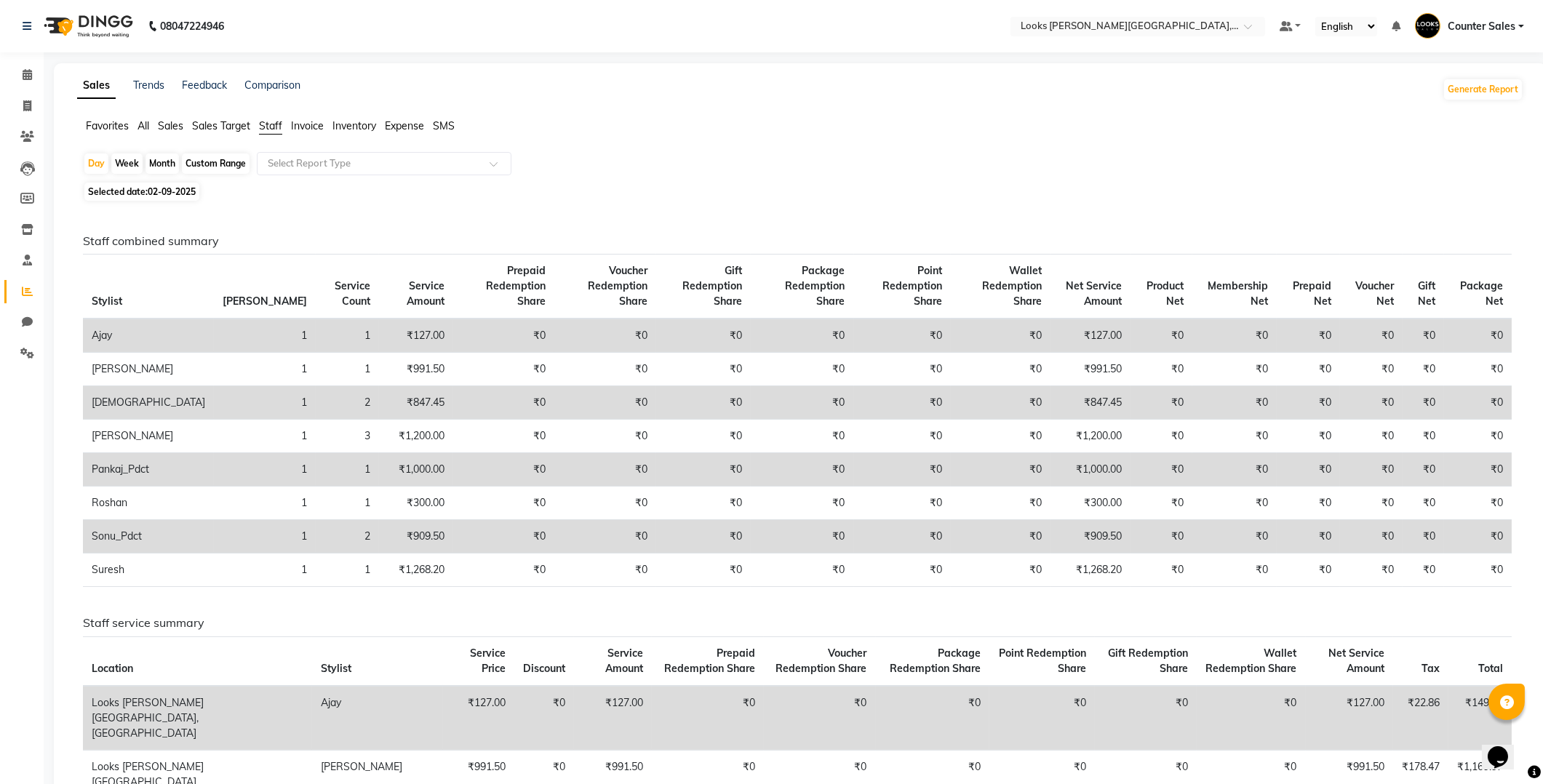
scroll to position [2, 0]
click at [27, 102] on icon at bounding box center [27, 104] width 8 height 11
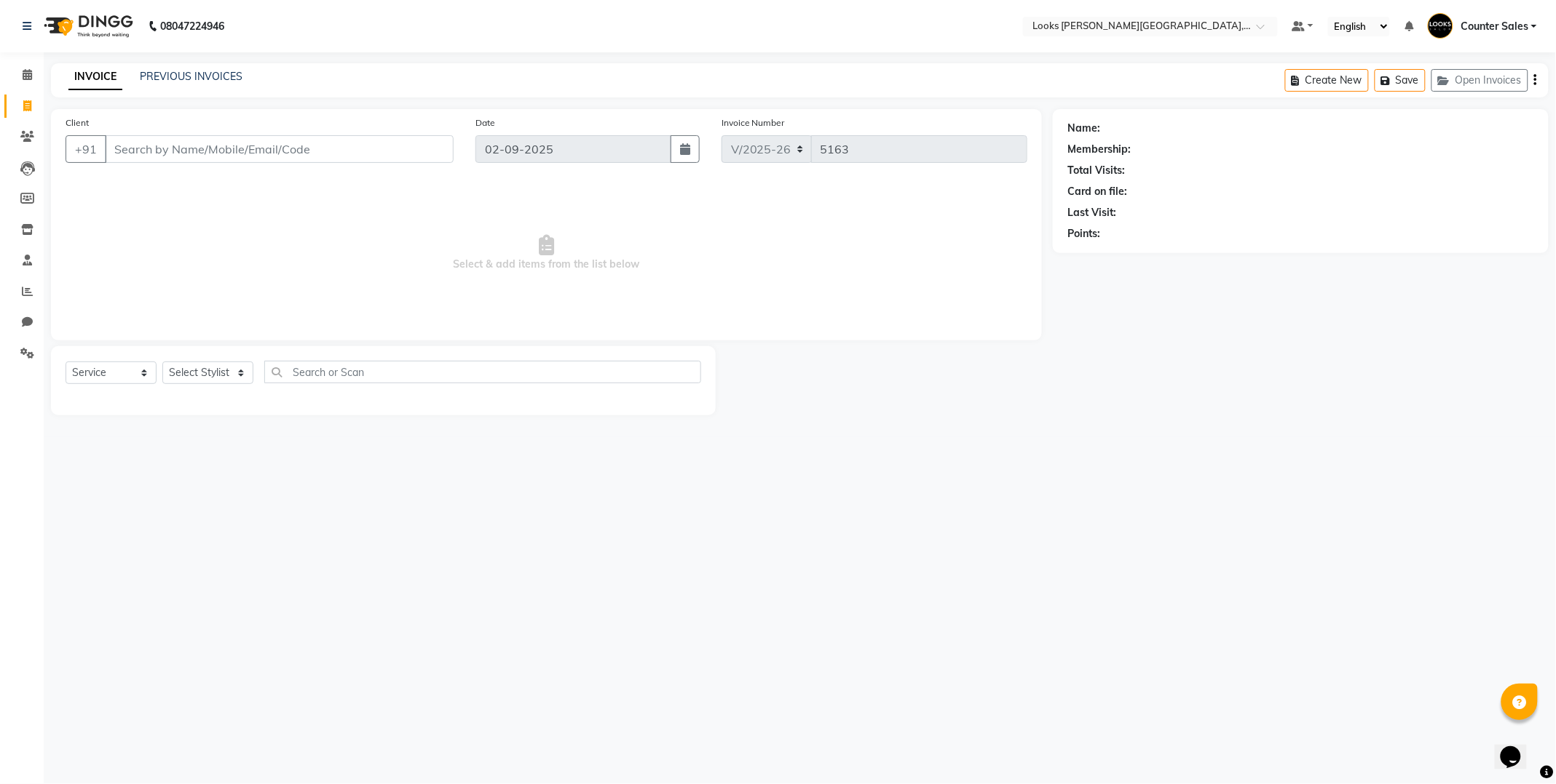
click at [231, 143] on input "Client" at bounding box center [279, 149] width 349 height 27
click at [192, 146] on input "Client" at bounding box center [279, 149] width 349 height 27
click at [180, 74] on link "PREVIOUS INVOICES" at bounding box center [191, 76] width 103 height 13
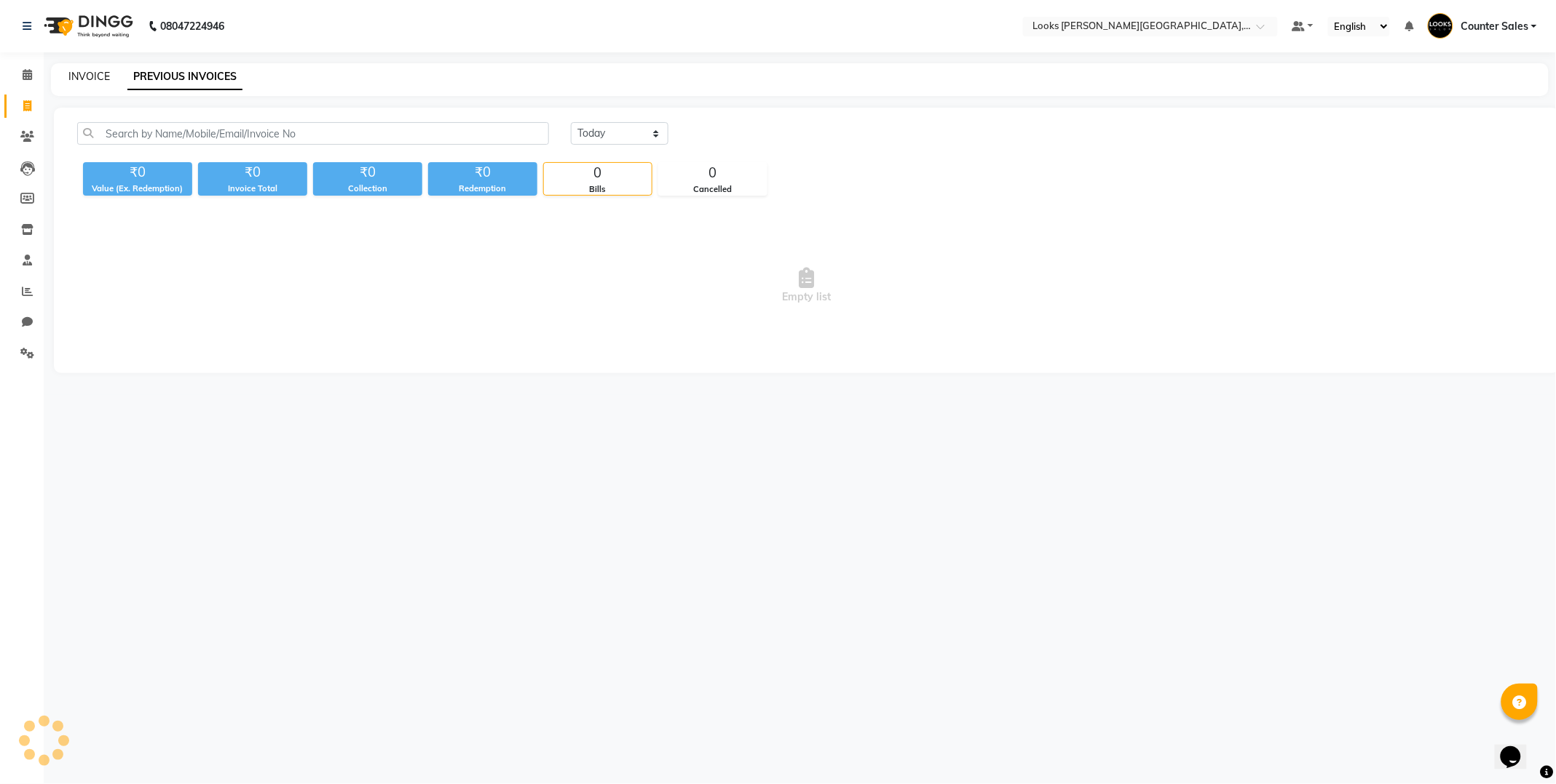
click at [80, 77] on link "INVOICE" at bounding box center [89, 76] width 42 height 13
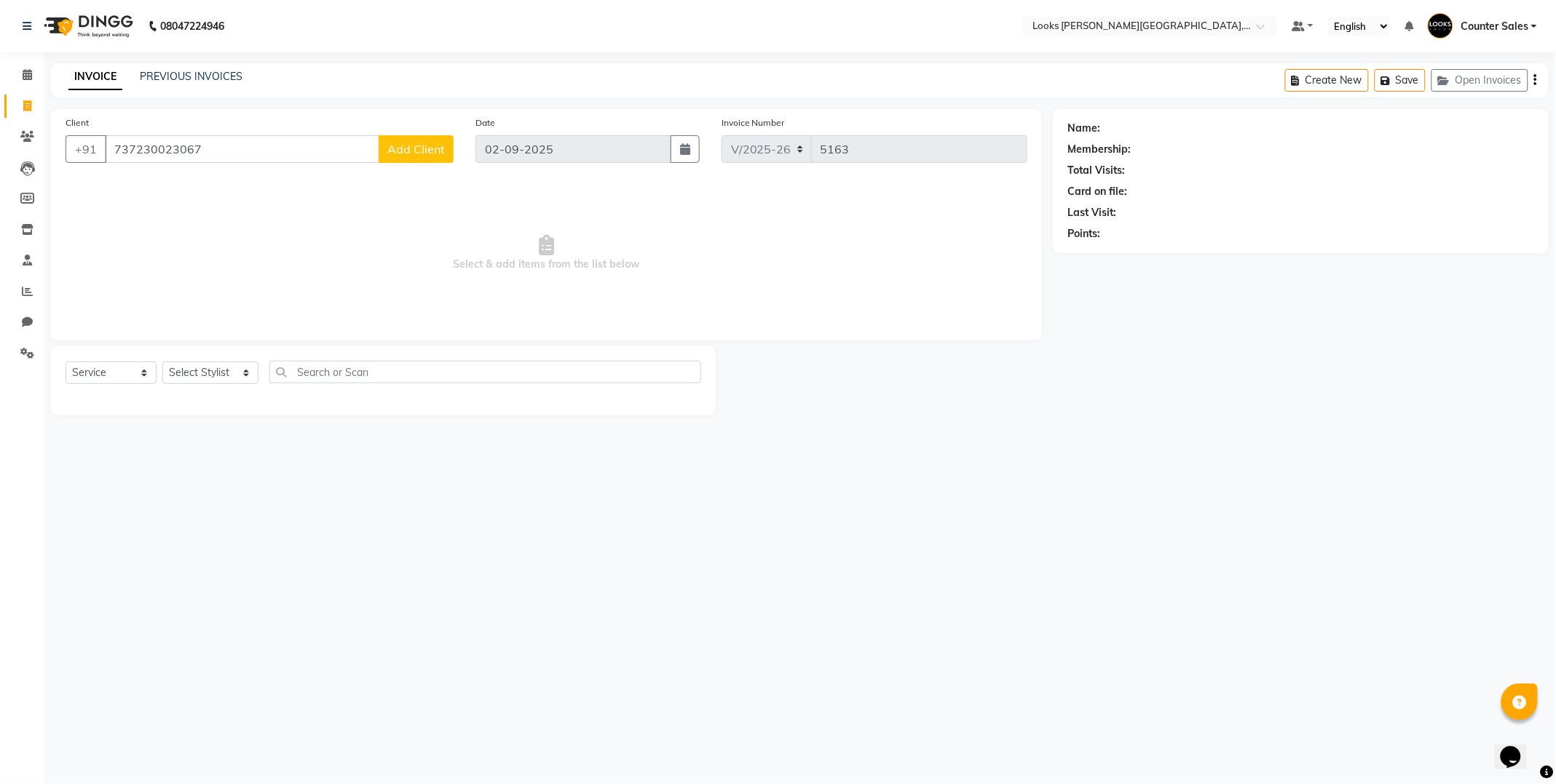
click at [121, 150] on input "737230023067" at bounding box center [241, 149] width 274 height 27
click at [128, 151] on input "737230023067" at bounding box center [241, 149] width 274 height 27
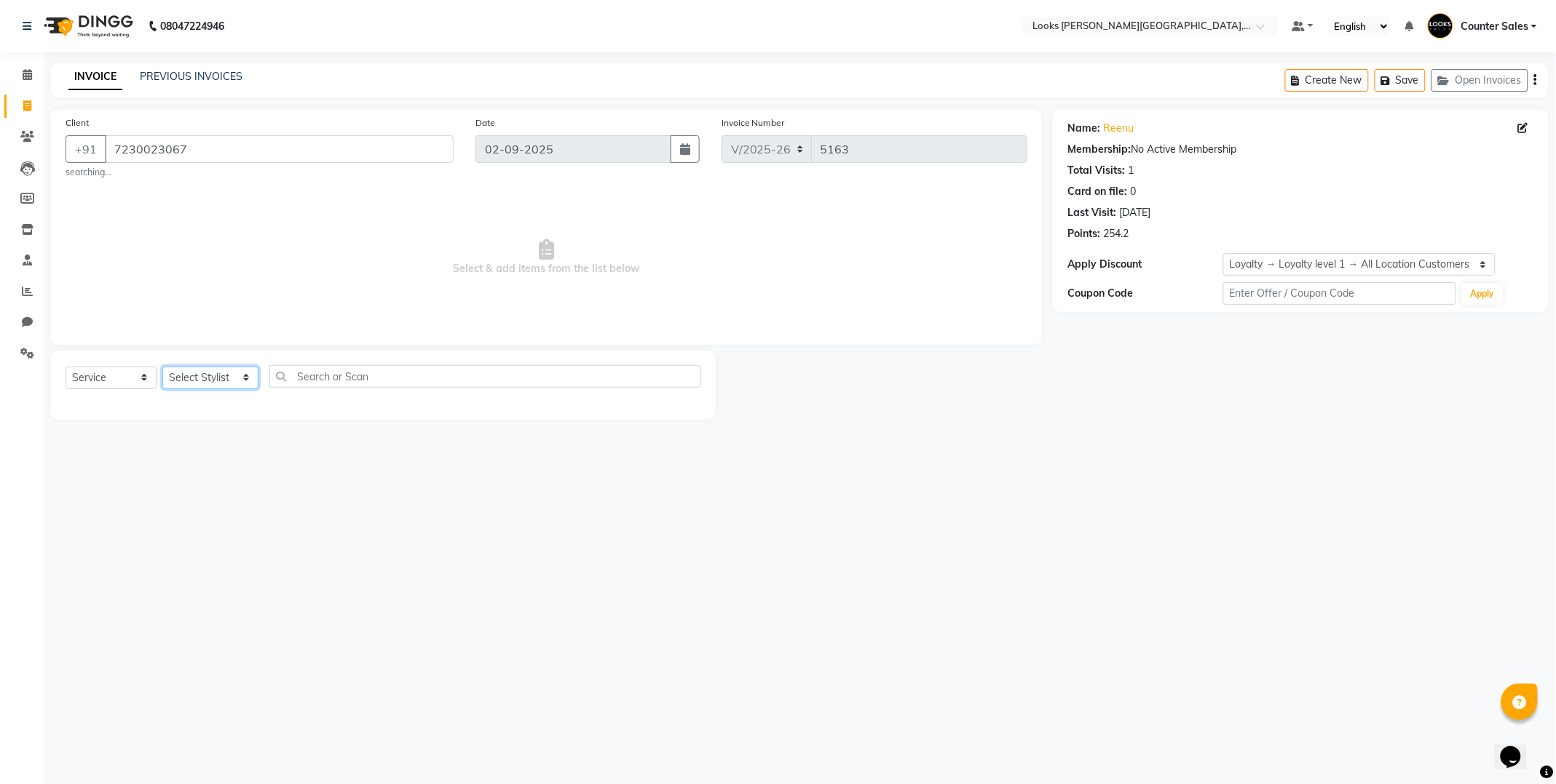
click at [234, 387] on select "Select Stylist Ajay [PERSON_NAME] [PERSON_NAME] Counter Sales [PERSON_NAME] Kri…" at bounding box center [210, 378] width 96 height 23
click at [163, 367] on select "Select Stylist Ajay [PERSON_NAME] [PERSON_NAME] Counter Sales [PERSON_NAME] Kri…" at bounding box center [210, 378] width 96 height 23
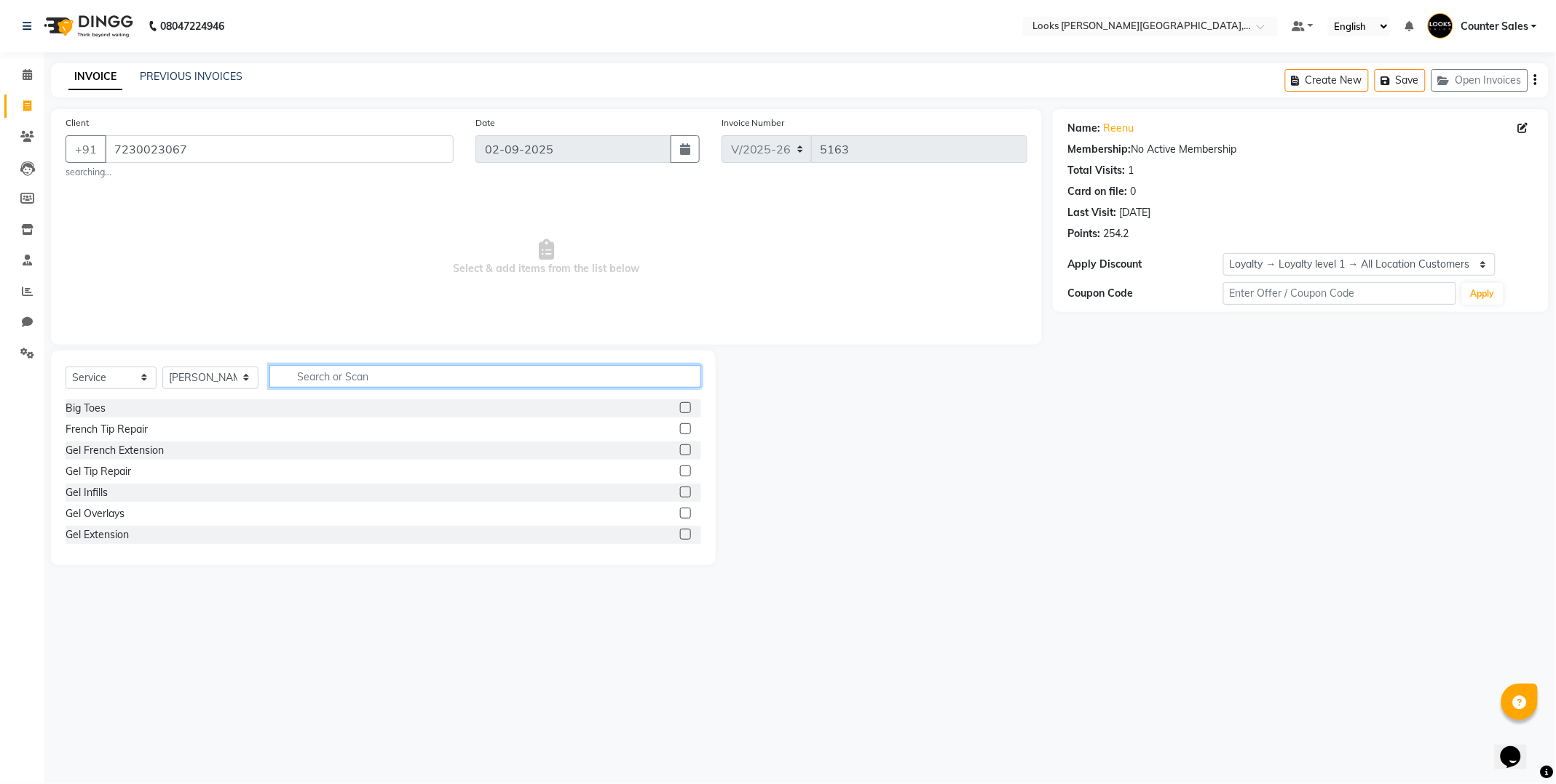
click at [313, 378] on input "text" at bounding box center [485, 376] width 431 height 23
click at [680, 430] on label at bounding box center [685, 429] width 11 height 11
click at [680, 430] on input "checkbox" at bounding box center [684, 430] width 9 height 9
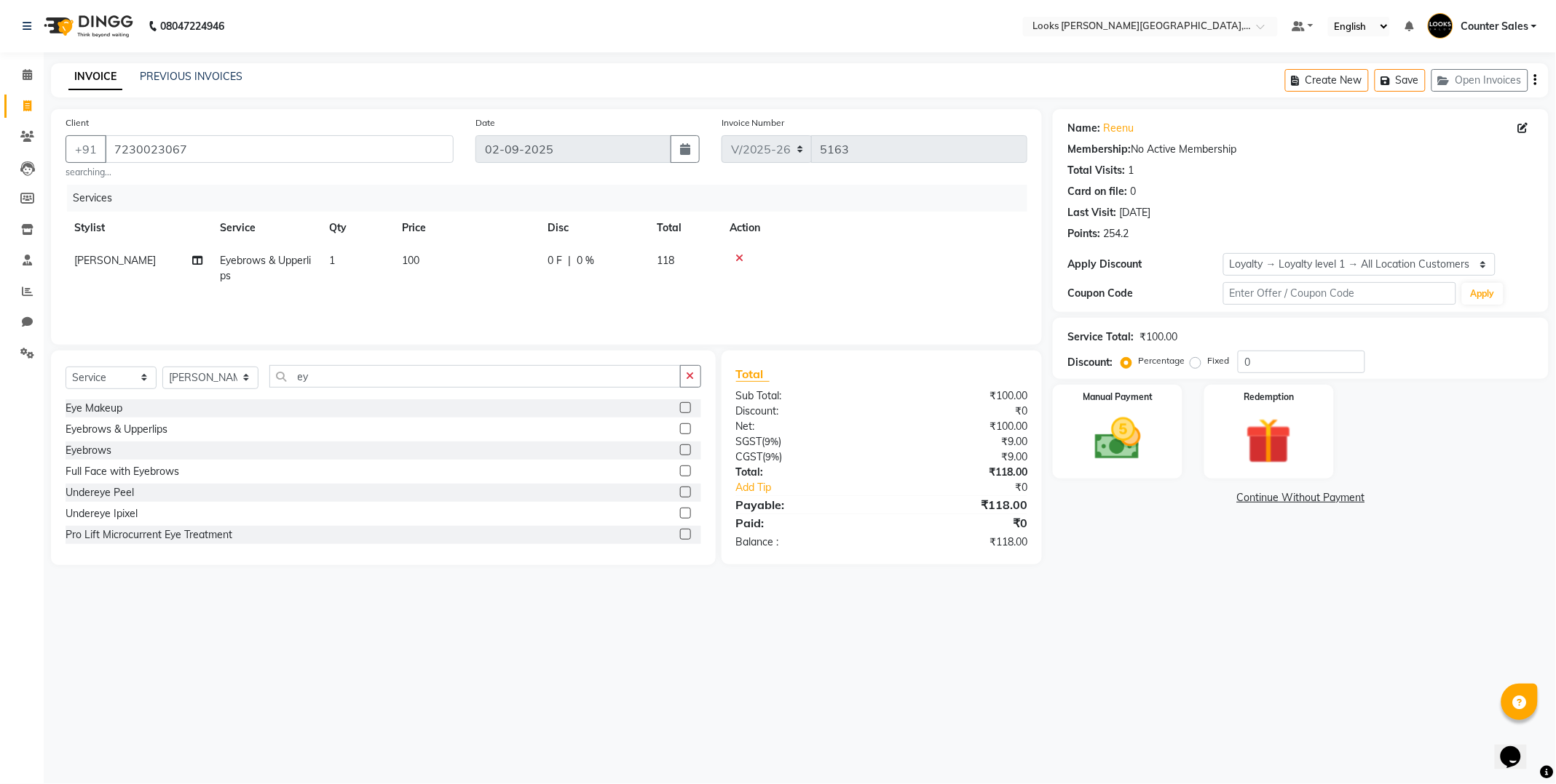
click at [491, 264] on td "100" at bounding box center [466, 268] width 146 height 48
click at [548, 265] on input "100" at bounding box center [534, 265] width 128 height 23
click at [1129, 631] on div "08047224946 Select Location × Looks [PERSON_NAME][GEOGRAPHIC_DATA], Jaipur Defa…" at bounding box center [778, 392] width 1556 height 784
click at [1141, 441] on img at bounding box center [1117, 439] width 78 height 55
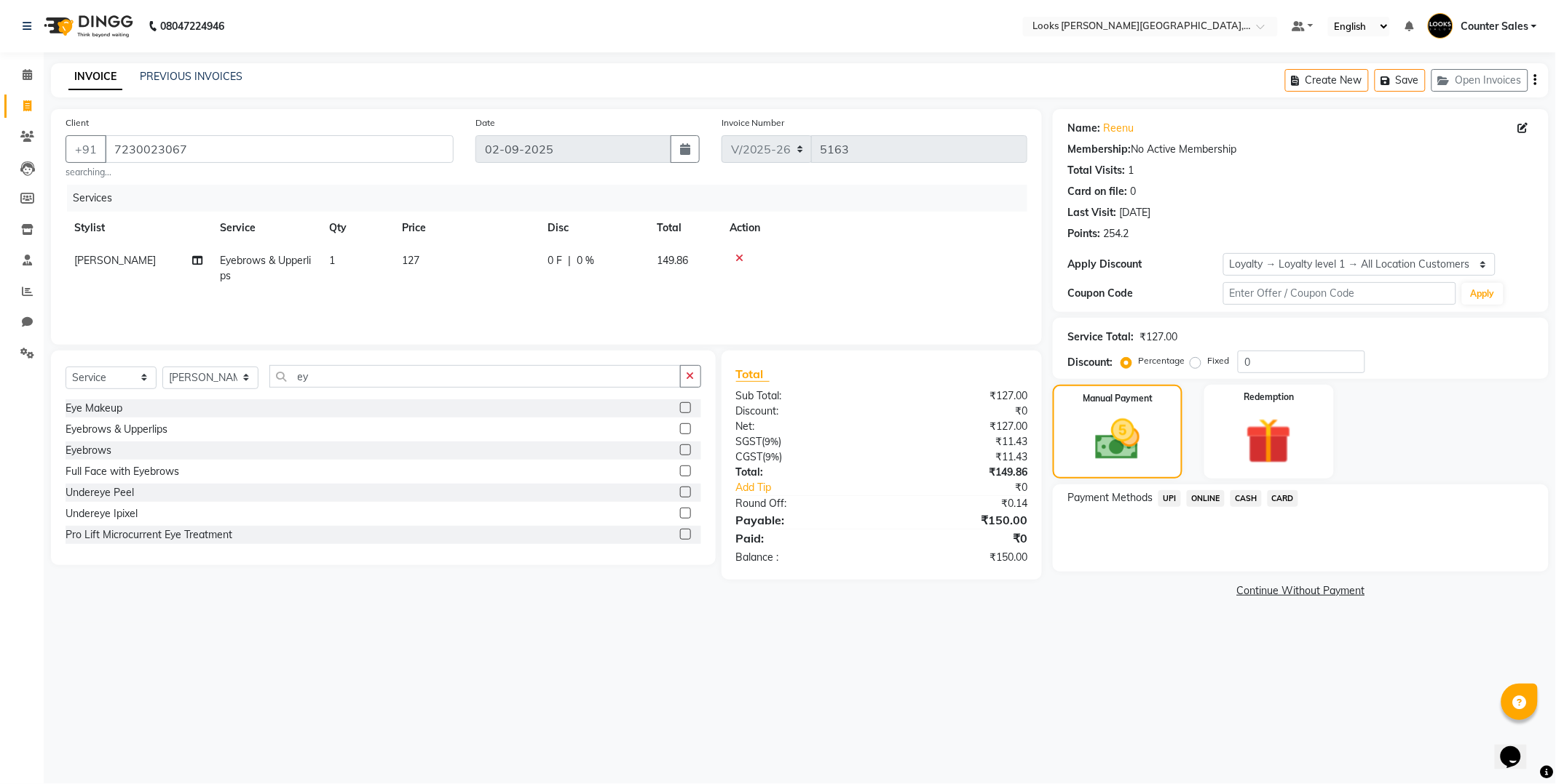
click at [1249, 499] on span "CASH" at bounding box center [1245, 499] width 31 height 17
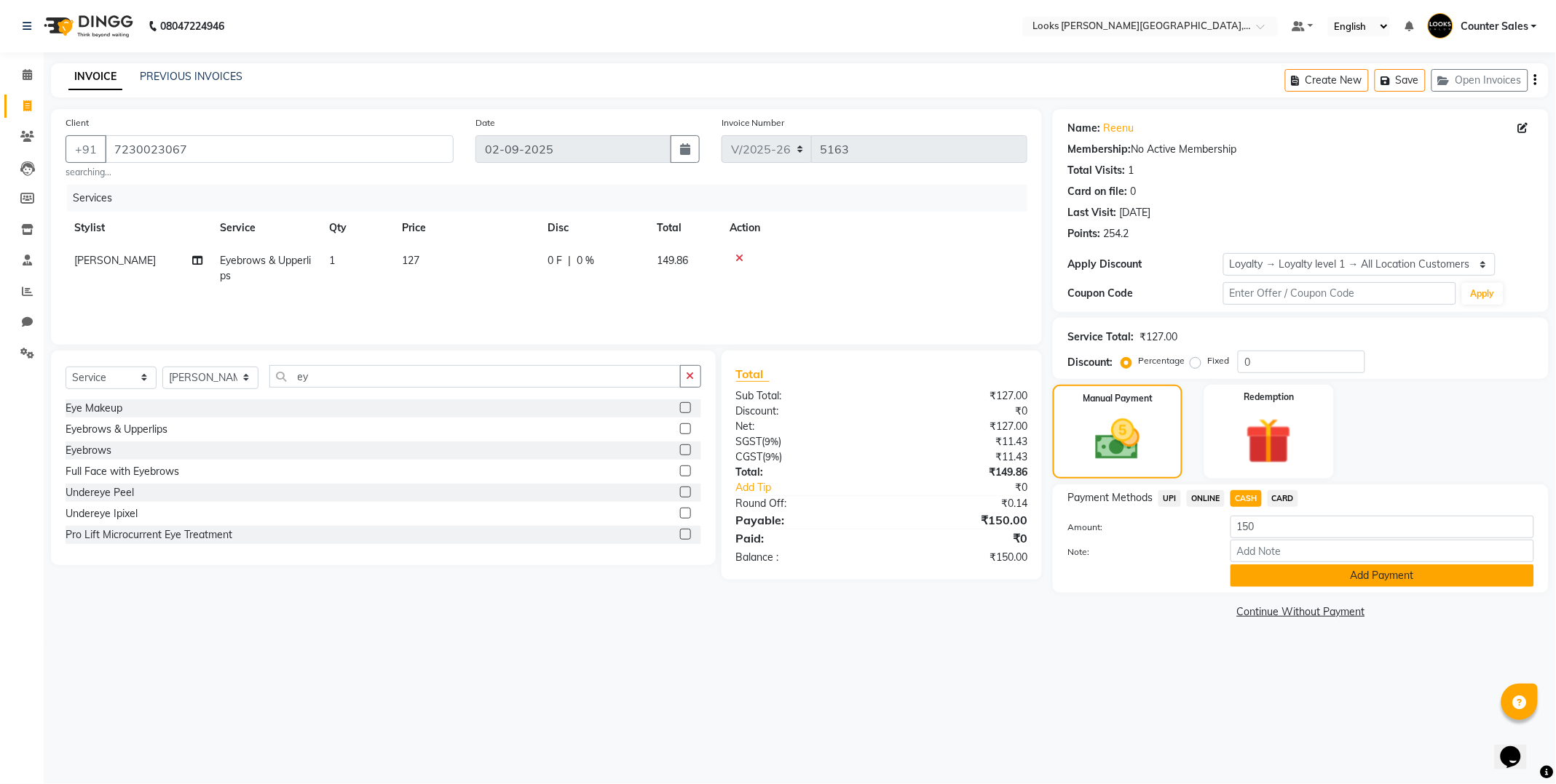
click at [1359, 571] on button "Add Payment" at bounding box center [1382, 576] width 304 height 23
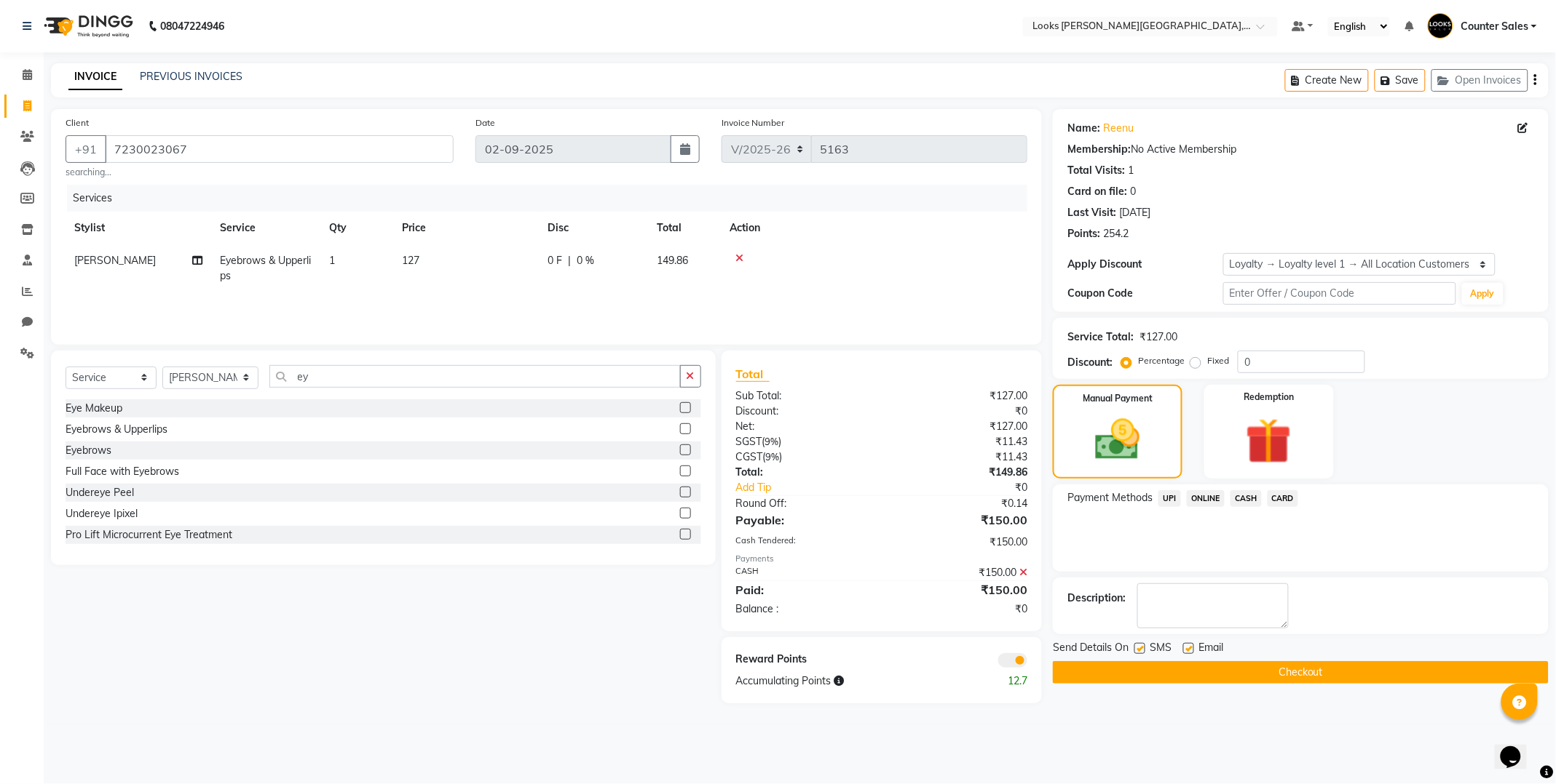
click at [1242, 673] on button "Checkout" at bounding box center [1300, 672] width 496 height 23
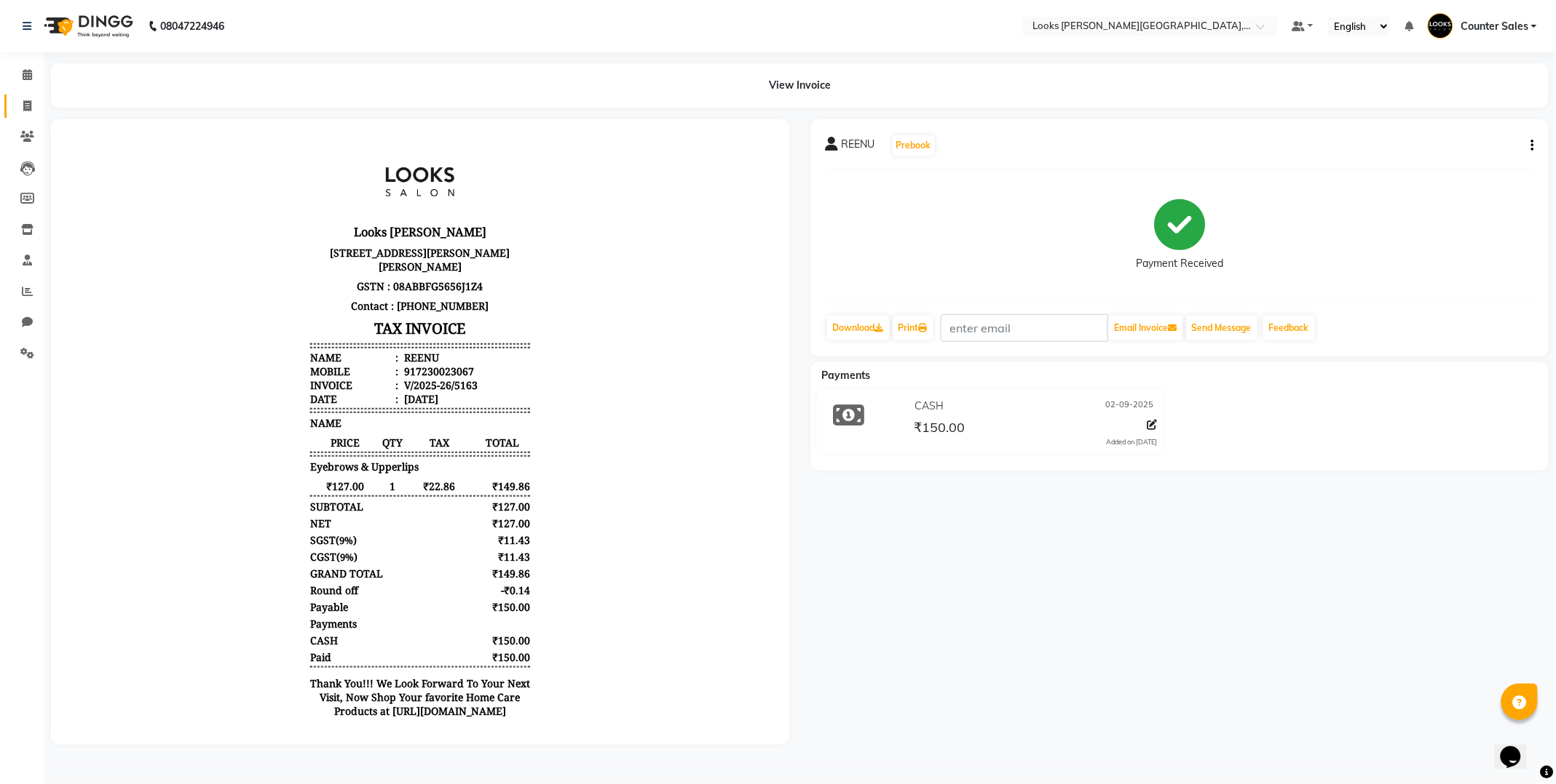
click at [27, 104] on icon at bounding box center [27, 105] width 8 height 11
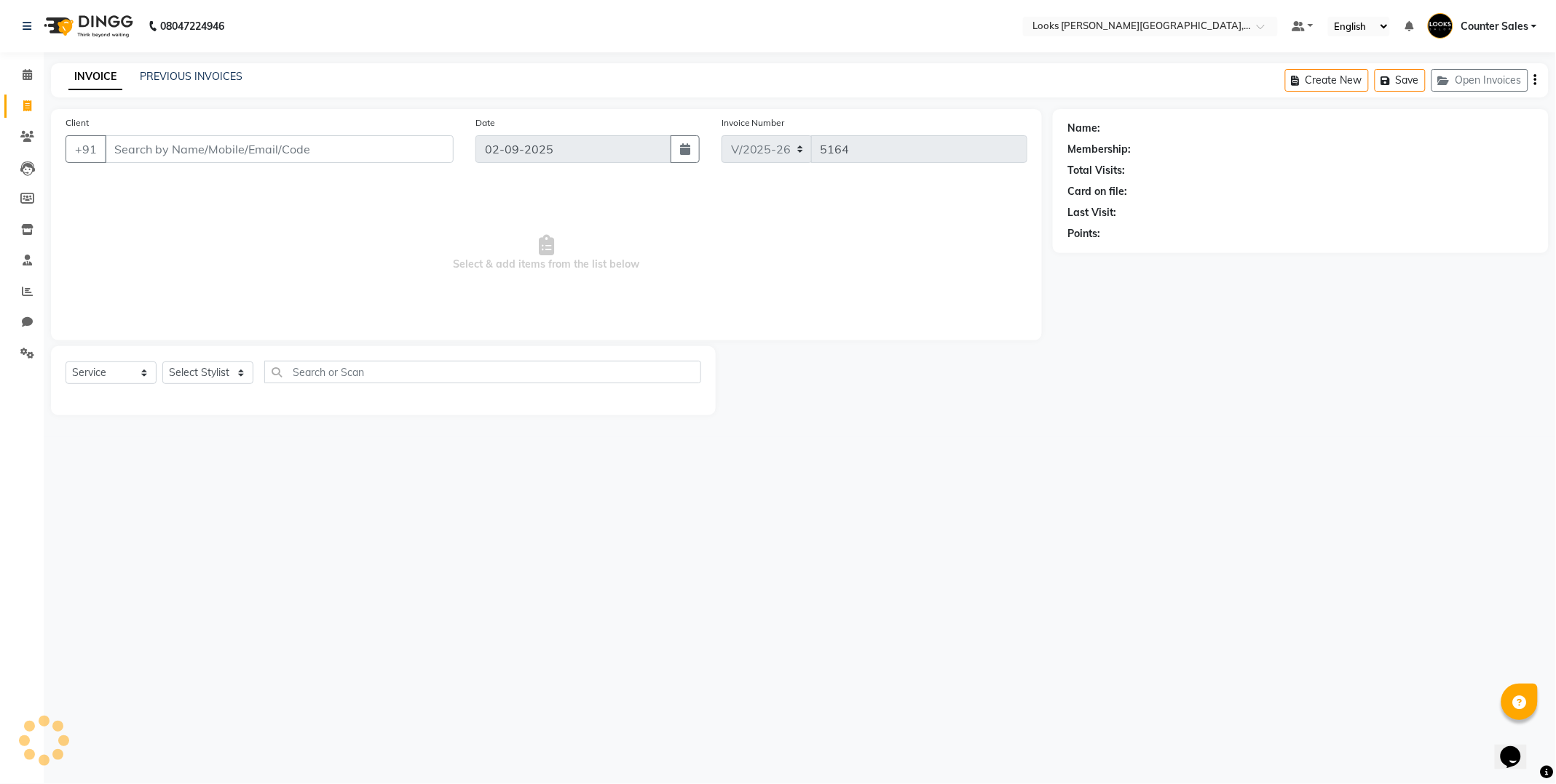
click at [151, 143] on input "Client" at bounding box center [279, 149] width 349 height 27
click at [190, 73] on link "PREVIOUS INVOICES" at bounding box center [191, 76] width 103 height 13
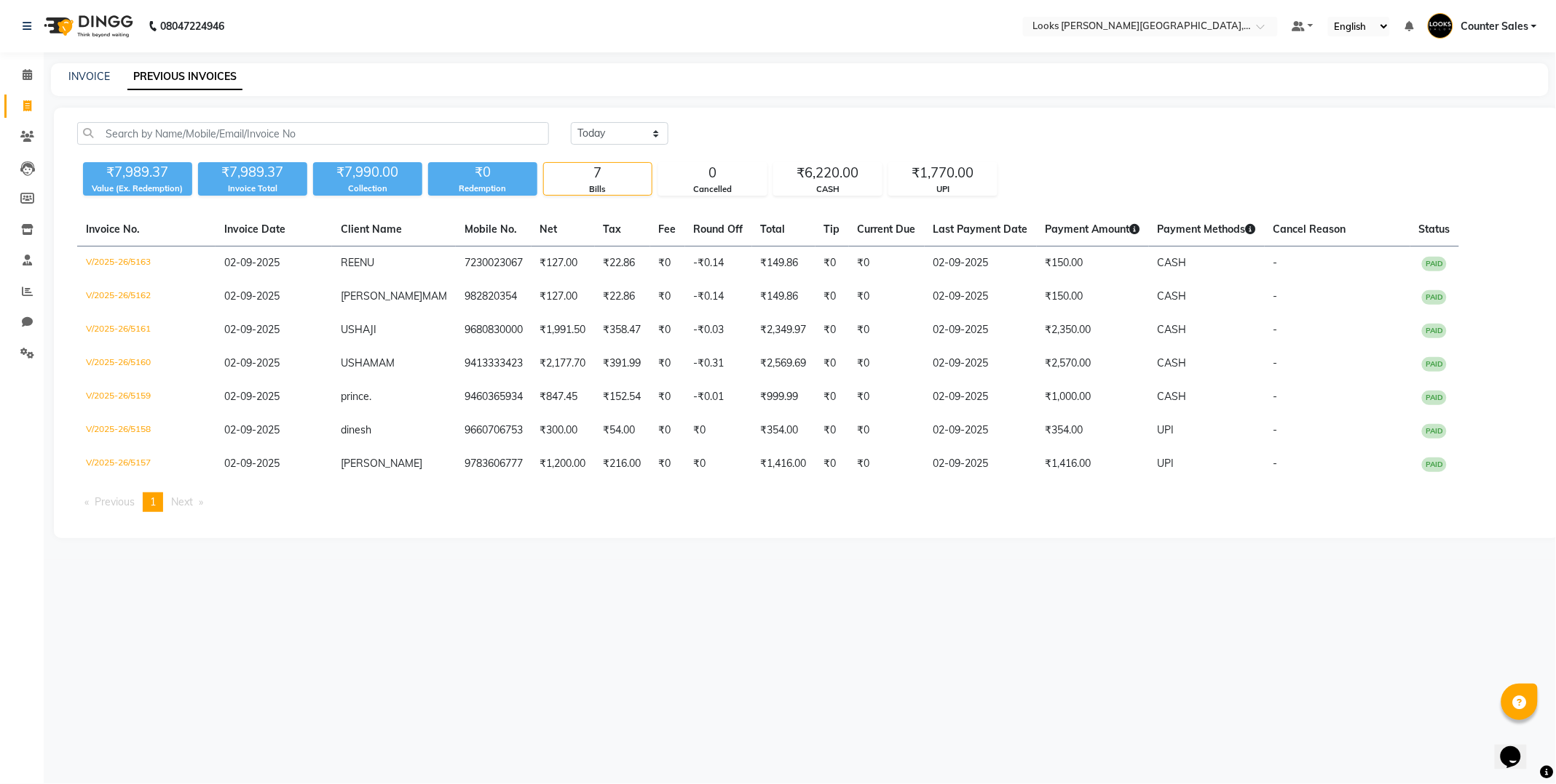
click at [27, 105] on icon at bounding box center [27, 105] width 8 height 11
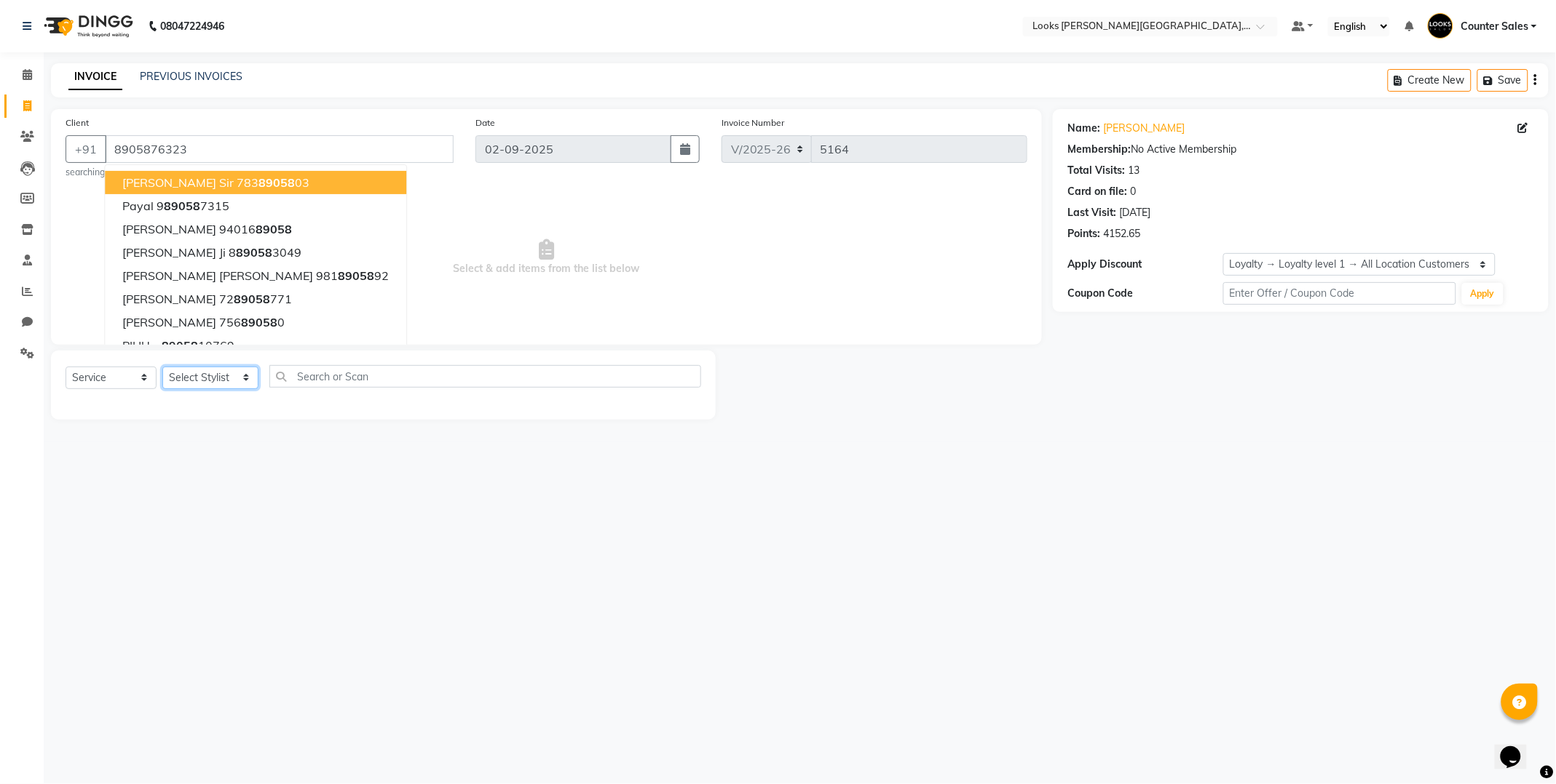
click at [212, 380] on select "Select Stylist Ajay [PERSON_NAME] [PERSON_NAME] Counter Sales [PERSON_NAME] Kri…" at bounding box center [210, 378] width 96 height 23
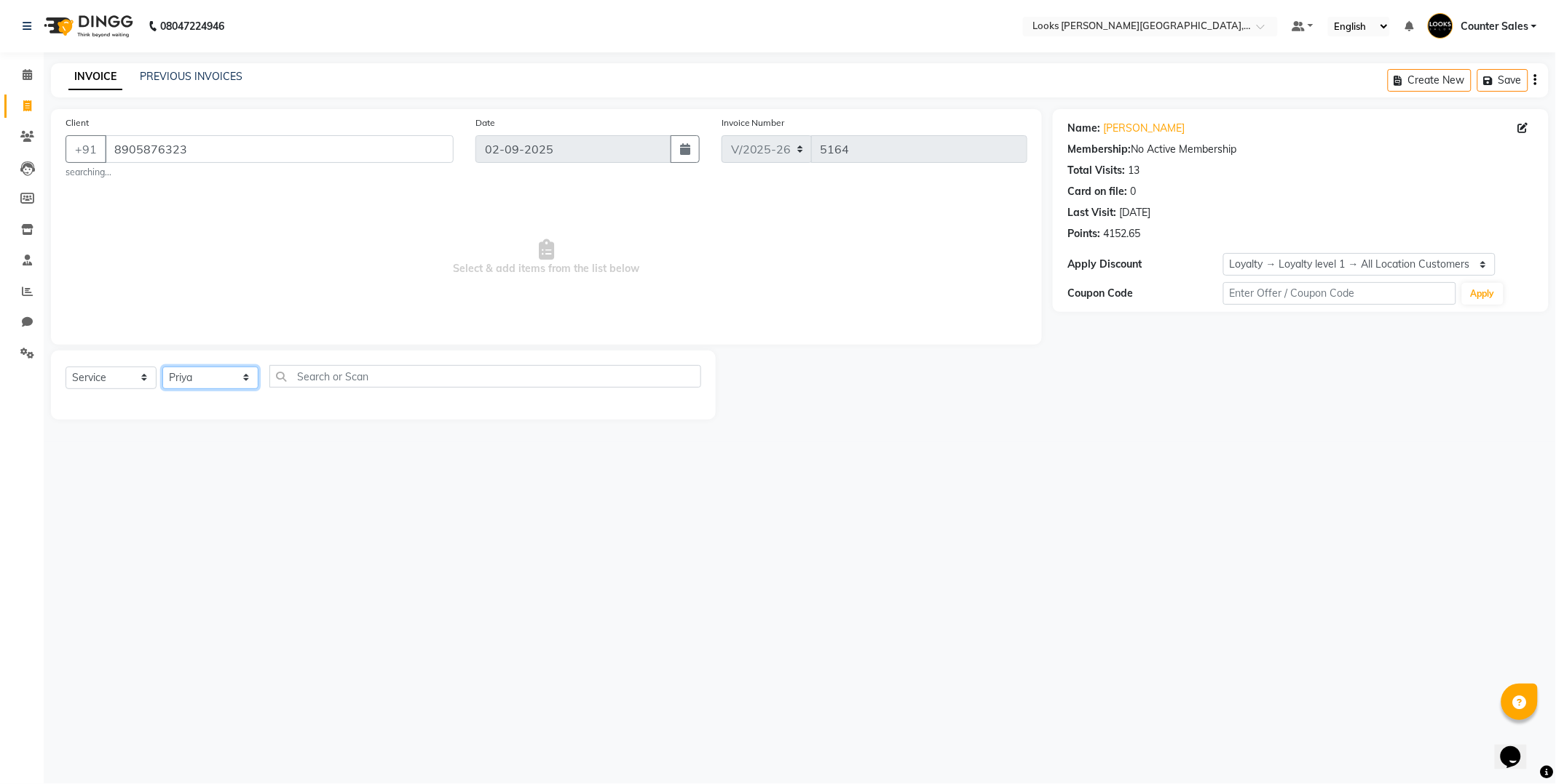
click at [163, 367] on select "Select Stylist Ajay [PERSON_NAME] [PERSON_NAME] Counter Sales [PERSON_NAME] Kri…" at bounding box center [210, 378] width 96 height 23
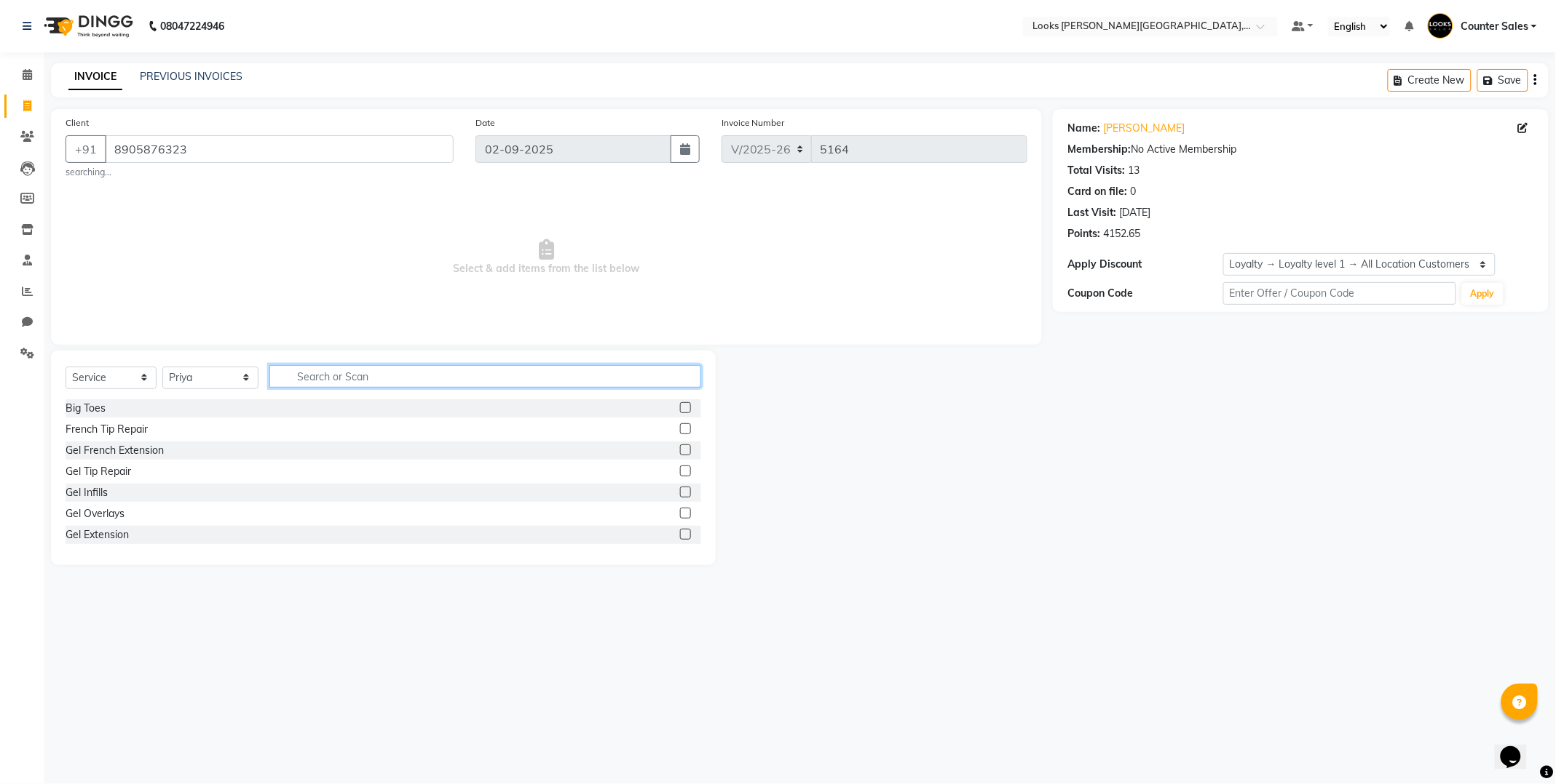
click at [327, 376] on input "text" at bounding box center [485, 376] width 431 height 23
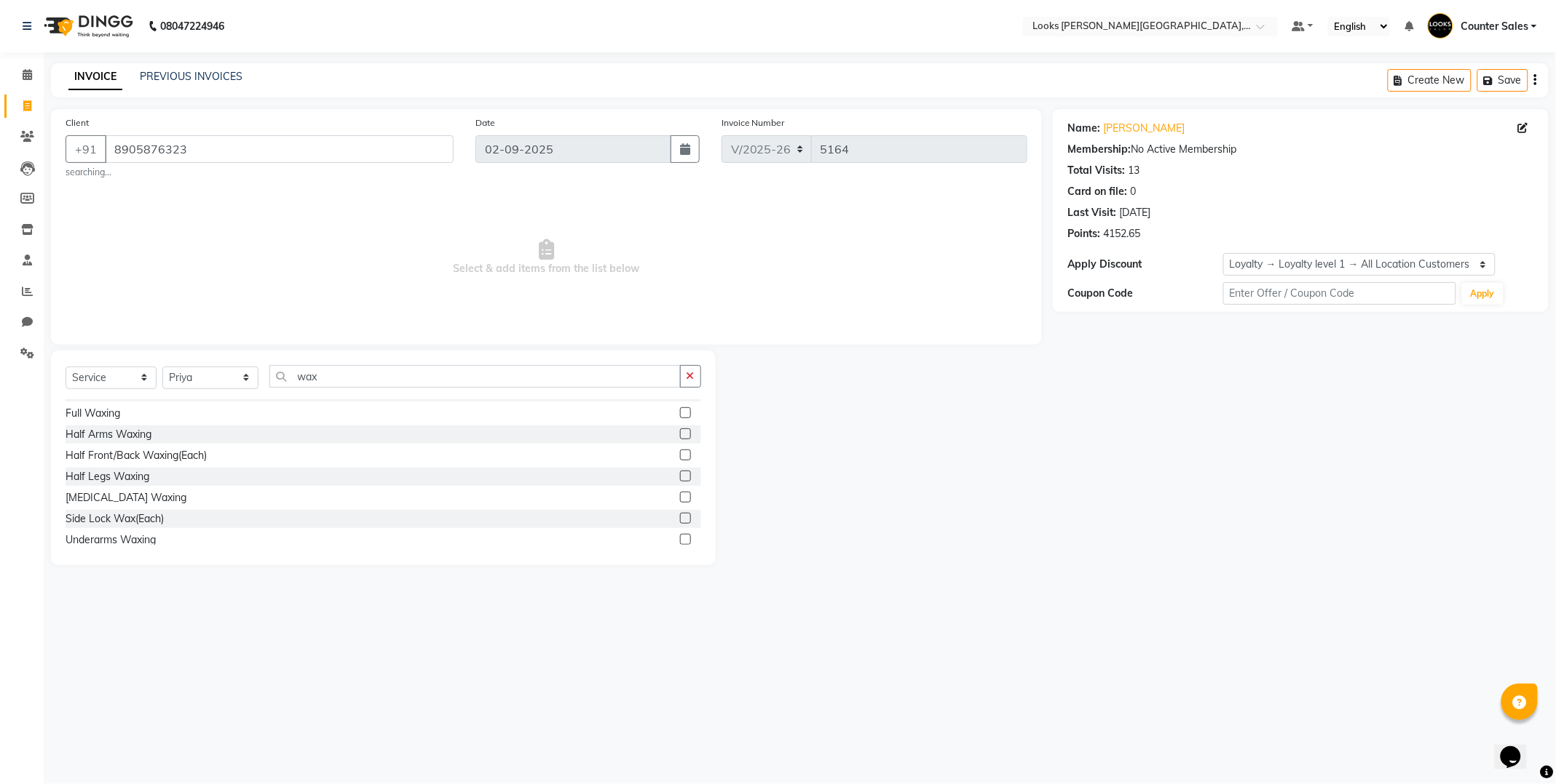
click at [680, 413] on label at bounding box center [685, 413] width 11 height 11
click at [680, 413] on input "checkbox" at bounding box center [684, 414] width 9 height 9
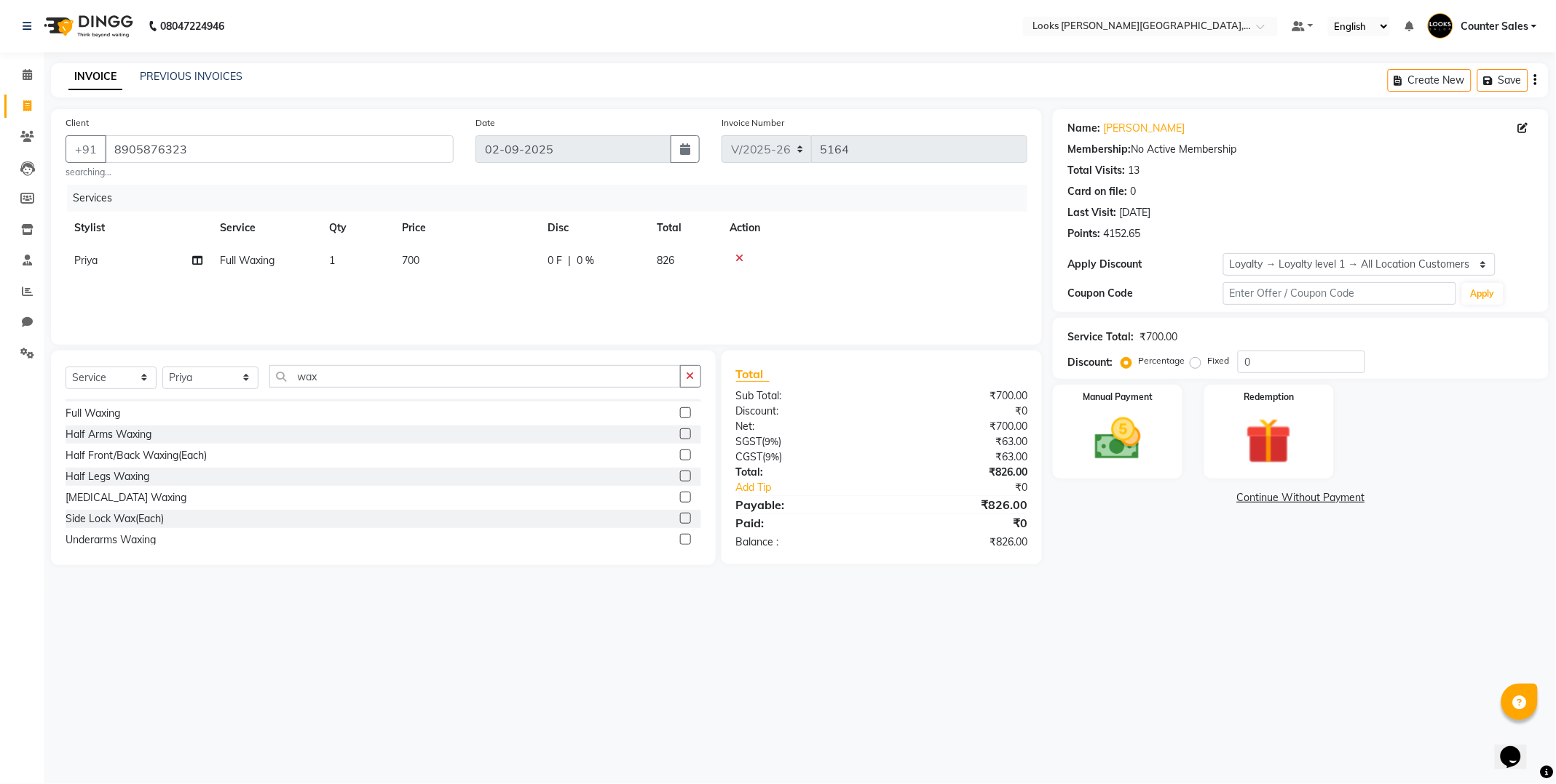
click at [453, 257] on td "700" at bounding box center [466, 260] width 146 height 33
click at [506, 260] on input "700" at bounding box center [534, 265] width 128 height 23
click at [690, 377] on icon "button" at bounding box center [690, 376] width 8 height 10
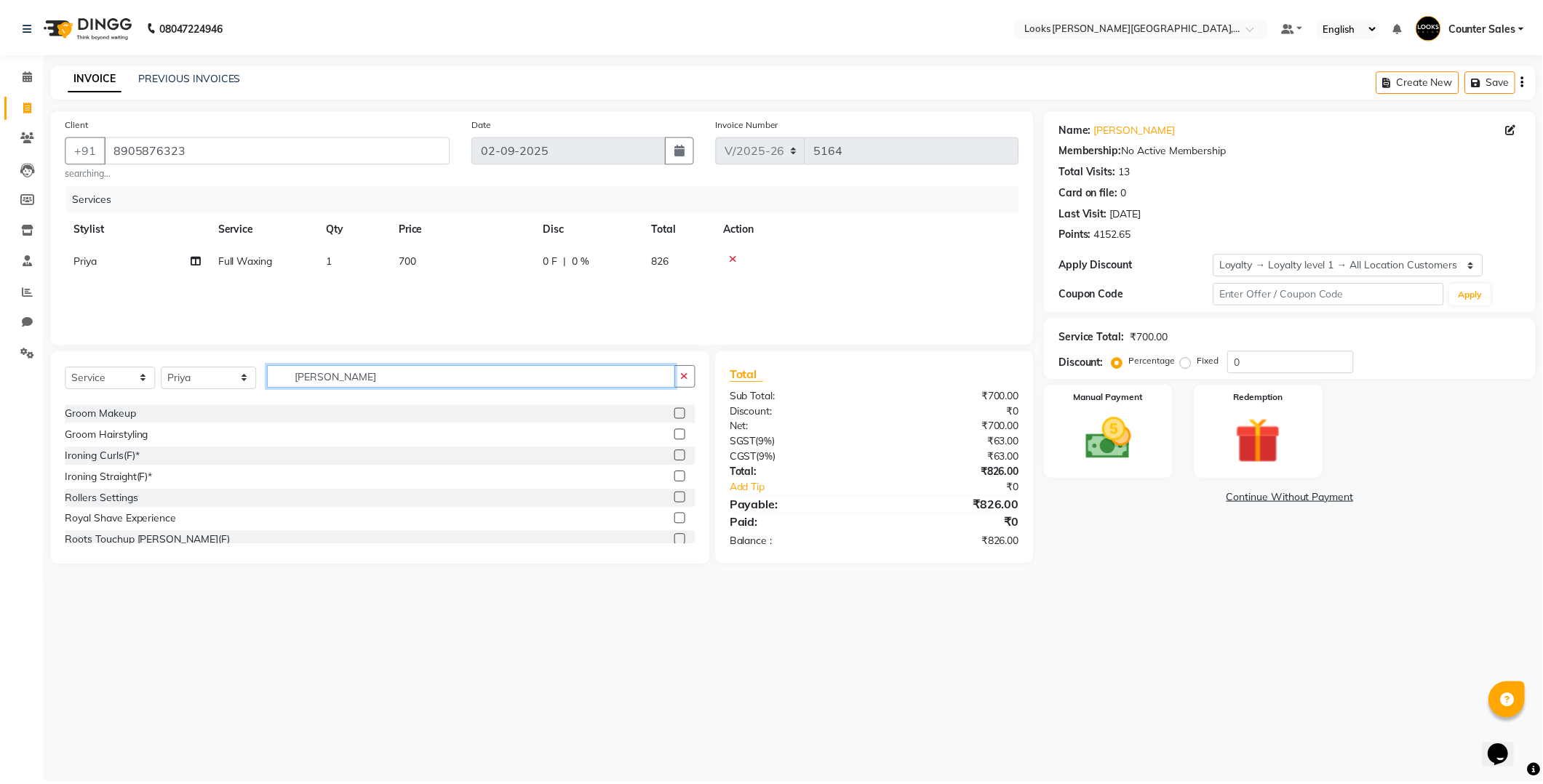
scroll to position [0, 0]
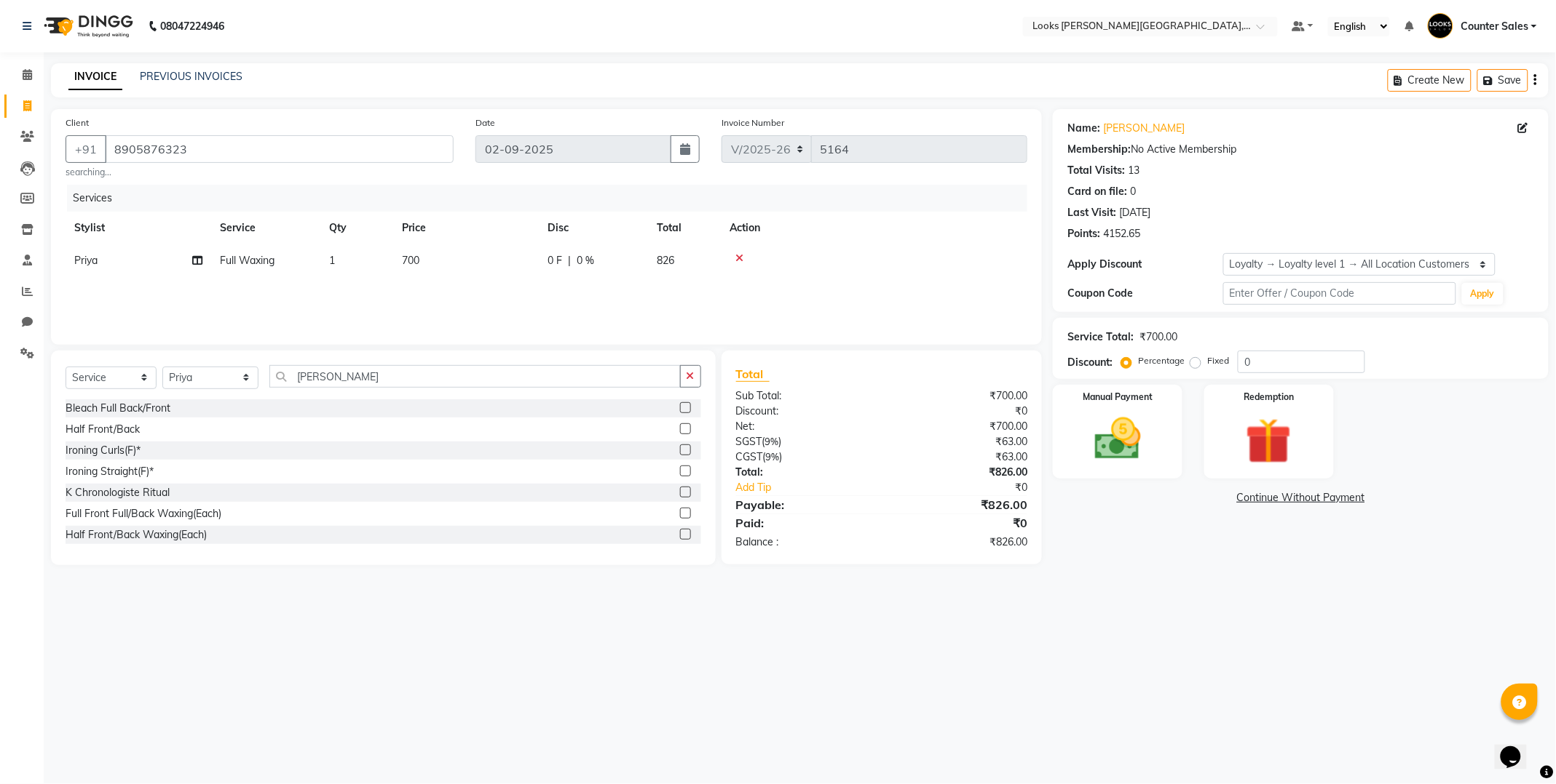
click at [680, 473] on label at bounding box center [685, 471] width 11 height 11
click at [680, 473] on input "checkbox" at bounding box center [684, 471] width 9 height 9
click at [482, 307] on td "450" at bounding box center [466, 293] width 146 height 33
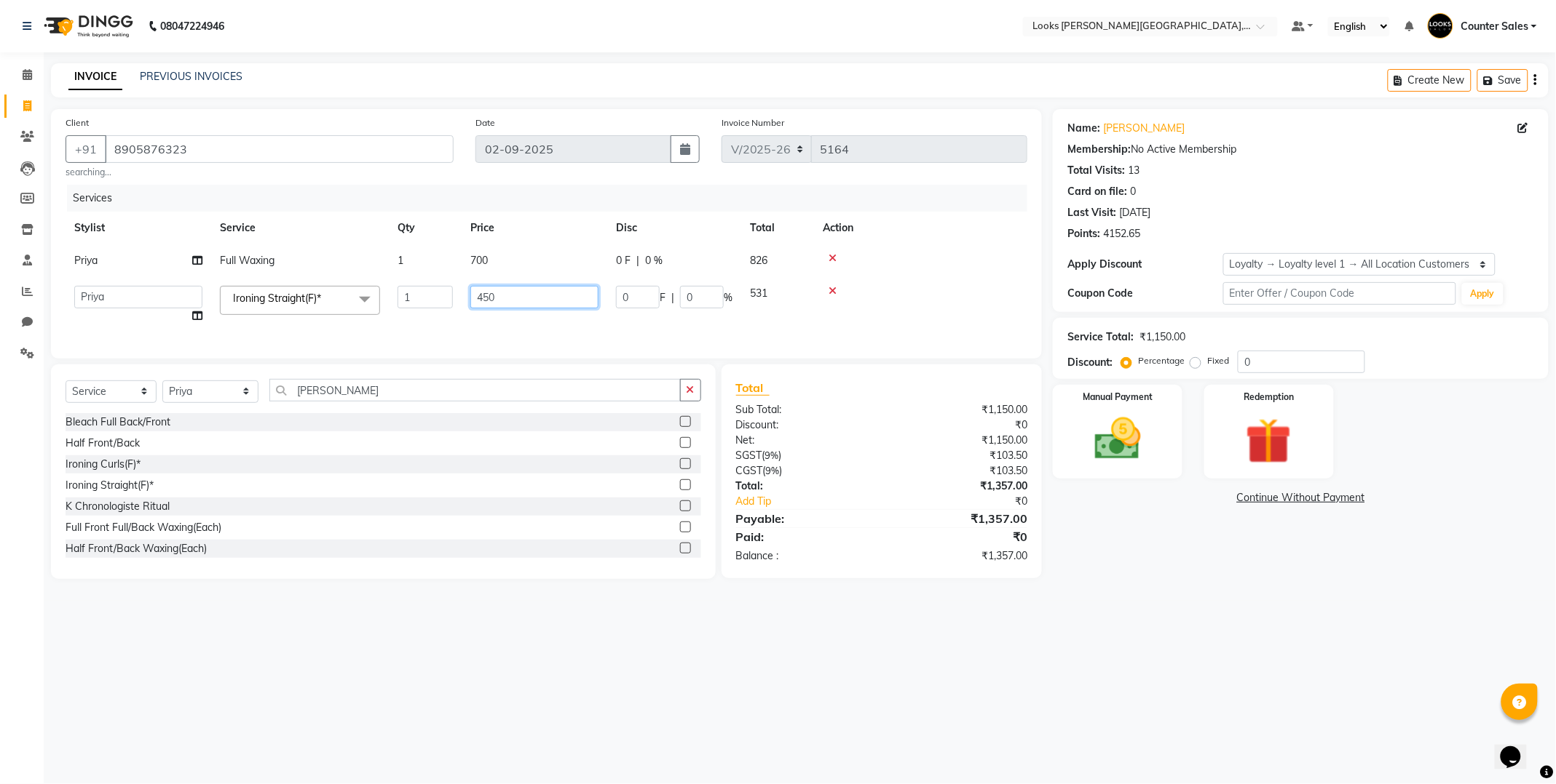
click at [539, 300] on input "450" at bounding box center [534, 298] width 128 height 23
click at [731, 637] on div "08047224946 Select Location × Looks [PERSON_NAME][GEOGRAPHIC_DATA], Jaipur Defa…" at bounding box center [778, 392] width 1556 height 784
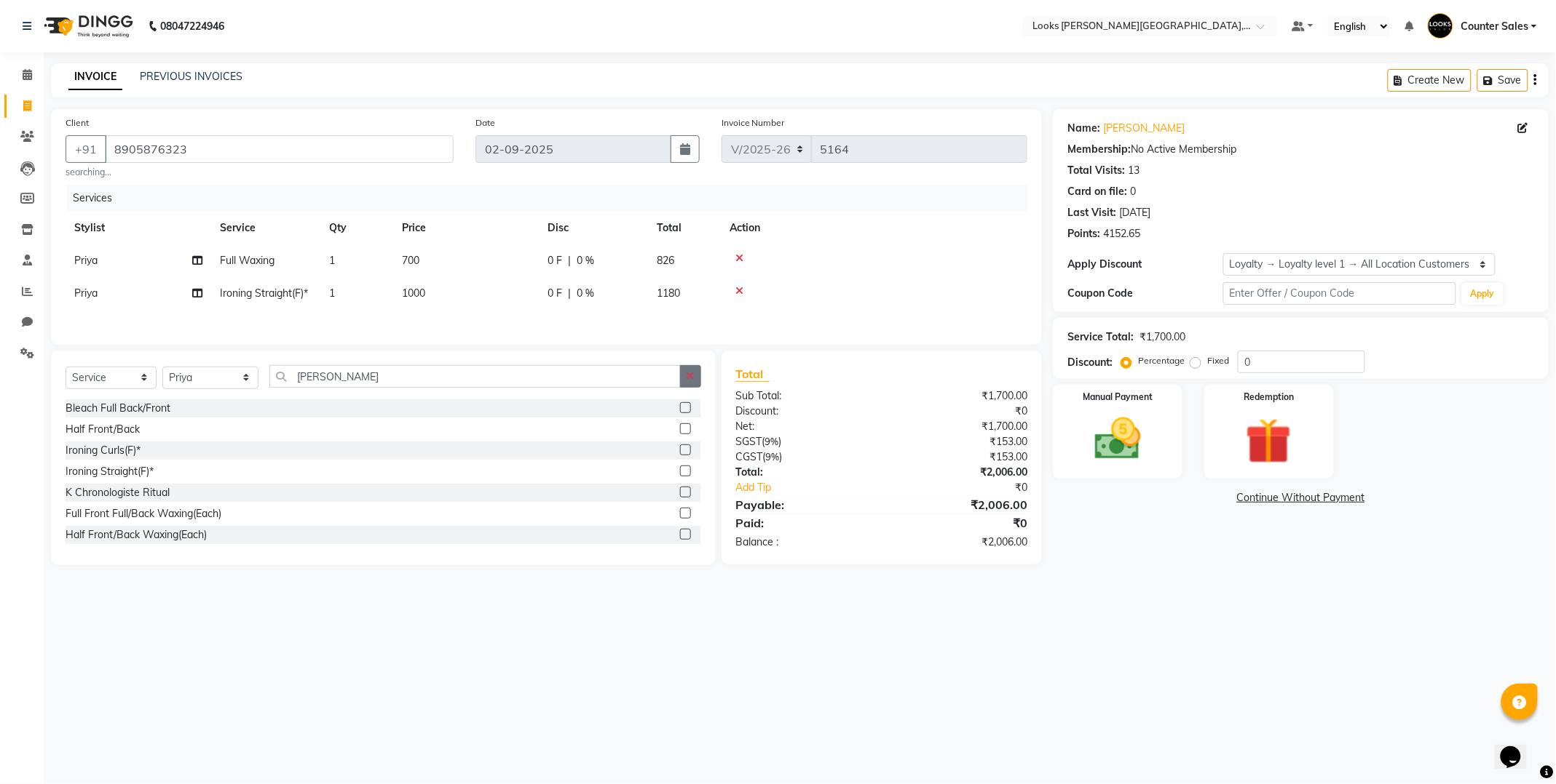
click at [693, 377] on icon "button" at bounding box center [690, 376] width 8 height 10
click at [680, 454] on label at bounding box center [685, 450] width 11 height 11
click at [680, 454] on input "checkbox" at bounding box center [684, 451] width 9 height 9
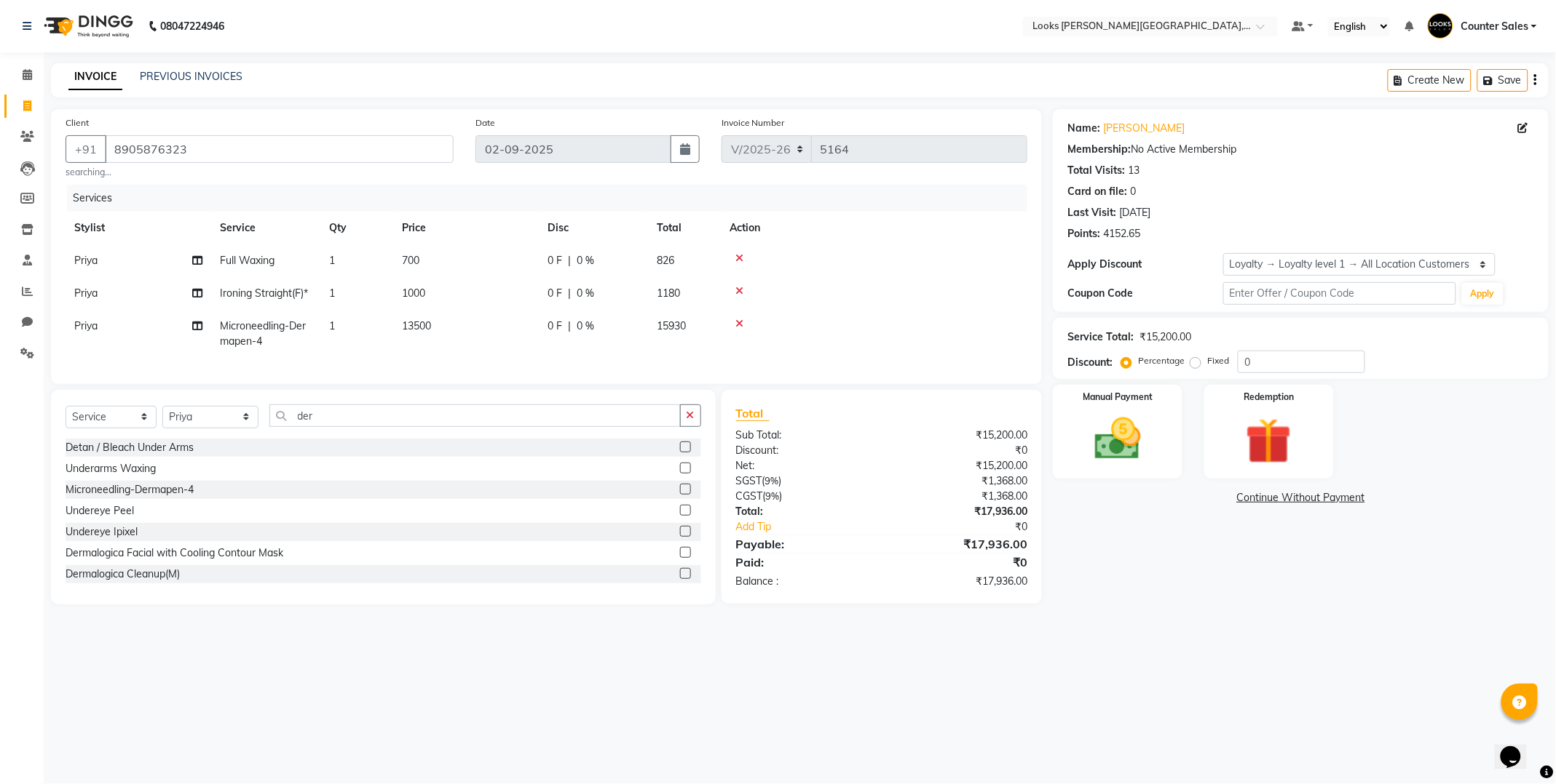
click at [738, 319] on icon at bounding box center [739, 323] width 8 height 10
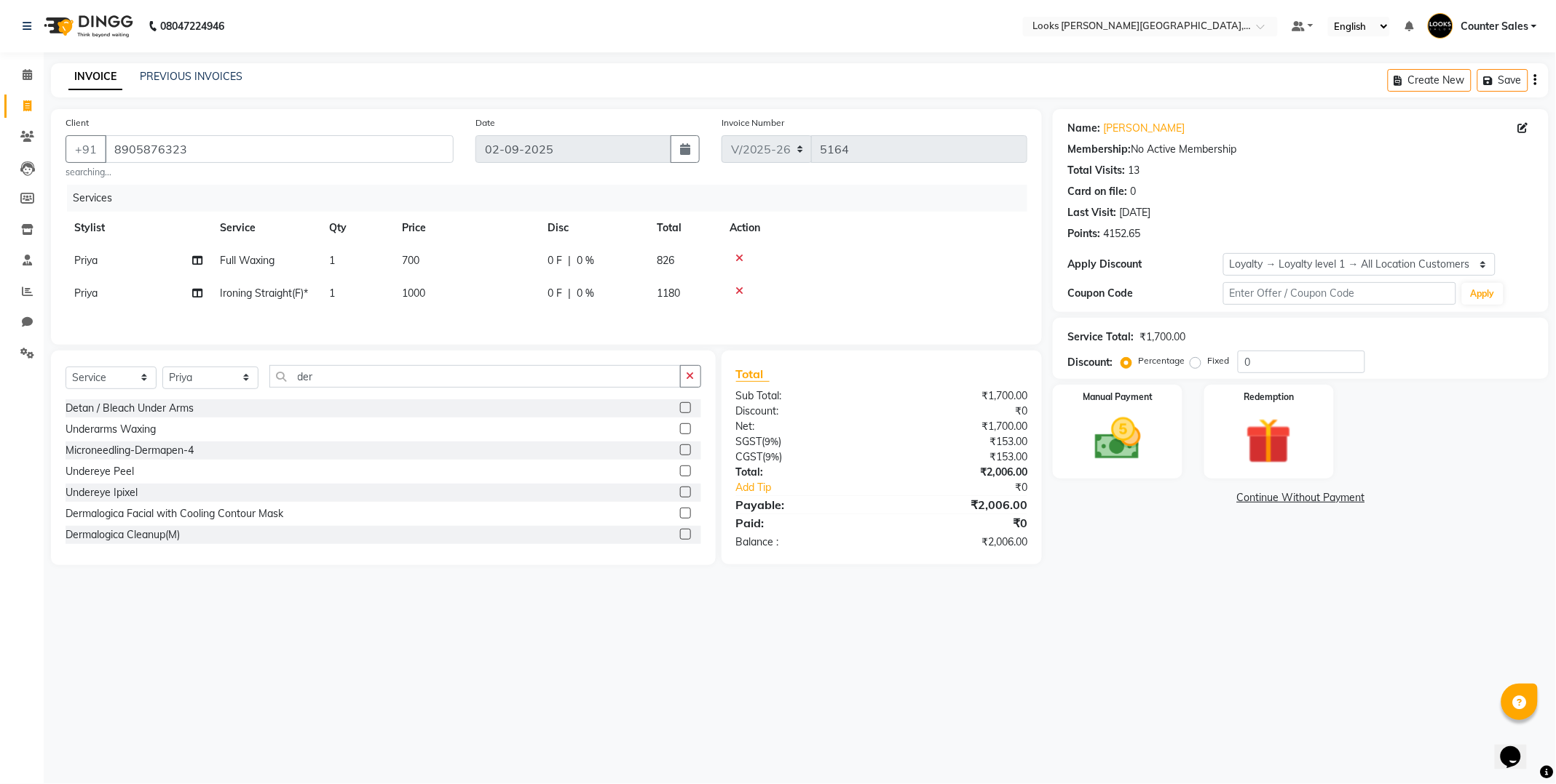
click at [680, 454] on label at bounding box center [685, 450] width 11 height 11
click at [680, 454] on input "checkbox" at bounding box center [684, 451] width 9 height 9
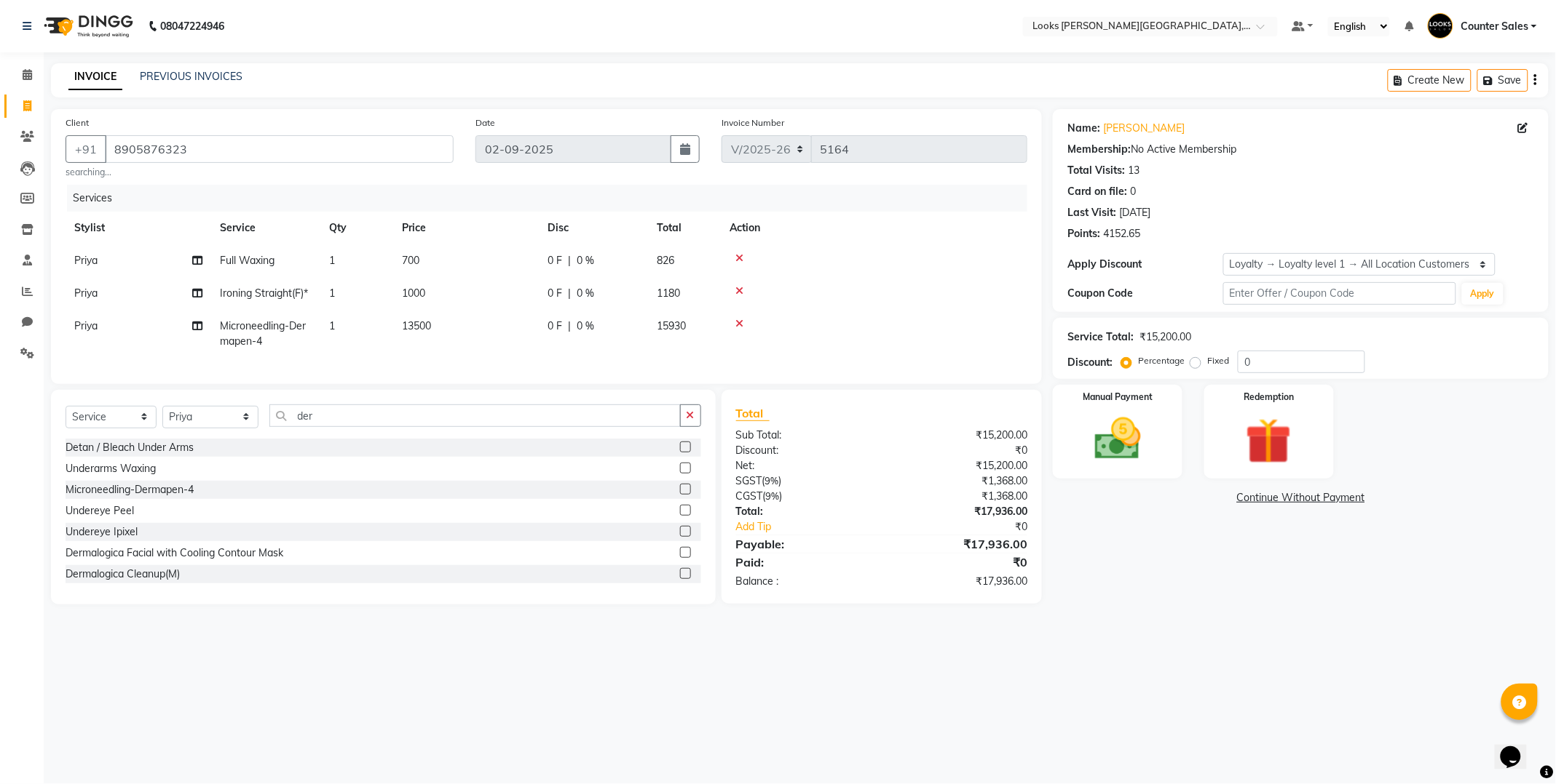
click at [450, 326] on td "13500" at bounding box center [466, 333] width 146 height 48
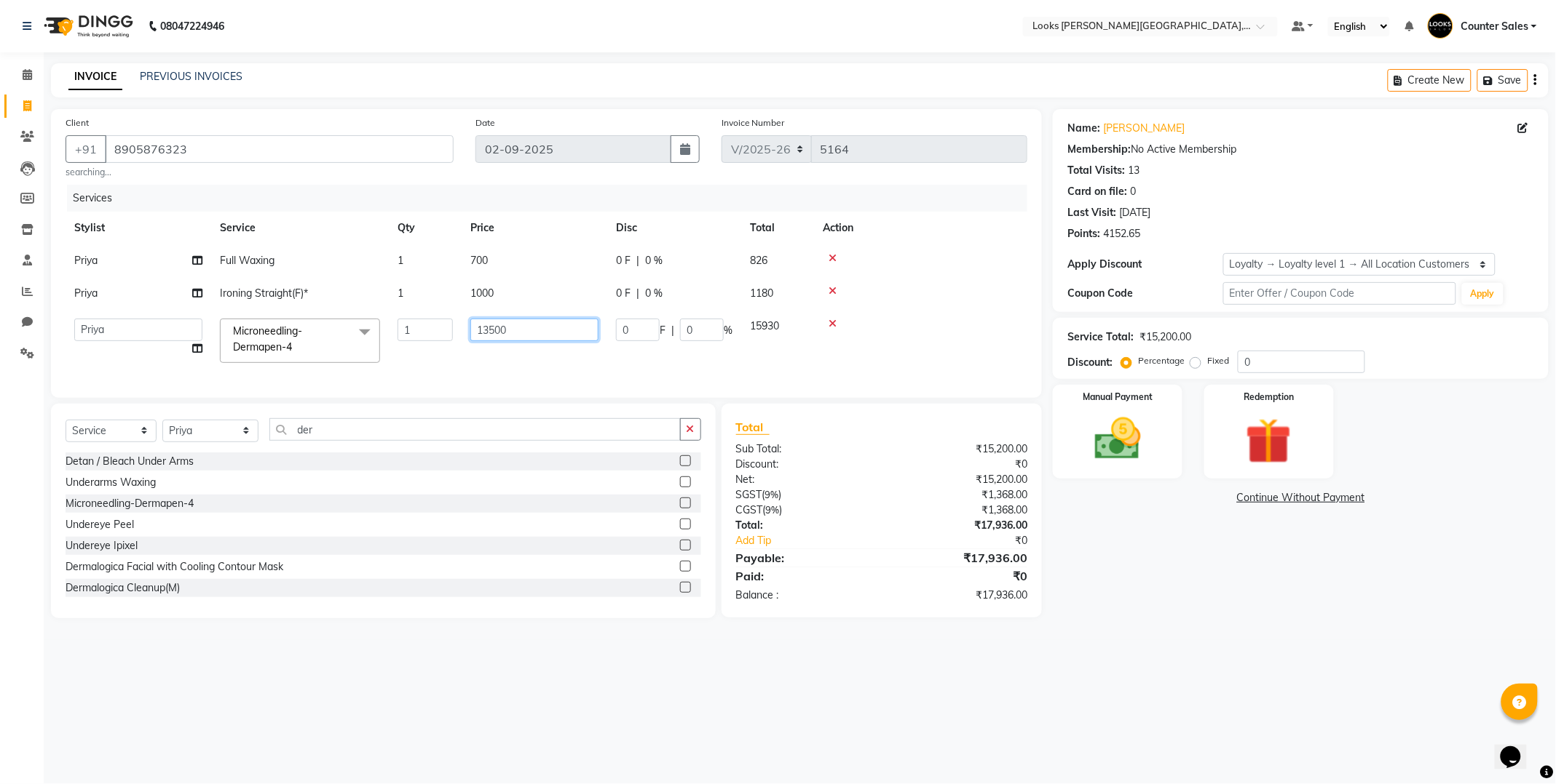
click at [508, 327] on input "13500" at bounding box center [534, 330] width 128 height 23
click at [1195, 633] on main "INVOICE PREVIOUS INVOICES Create New Save Client [PHONE_NUMBER] searching... Da…" at bounding box center [800, 351] width 1512 height 577
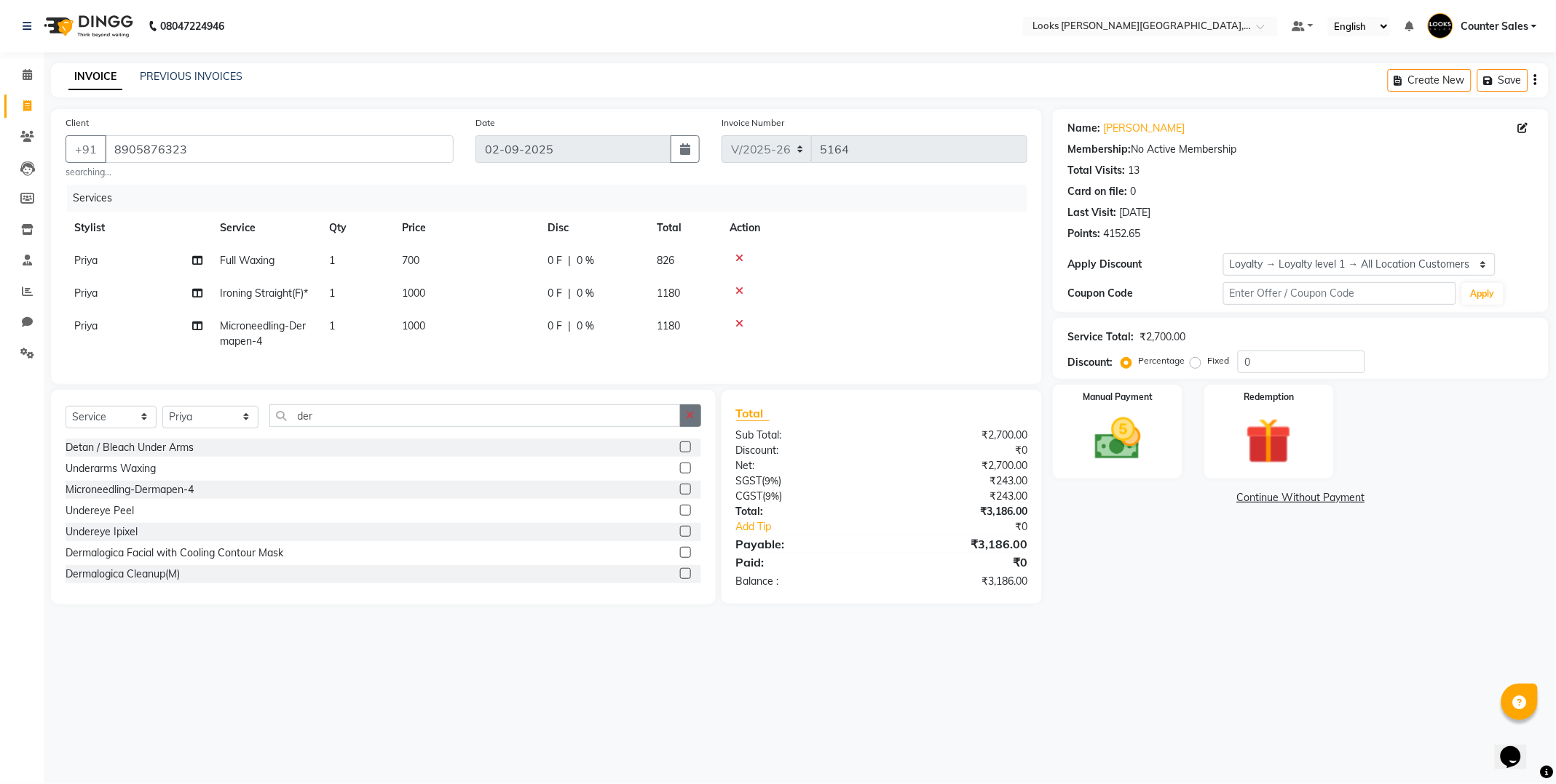
click at [690, 420] on icon "button" at bounding box center [690, 415] width 8 height 10
click at [680, 474] on label at bounding box center [685, 468] width 11 height 11
click at [680, 474] on input "checkbox" at bounding box center [684, 469] width 9 height 9
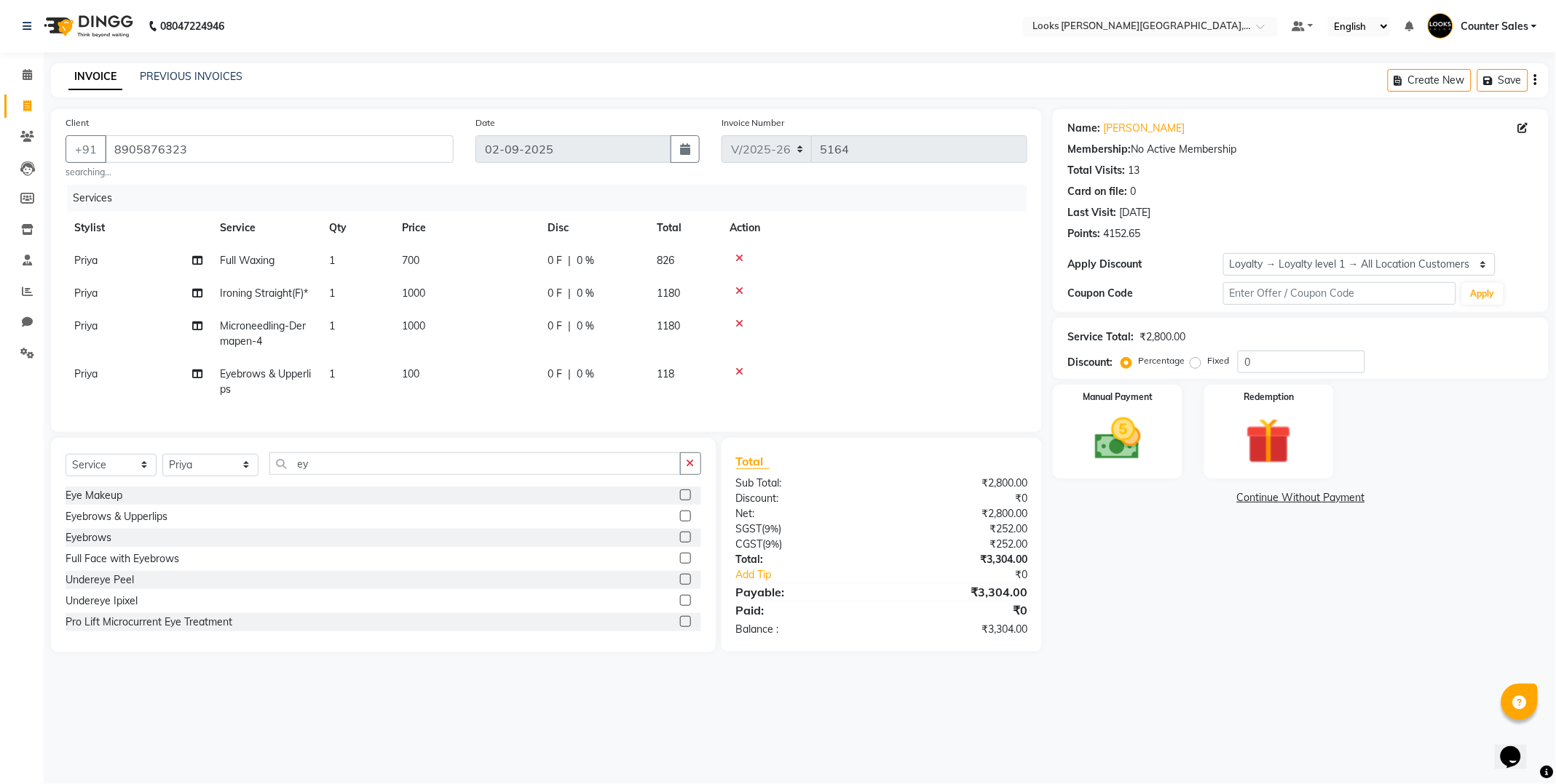
click at [481, 380] on td "100" at bounding box center [466, 382] width 146 height 48
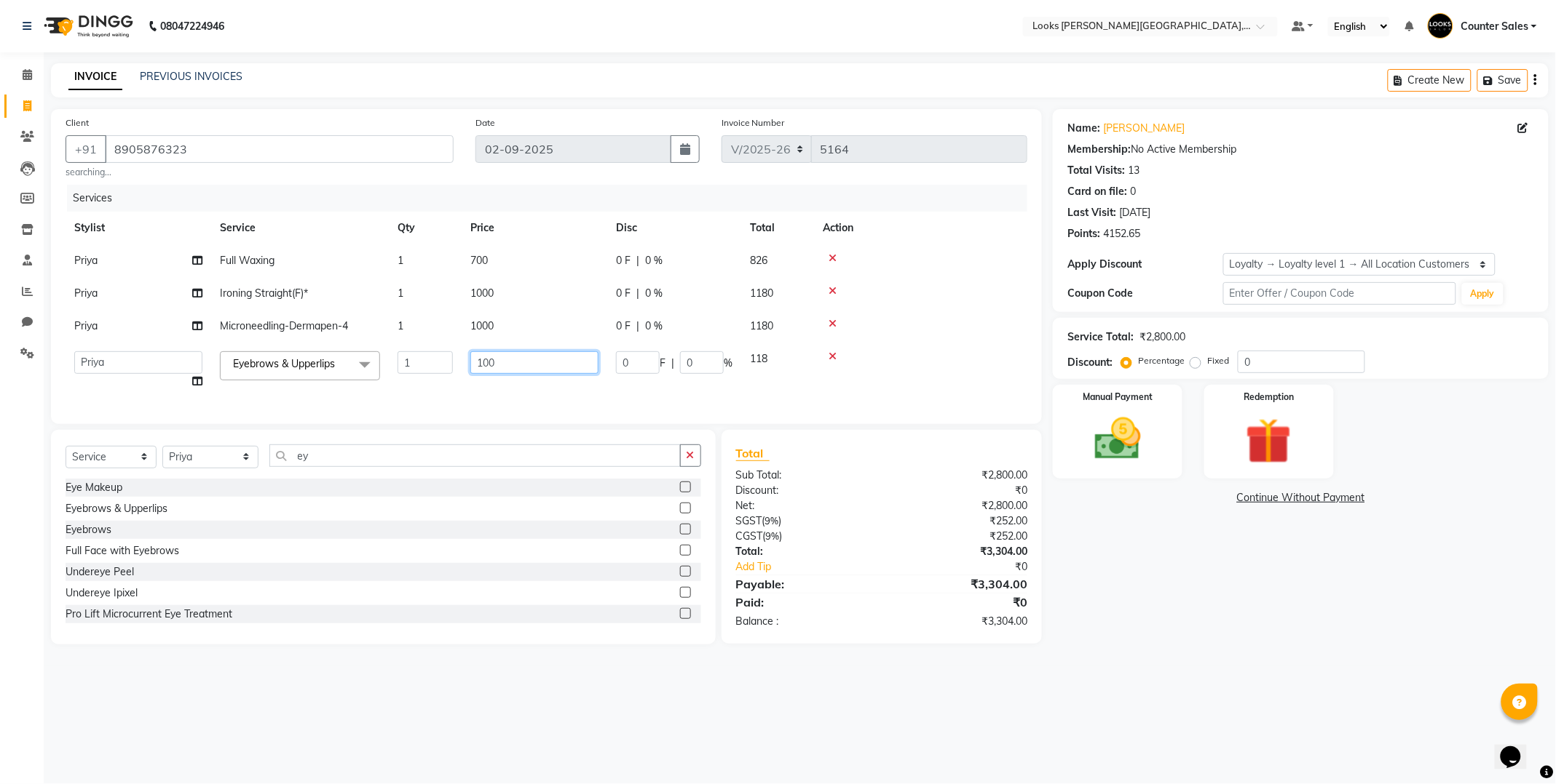
click at [554, 361] on input "100" at bounding box center [534, 363] width 128 height 23
click at [1180, 644] on div "Name: [PERSON_NAME] Ji Membership: No Active Membership Total Visits: 13 Card o…" at bounding box center [1305, 377] width 507 height 536
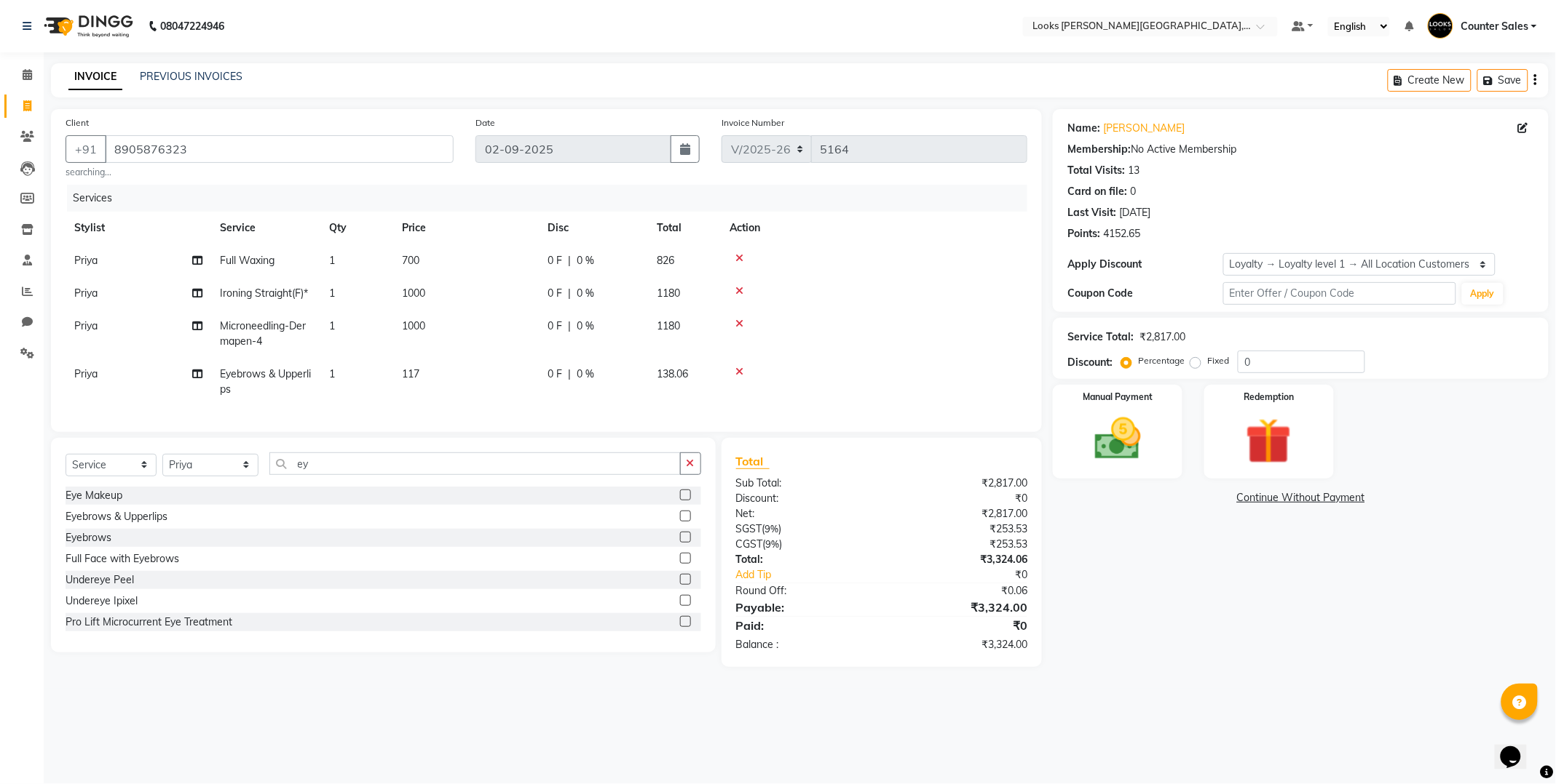
click at [471, 381] on td "117" at bounding box center [466, 382] width 146 height 48
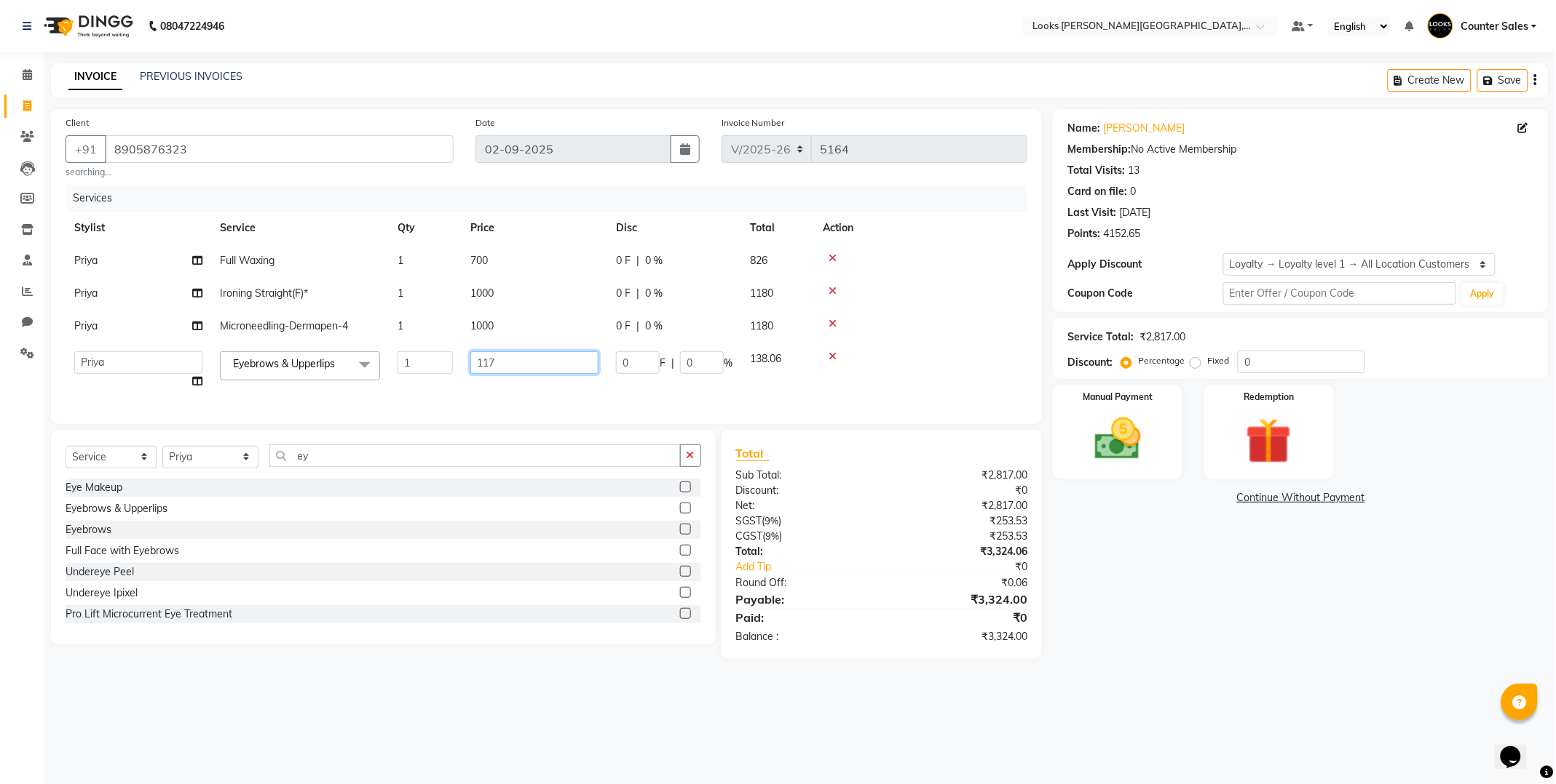
click at [549, 367] on input "117" at bounding box center [534, 363] width 128 height 23
click at [1241, 651] on div "Name: [PERSON_NAME] Ji Membership: No Active Membership Total Visits: 13 Card o…" at bounding box center [1305, 384] width 507 height 550
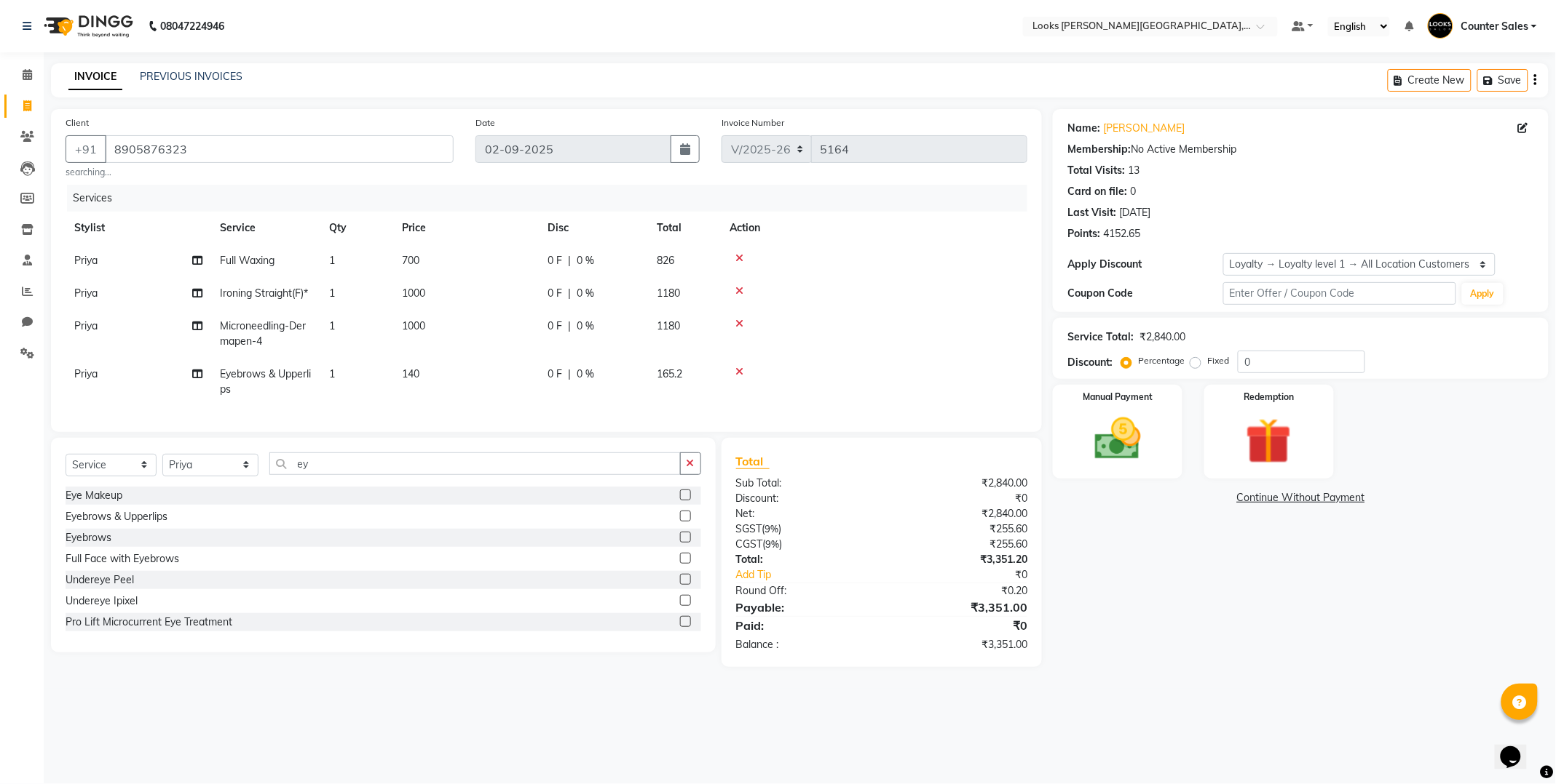
click at [440, 383] on td "140" at bounding box center [466, 382] width 146 height 48
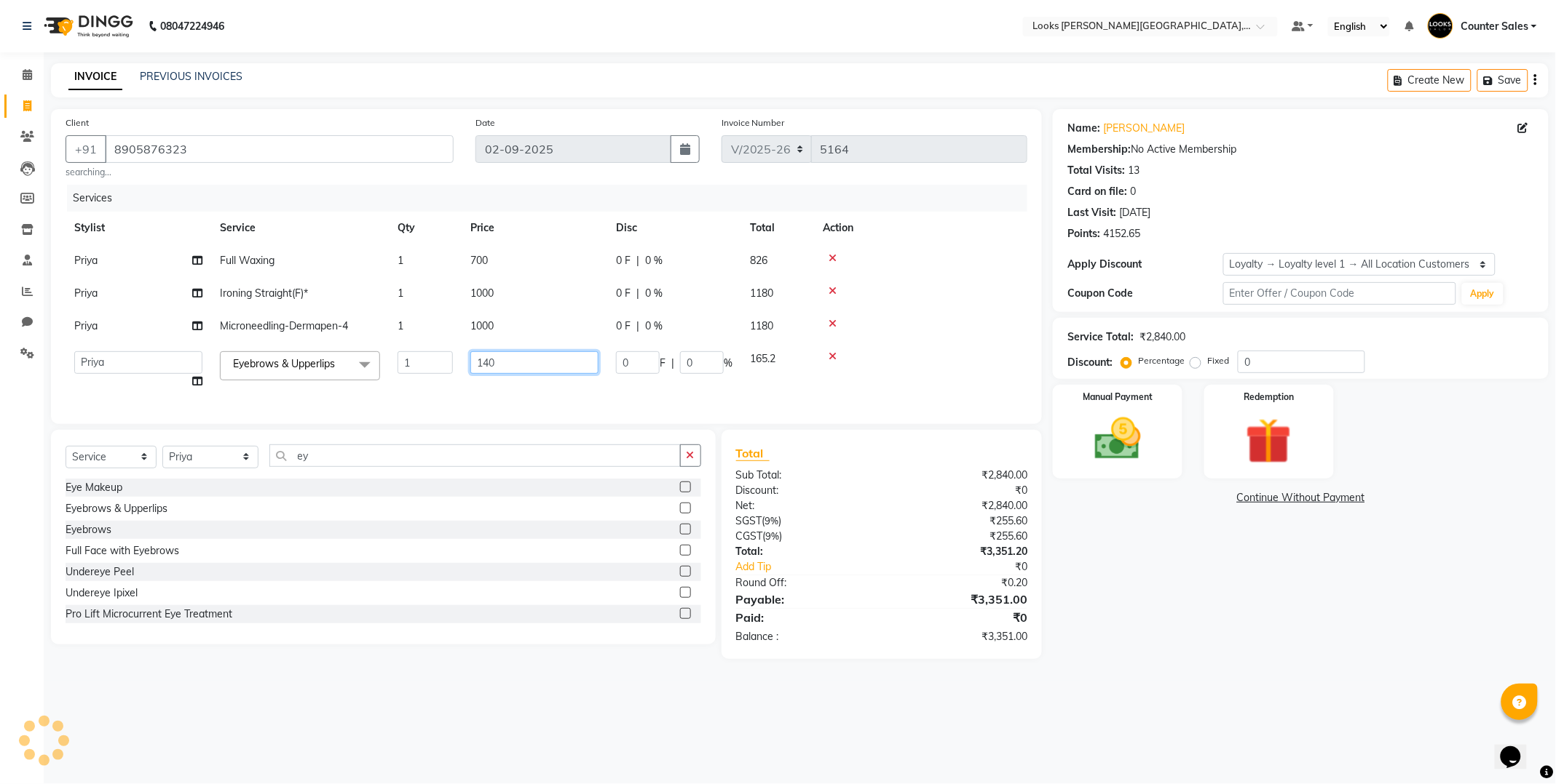
click at [513, 364] on input "140" at bounding box center [534, 363] width 128 height 23
click at [1100, 571] on div "Name: [PERSON_NAME] Ji Membership: No Active Membership Total Visits: 13 Card o…" at bounding box center [1305, 384] width 507 height 550
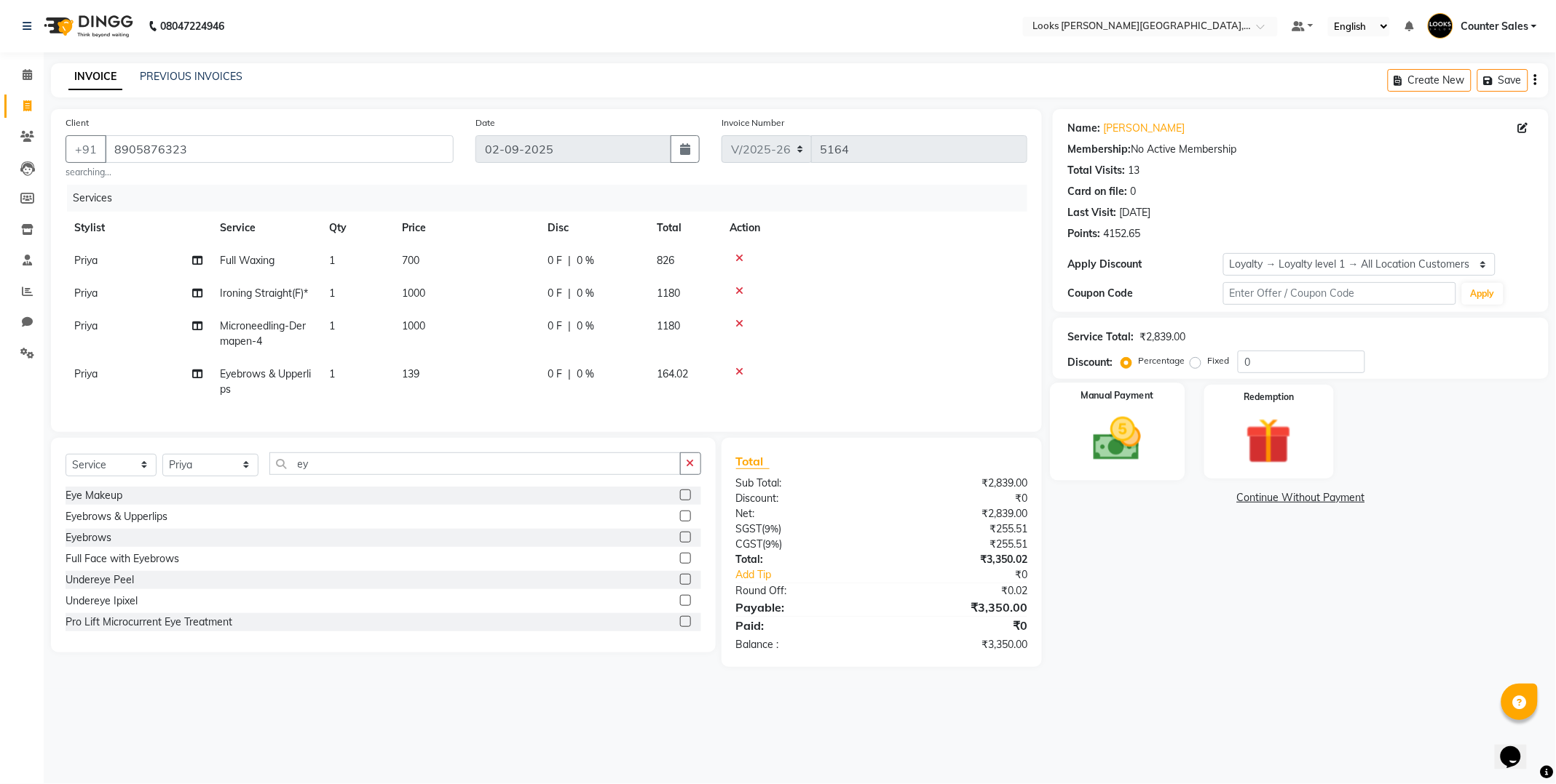
click at [1135, 457] on img at bounding box center [1117, 439] width 78 height 55
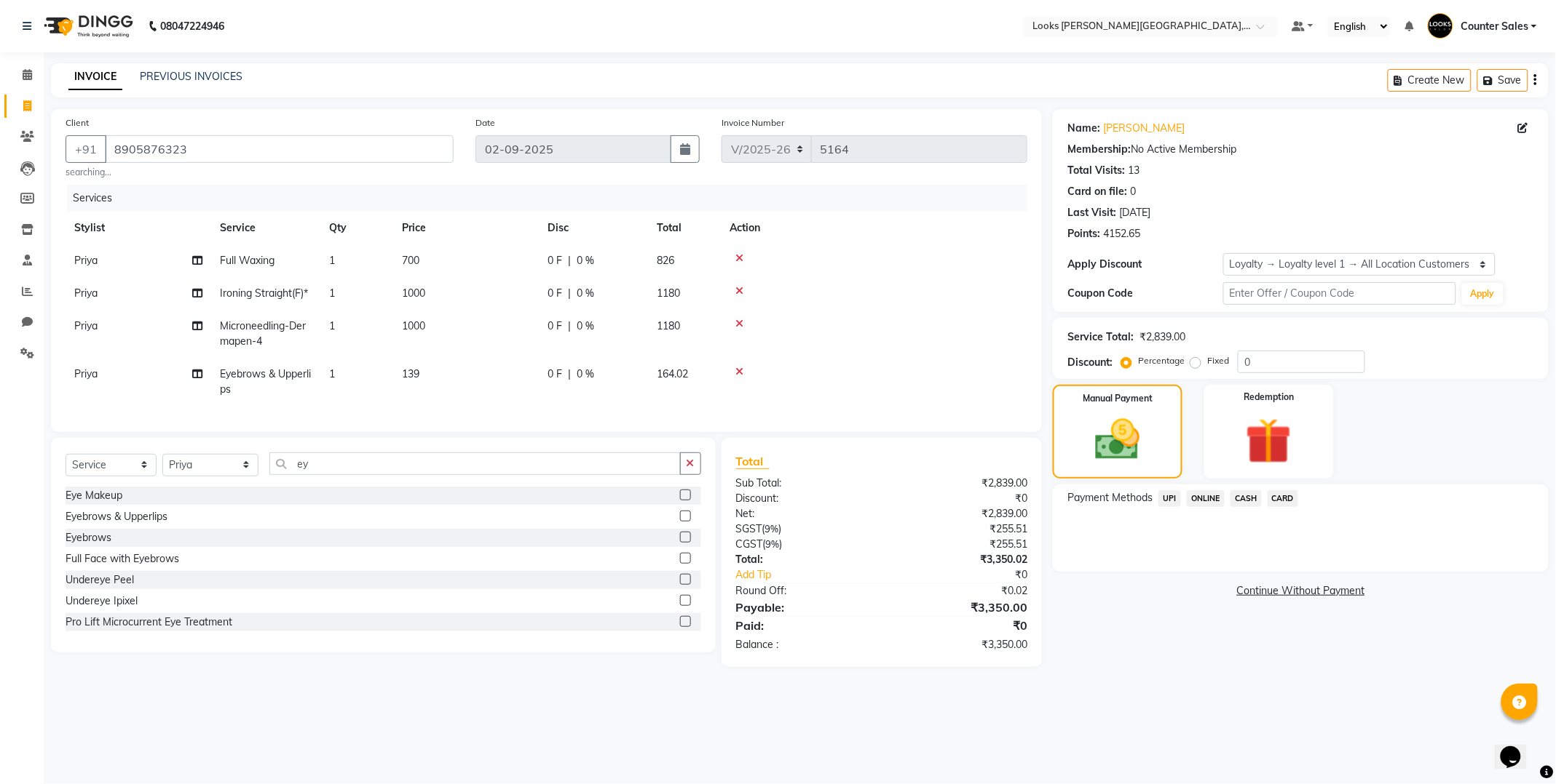
click at [1246, 496] on span "CASH" at bounding box center [1245, 499] width 31 height 17
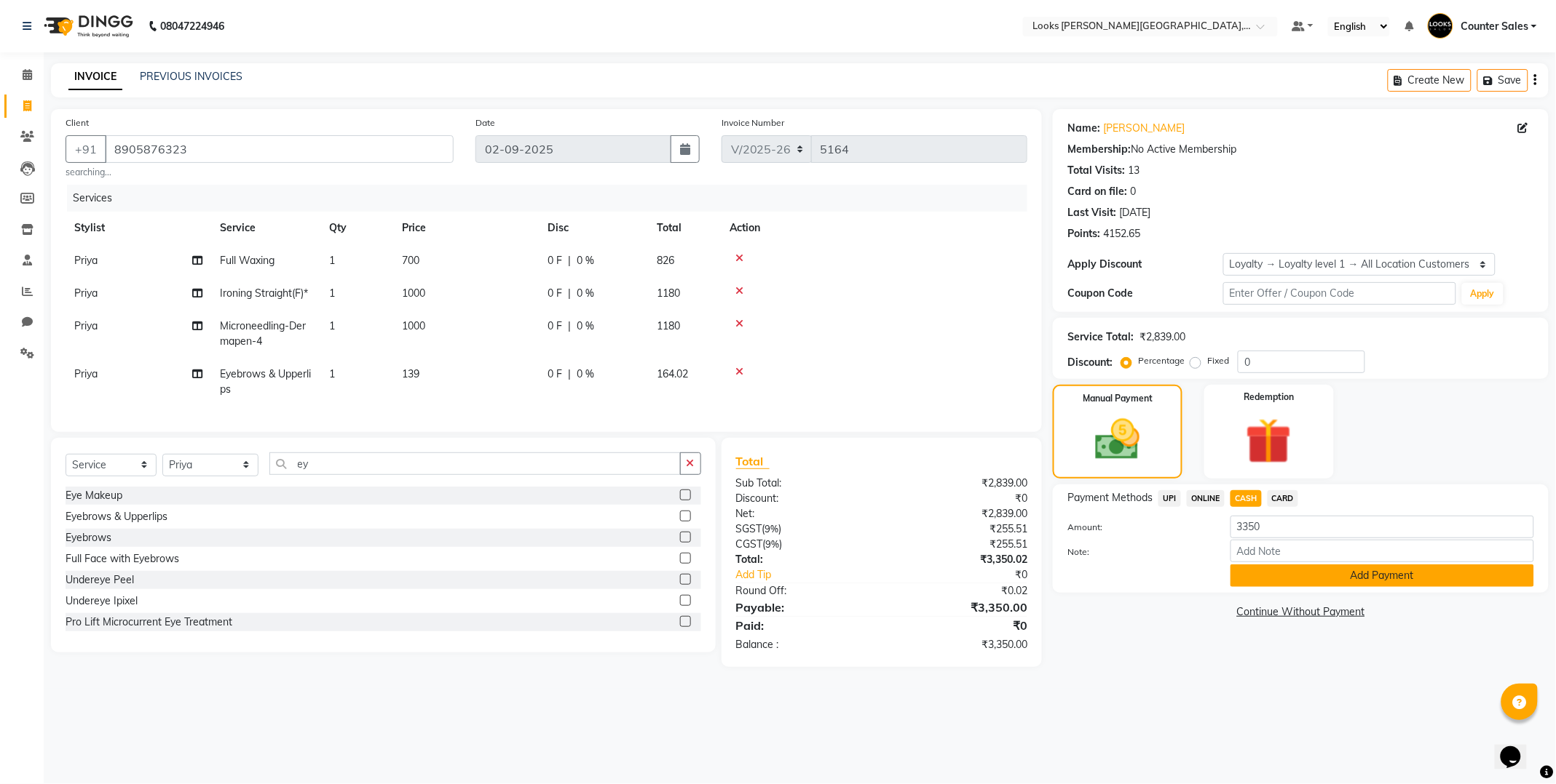
click at [1381, 571] on button "Add Payment" at bounding box center [1382, 576] width 304 height 23
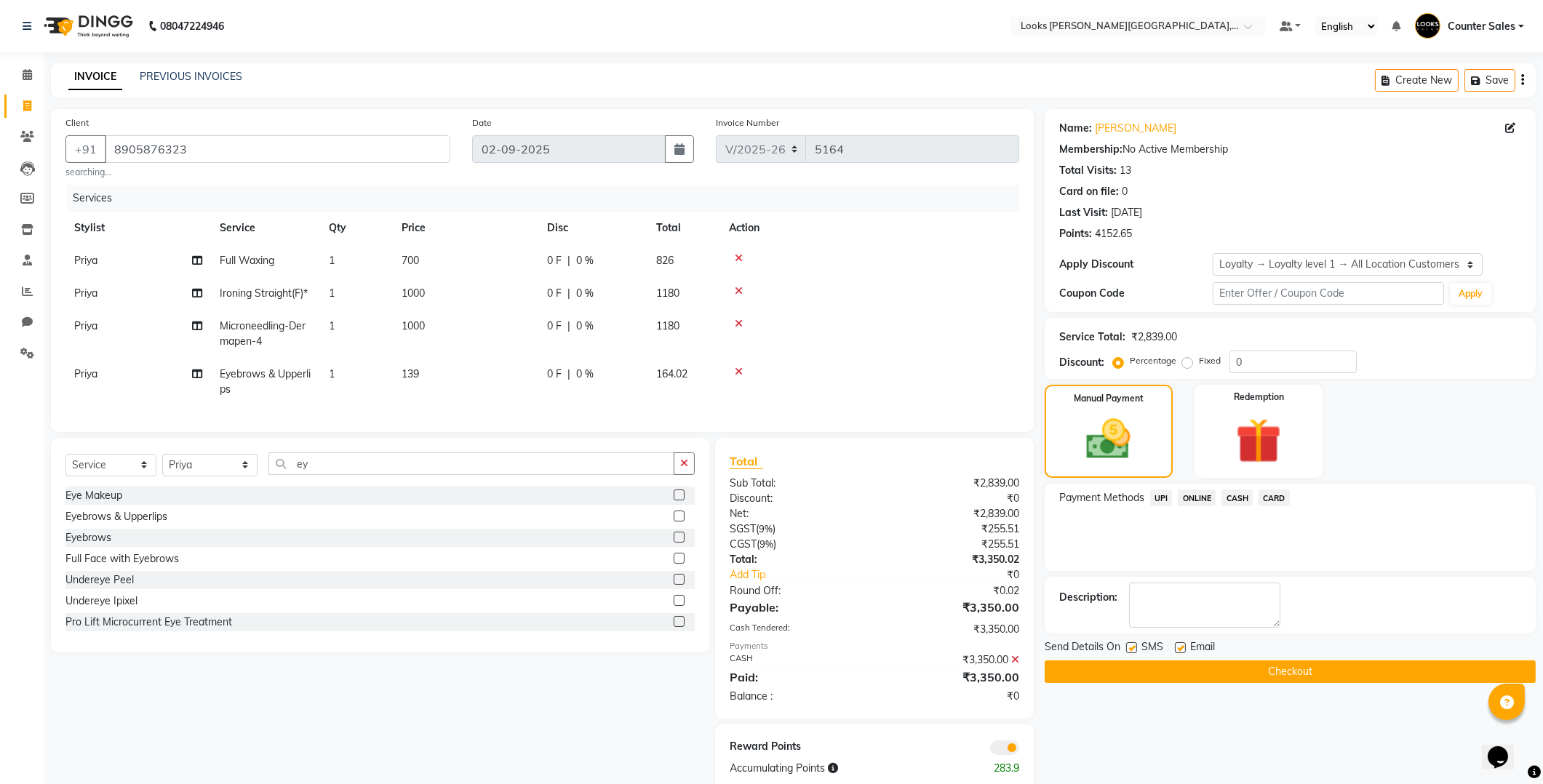
scroll to position [40, 0]
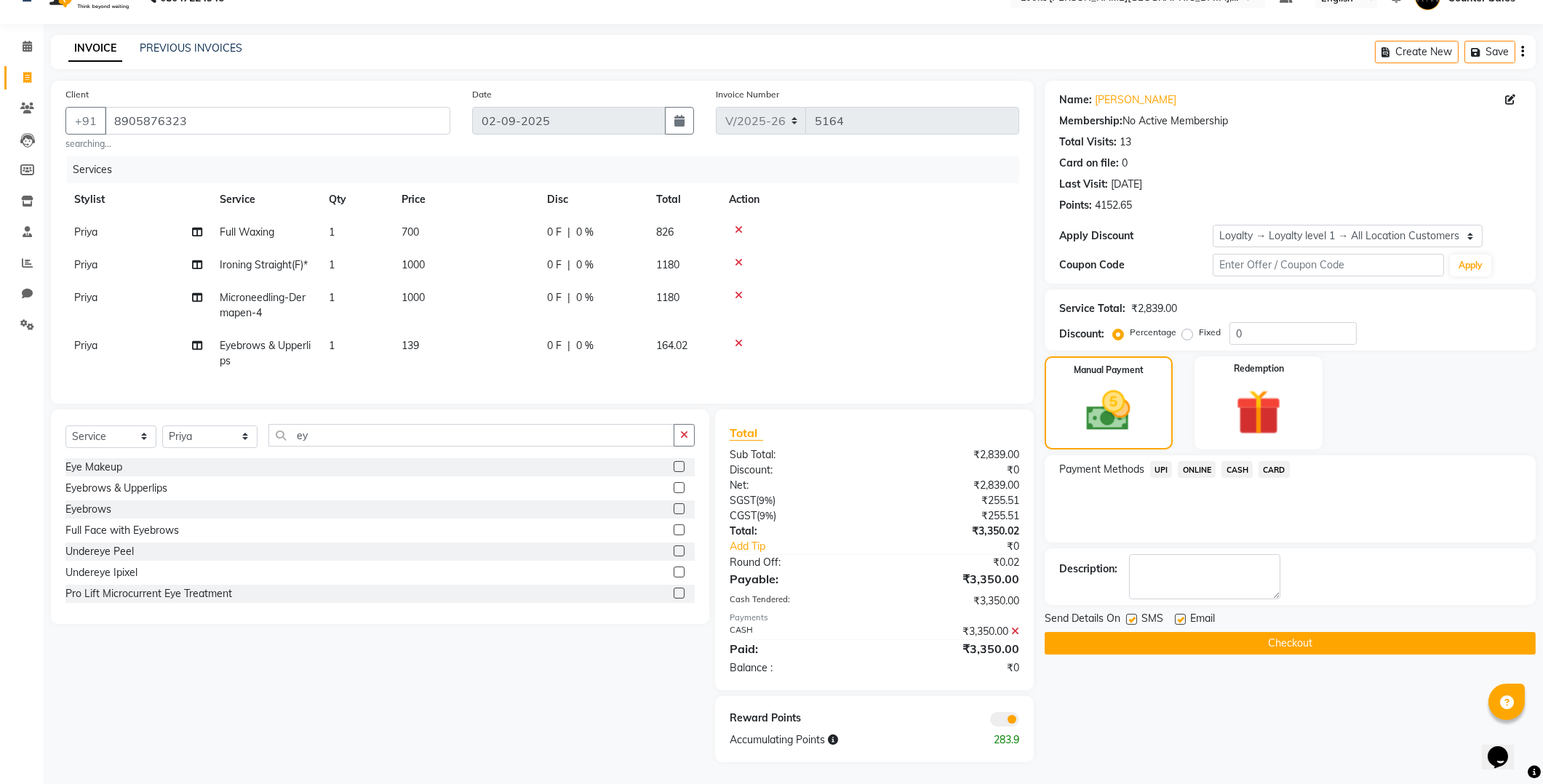
click at [1336, 632] on button "Checkout" at bounding box center [1290, 644] width 491 height 23
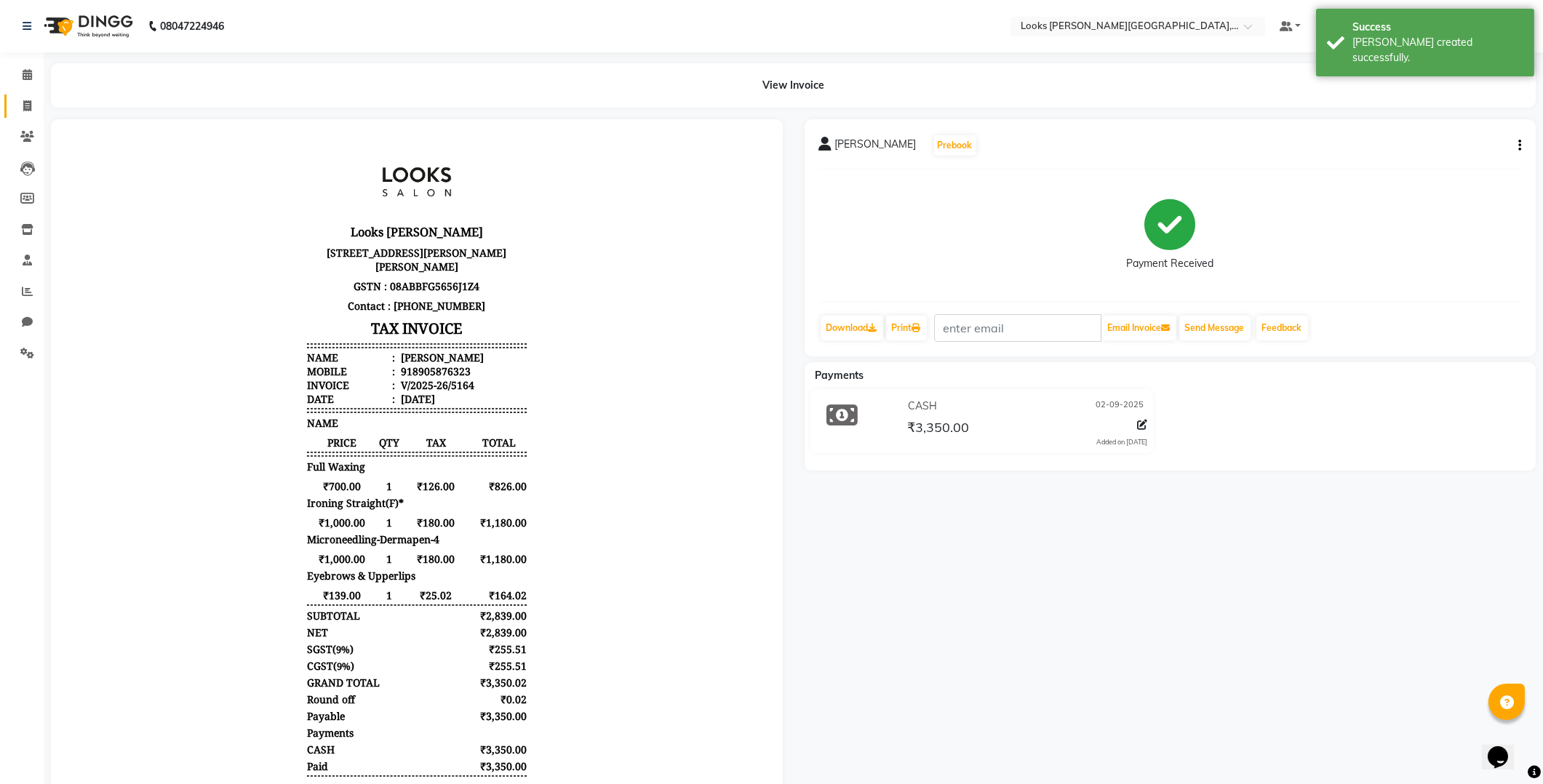
click at [27, 106] on icon at bounding box center [27, 105] width 8 height 11
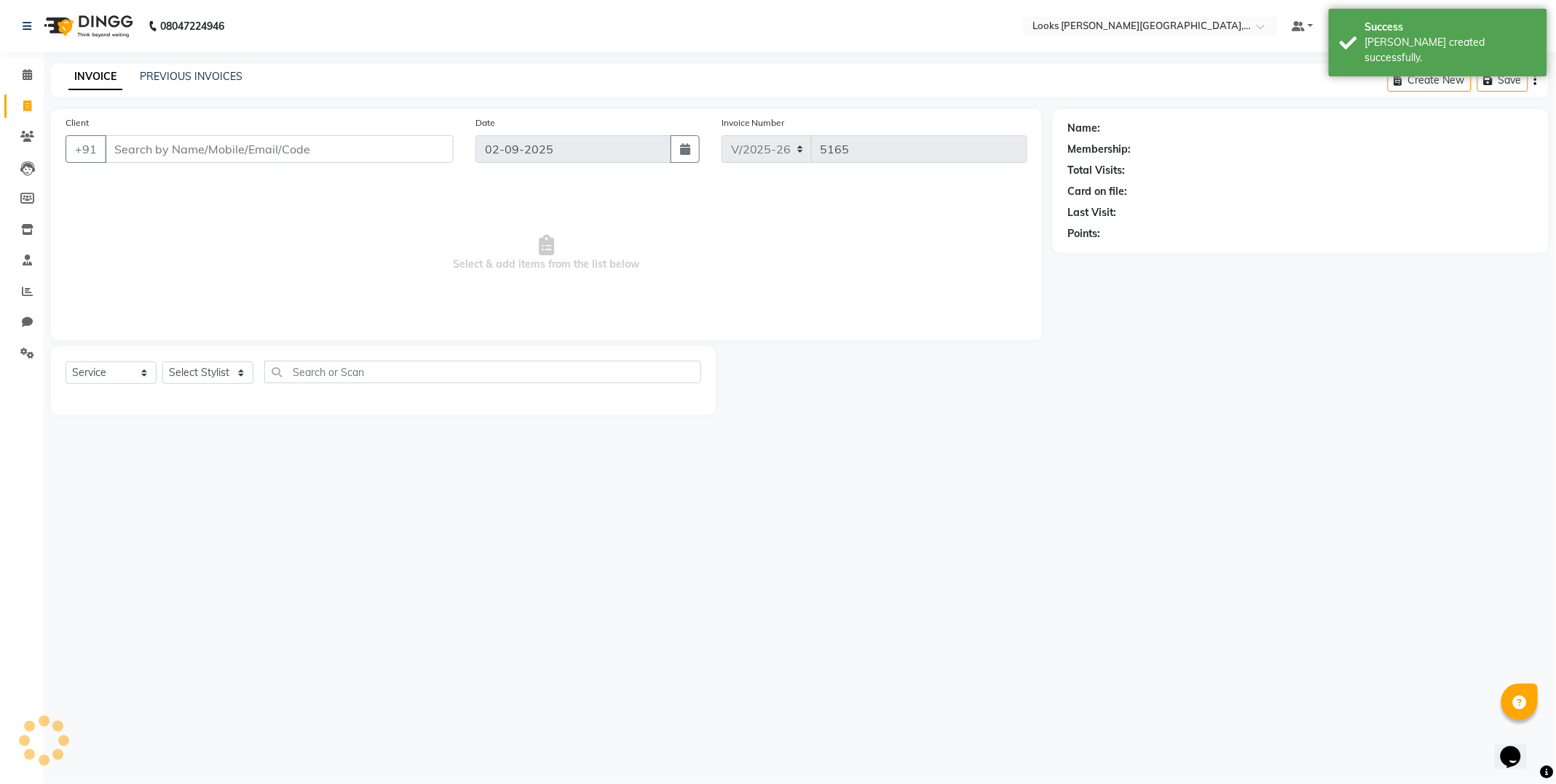
click at [137, 146] on input "Client" at bounding box center [279, 149] width 349 height 27
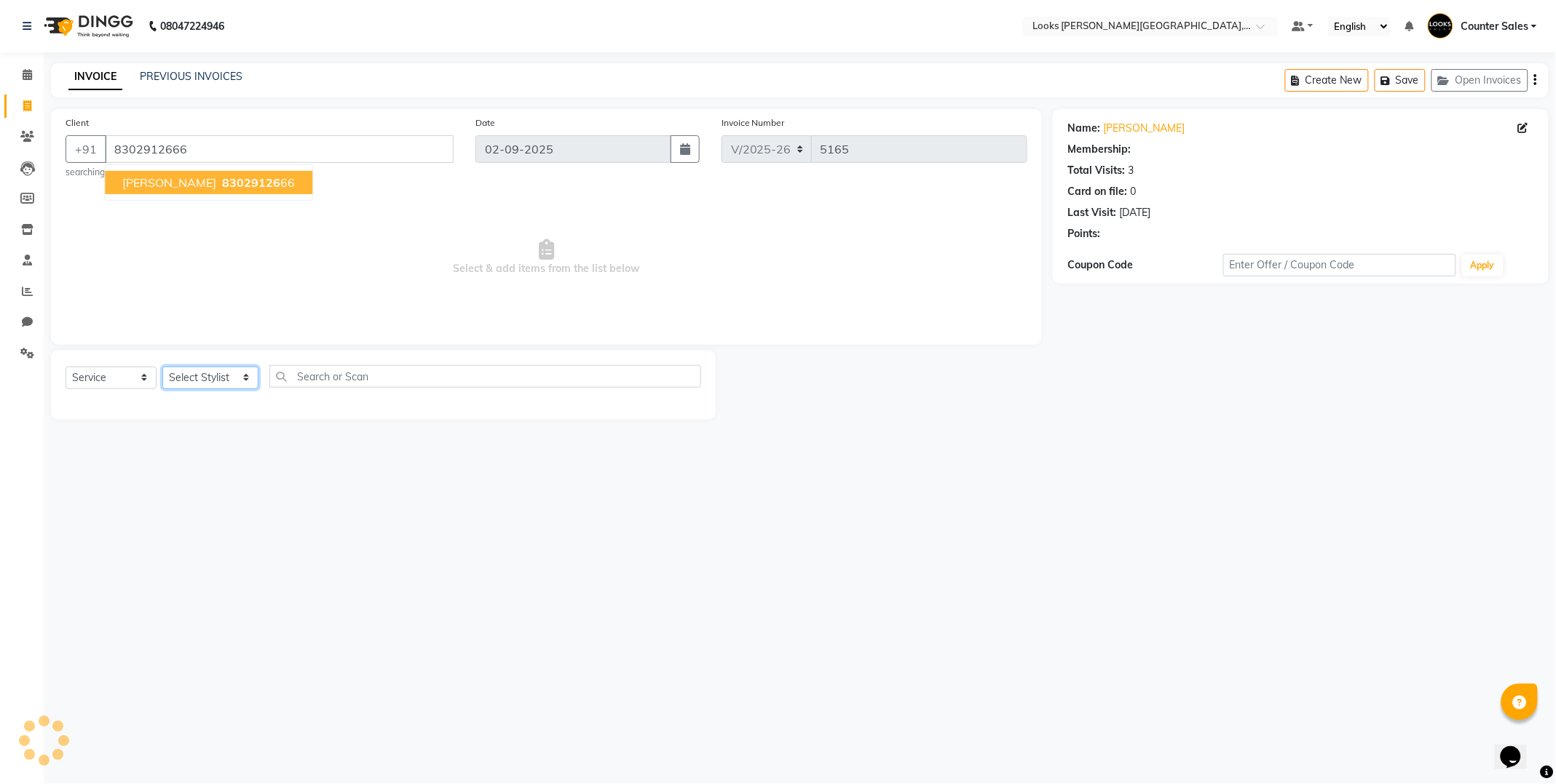
click at [240, 374] on select "Select Stylist Ajay [PERSON_NAME] [PERSON_NAME] Counter Sales [PERSON_NAME] Kri…" at bounding box center [210, 378] width 96 height 23
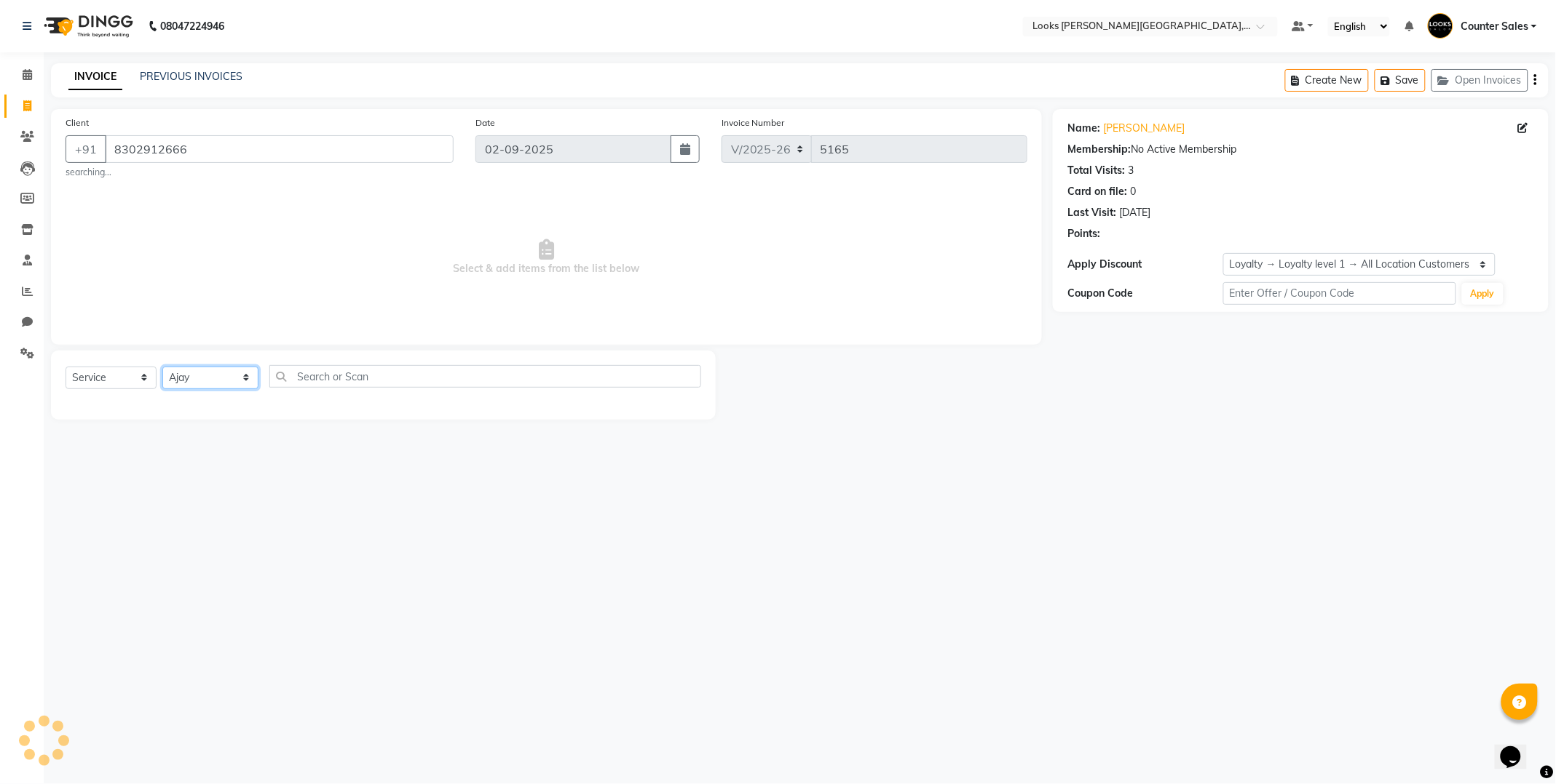
click at [163, 367] on select "Select Stylist Ajay [PERSON_NAME] [PERSON_NAME] Counter Sales [PERSON_NAME] Kri…" at bounding box center [210, 378] width 96 height 23
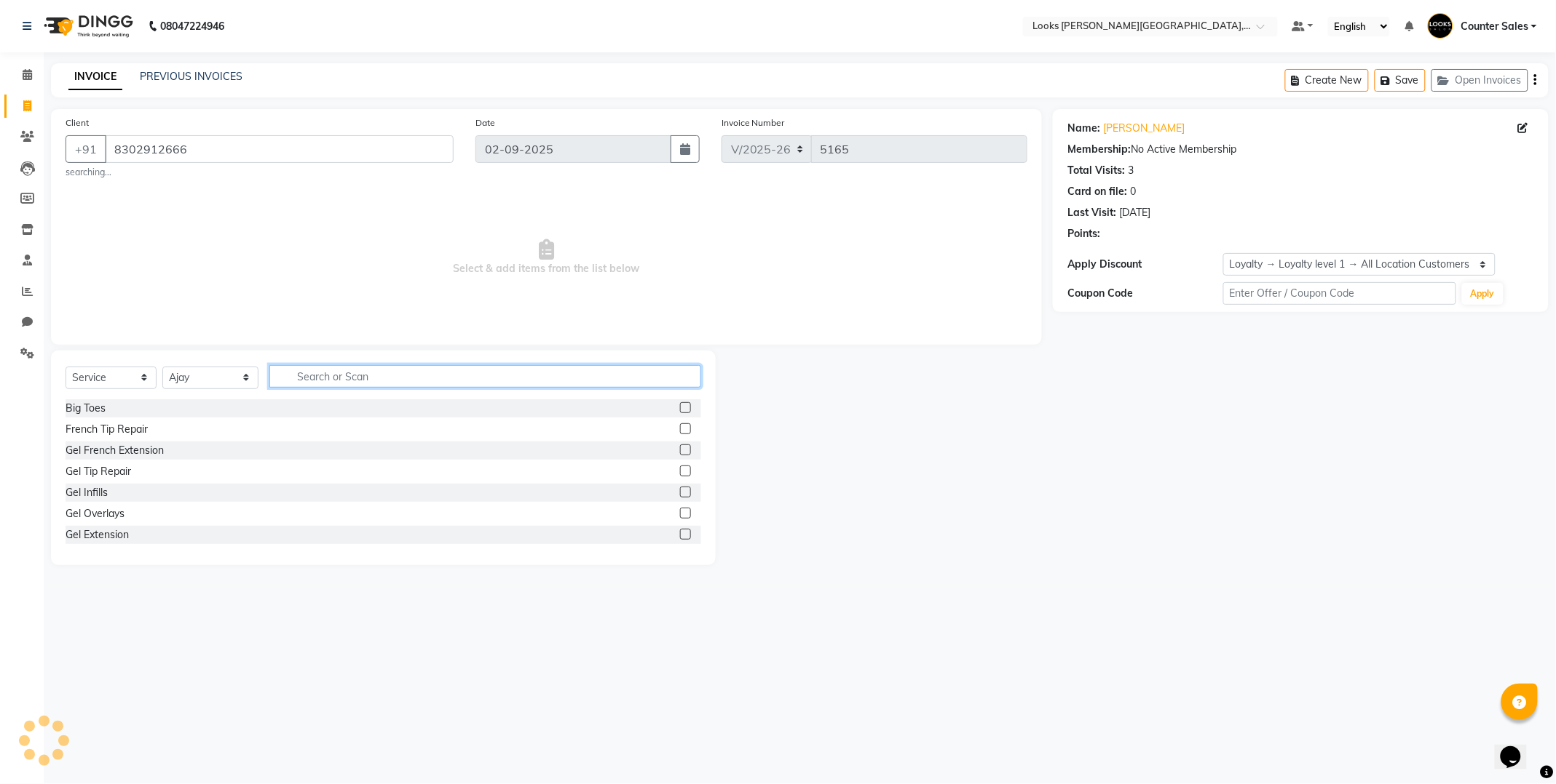
click at [427, 375] on input "text" at bounding box center [485, 376] width 431 height 23
click at [680, 493] on label at bounding box center [685, 492] width 11 height 11
click at [680, 493] on input "checkbox" at bounding box center [684, 493] width 9 height 9
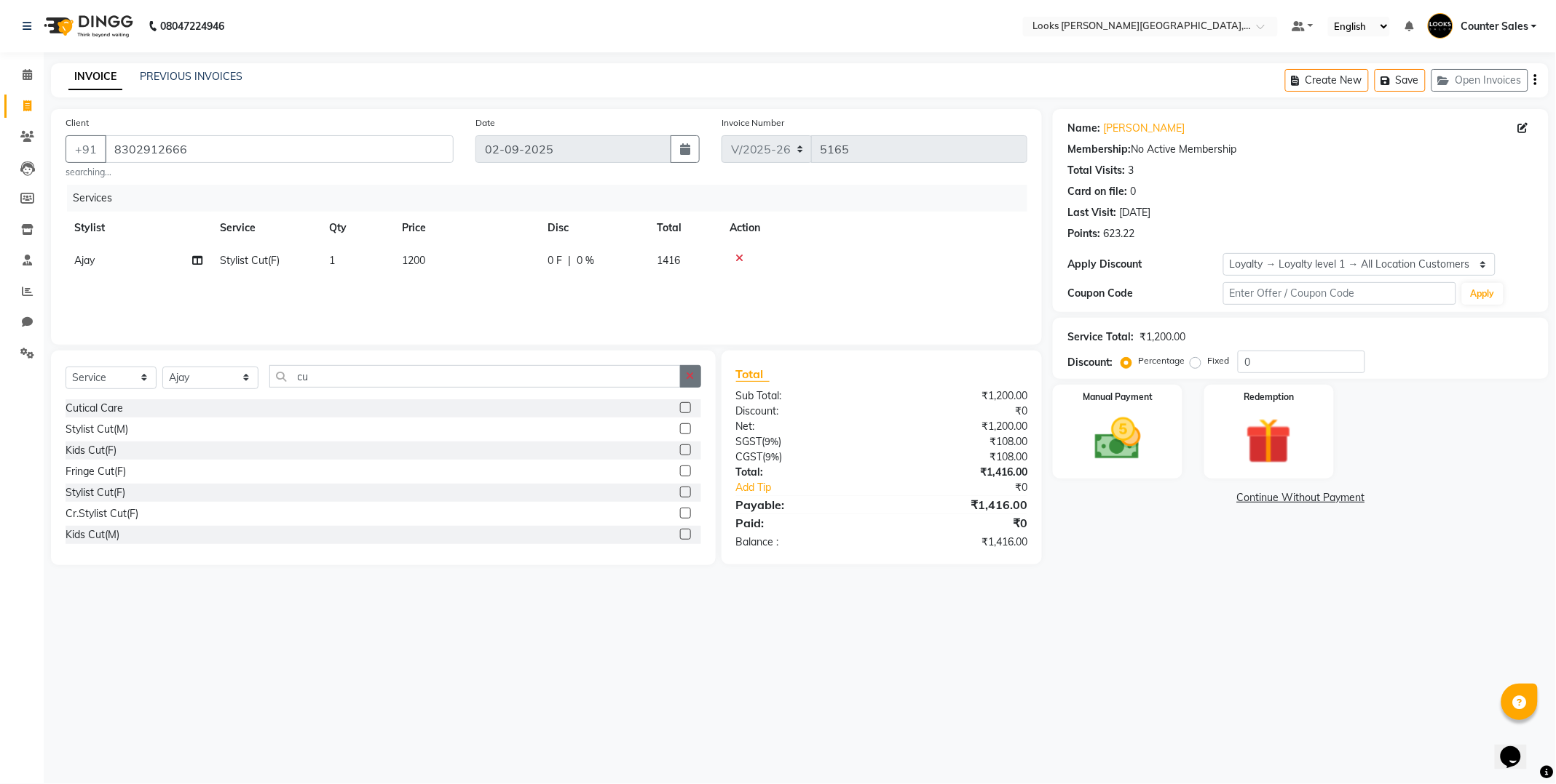
click at [693, 372] on icon "button" at bounding box center [690, 376] width 8 height 10
click at [1130, 432] on img at bounding box center [1117, 439] width 78 height 55
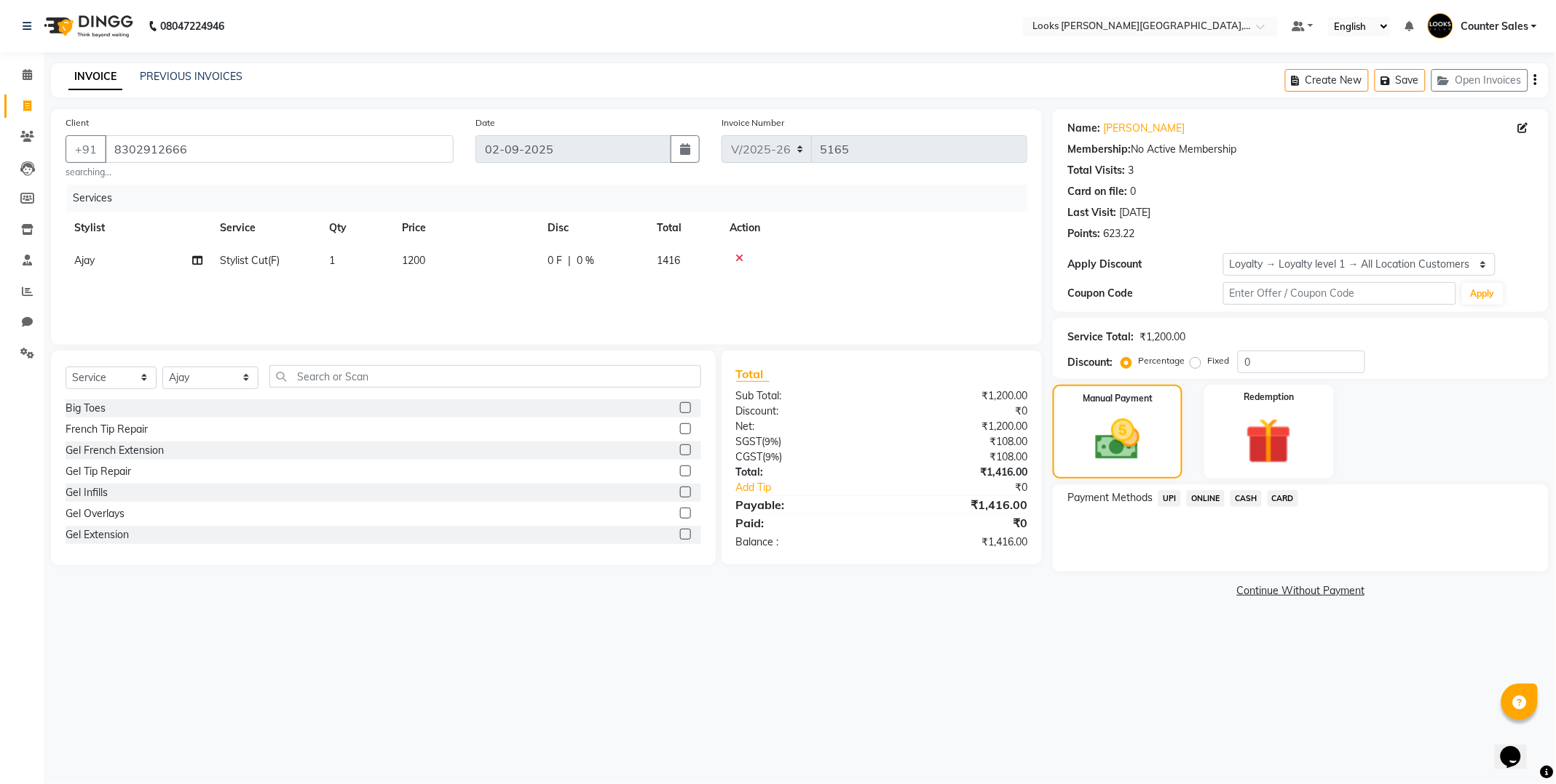
click at [1169, 499] on span "UPI" at bounding box center [1169, 499] width 23 height 17
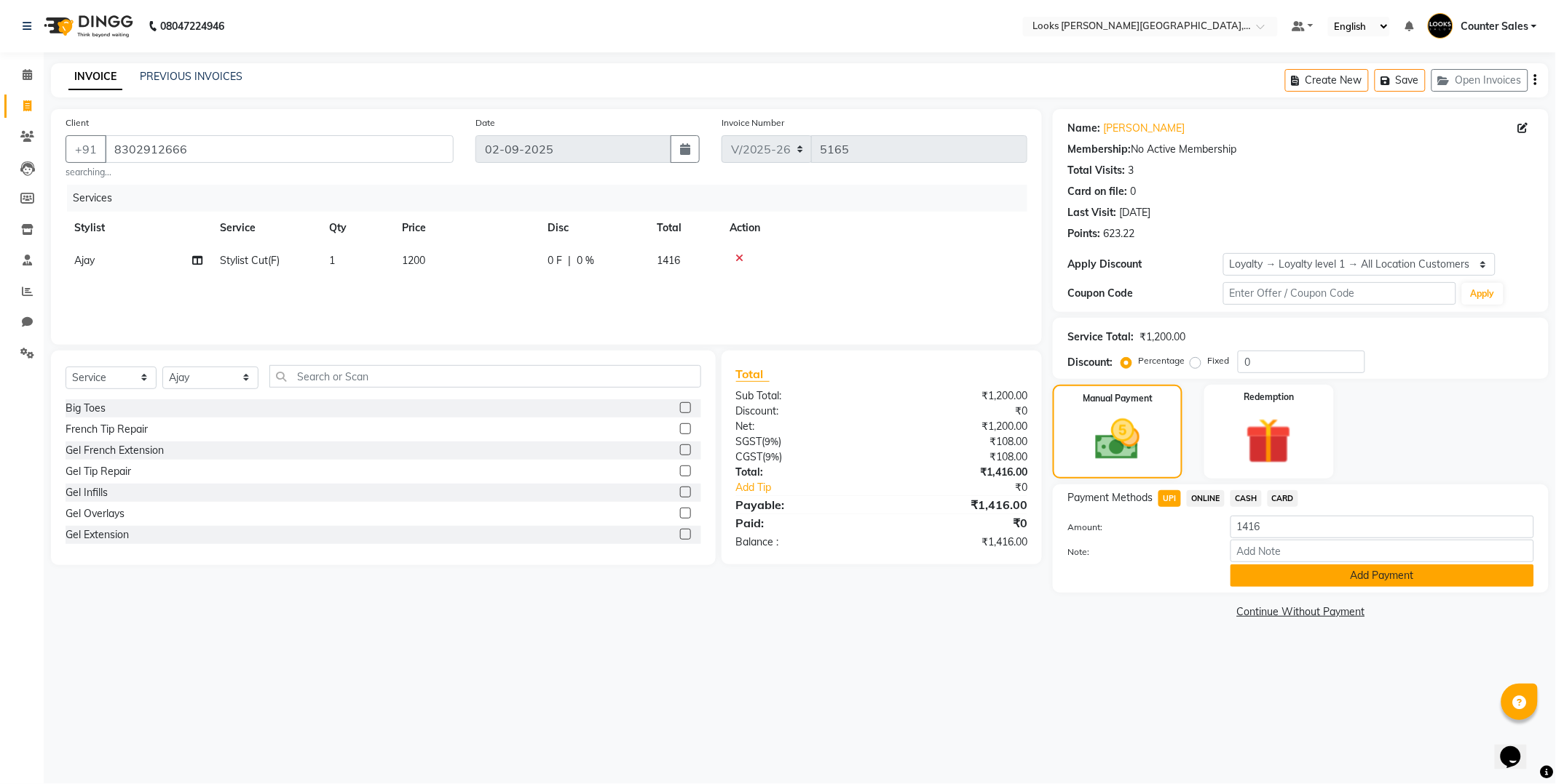
click at [1351, 571] on button "Add Payment" at bounding box center [1382, 576] width 304 height 23
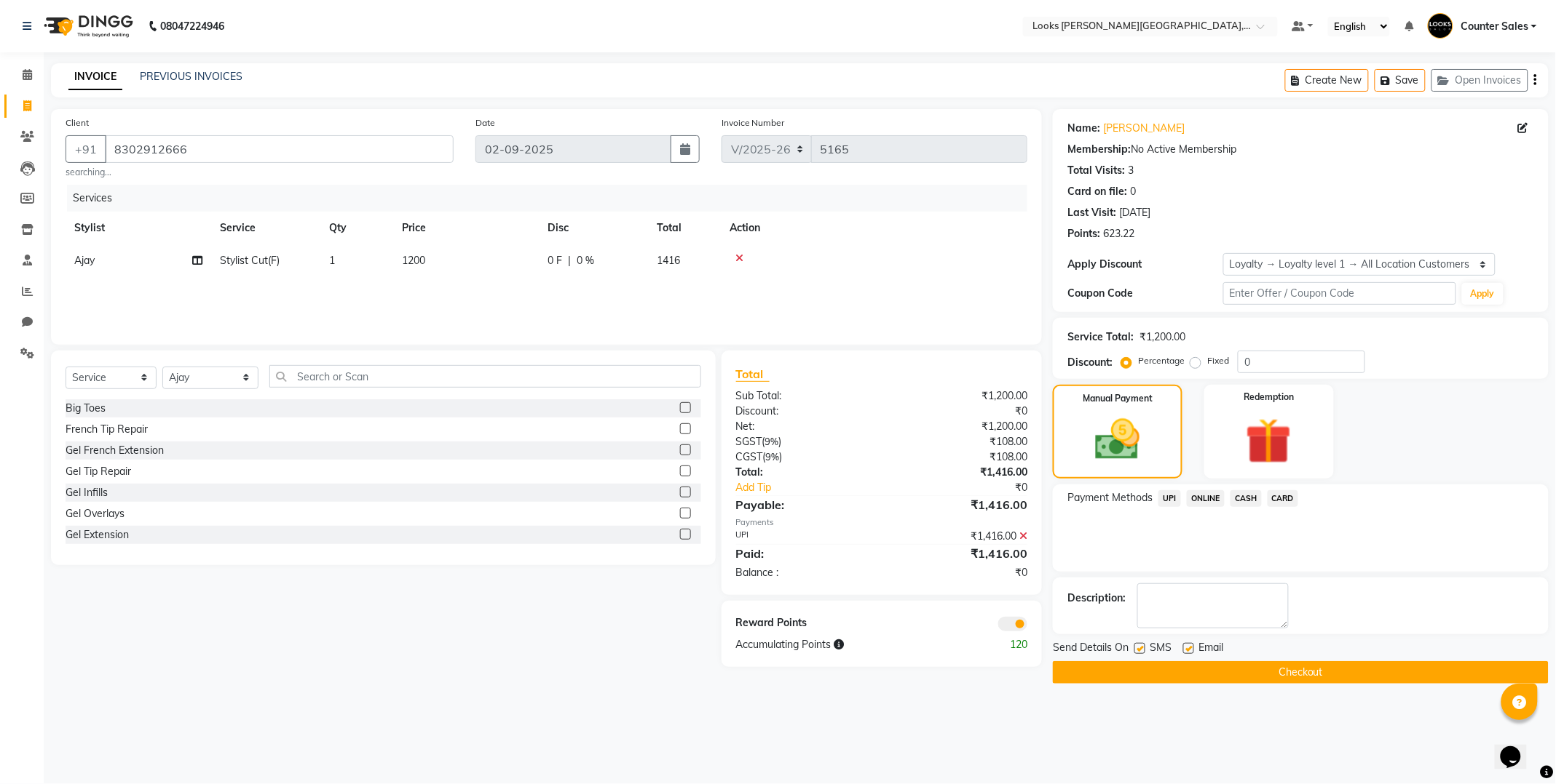
click at [1344, 672] on button "Checkout" at bounding box center [1300, 672] width 496 height 23
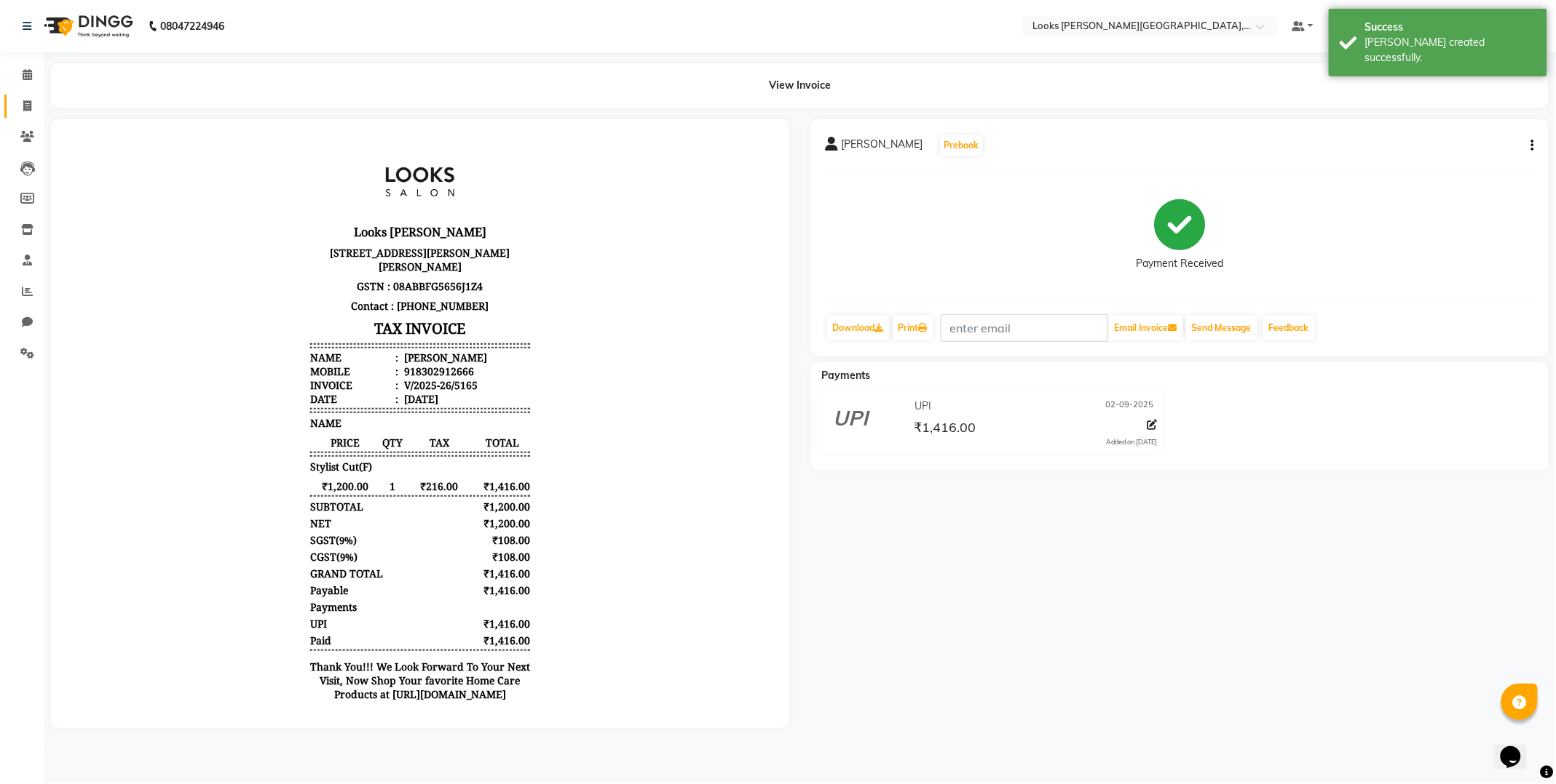
click at [27, 105] on icon at bounding box center [27, 105] width 8 height 11
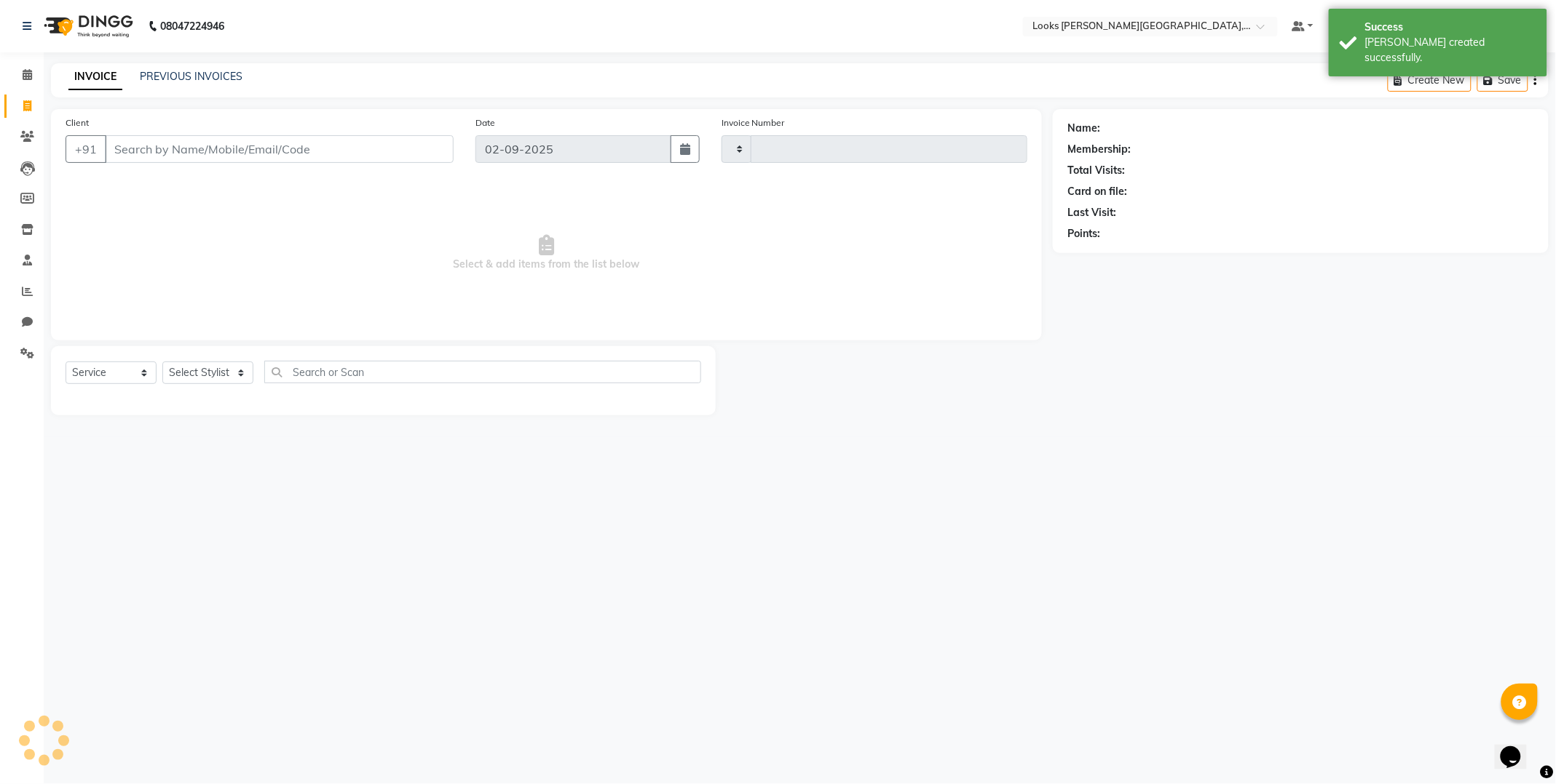
click at [153, 150] on input "Client" at bounding box center [279, 149] width 349 height 27
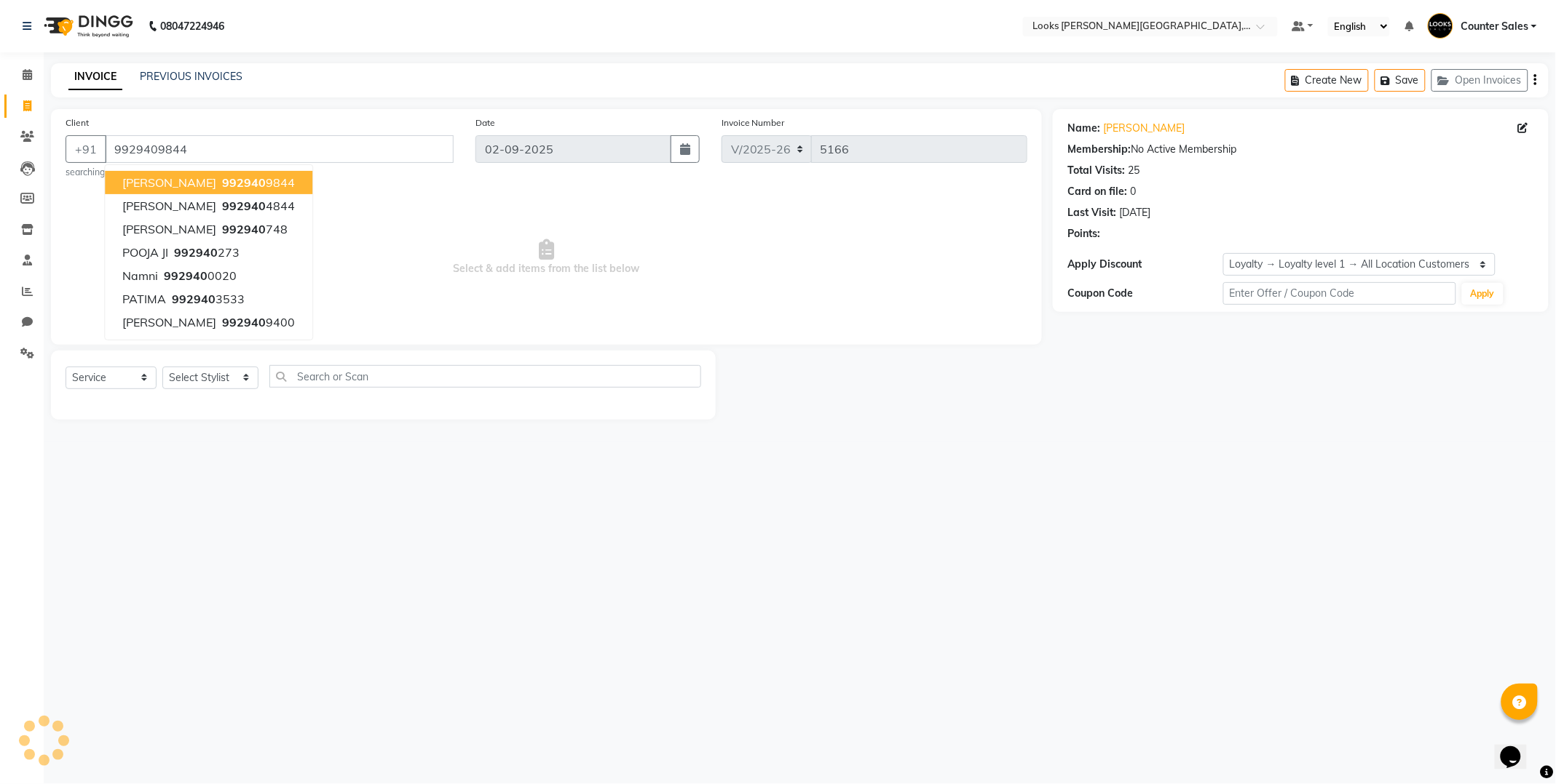
click at [165, 178] on span "[PERSON_NAME]" at bounding box center [169, 182] width 94 height 14
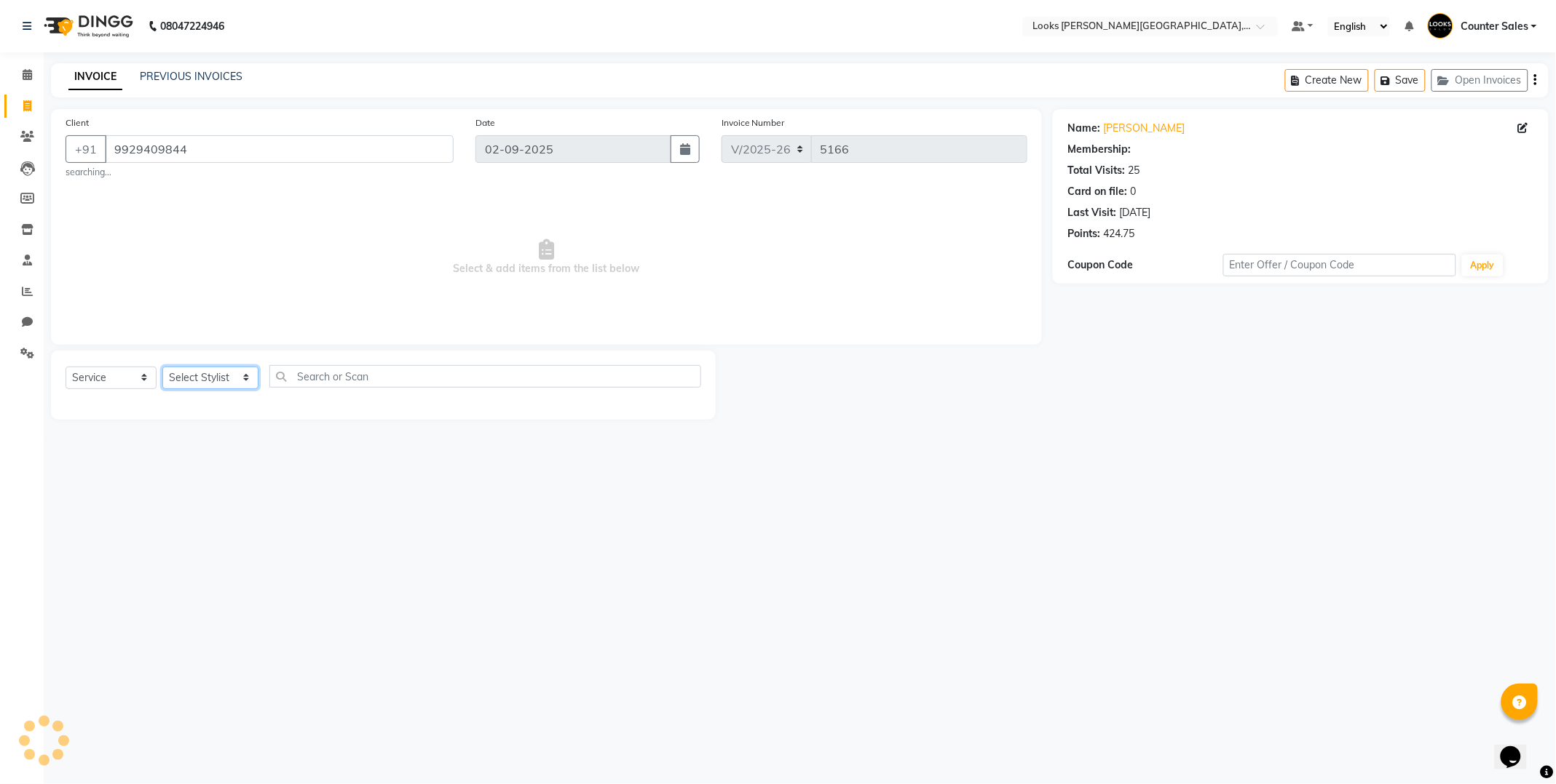
click at [189, 377] on select "Select Stylist Ajay [PERSON_NAME] [PERSON_NAME] Counter Sales [PERSON_NAME] Kri…" at bounding box center [210, 378] width 96 height 23
click at [163, 367] on select "Select Stylist Ajay [PERSON_NAME] [PERSON_NAME] Counter Sales [PERSON_NAME] Kri…" at bounding box center [210, 378] width 96 height 23
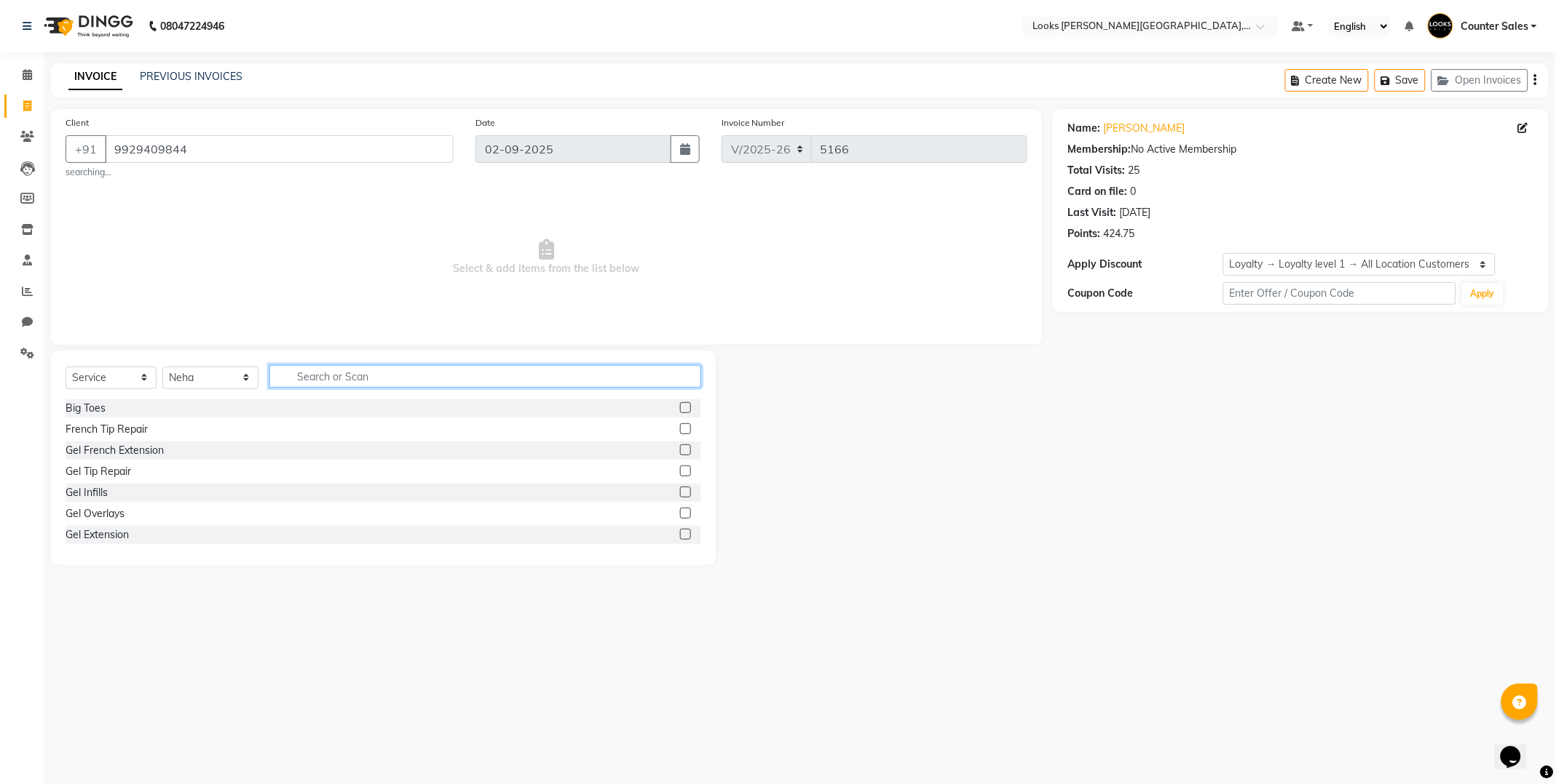
click at [324, 376] on input "text" at bounding box center [485, 376] width 431 height 23
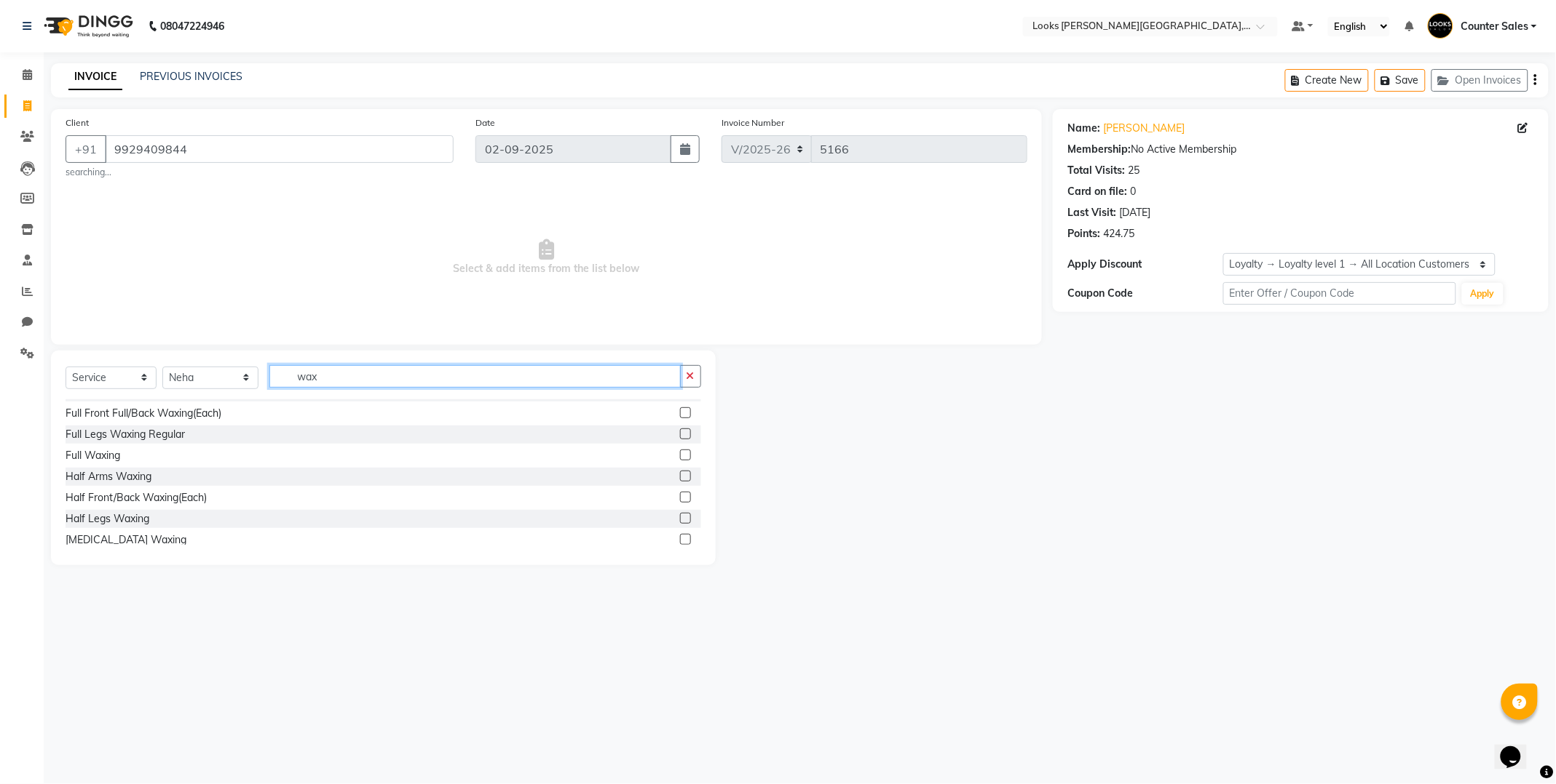
scroll to position [102, 0]
click at [680, 454] on label at bounding box center [685, 454] width 11 height 11
click at [680, 454] on input "checkbox" at bounding box center [684, 454] width 9 height 9
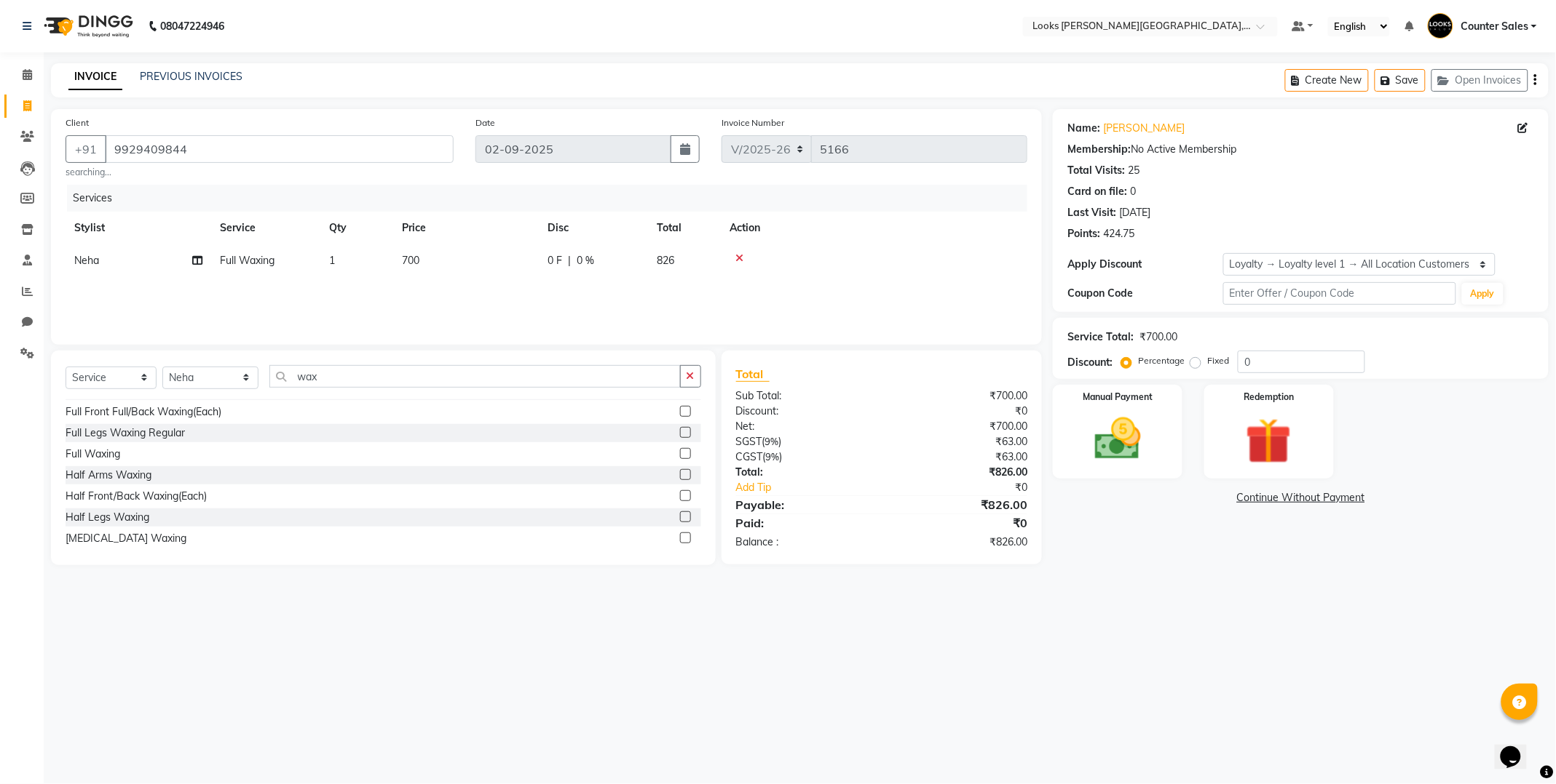
click at [469, 258] on td "700" at bounding box center [466, 260] width 146 height 33
click at [560, 267] on input "700" at bounding box center [534, 265] width 128 height 23
click at [1197, 615] on div "08047224946 Select Location × Looks [PERSON_NAME][GEOGRAPHIC_DATA], Jaipur Defa…" at bounding box center [778, 392] width 1556 height 784
click at [1122, 441] on img at bounding box center [1117, 439] width 78 height 55
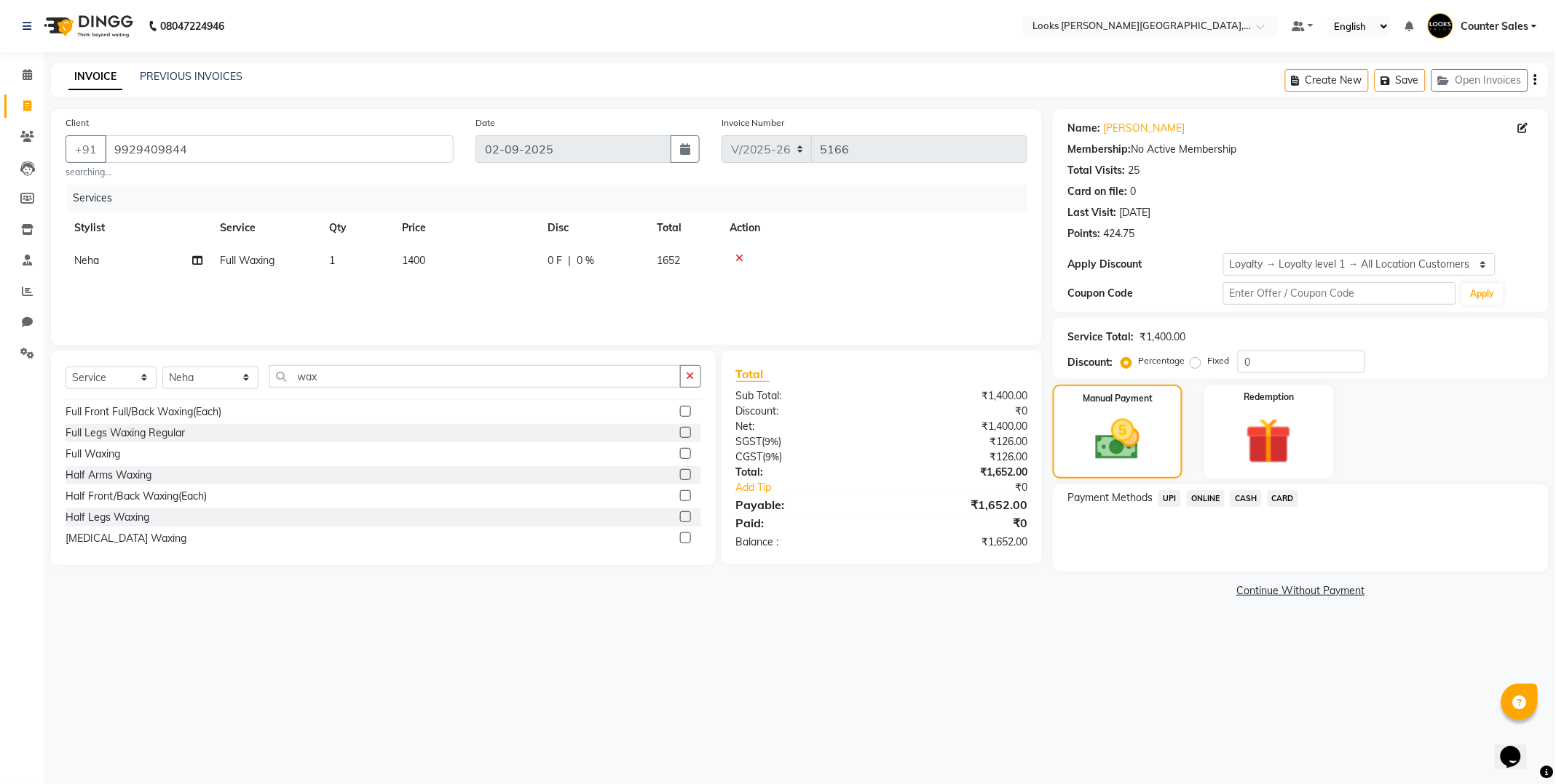
click at [1169, 499] on span "UPI" at bounding box center [1169, 499] width 23 height 17
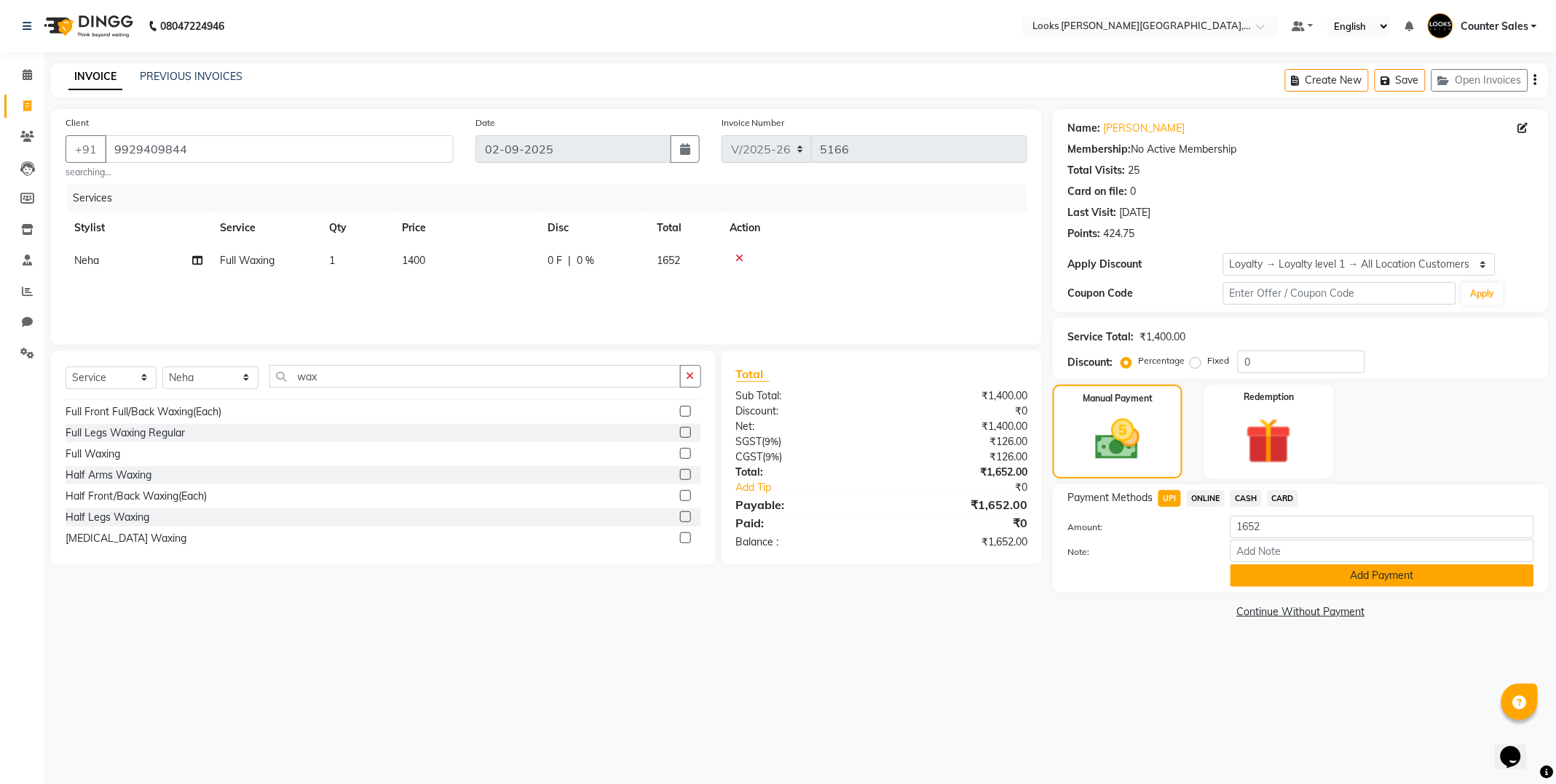
click at [1359, 576] on button "Add Payment" at bounding box center [1382, 576] width 304 height 23
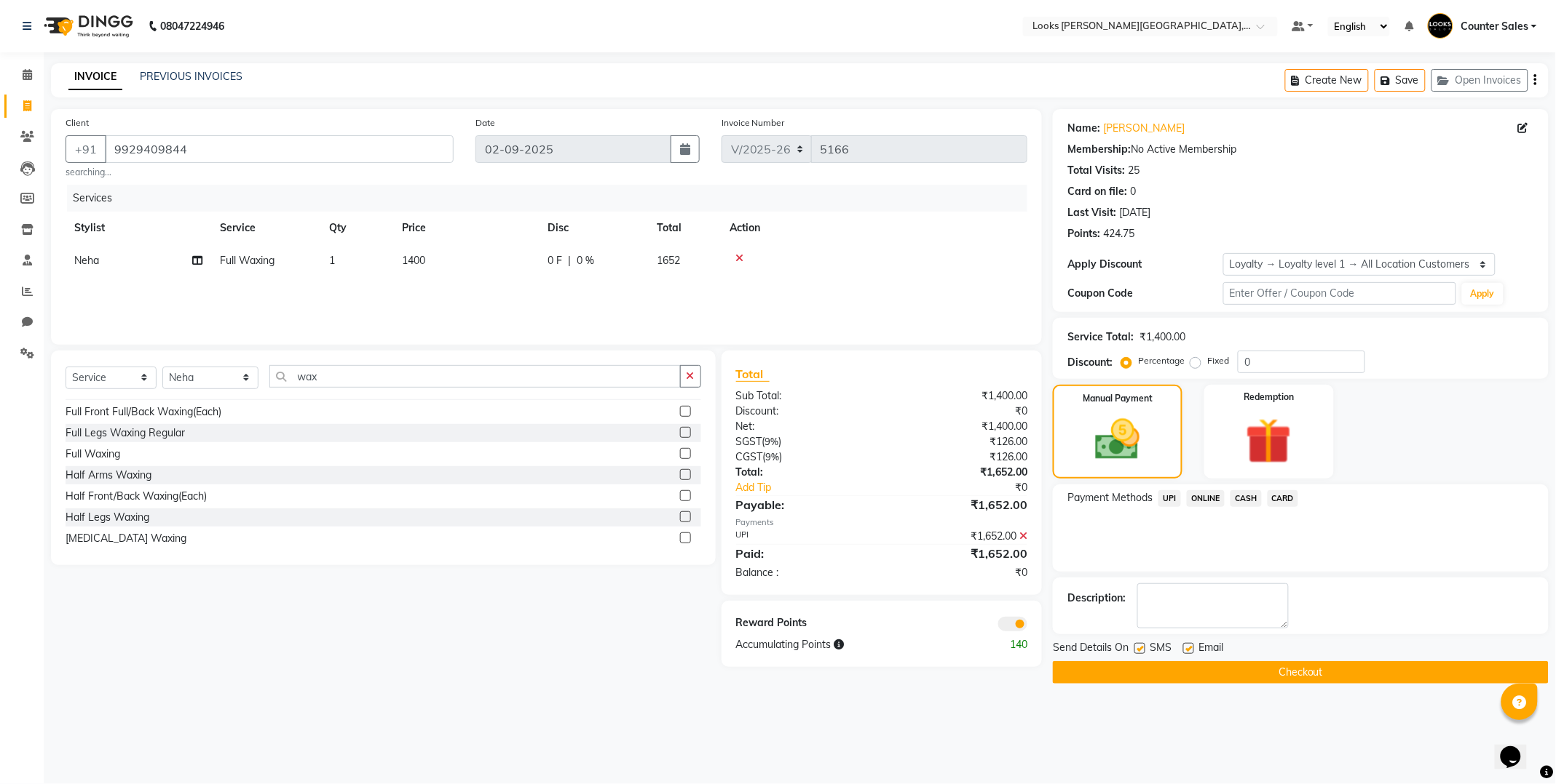
click at [1343, 672] on button "Checkout" at bounding box center [1300, 672] width 496 height 23
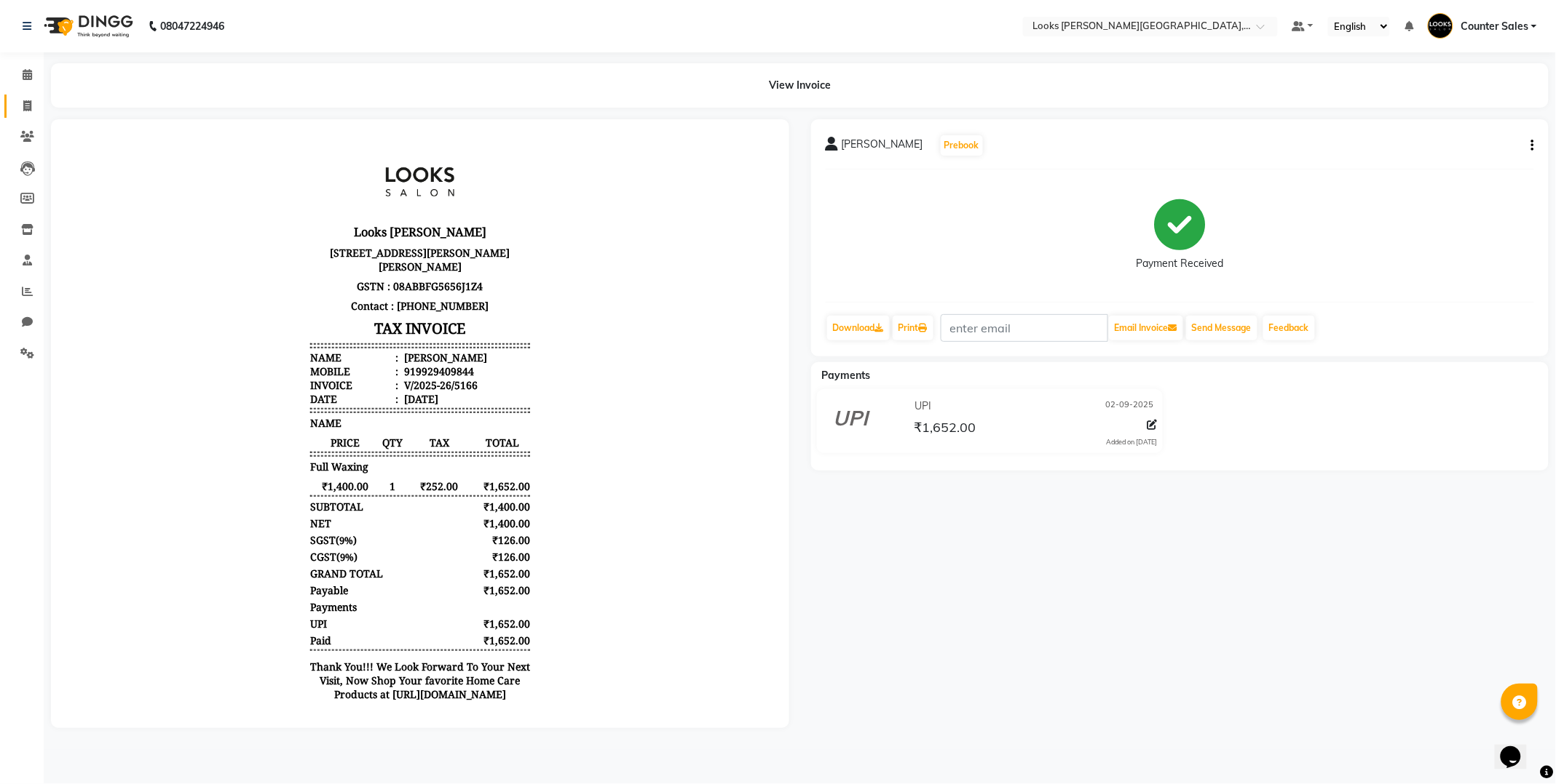
click at [26, 104] on icon at bounding box center [27, 105] width 8 height 11
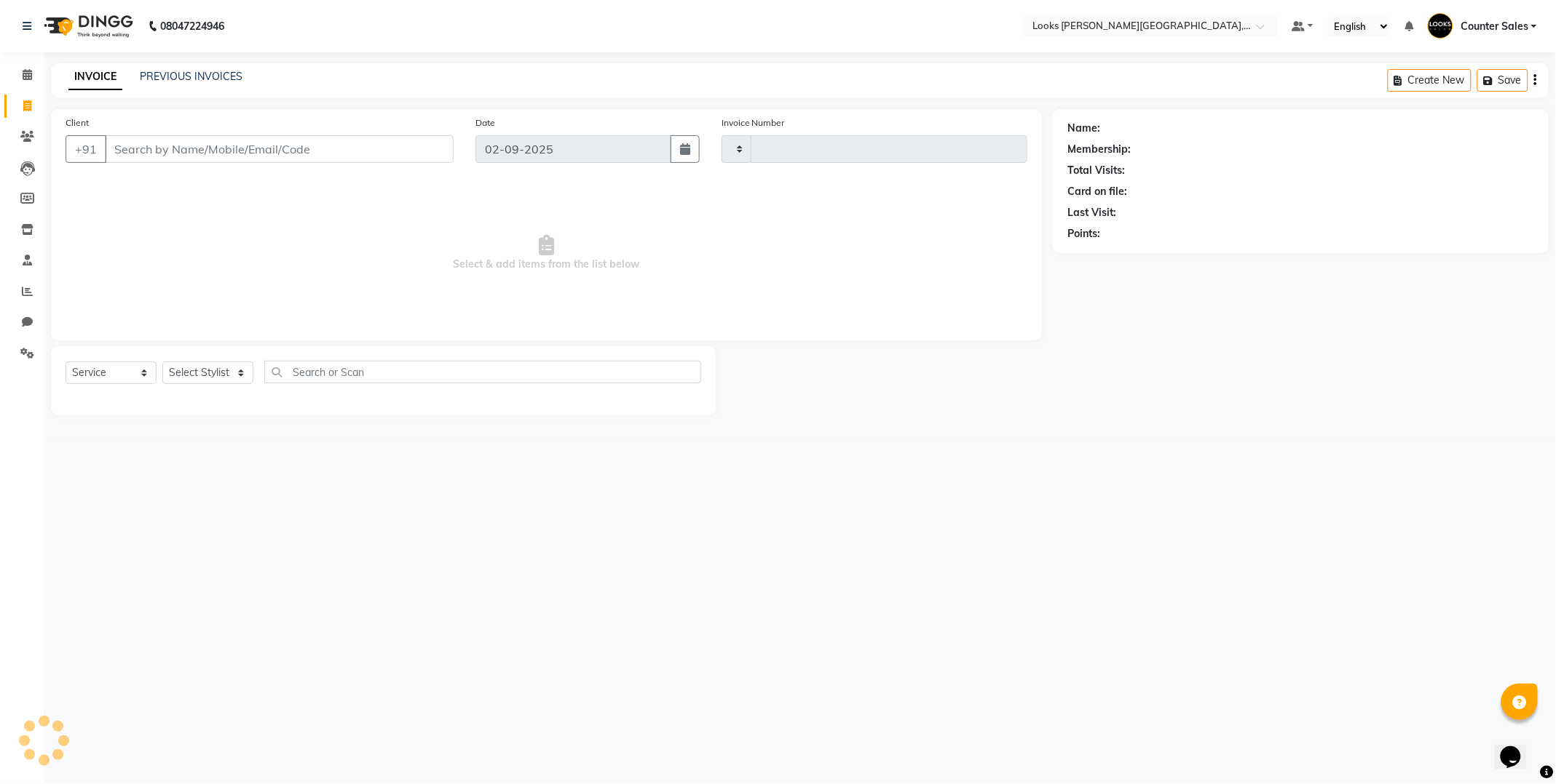
click at [292, 150] on input "Client" at bounding box center [279, 149] width 349 height 27
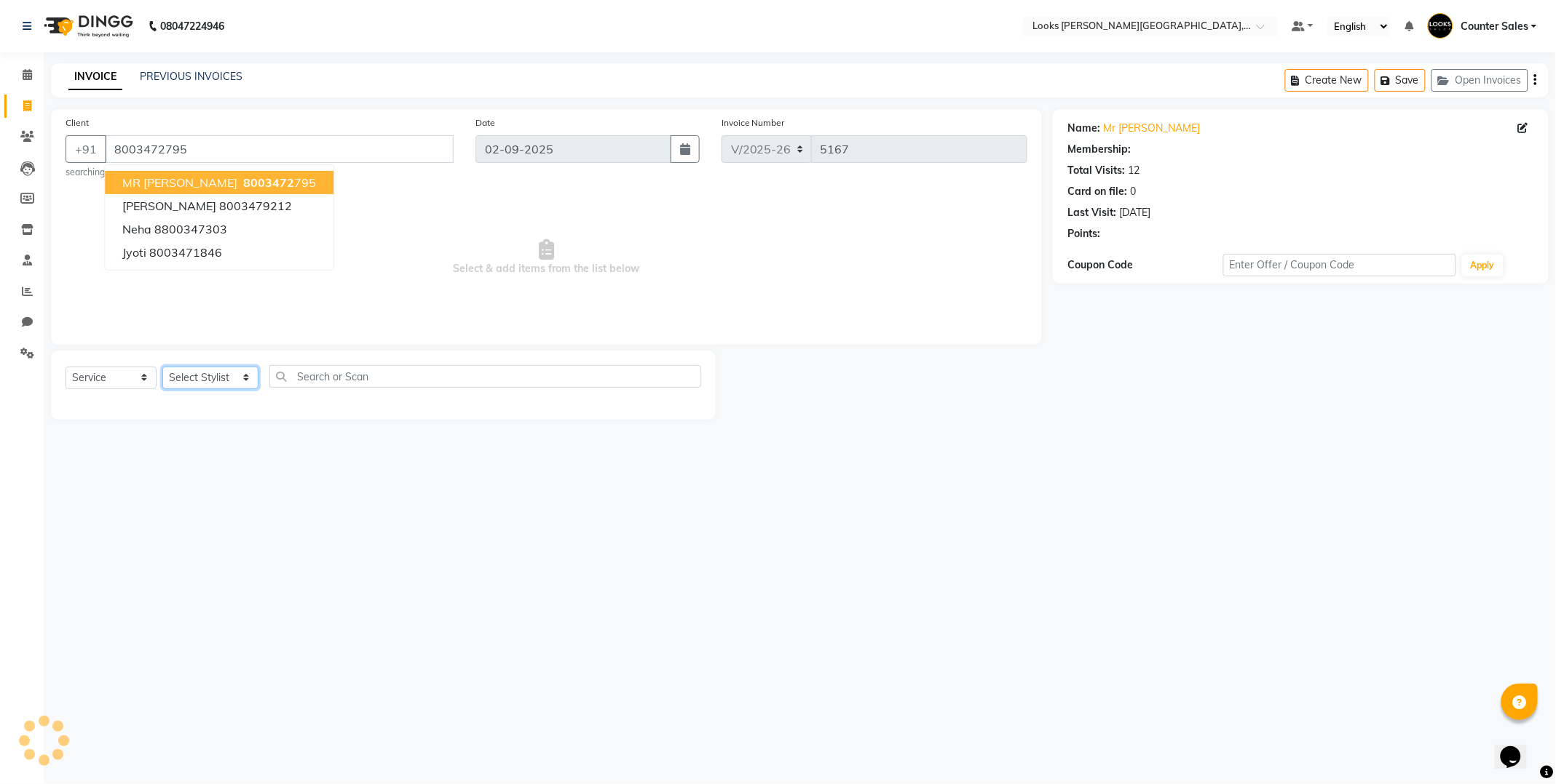
click at [235, 386] on select "Select Stylist Ajay [PERSON_NAME] [PERSON_NAME] Counter Sales [PERSON_NAME] Kri…" at bounding box center [210, 378] width 96 height 23
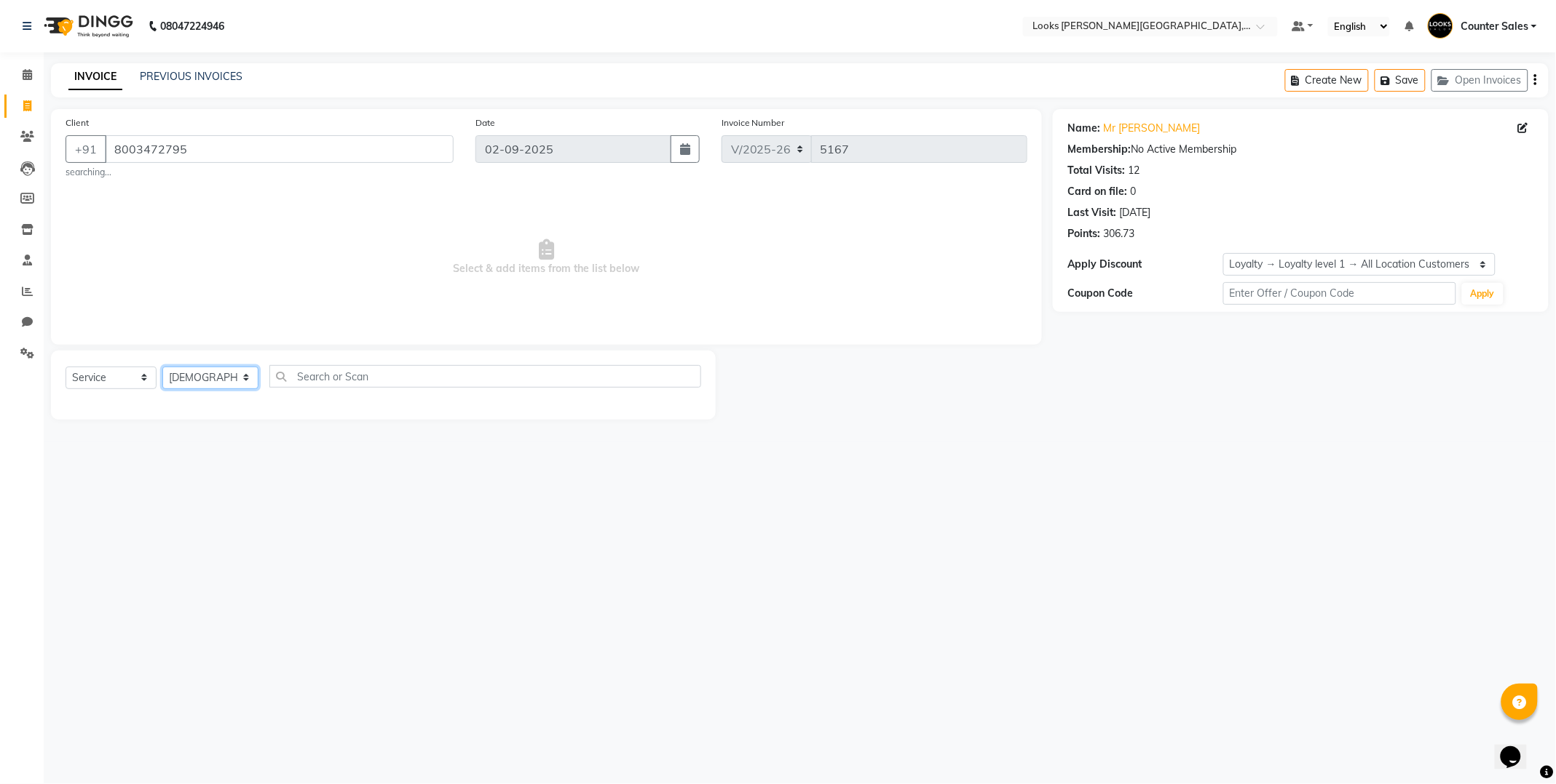
click at [163, 367] on select "Select Stylist Ajay [PERSON_NAME] [PERSON_NAME] Counter Sales [PERSON_NAME] Kri…" at bounding box center [210, 378] width 96 height 23
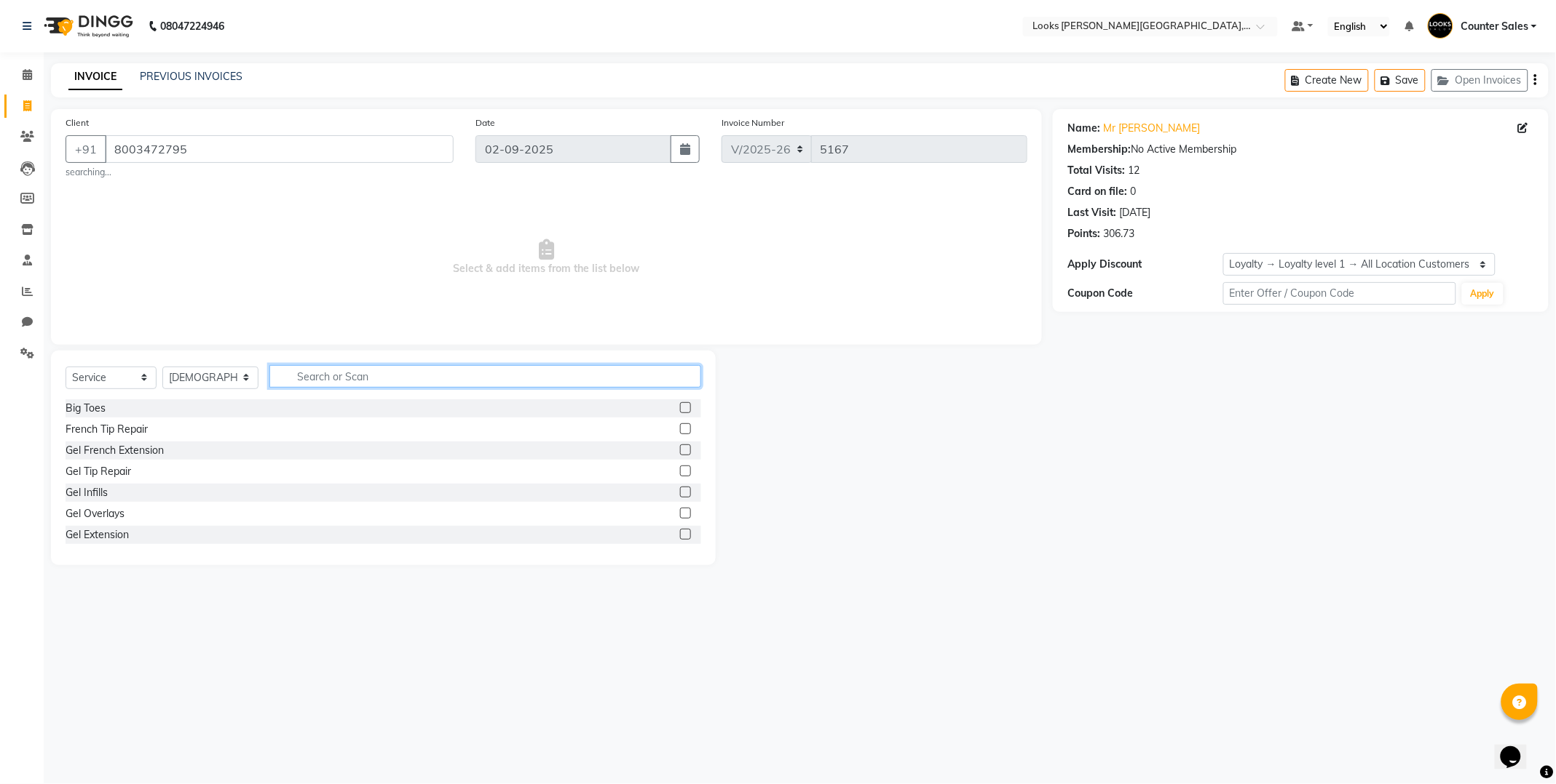
click at [412, 380] on input "text" at bounding box center [485, 376] width 431 height 23
click at [680, 430] on label at bounding box center [685, 429] width 11 height 11
click at [680, 430] on input "checkbox" at bounding box center [684, 430] width 9 height 9
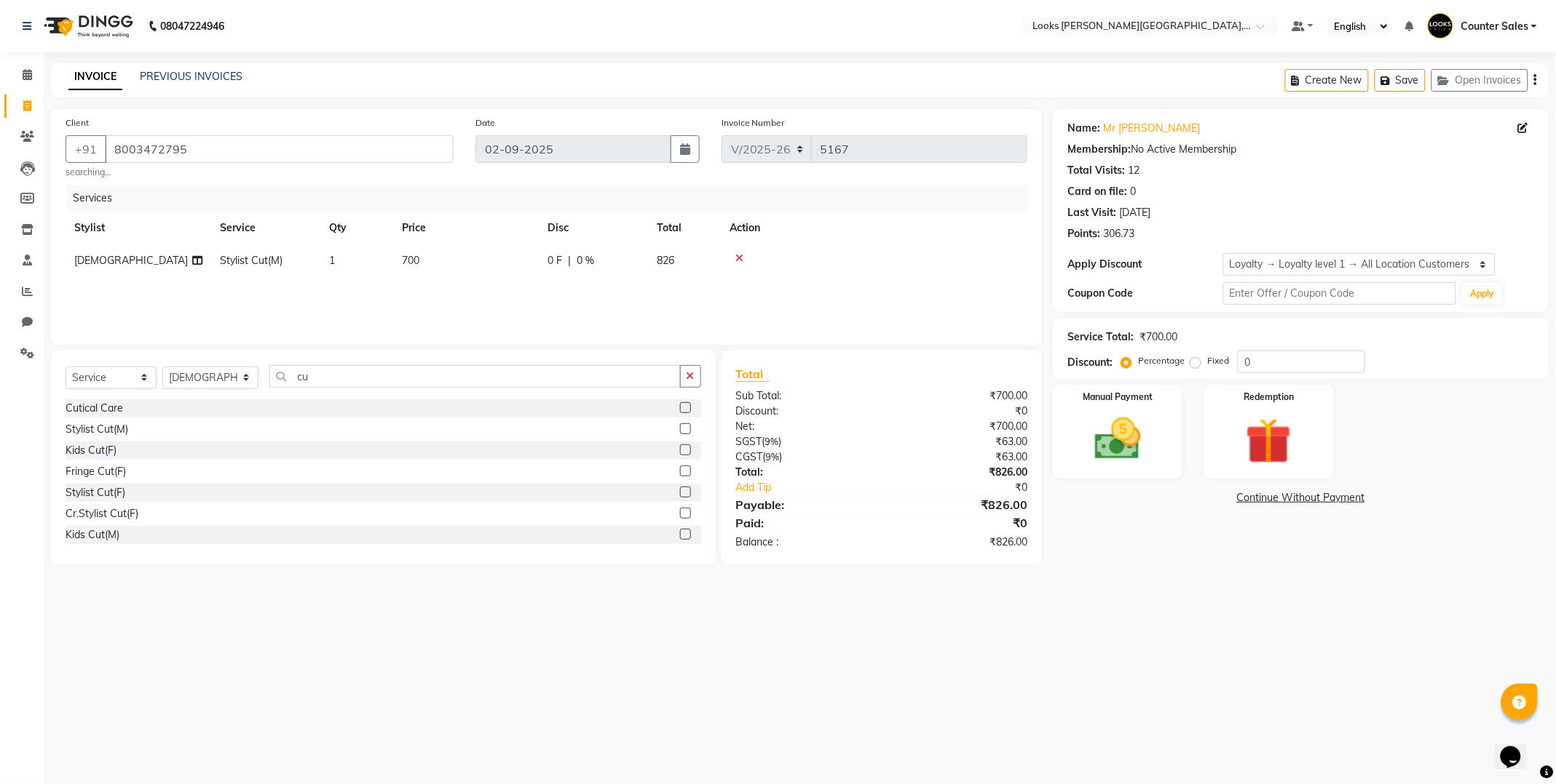
click at [819, 633] on div "08047224946 Select Location × Looks [PERSON_NAME][GEOGRAPHIC_DATA], Jaipur Defa…" at bounding box center [778, 392] width 1556 height 784
click at [1109, 441] on img at bounding box center [1118, 439] width 75 height 53
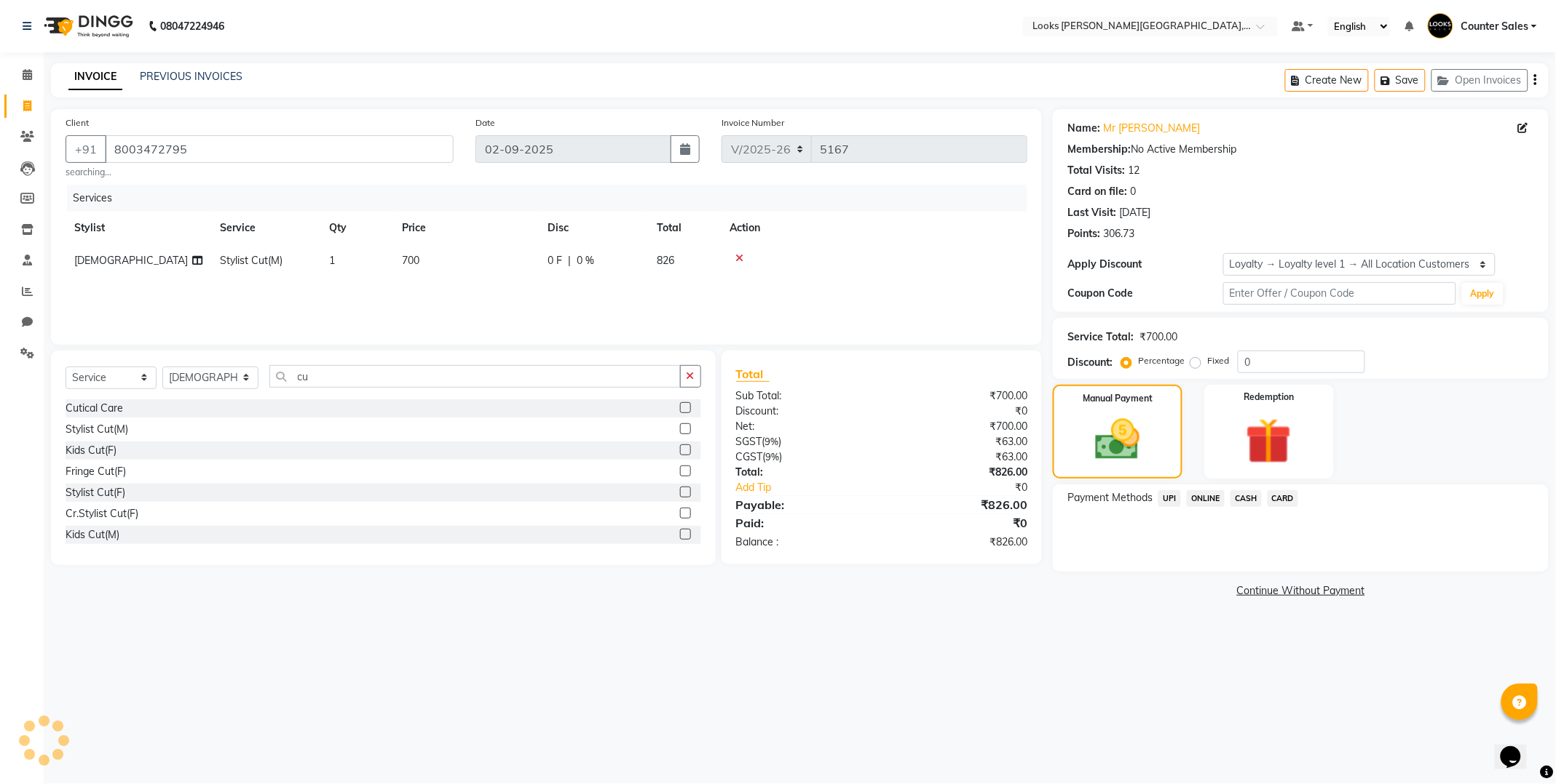
click at [1168, 499] on span "UPI" at bounding box center [1169, 499] width 23 height 17
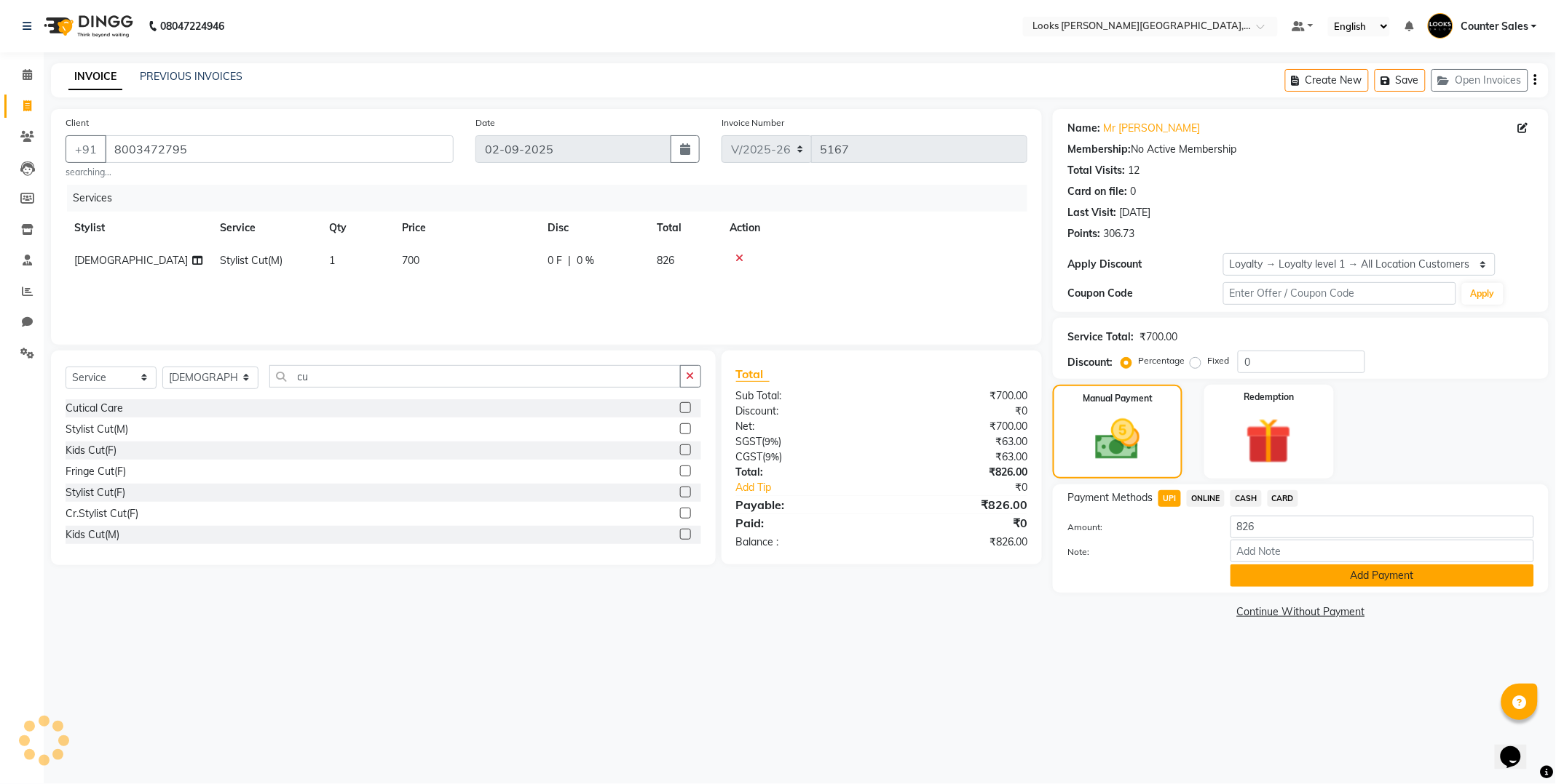
click at [1300, 577] on button "Add Payment" at bounding box center [1382, 576] width 304 height 23
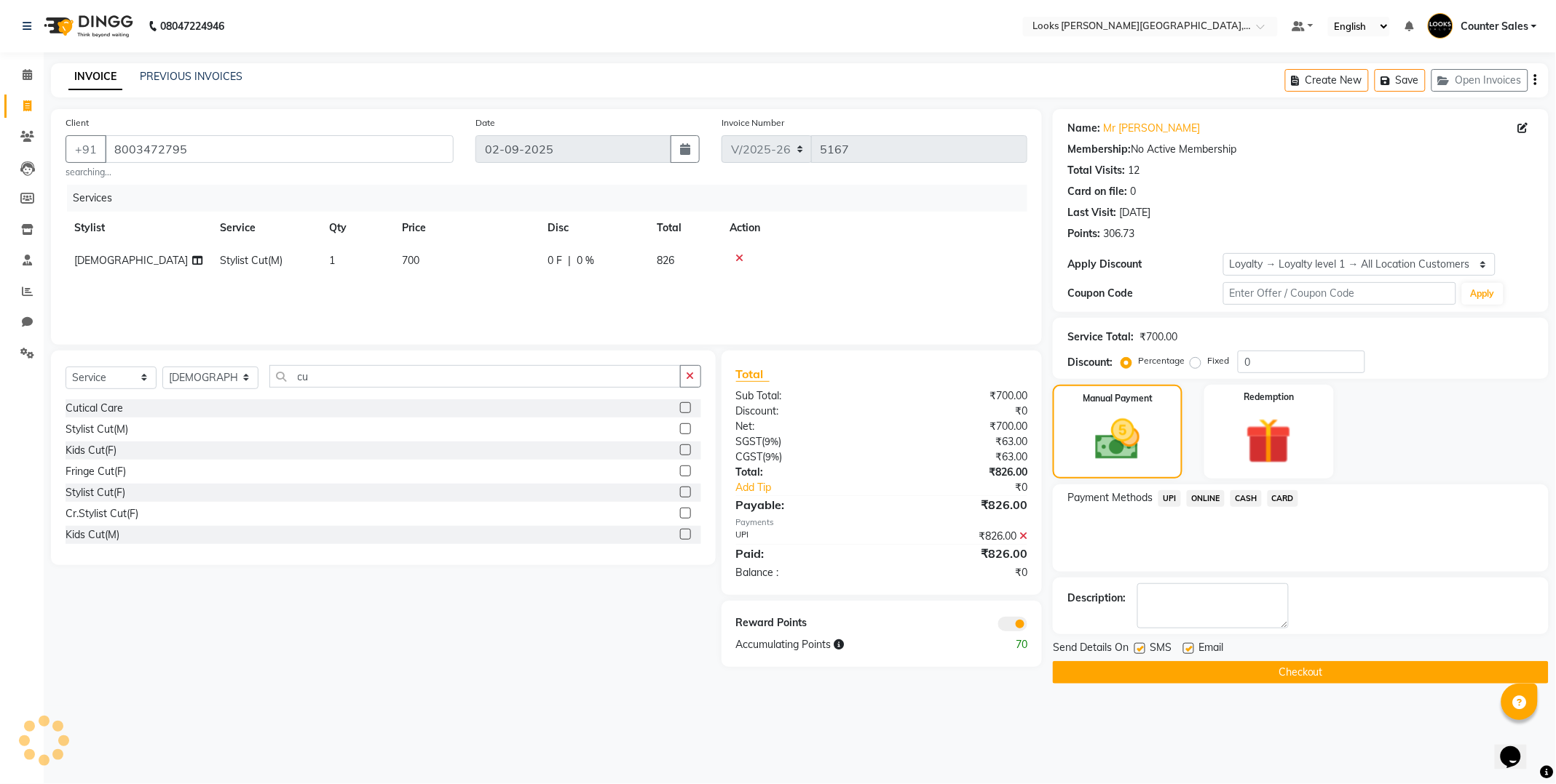
click at [1362, 671] on button "Checkout" at bounding box center [1300, 672] width 496 height 23
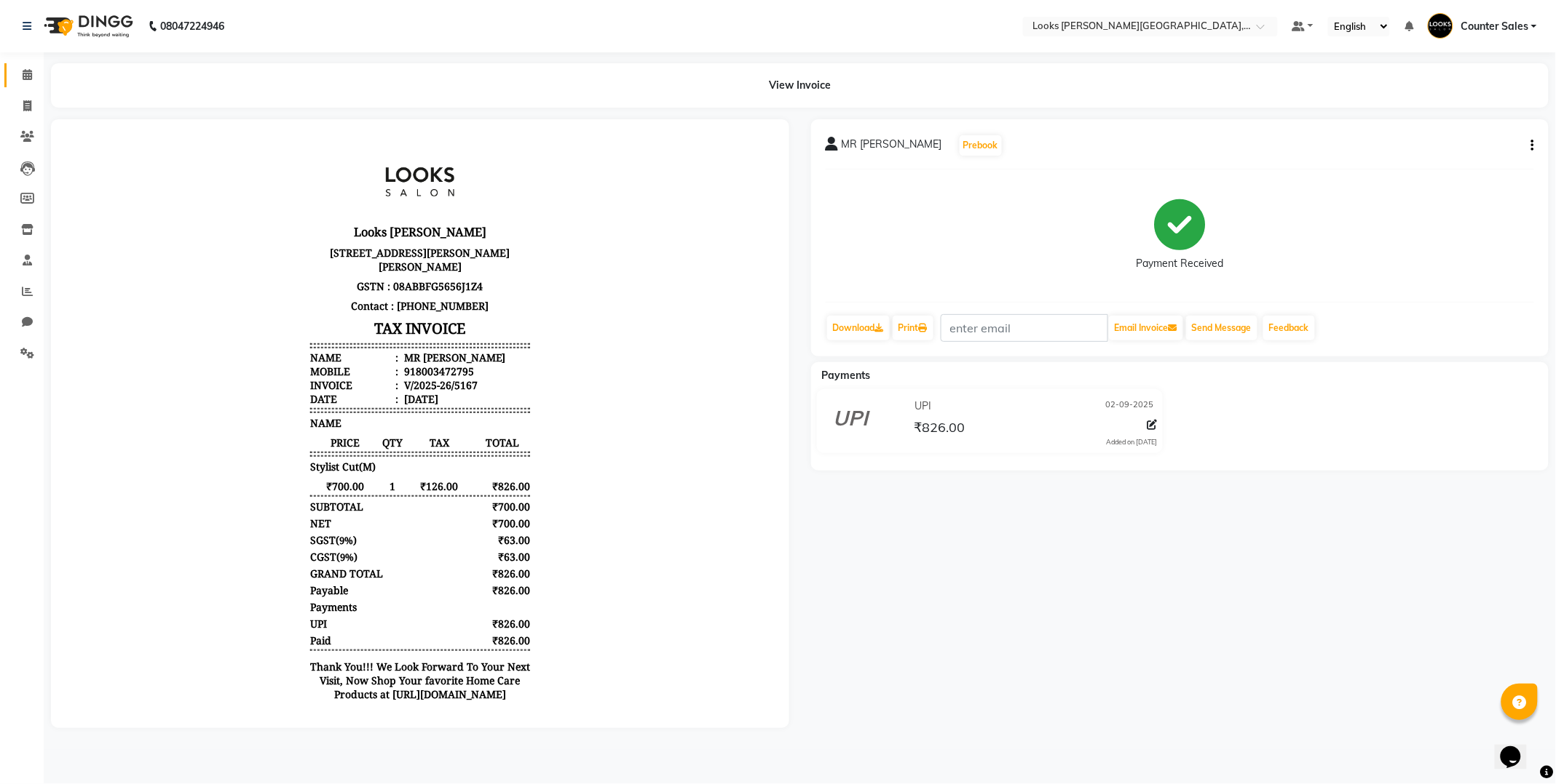
click at [24, 67] on span at bounding box center [27, 75] width 26 height 17
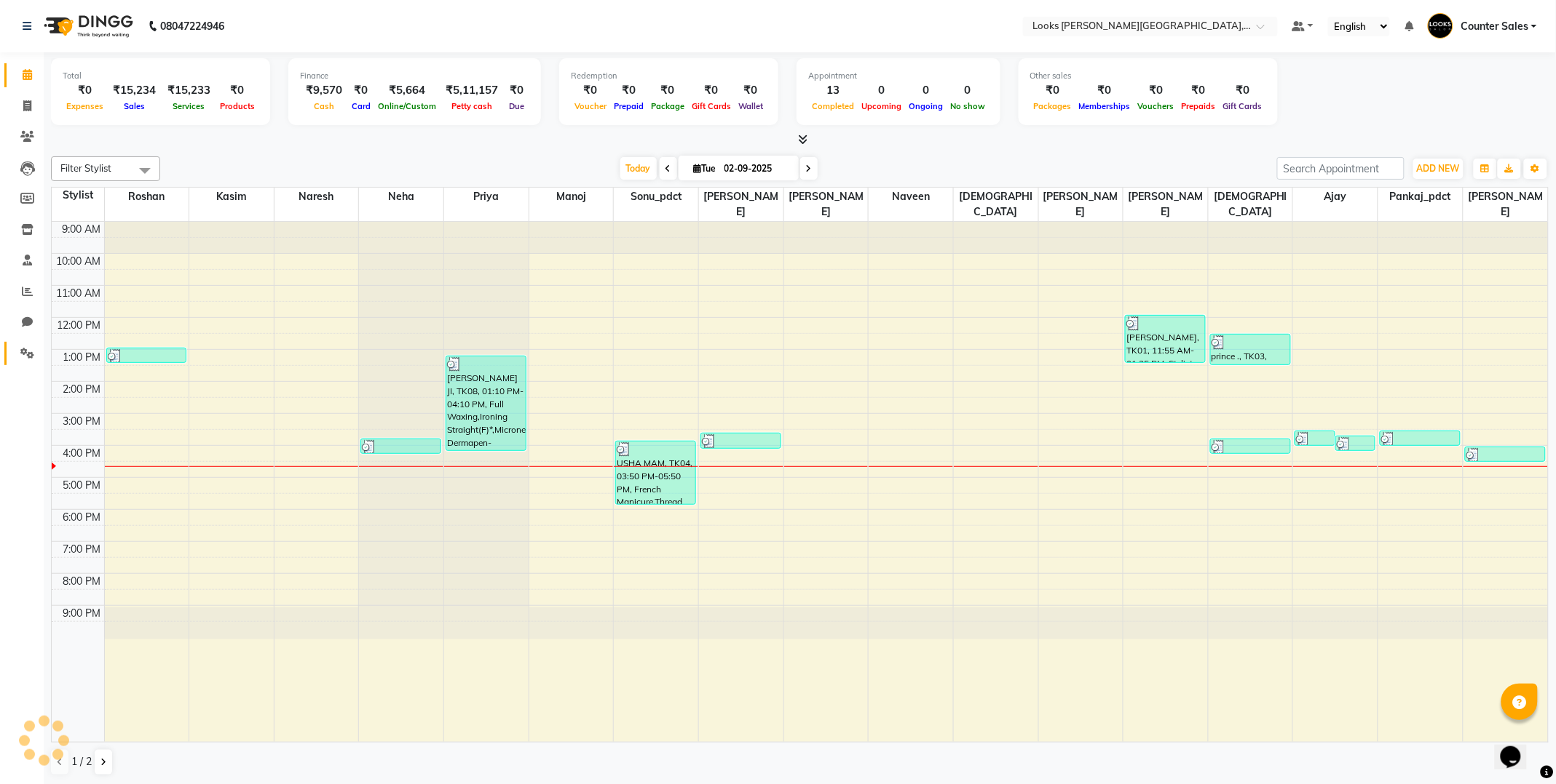
click at [27, 361] on span at bounding box center [27, 354] width 26 height 17
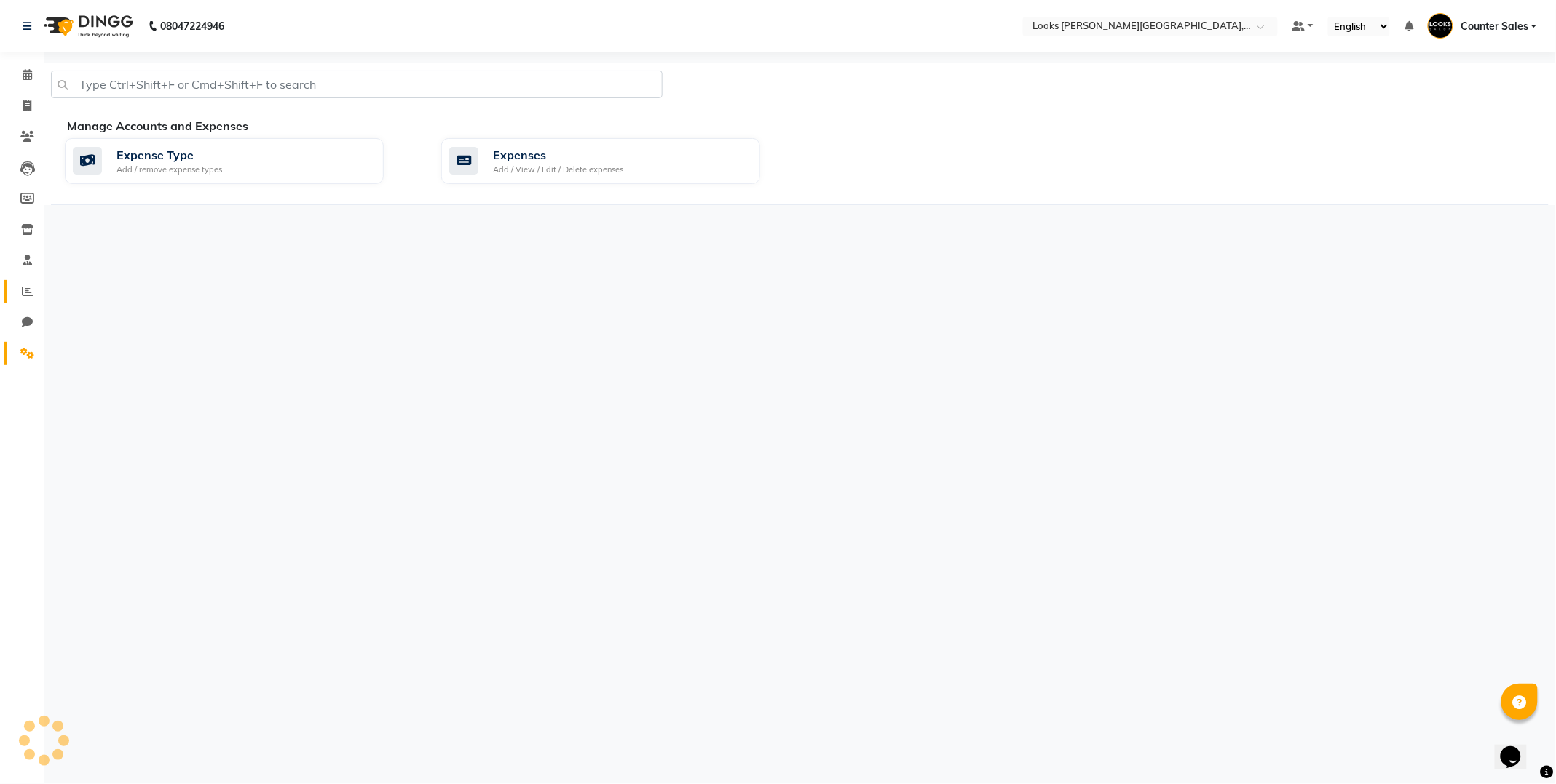
click at [24, 285] on span at bounding box center [27, 292] width 26 height 17
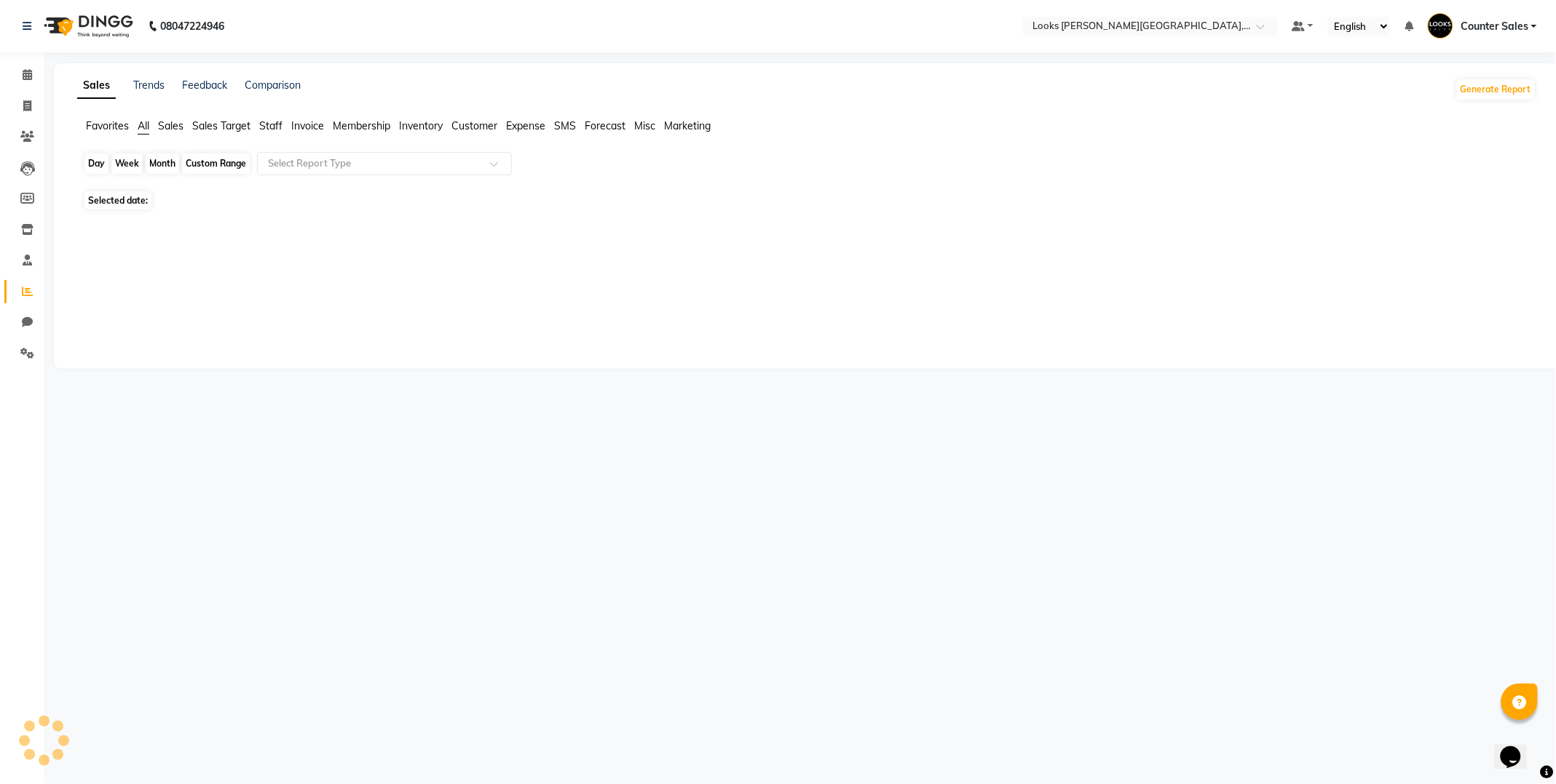
click at [103, 166] on div "Day" at bounding box center [96, 163] width 24 height 20
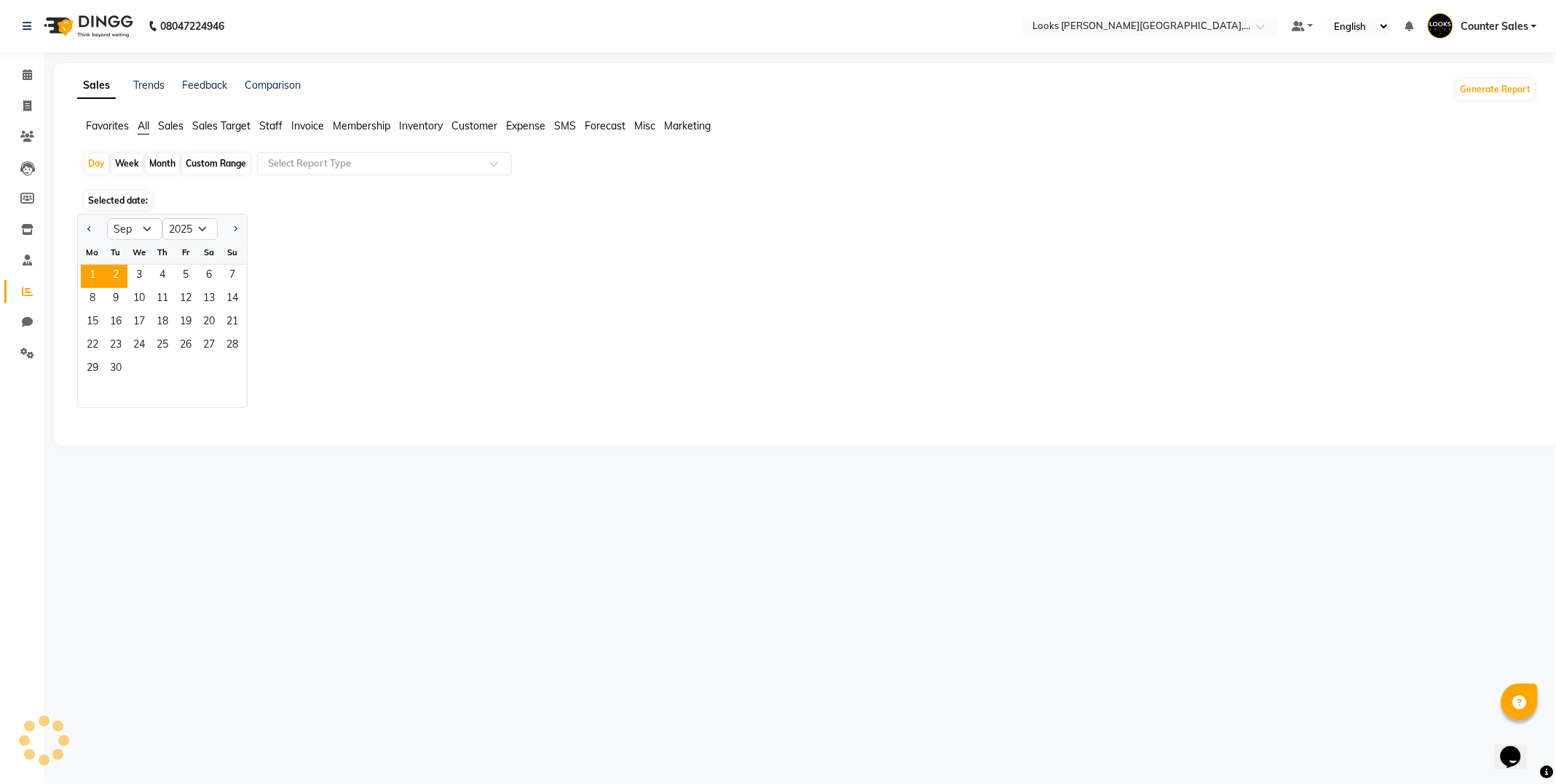
click at [92, 273] on span "1" at bounding box center [92, 276] width 24 height 24
click at [270, 128] on span "Staff" at bounding box center [270, 125] width 24 height 13
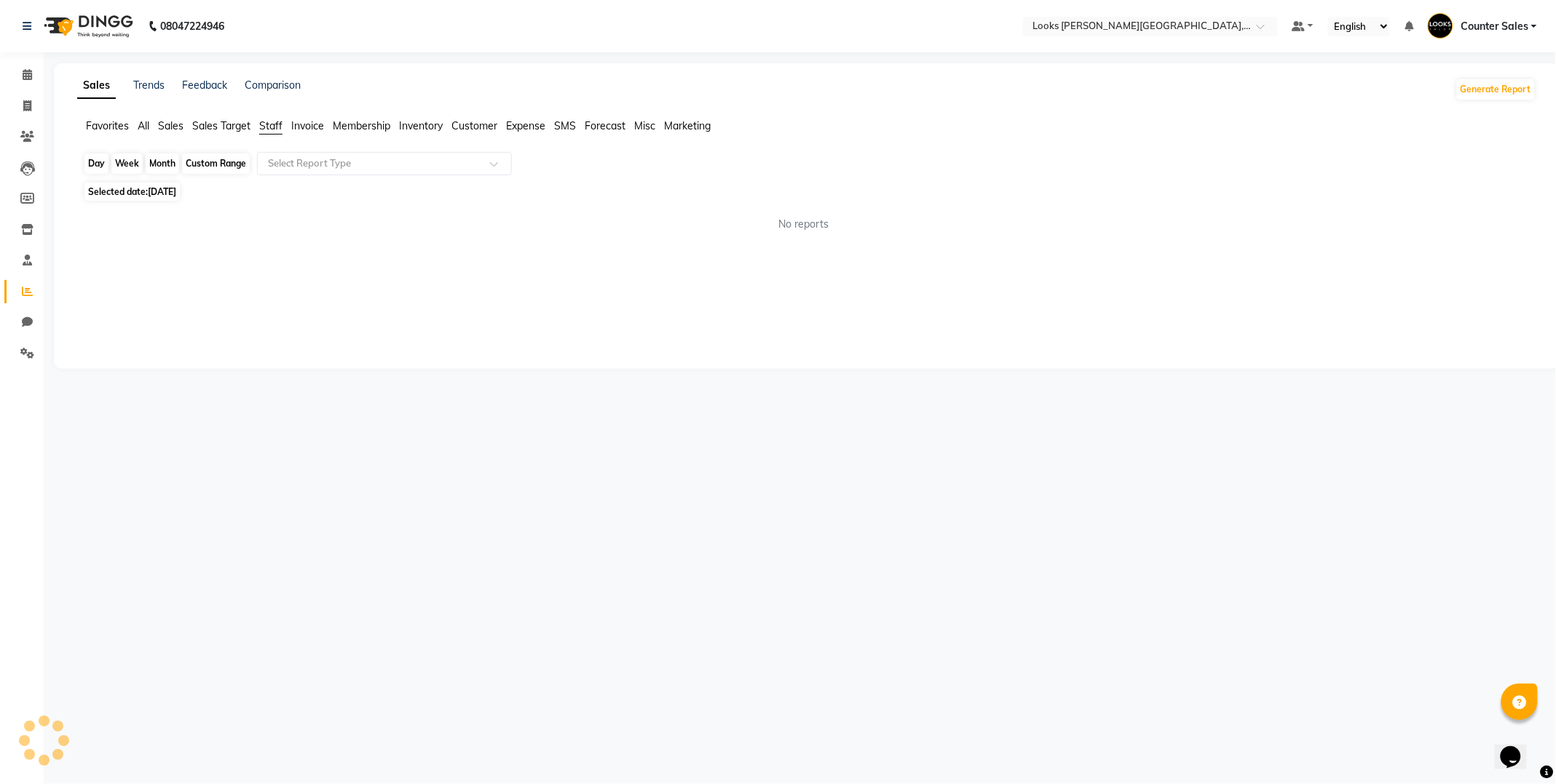
click at [93, 163] on div "Day" at bounding box center [96, 163] width 24 height 20
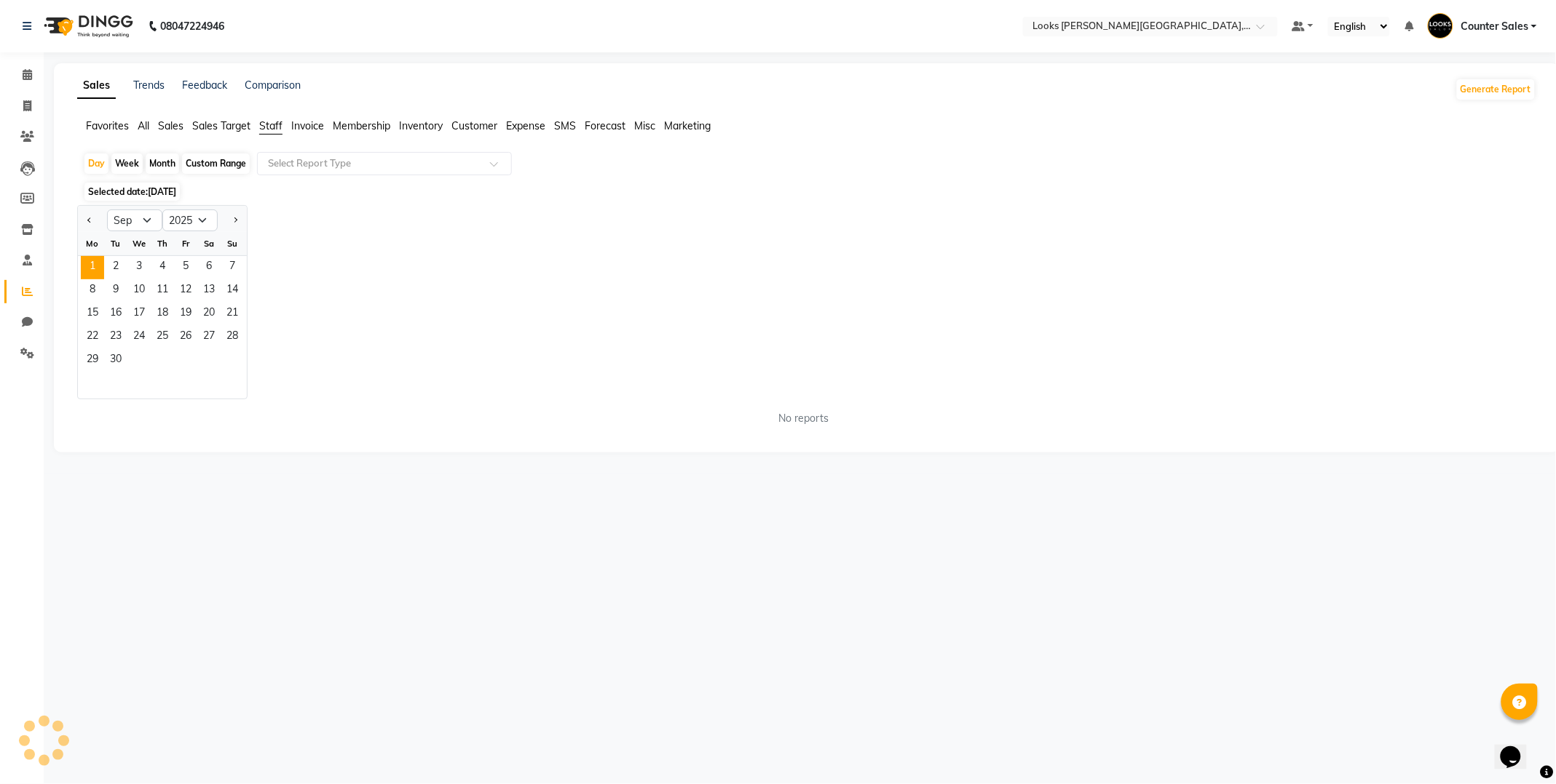
click at [267, 124] on span "Staff" at bounding box center [270, 125] width 24 height 13
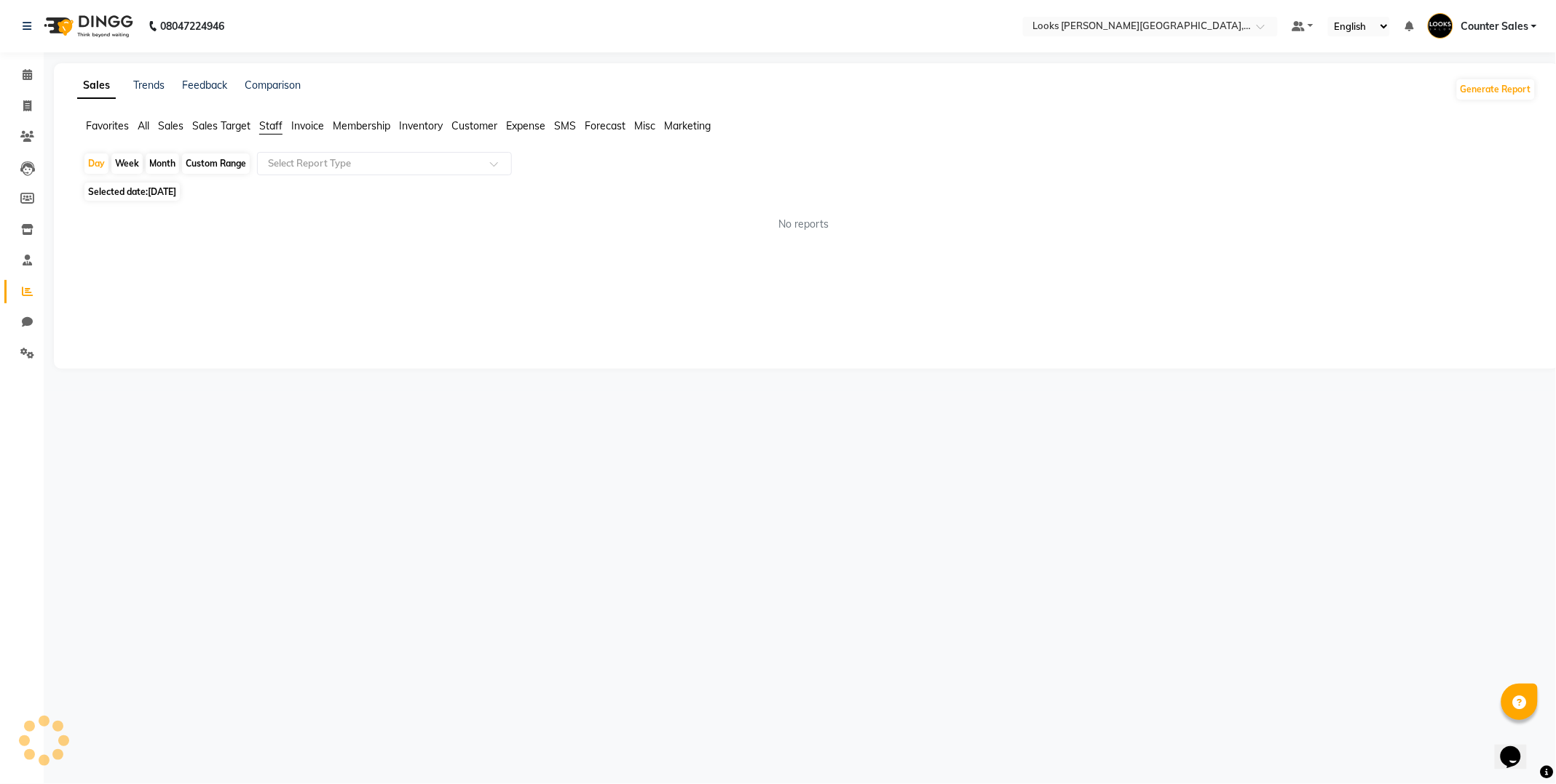
click at [804, 217] on span "No reports" at bounding box center [804, 225] width 50 height 15
click at [527, 479] on div "08047224946 Select Location × Looks [PERSON_NAME] Colony, Jaipur Default Panel …" at bounding box center [778, 392] width 1556 height 784
click at [150, 192] on span "[DATE]" at bounding box center [162, 191] width 28 height 11
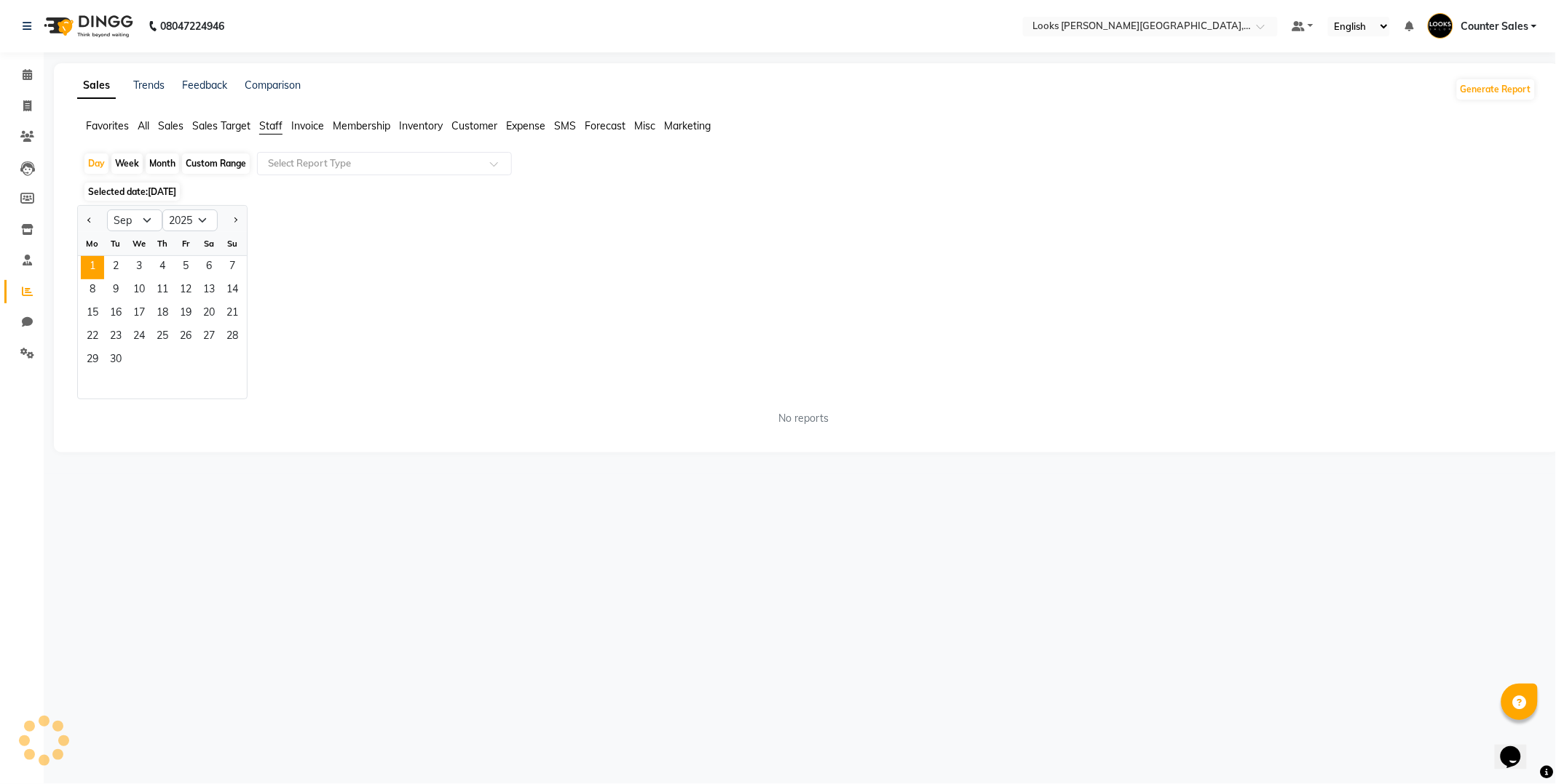
click at [92, 266] on span "1" at bounding box center [92, 267] width 24 height 24
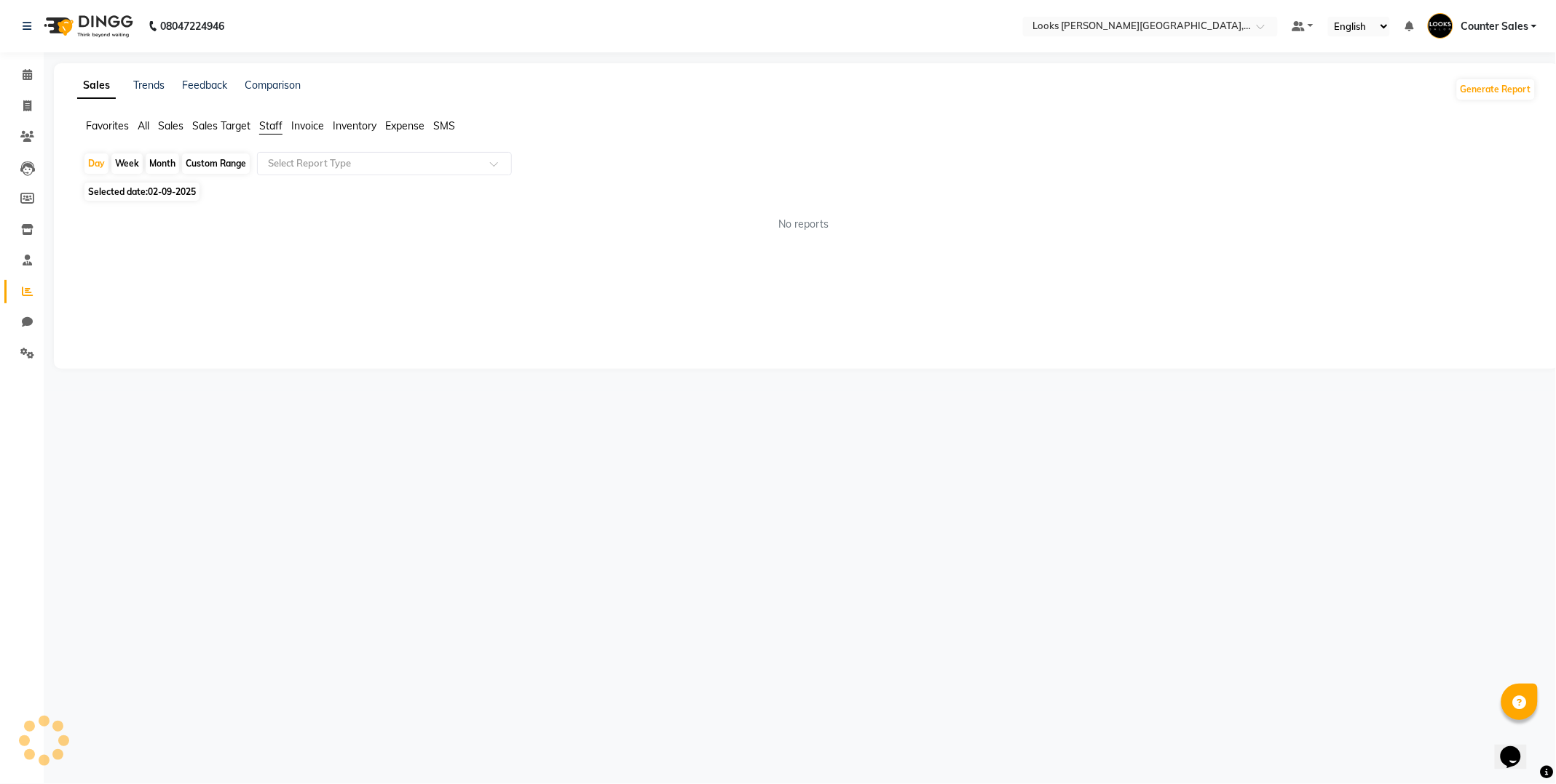
click at [454, 294] on div "Sales Trends Feedback Comparison Generate Report Favorites All Sales Sales Targ…" at bounding box center [806, 216] width 1505 height 306
